Goal: Task Accomplishment & Management: Manage account settings

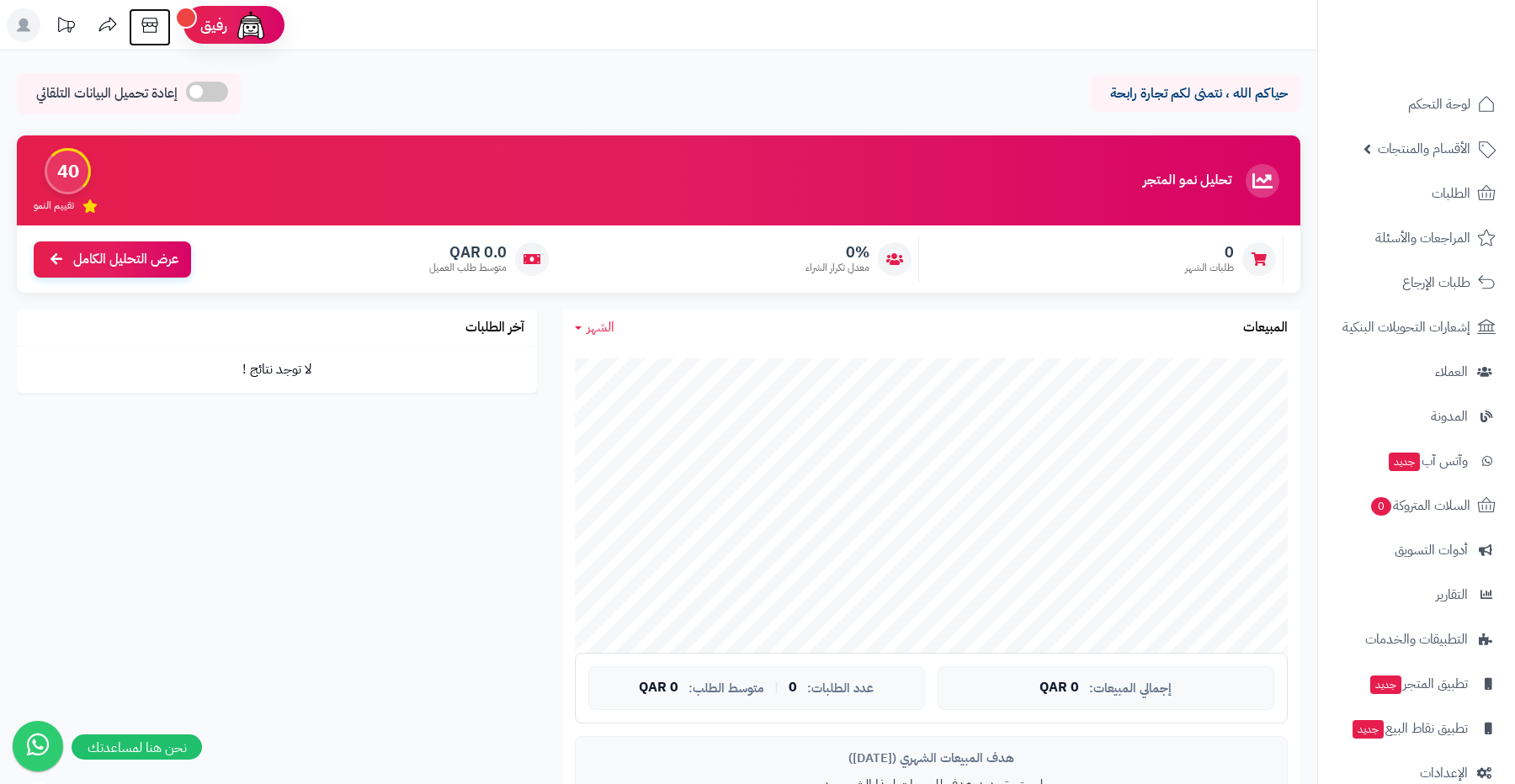
click at [152, 26] on icon at bounding box center [150, 26] width 34 height 34
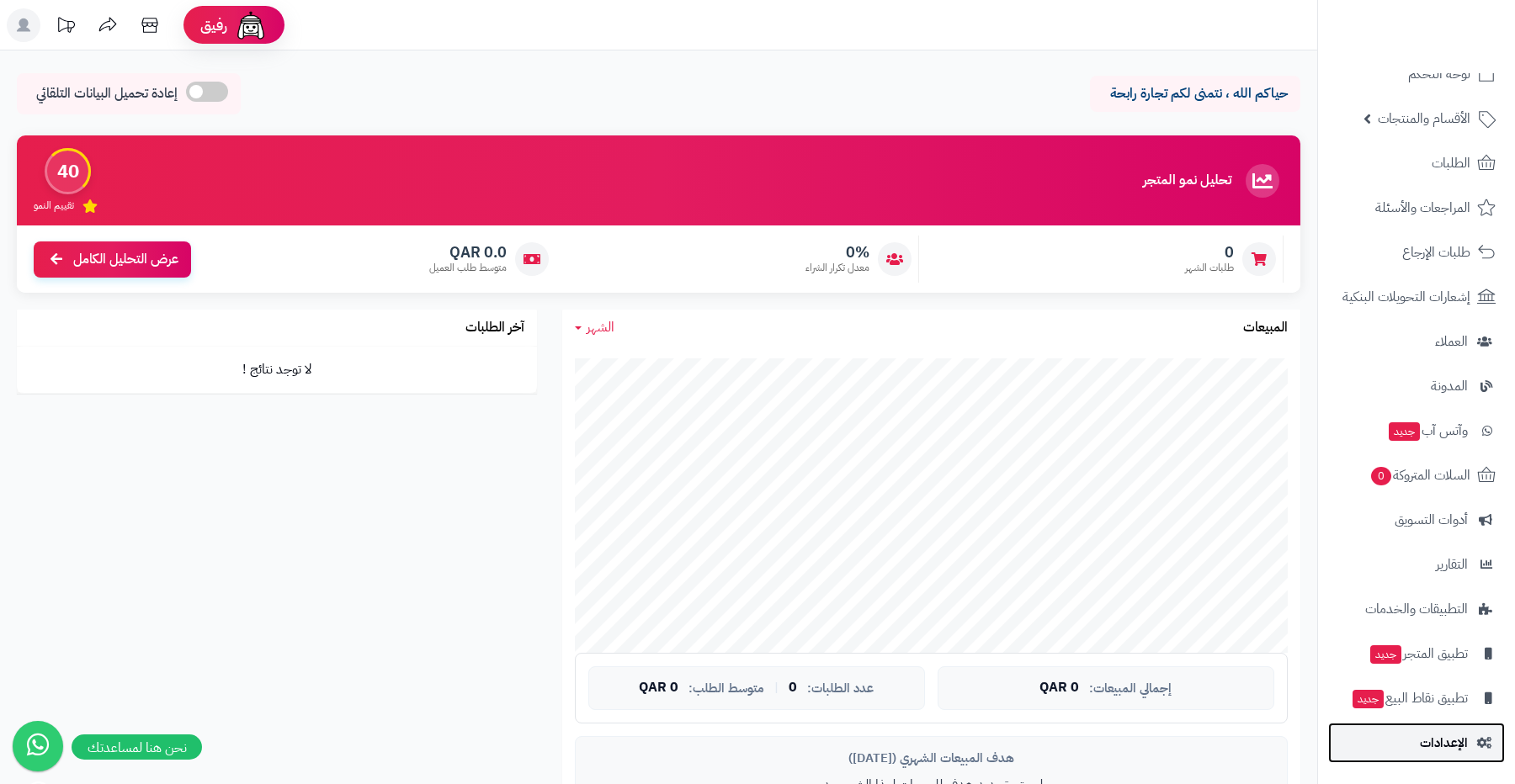
click at [1430, 741] on span "الإعدادات" at bounding box center [1444, 743] width 48 height 24
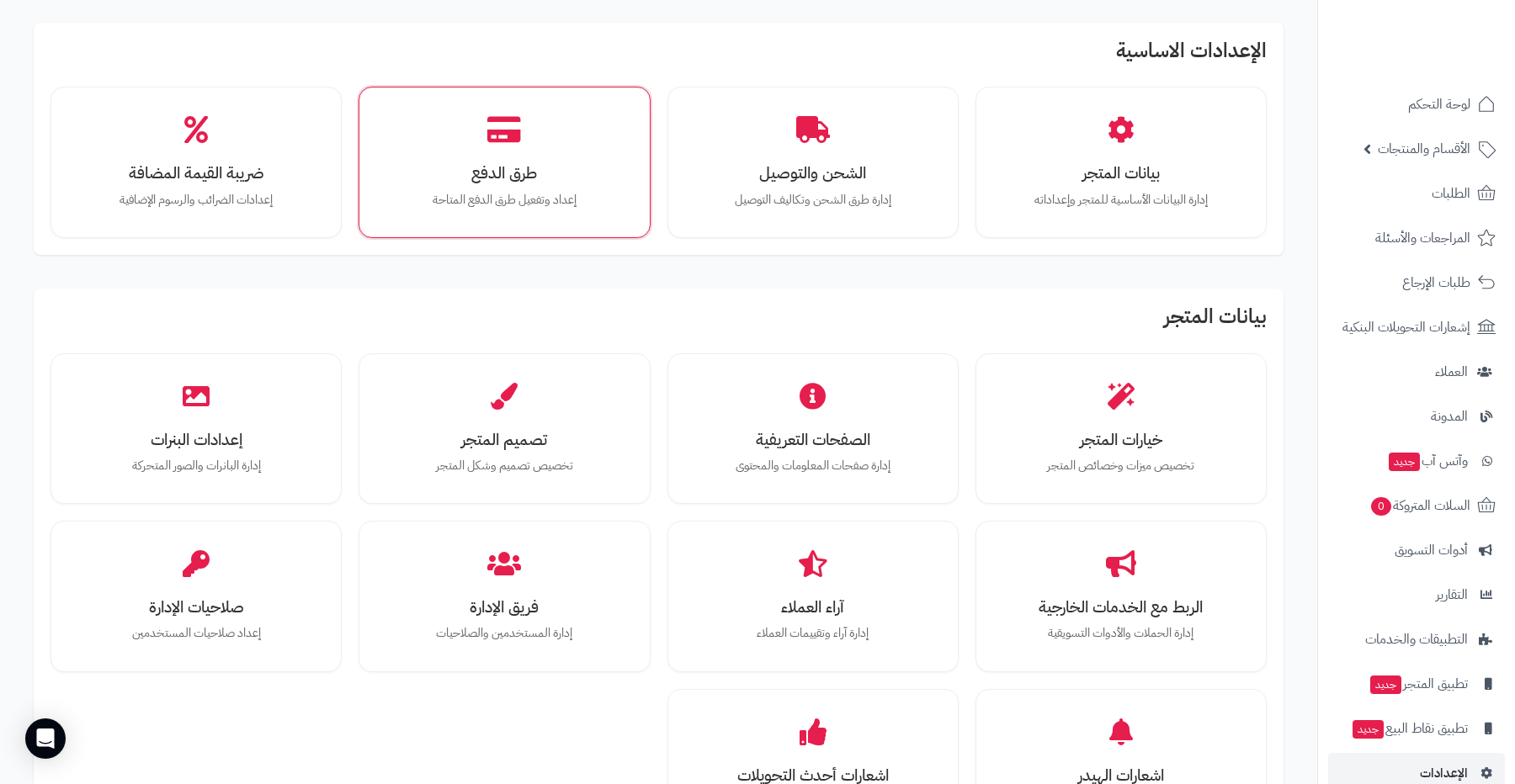
scroll to position [94, 0]
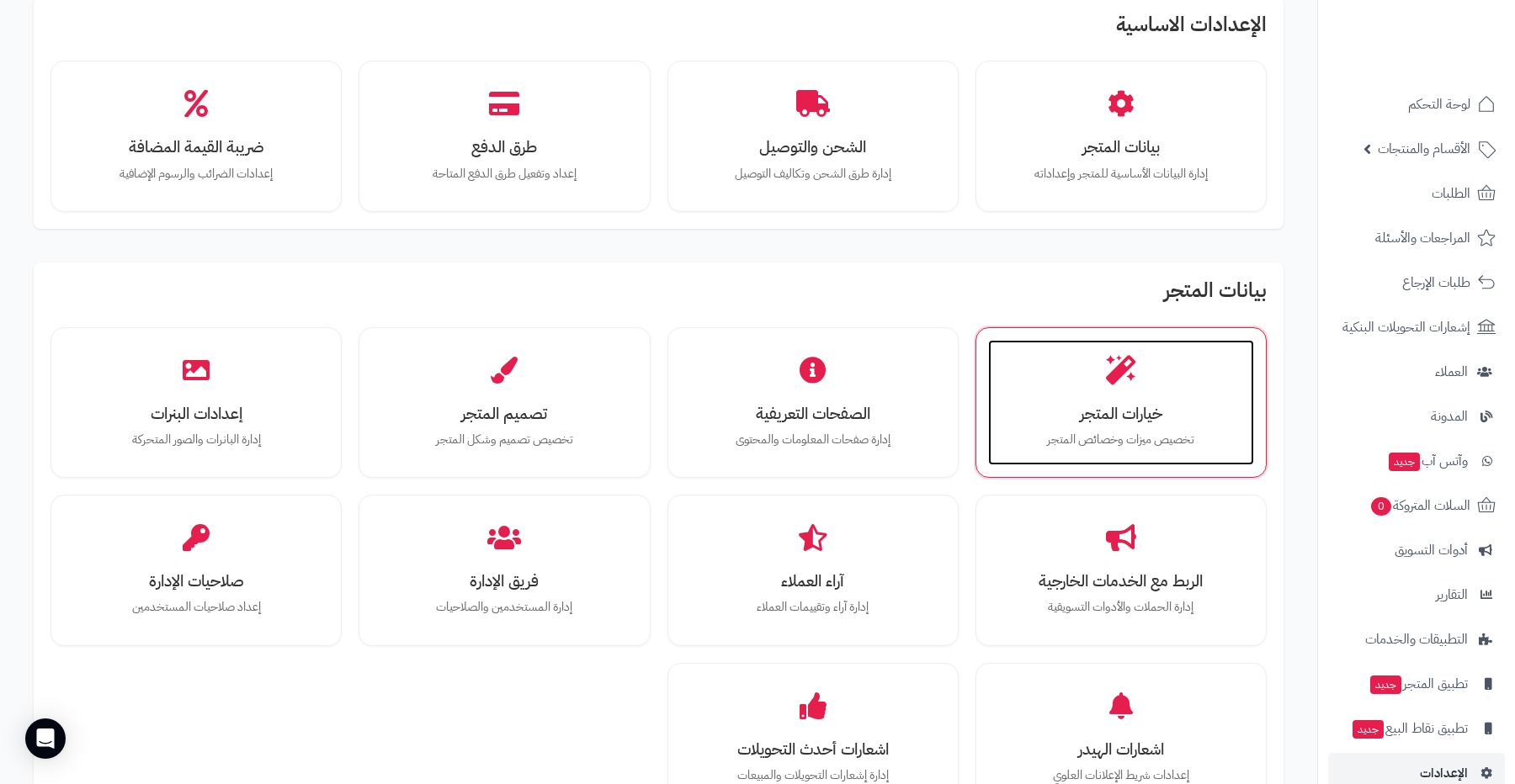
click at [1080, 398] on div "خيارات المتجر تخصيص ميزات وخصائص المتجر" at bounding box center [1121, 403] width 266 height 126
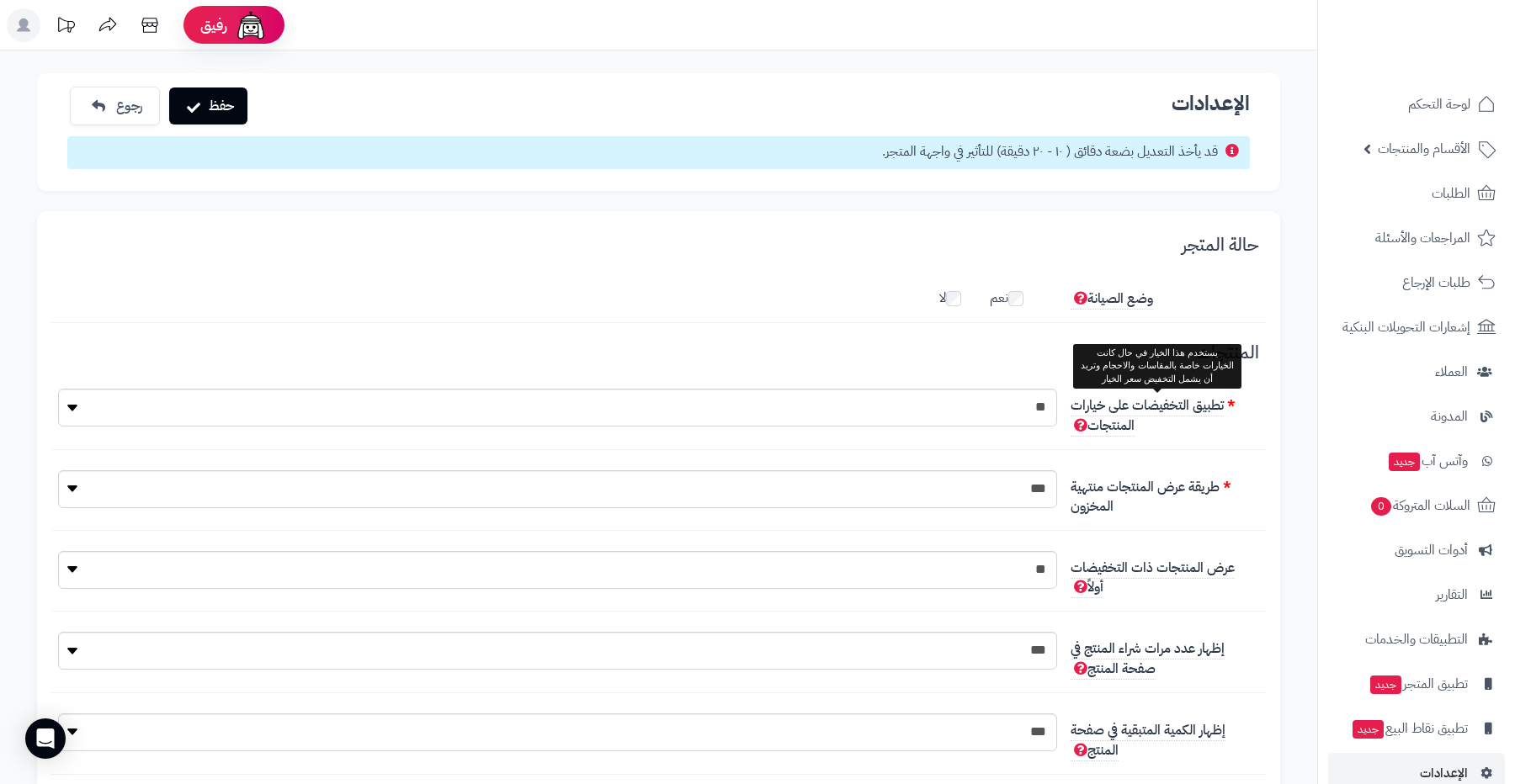
scroll to position [13, 0]
click at [984, 408] on select "** ***" at bounding box center [557, 407] width 999 height 38
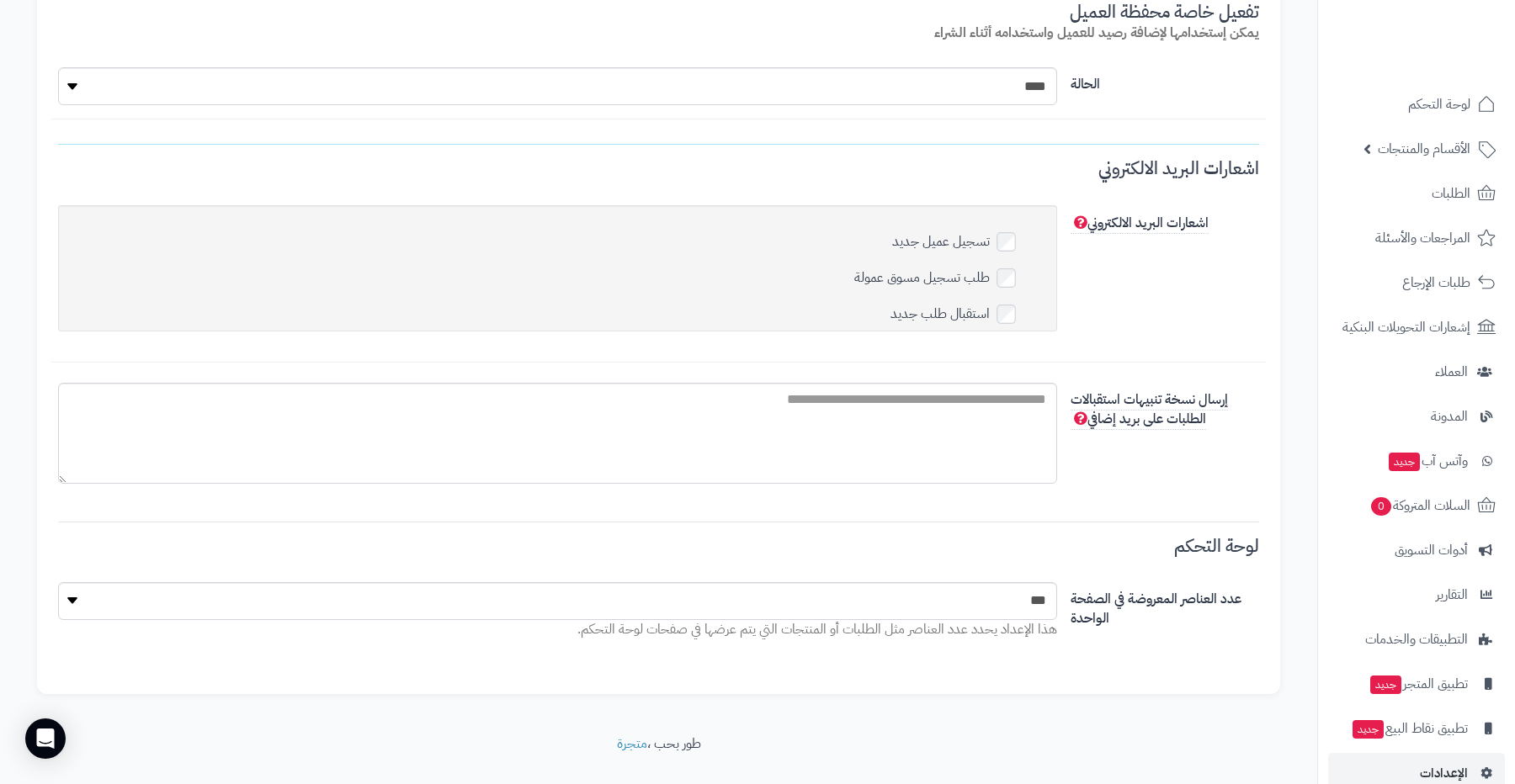
scroll to position [5079, 0]
click at [1448, 770] on span "الإعدادات" at bounding box center [1444, 774] width 48 height 24
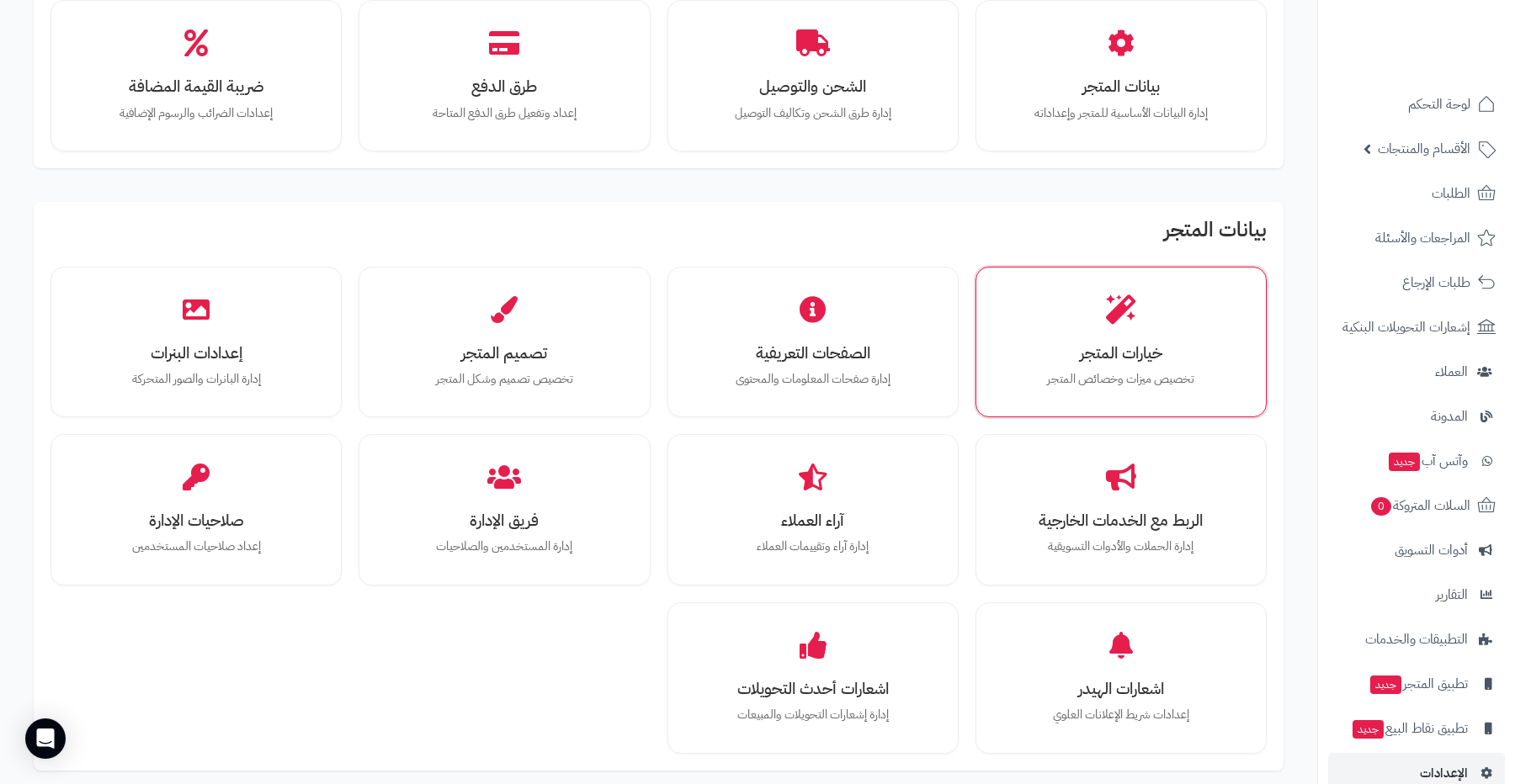
scroll to position [156, 0]
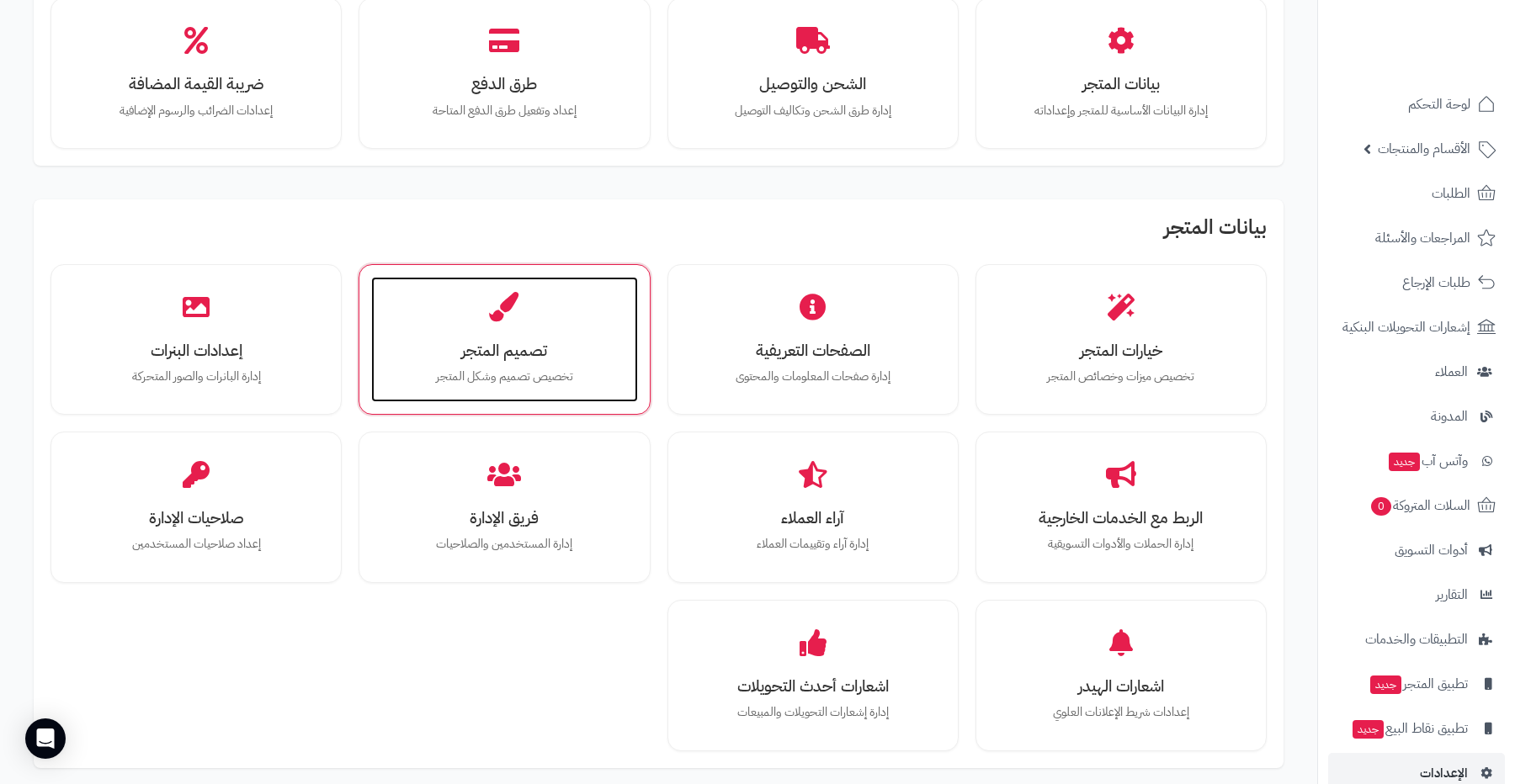
click at [559, 338] on div "تصميم المتجر تخصيص تصميم وشكل المتجر" at bounding box center [504, 340] width 266 height 126
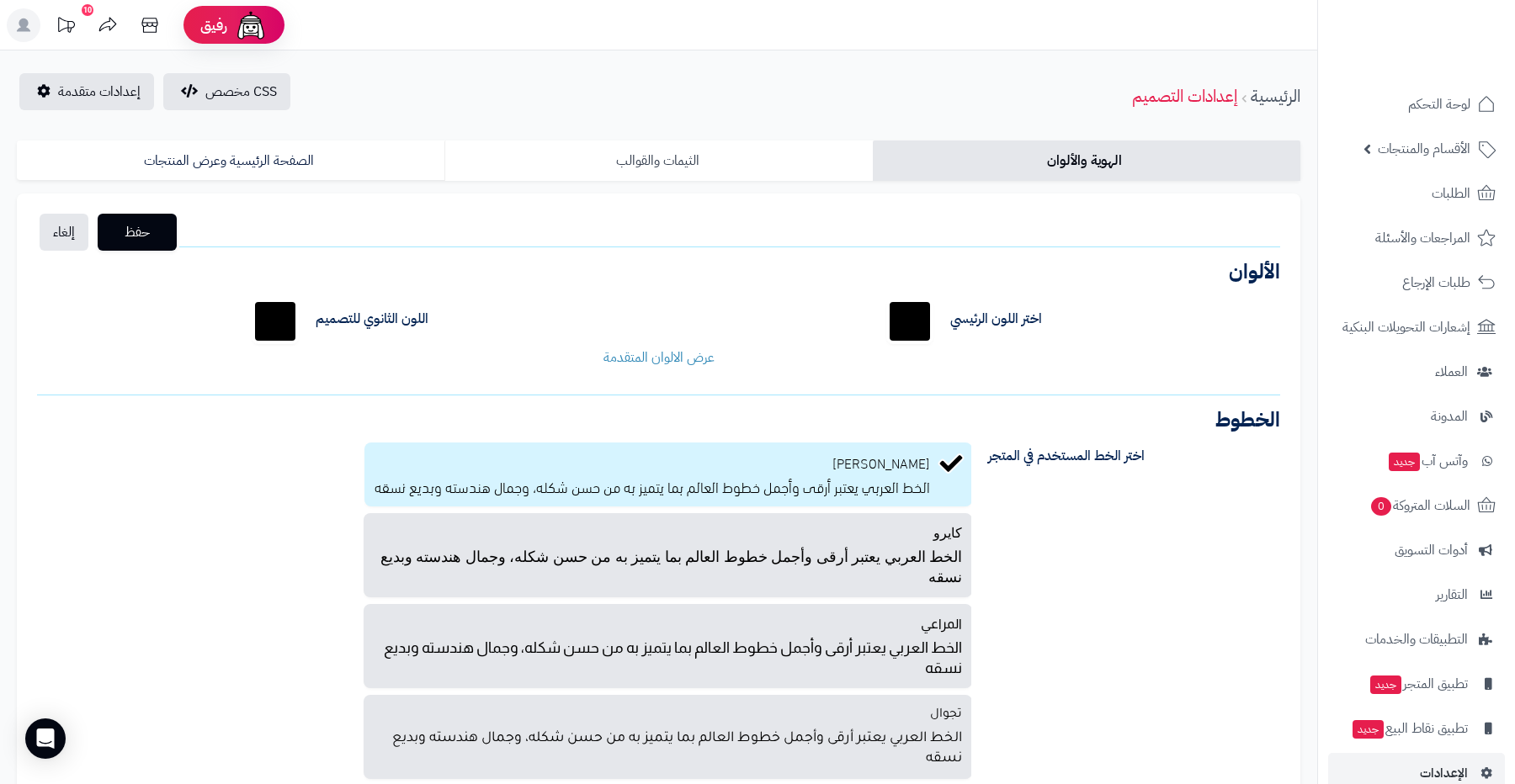
click at [759, 155] on link "الثيمات والقوالب" at bounding box center [658, 161] width 428 height 41
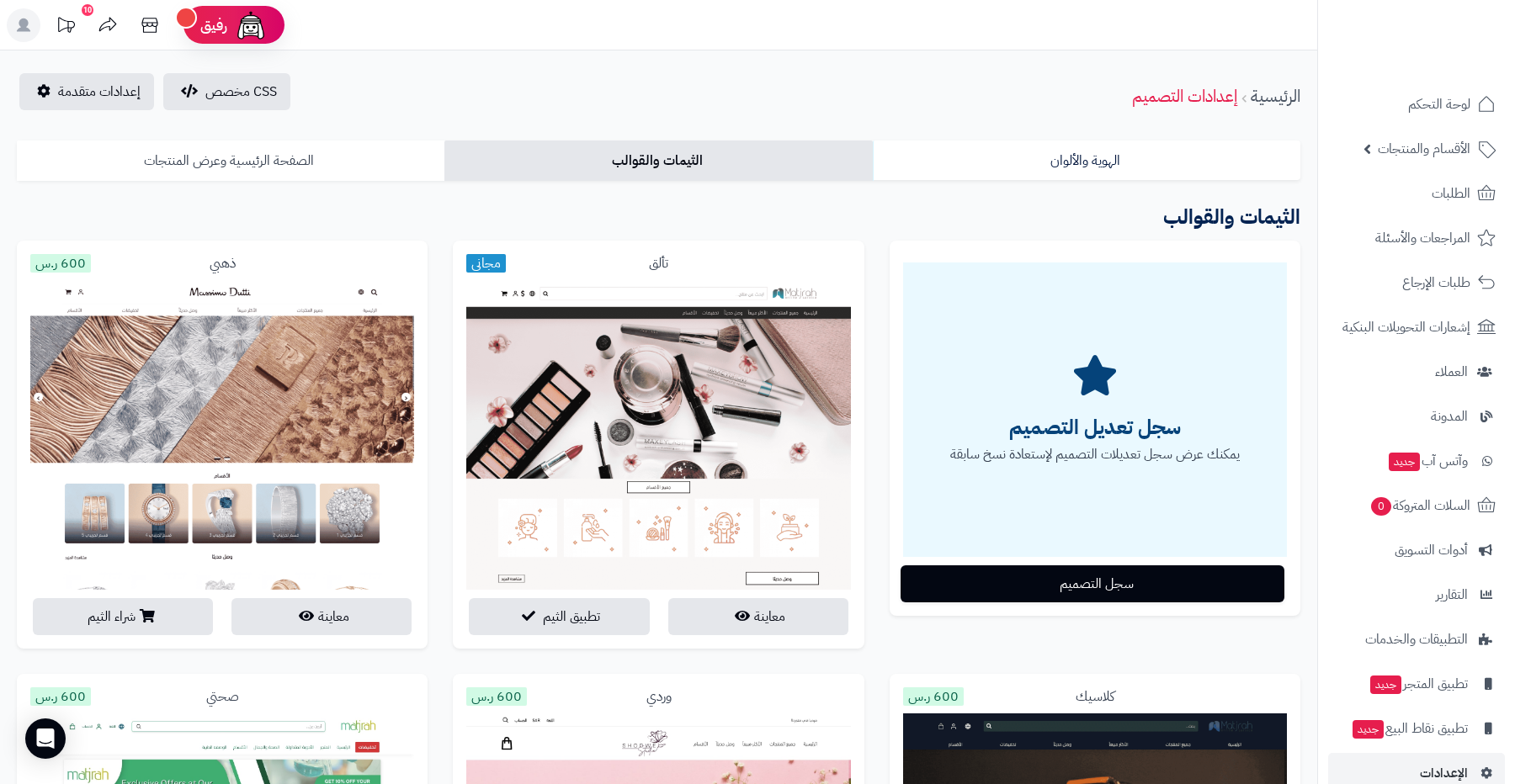
click at [357, 168] on link "الصفحة الرئيسية وعرض المنتجات" at bounding box center [231, 161] width 428 height 41
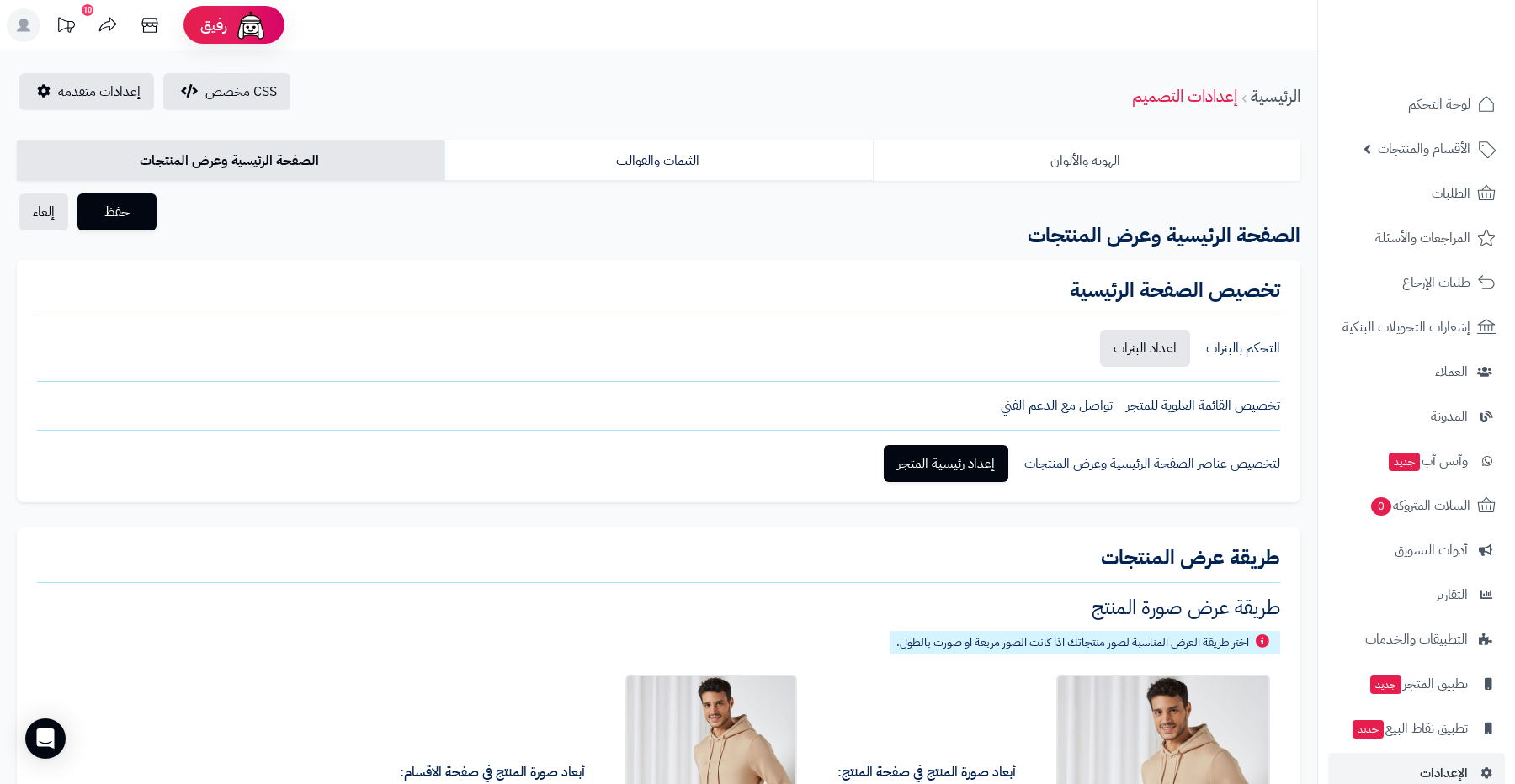
click at [1026, 166] on link "الهوية والألوان" at bounding box center [1086, 161] width 428 height 41
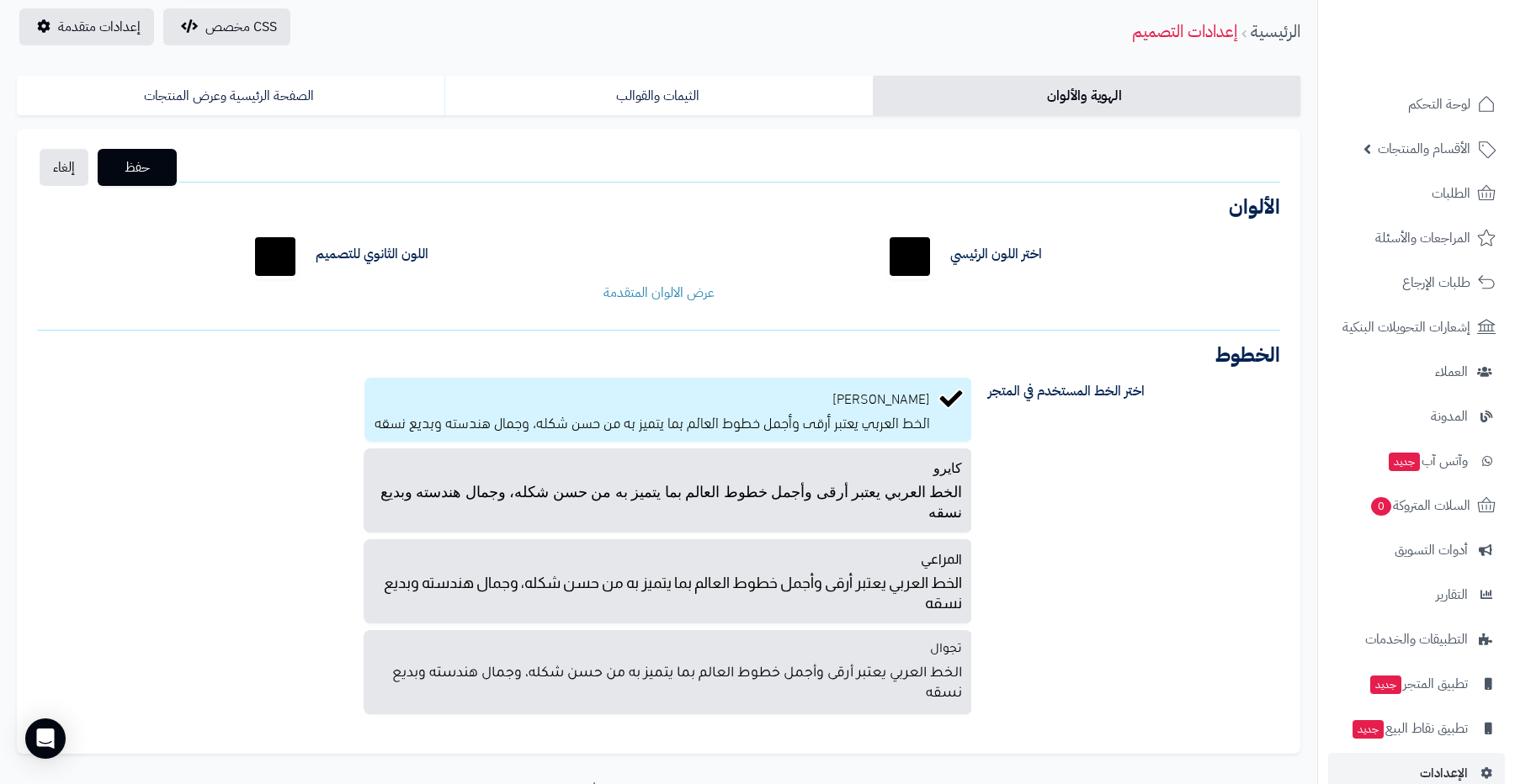
scroll to position [38, 0]
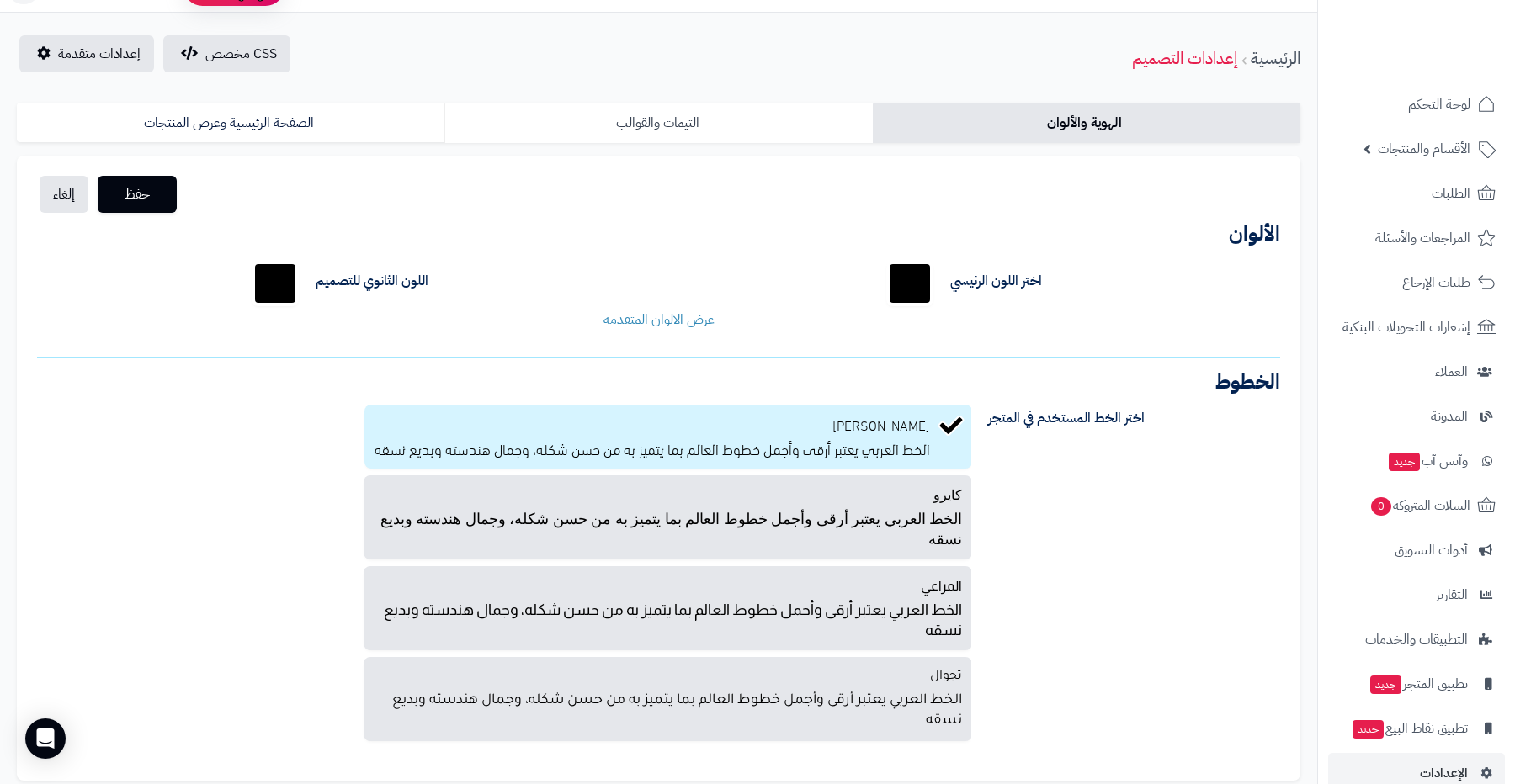
click at [761, 126] on link "الثيمات والقوالب" at bounding box center [658, 123] width 428 height 41
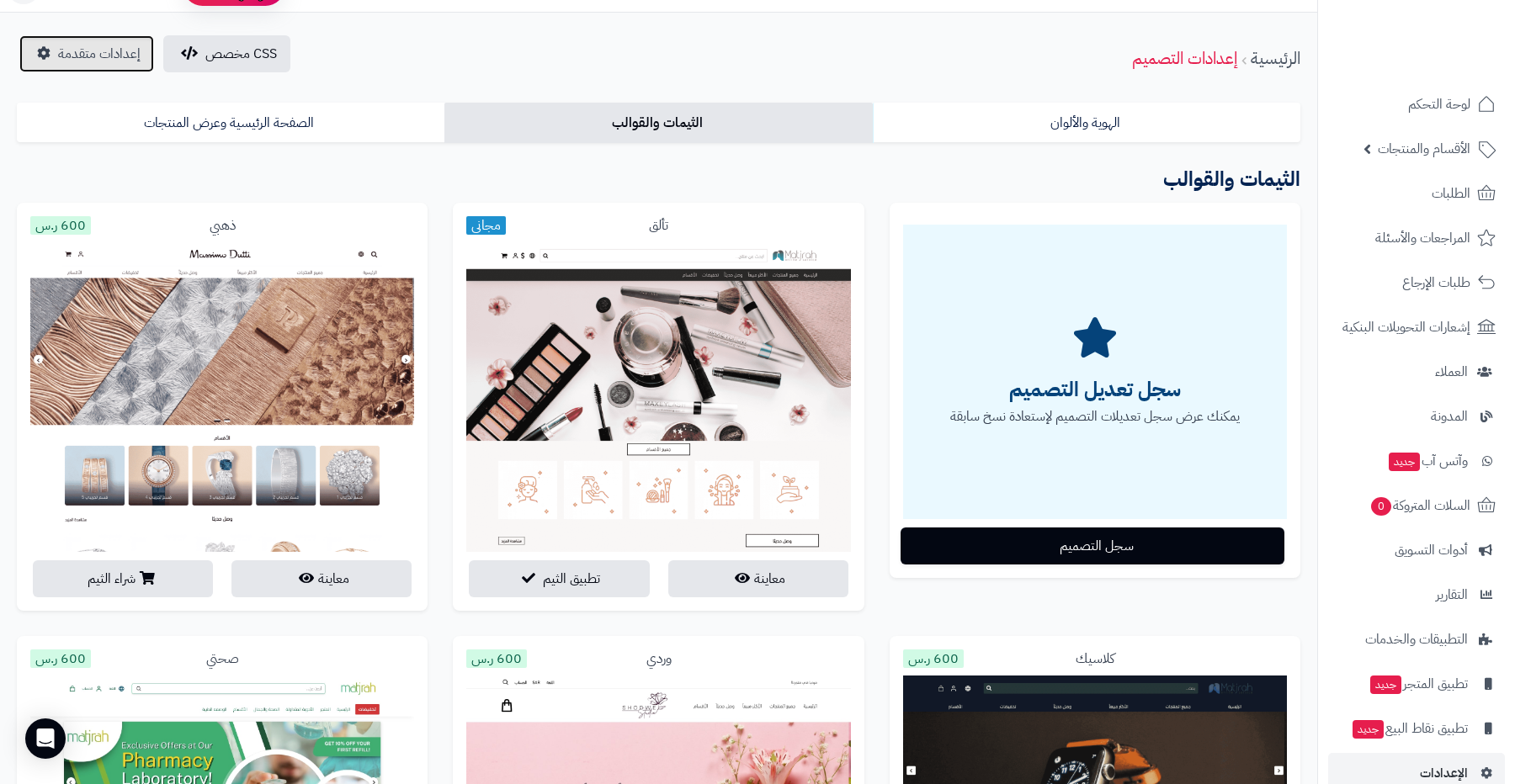
click at [94, 60] on span "إعدادات متقدمة" at bounding box center [99, 54] width 83 height 20
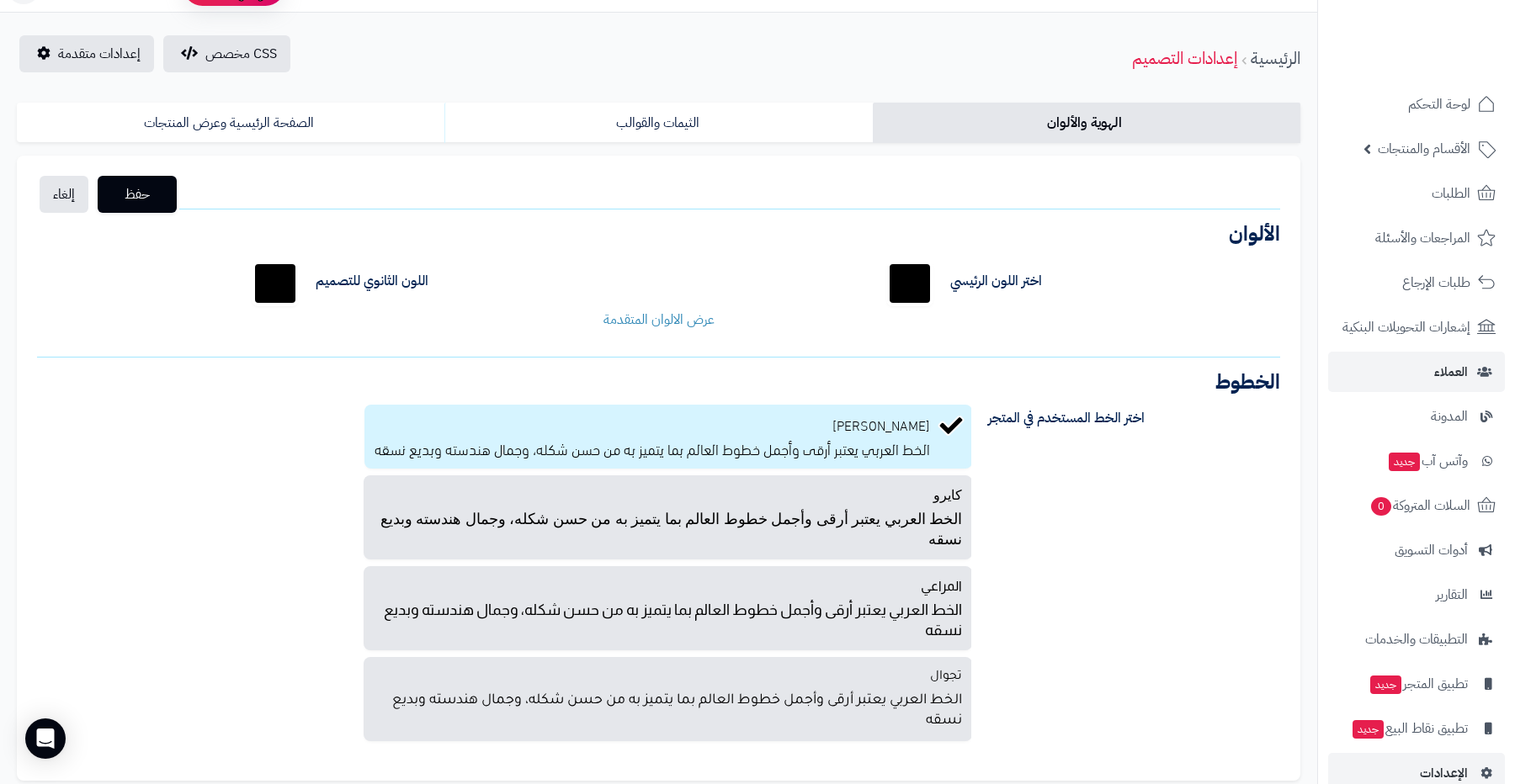
scroll to position [31, 0]
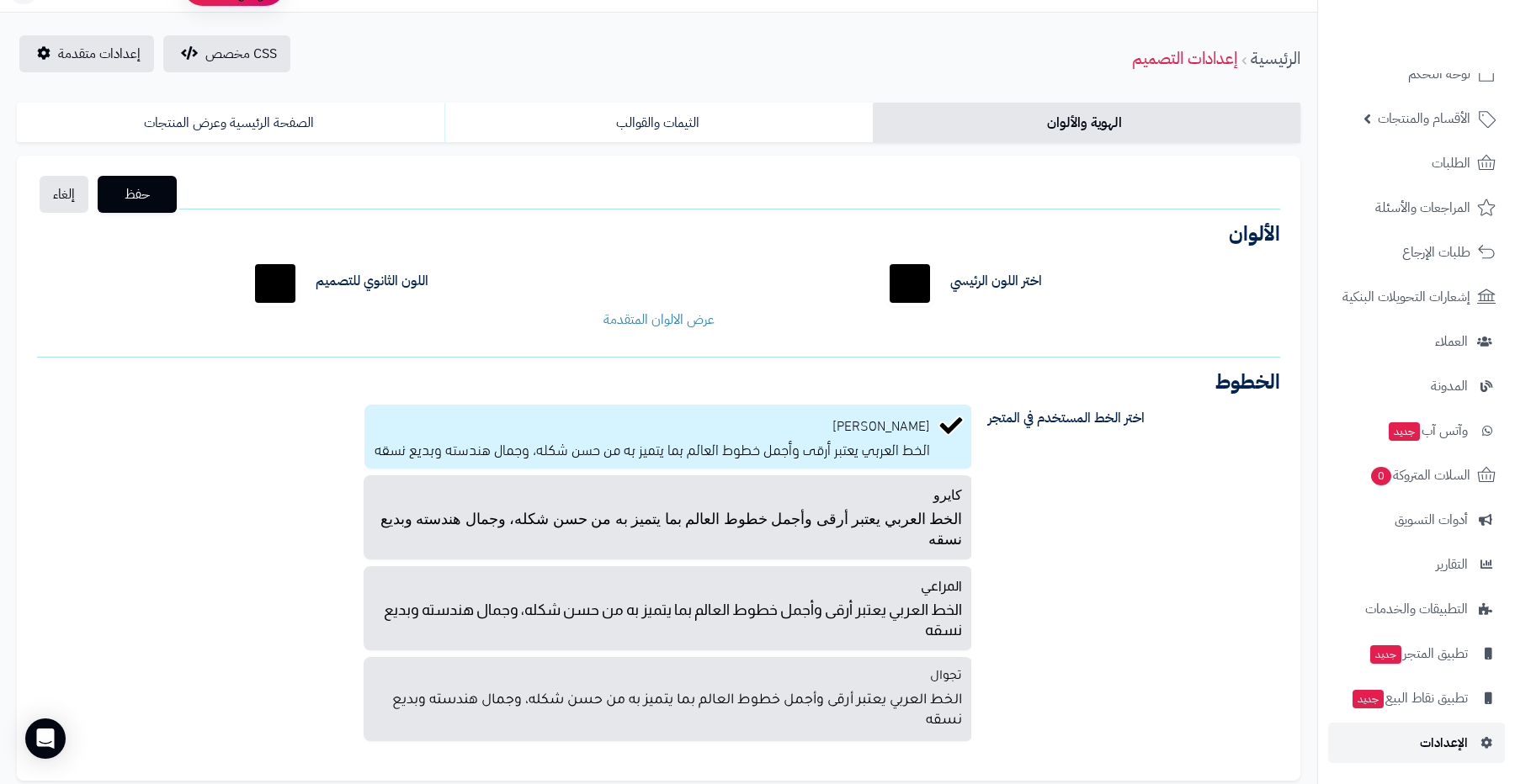
click at [1413, 747] on link "الإعدادات" at bounding box center [1417, 743] width 177 height 41
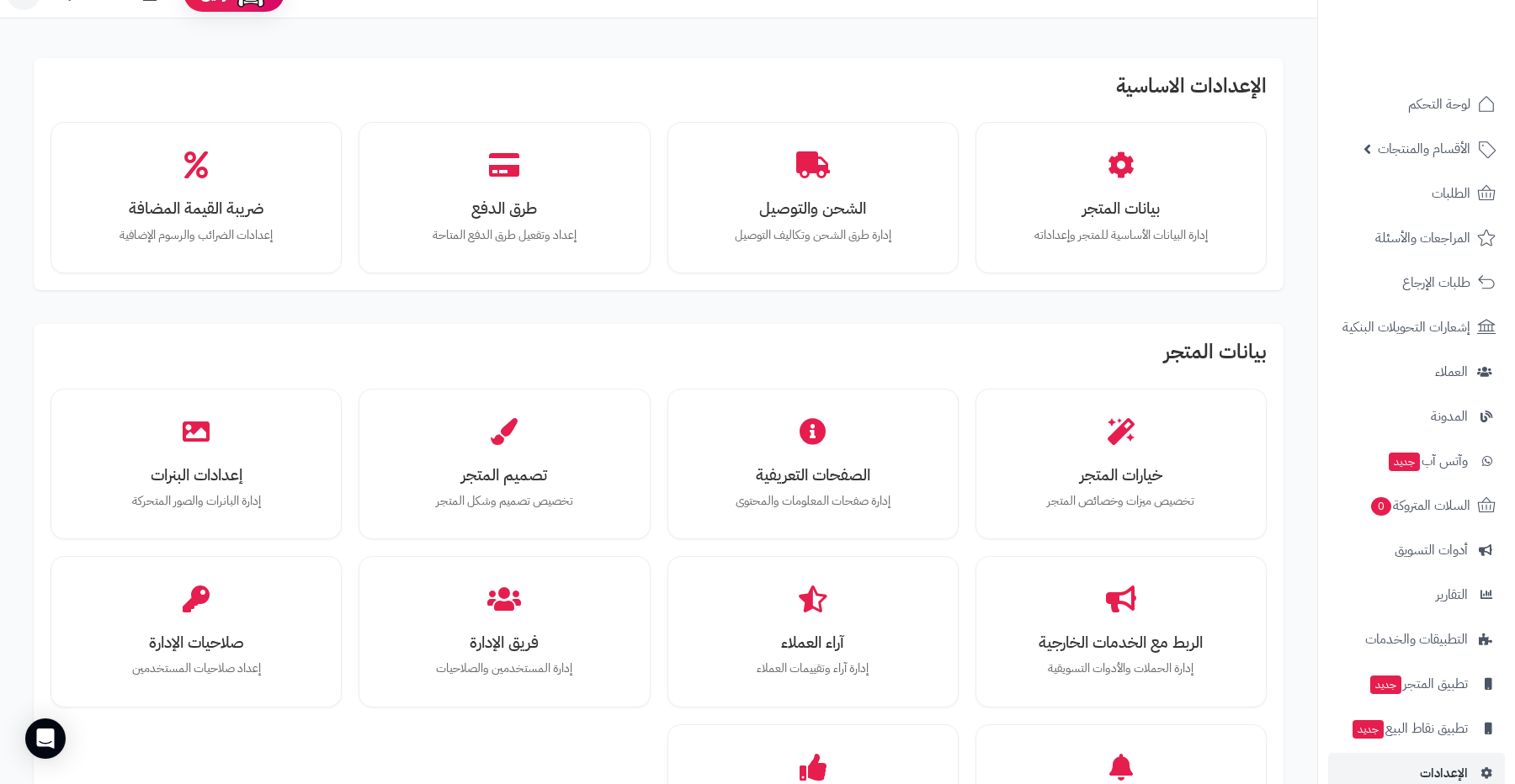
scroll to position [53, 0]
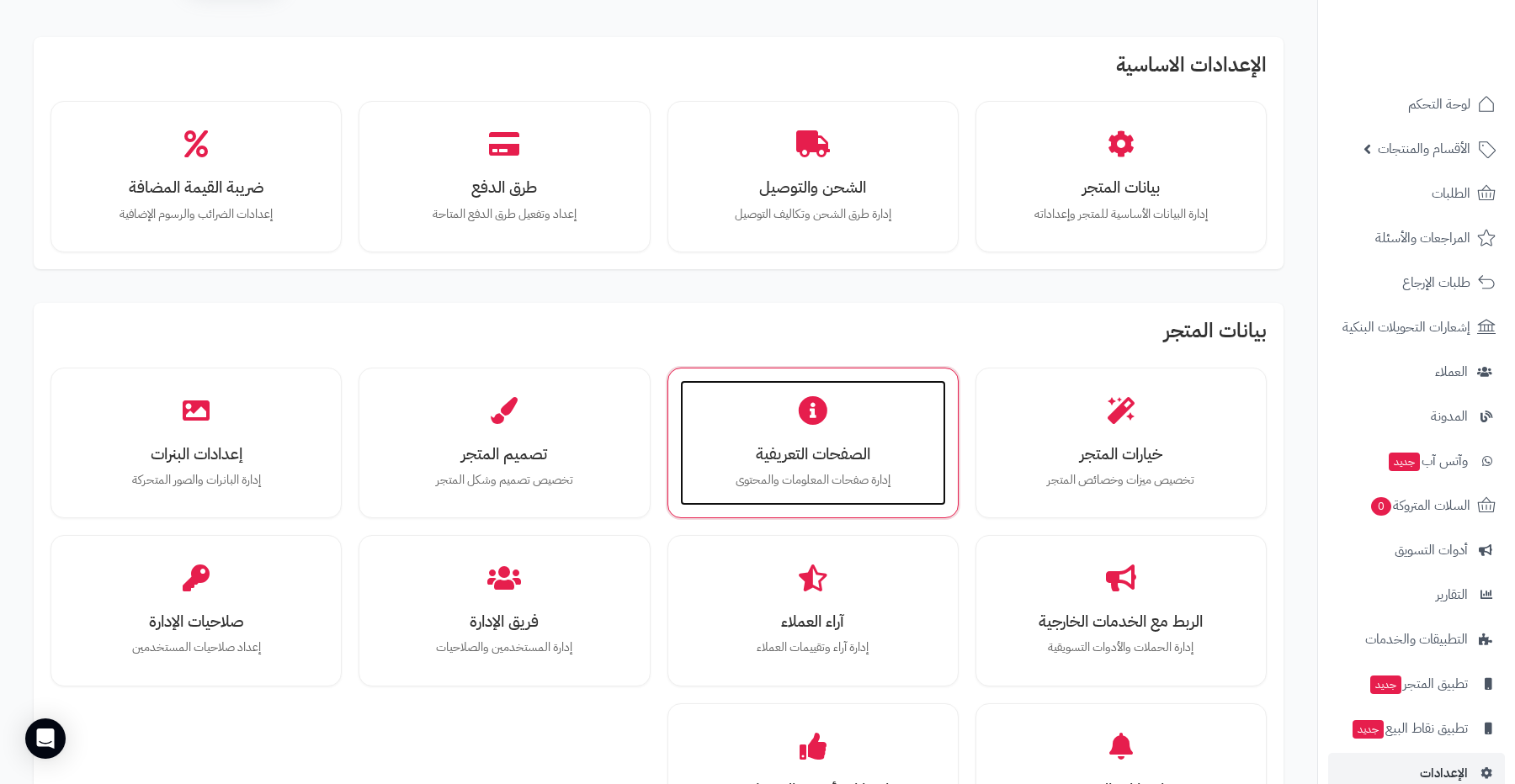
click at [860, 420] on div "الصفحات التعريفية إدارة صفحات المعلومات والمحتوى" at bounding box center [813, 443] width 266 height 126
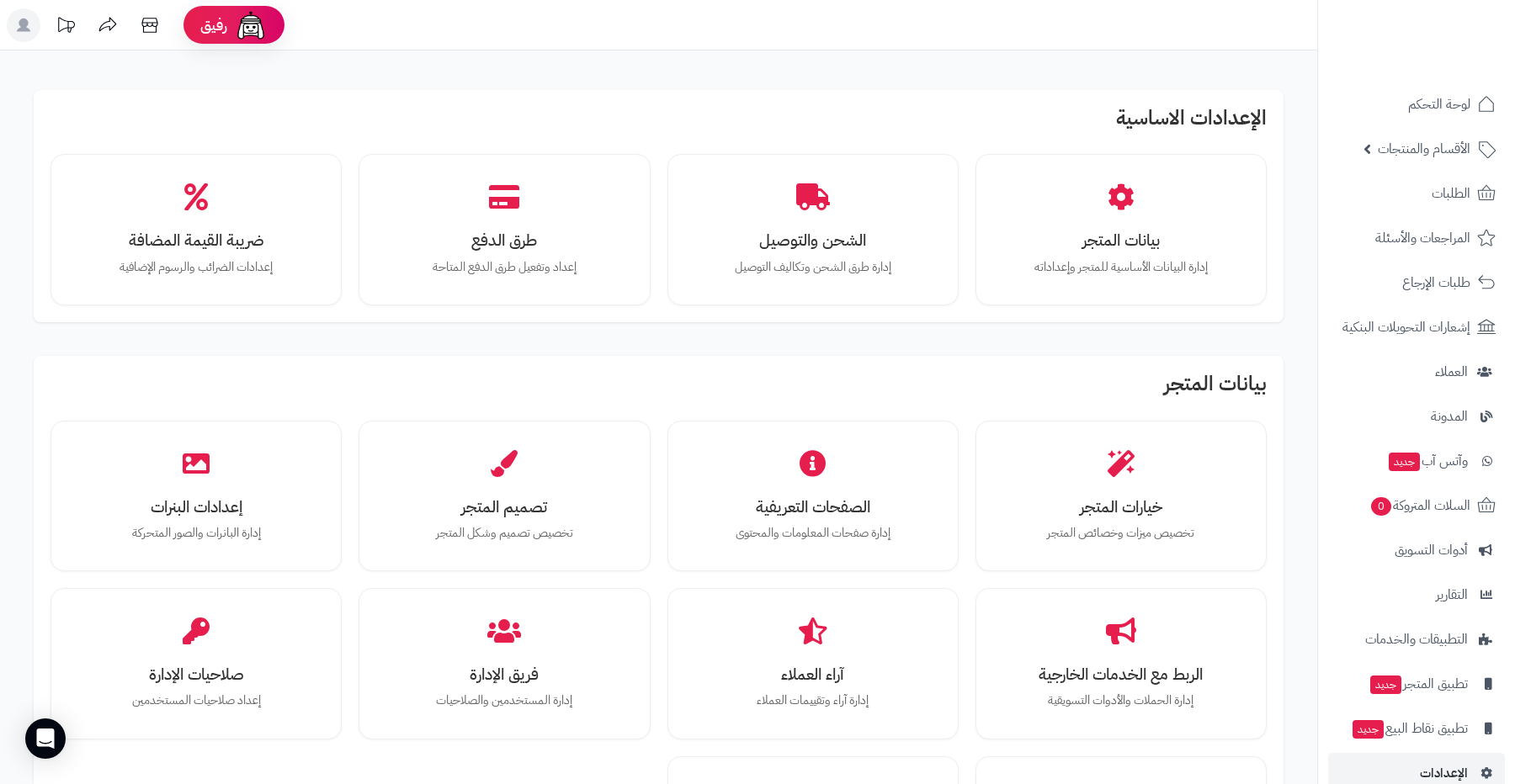
scroll to position [53, 0]
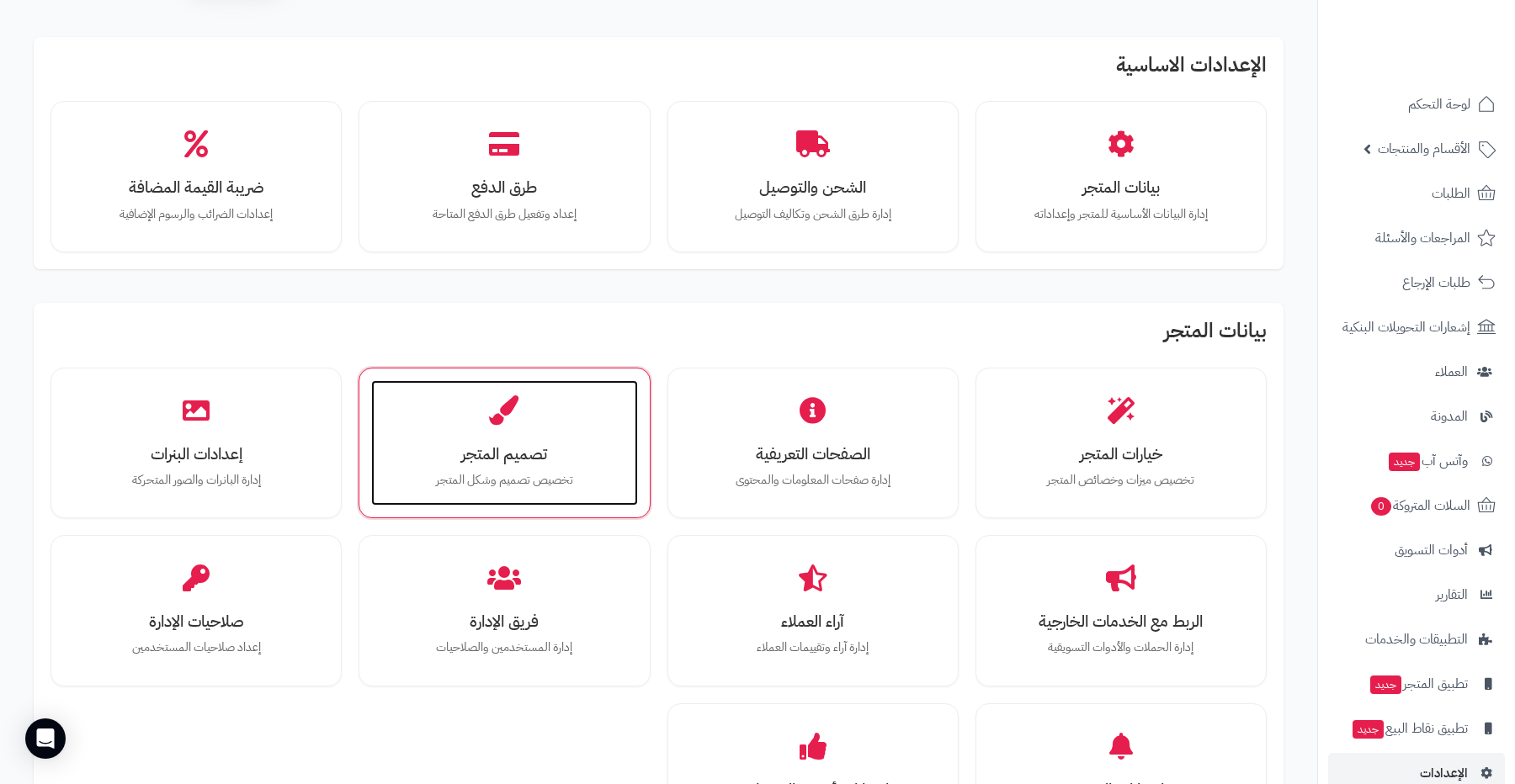
click at [539, 452] on h3 "تصميم المتجر" at bounding box center [504, 453] width 232 height 18
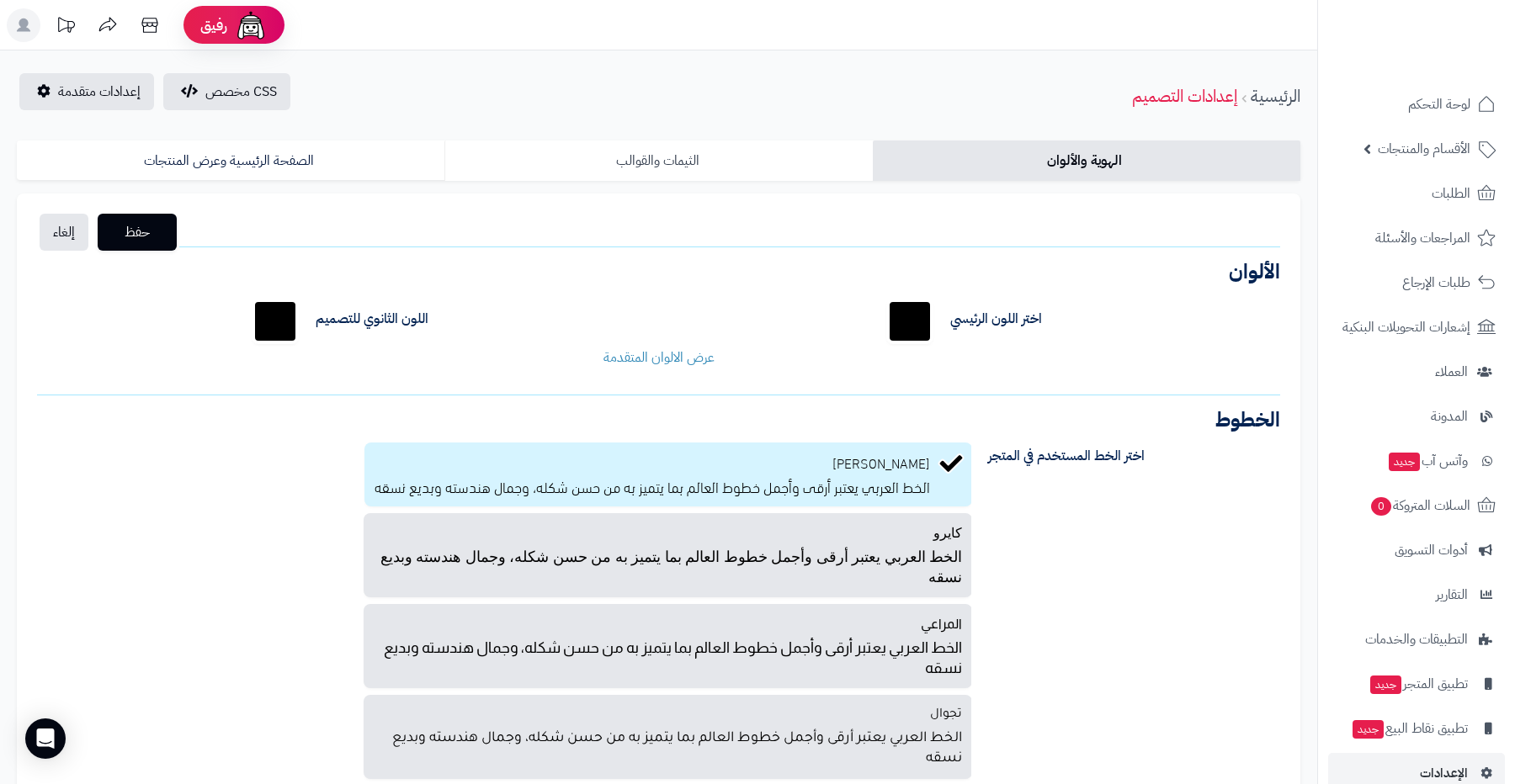
click at [623, 162] on link "الثيمات والقوالب" at bounding box center [658, 161] width 428 height 41
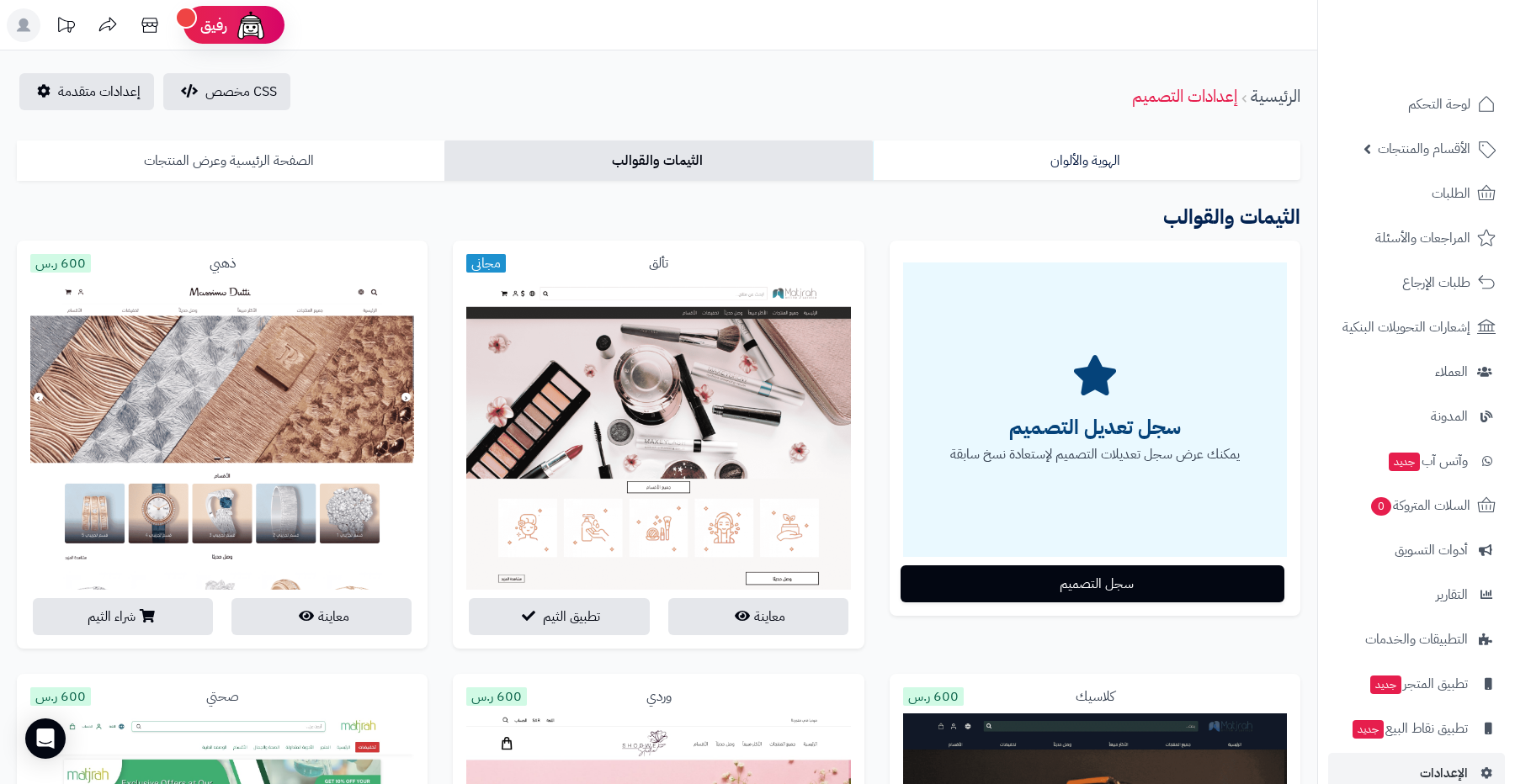
click at [282, 153] on link "الصفحة الرئيسية وعرض المنتجات" at bounding box center [231, 161] width 428 height 41
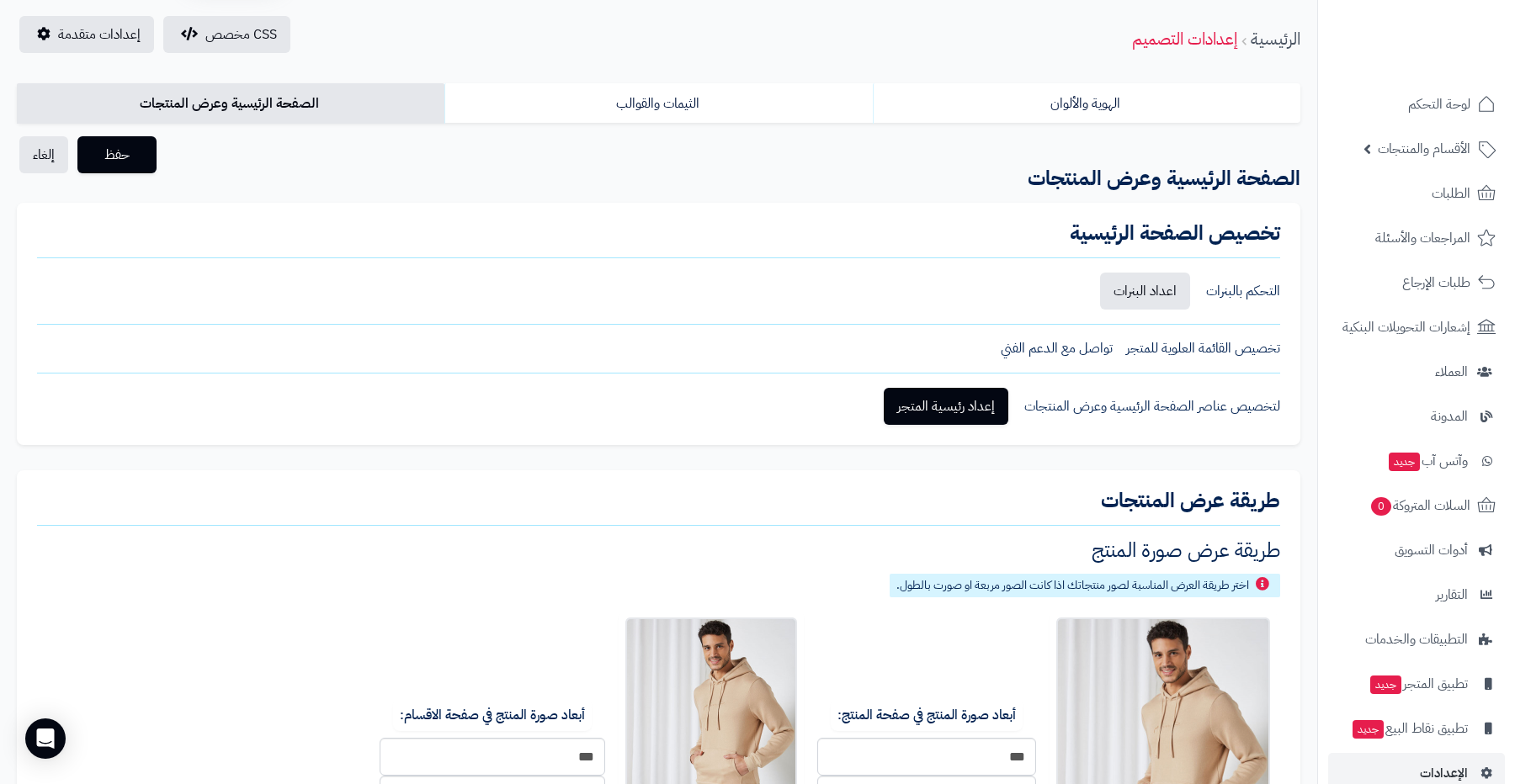
scroll to position [121, 0]
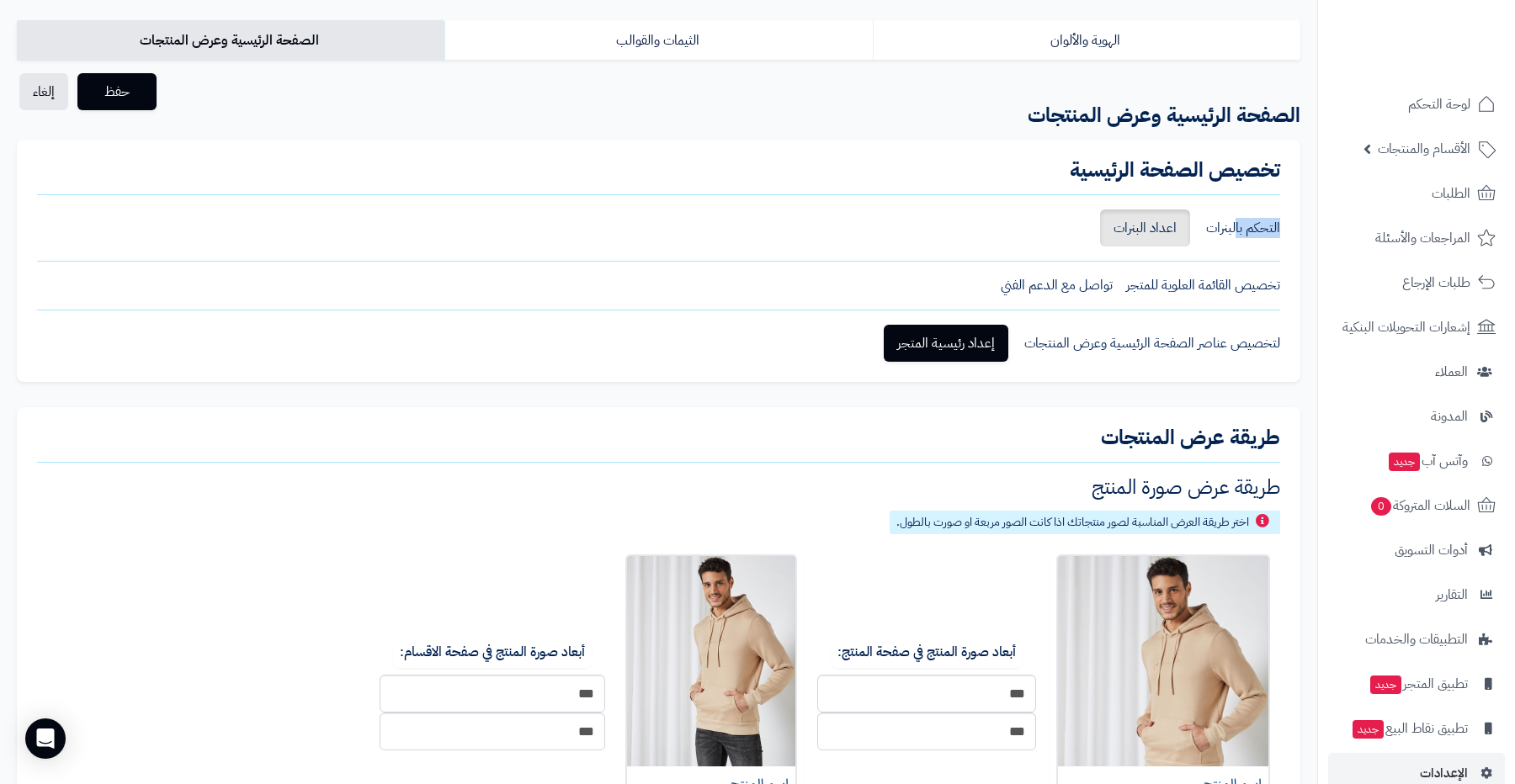
drag, startPoint x: 1237, startPoint y: 228, endPoint x: 1137, endPoint y: 224, distance: 100.1
click at [1137, 224] on div "التحكم بالبنرات اعداد البنرات" at bounding box center [659, 228] width 1244 height 37
click at [1139, 230] on link "اعداد البنرات" at bounding box center [1145, 228] width 90 height 37
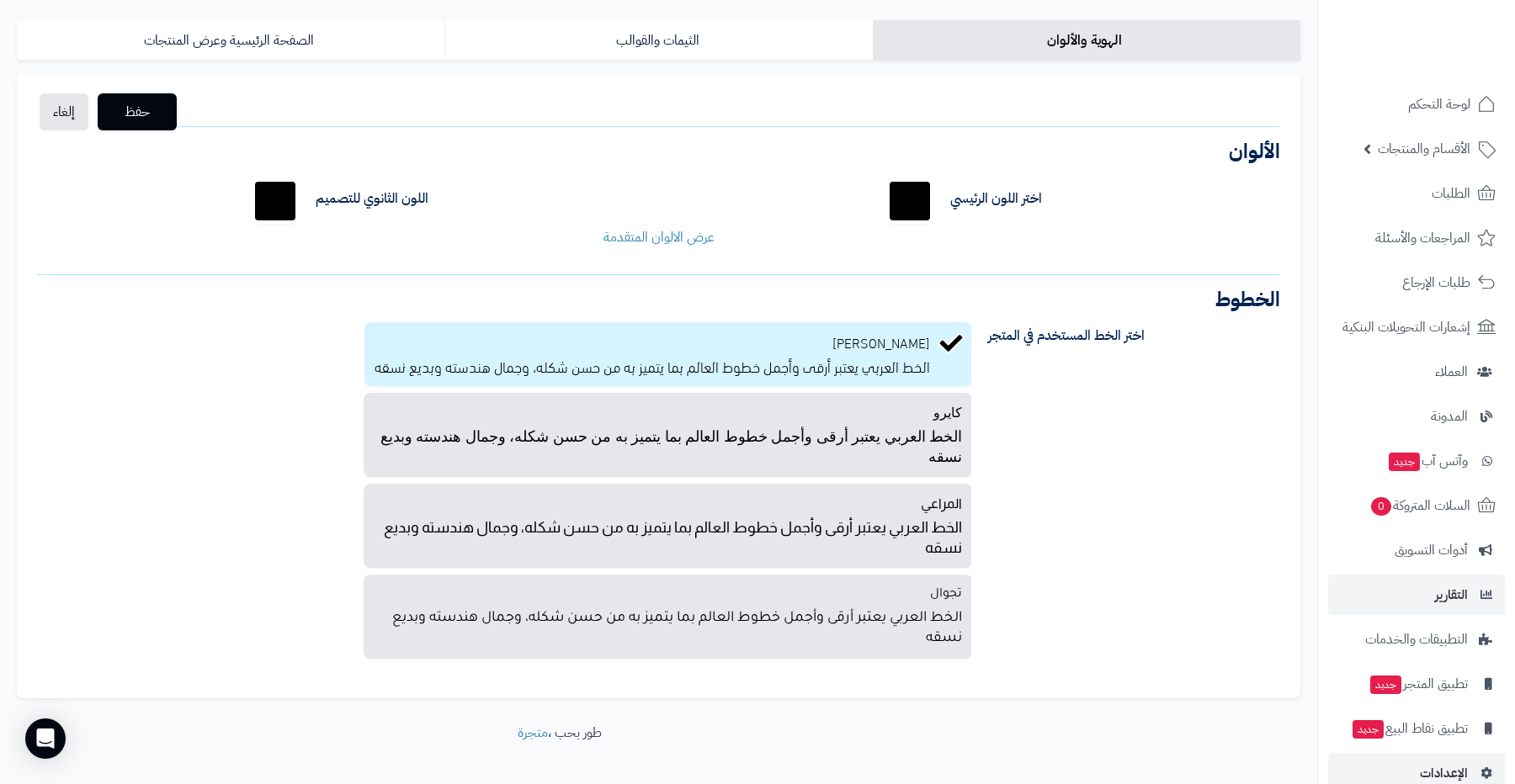
scroll to position [31, 0]
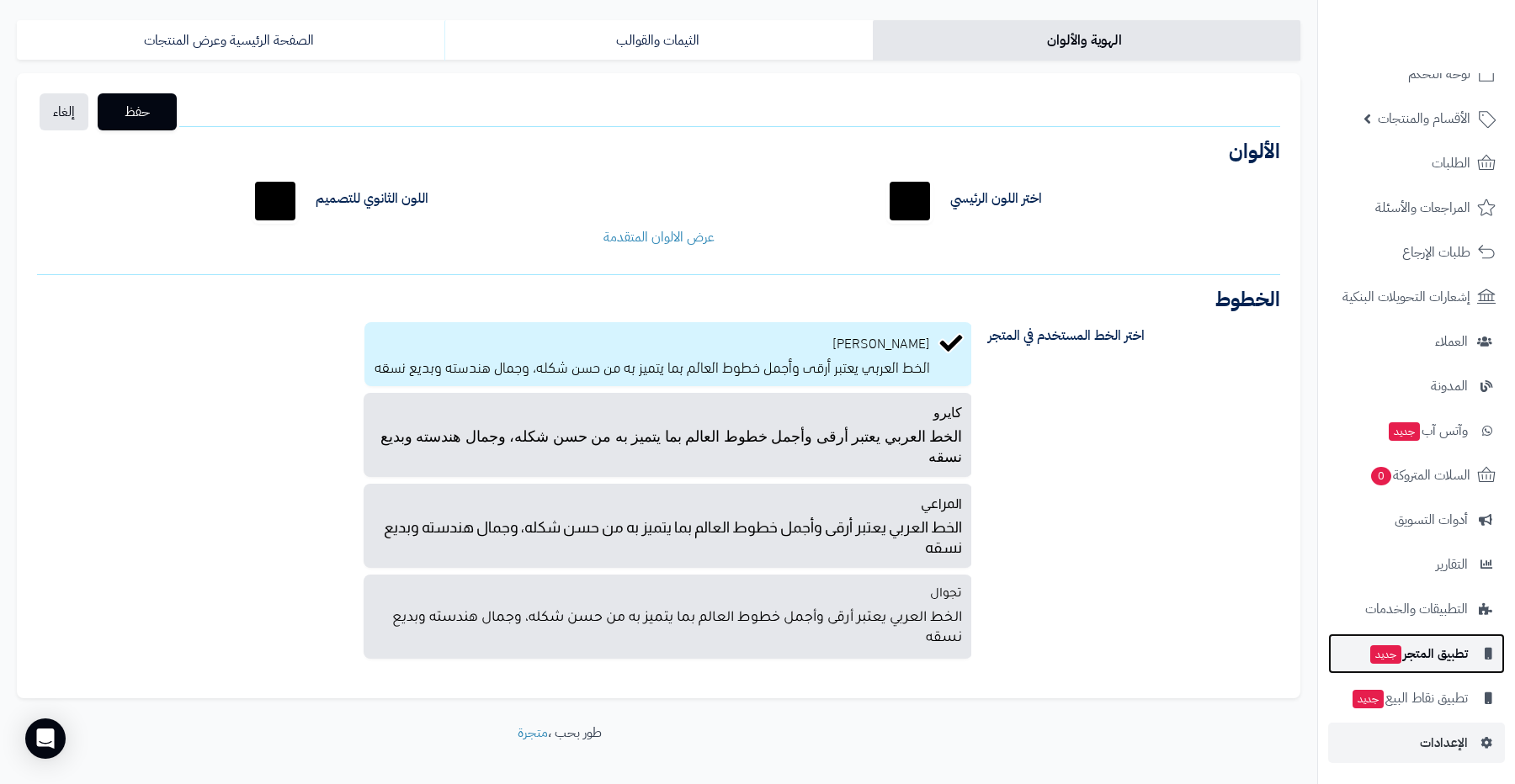
click at [1429, 662] on span "تطبيق المتجر جديد" at bounding box center [1418, 654] width 100 height 24
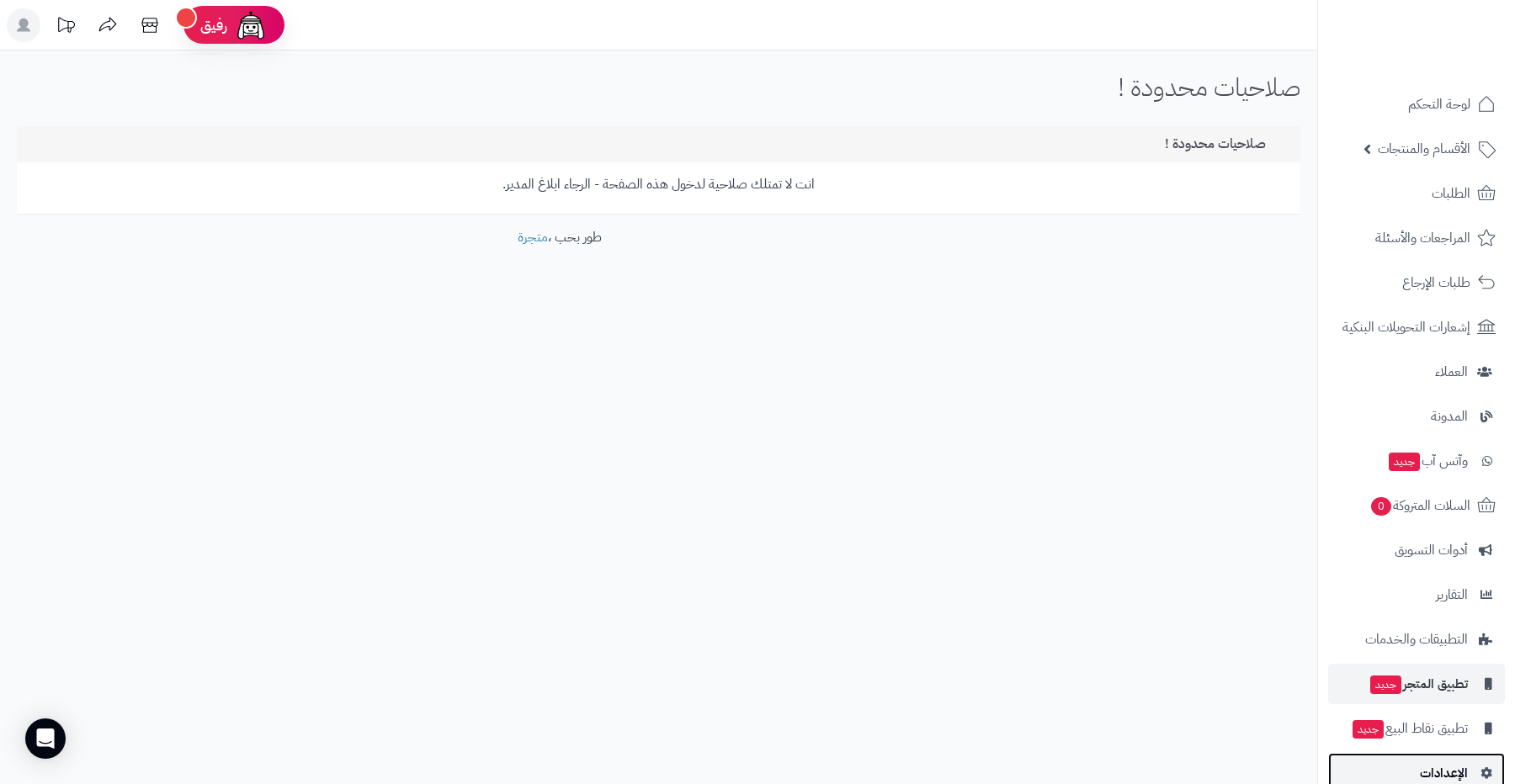
click at [1427, 764] on span "الإعدادات" at bounding box center [1444, 774] width 48 height 24
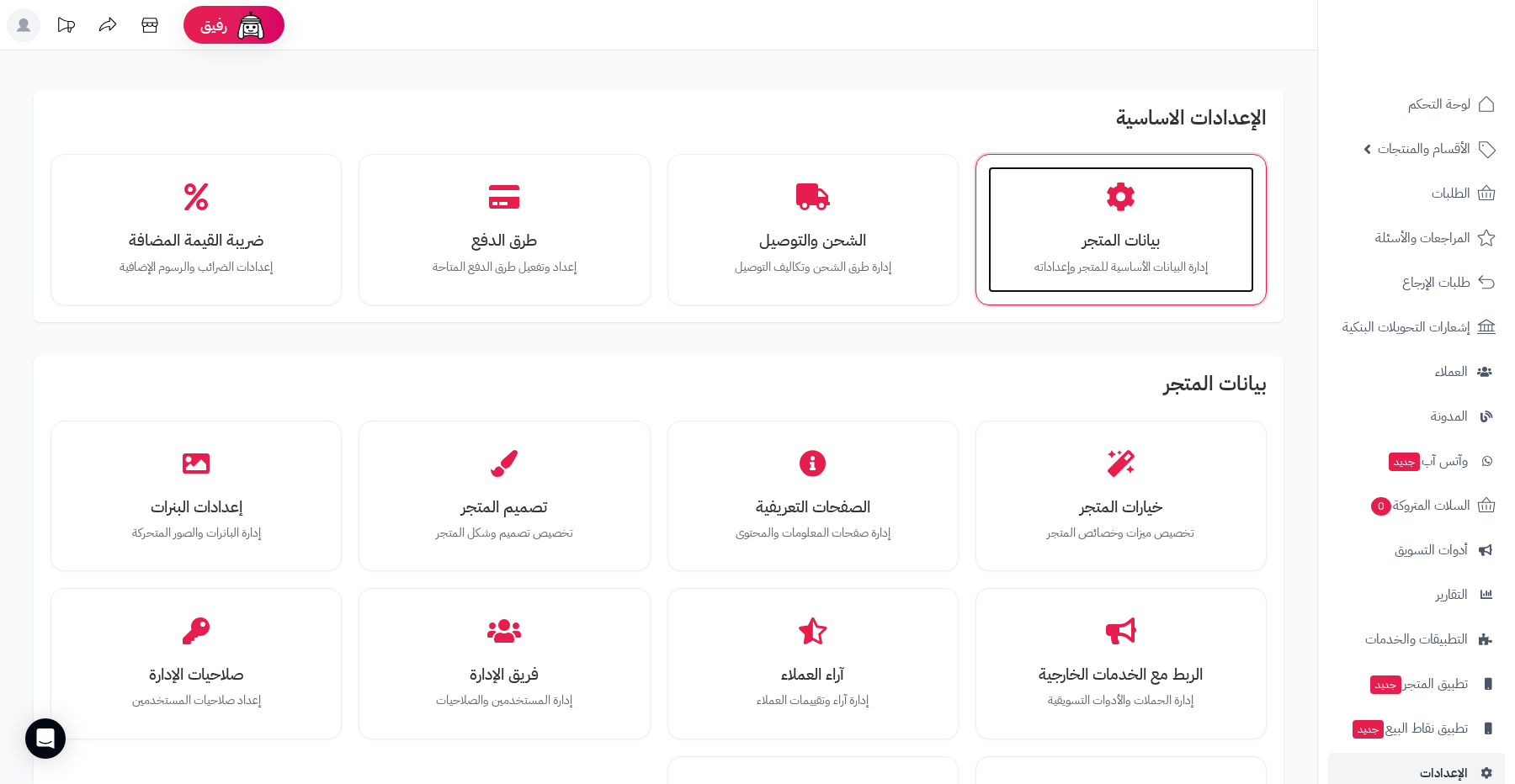
click at [1115, 258] on p "إدارة البيانات الأساسية للمتجر وإعداداته" at bounding box center [1121, 268] width 232 height 19
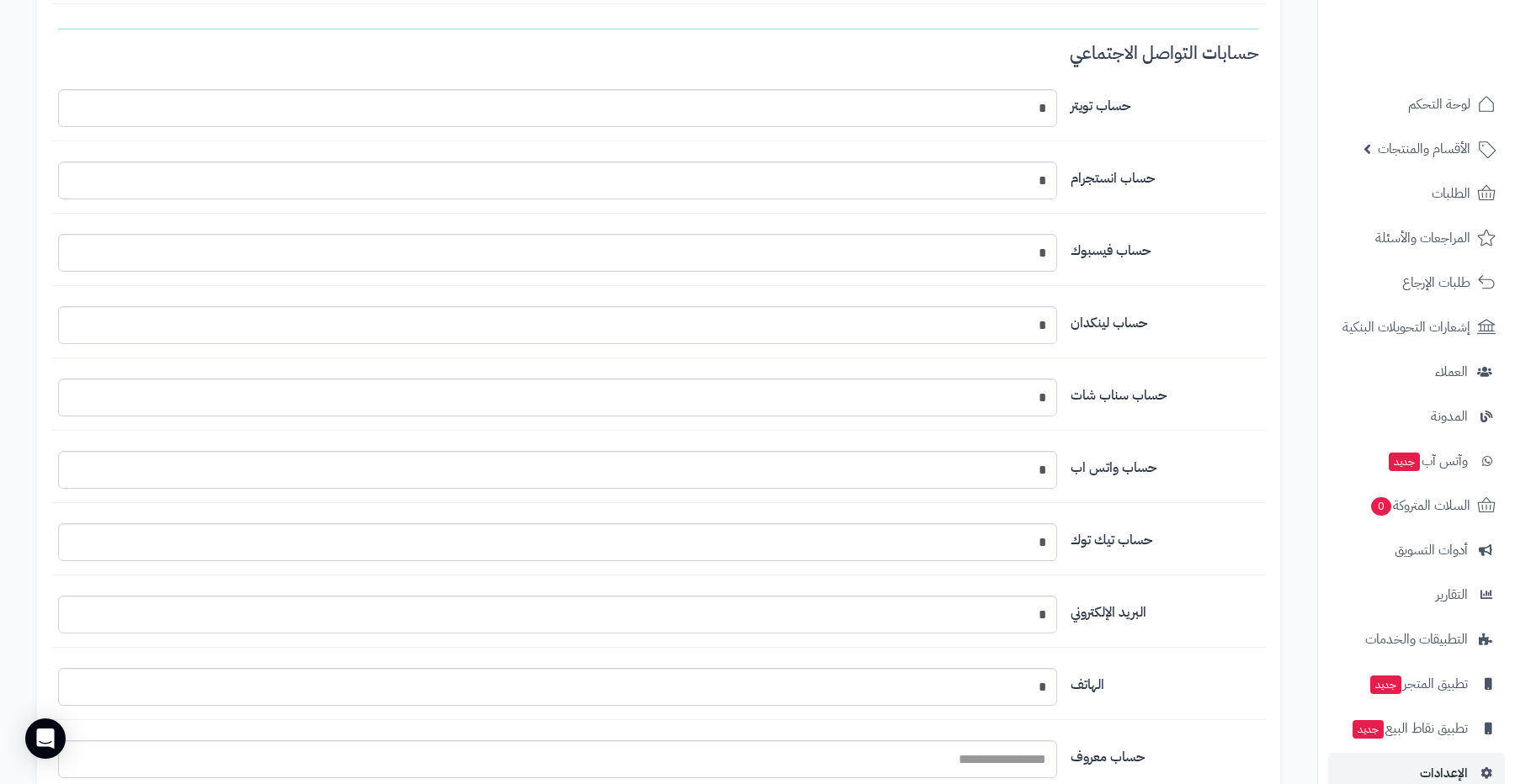
scroll to position [1416, 0]
click at [1432, 772] on span "الإعدادات" at bounding box center [1444, 774] width 48 height 24
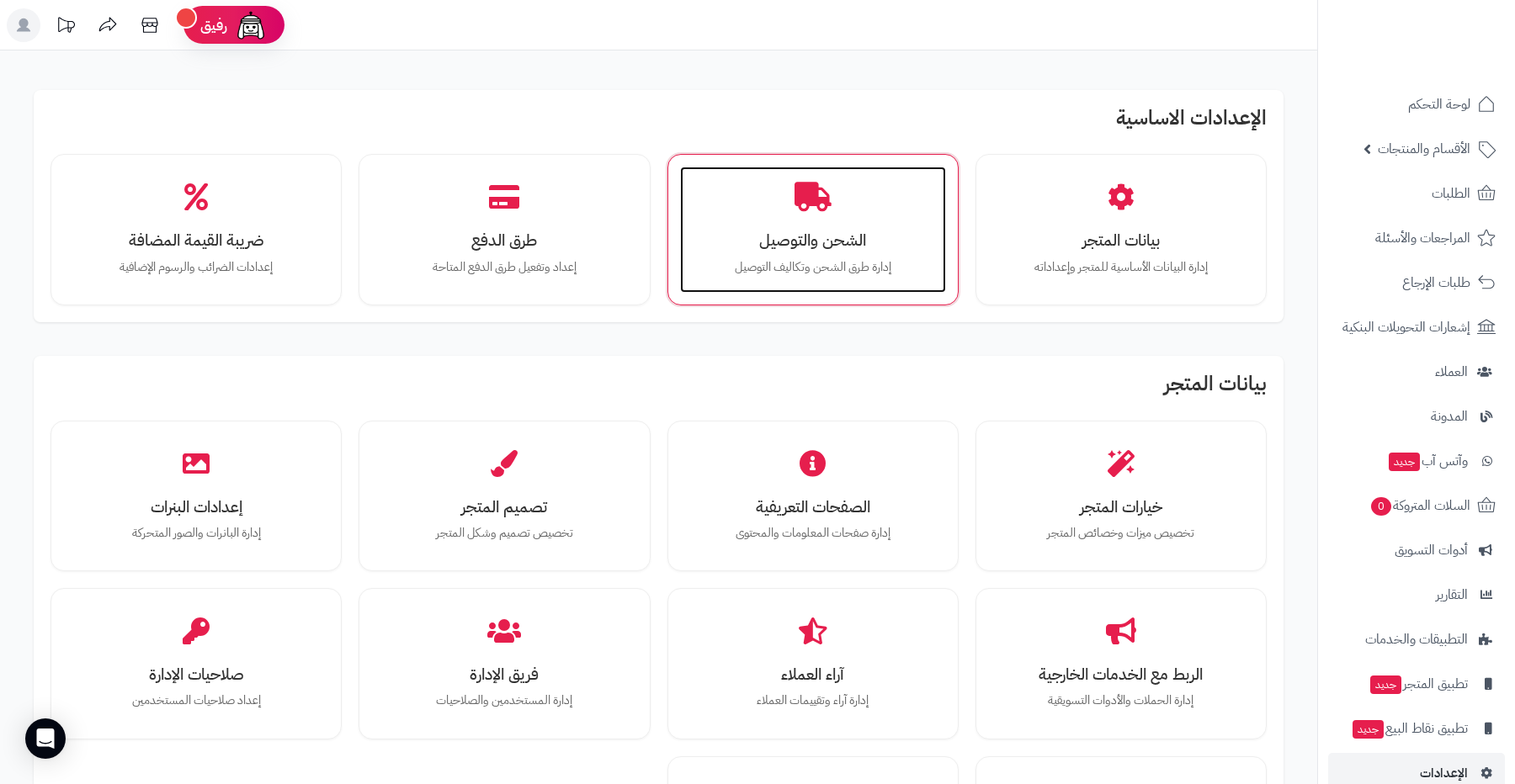
click at [828, 213] on div "الشحن والتوصيل إدارة طرق الشحن وتكاليف التوصيل" at bounding box center [813, 230] width 266 height 126
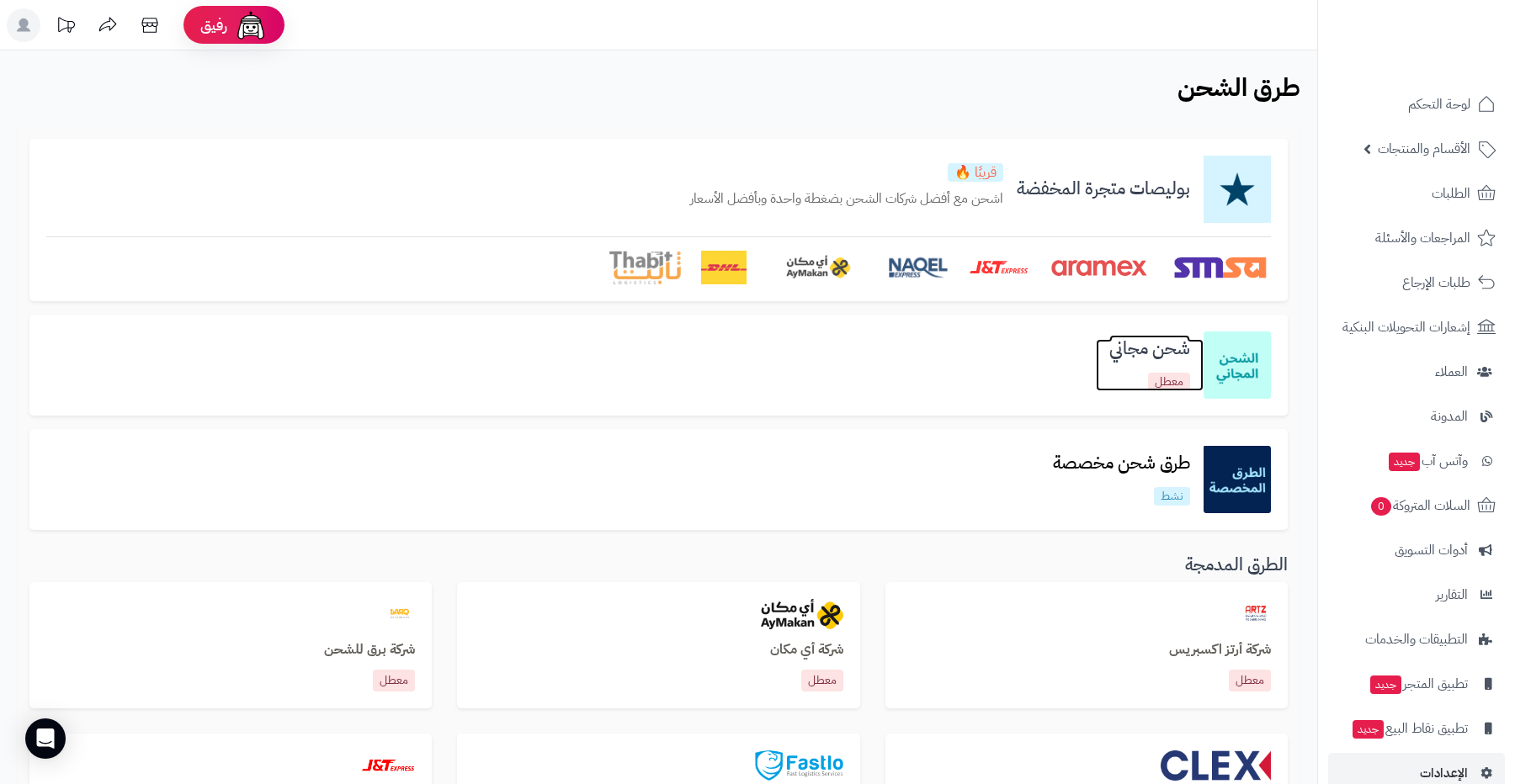
click at [1118, 352] on h3 "شحن مجاني" at bounding box center [1149, 349] width 108 height 20
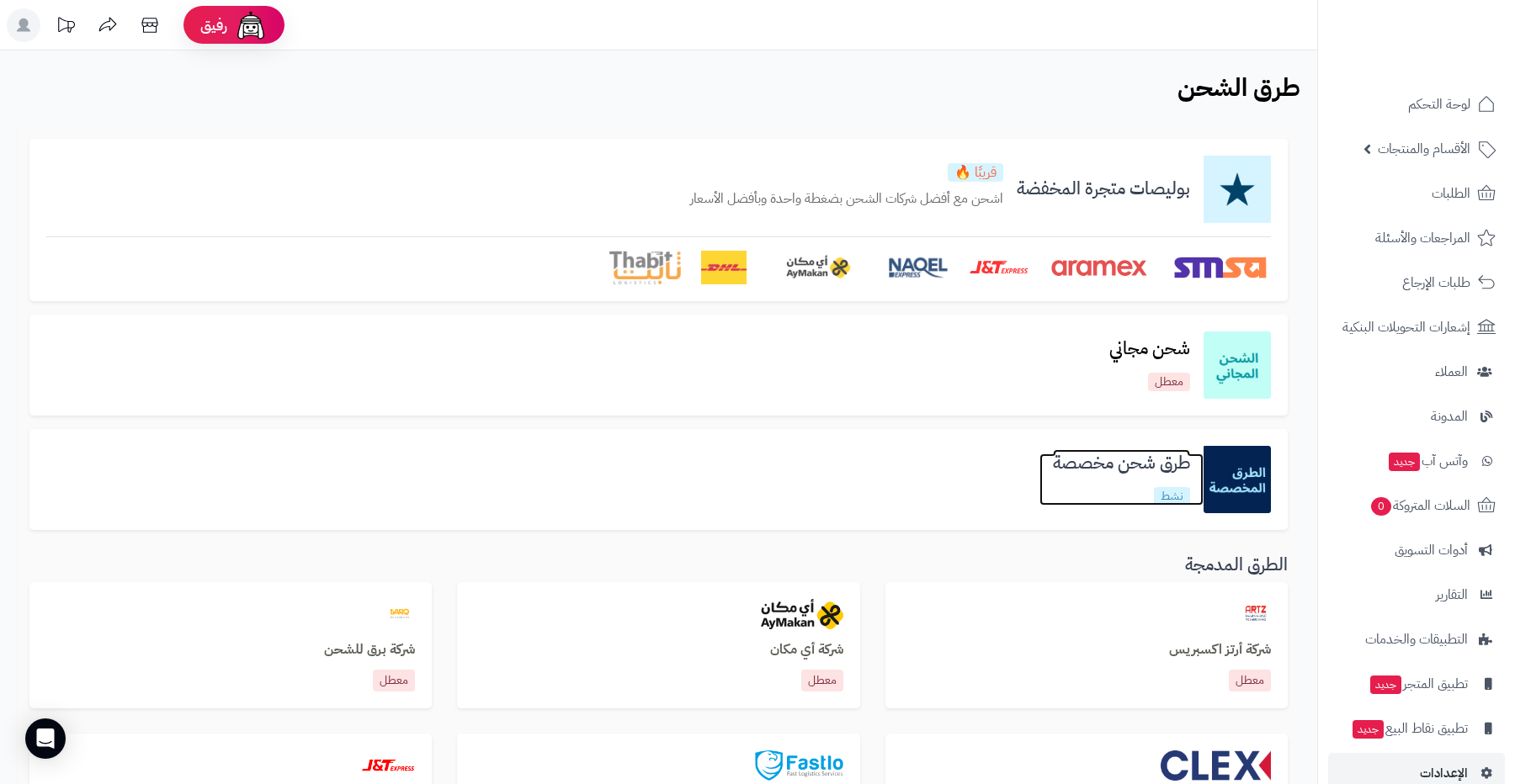
click at [1079, 463] on h3 "طرق شحن مخصصة" at bounding box center [1121, 463] width 164 height 20
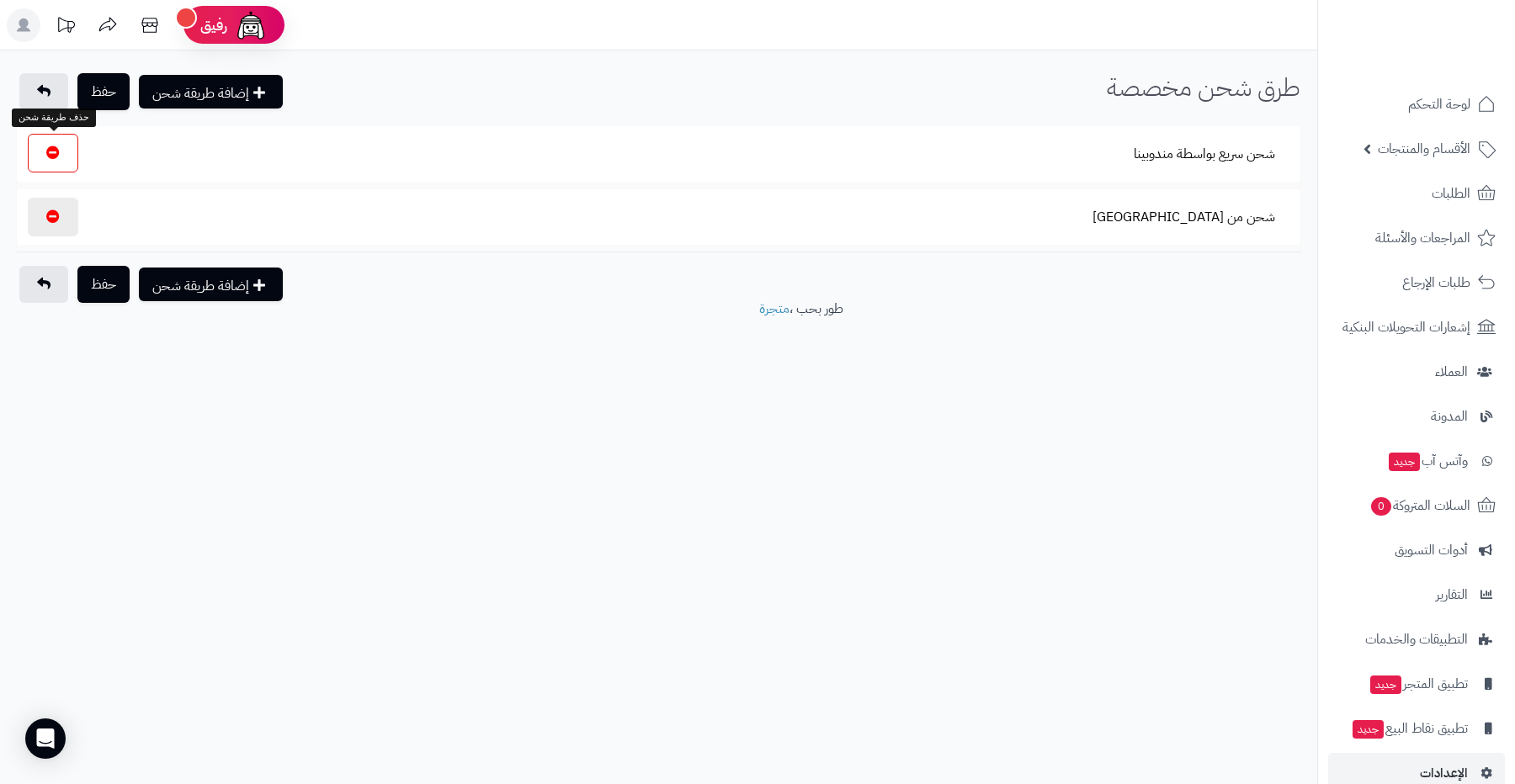
click at [43, 147] on button "button" at bounding box center [53, 153] width 50 height 39
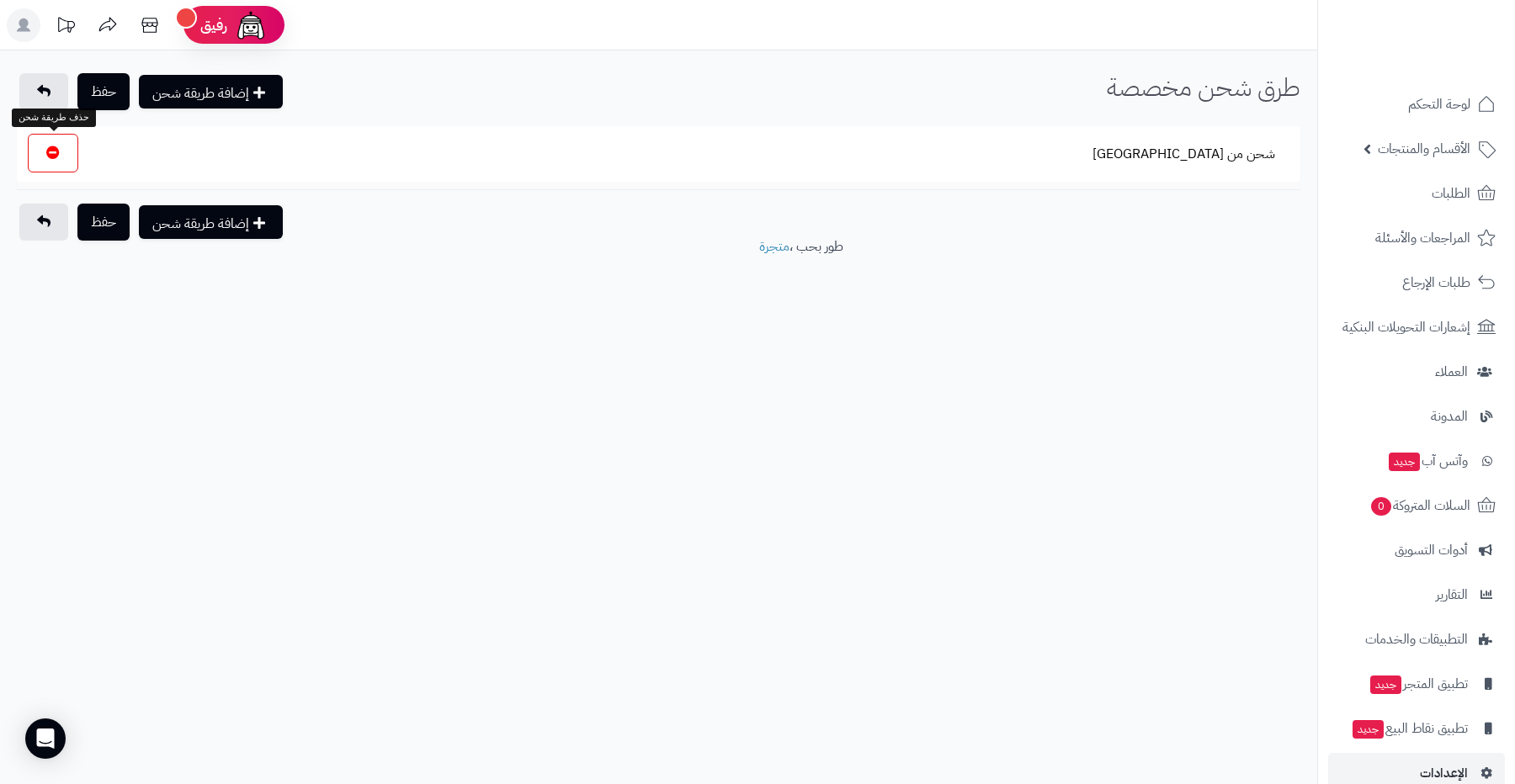
click at [56, 159] on button "button" at bounding box center [53, 153] width 50 height 39
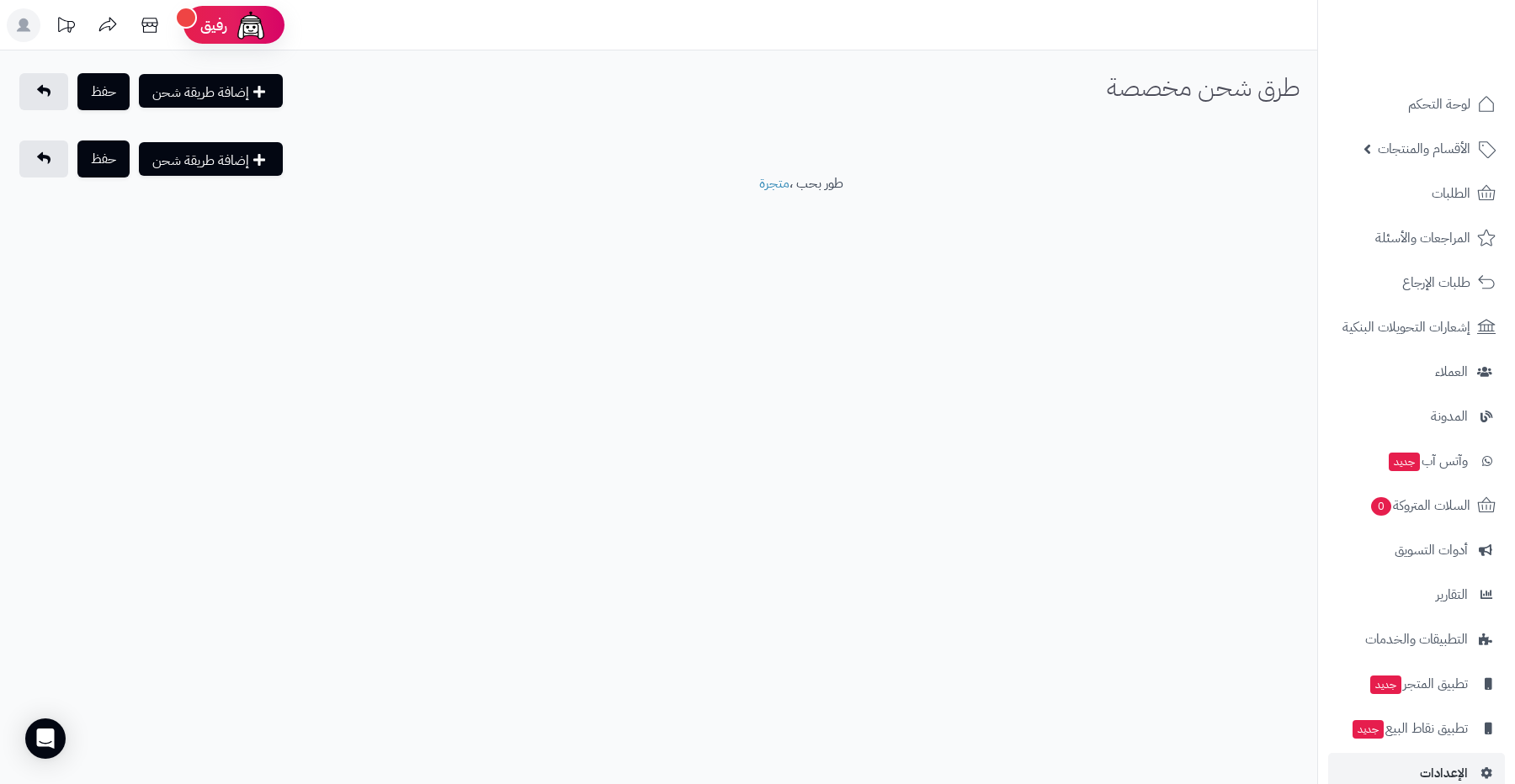
click at [214, 100] on button "إضافة طريقة شحن" at bounding box center [210, 91] width 144 height 34
select select
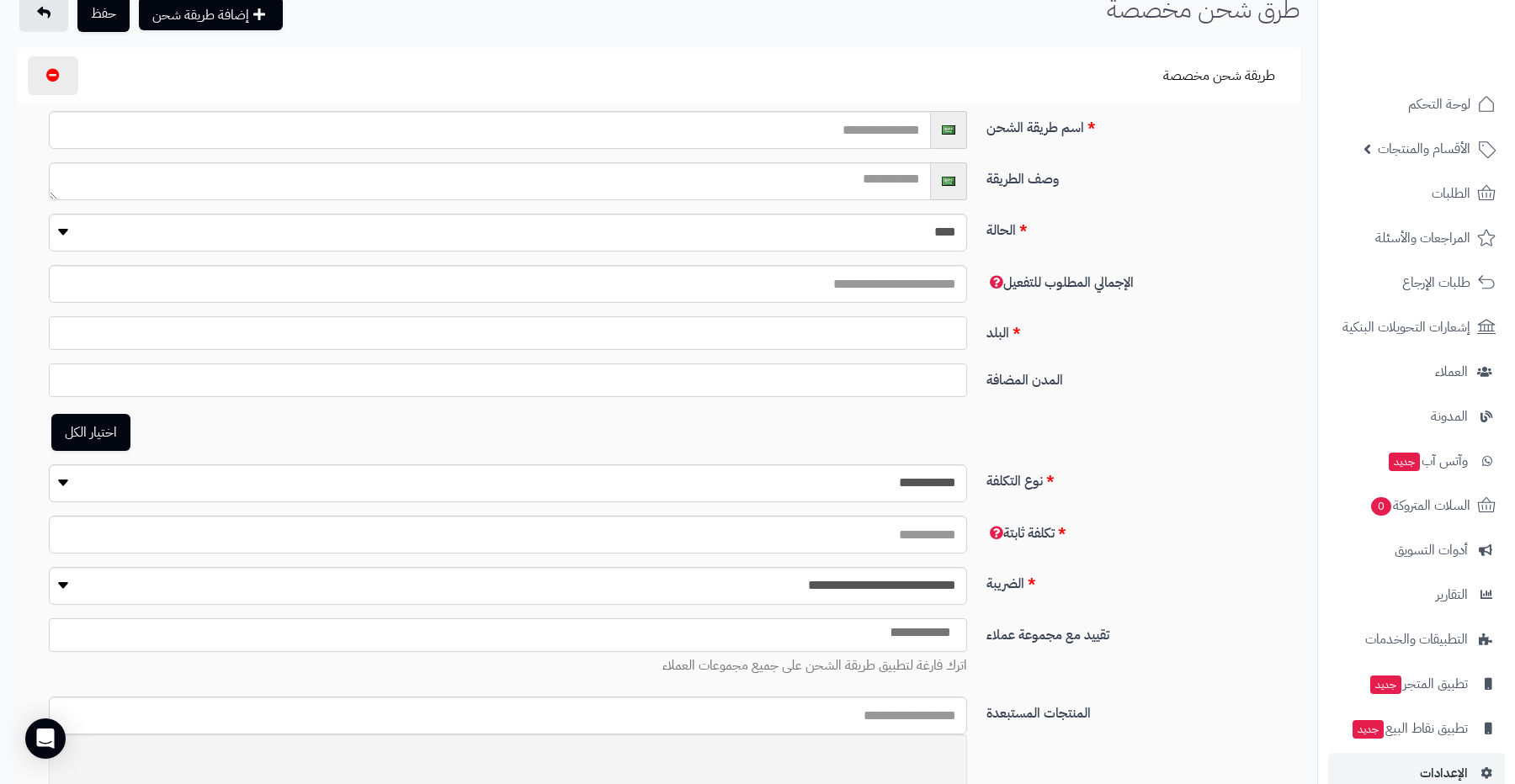
scroll to position [82, 0]
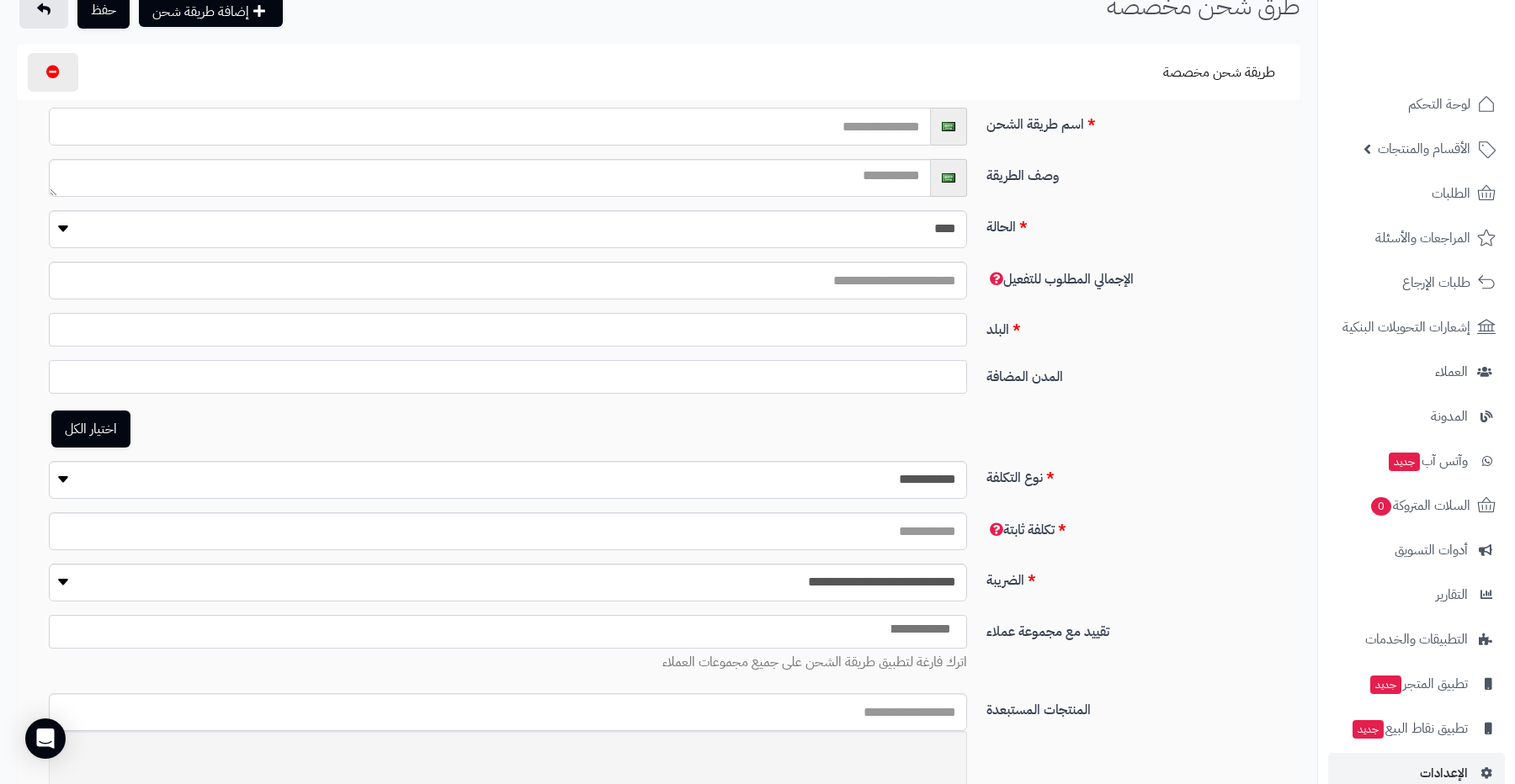
click at [848, 134] on input "text" at bounding box center [489, 127] width 882 height 38
type input "********"
paste textarea "********"
type textarea "********"
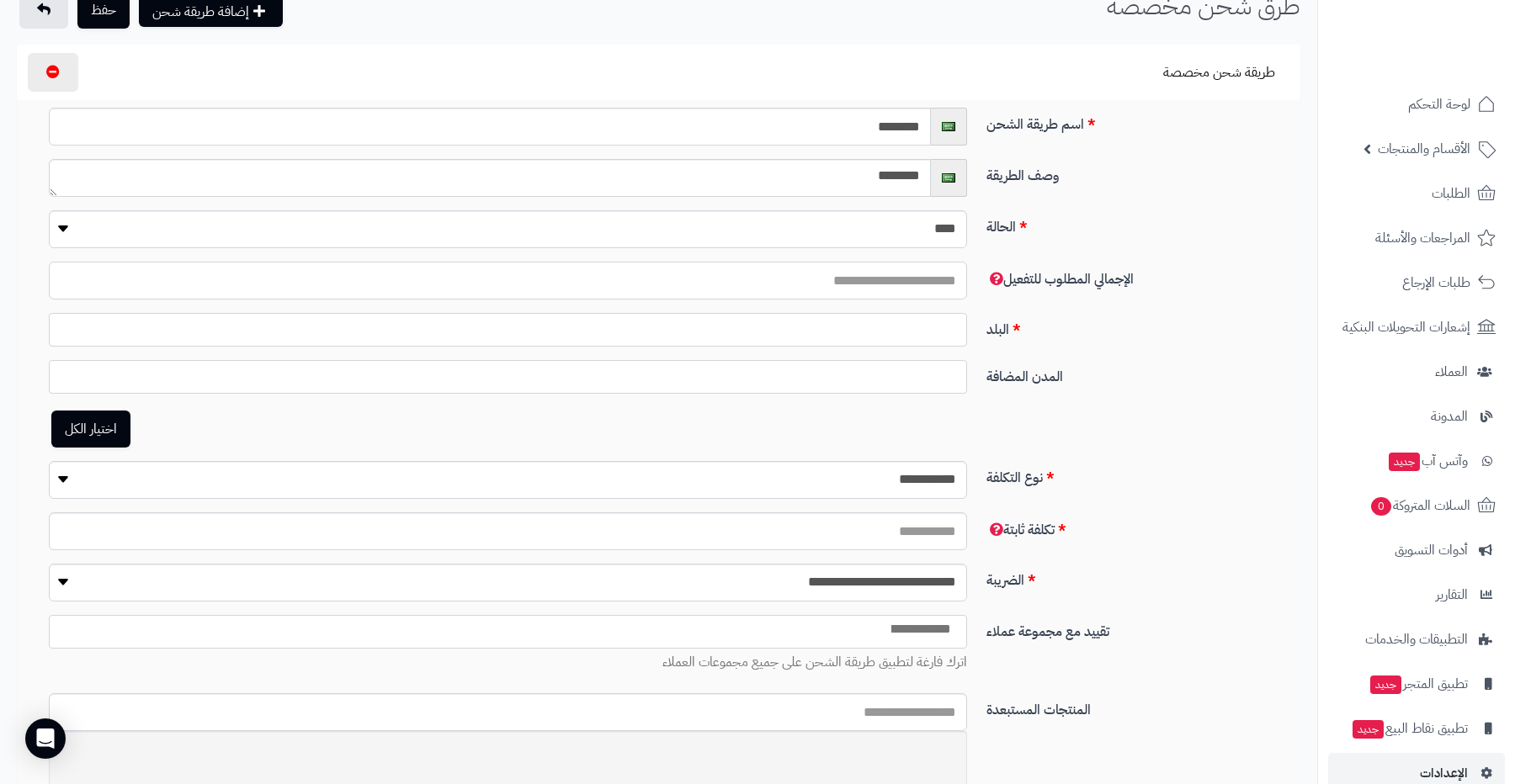
click at [847, 283] on input "number" at bounding box center [508, 281] width 919 height 38
type input "**"
click at [857, 332] on ul at bounding box center [508, 326] width 917 height 24
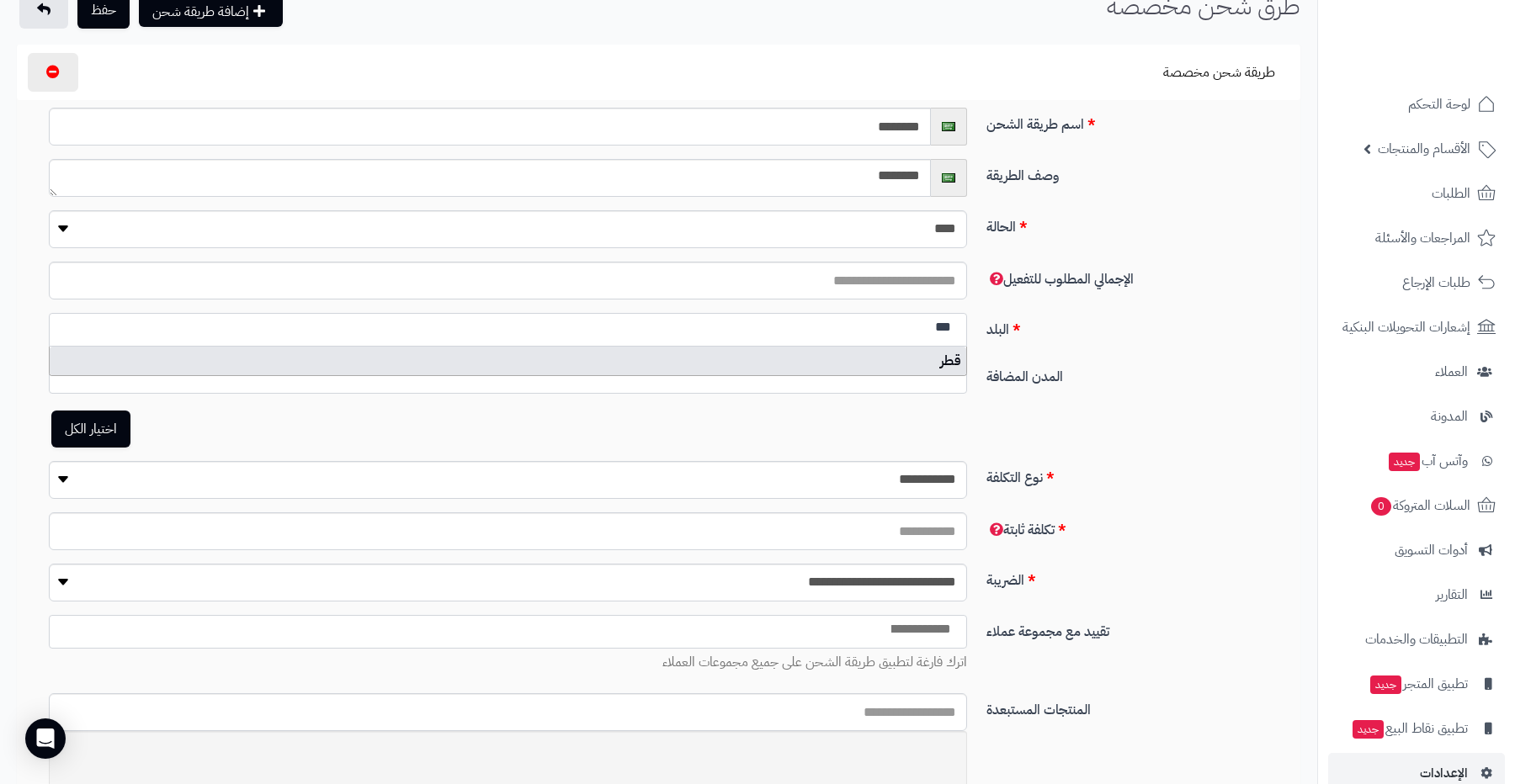
scroll to position [0, -4]
type input "***"
select select "***"
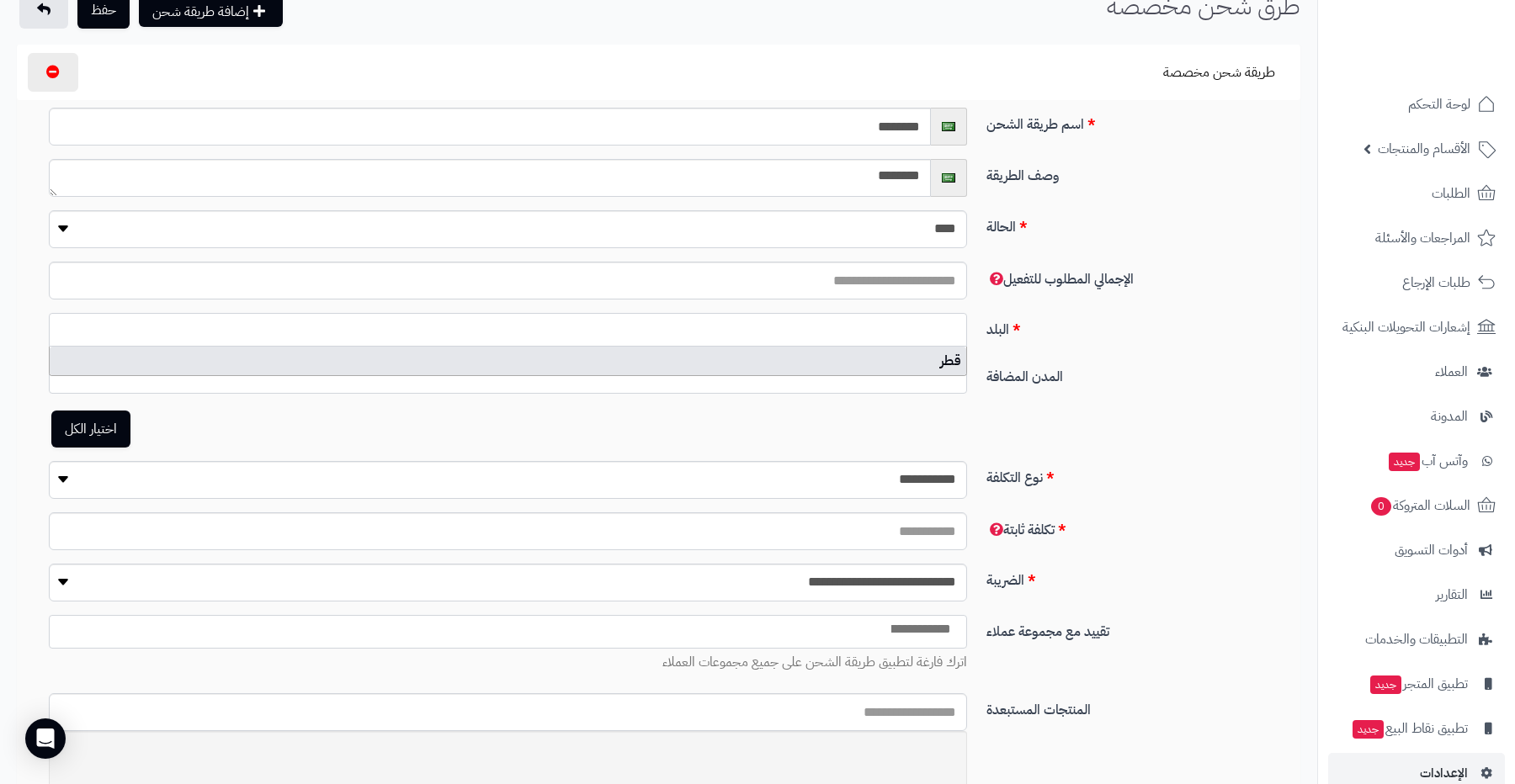
select select
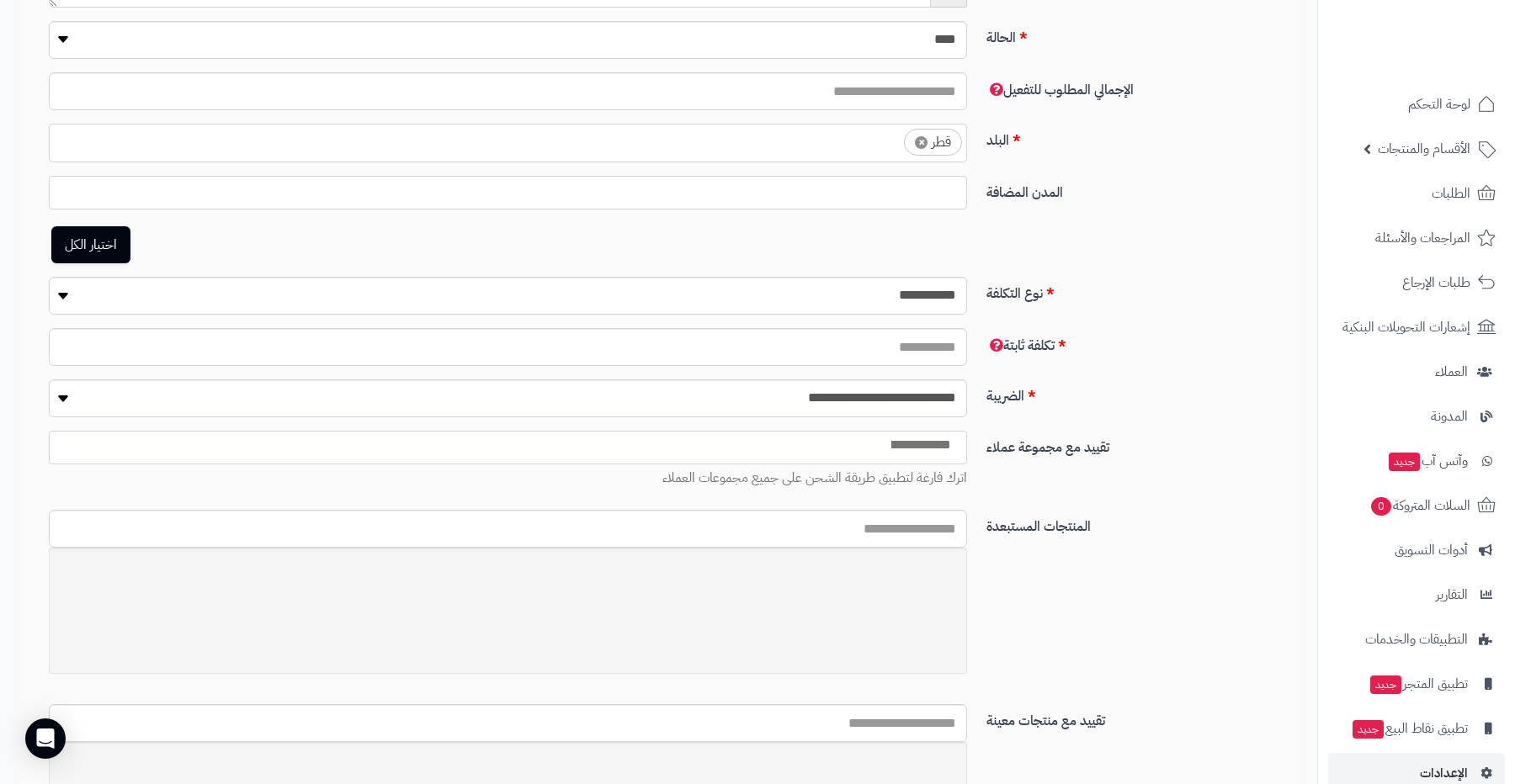
scroll to position [285, 0]
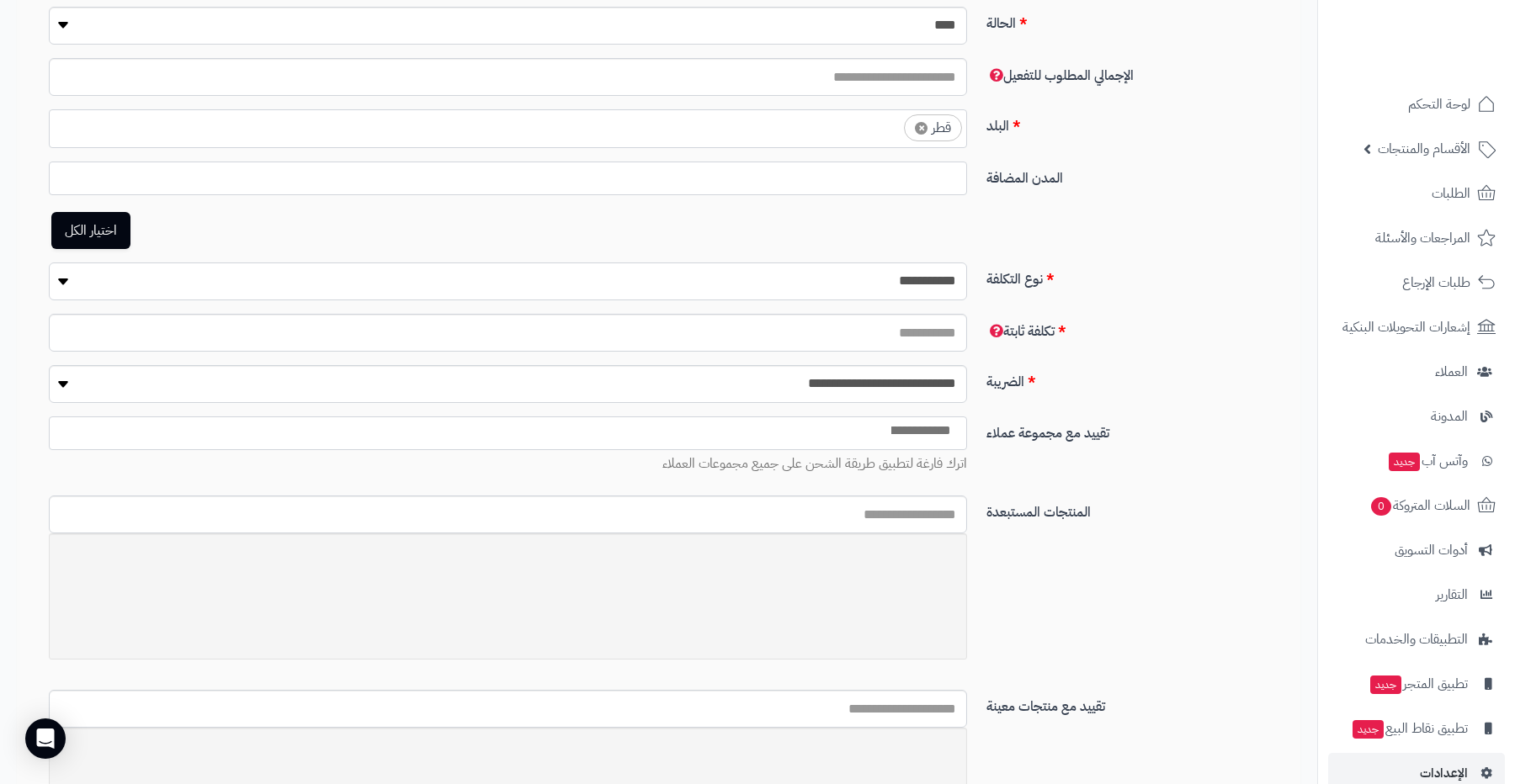
click at [869, 287] on select "**********" at bounding box center [508, 281] width 919 height 38
click at [48, 263] on select "**********" at bounding box center [508, 281] width 919 height 38
click at [840, 334] on input "number" at bounding box center [508, 332] width 919 height 38
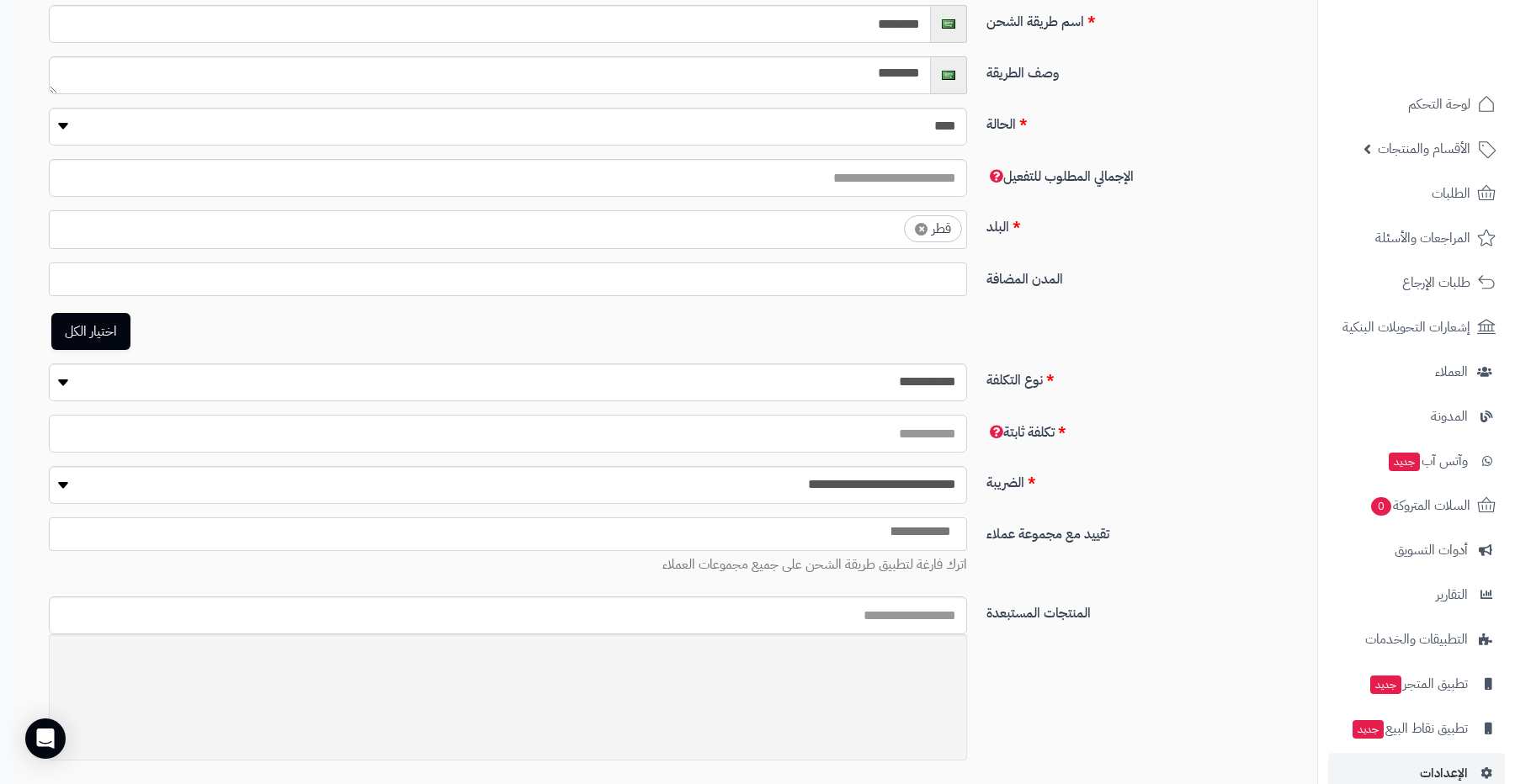
scroll to position [517, 0]
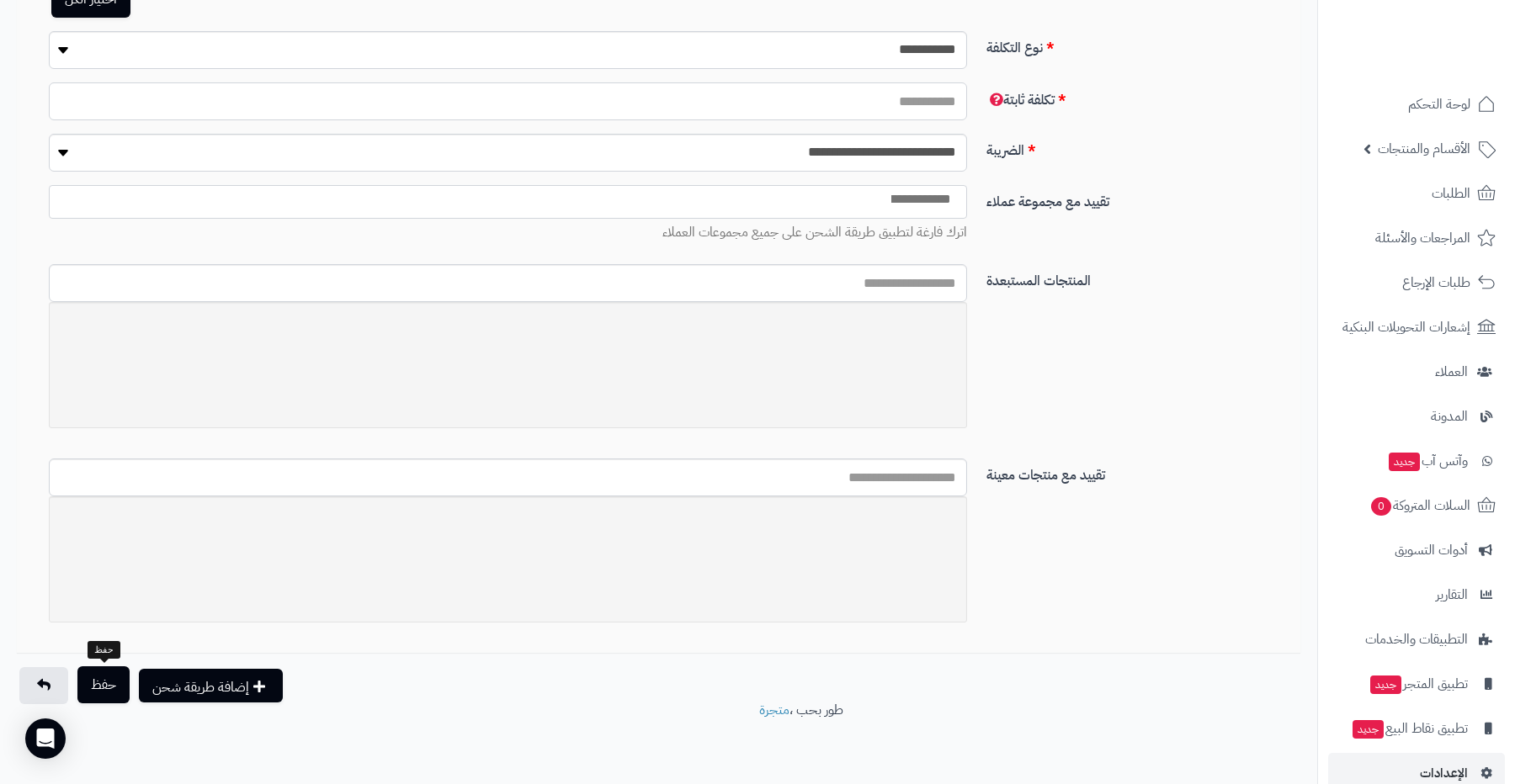
type input "**"
click at [102, 679] on button "حفظ" at bounding box center [103, 685] width 52 height 37
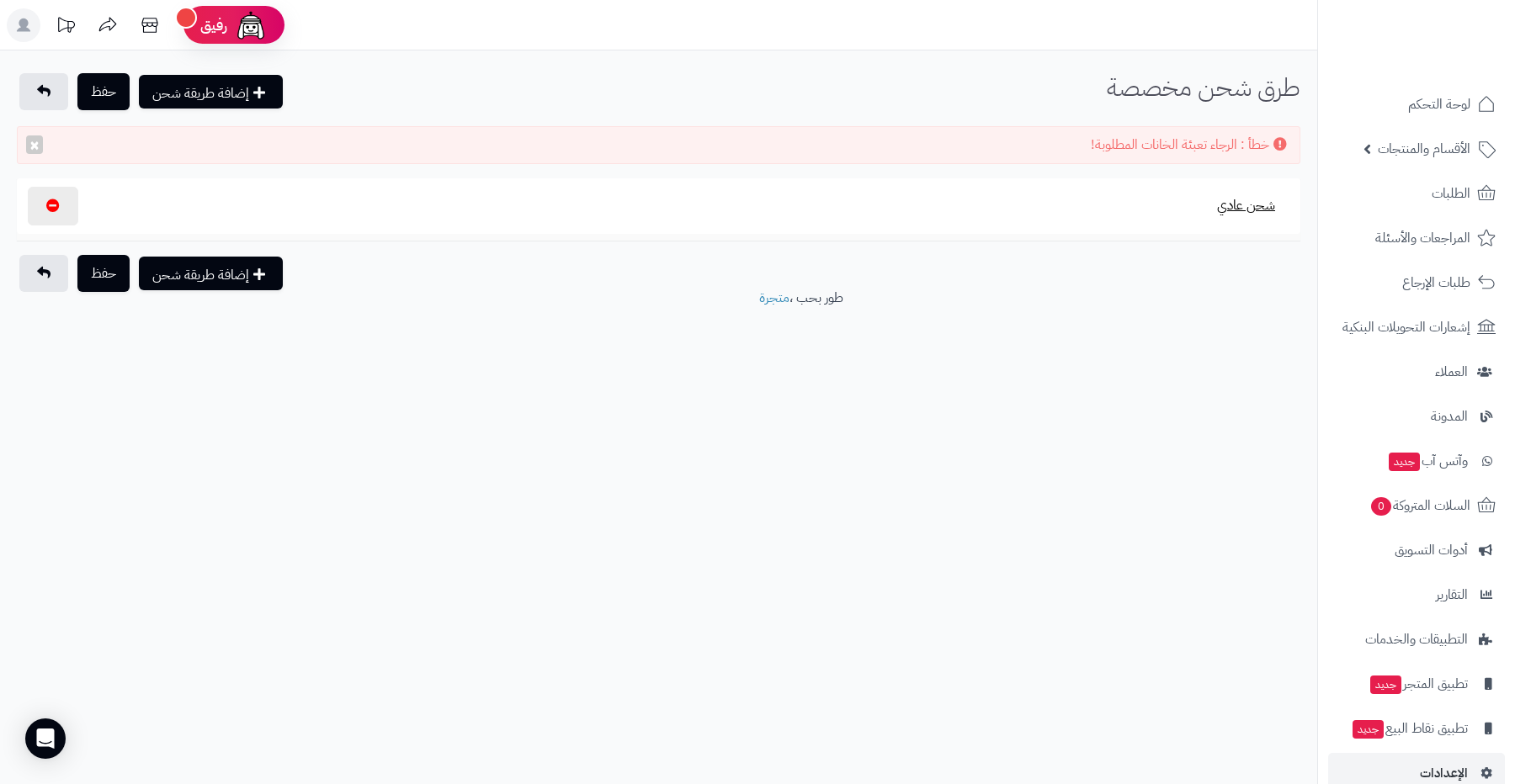
click at [1234, 205] on button "شحن عادي" at bounding box center [1246, 206] width 87 height 39
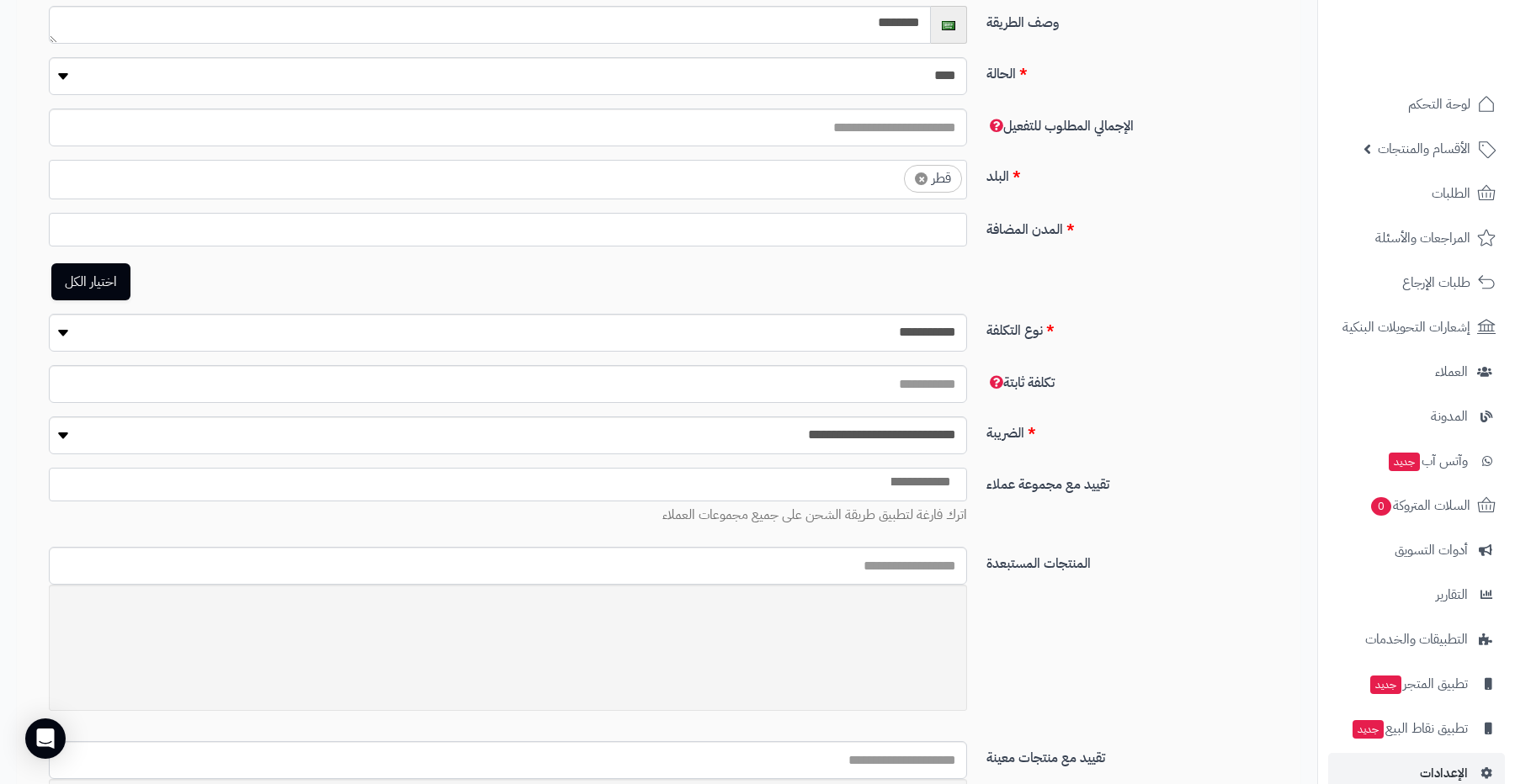
scroll to position [299, 0]
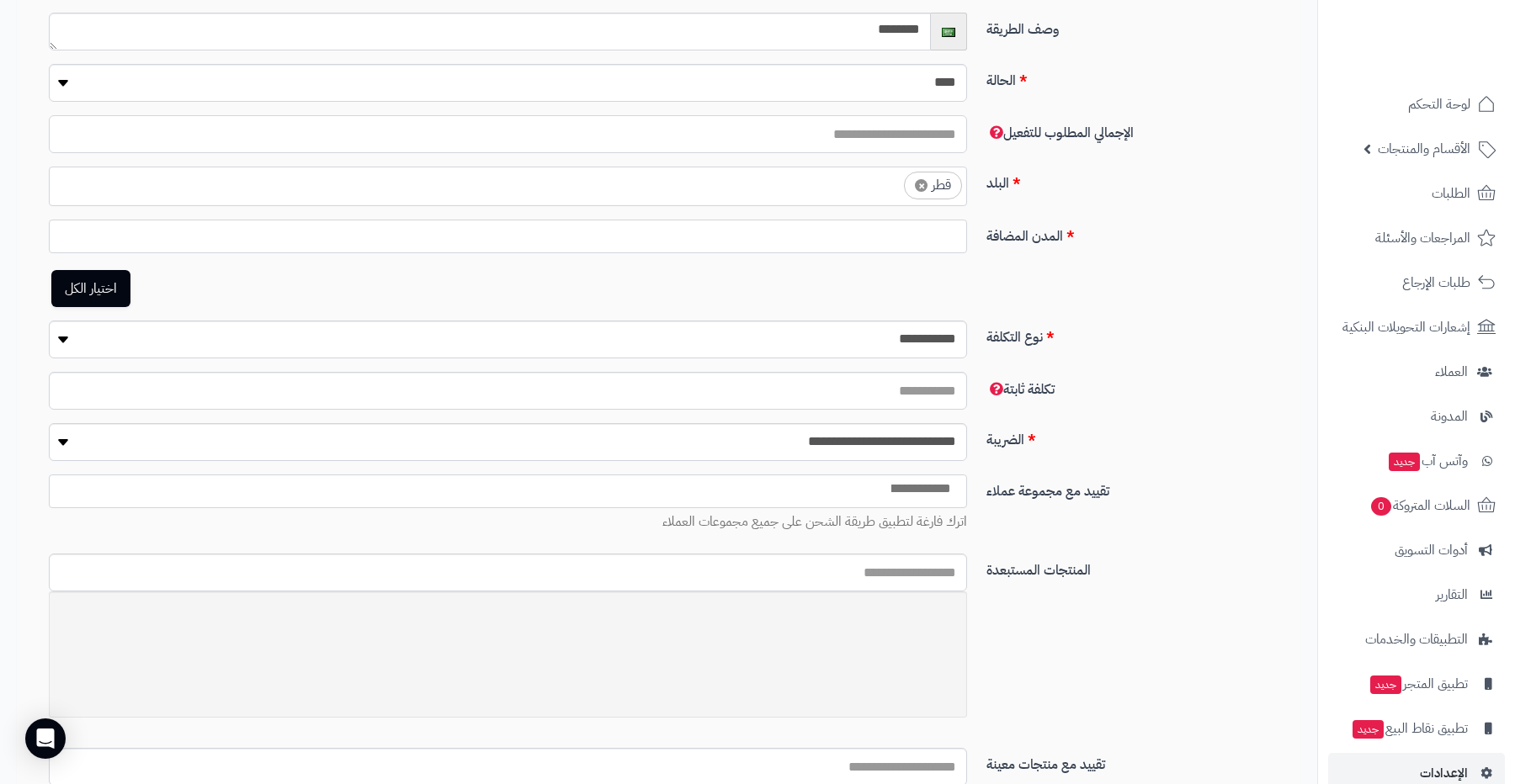
click at [864, 140] on input "**" at bounding box center [508, 134] width 919 height 38
type input "*"
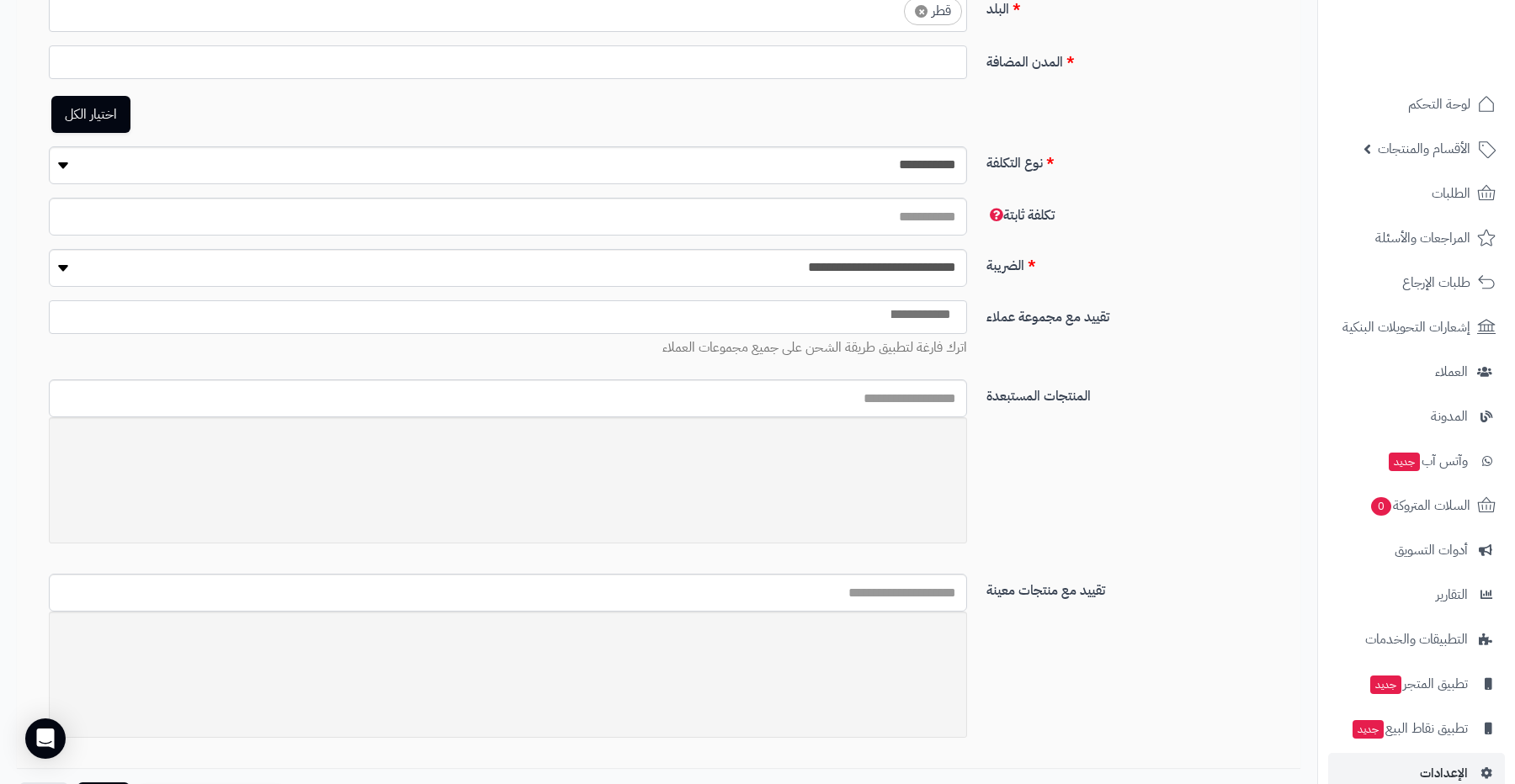
scroll to position [589, 0]
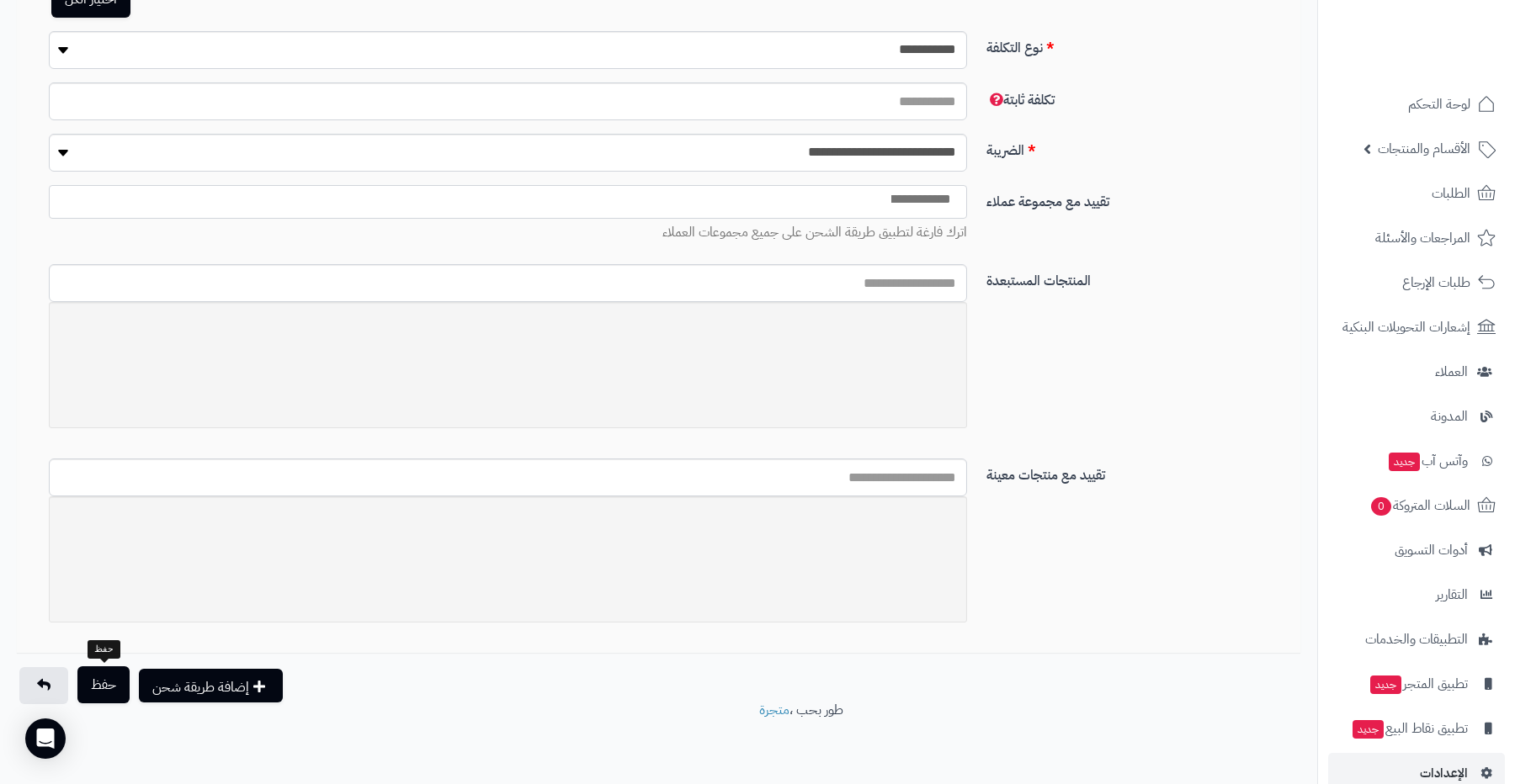
click at [102, 687] on button "حفظ" at bounding box center [103, 685] width 52 height 37
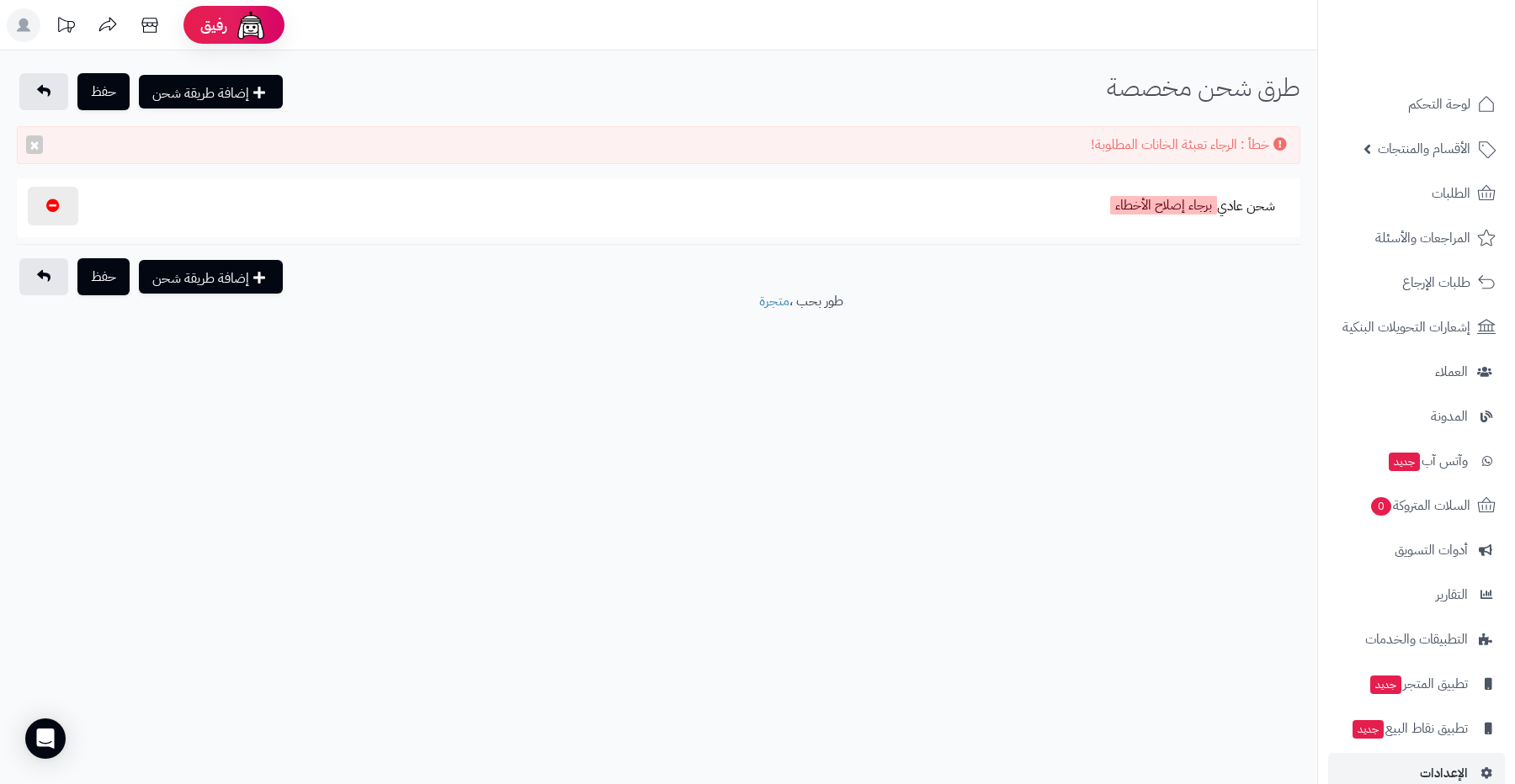
select select
click at [1154, 197] on label "برجاء إصلاح الأخطاء" at bounding box center [1164, 205] width 107 height 19
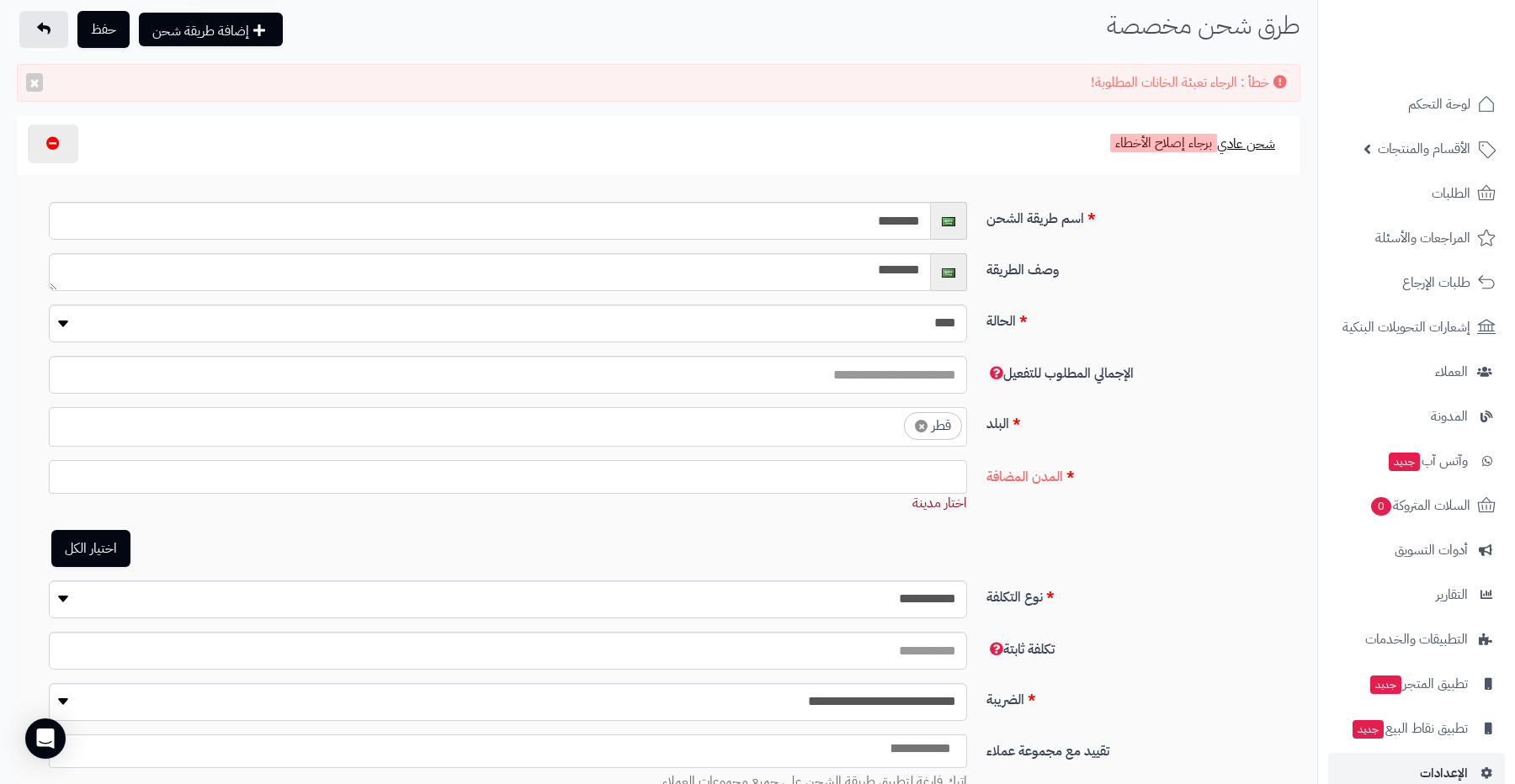
scroll to position [91, 0]
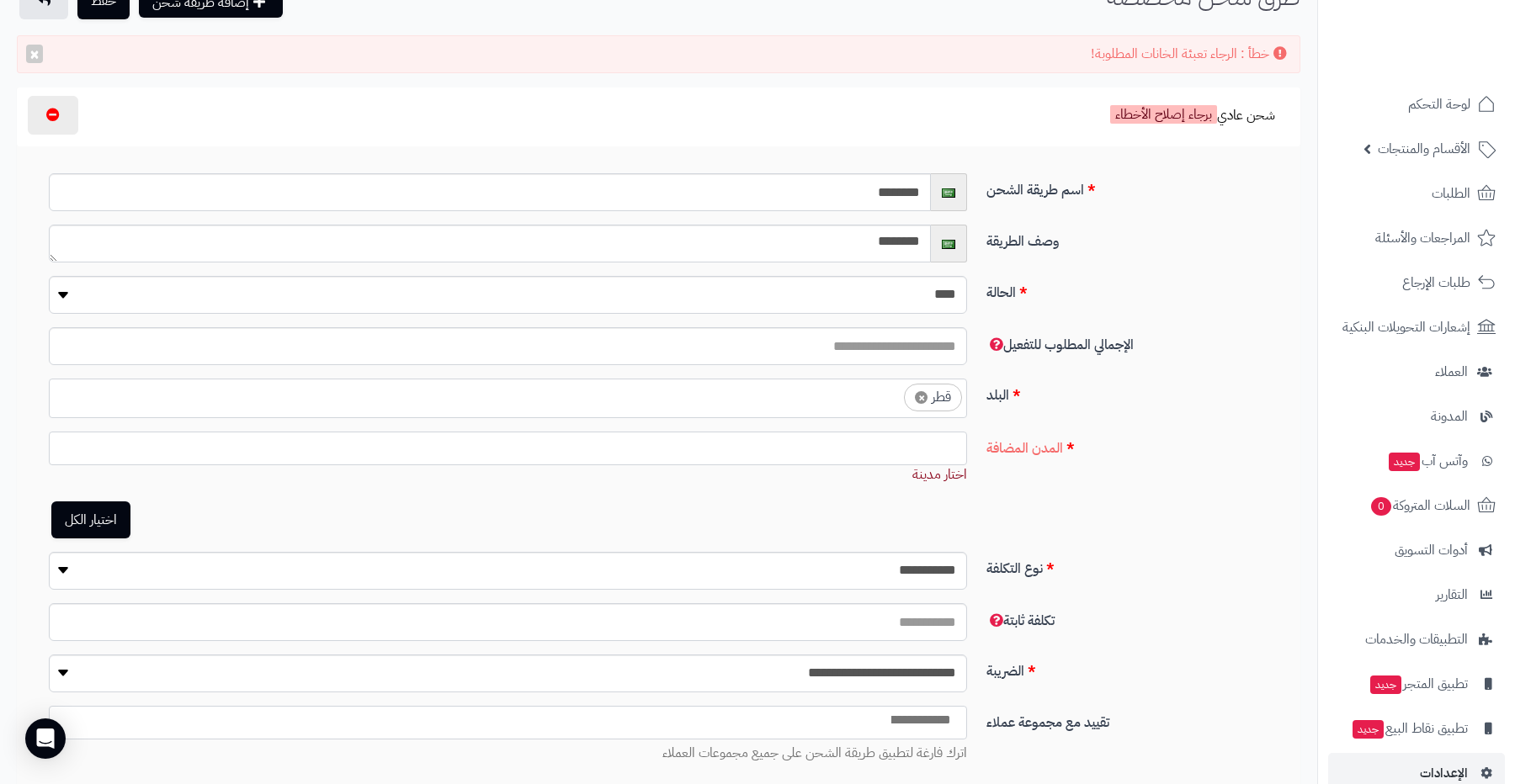
click at [880, 448] on ul at bounding box center [508, 445] width 917 height 24
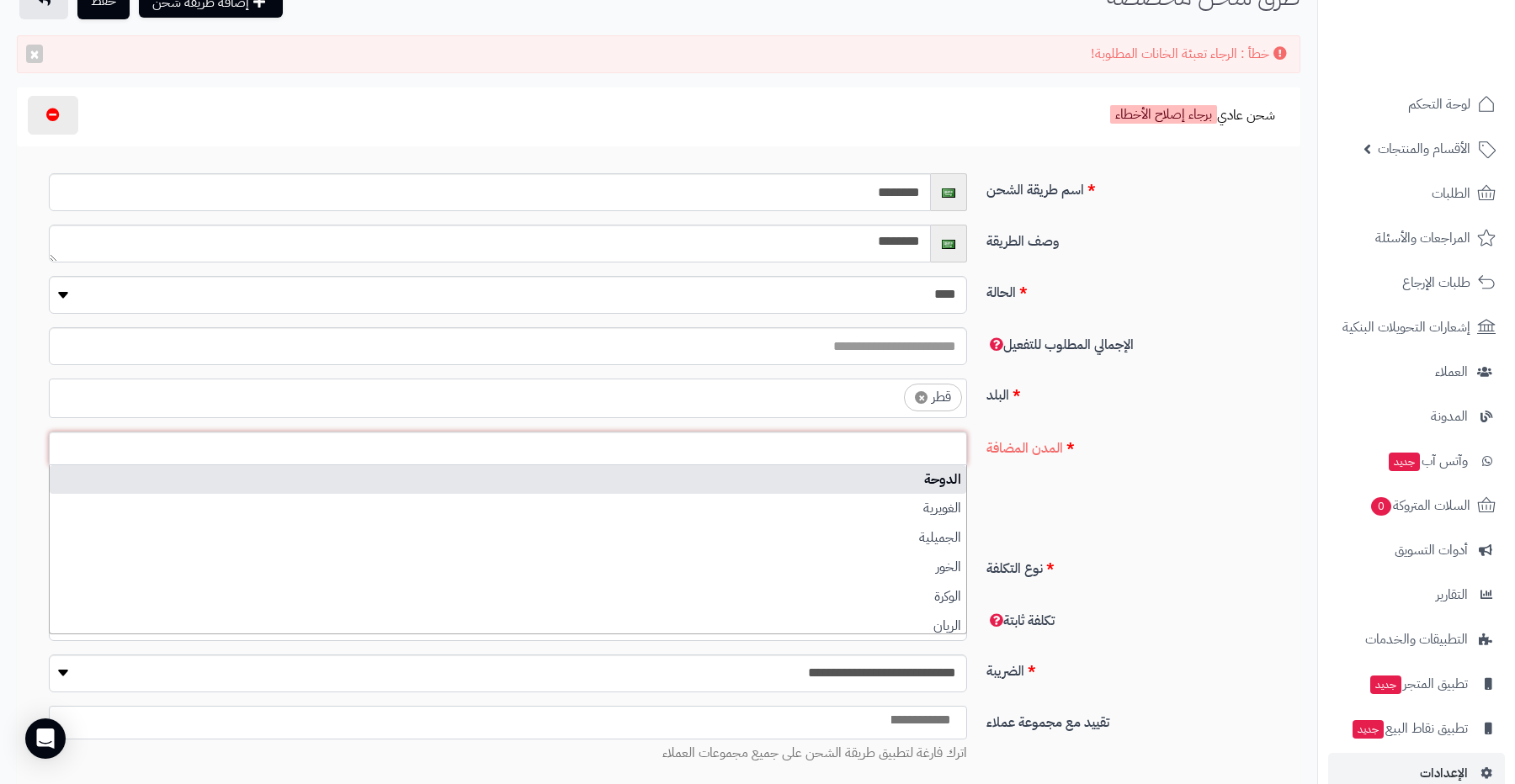
select select "****"
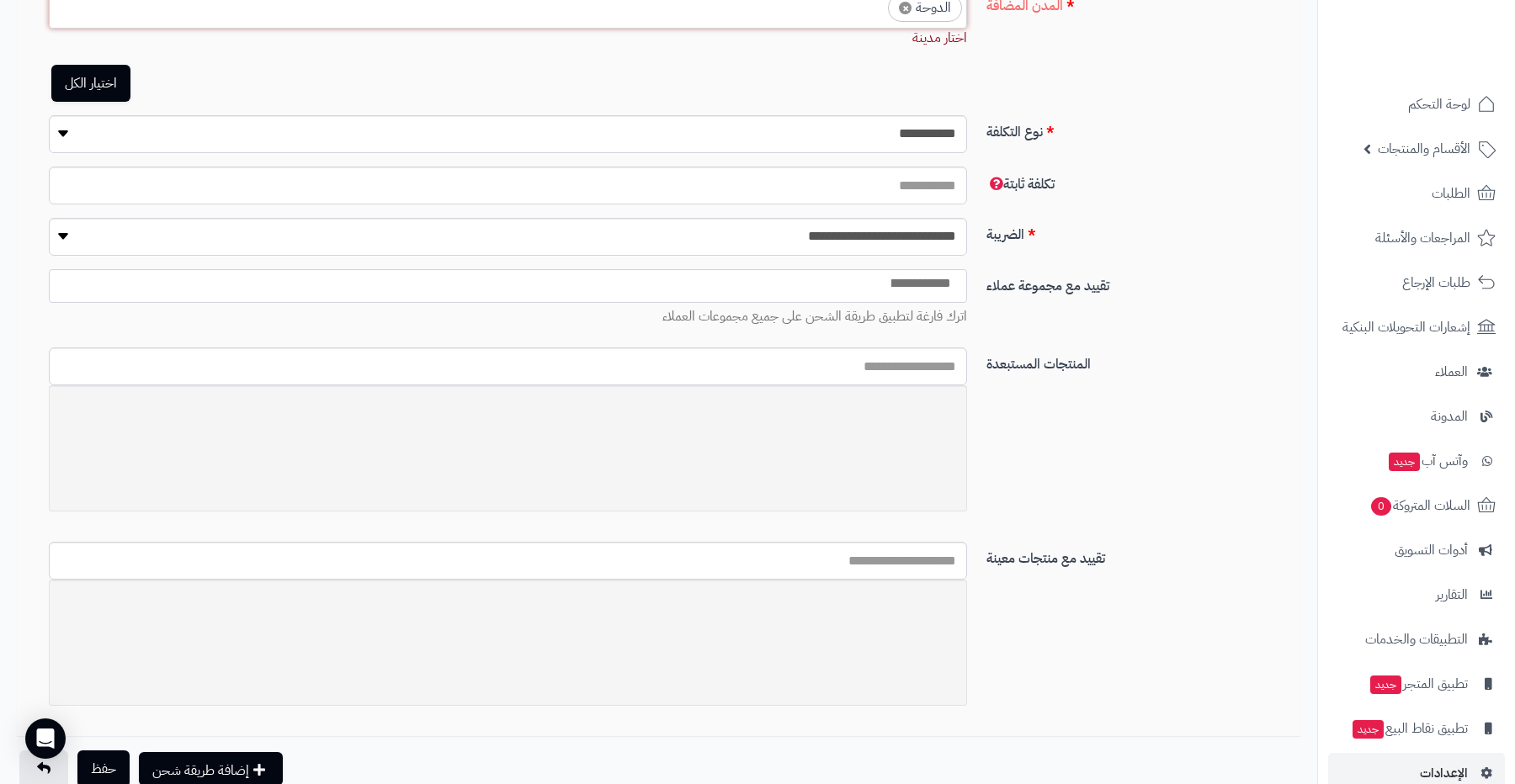
scroll to position [616, 0]
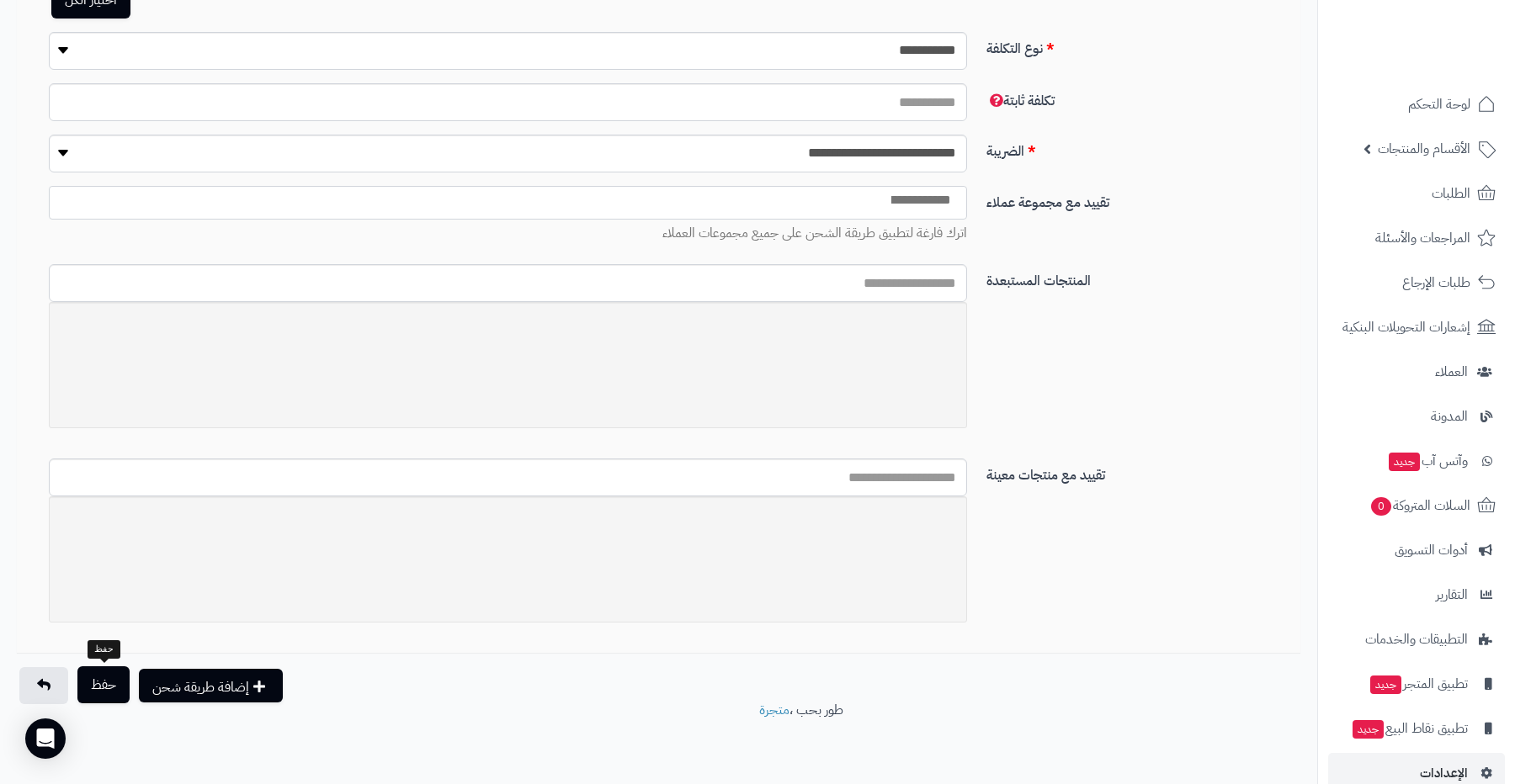
click at [100, 675] on button "حفظ" at bounding box center [103, 685] width 52 height 37
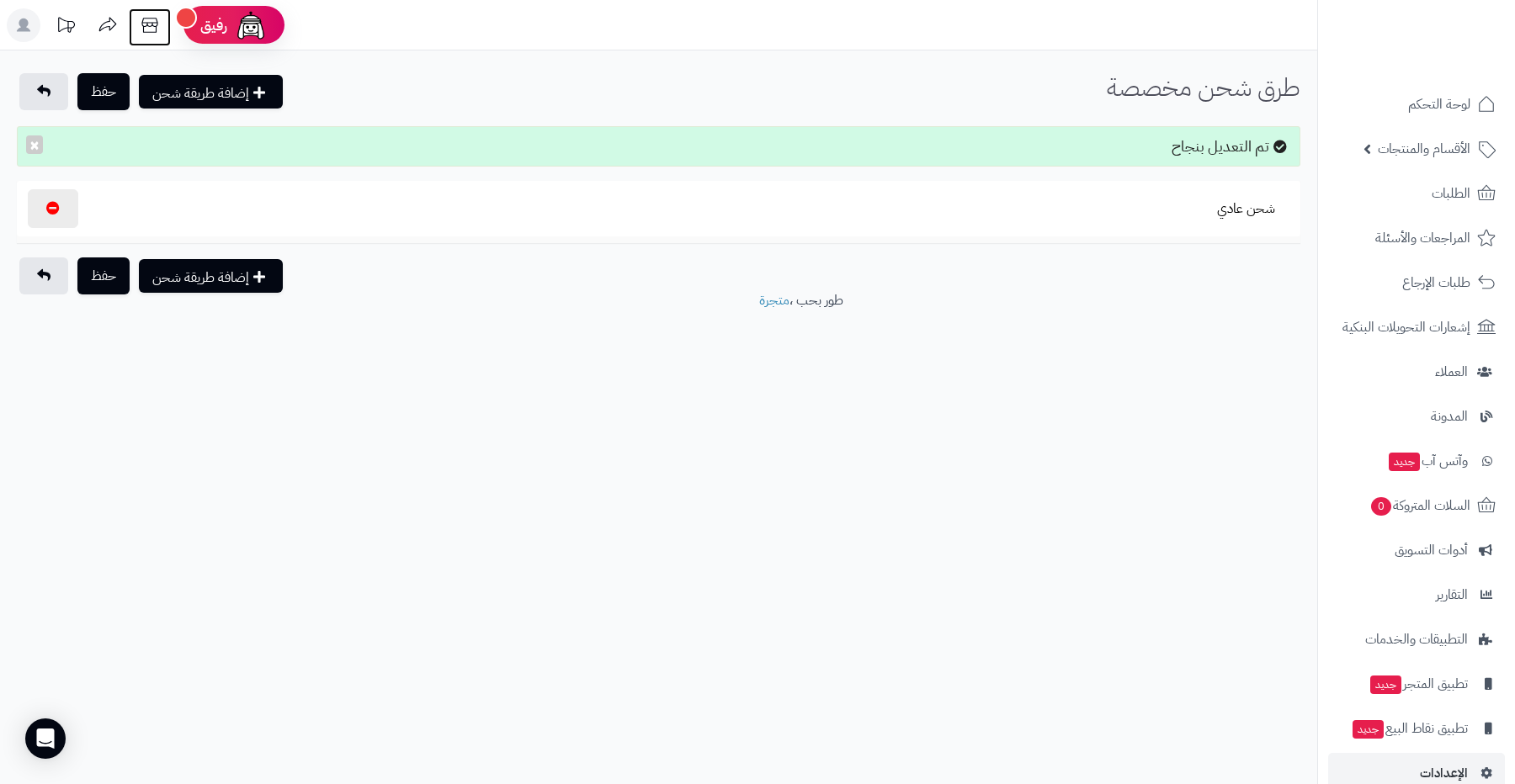
click at [157, 22] on icon at bounding box center [149, 26] width 16 height 15
click at [1426, 764] on span "الإعدادات" at bounding box center [1444, 774] width 48 height 24
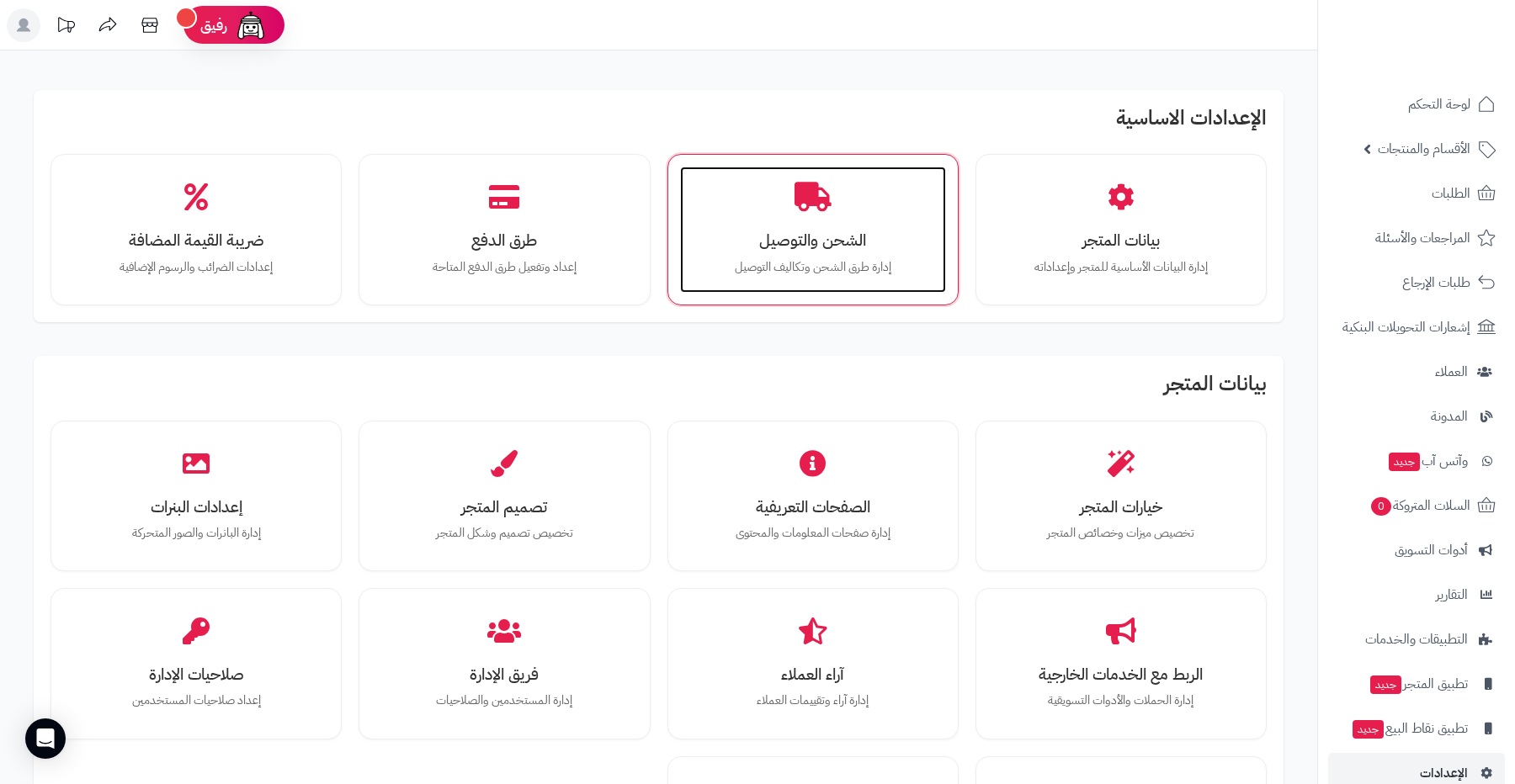
click at [889, 253] on div "الشحن والتوصيل إدارة طرق الشحن وتكاليف التوصيل" at bounding box center [813, 230] width 266 height 126
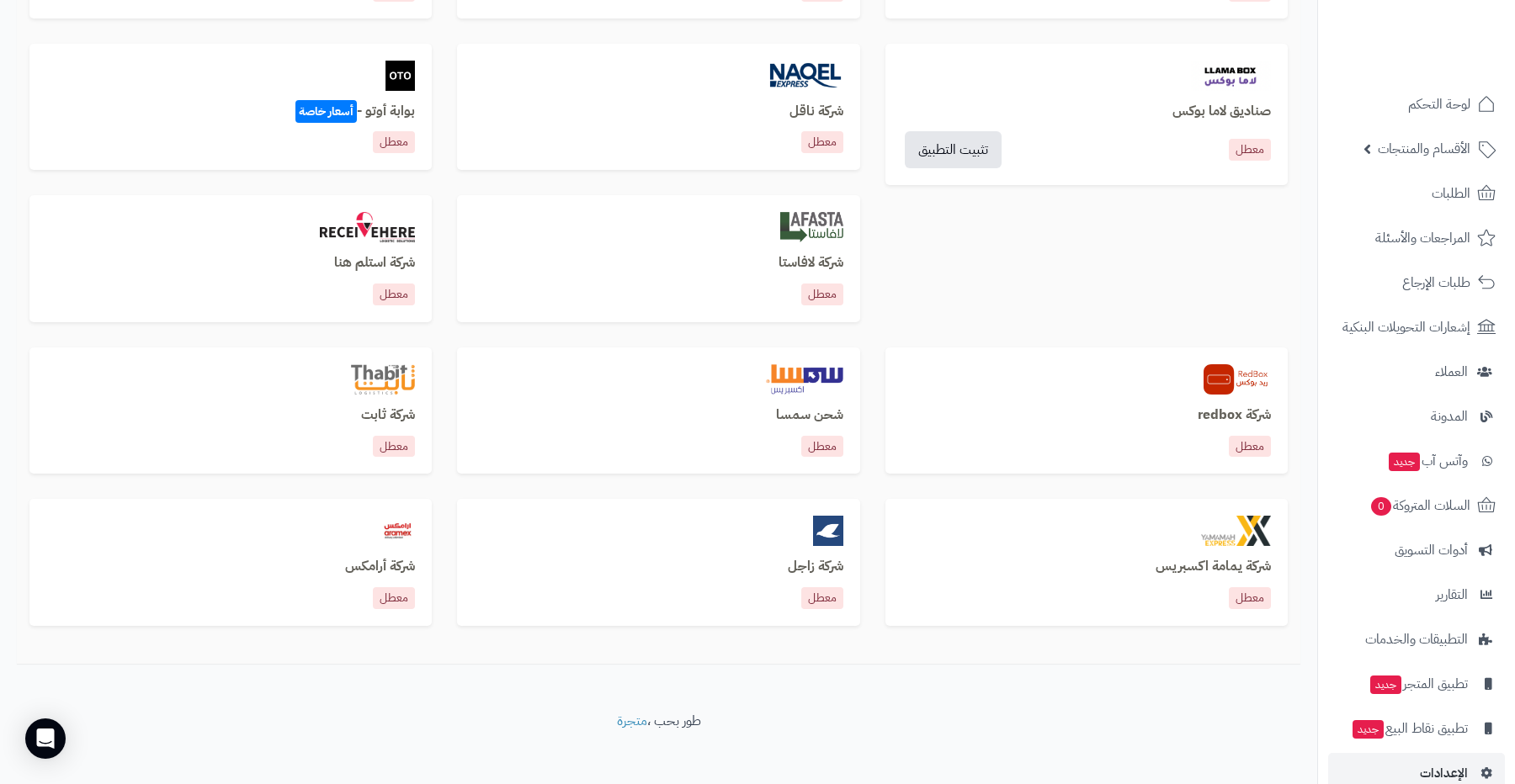
scroll to position [854, 0]
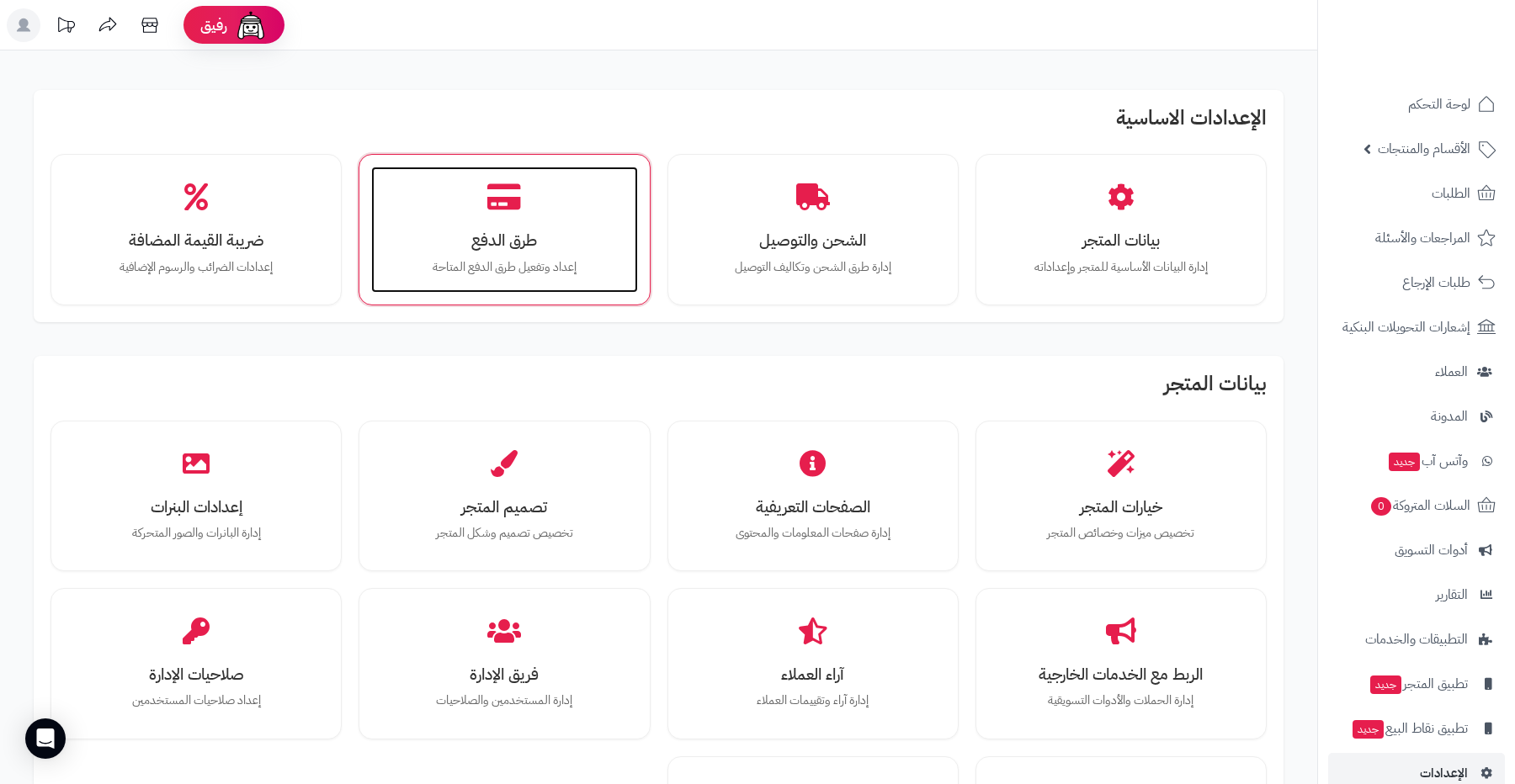
click at [563, 252] on div "طرق الدفع إعداد وتفعيل طرق الدفع المتاحة" at bounding box center [504, 230] width 266 height 126
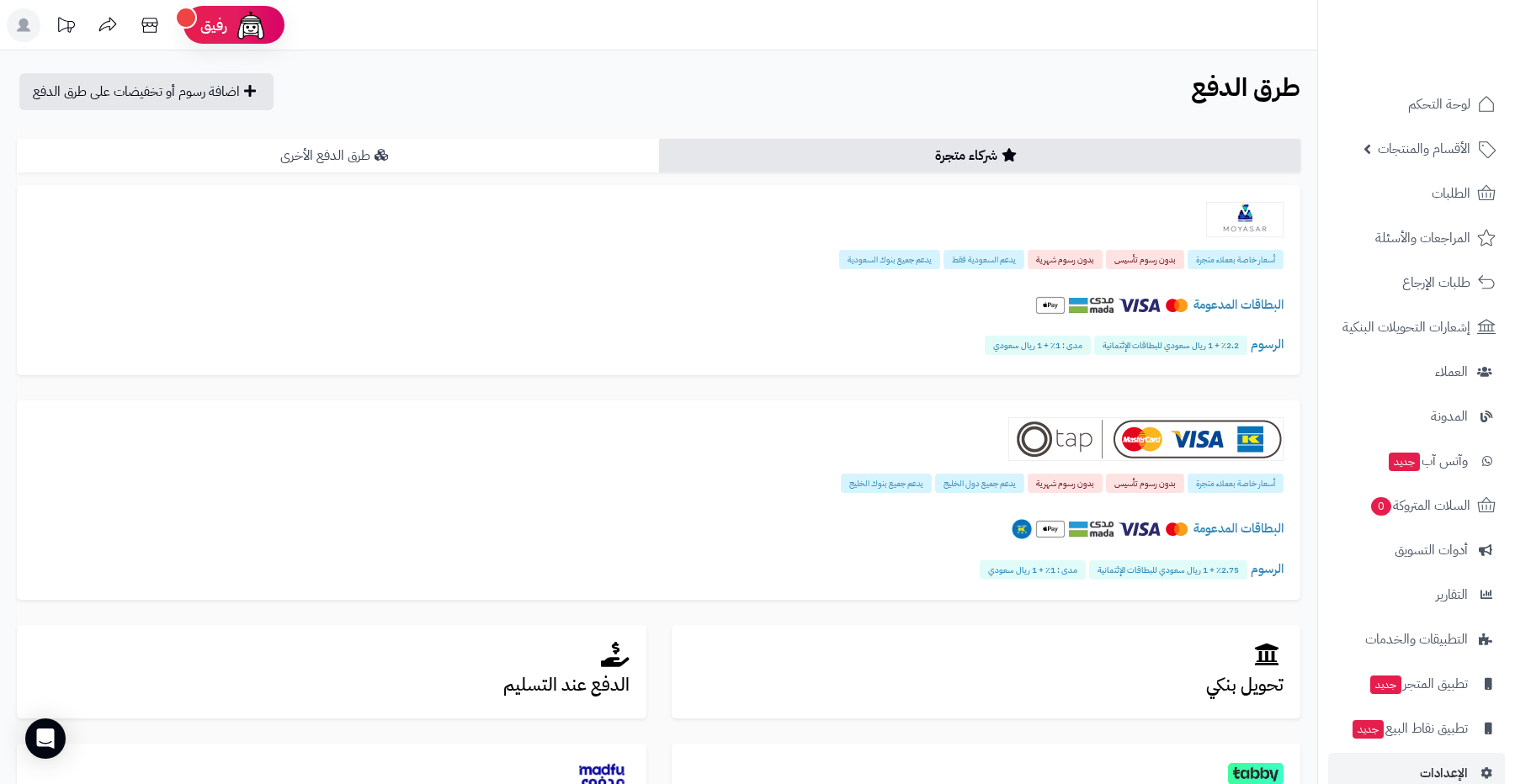
click at [546, 164] on link "طرق الدفع الأخرى" at bounding box center [338, 156] width 642 height 34
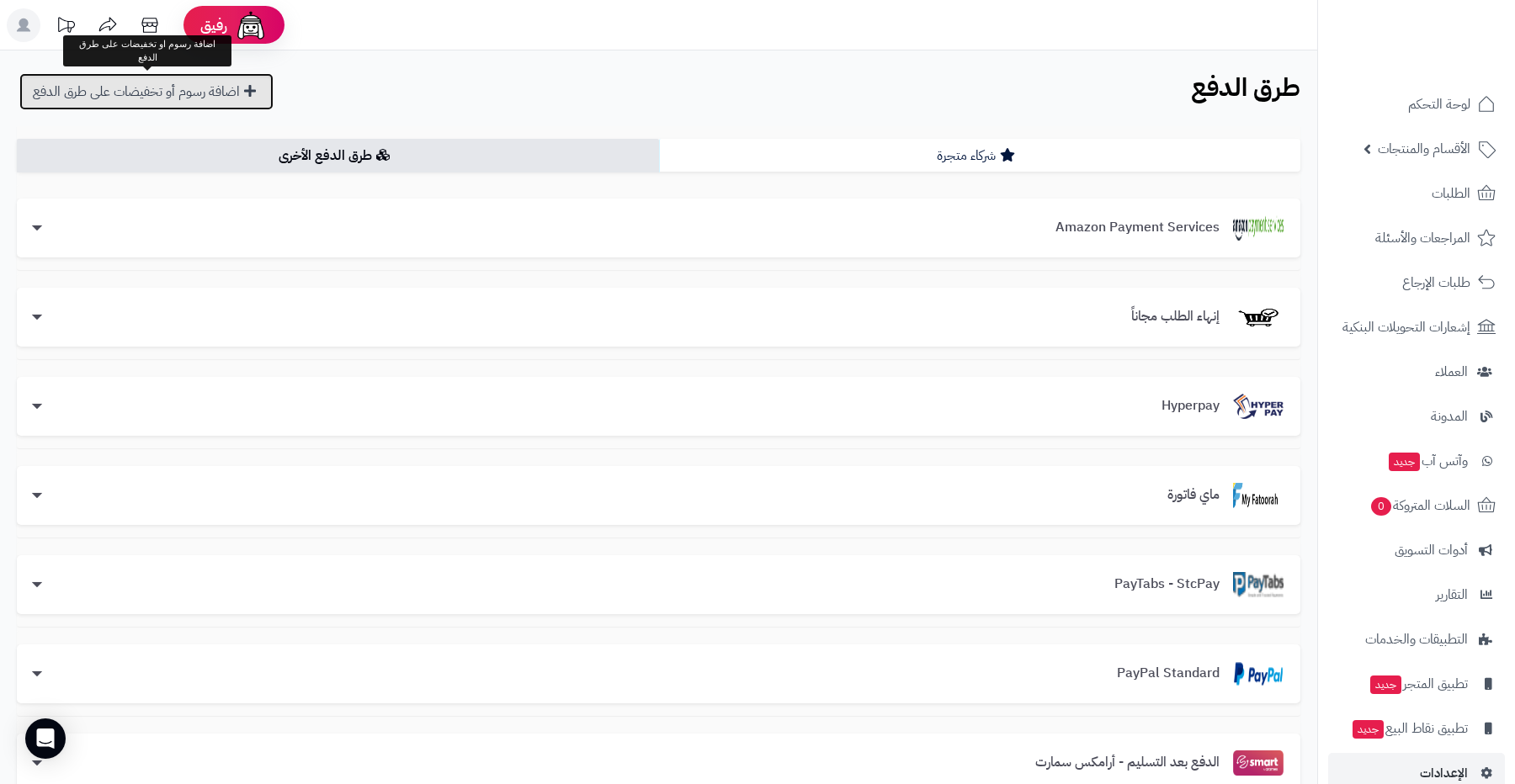
click at [164, 99] on link "اضافة رسوم أو تخفيضات على طرق الدفع" at bounding box center [146, 92] width 254 height 37
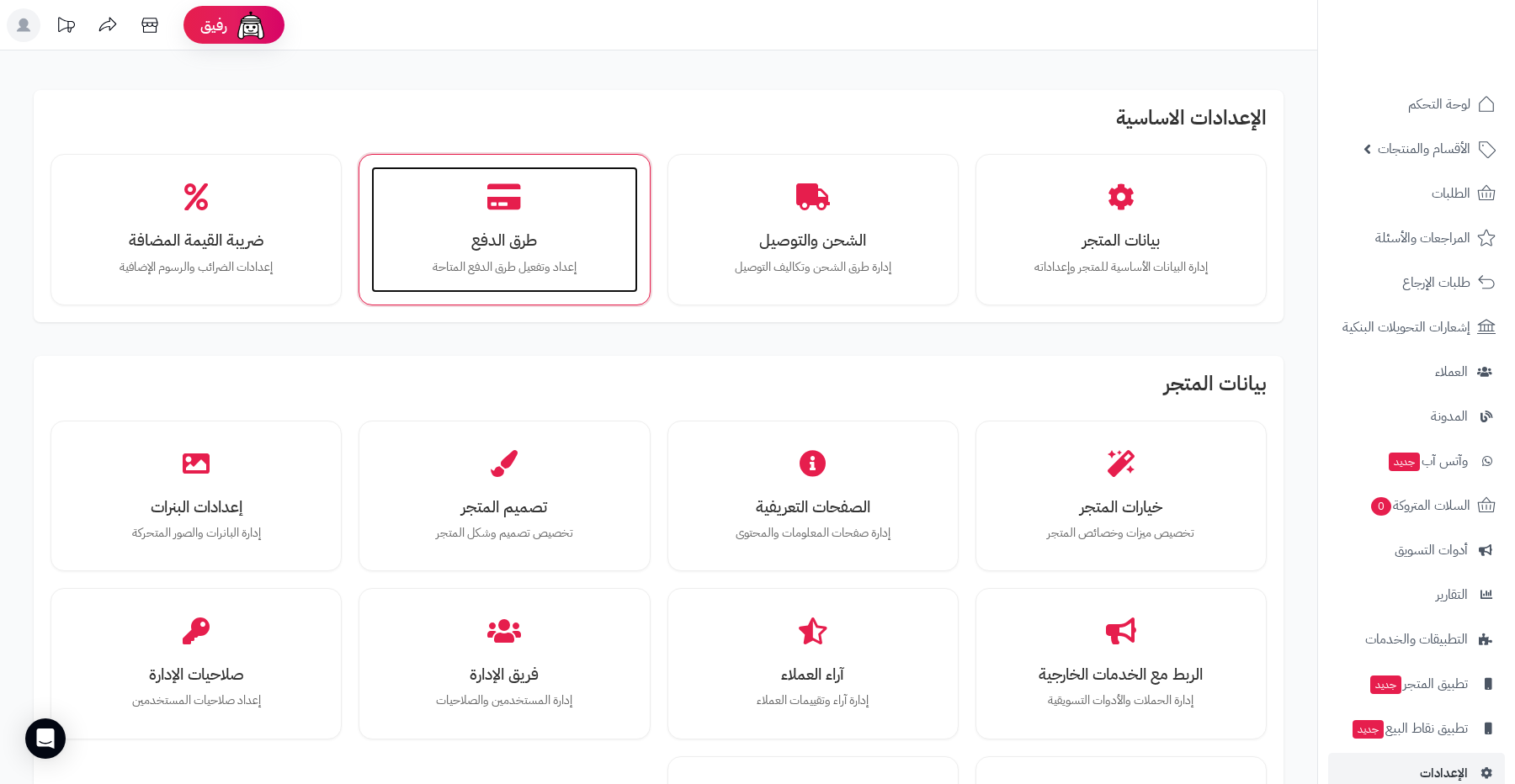
click at [576, 250] on div "طرق الدفع إعداد وتفعيل طرق الدفع المتاحة" at bounding box center [504, 230] width 266 height 126
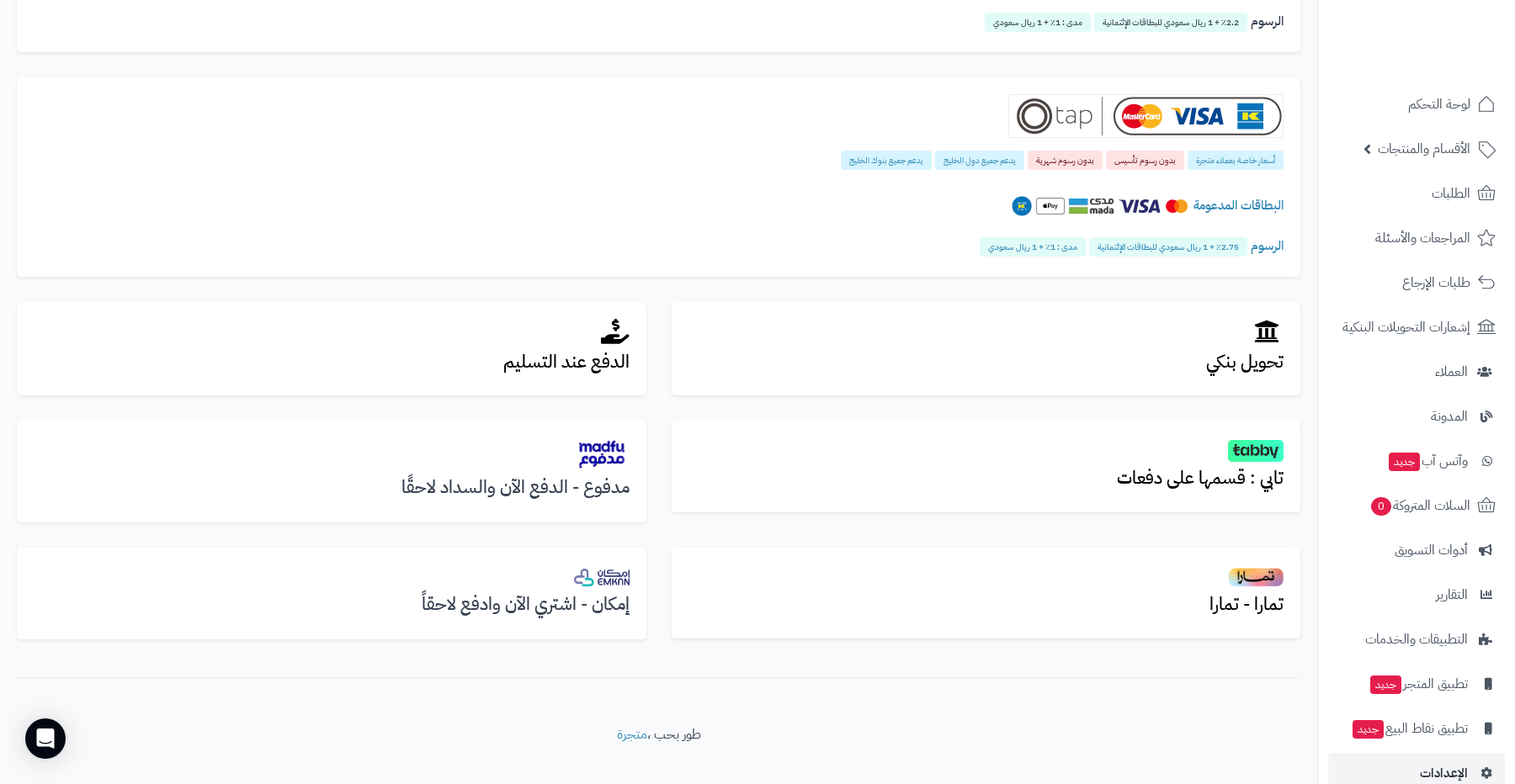
scroll to position [334, 0]
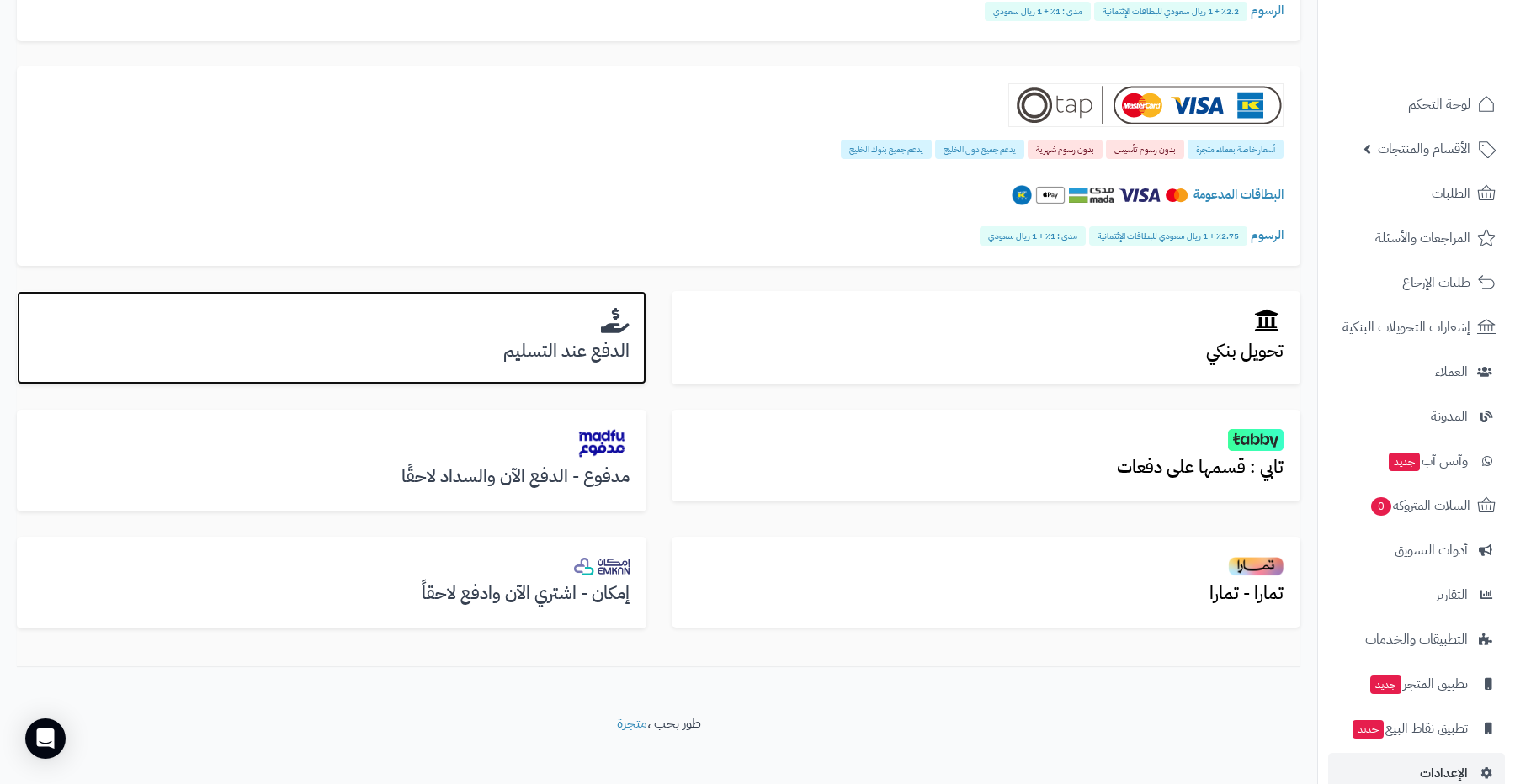
click at [579, 337] on div "الدفع عند التسليم" at bounding box center [332, 338] width 629 height 94
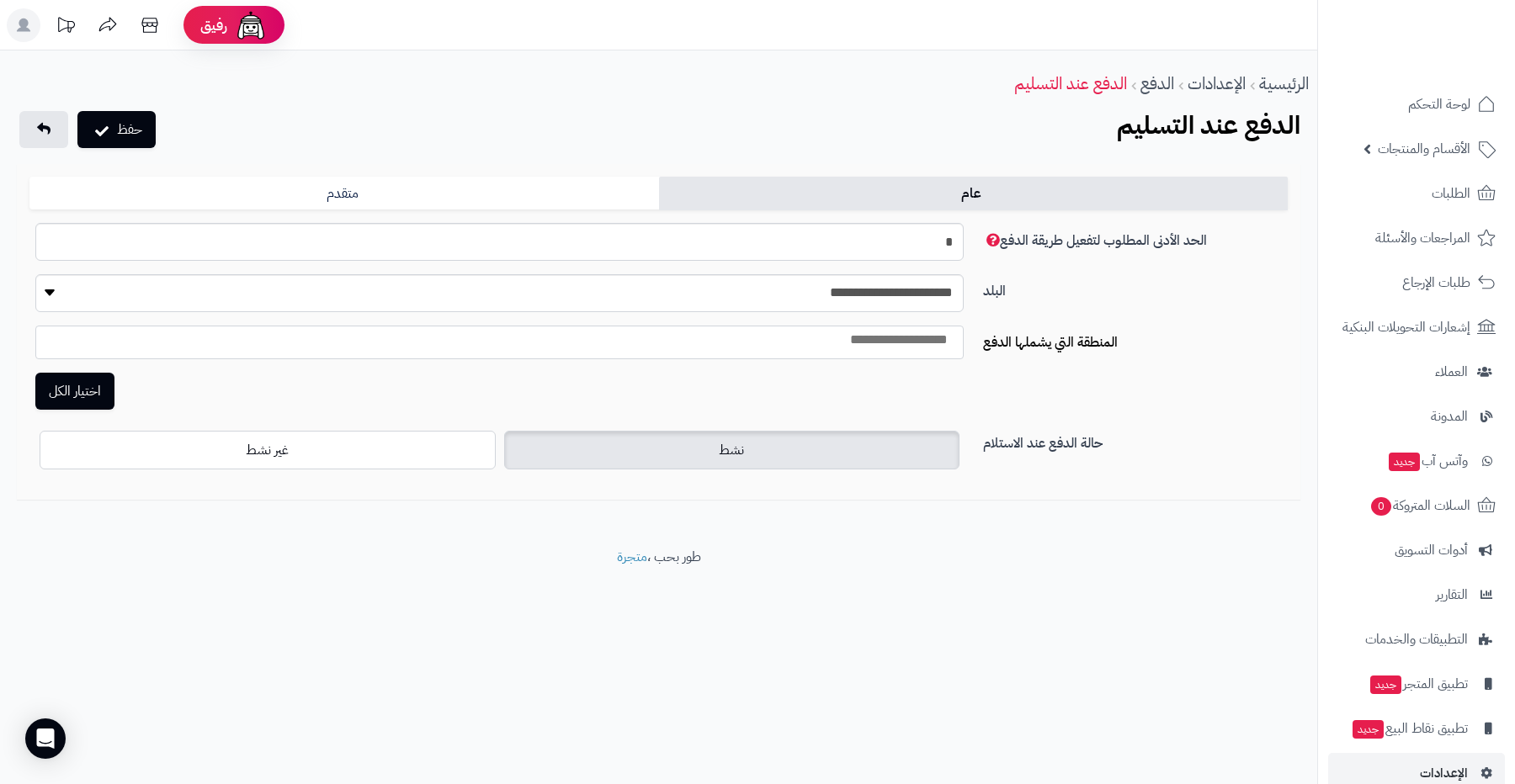
select select
click at [801, 288] on select "**********" at bounding box center [500, 293] width 929 height 38
select select "***"
click at [36, 275] on select "**********" at bounding box center [500, 293] width 929 height 38
click at [706, 348] on input "search" at bounding box center [832, 340] width 253 height 20
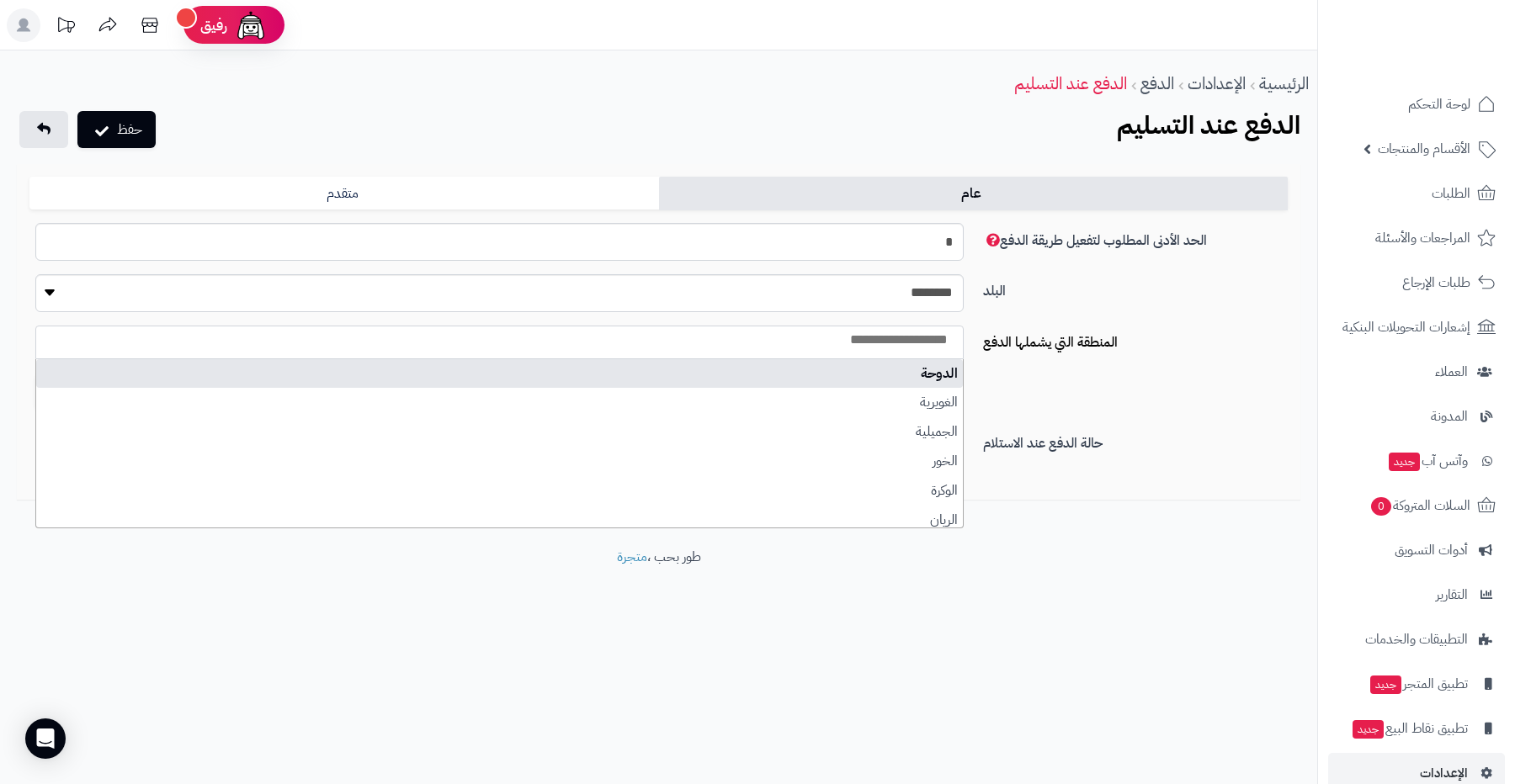
select select "****"
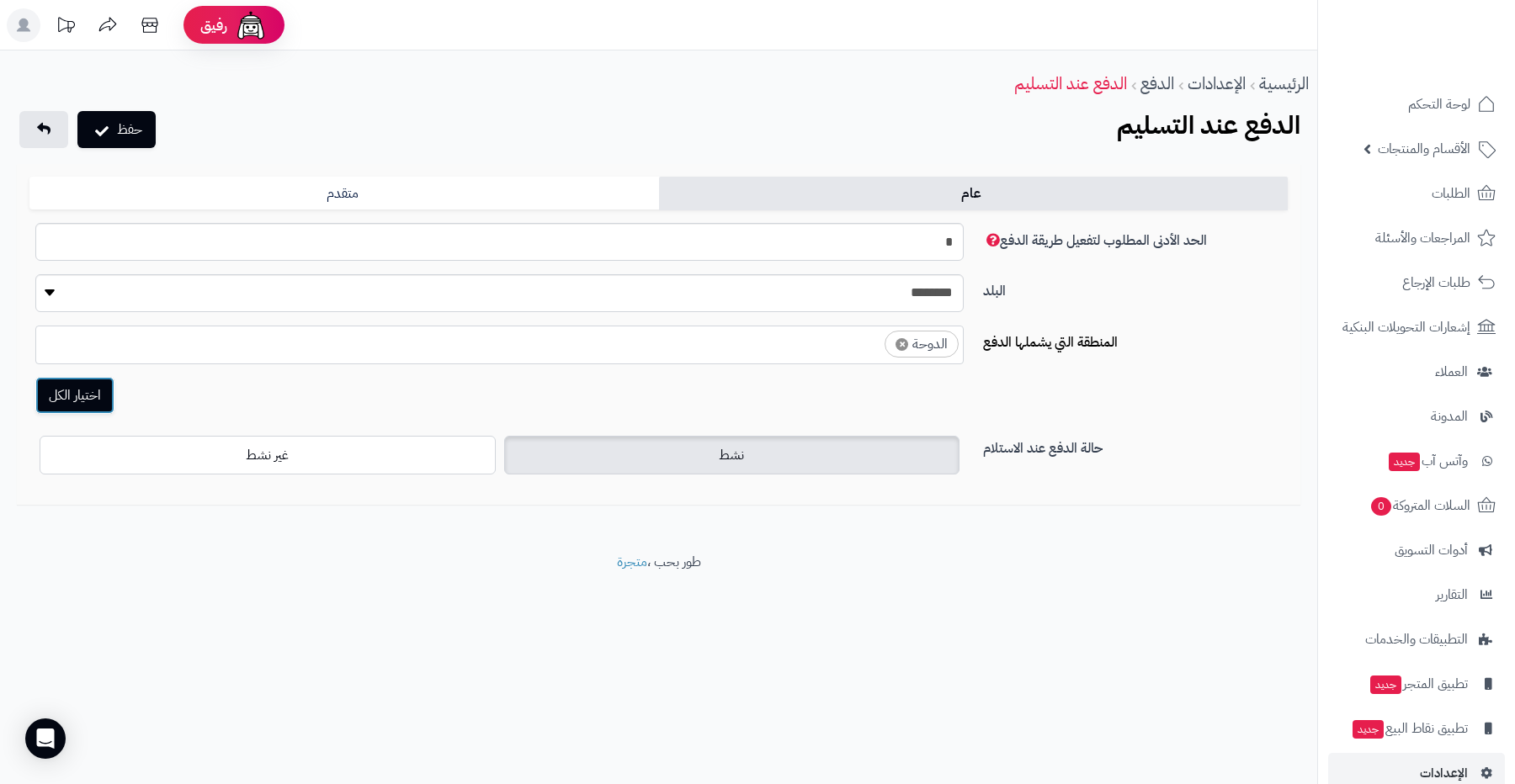
click at [88, 394] on button "اختيار الكل" at bounding box center [75, 395] width 79 height 37
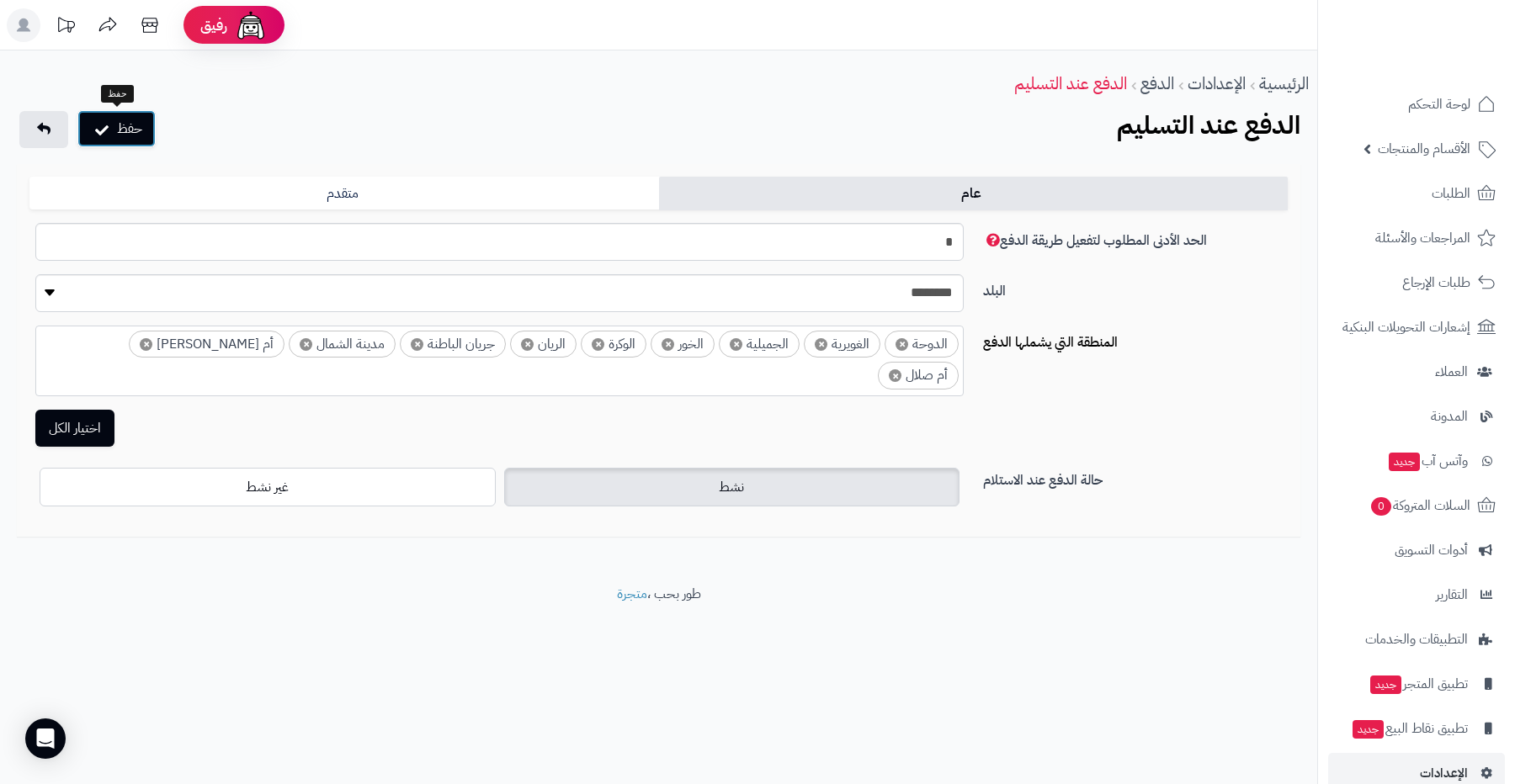
click at [148, 131] on button "حفظ" at bounding box center [117, 129] width 78 height 37
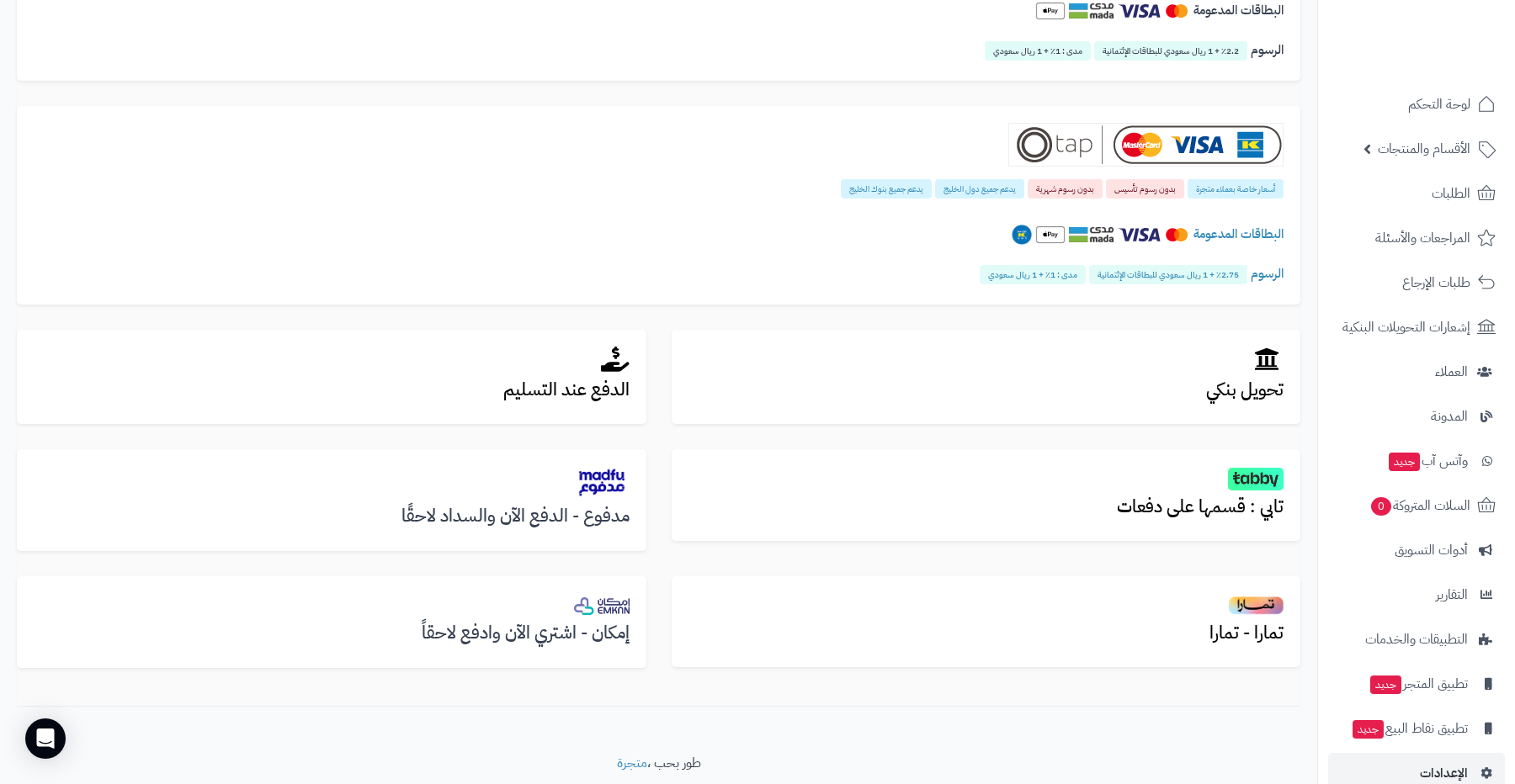
scroll to position [403, 0]
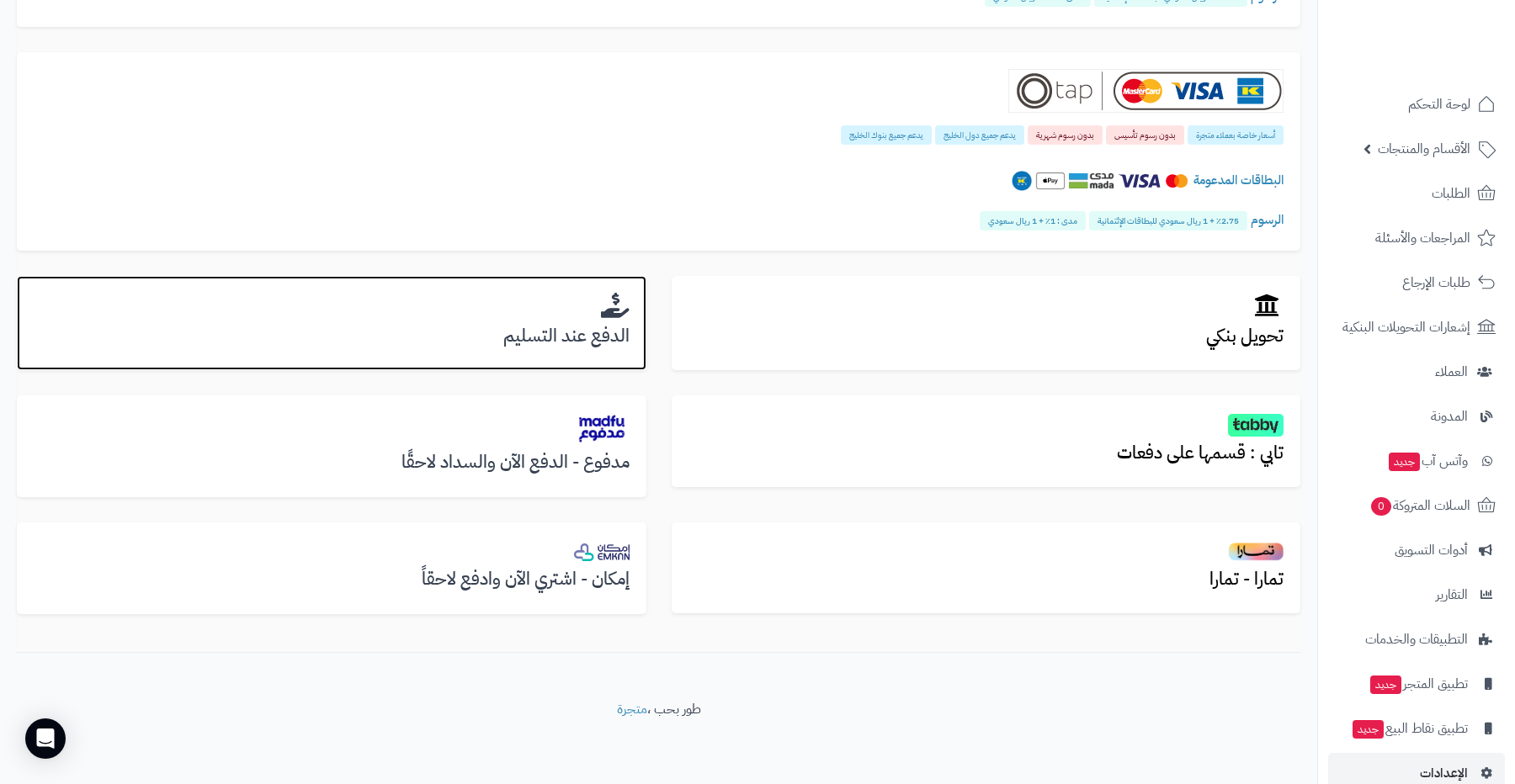
click at [585, 338] on h3 "الدفع عند التسليم" at bounding box center [332, 336] width 596 height 20
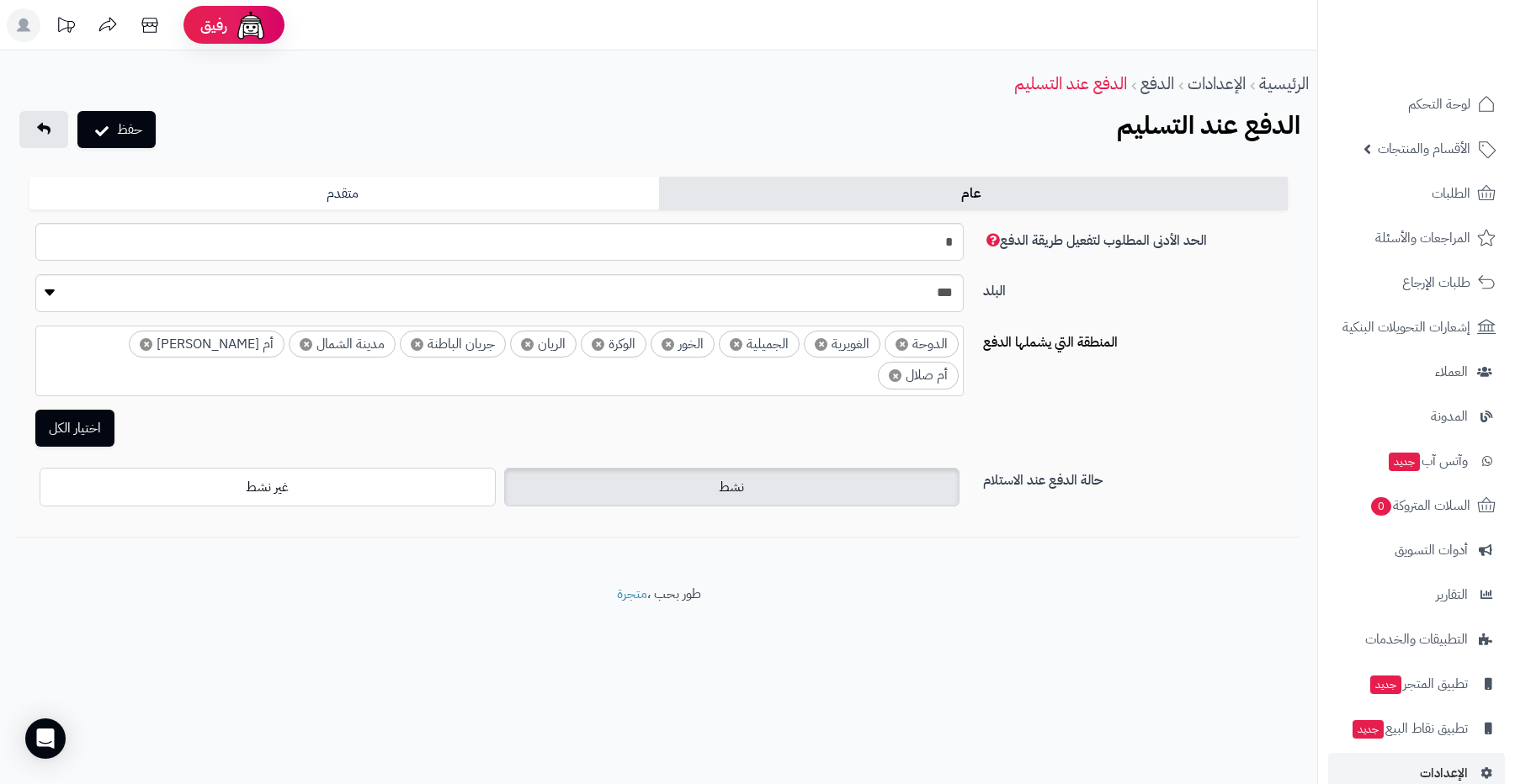
click at [813, 410] on div "اختيار الكل" at bounding box center [498, 429] width 931 height 37
click at [777, 475] on label "نشط" at bounding box center [732, 487] width 456 height 39
click at [123, 141] on button "حفظ" at bounding box center [117, 129] width 78 height 37
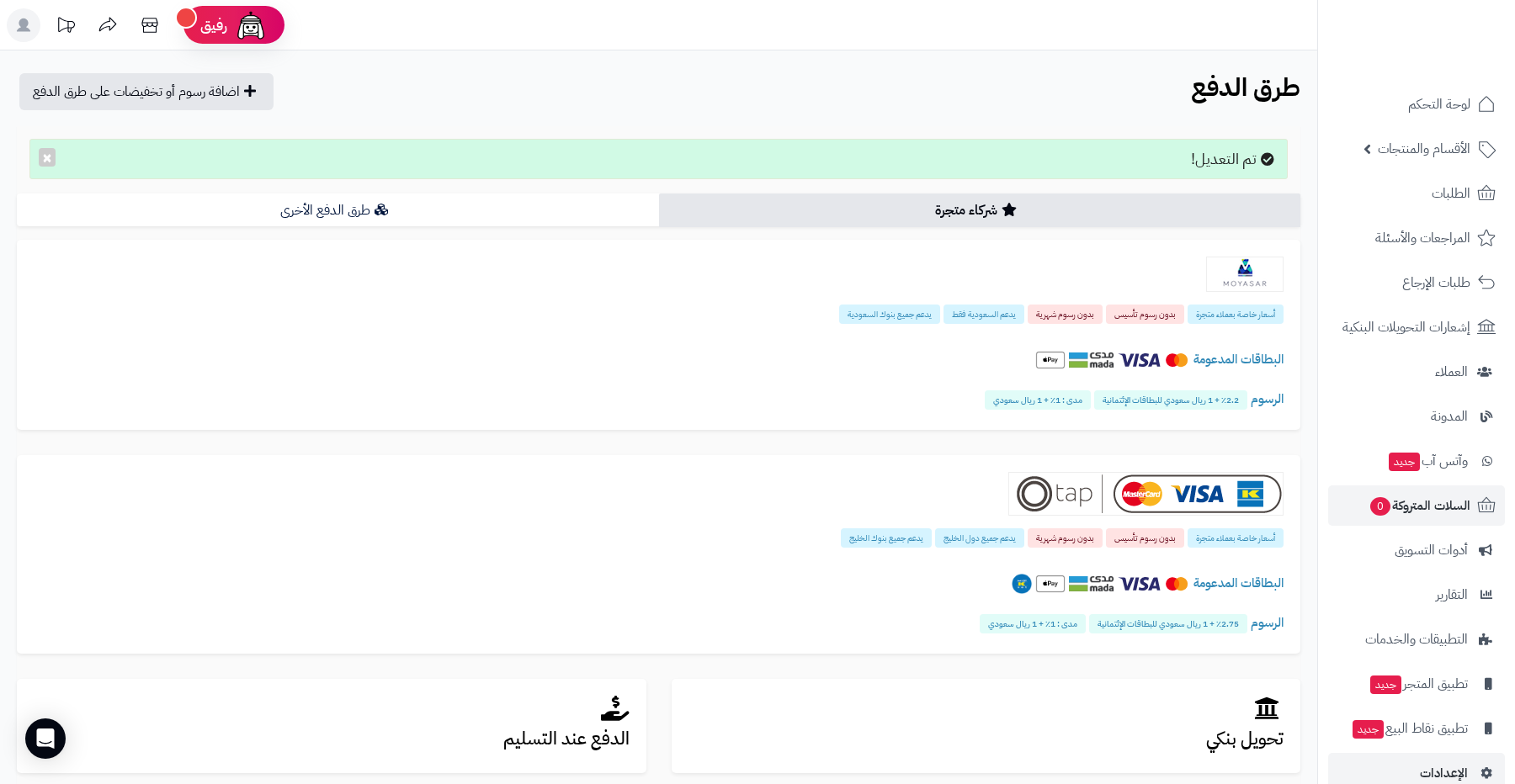
scroll to position [31, 0]
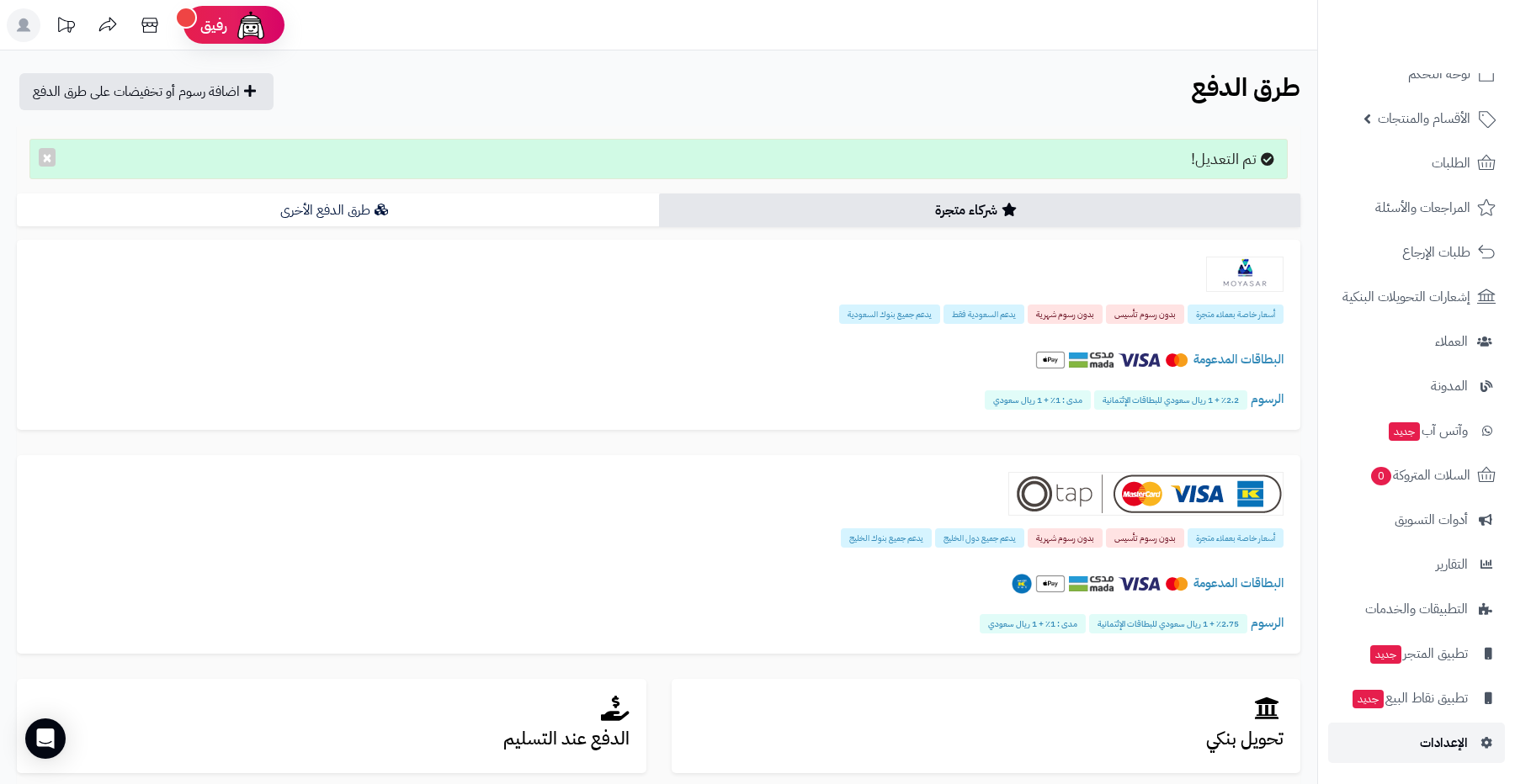
click at [1438, 740] on span "الإعدادات" at bounding box center [1444, 743] width 48 height 24
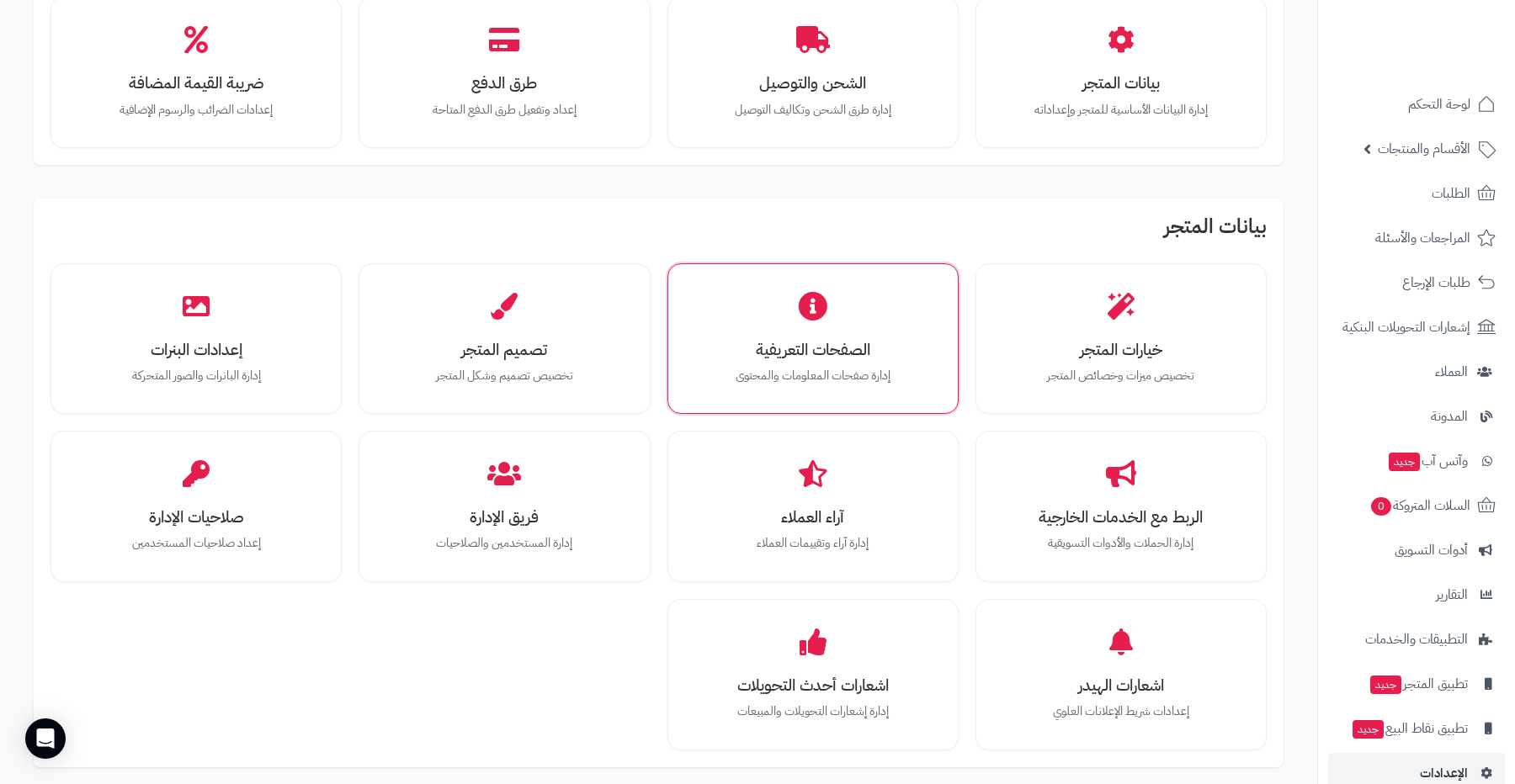
scroll to position [180, 0]
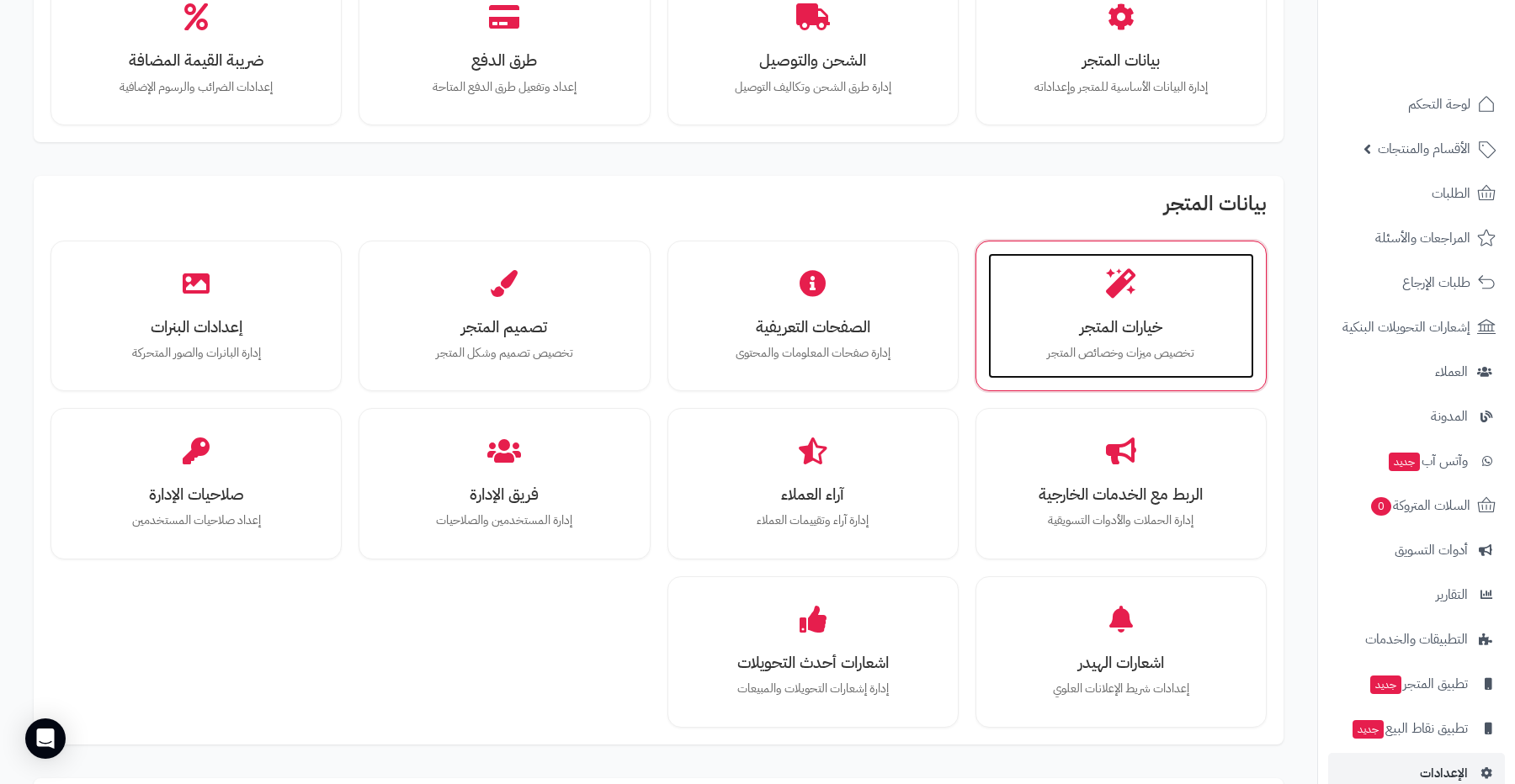
click at [1022, 332] on h3 "خيارات المتجر" at bounding box center [1121, 327] width 232 height 18
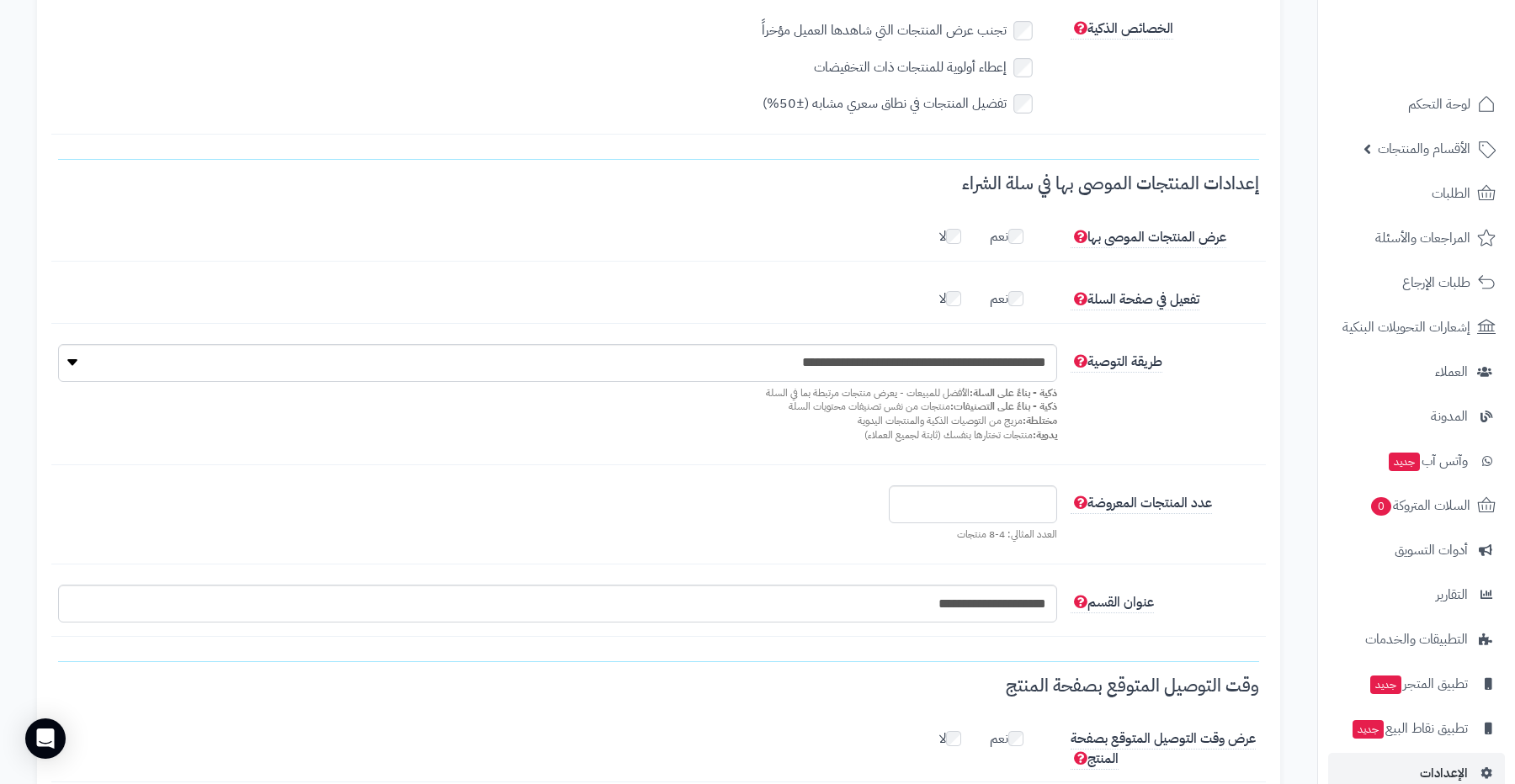
scroll to position [1206, 0]
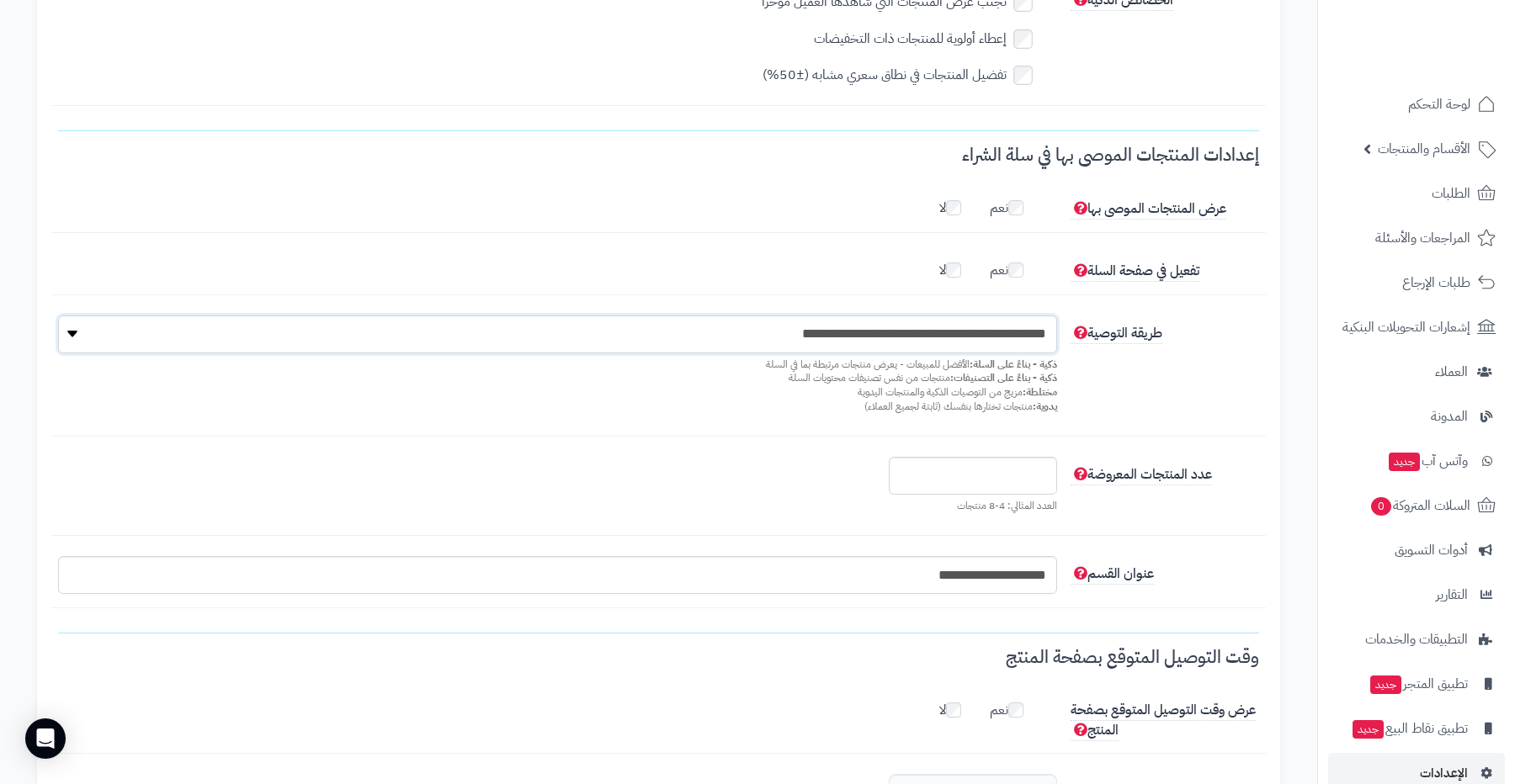
click at [886, 330] on select "**********" at bounding box center [557, 334] width 999 height 38
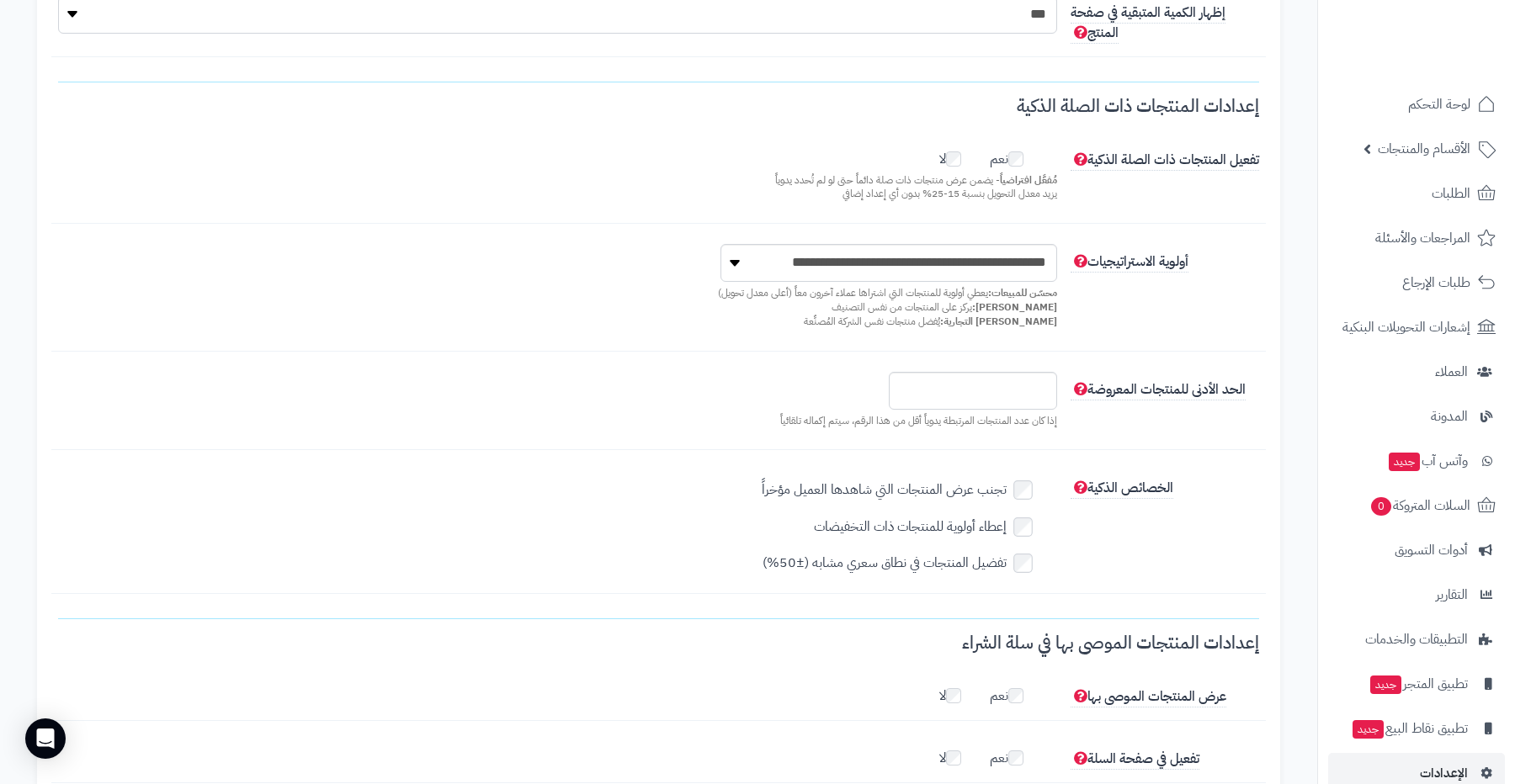
scroll to position [0, 0]
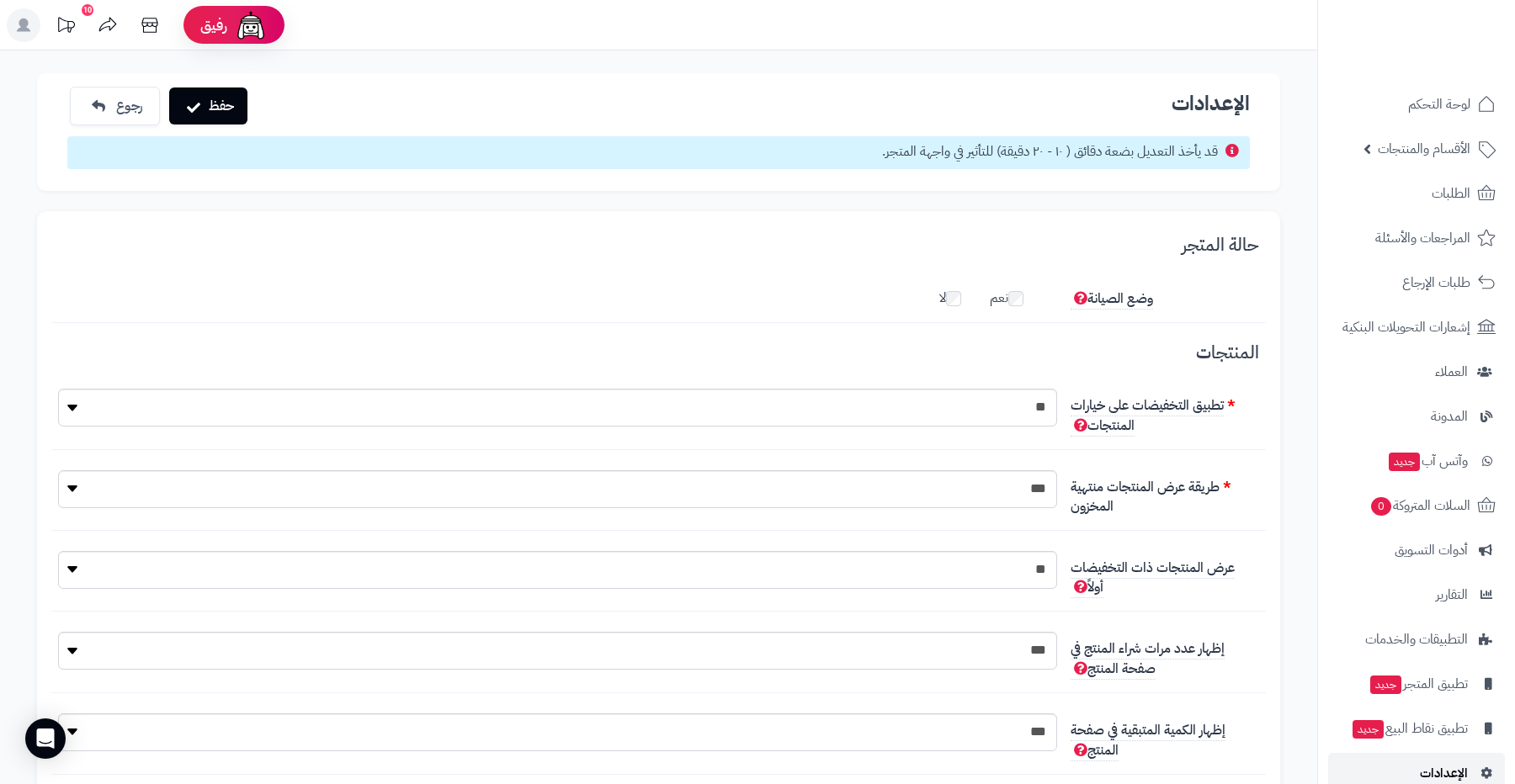
click at [1398, 769] on link "الإعدادات" at bounding box center [1417, 774] width 177 height 41
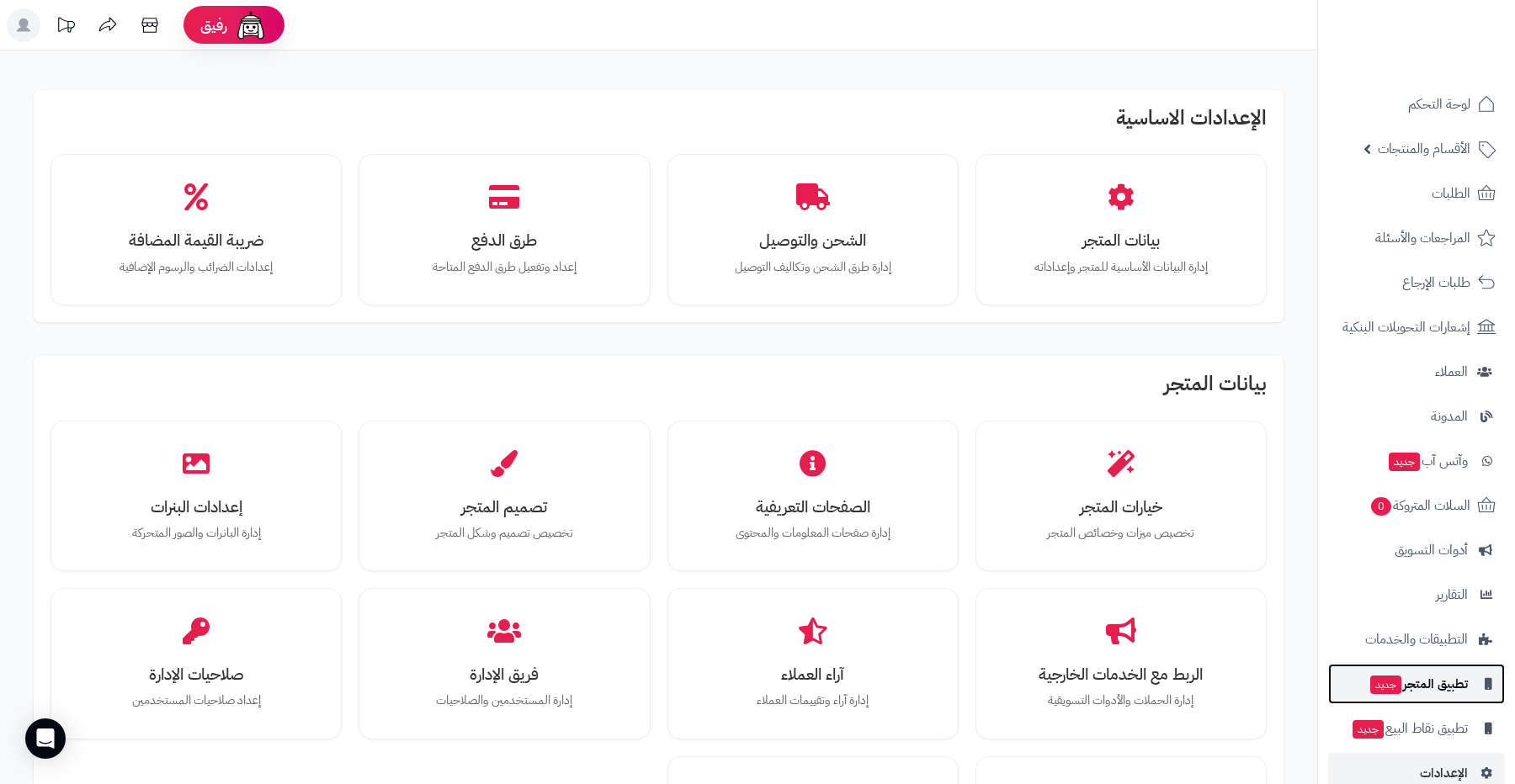
click at [1420, 683] on span "تطبيق المتجر جديد" at bounding box center [1418, 685] width 100 height 24
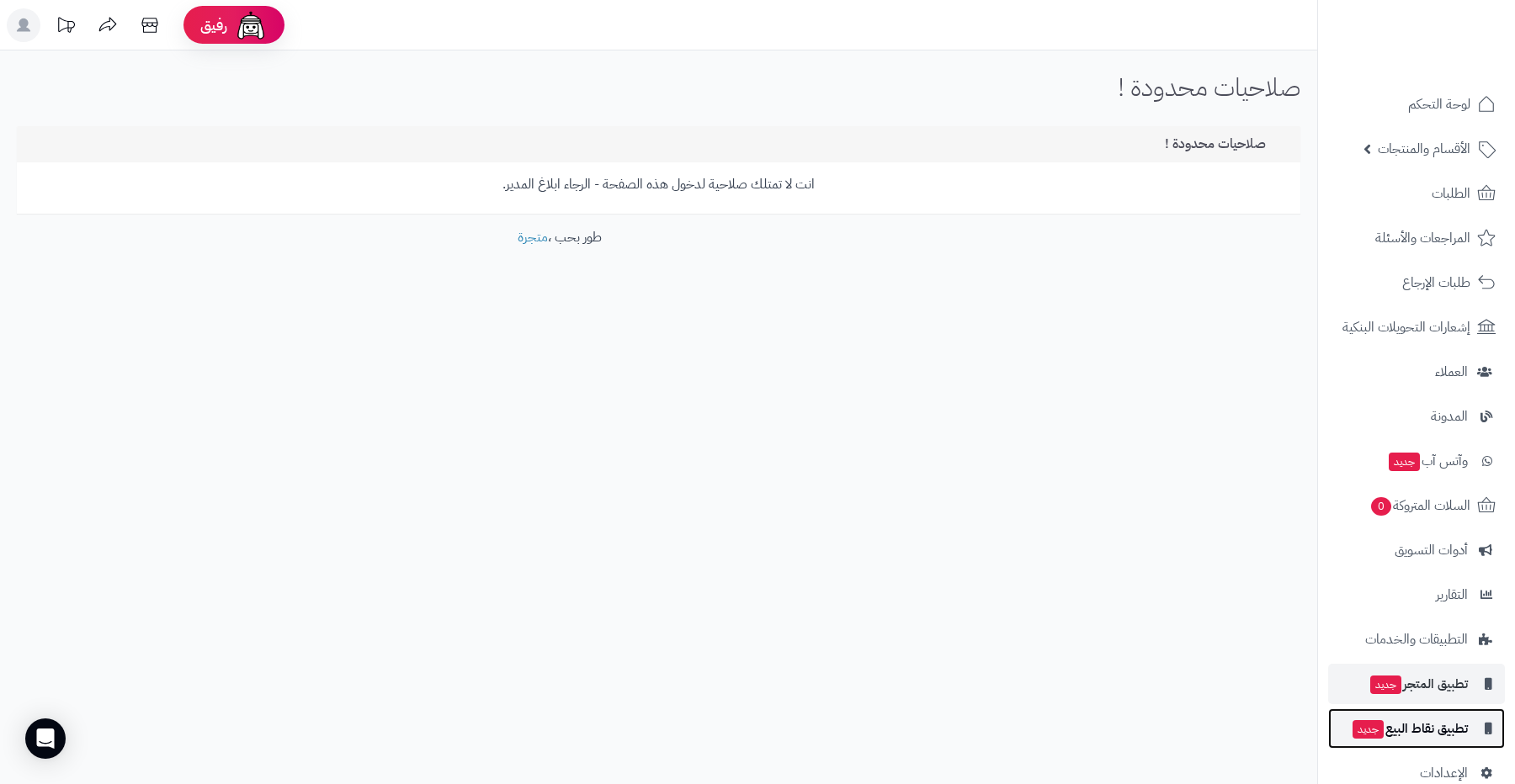
click at [1422, 720] on span "تطبيق نقاط البيع جديد" at bounding box center [1410, 729] width 117 height 24
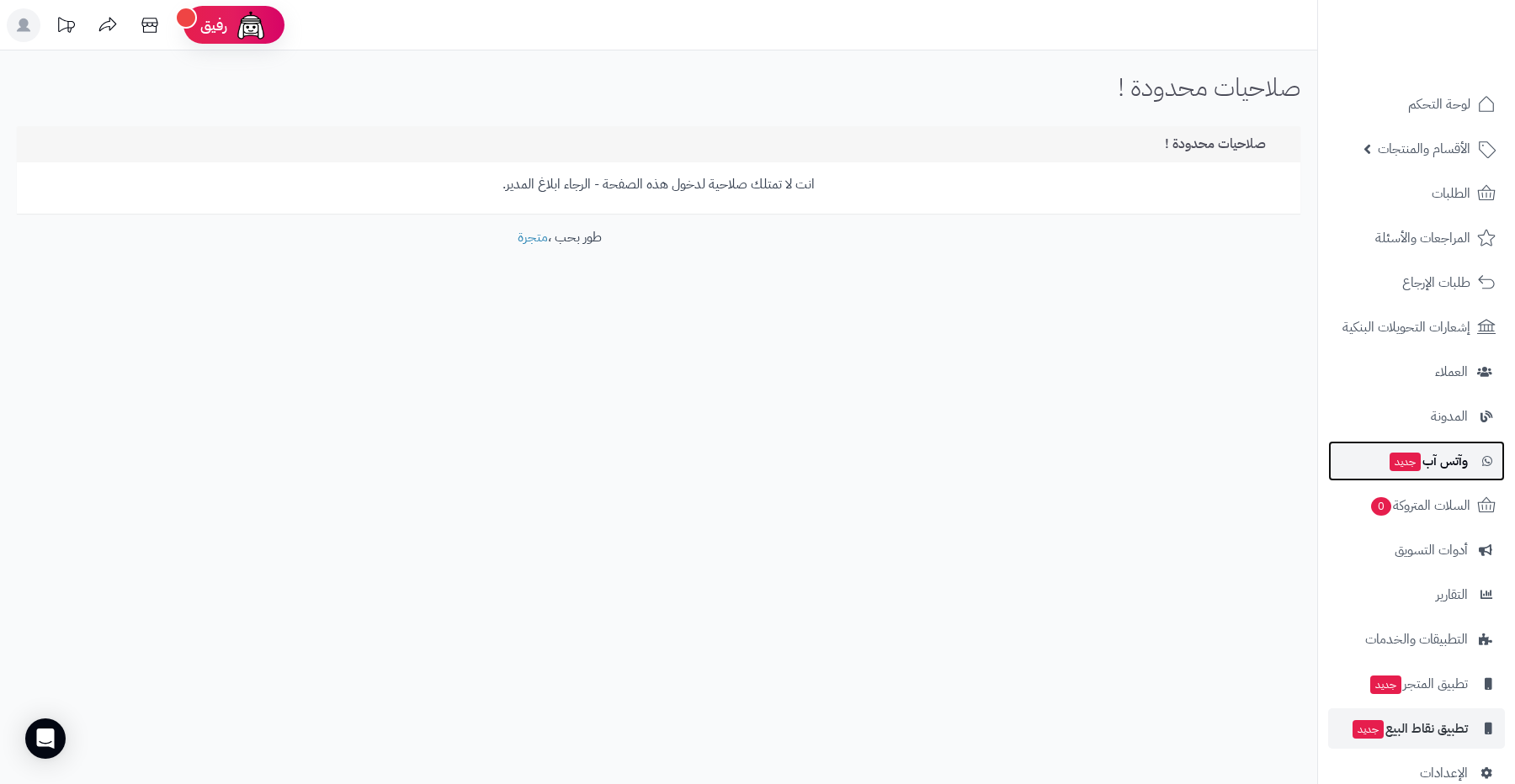
click at [1406, 457] on span "جديد" at bounding box center [1405, 462] width 31 height 19
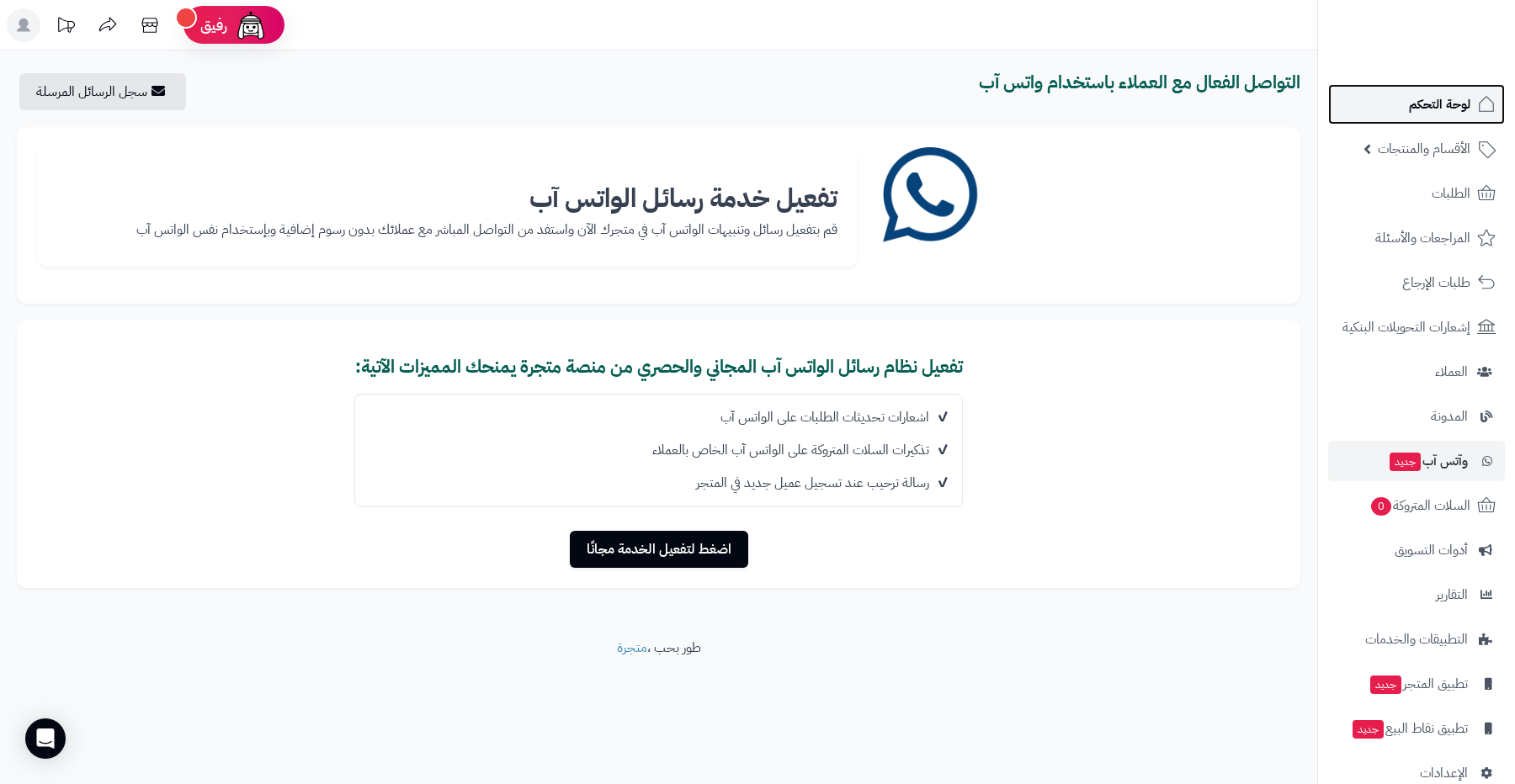
click at [1422, 116] on link "لوحة التحكم" at bounding box center [1417, 105] width 177 height 41
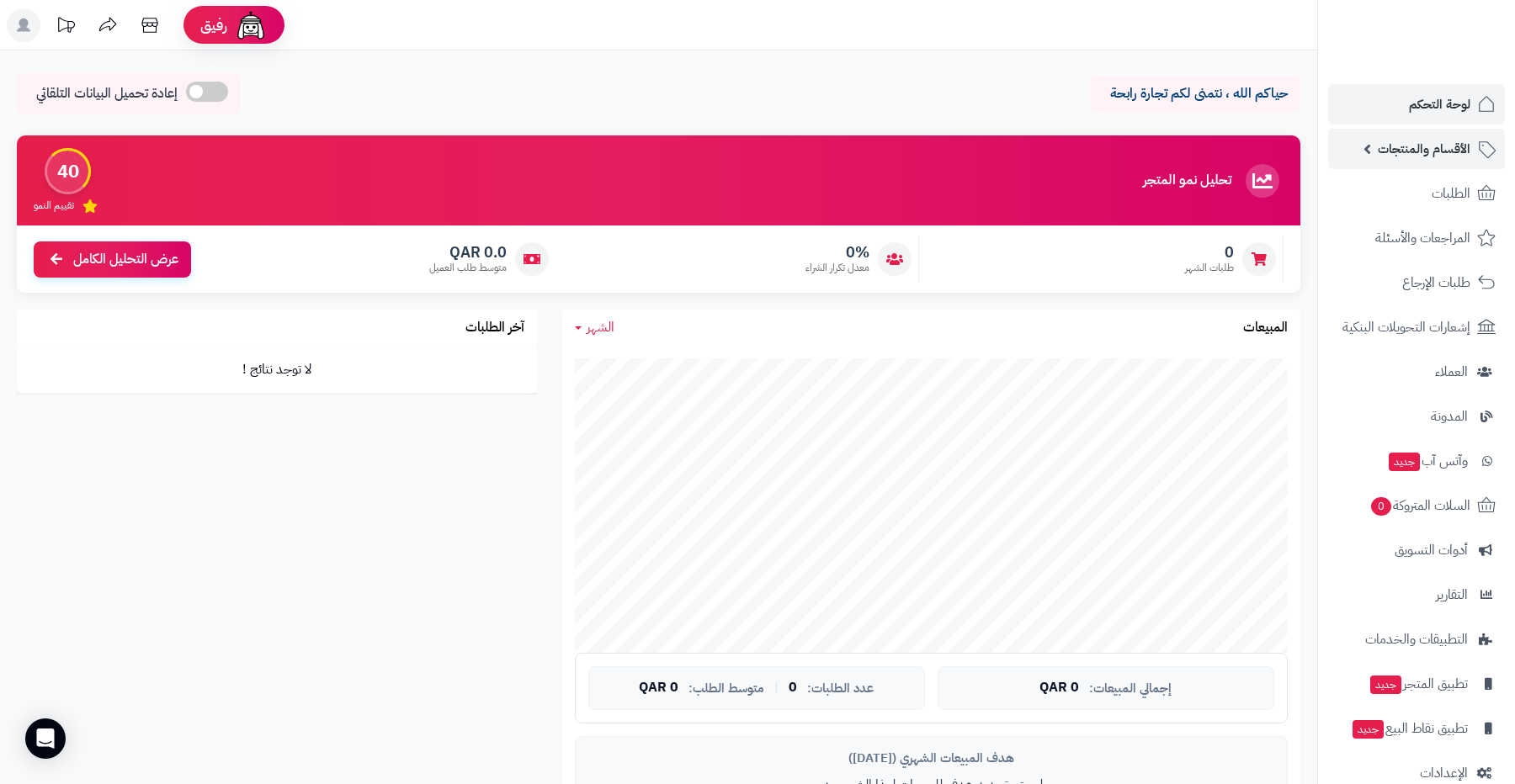
click at [1408, 145] on span "الأقسام والمنتجات" at bounding box center [1424, 149] width 93 height 24
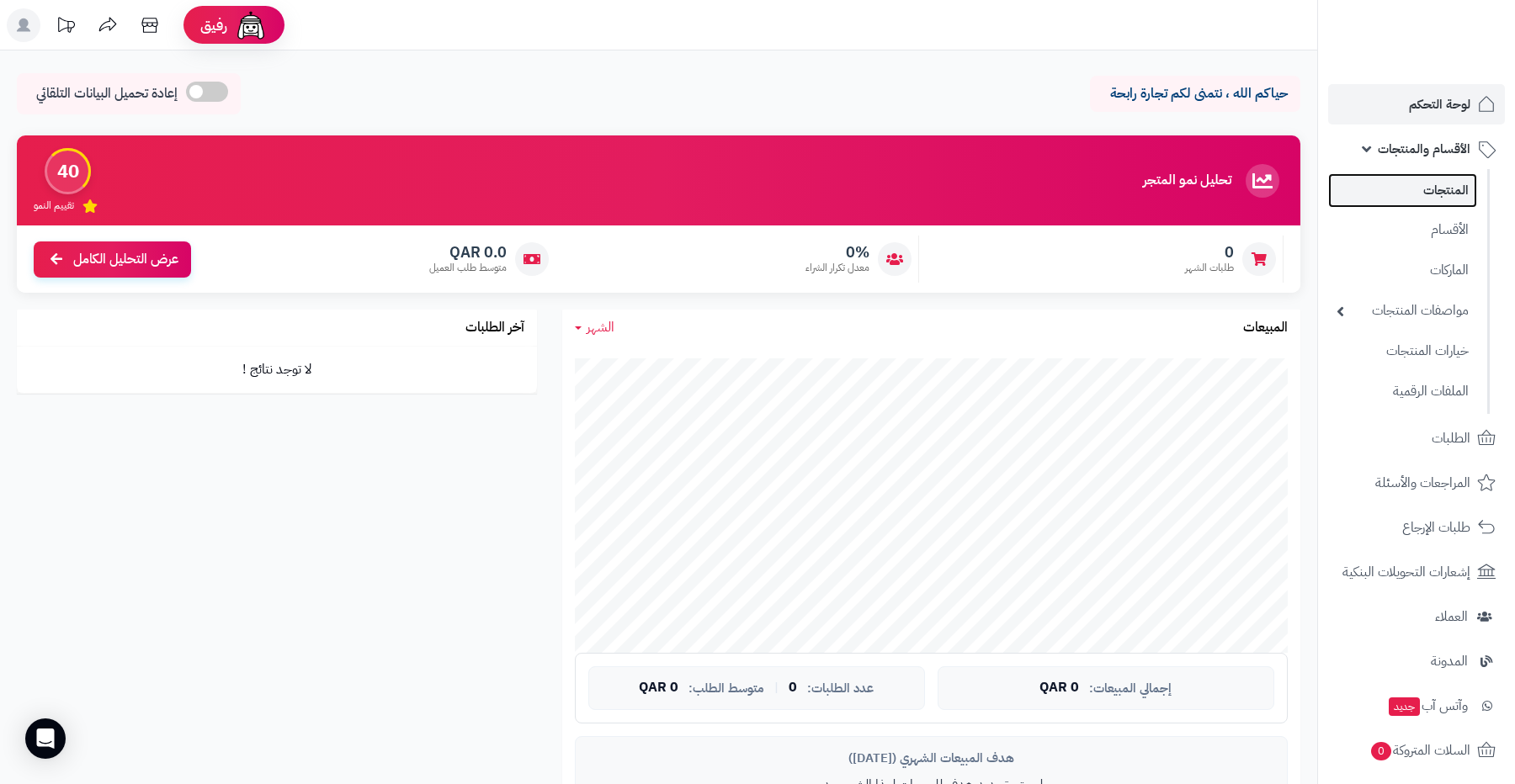
click at [1402, 178] on link "المنتجات" at bounding box center [1403, 190] width 149 height 35
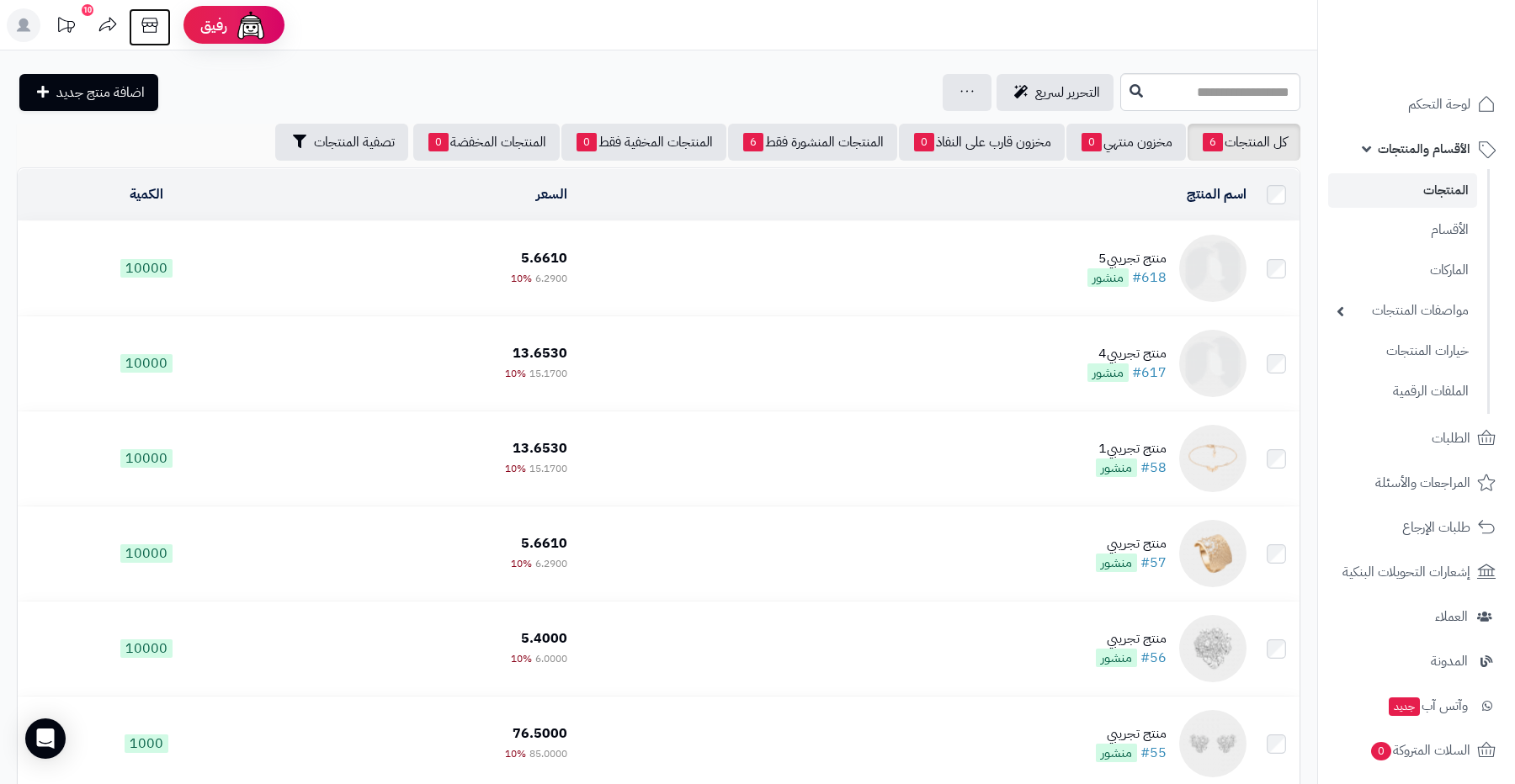
click at [141, 23] on icon at bounding box center [150, 26] width 34 height 34
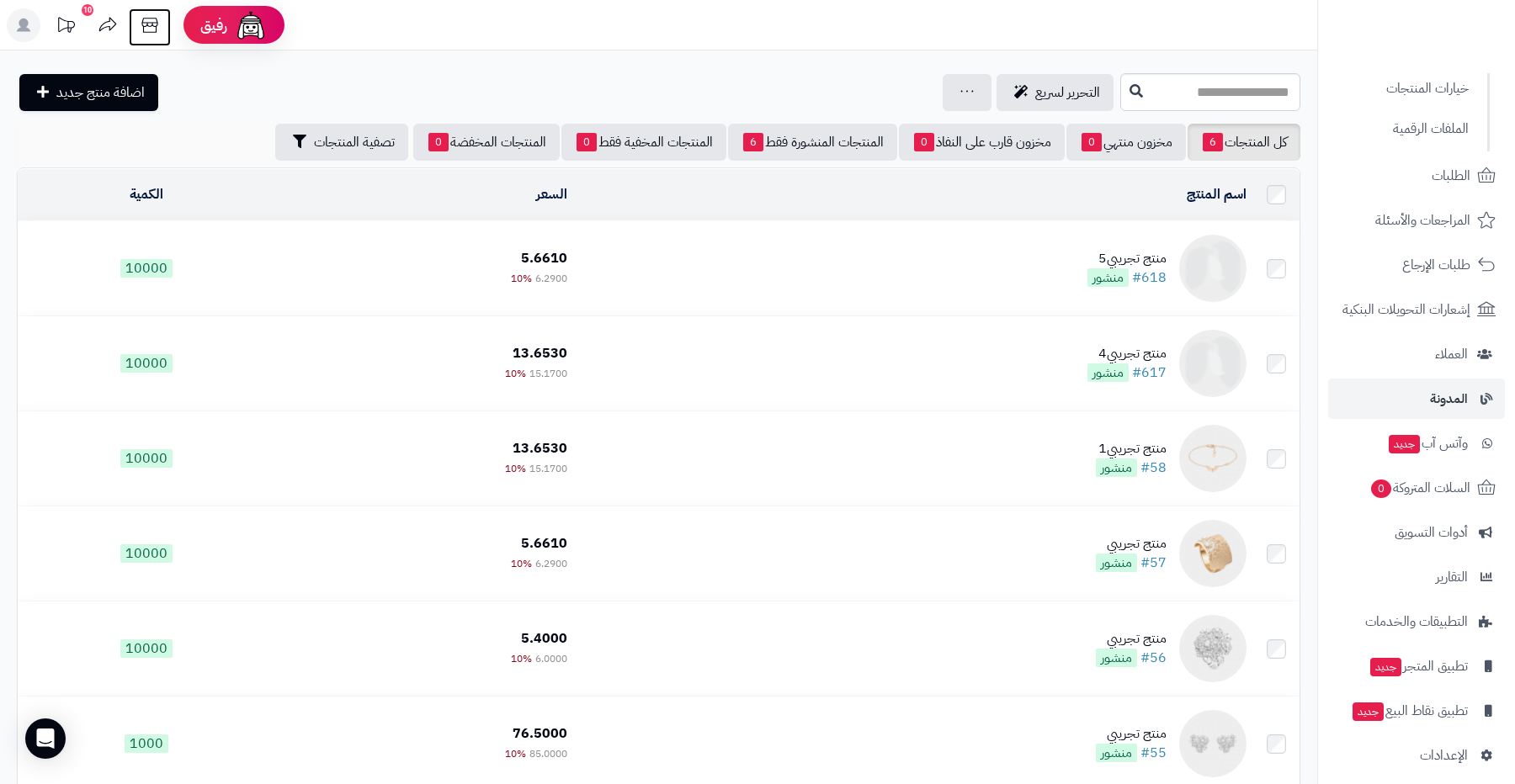
scroll to position [275, 0]
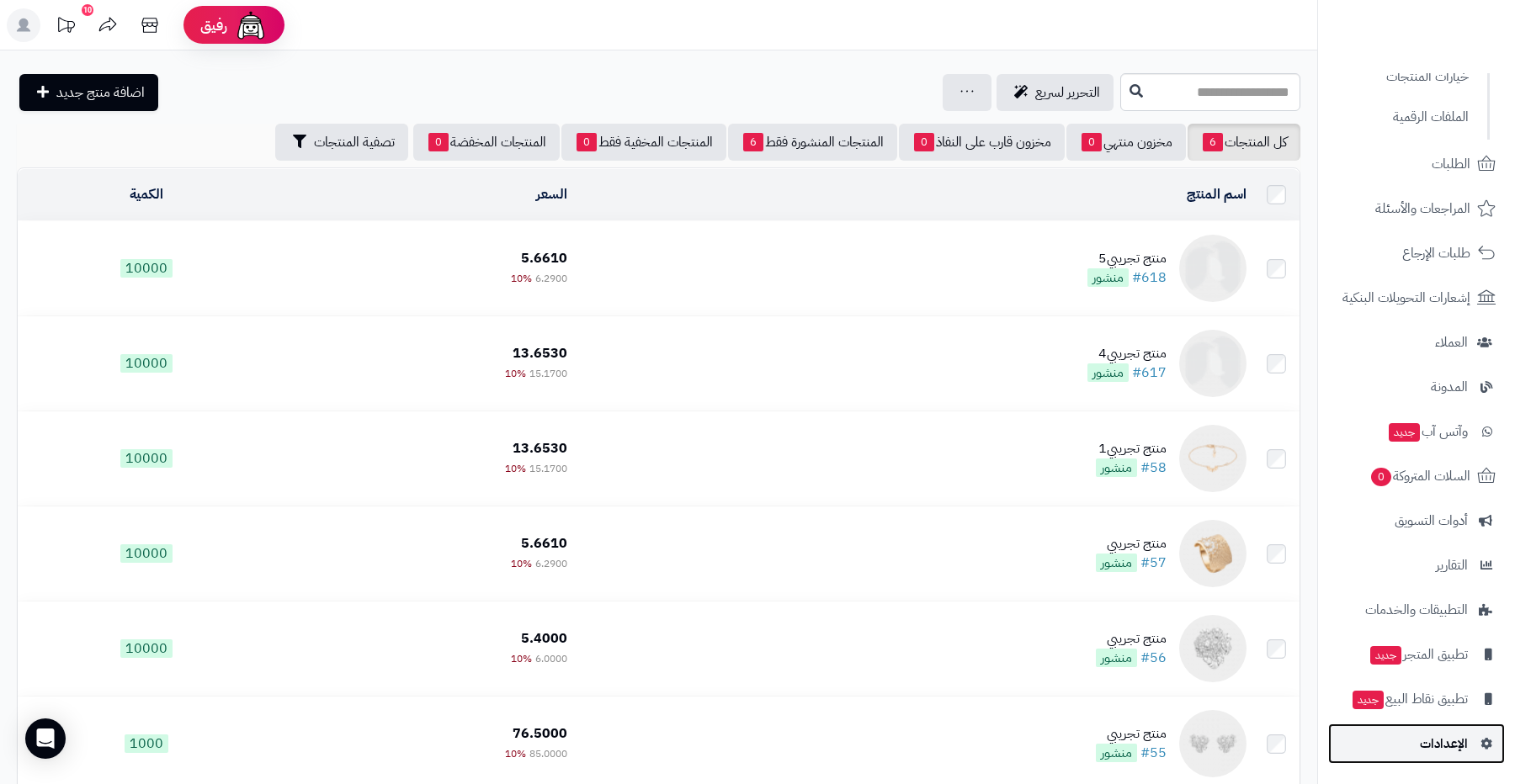
click at [1422, 732] on span "الإعدادات" at bounding box center [1444, 744] width 48 height 24
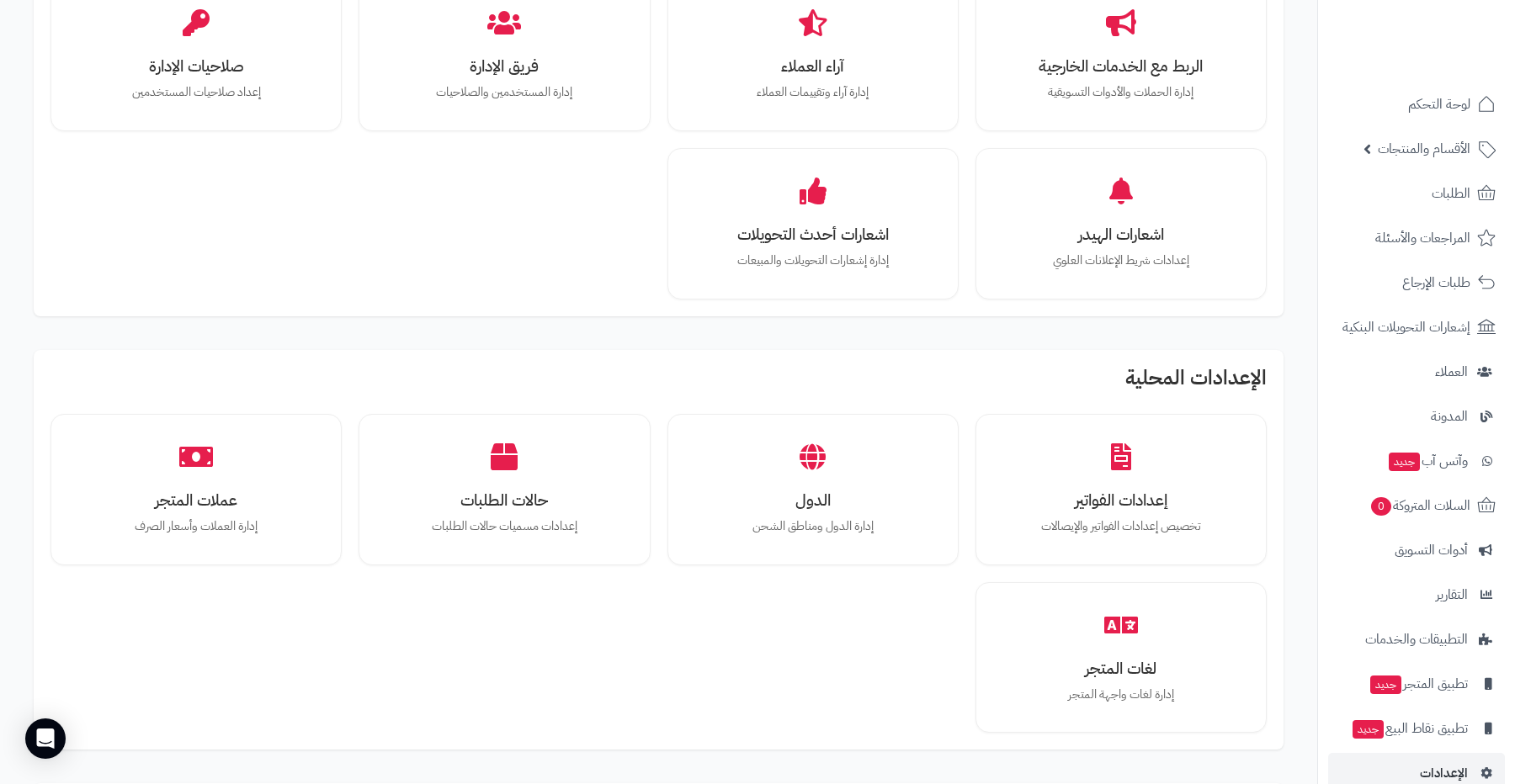
scroll to position [613, 0]
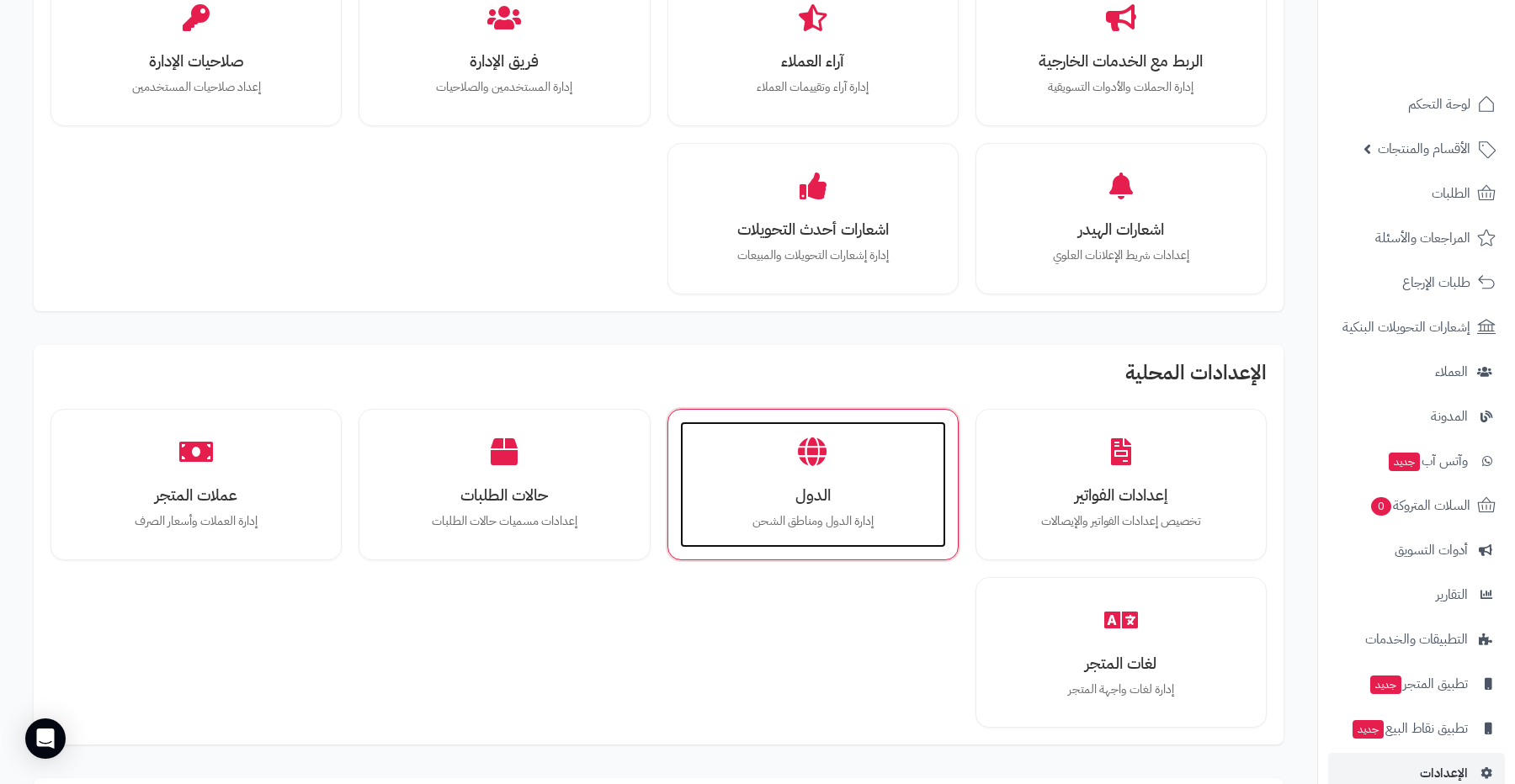
click at [759, 445] on div "الدول إدارة الدول ومناطق الشحن" at bounding box center [813, 485] width 266 height 126
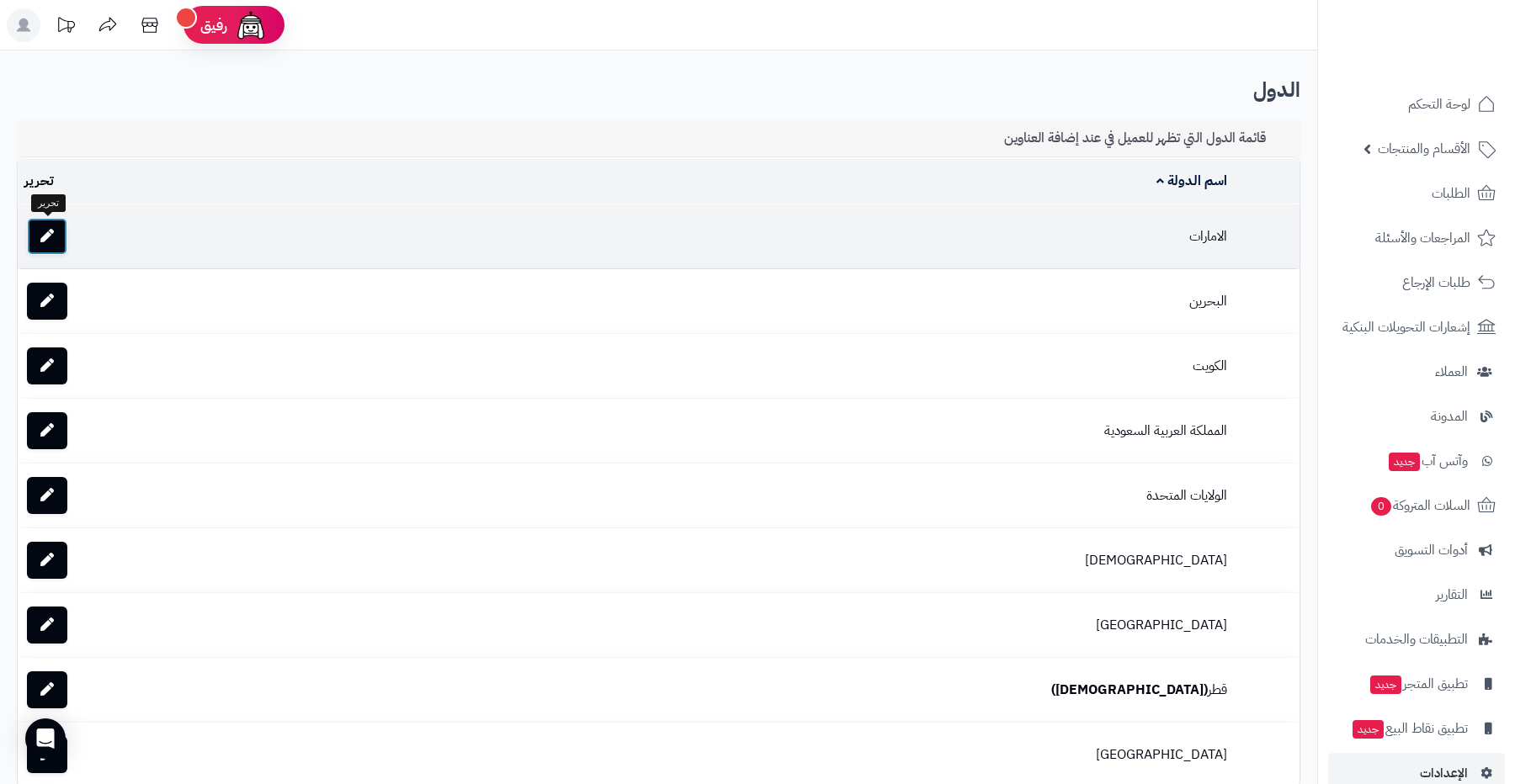
click at [43, 230] on icon at bounding box center [48, 236] width 14 height 14
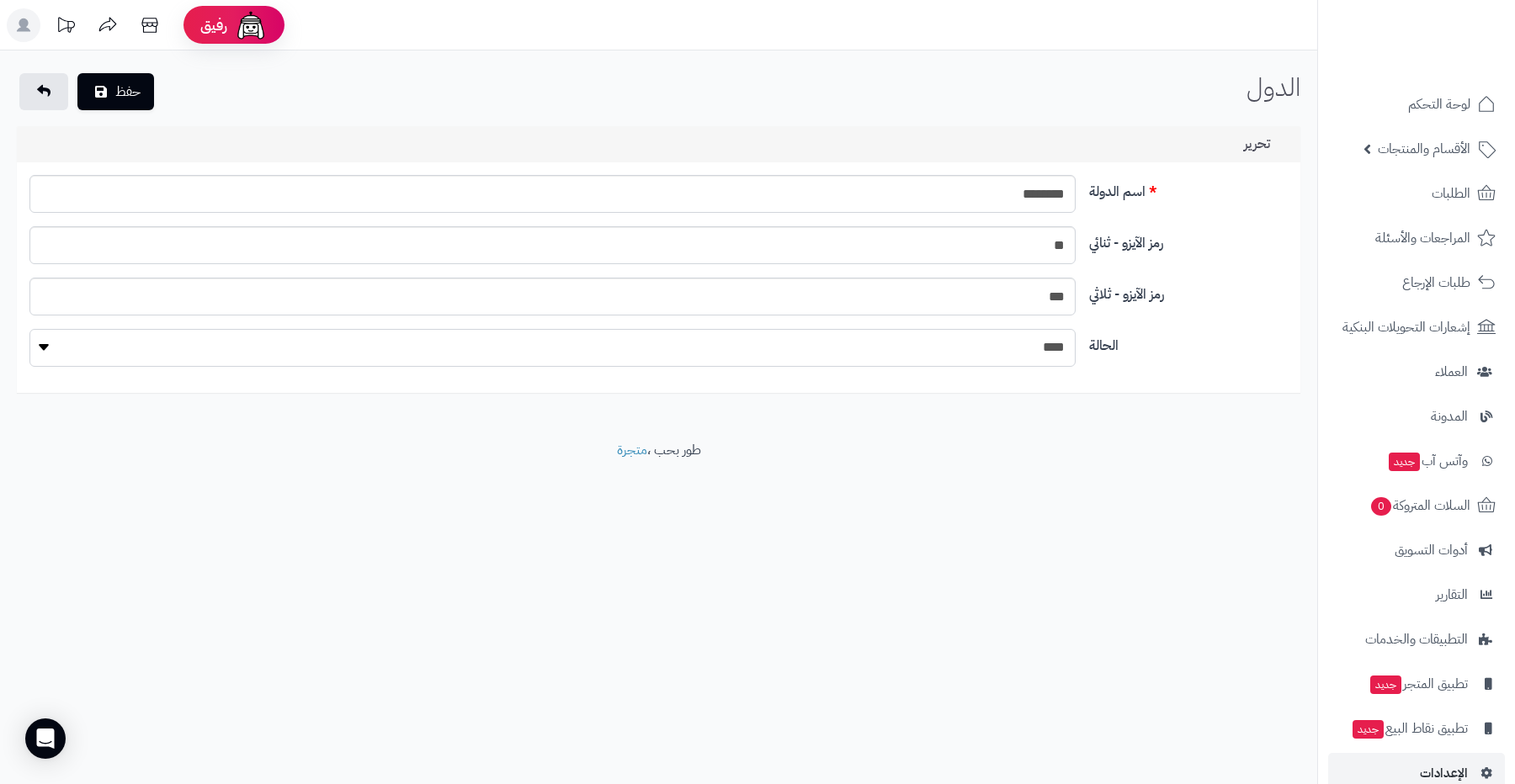
click at [578, 345] on select "**** ****" at bounding box center [553, 348] width 1046 height 38
select select "*"
click at [30, 329] on select "**** ****" at bounding box center [553, 348] width 1046 height 38
click at [136, 84] on button "حفظ" at bounding box center [116, 91] width 77 height 37
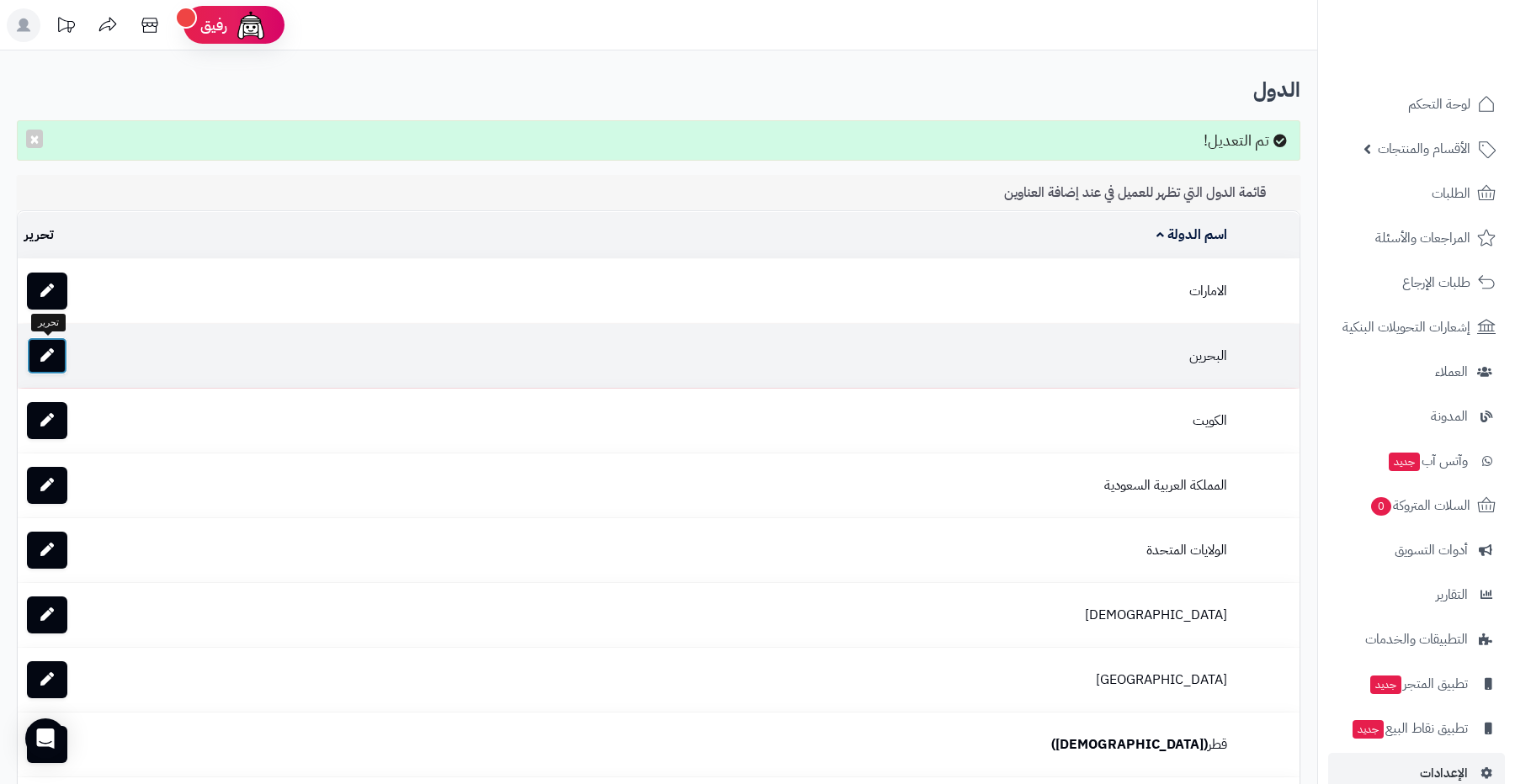
click at [50, 359] on icon at bounding box center [48, 355] width 14 height 14
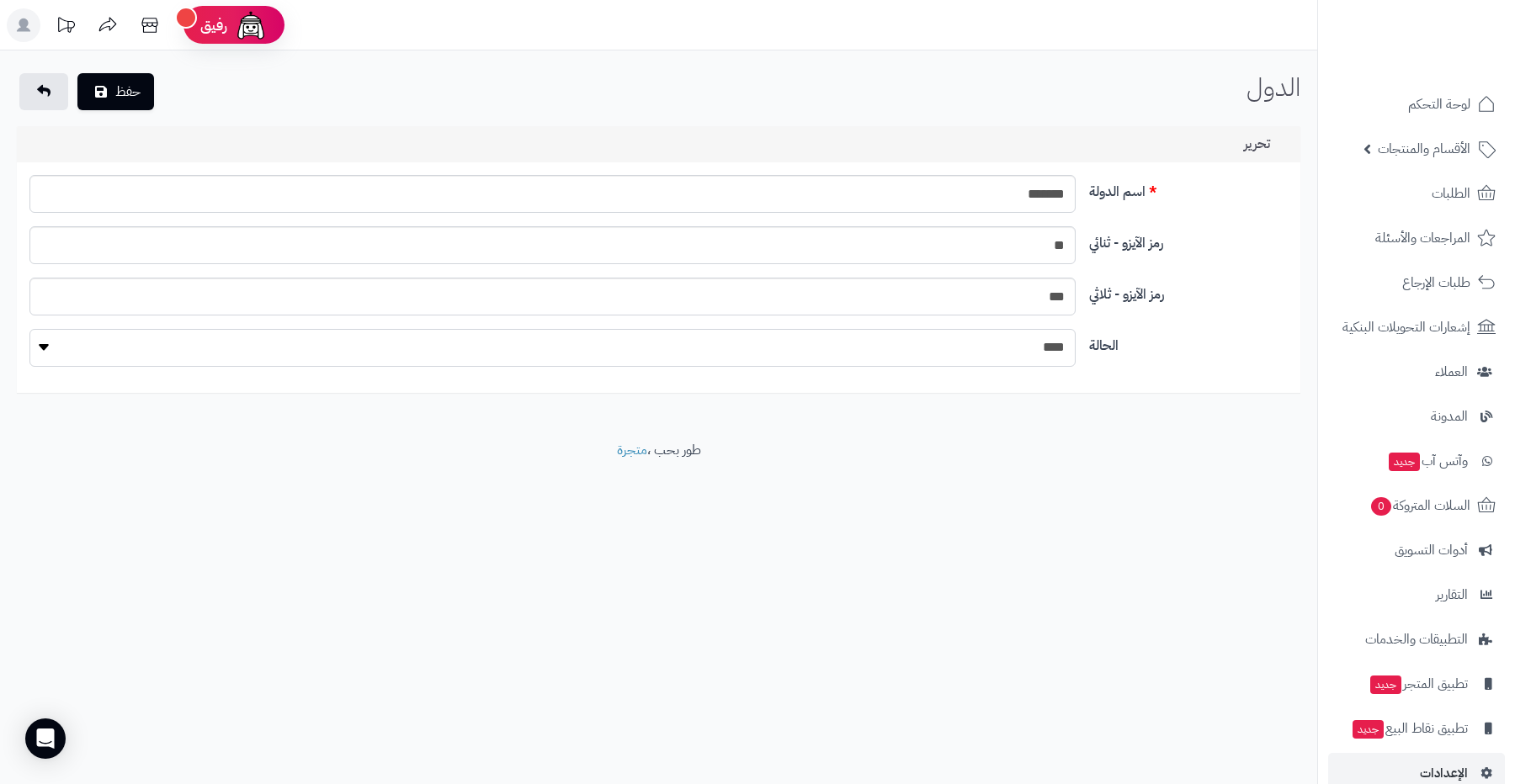
click at [221, 357] on select "**** ****" at bounding box center [553, 348] width 1046 height 38
select select "*"
click at [30, 329] on select "**** ****" at bounding box center [553, 348] width 1046 height 38
click at [117, 95] on button "حفظ" at bounding box center [116, 91] width 77 height 37
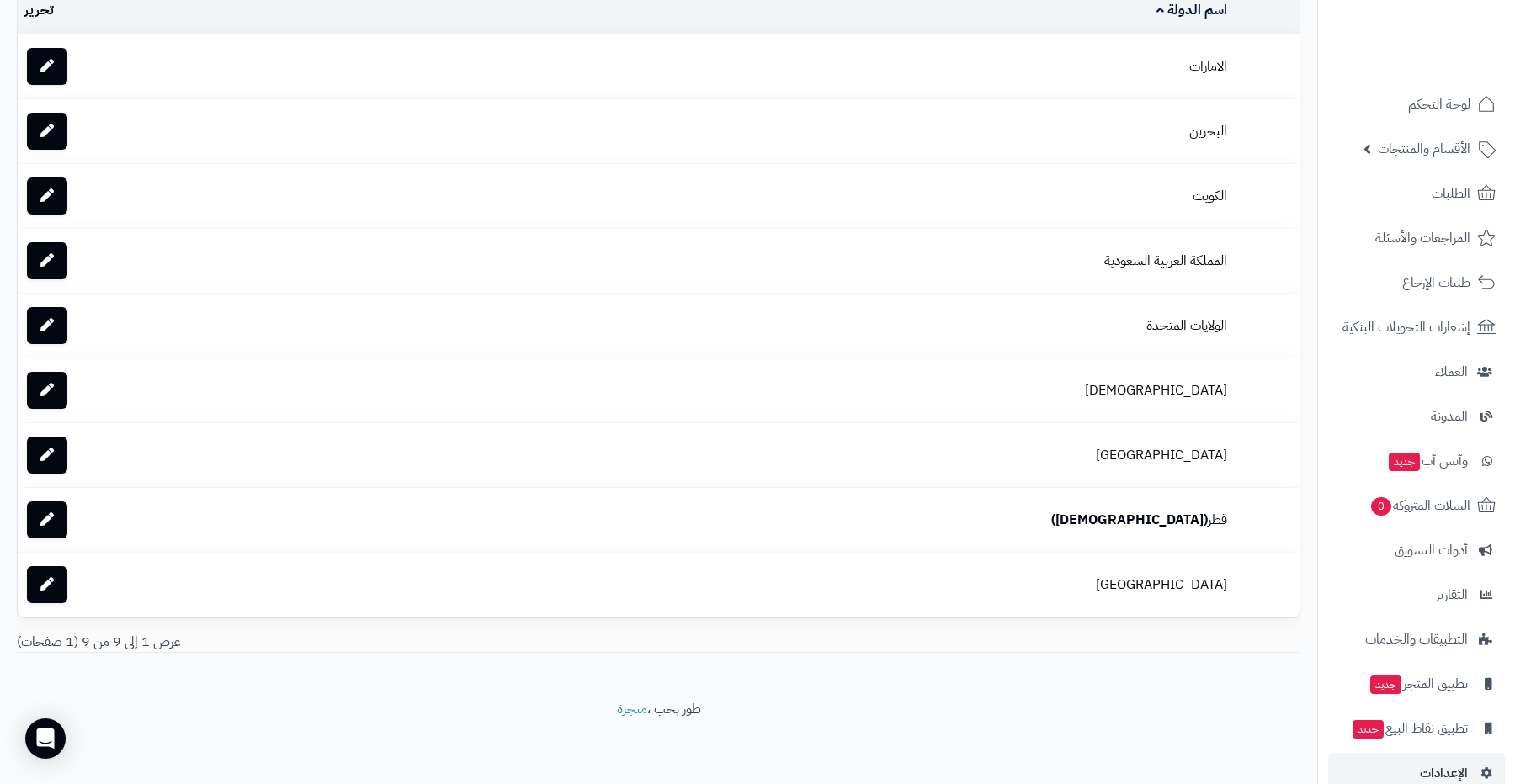
scroll to position [229, 0]
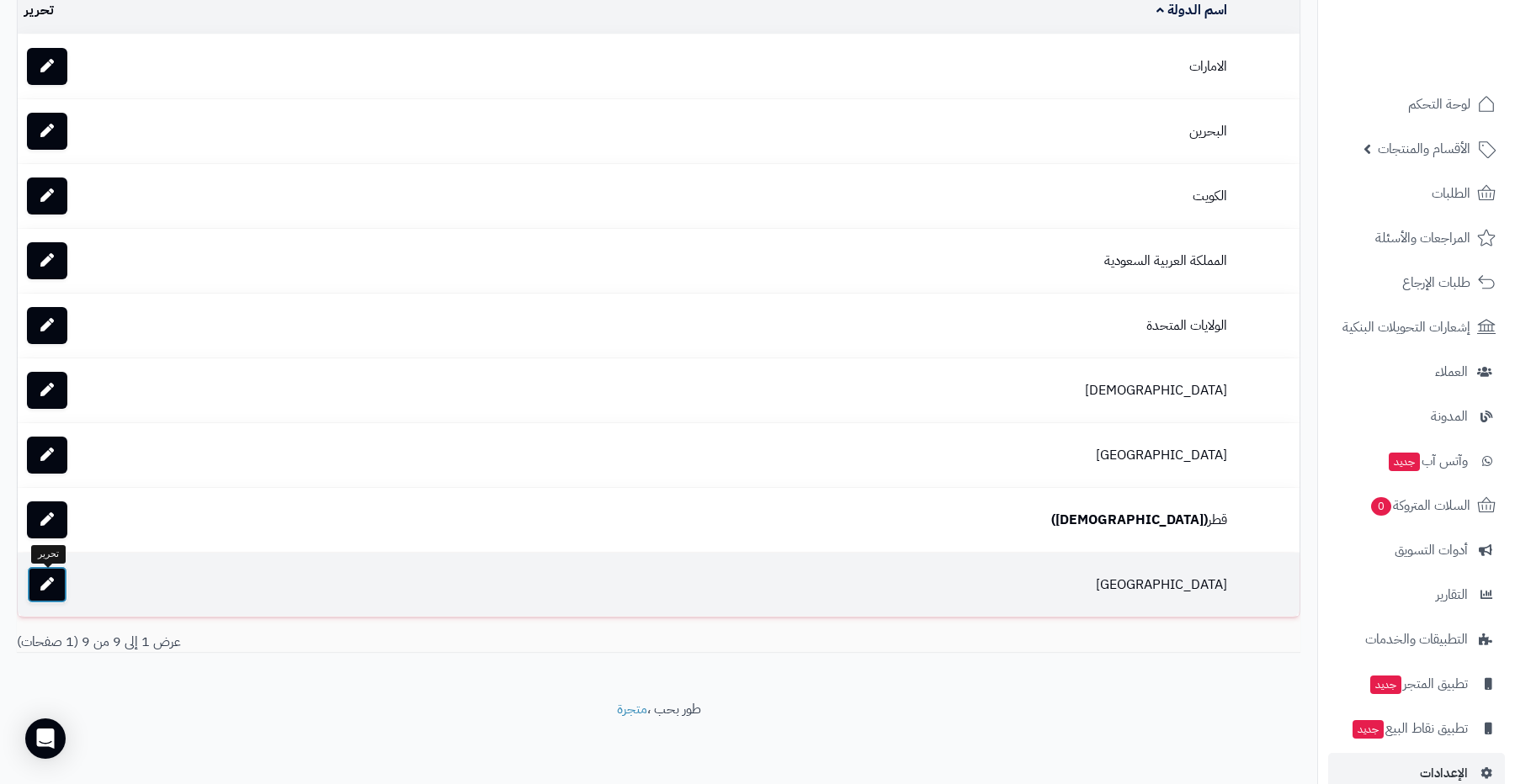
click at [43, 575] on link at bounding box center [48, 585] width 41 height 37
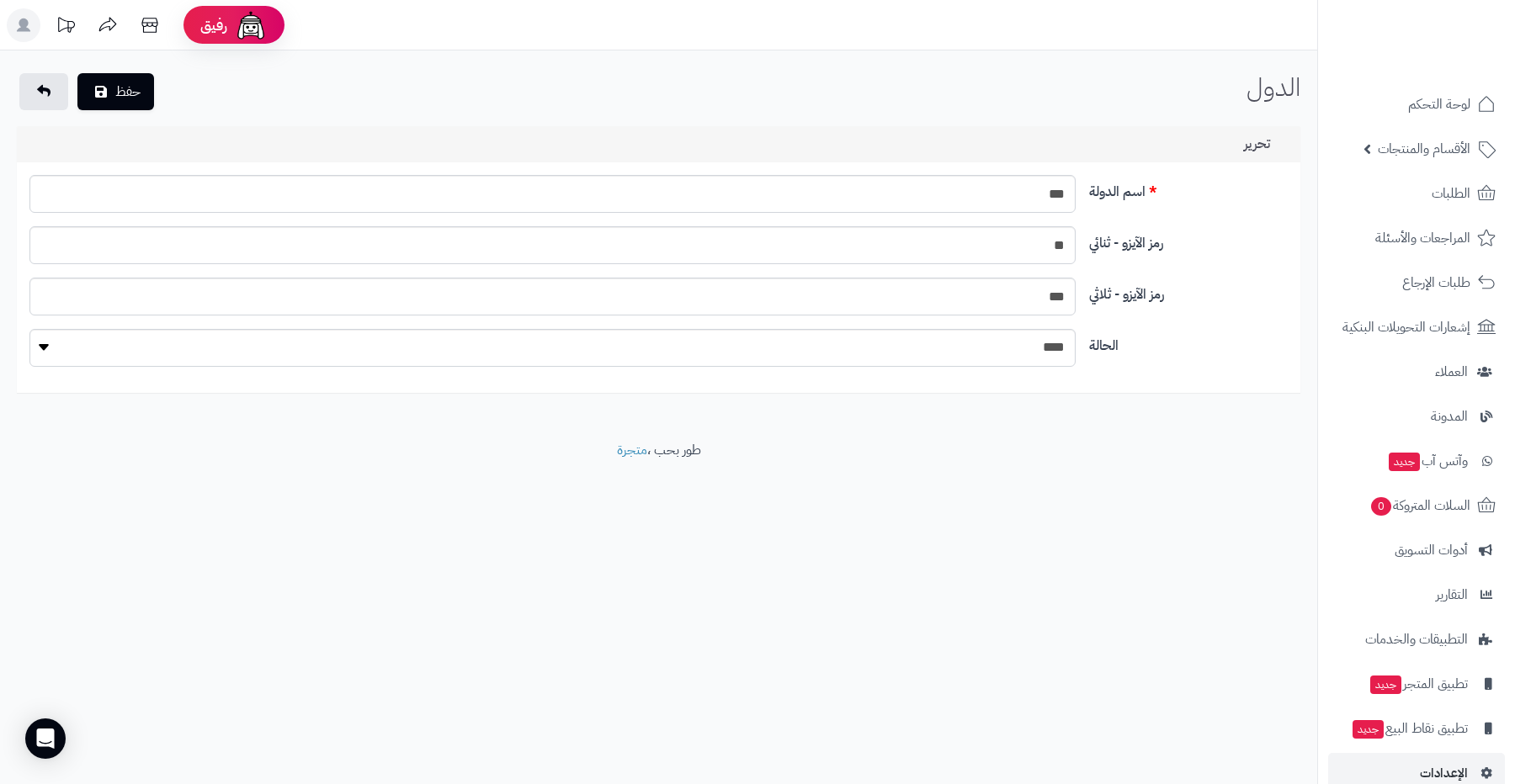
click at [768, 367] on div "الحالة **** ****" at bounding box center [658, 355] width 1272 height 51
click at [774, 360] on select "**** ****" at bounding box center [553, 348] width 1046 height 38
select select "*"
click at [30, 329] on select "**** ****" at bounding box center [553, 348] width 1046 height 38
click at [126, 93] on button "حفظ" at bounding box center [116, 91] width 77 height 37
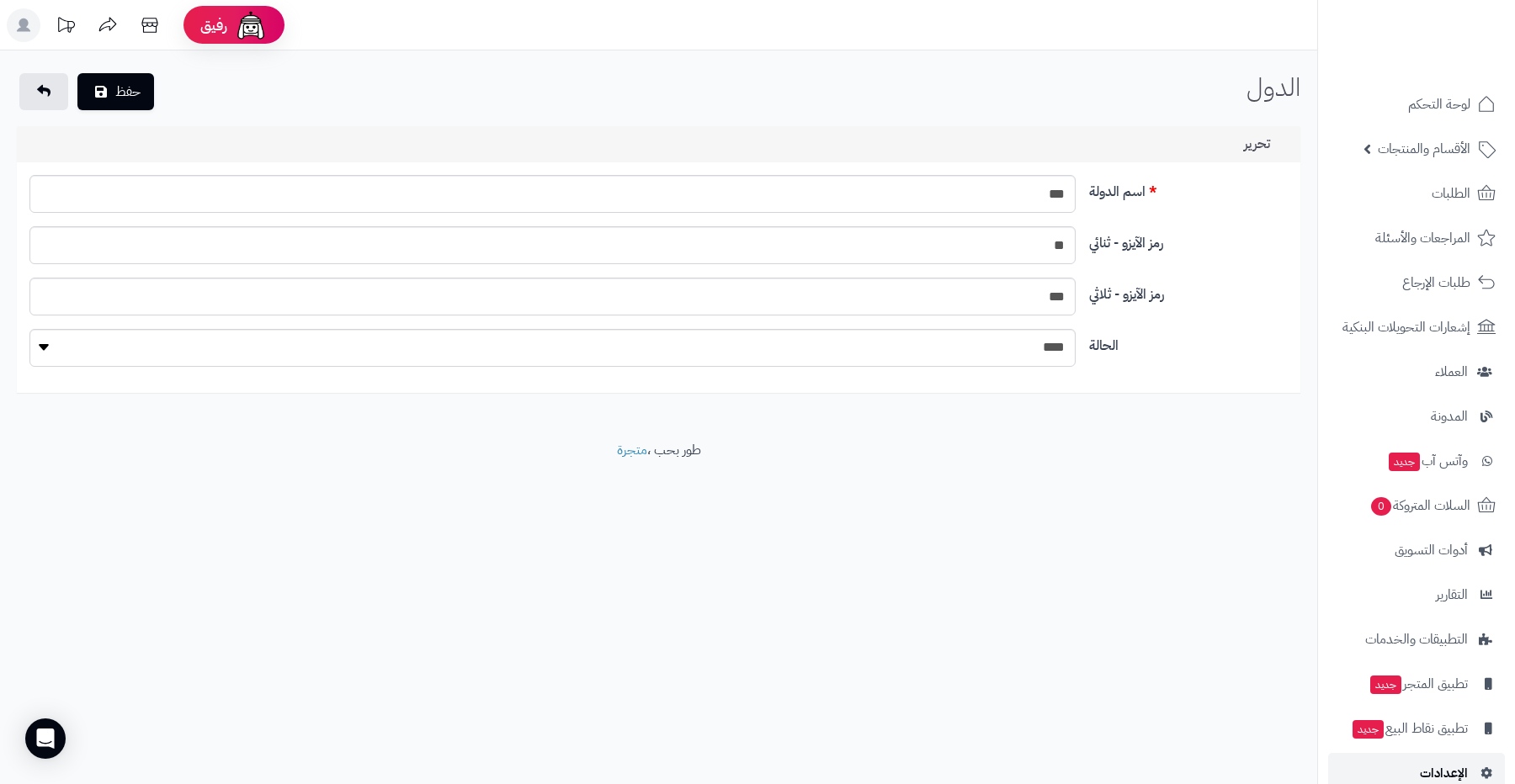
click at [1410, 761] on link "الإعدادات" at bounding box center [1417, 774] width 177 height 41
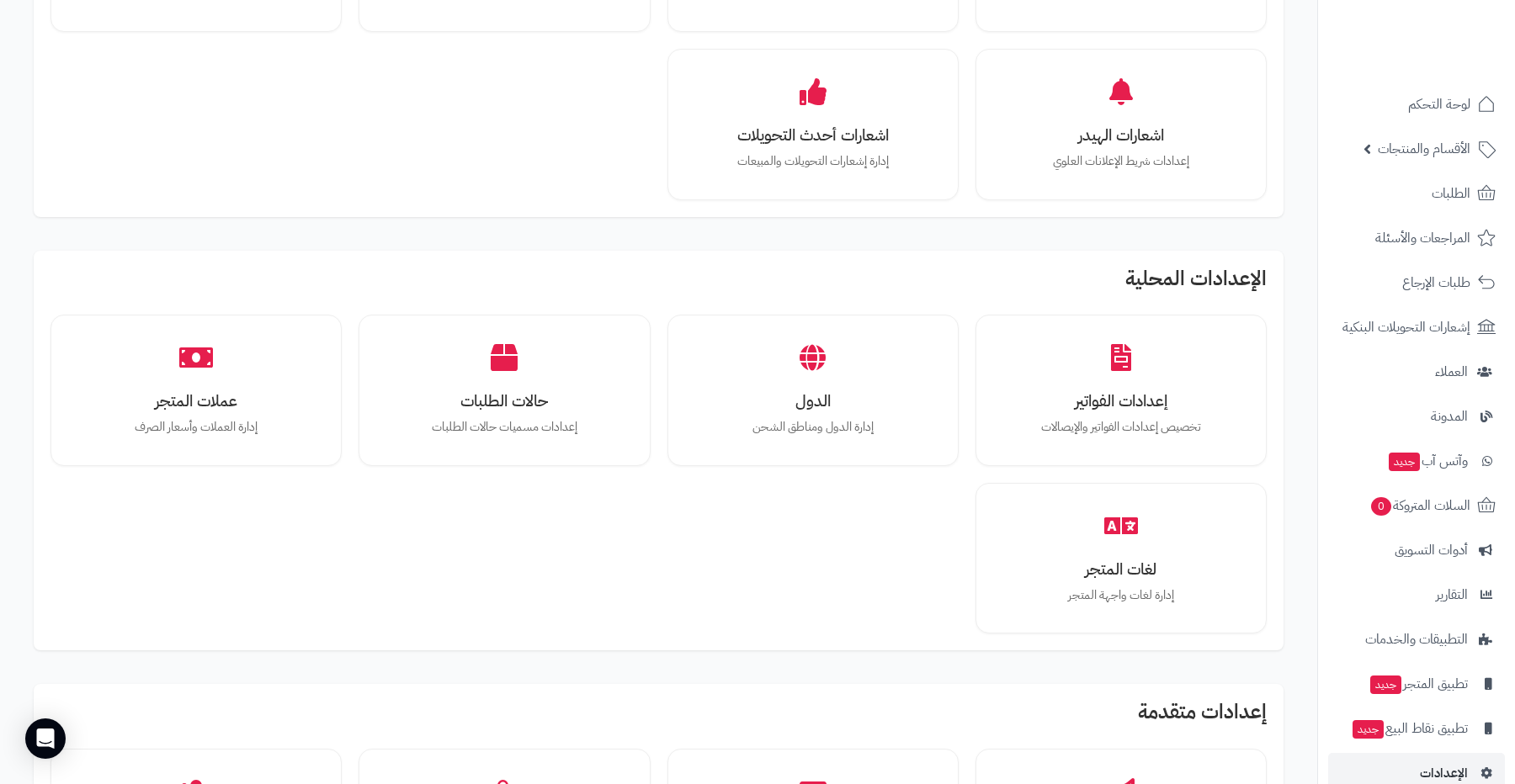
scroll to position [750, 0]
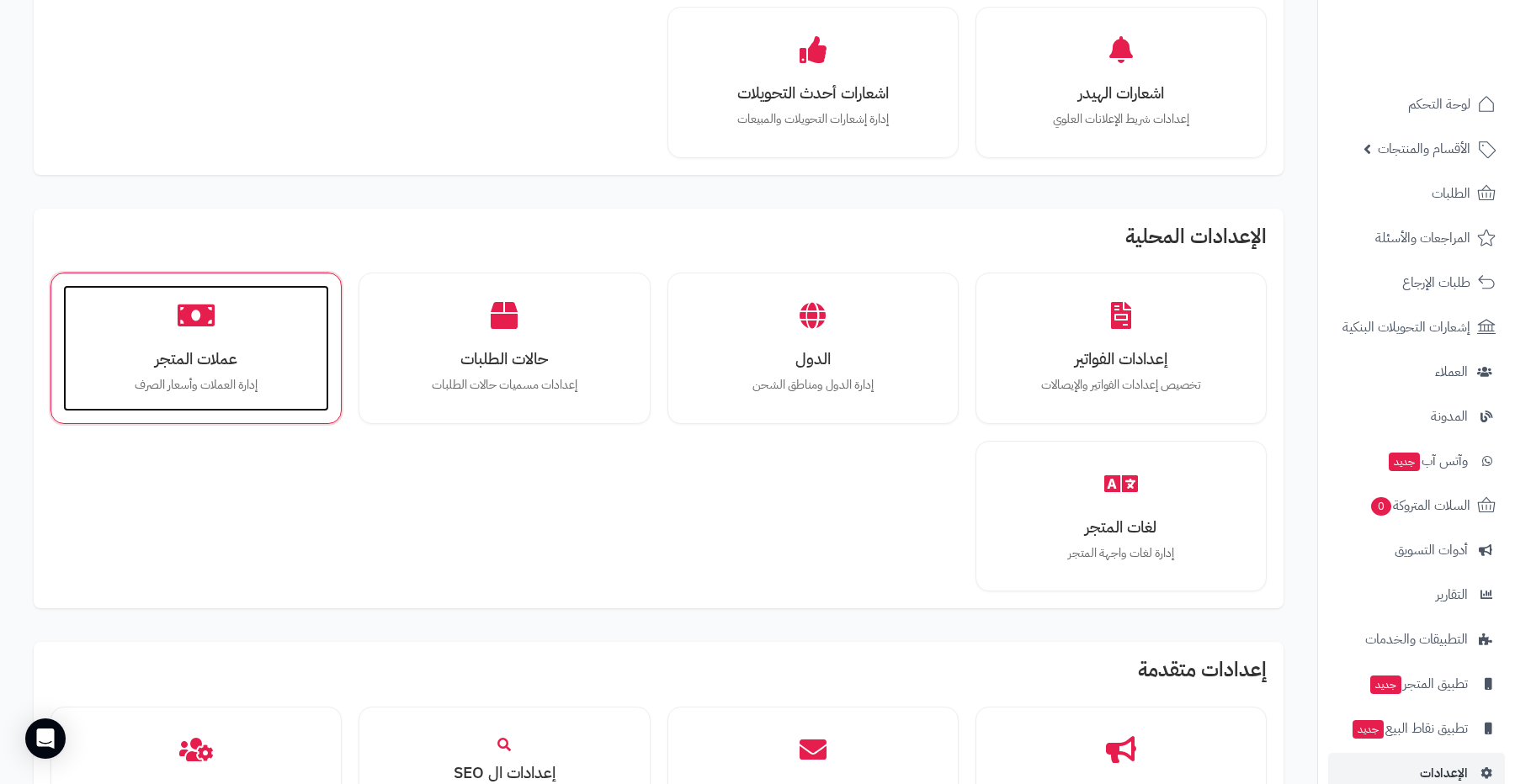
click at [239, 341] on div "عملات المتجر إدارة العملات وأسعار الصرف" at bounding box center [196, 348] width 266 height 126
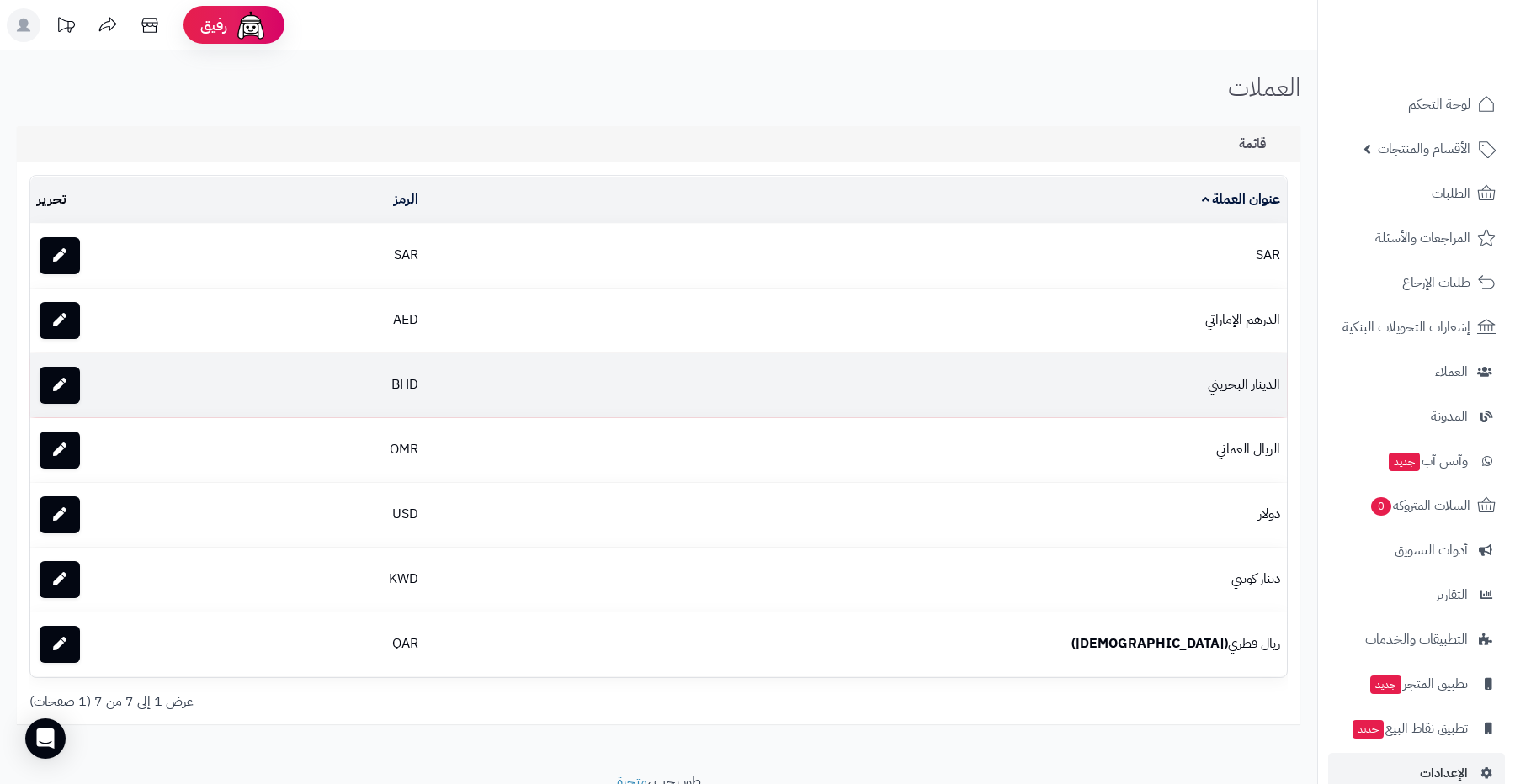
scroll to position [76, 0]
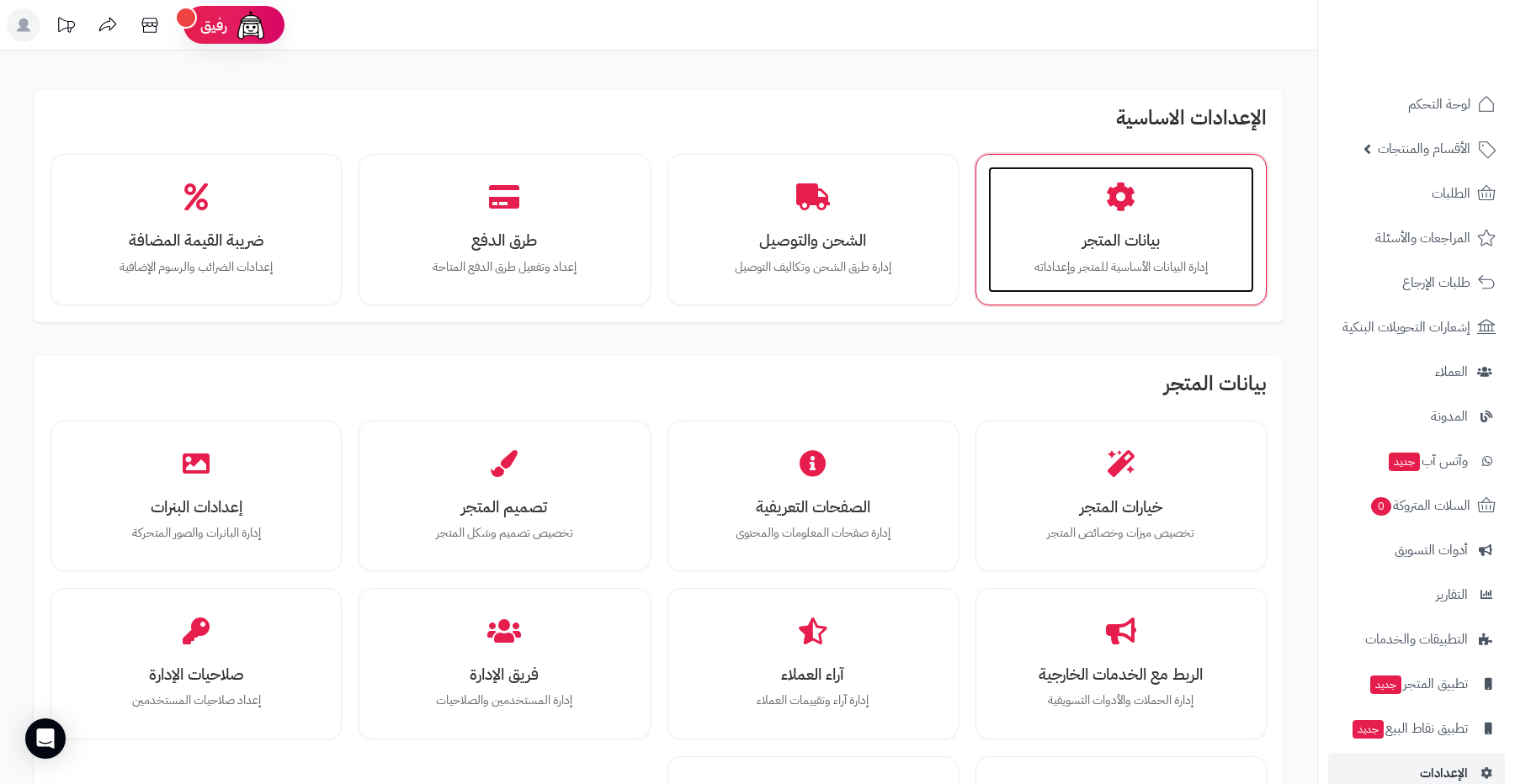
click at [1101, 255] on div "بيانات المتجر إدارة البيانات الأساسية للمتجر وإعداداته" at bounding box center [1121, 230] width 266 height 126
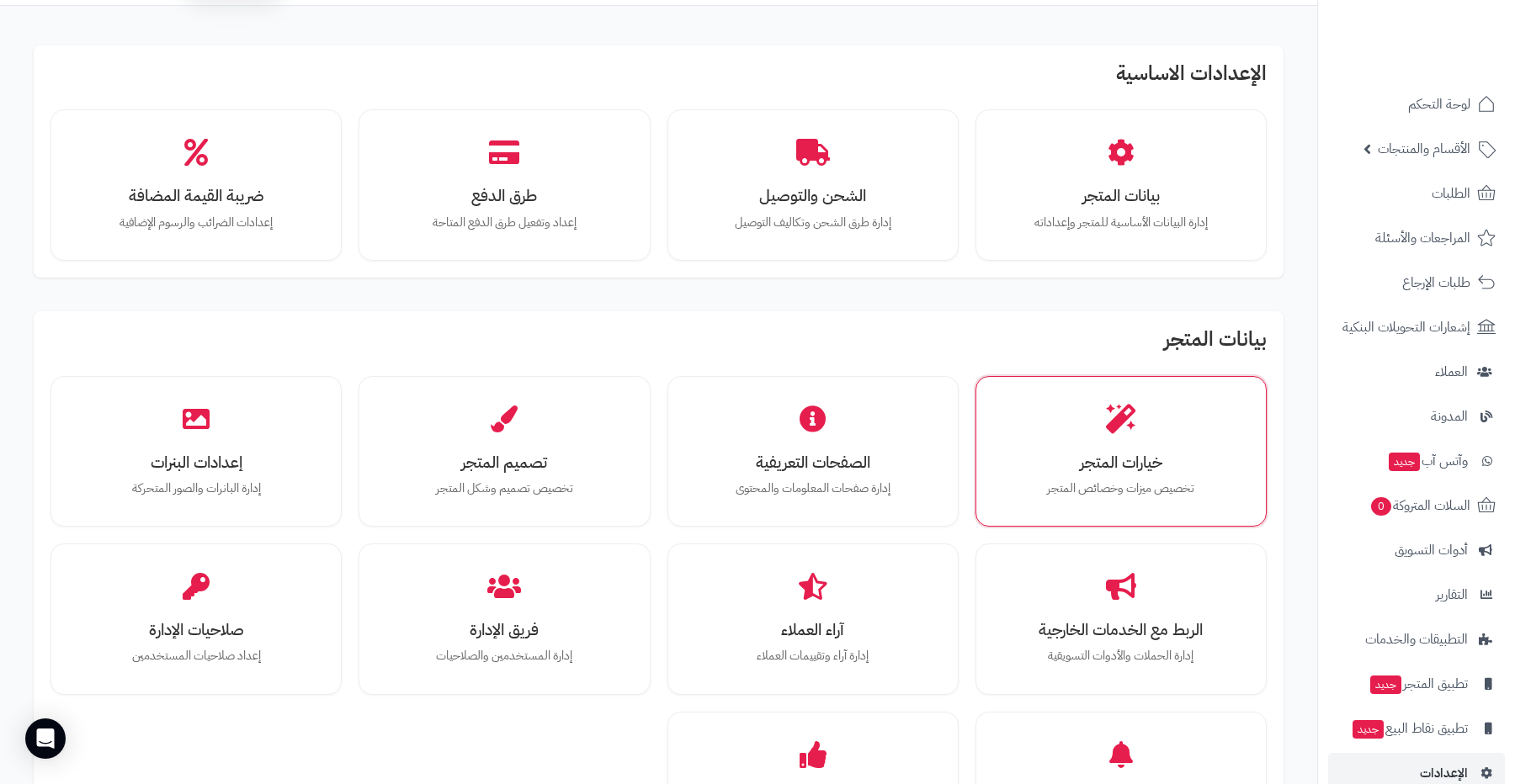
scroll to position [68, 0]
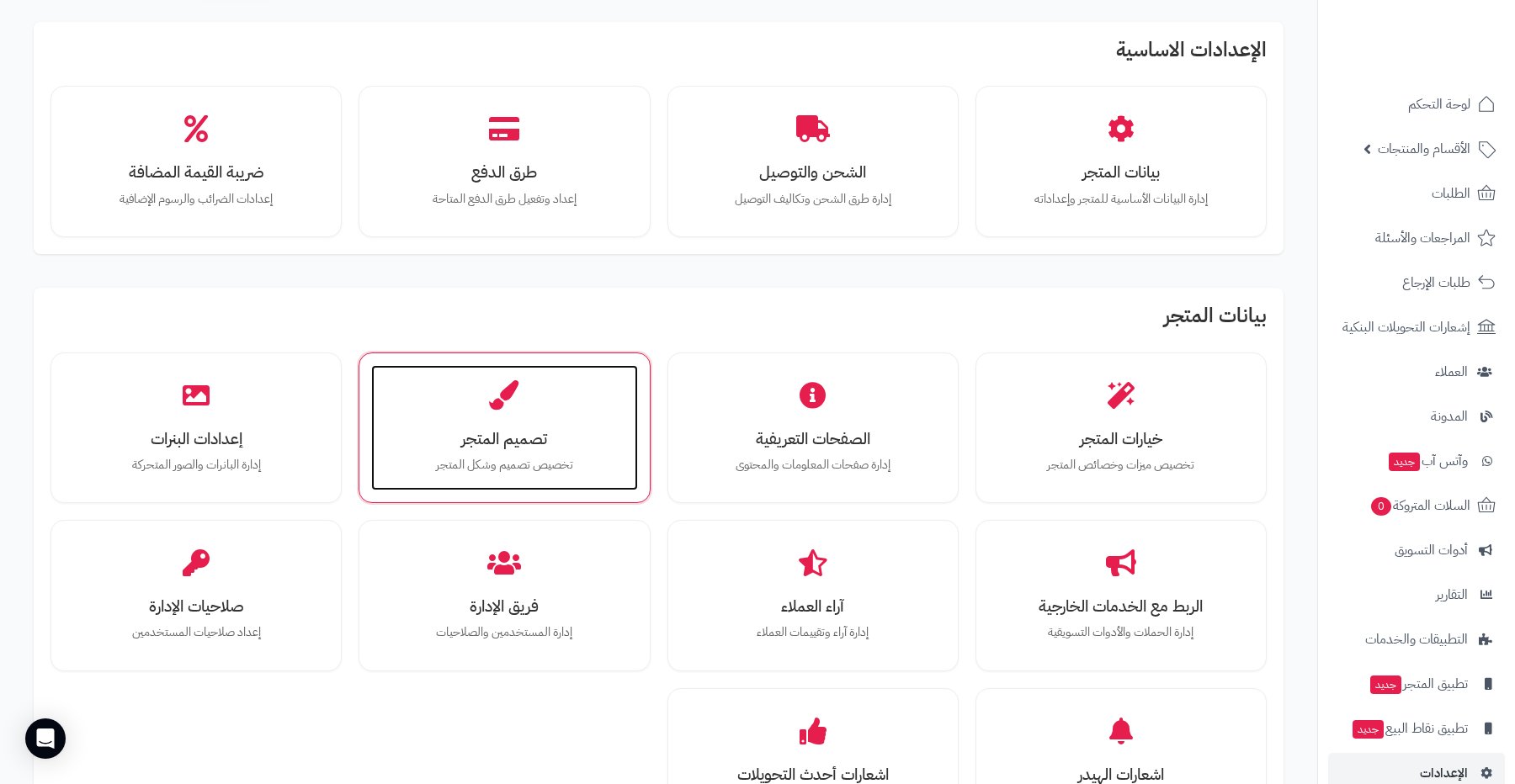
click at [598, 432] on h3 "تصميم المتجر" at bounding box center [504, 439] width 232 height 18
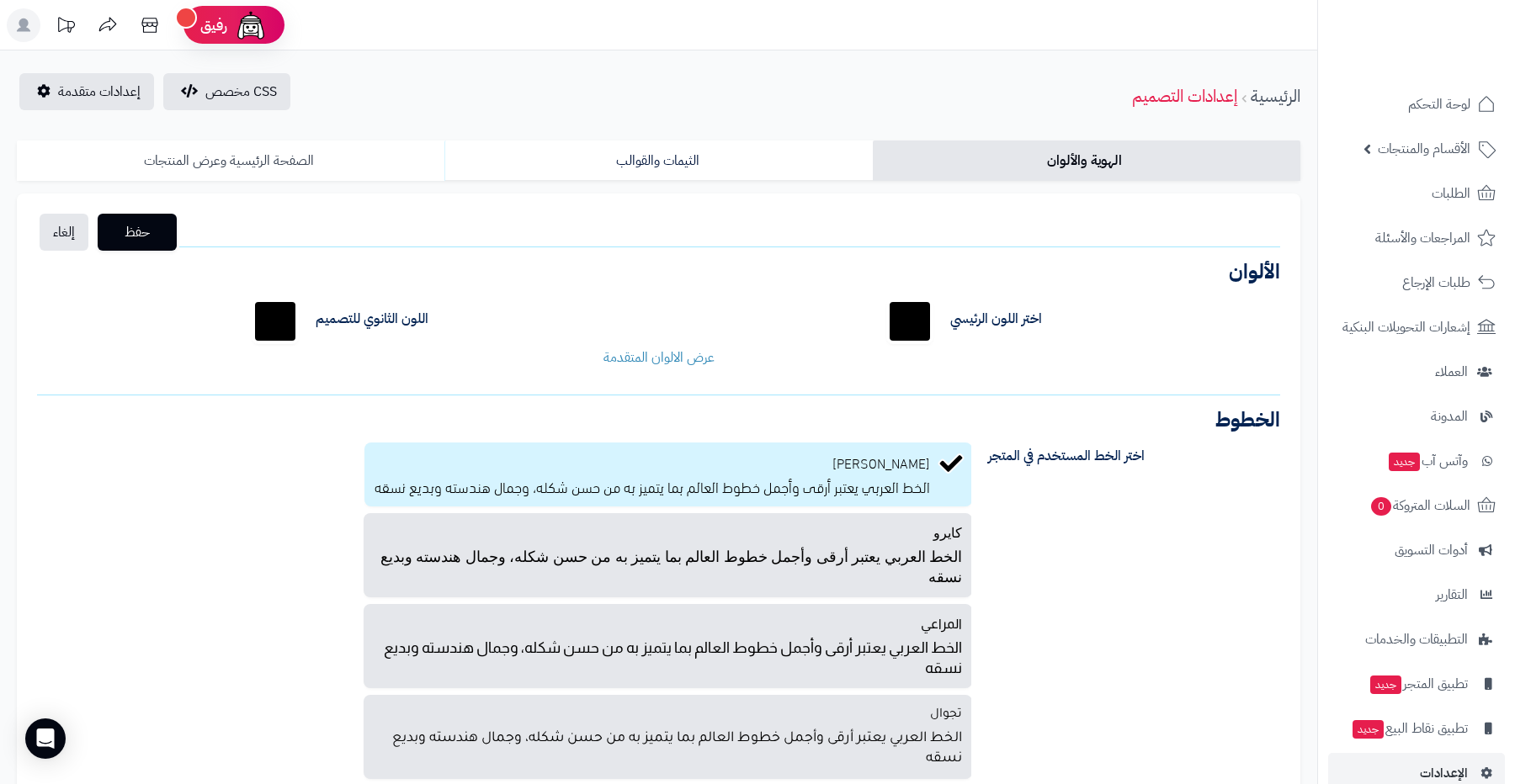
click at [253, 155] on link "الصفحة الرئيسية وعرض المنتجات" at bounding box center [231, 161] width 428 height 41
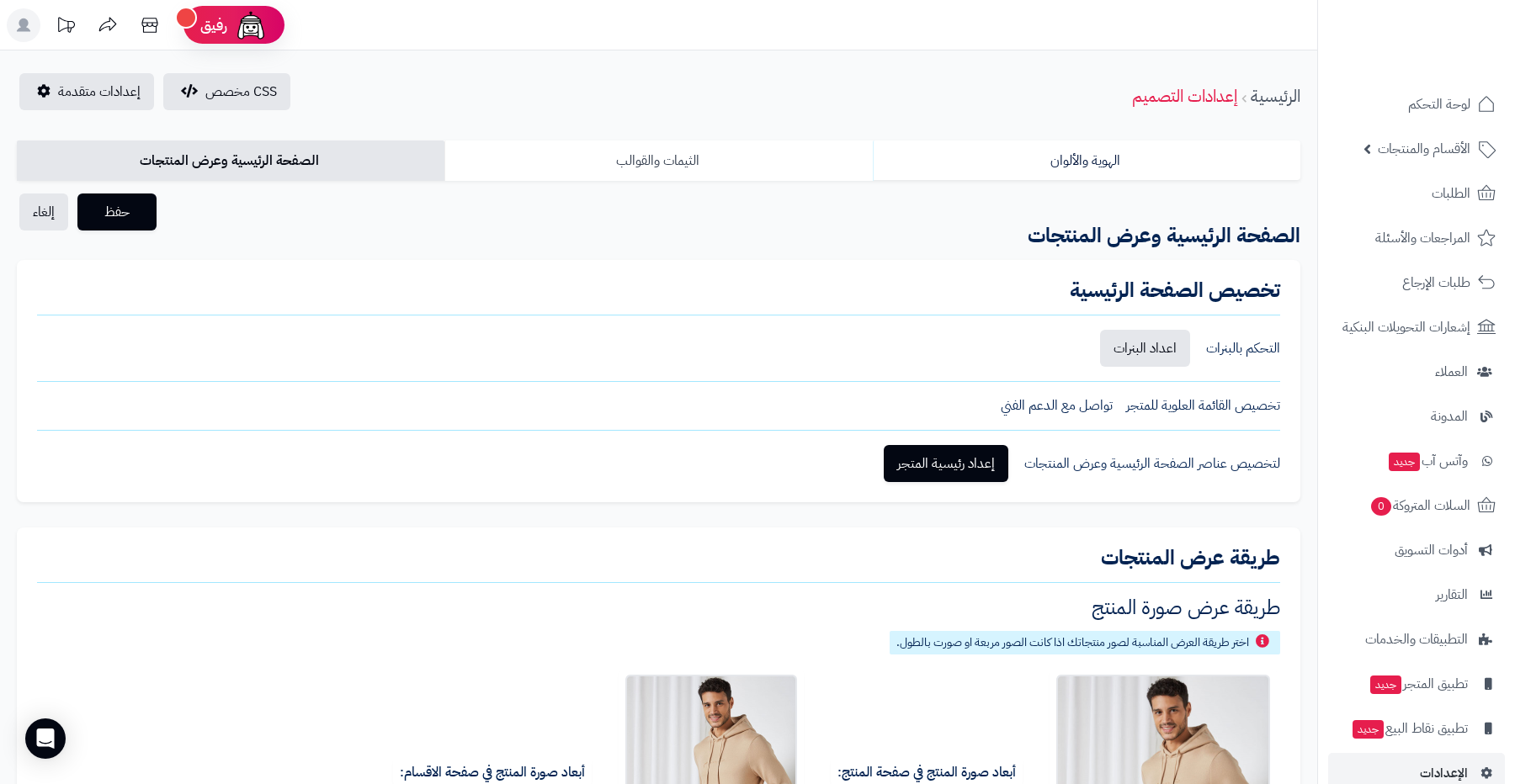
click at [670, 167] on link "الثيمات والقوالب" at bounding box center [658, 161] width 428 height 41
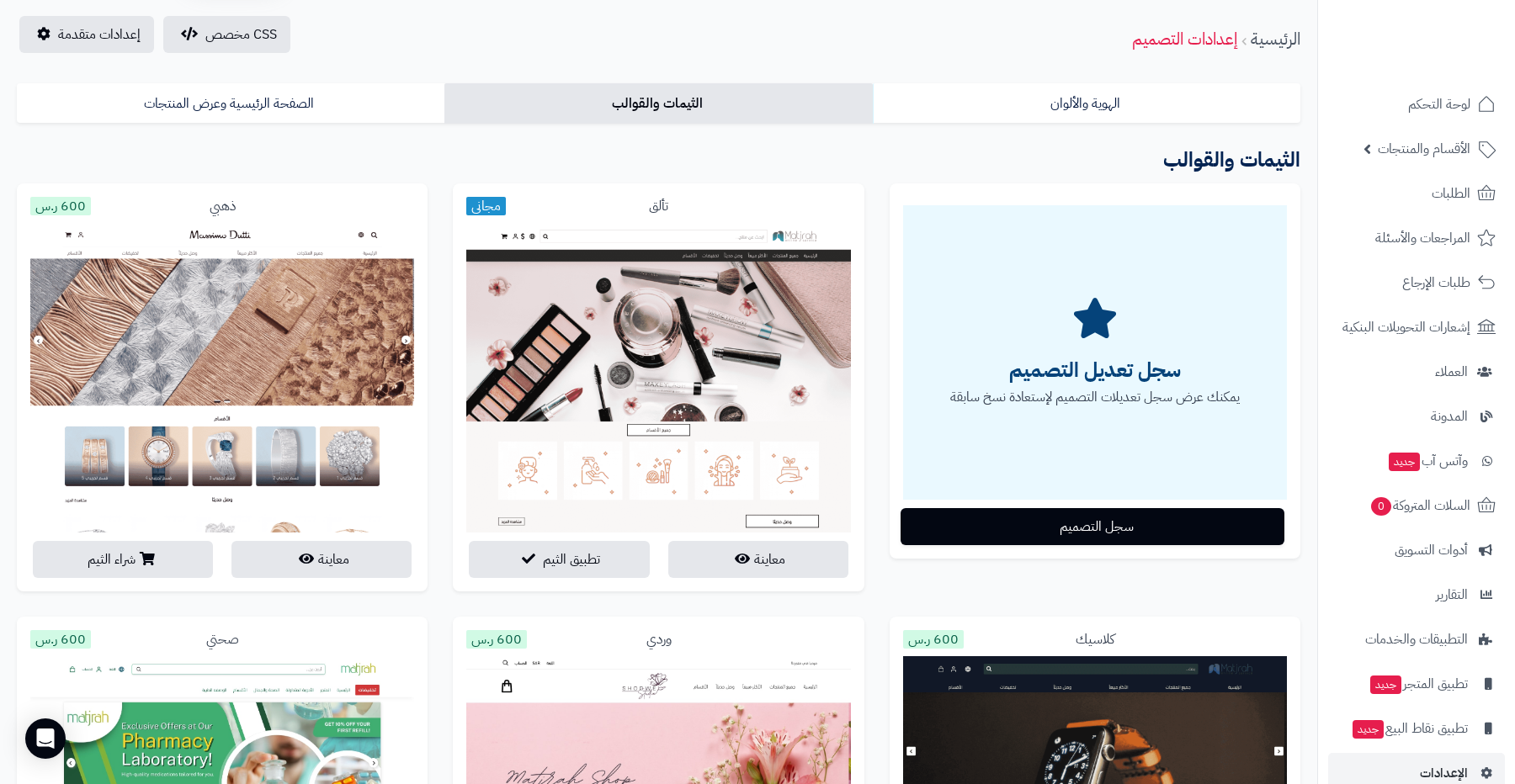
scroll to position [72, 0]
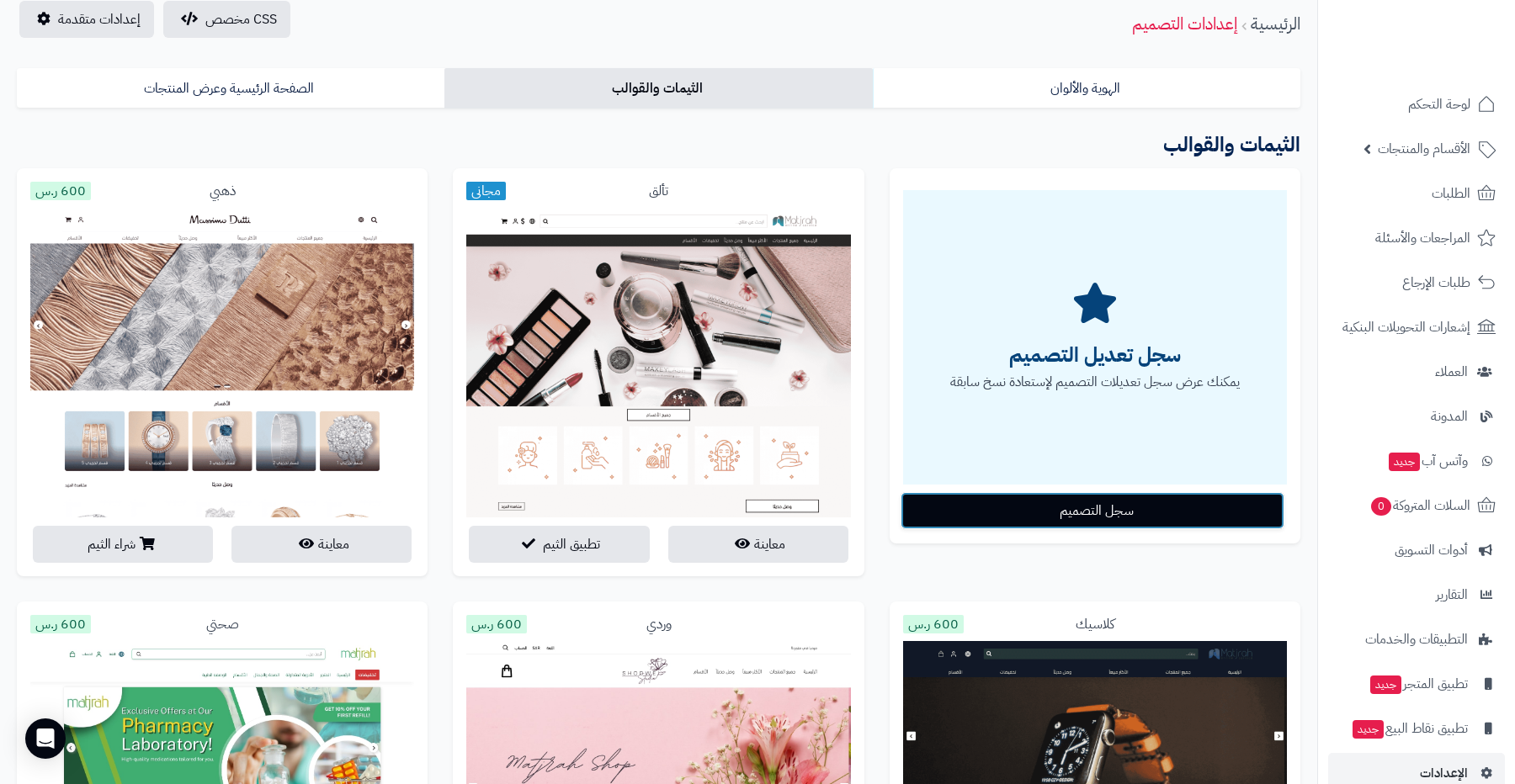
click at [1071, 502] on button "سجل التصميم" at bounding box center [1092, 511] width 384 height 37
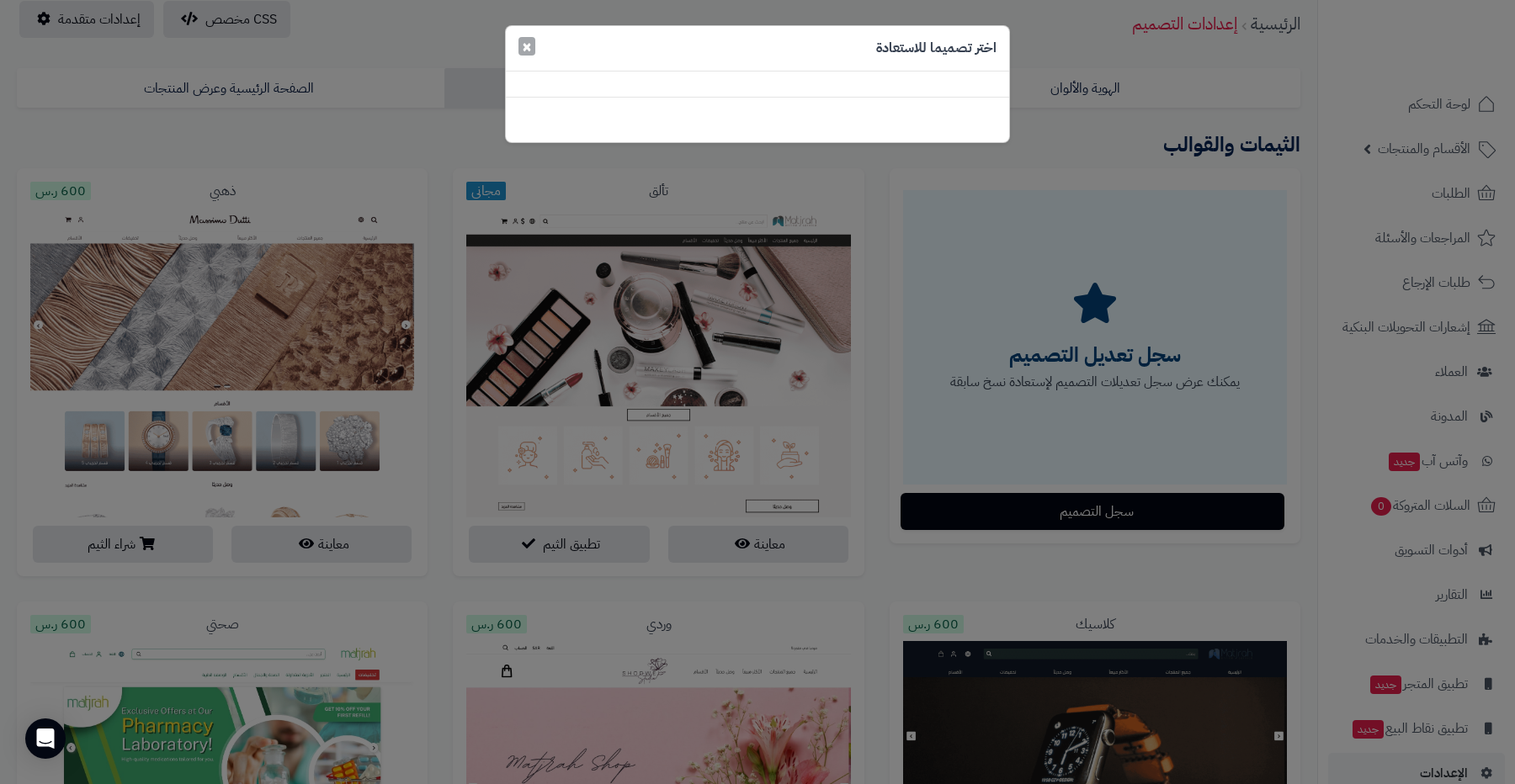
click at [526, 43] on span "×" at bounding box center [527, 47] width 10 height 26
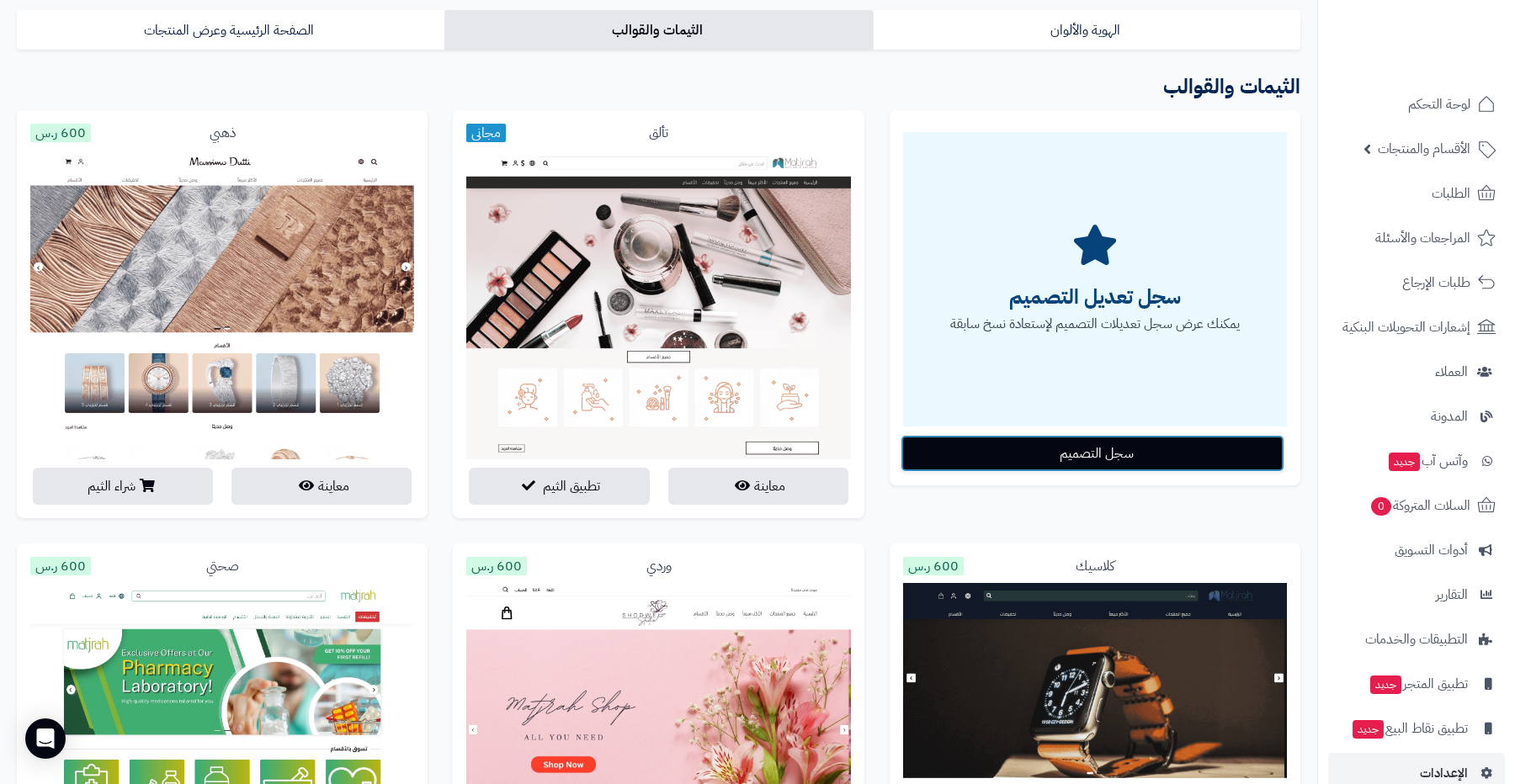
scroll to position [139, 0]
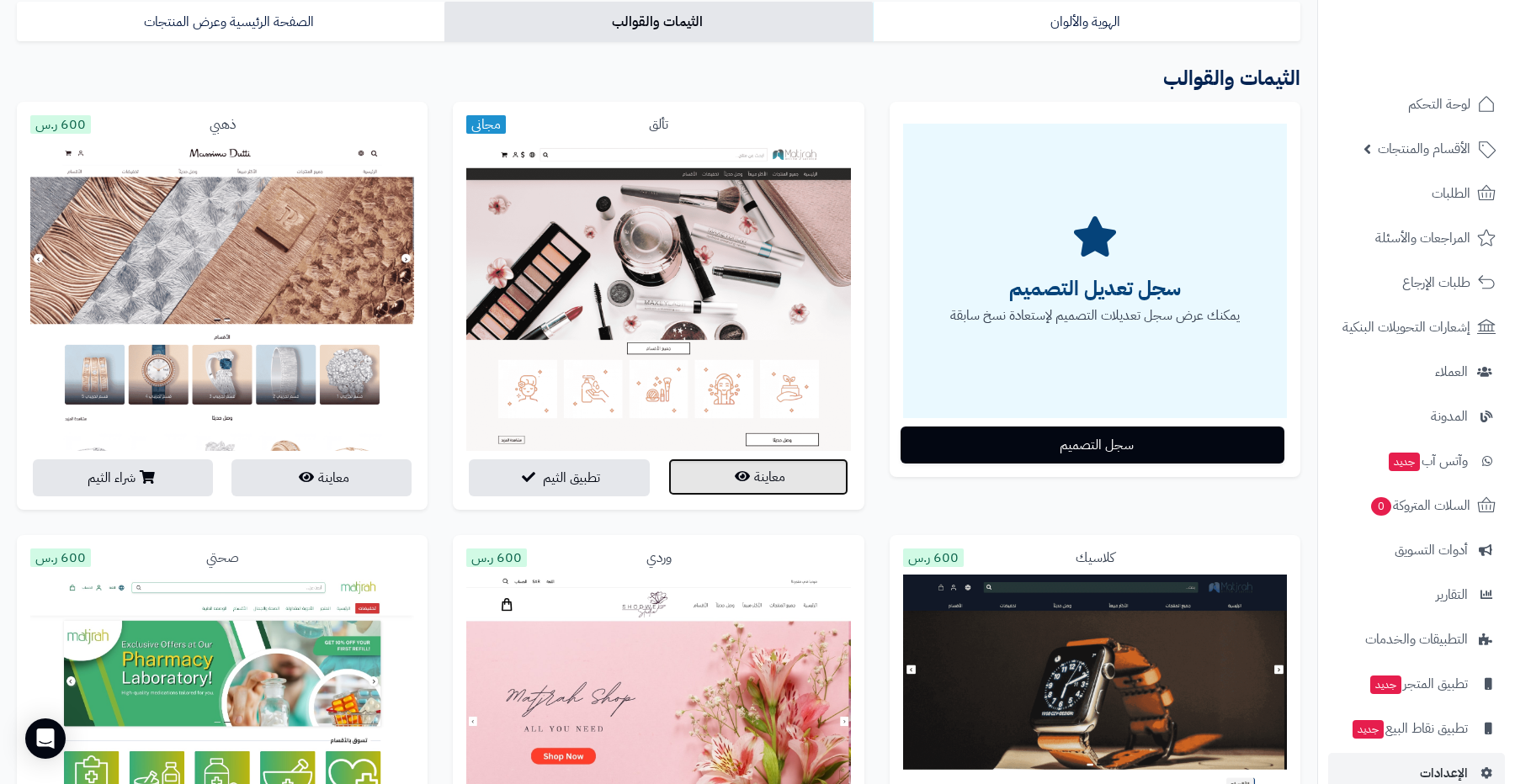
click at [755, 469] on button "معاينة" at bounding box center [759, 477] width 180 height 37
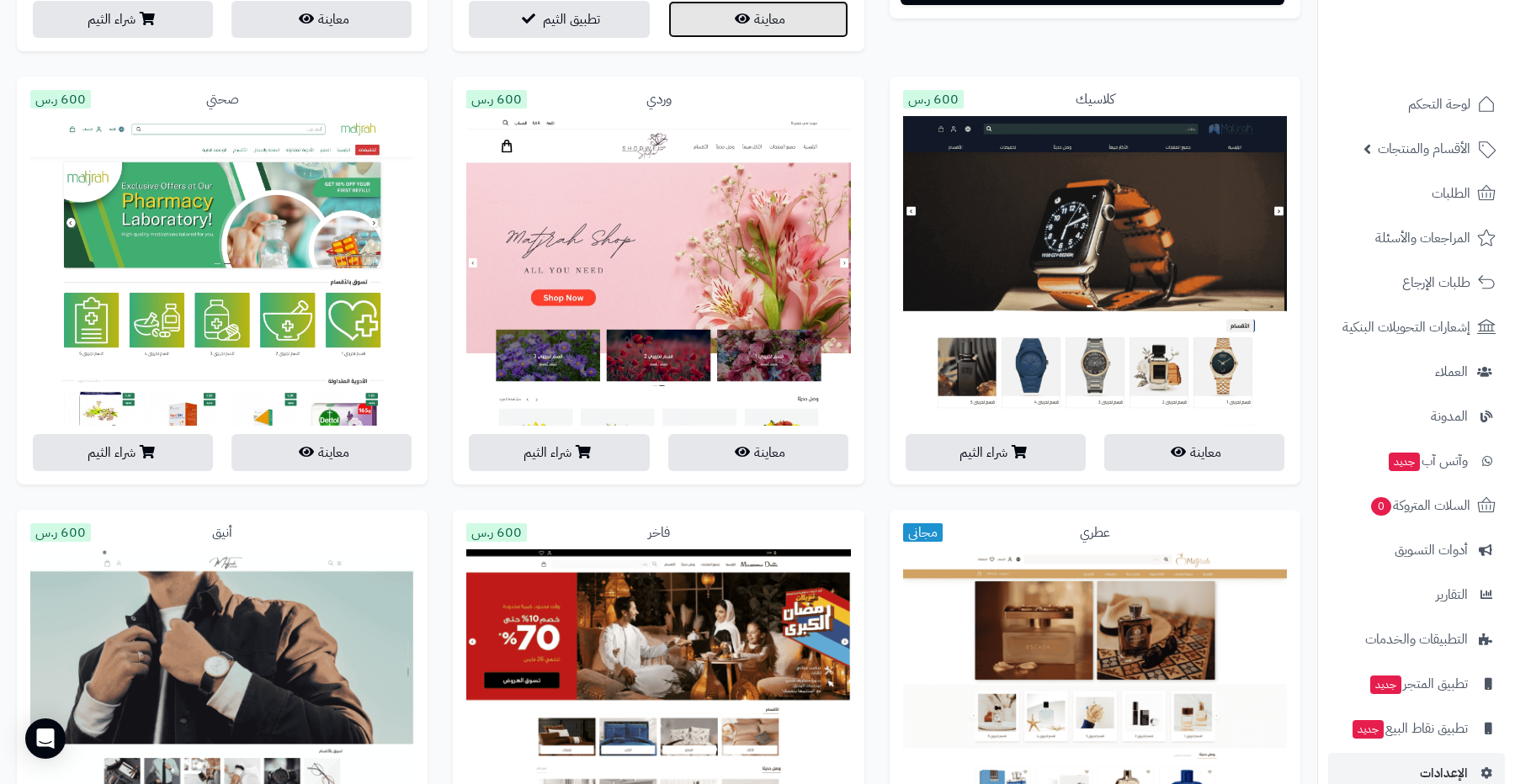
scroll to position [606, 0]
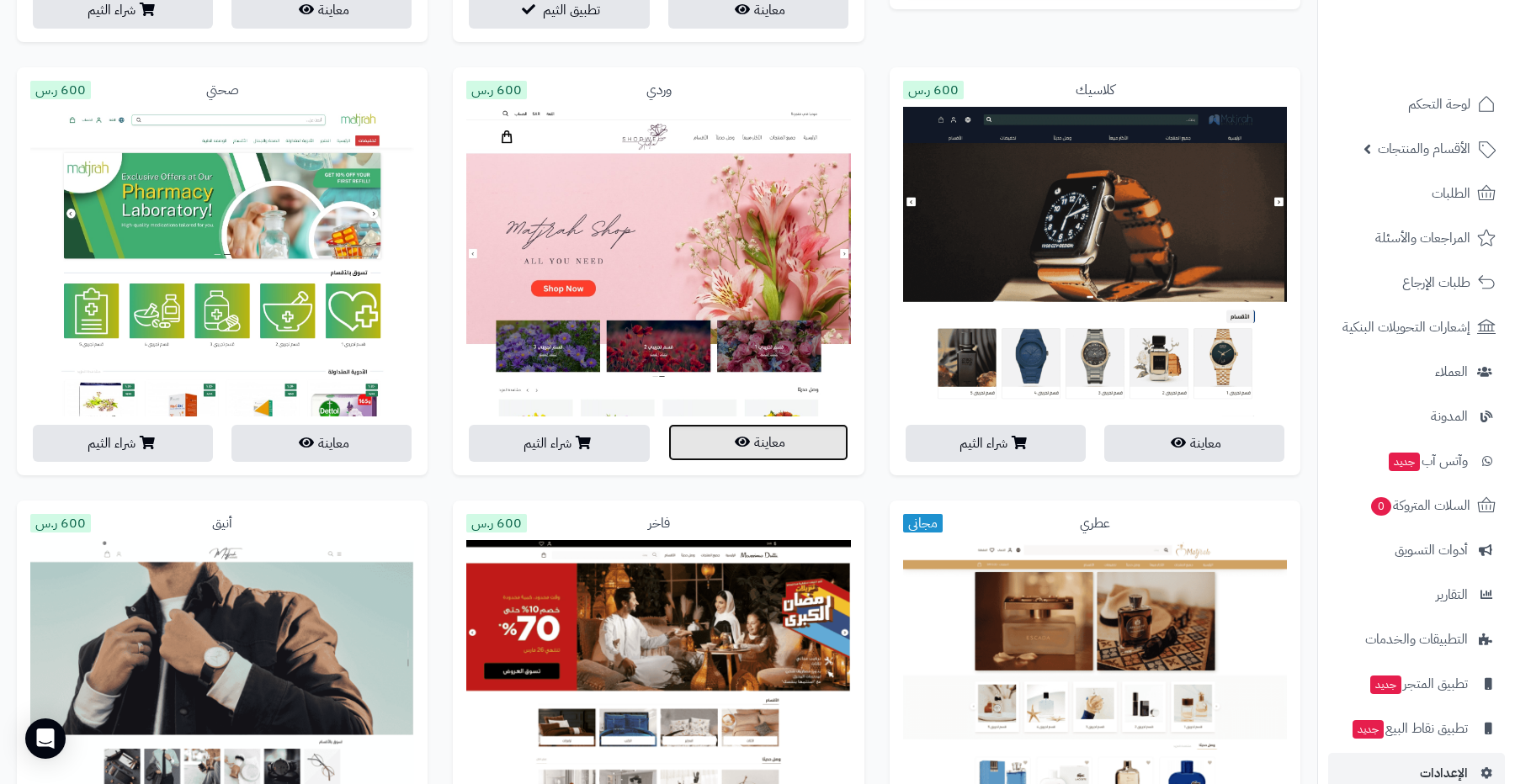
click at [732, 432] on button "معاينة" at bounding box center [759, 443] width 180 height 37
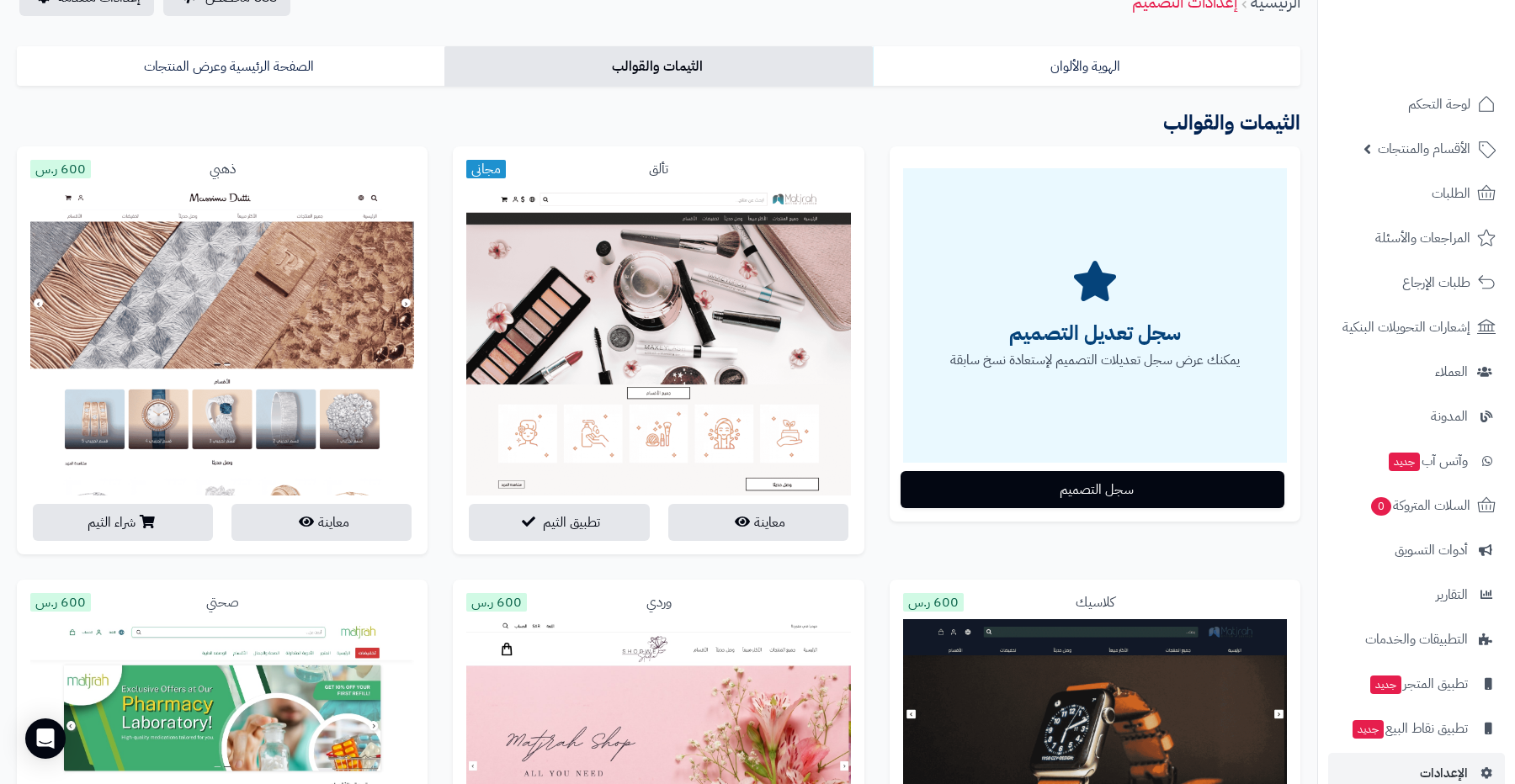
scroll to position [0, 0]
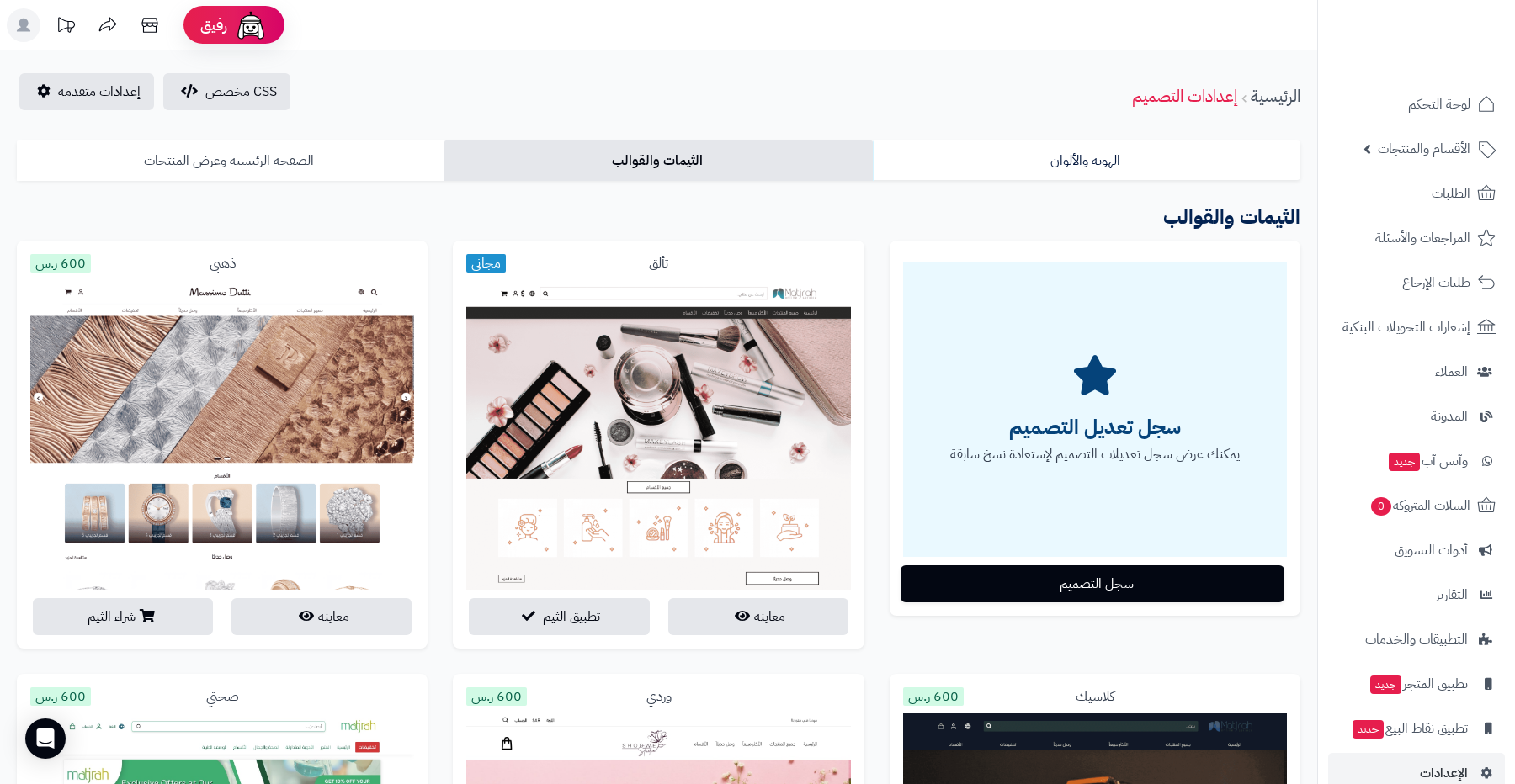
click at [344, 162] on link "الصفحة الرئيسية وعرض المنتجات" at bounding box center [231, 161] width 428 height 41
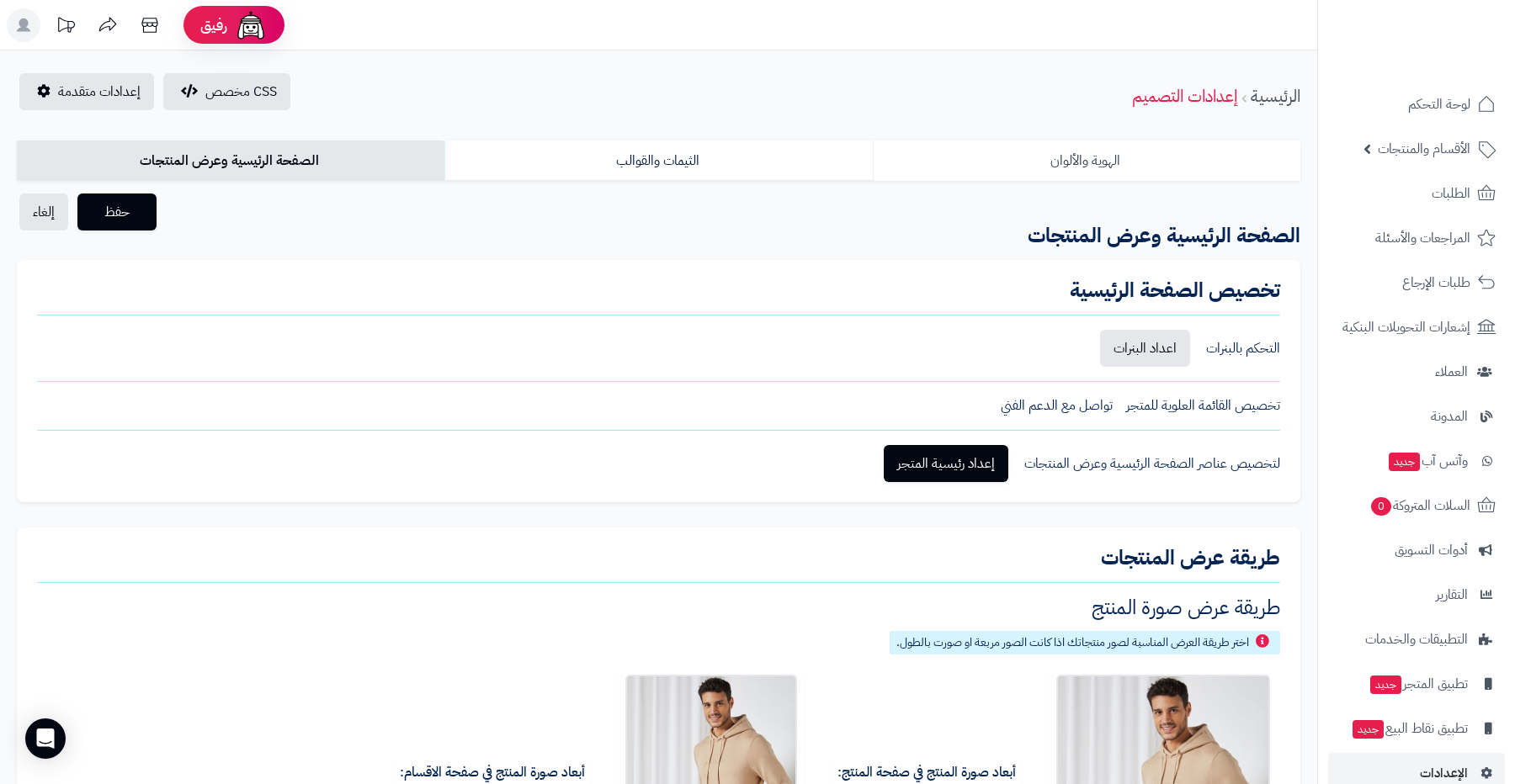
click at [1137, 169] on link "الهوية والألوان" at bounding box center [1086, 161] width 428 height 41
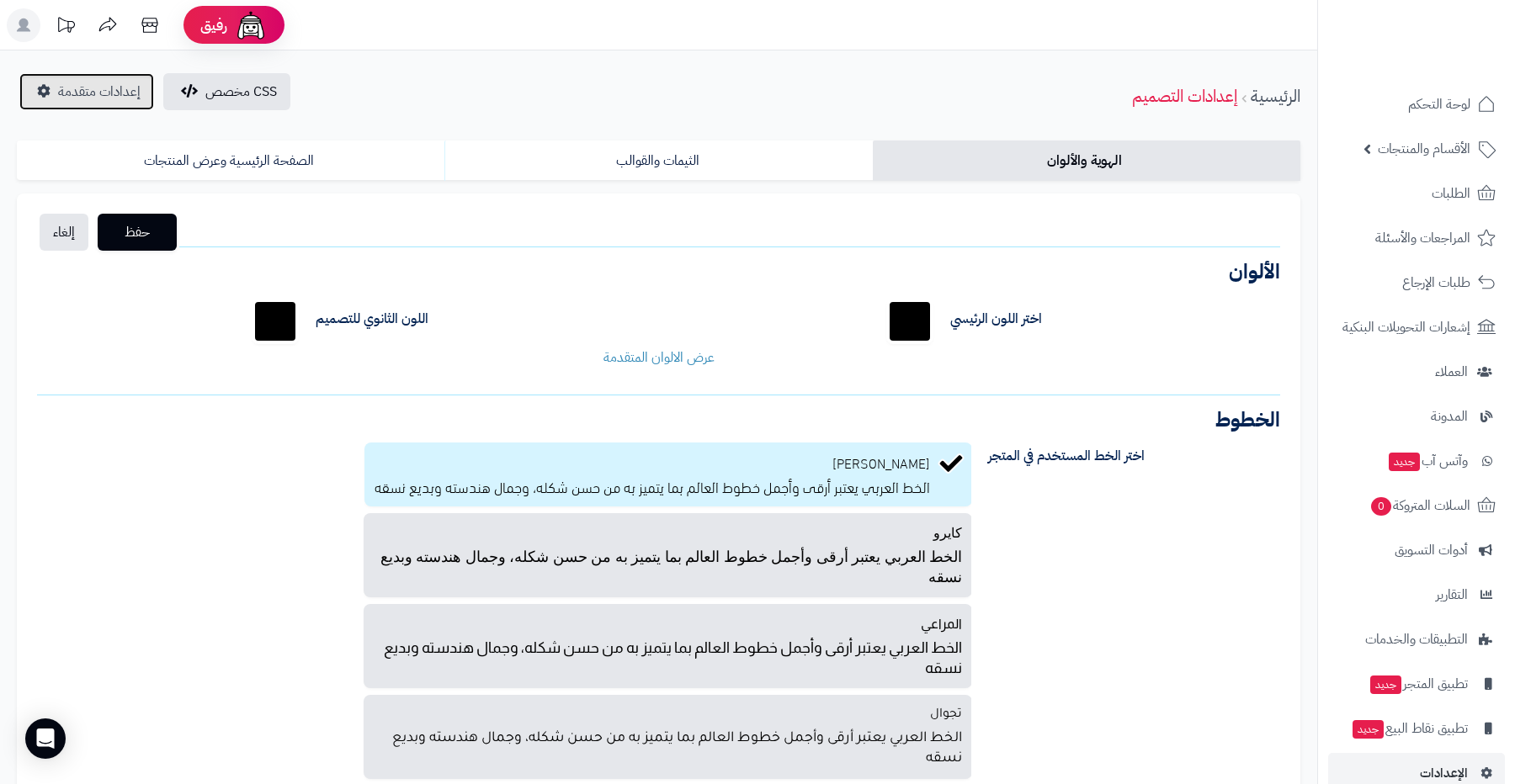
click at [130, 92] on span "إعدادات متقدمة" at bounding box center [99, 92] width 83 height 20
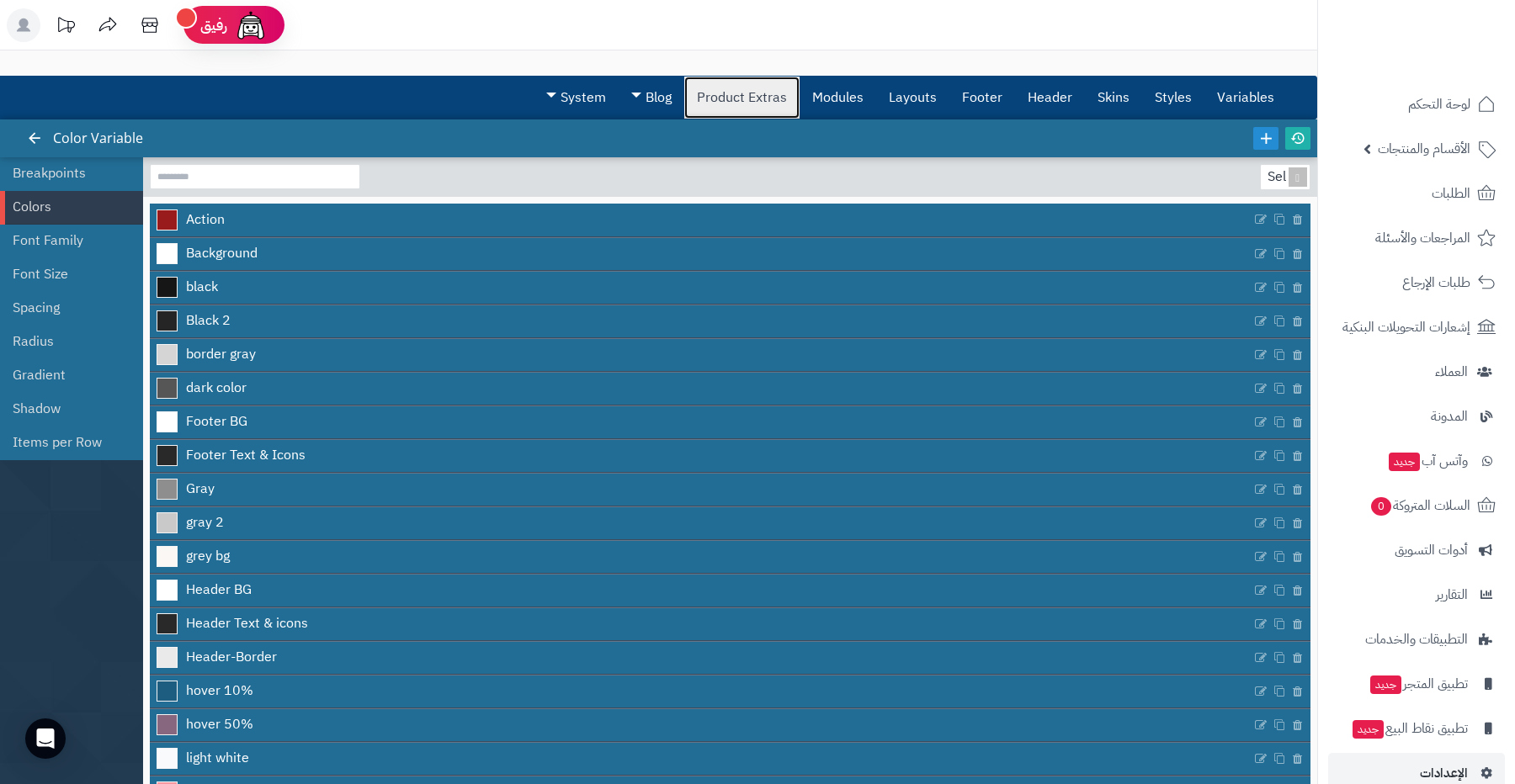
click at [763, 101] on link "Product Extras" at bounding box center [743, 97] width 116 height 42
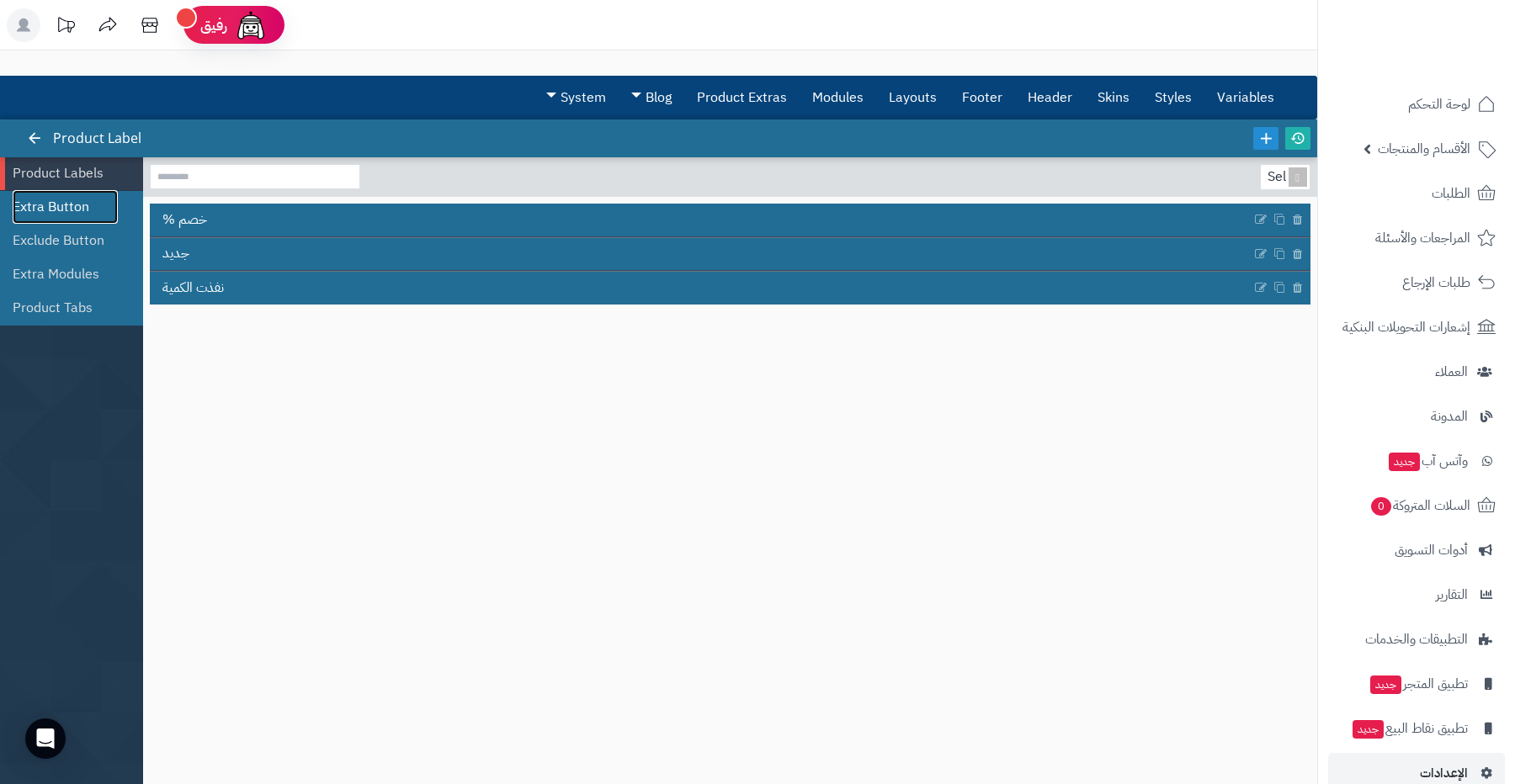
click at [89, 212] on link "Extra Button" at bounding box center [65, 207] width 105 height 34
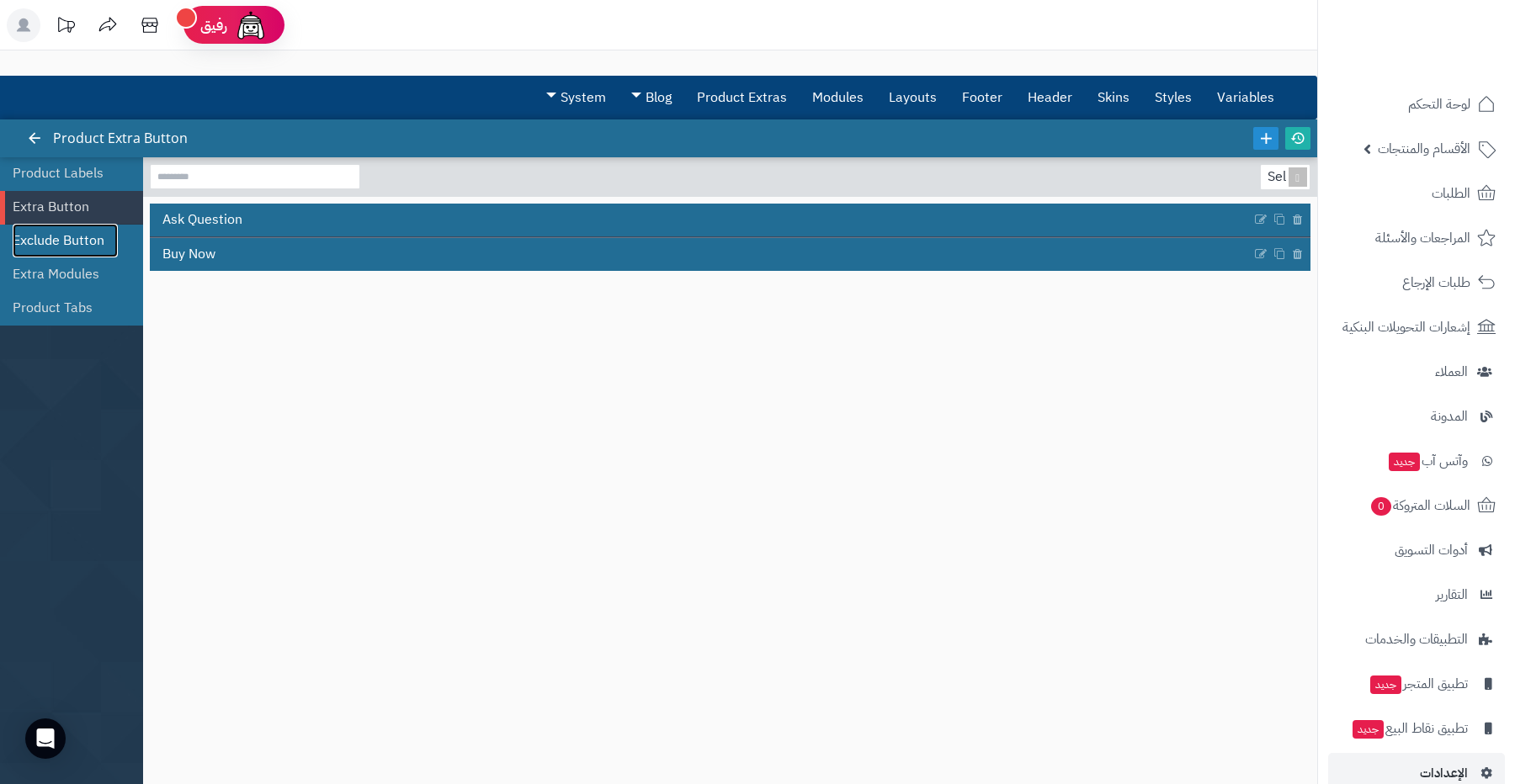
click at [82, 240] on link "Exclude Button" at bounding box center [65, 241] width 105 height 34
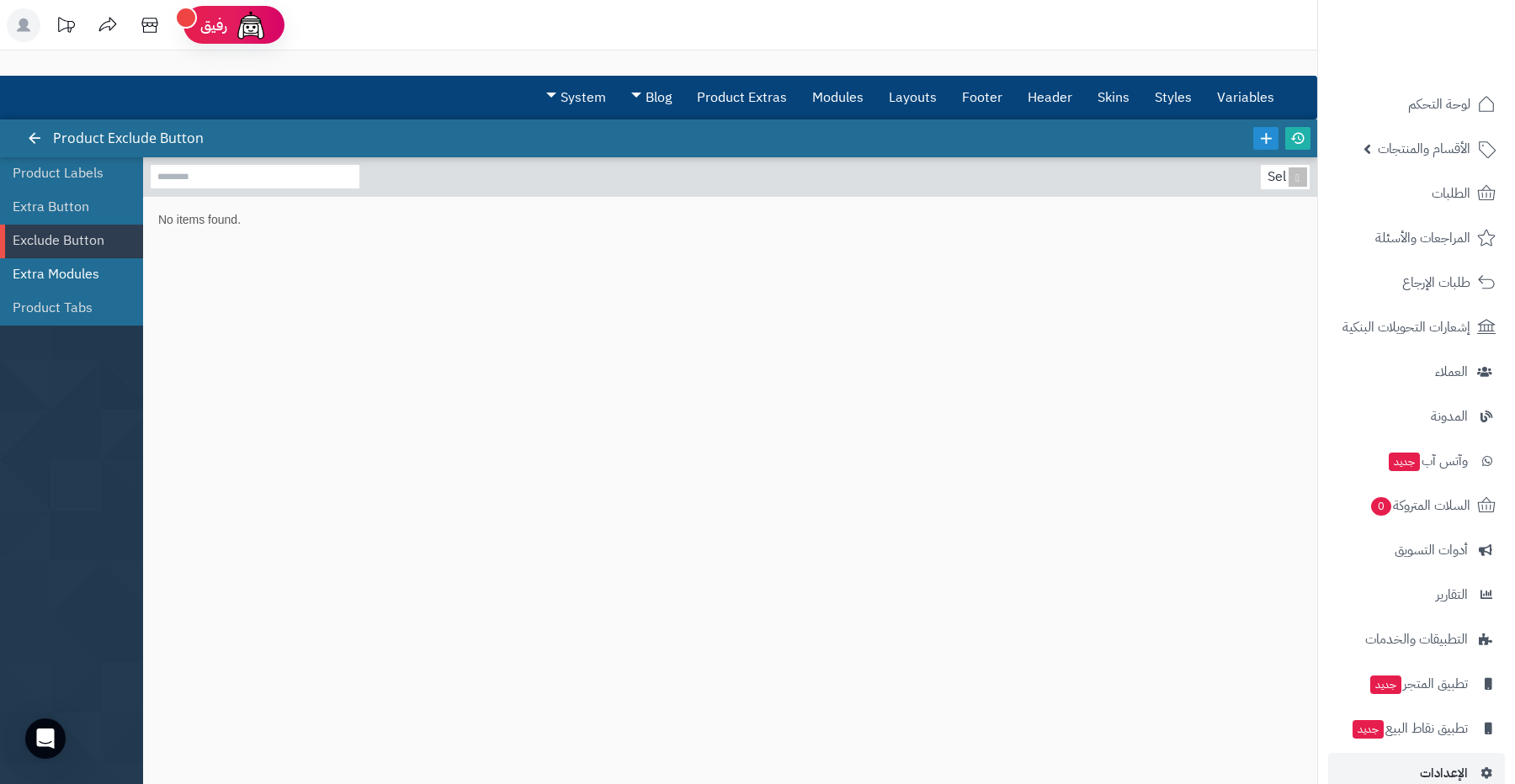
click at [72, 267] on link "Extra Modules" at bounding box center [65, 275] width 105 height 34
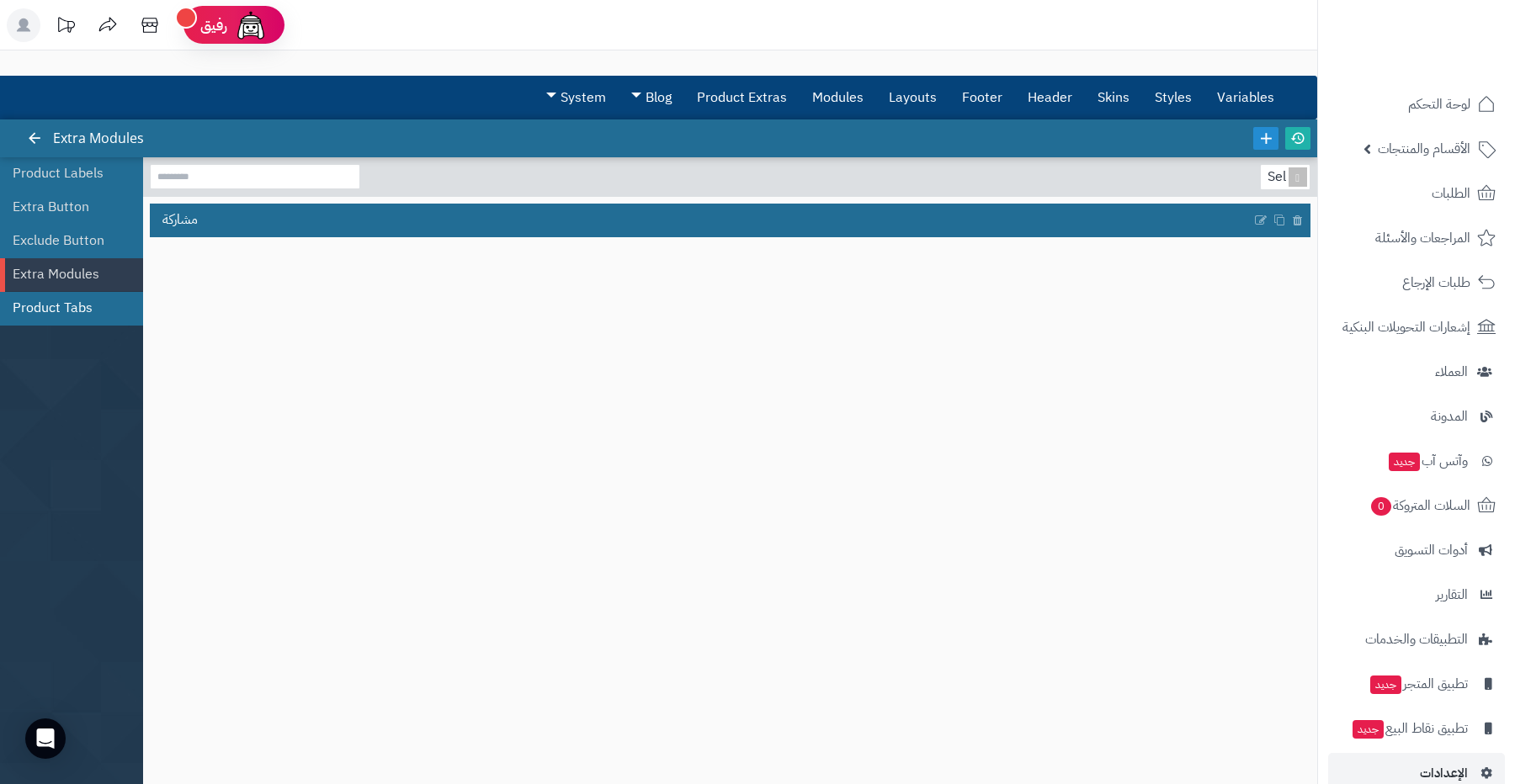
click at [67, 297] on link "Product Tabs" at bounding box center [65, 308] width 105 height 34
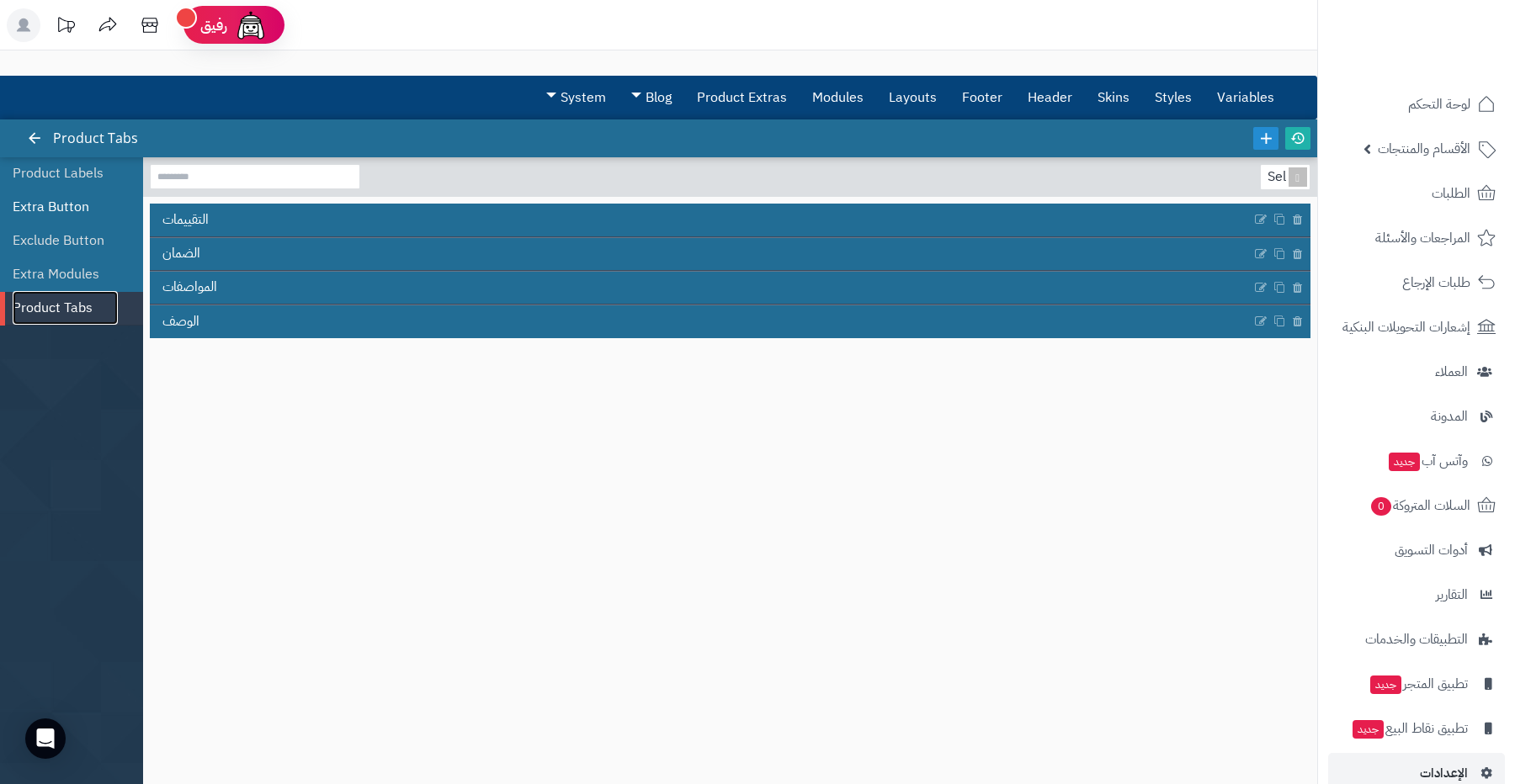
click at [83, 205] on link "Extra Button" at bounding box center [65, 207] width 105 height 34
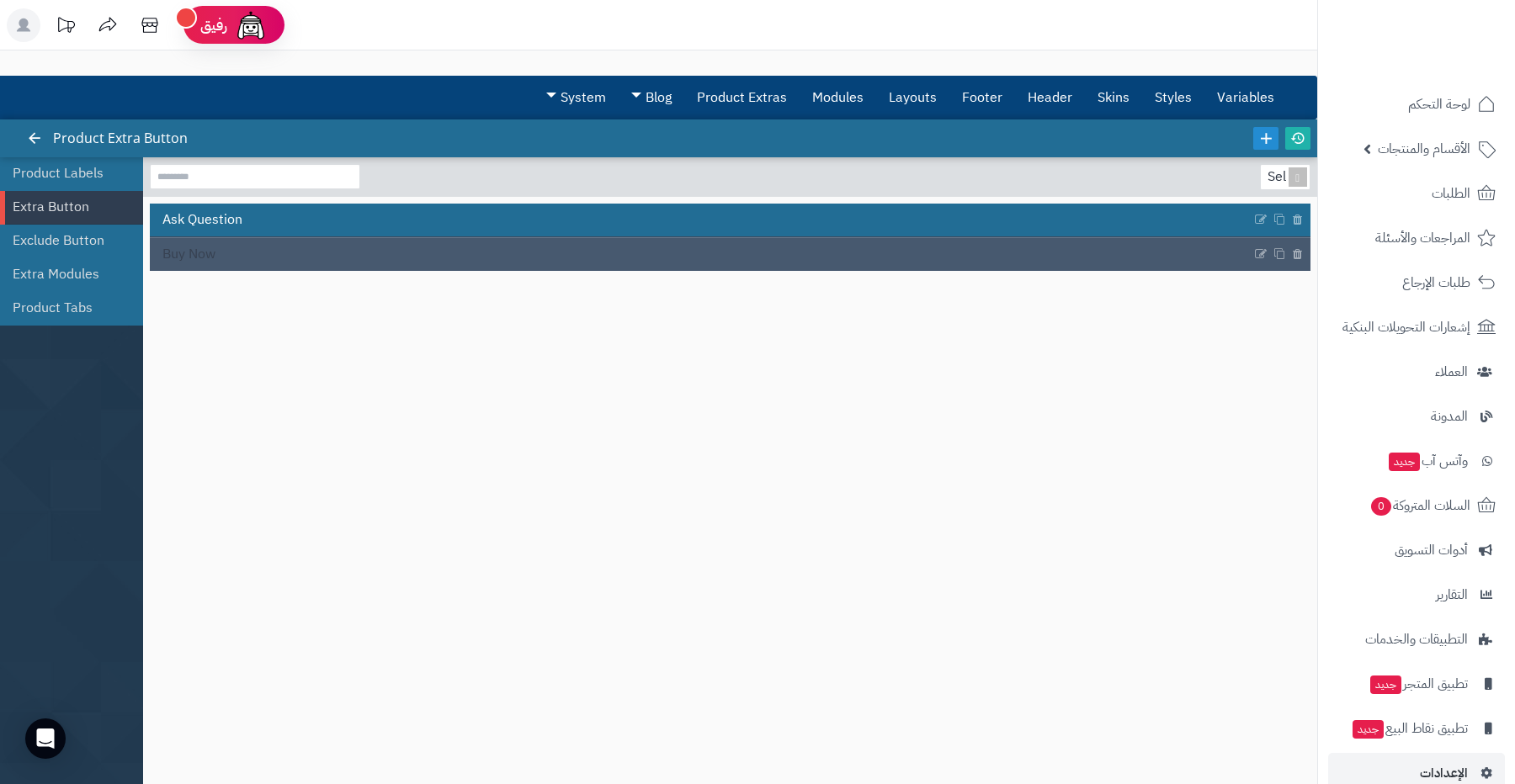
click at [191, 250] on span "Buy Now" at bounding box center [189, 254] width 53 height 20
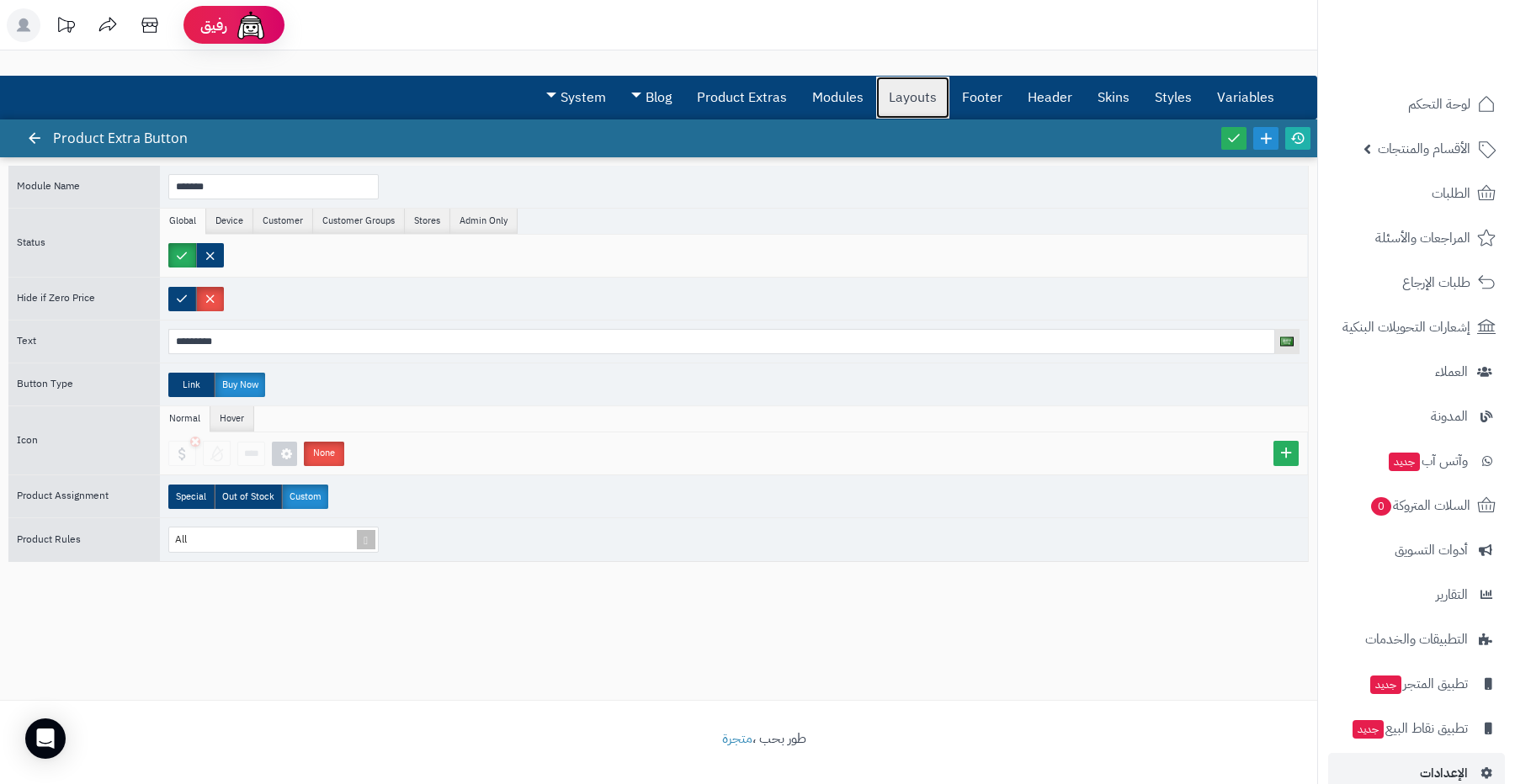
click at [941, 92] on link "Layouts" at bounding box center [913, 97] width 73 height 42
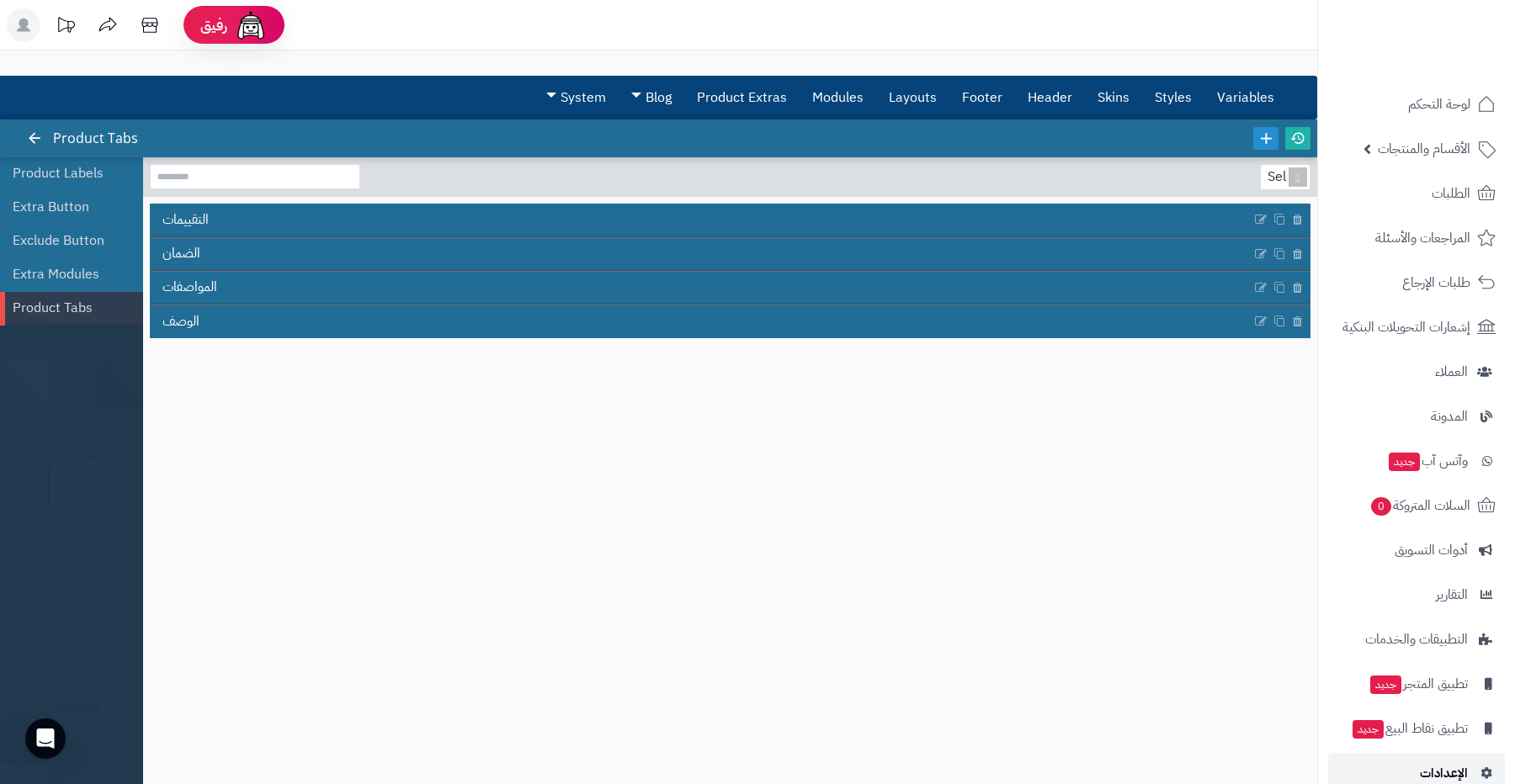
click at [1425, 764] on span "الإعدادات" at bounding box center [1444, 774] width 48 height 24
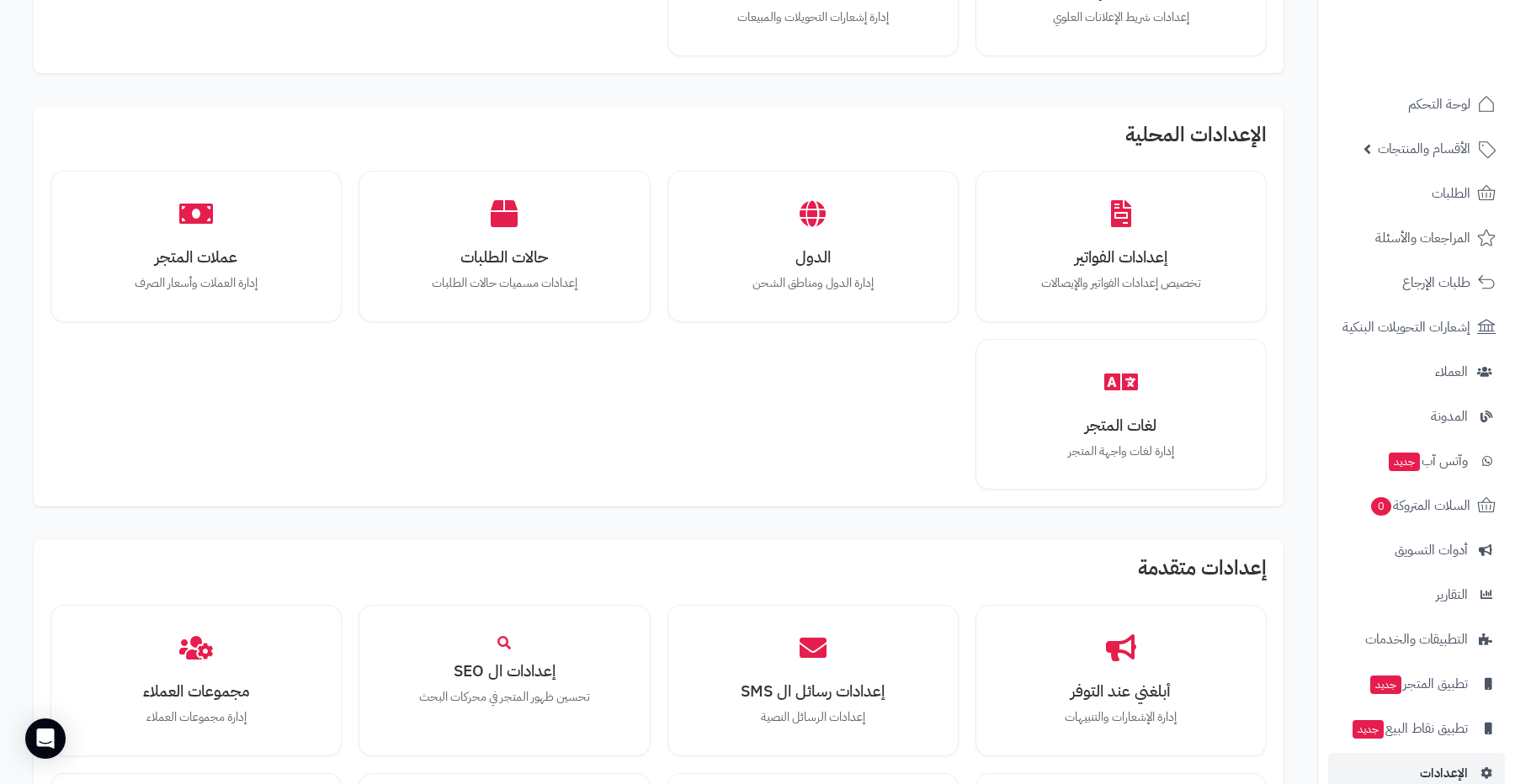
scroll to position [856, 0]
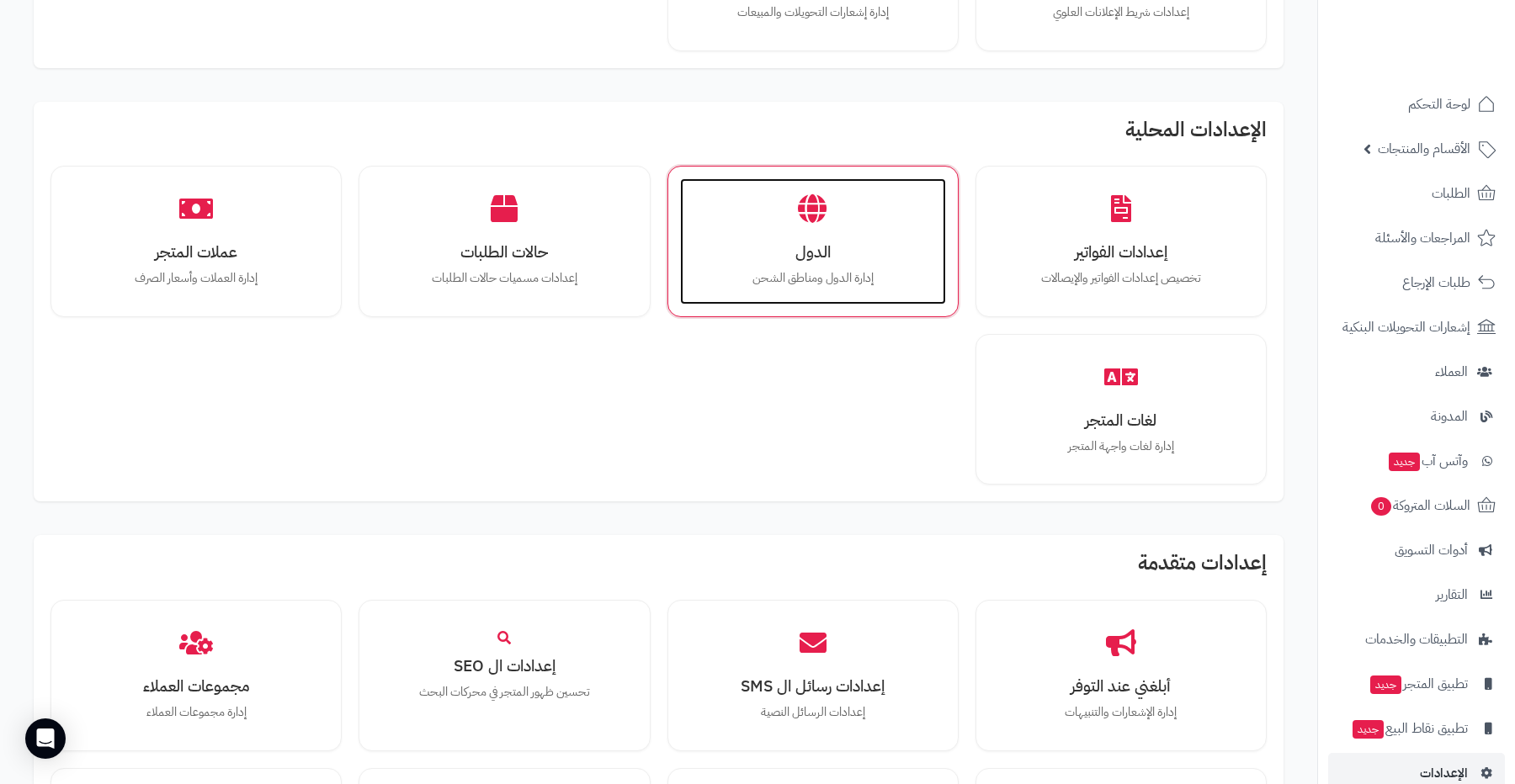
click at [807, 229] on div "الدول إدارة الدول ومناطق الشحن" at bounding box center [813, 241] width 266 height 126
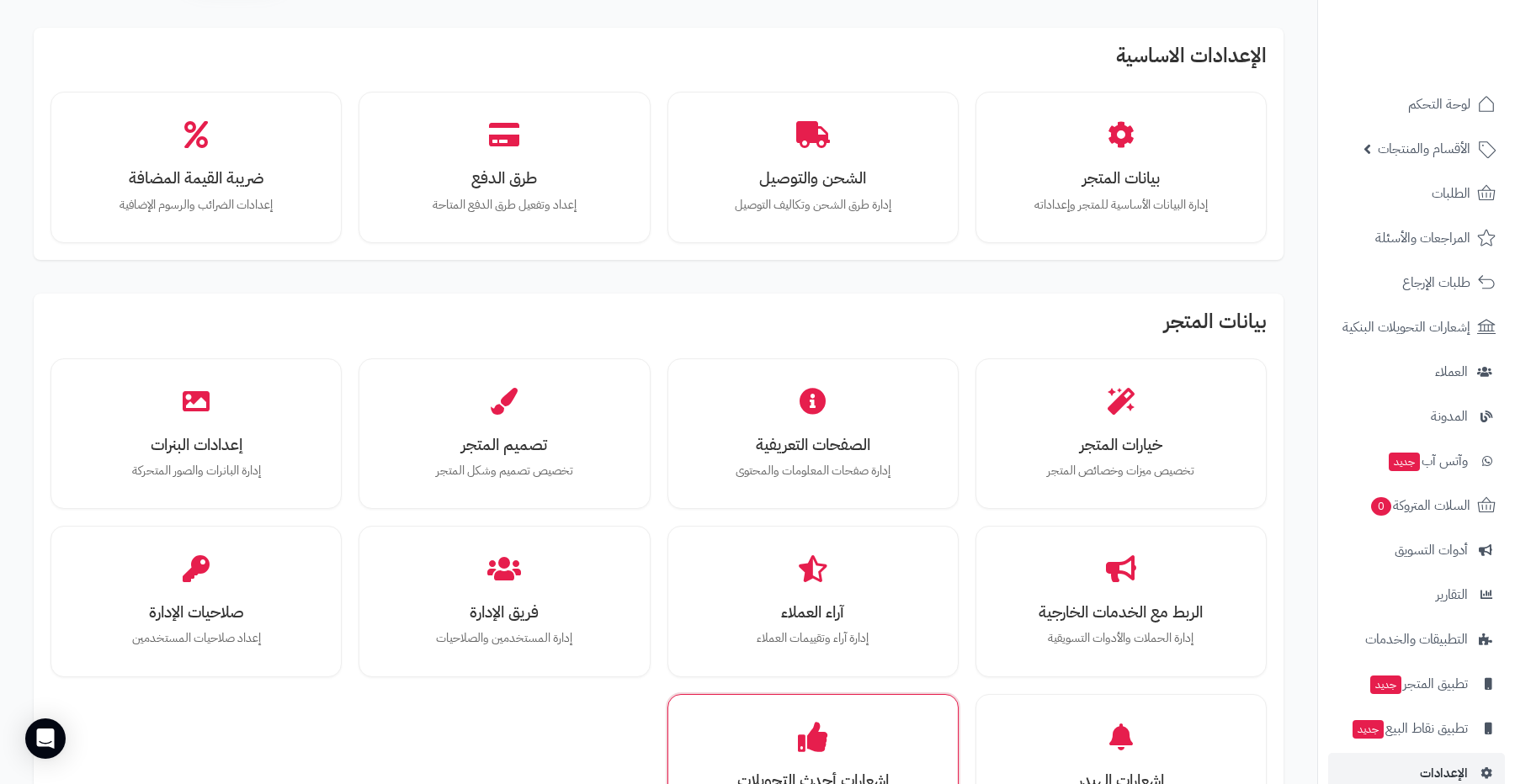
scroll to position [61, 0]
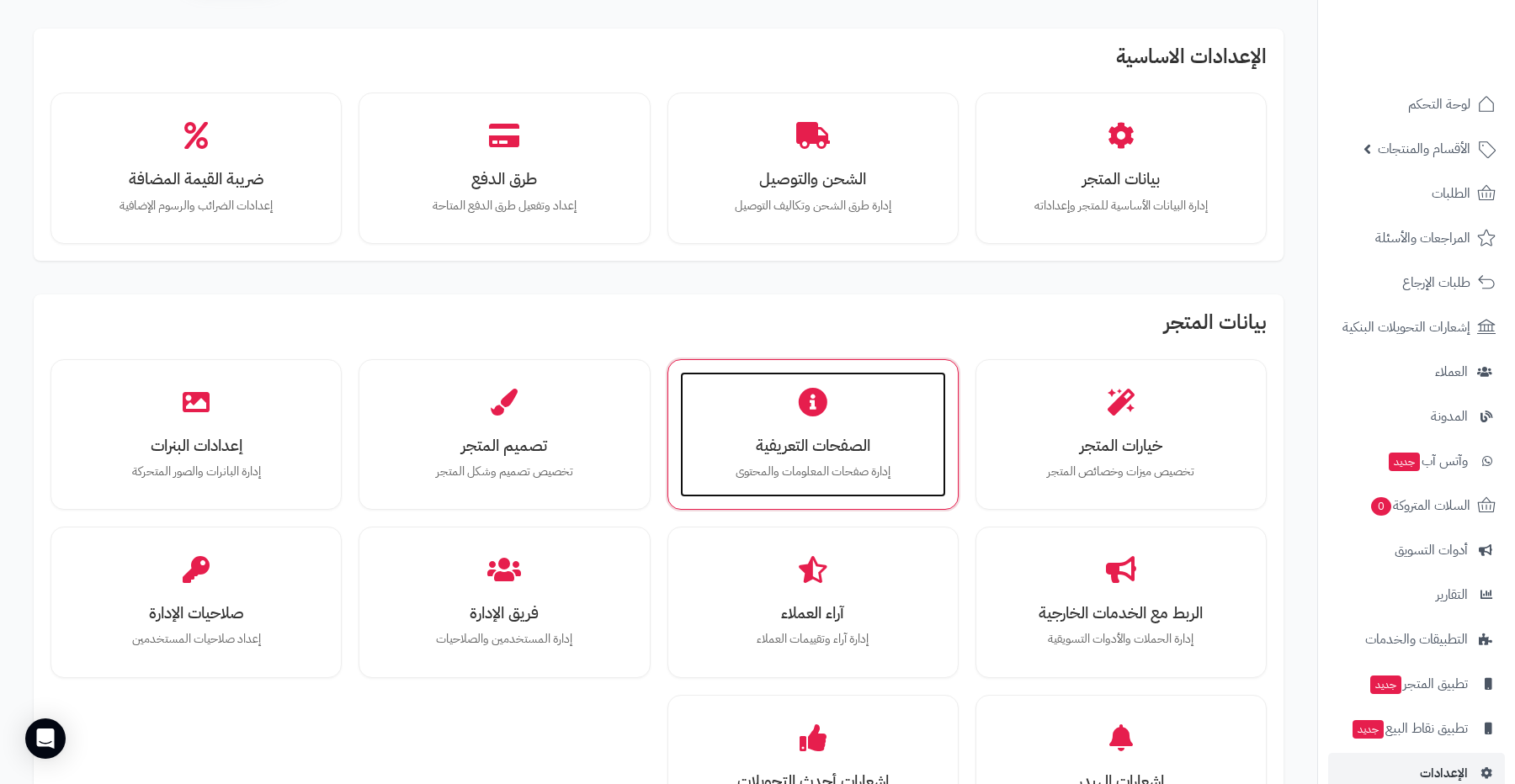
click at [802, 429] on div "الصفحات التعريفية إدارة صفحات المعلومات والمحتوى" at bounding box center [813, 435] width 266 height 126
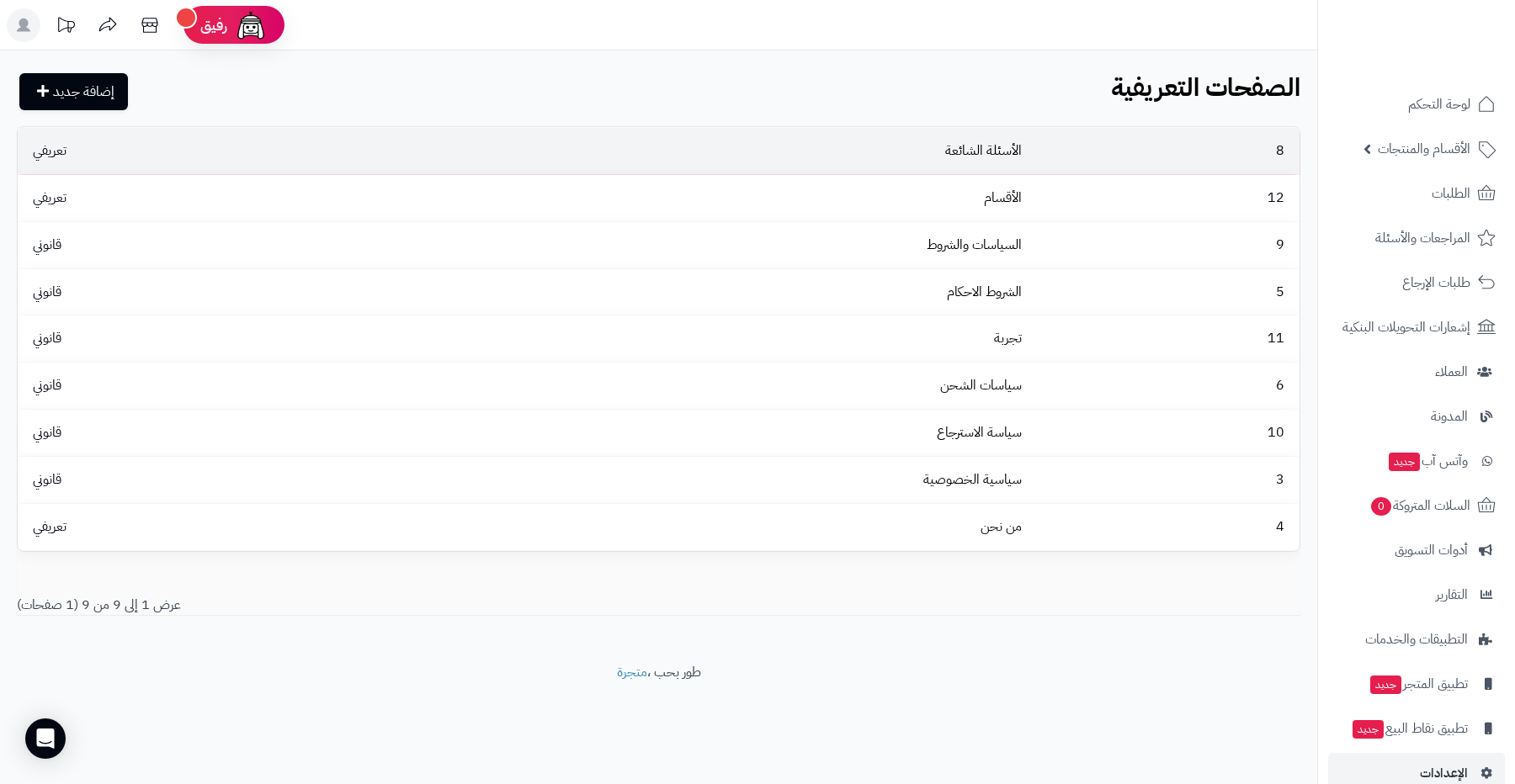
click at [783, 150] on td "الأسئلة الشائعة" at bounding box center [707, 151] width 643 height 46
click at [48, 153] on span "تعريفي" at bounding box center [49, 151] width 50 height 20
click at [857, 155] on td "الأسئلة الشائعة" at bounding box center [707, 151] width 643 height 46
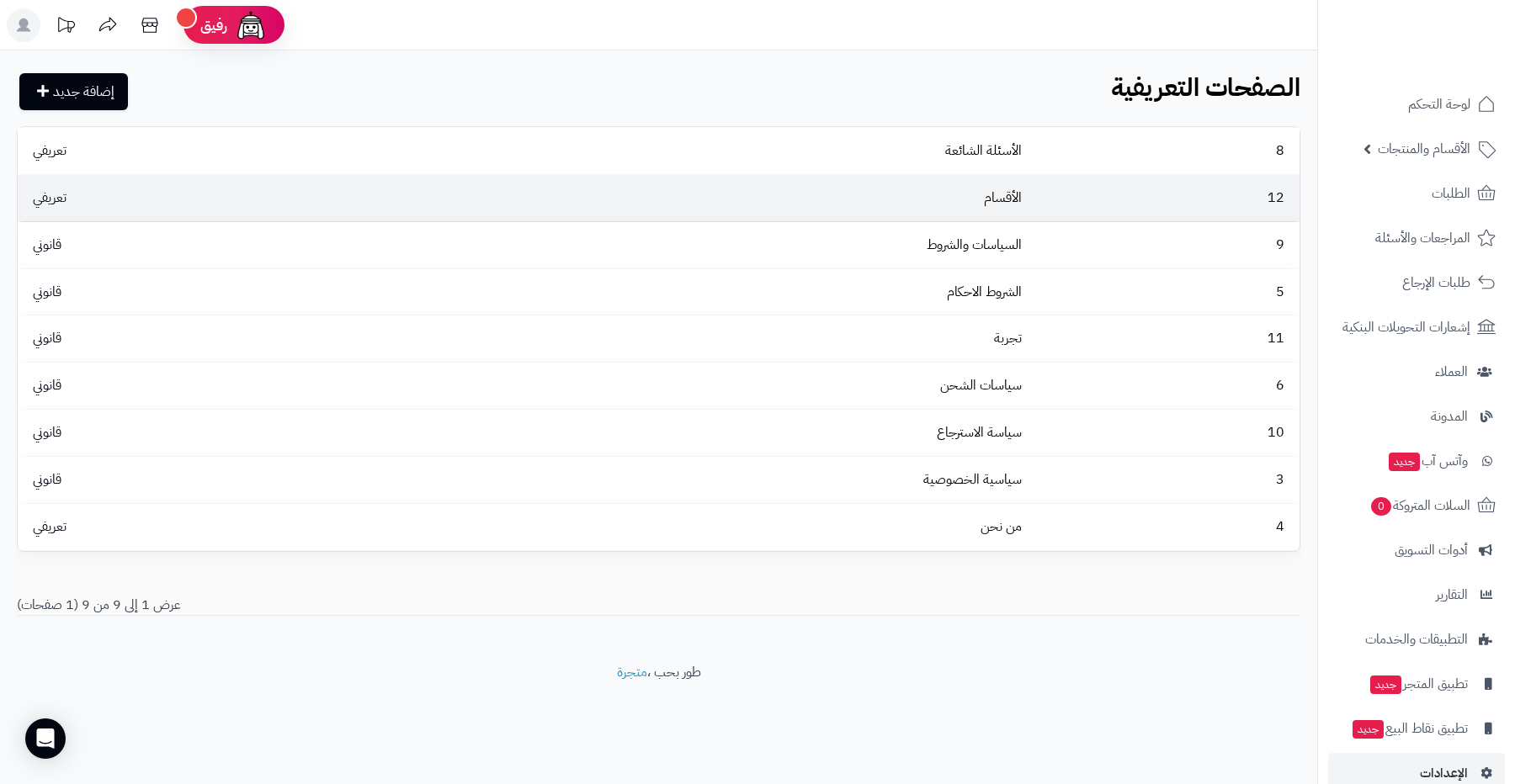
click at [883, 206] on td "الأقسام" at bounding box center [707, 198] width 643 height 46
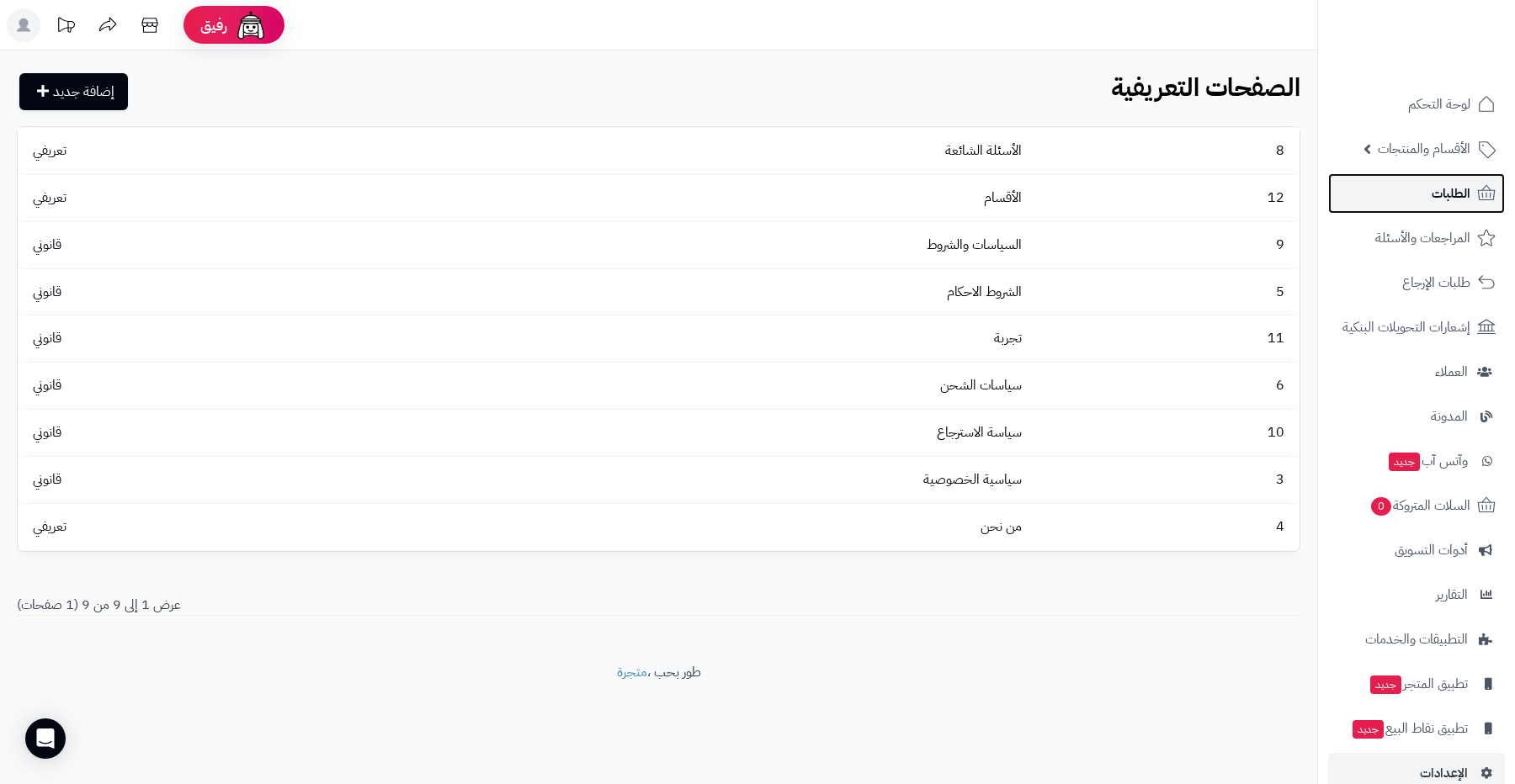
click at [1382, 202] on link "الطلبات" at bounding box center [1417, 194] width 177 height 41
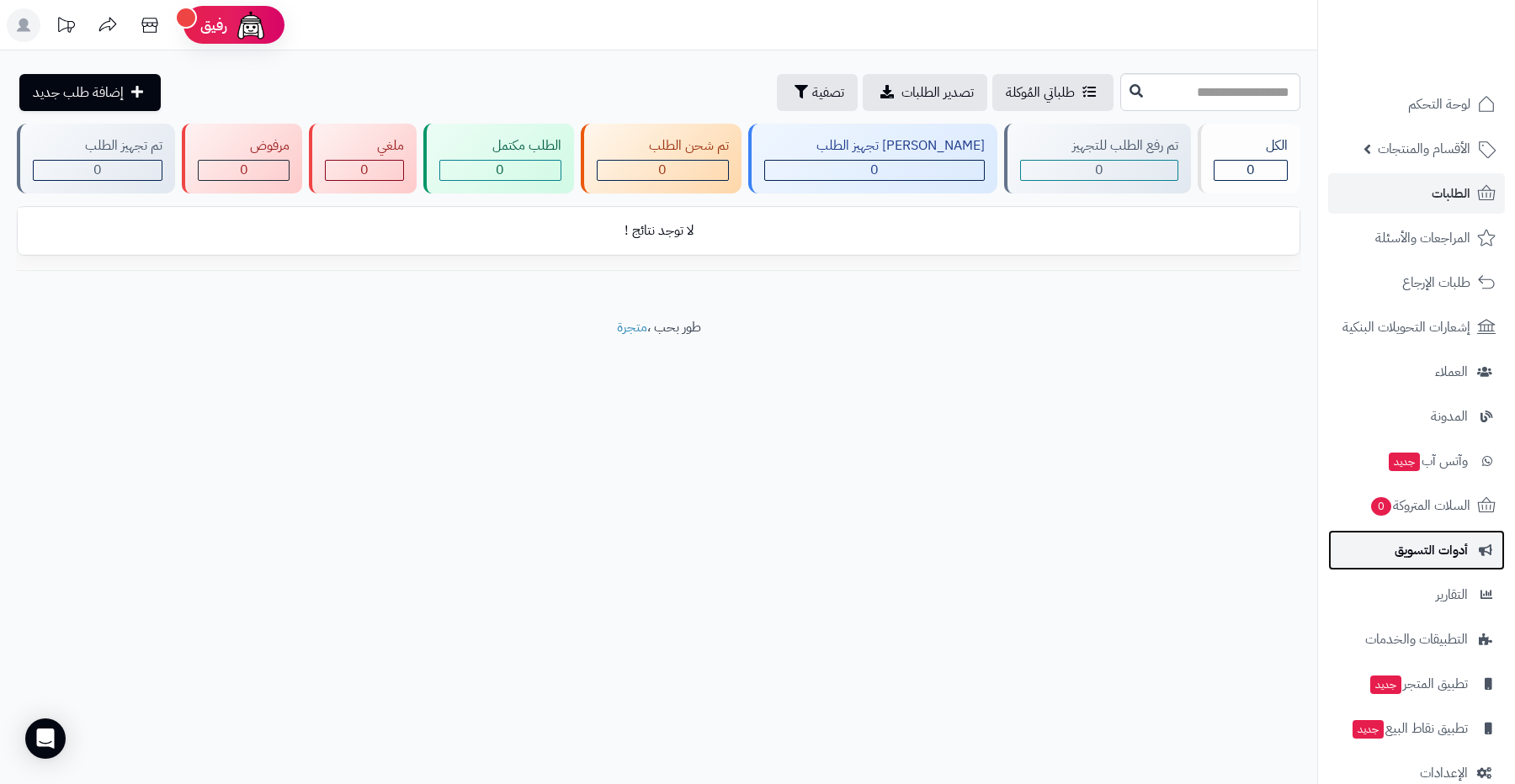
click at [1397, 548] on span "أدوات التسويق" at bounding box center [1432, 550] width 73 height 24
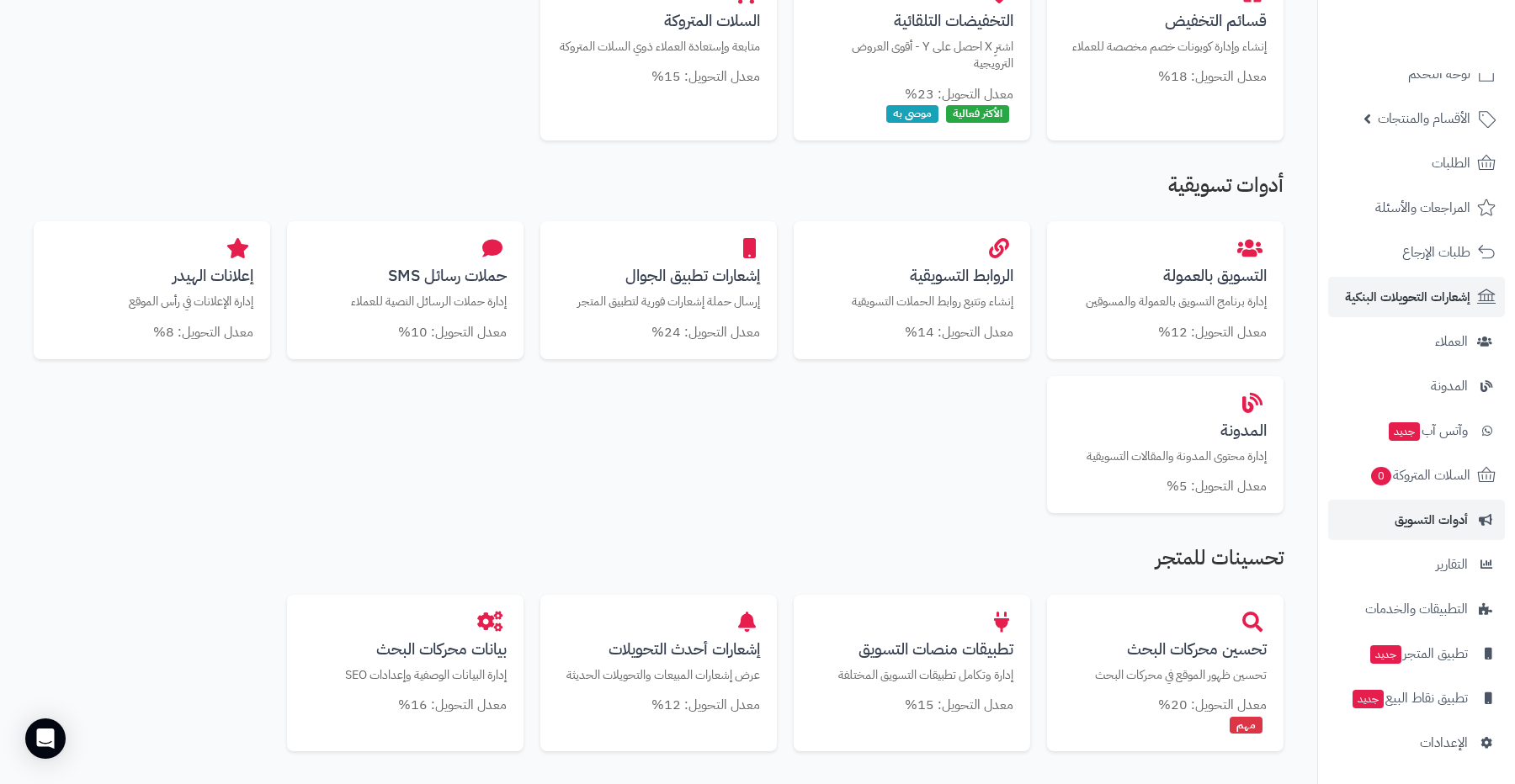
scroll to position [473, 0]
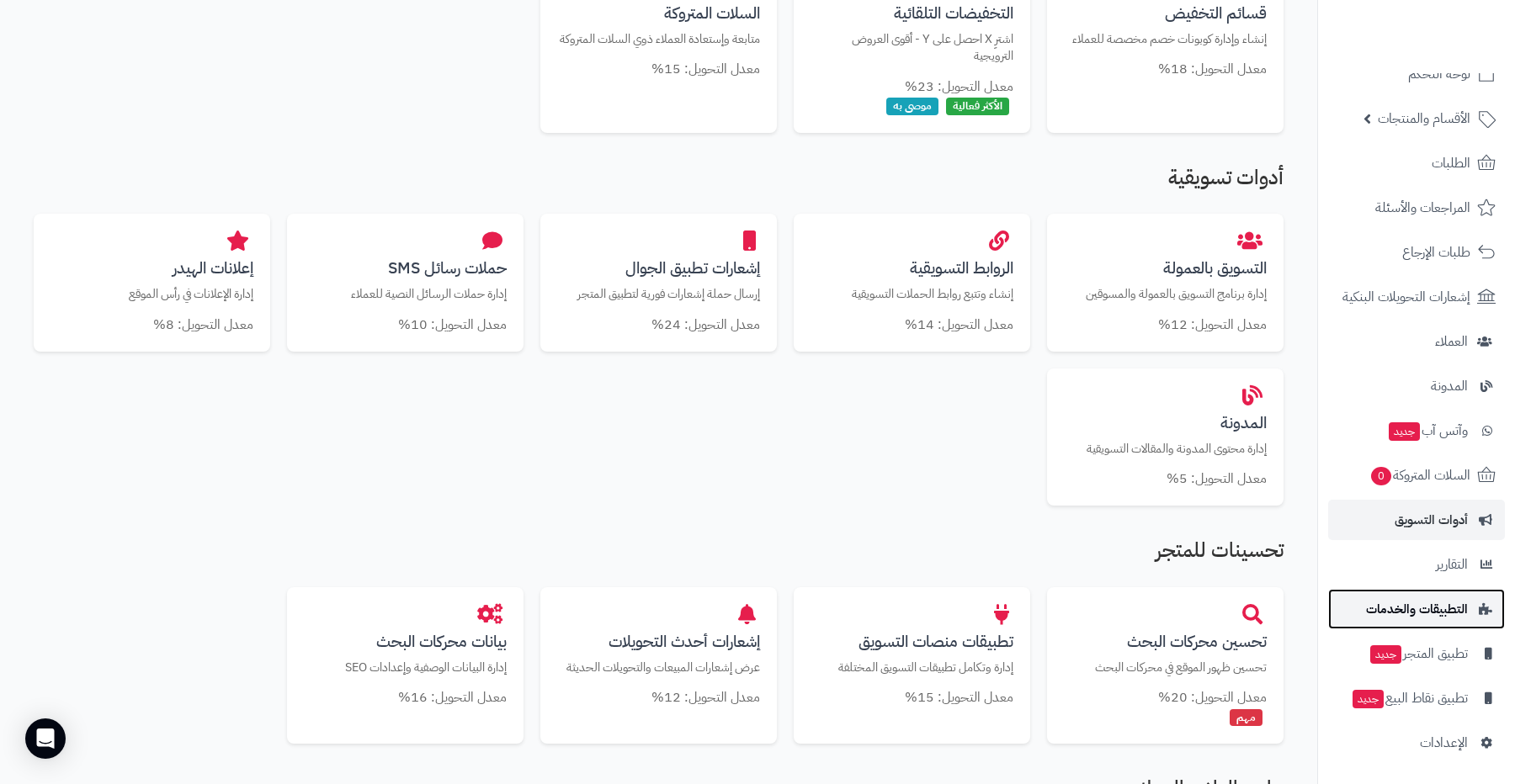
click at [1387, 602] on span "التطبيقات والخدمات" at bounding box center [1417, 610] width 102 height 24
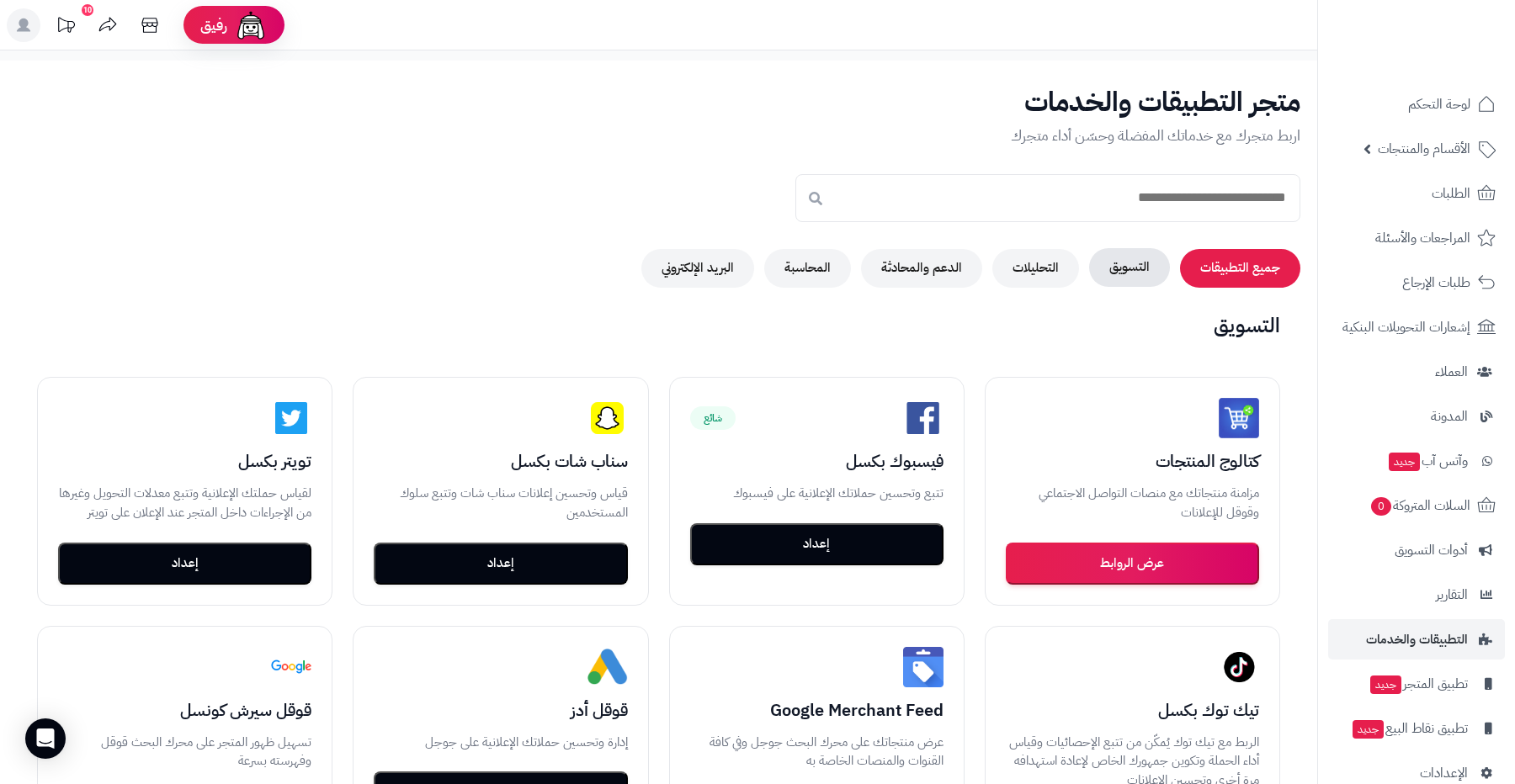
click at [1133, 268] on button "التسويق" at bounding box center [1130, 268] width 81 height 39
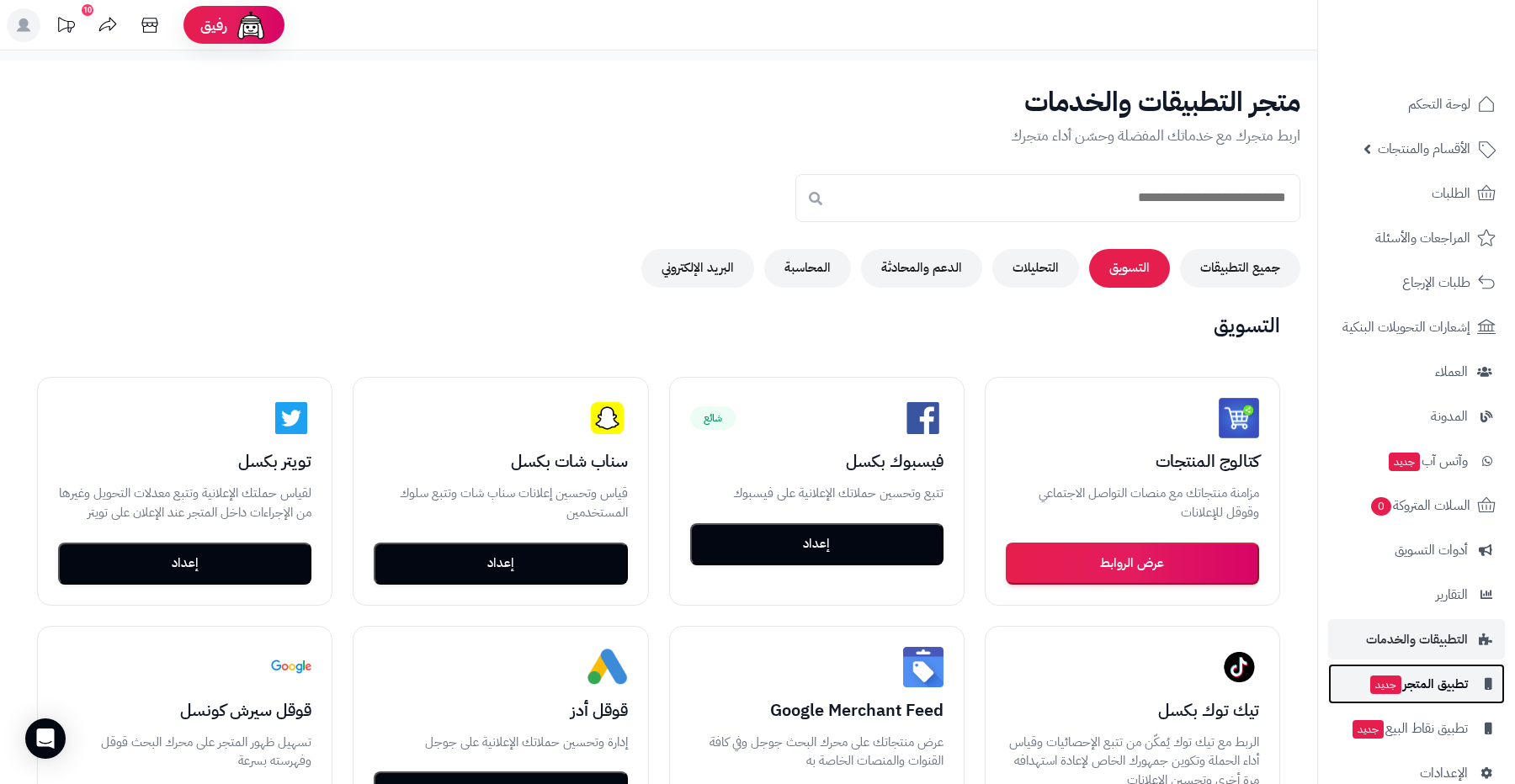
click at [1427, 684] on span "تطبيق المتجر جديد" at bounding box center [1418, 685] width 100 height 24
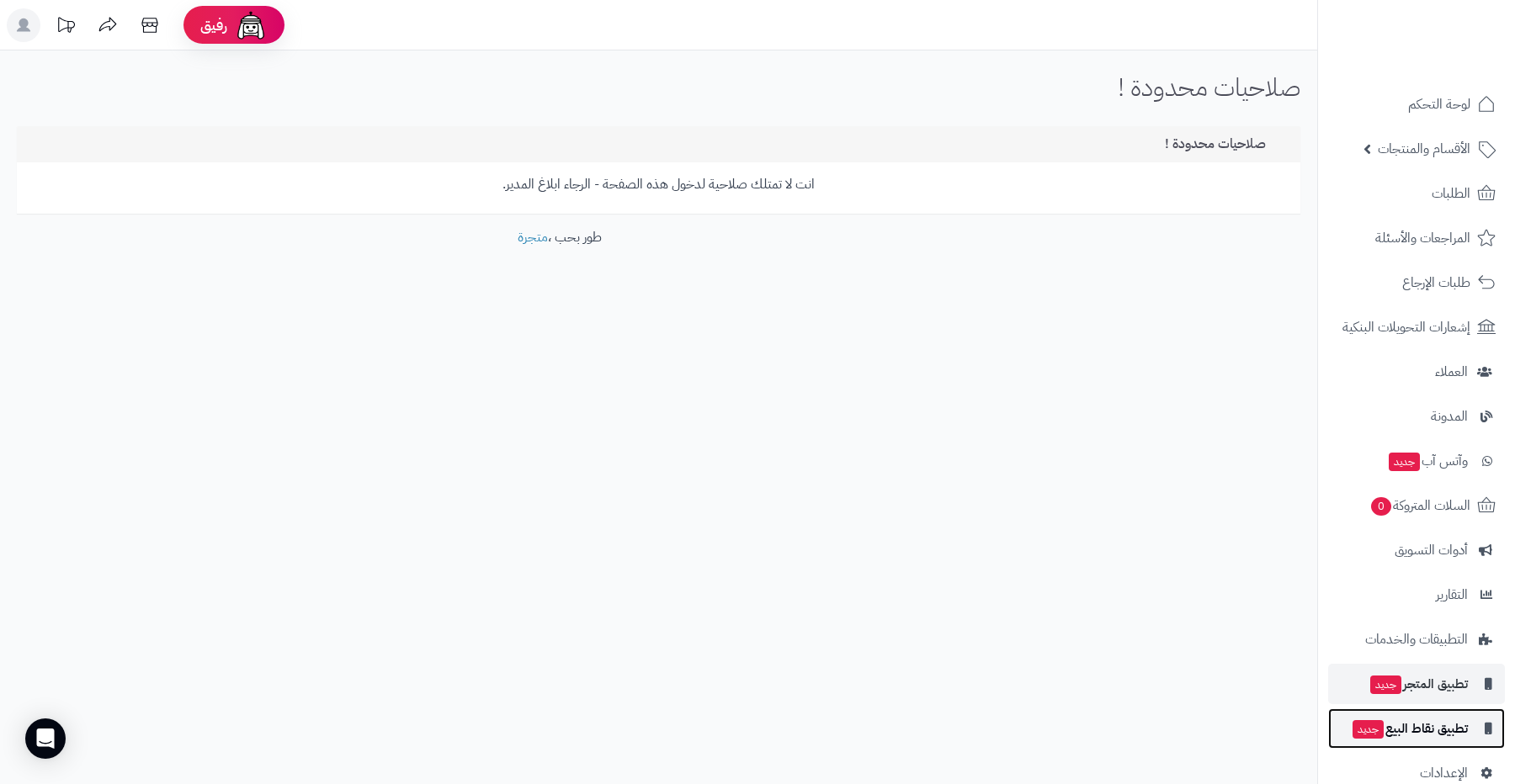
click at [1430, 719] on span "تطبيق نقاط البيع جديد" at bounding box center [1410, 729] width 117 height 24
click at [26, 24] on icon at bounding box center [24, 26] width 14 height 14
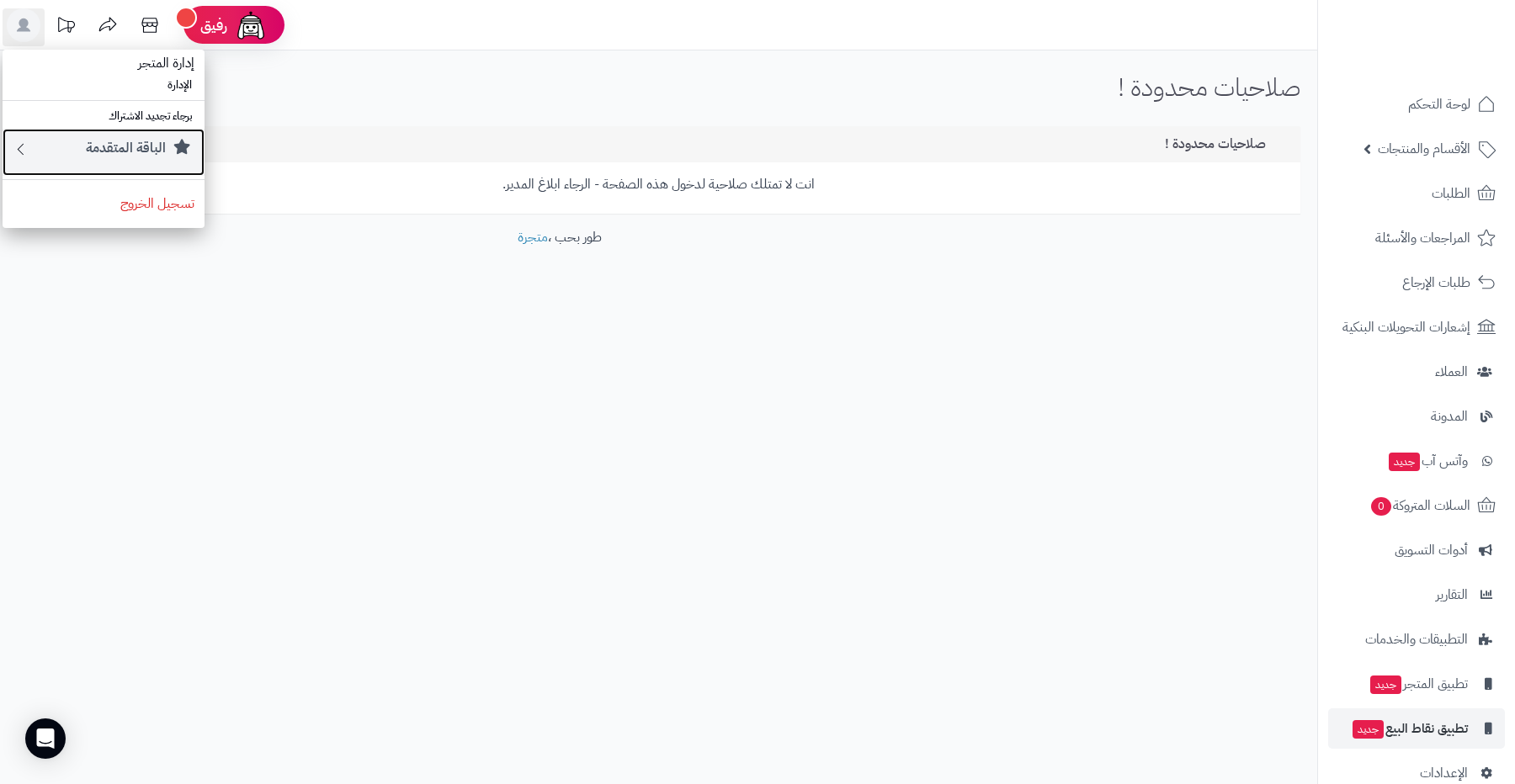
click at [77, 151] on div "الباقة المتقدمة" at bounding box center [112, 152] width 165 height 27
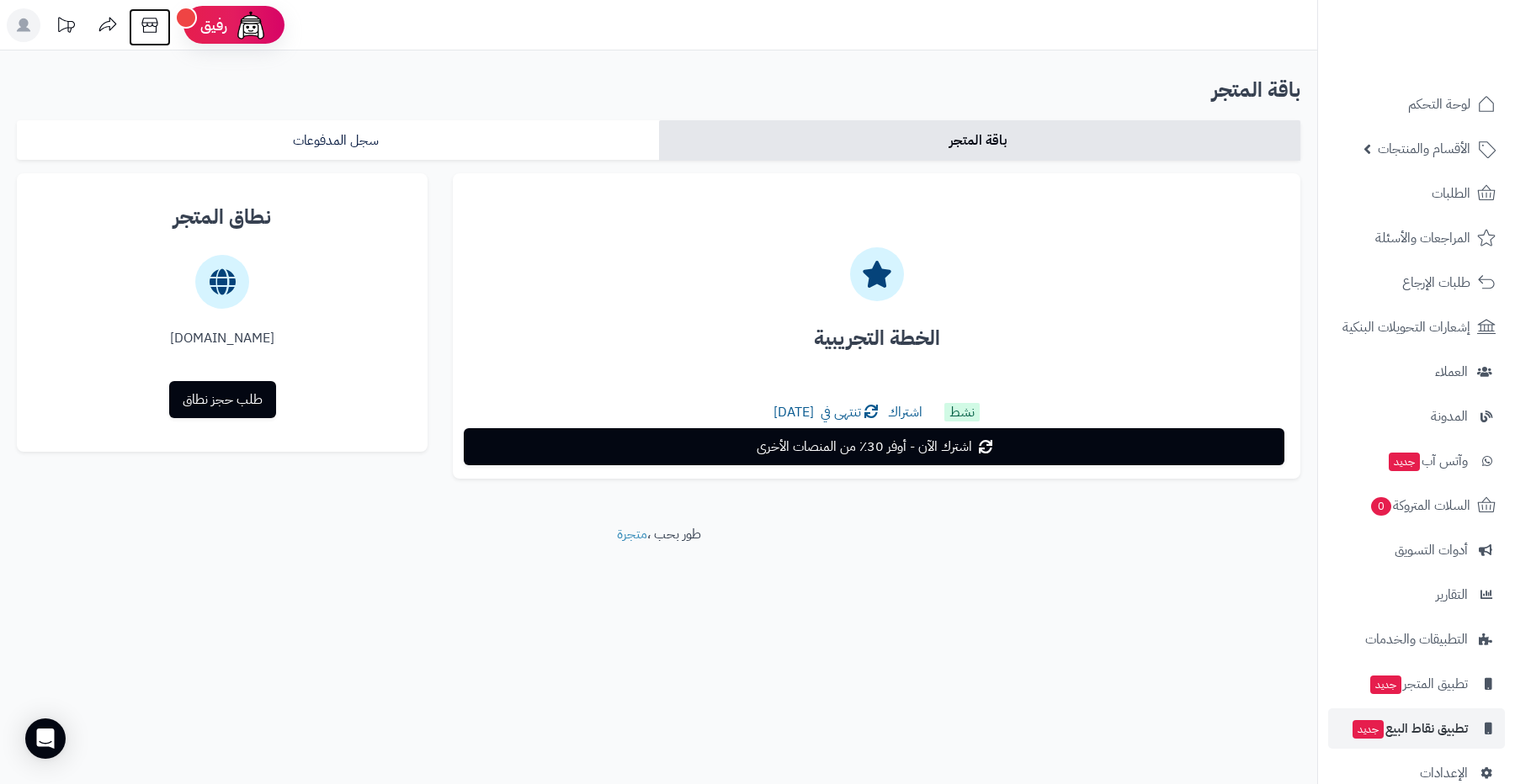
click at [150, 30] on icon at bounding box center [150, 26] width 34 height 34
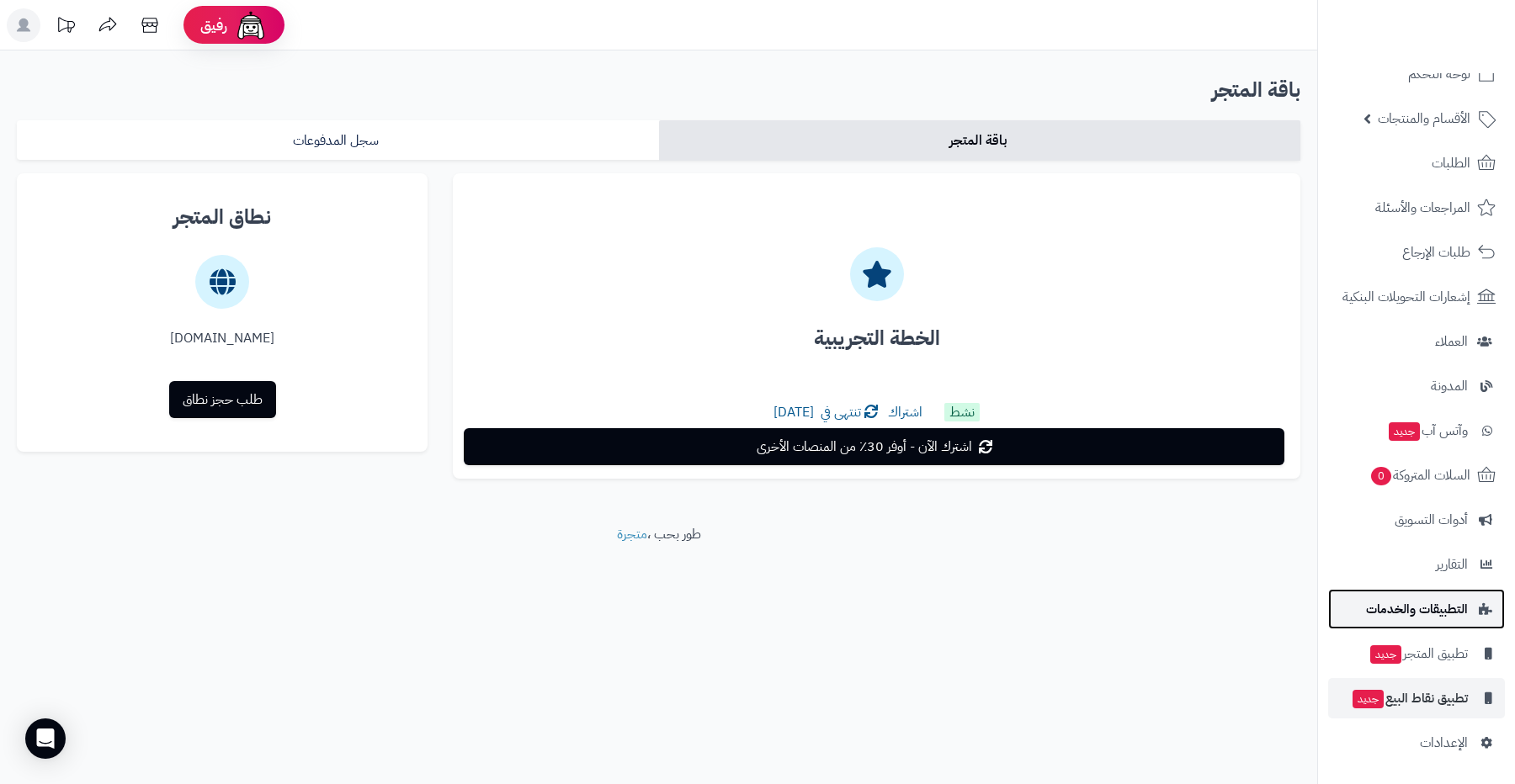
click at [1383, 609] on span "التطبيقات والخدمات" at bounding box center [1417, 610] width 102 height 24
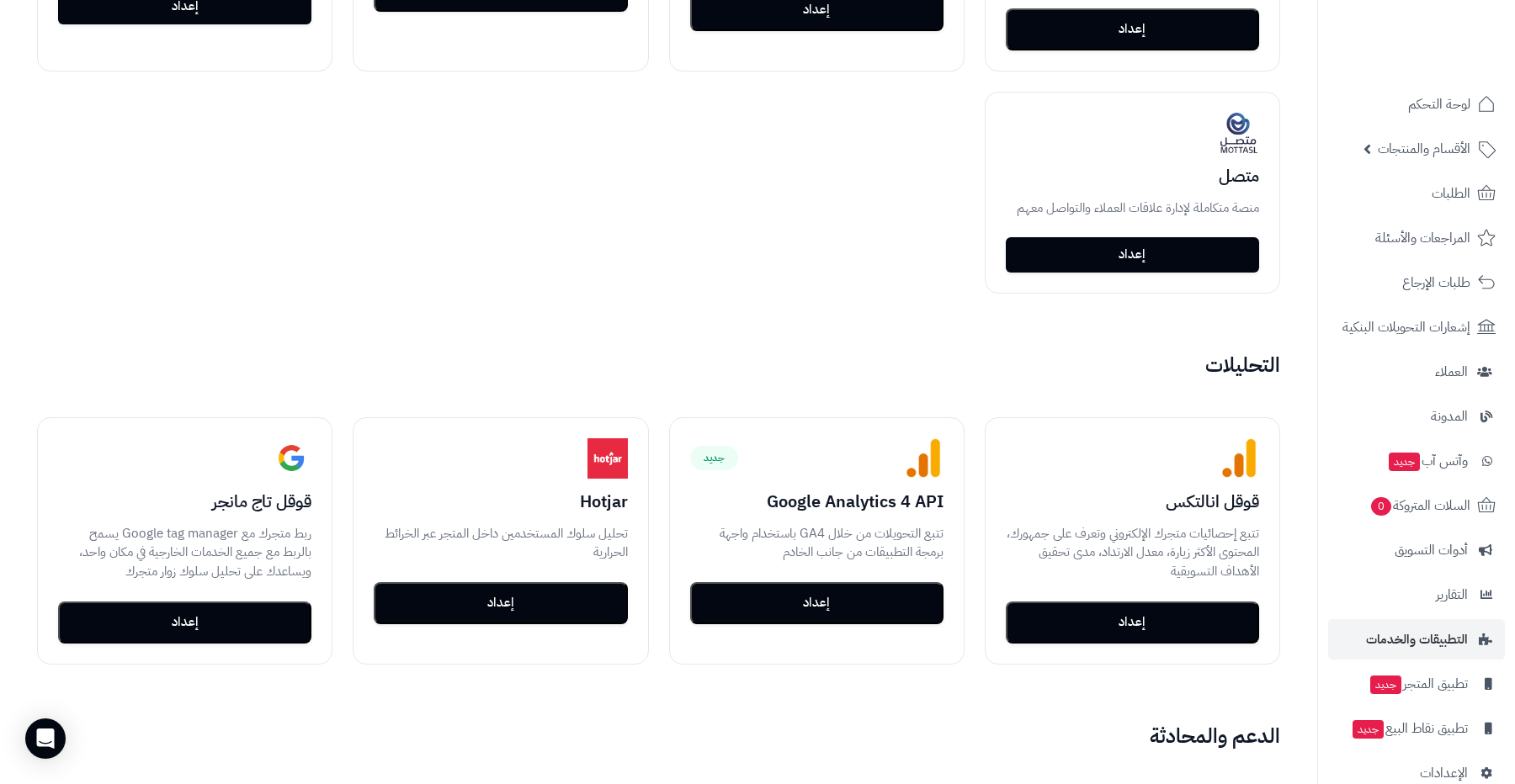
scroll to position [804, 0]
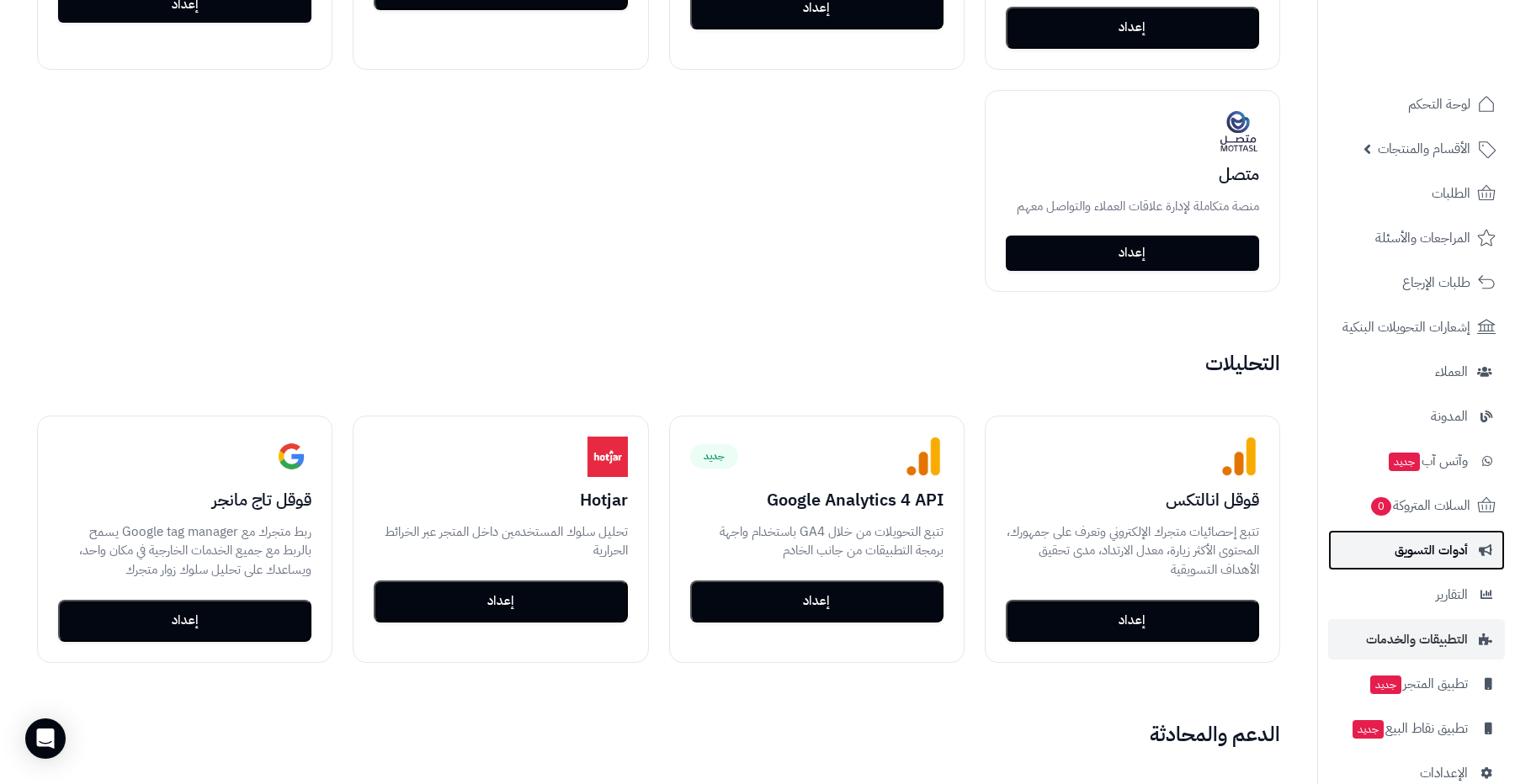
click at [1391, 543] on link "أدوات التسويق" at bounding box center [1417, 550] width 177 height 41
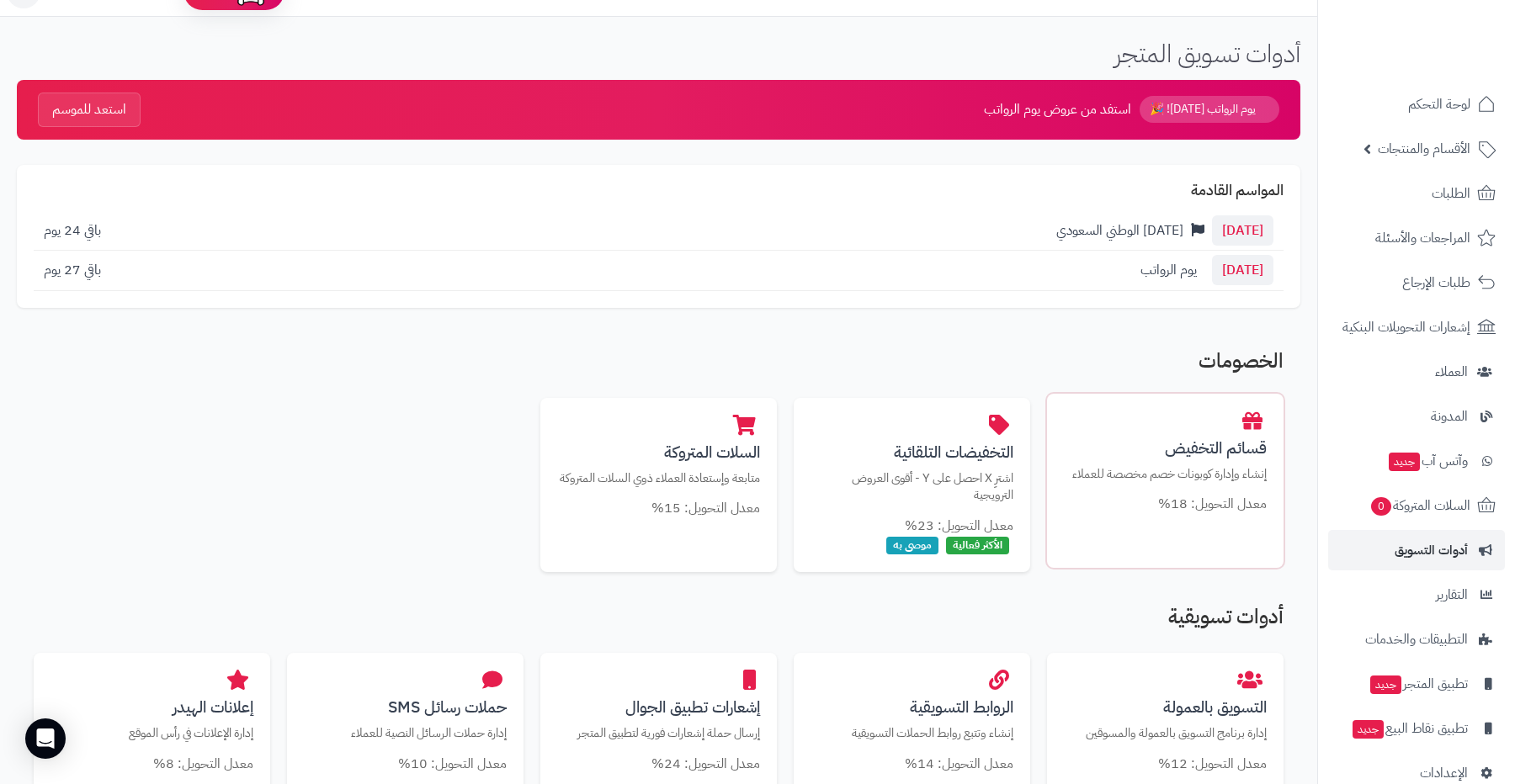
scroll to position [45, 0]
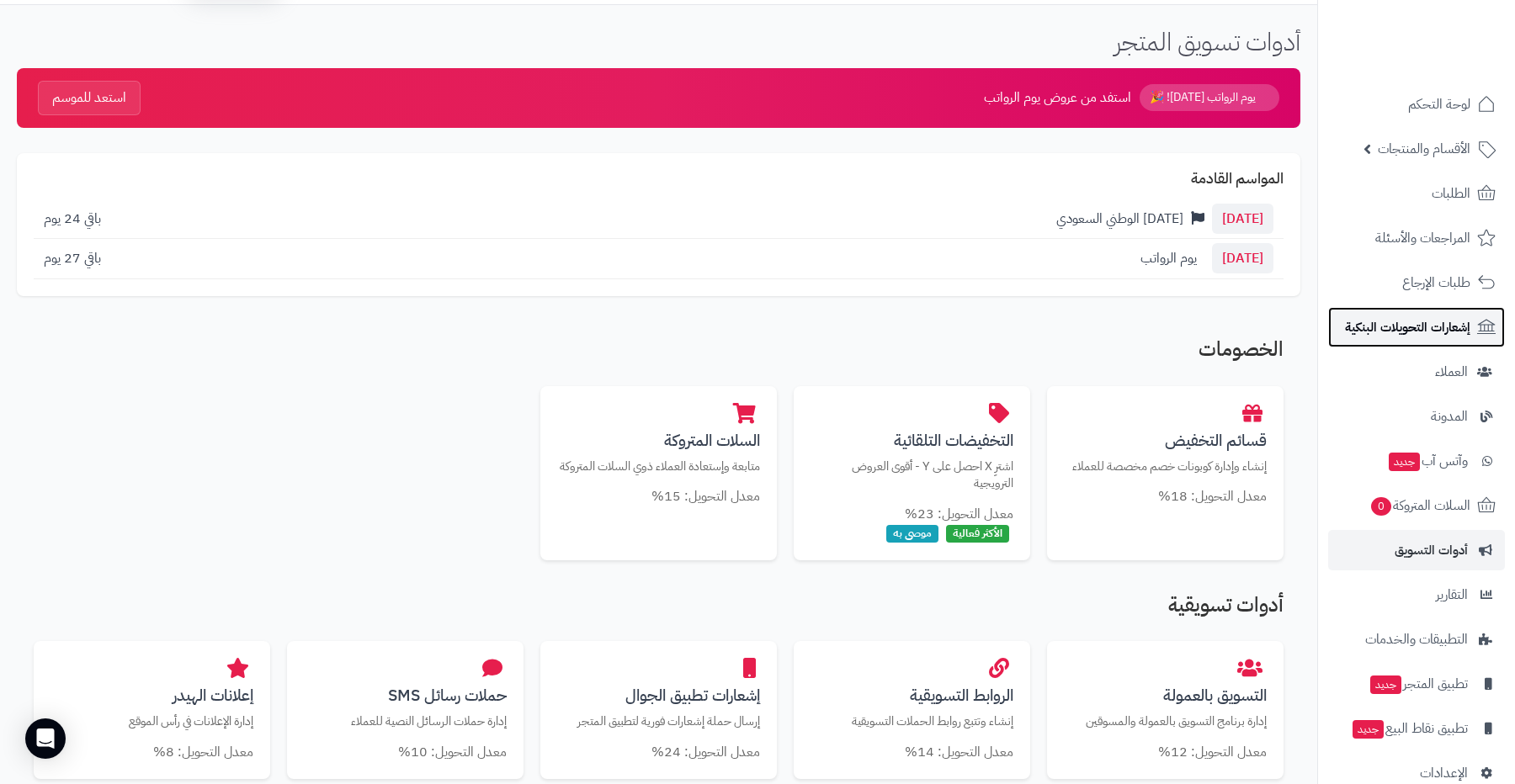
click at [1360, 324] on span "إشعارات التحويلات البنكية" at bounding box center [1407, 327] width 125 height 24
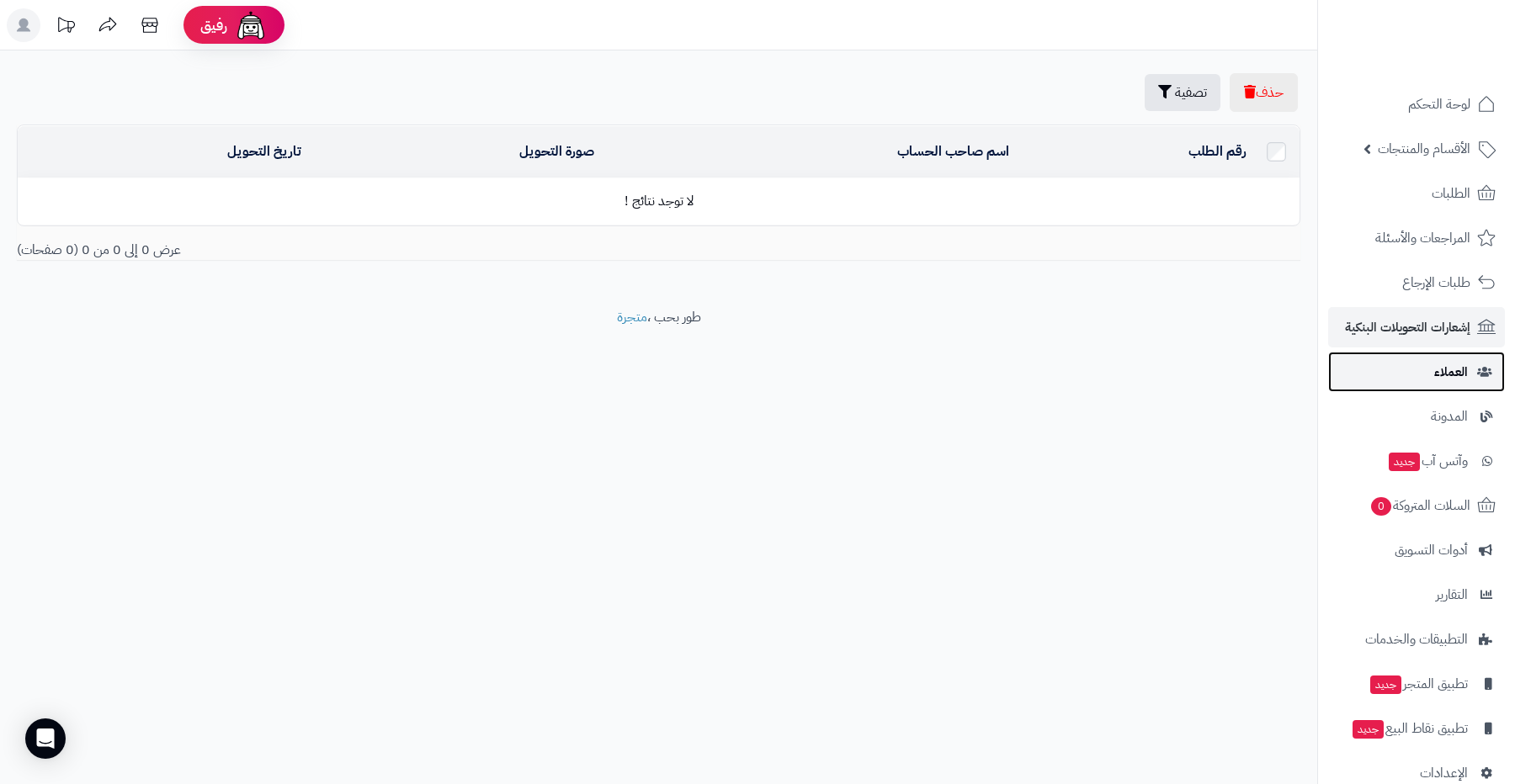
click at [1398, 367] on link "العملاء" at bounding box center [1417, 372] width 177 height 41
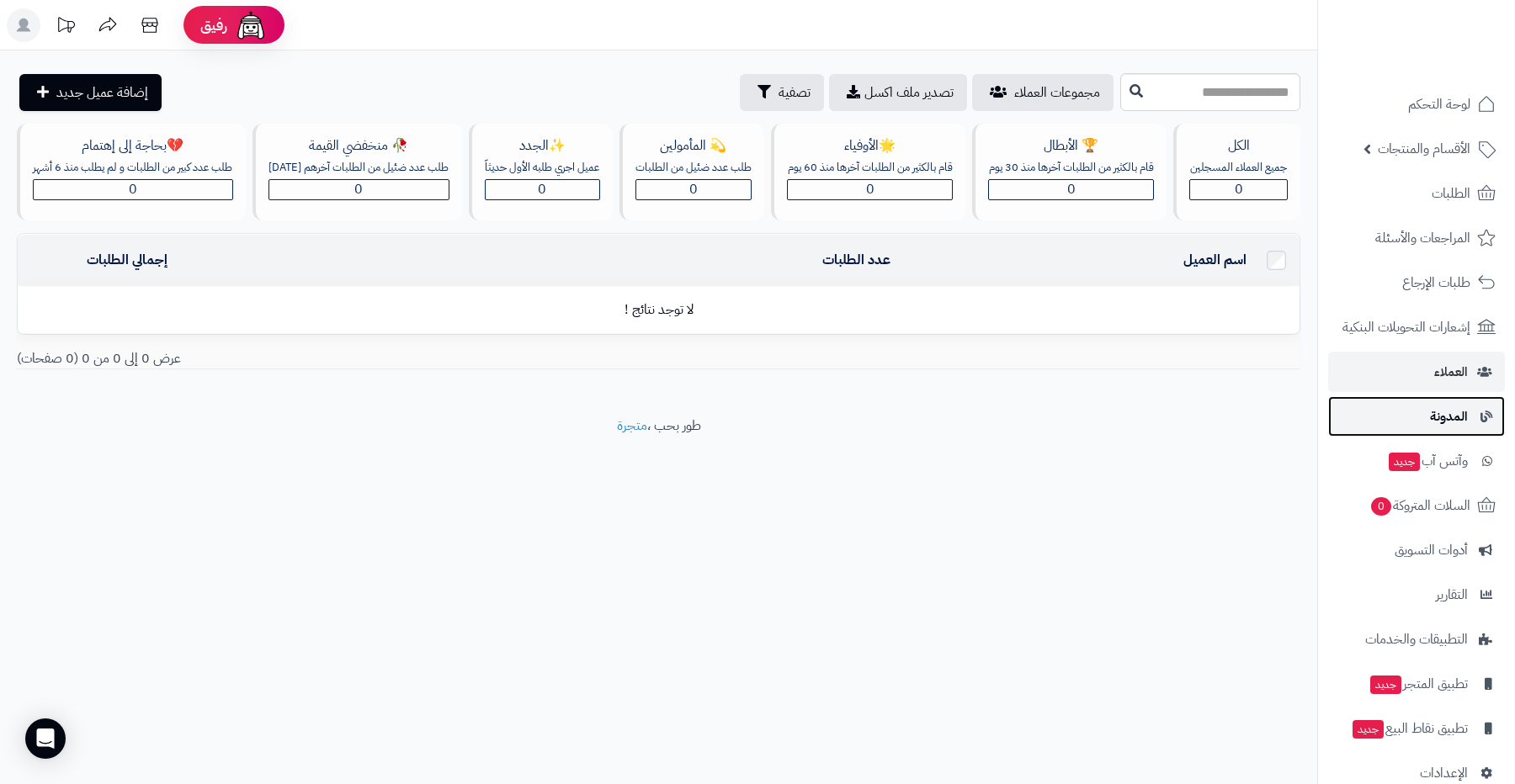
click at [1402, 411] on link "المدونة" at bounding box center [1417, 417] width 177 height 41
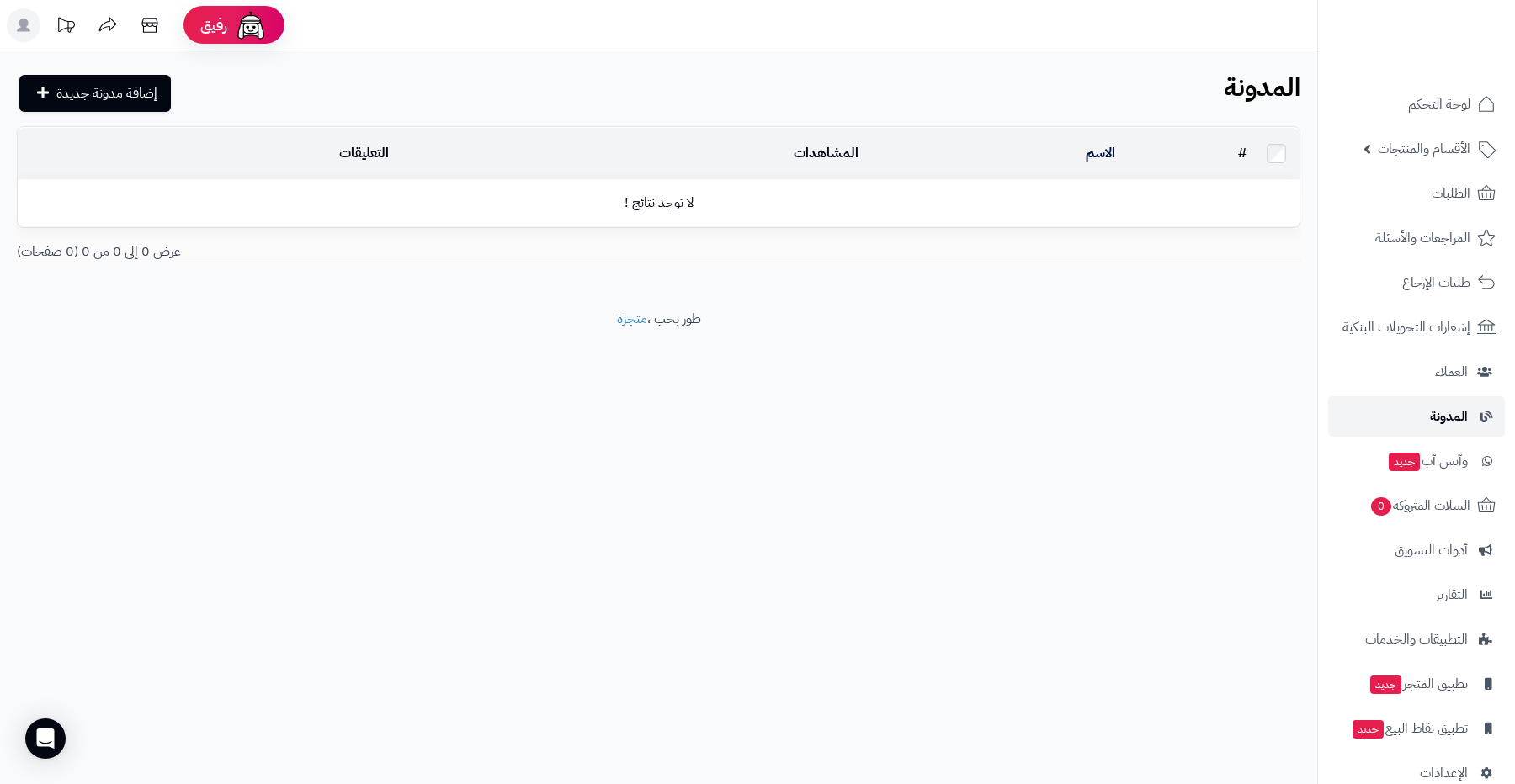
click at [1402, 411] on link "المدونة" at bounding box center [1417, 417] width 177 height 41
click at [1404, 548] on span "أدوات التسويق" at bounding box center [1432, 550] width 73 height 24
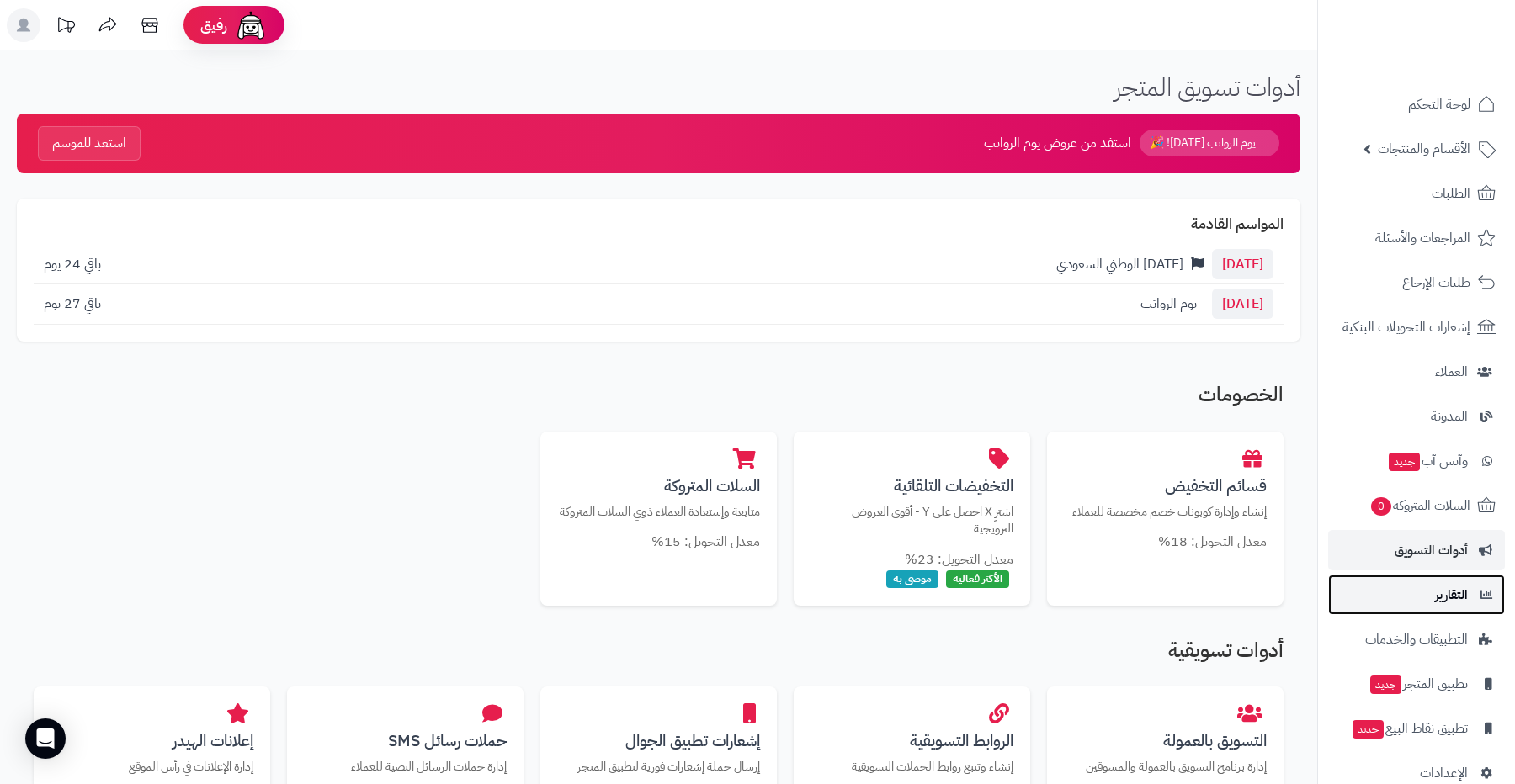
click at [1415, 592] on link "التقارير" at bounding box center [1417, 595] width 177 height 41
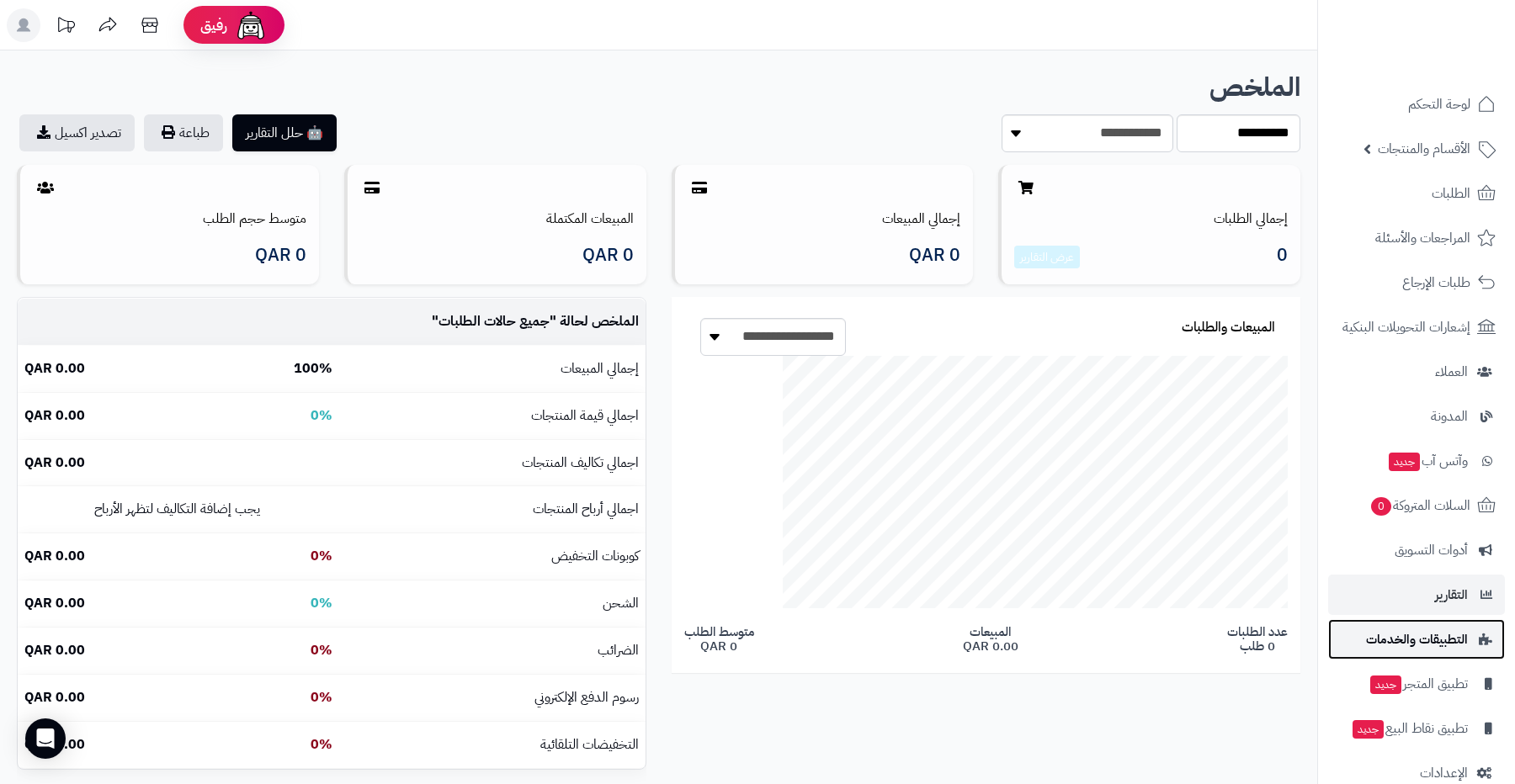
click at [1407, 633] on span "التطبيقات والخدمات" at bounding box center [1417, 639] width 102 height 24
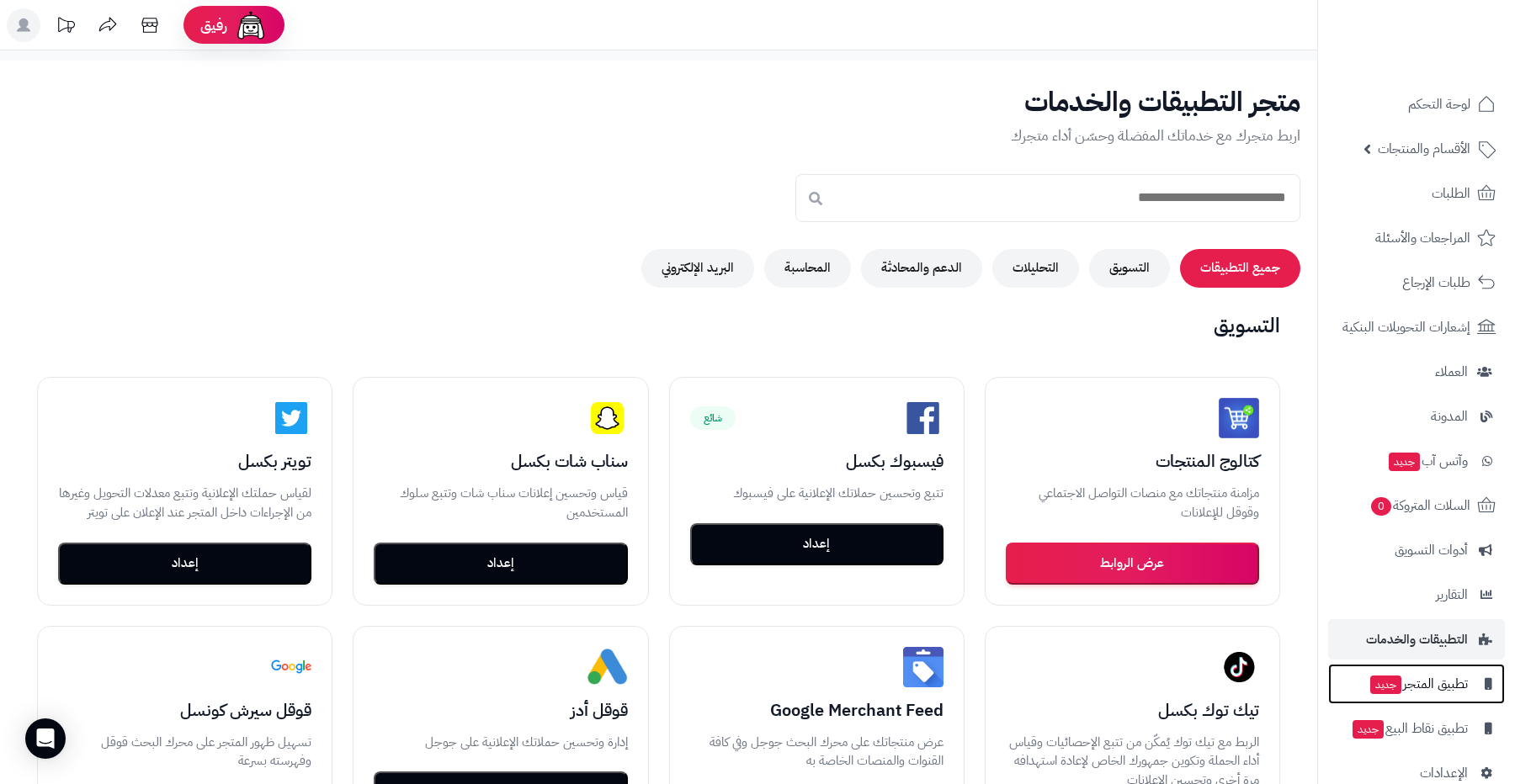
click at [1410, 677] on span "تطبيق المتجر جديد" at bounding box center [1418, 685] width 100 height 24
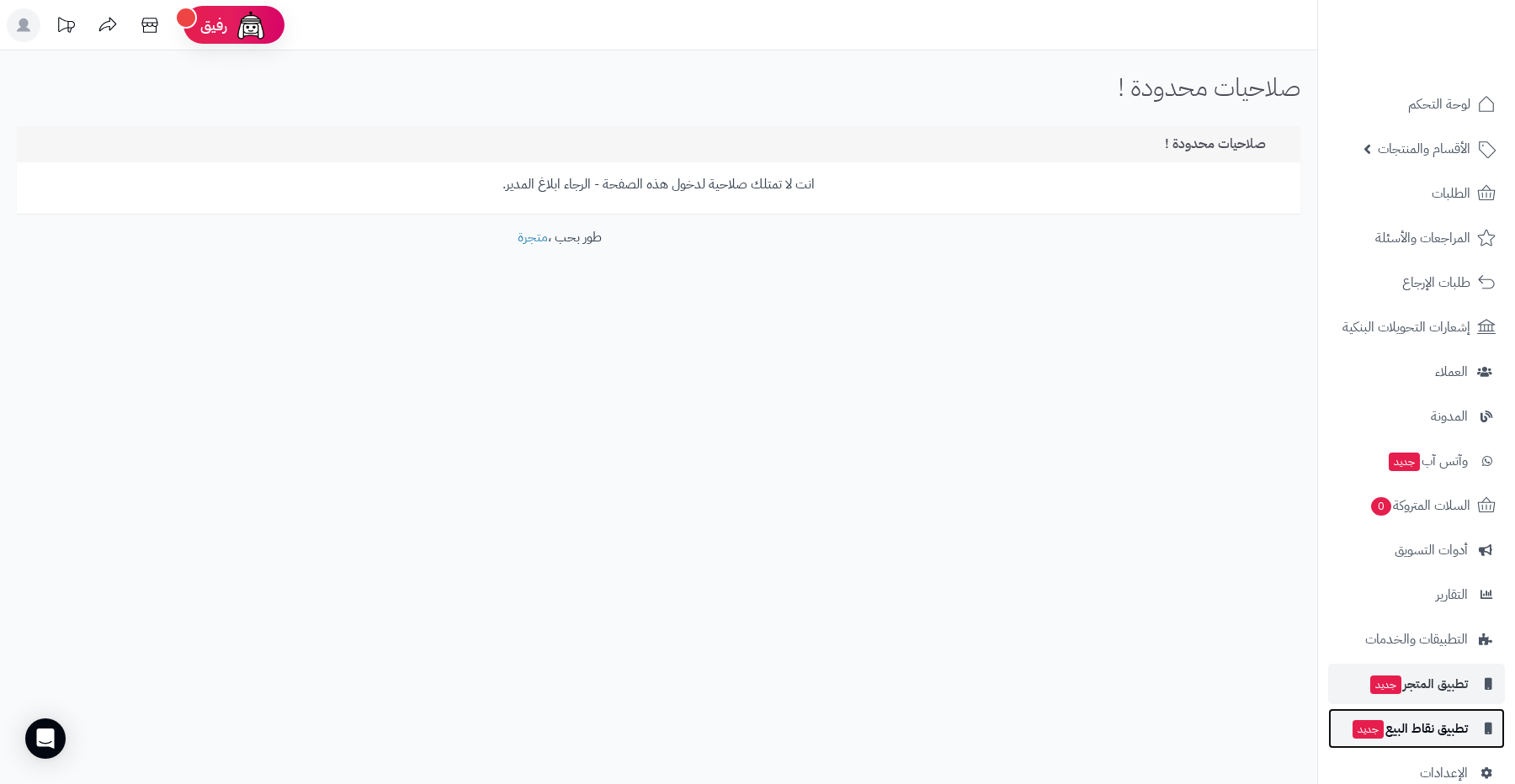
click at [1419, 717] on span "تطبيق نقاط البيع جديد" at bounding box center [1410, 729] width 117 height 24
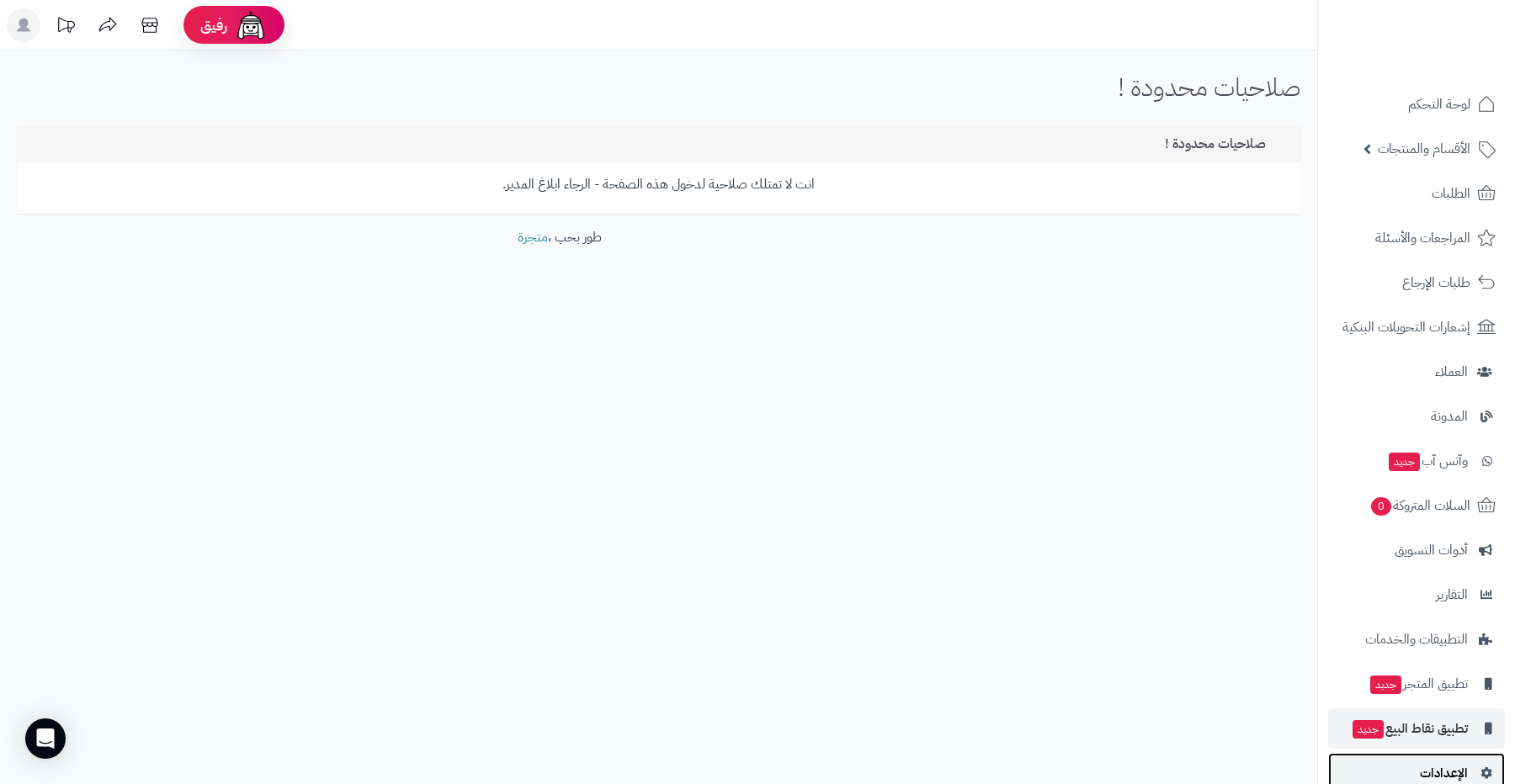
click at [1425, 758] on link "الإعدادات" at bounding box center [1417, 774] width 177 height 41
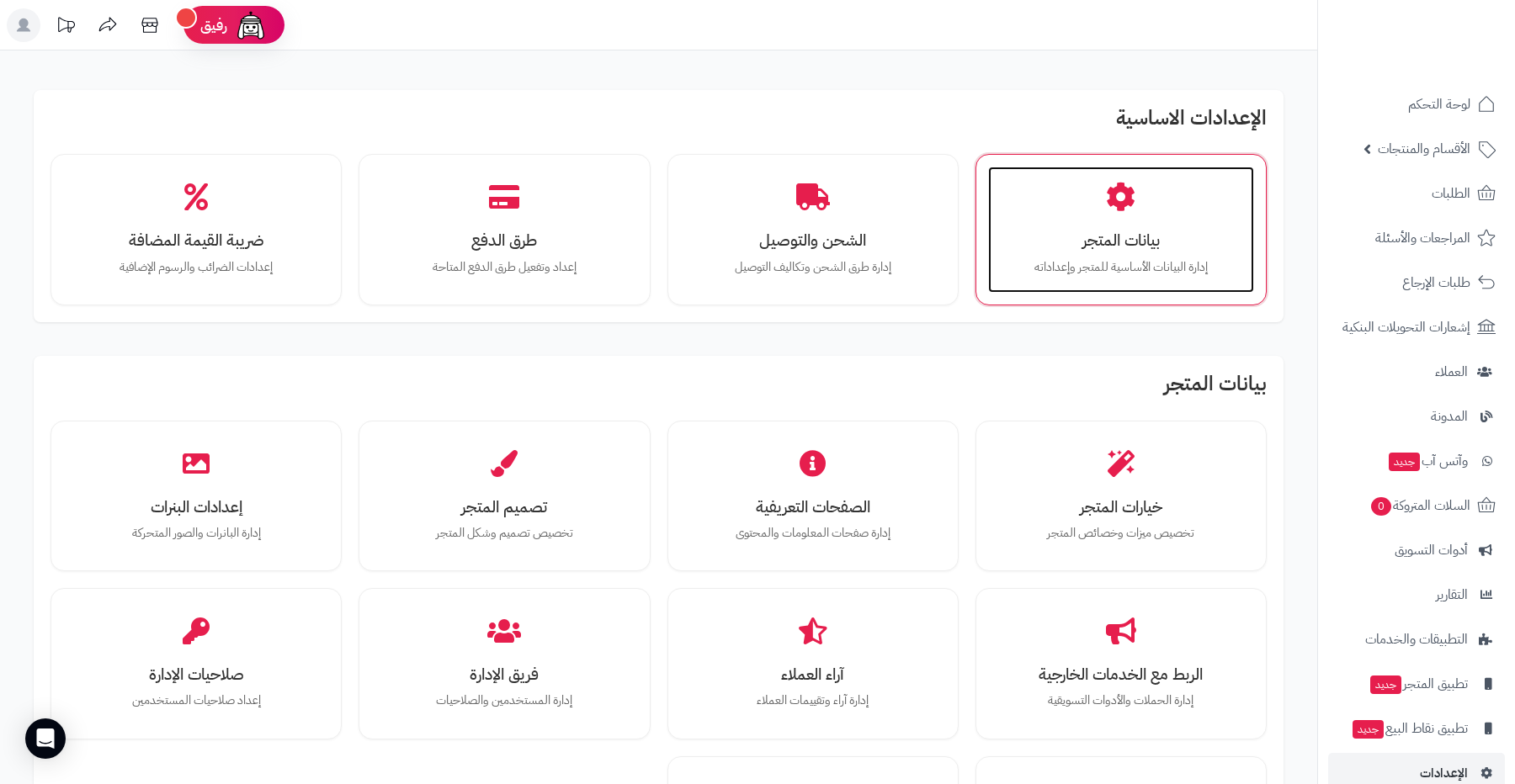
click at [1112, 246] on h3 "بيانات المتجر" at bounding box center [1121, 240] width 232 height 18
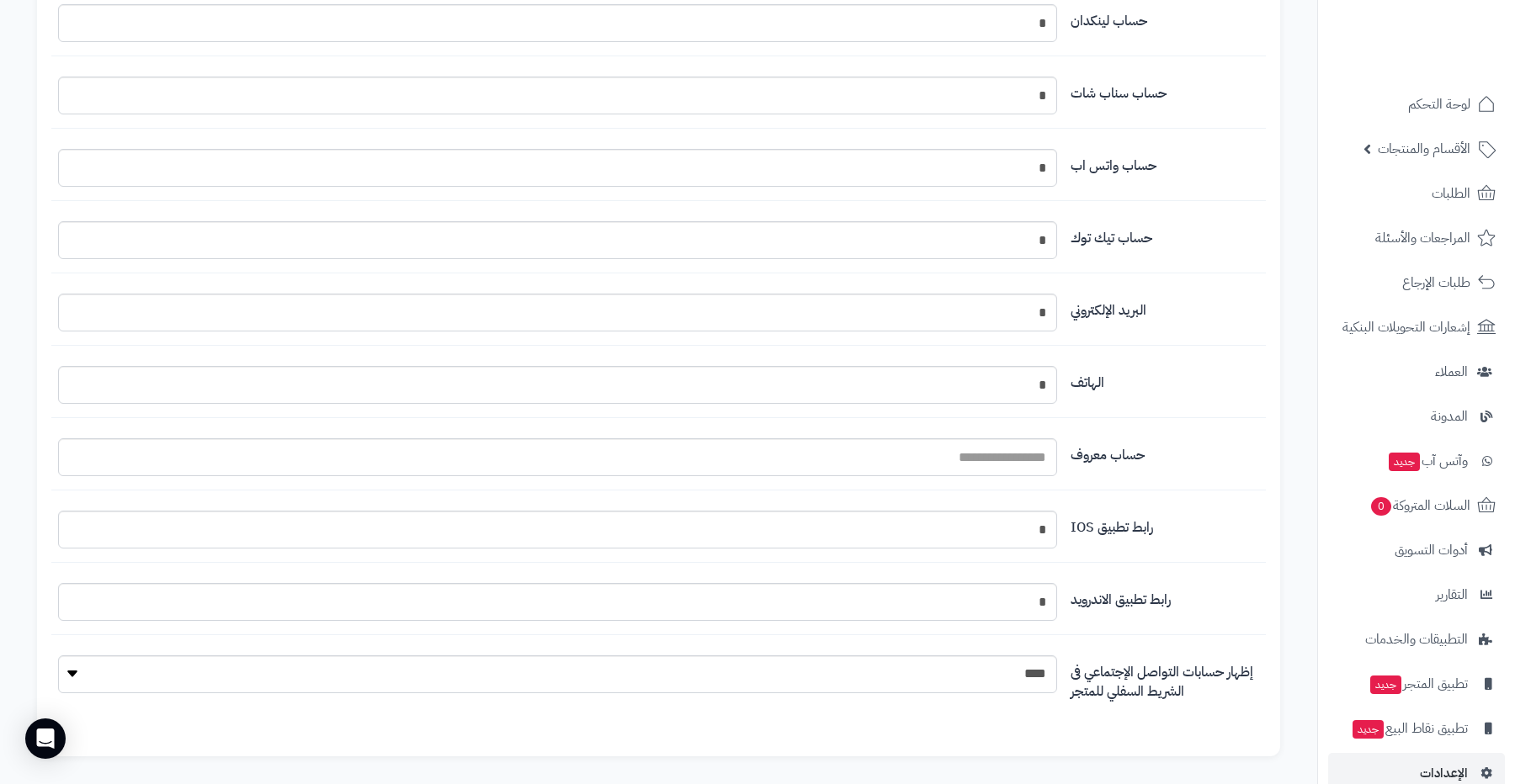
scroll to position [1815, 0]
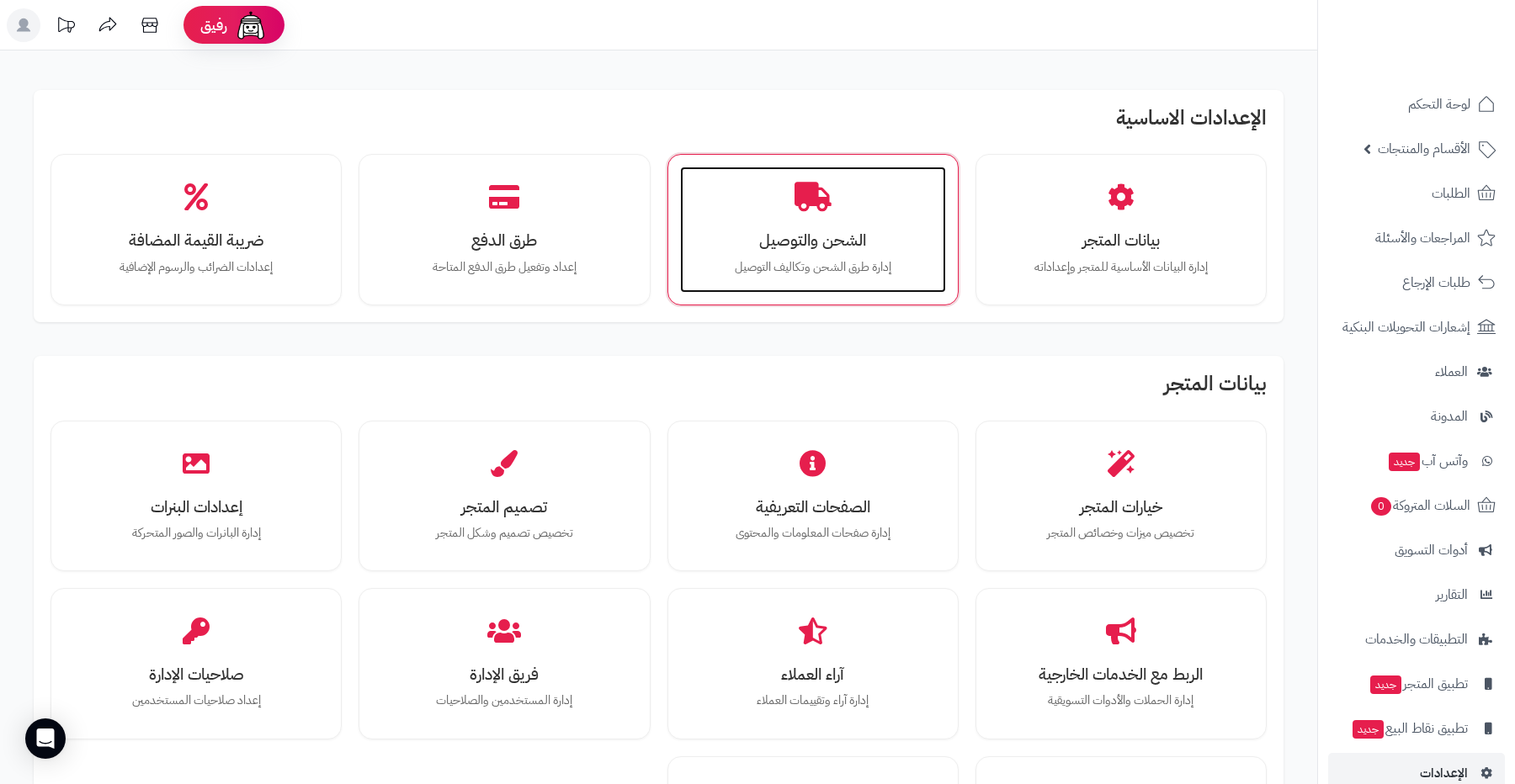
click at [797, 247] on h3 "الشحن والتوصيل" at bounding box center [812, 240] width 232 height 18
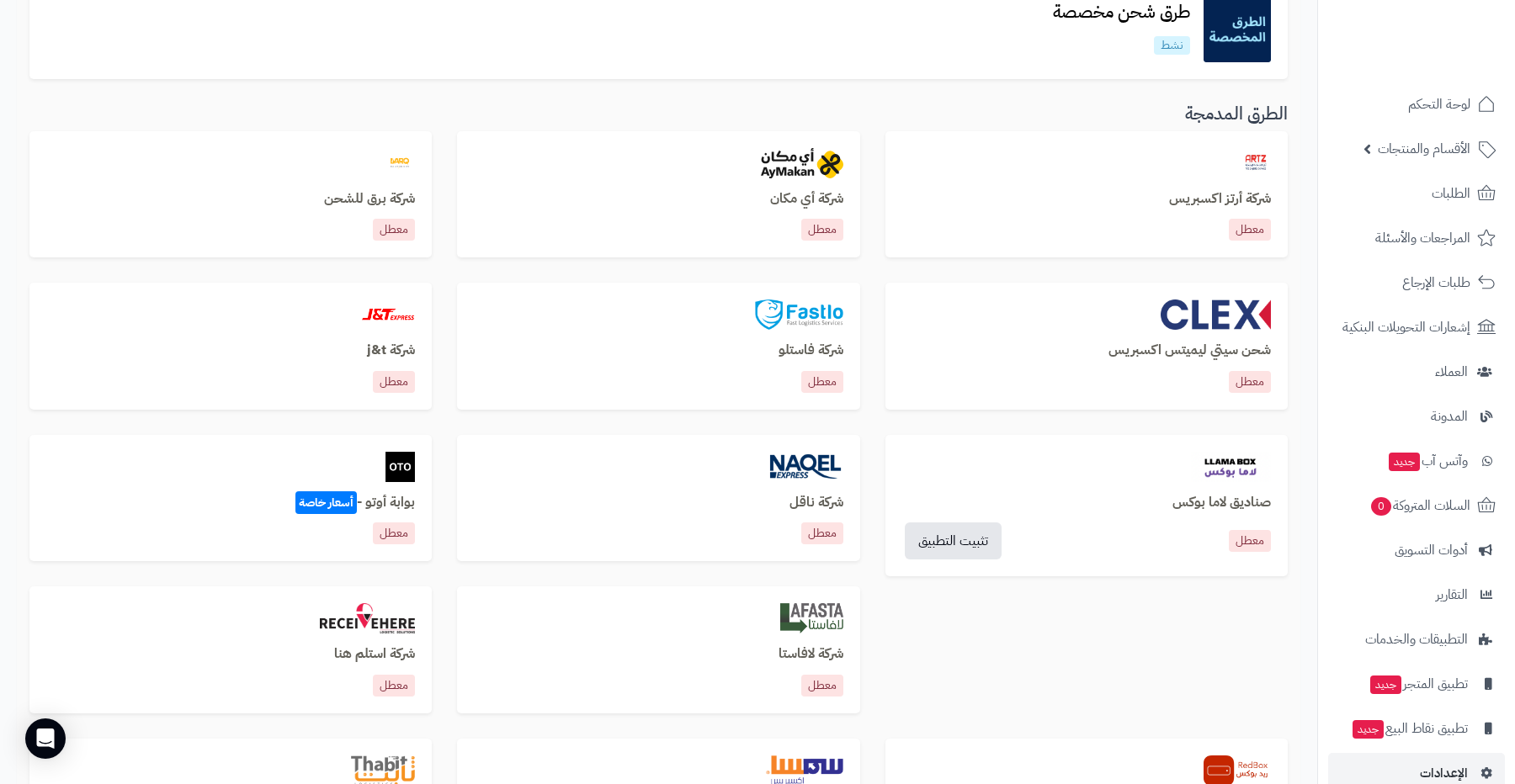
scroll to position [571, 0]
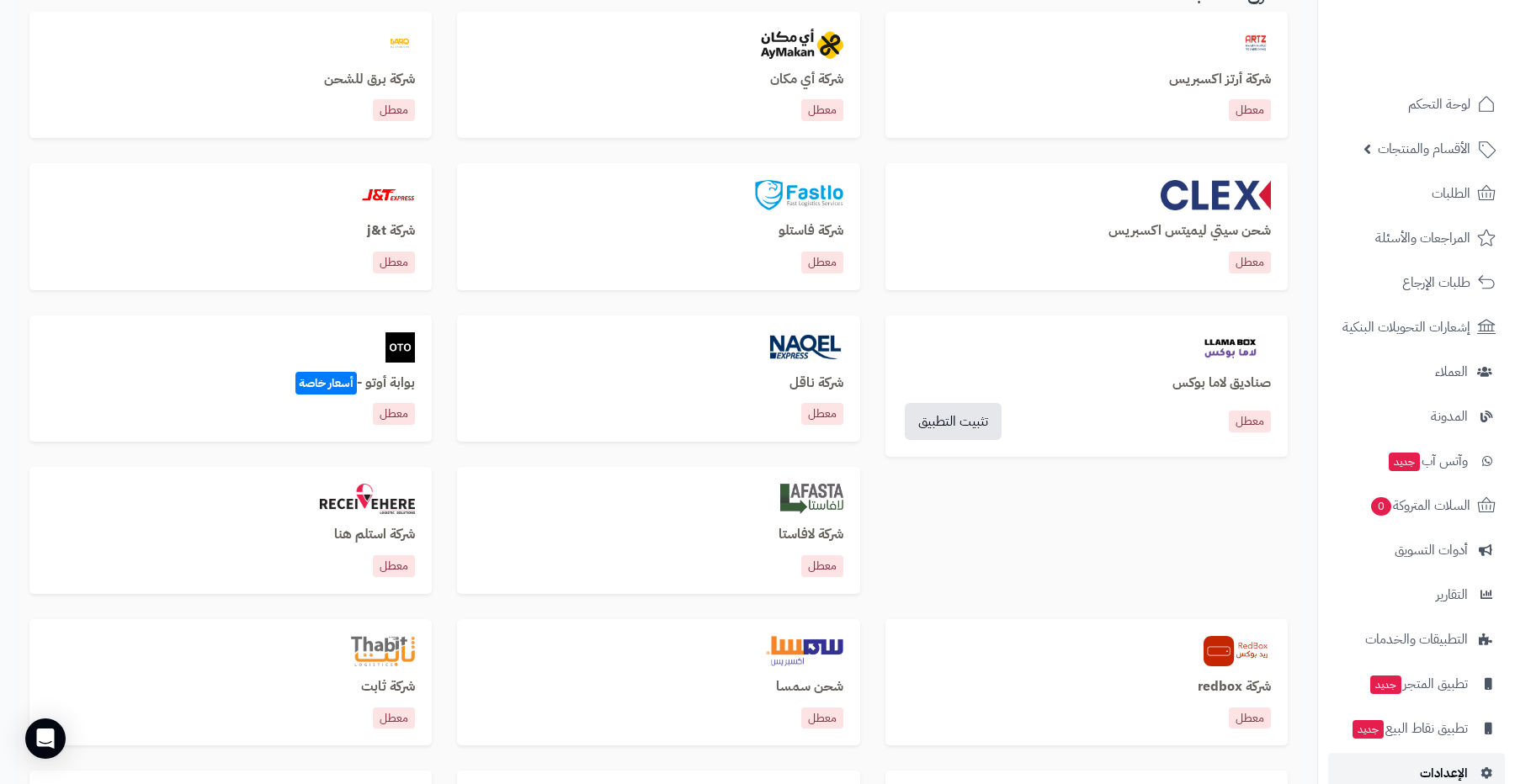
click at [1396, 771] on link "الإعدادات" at bounding box center [1417, 774] width 177 height 41
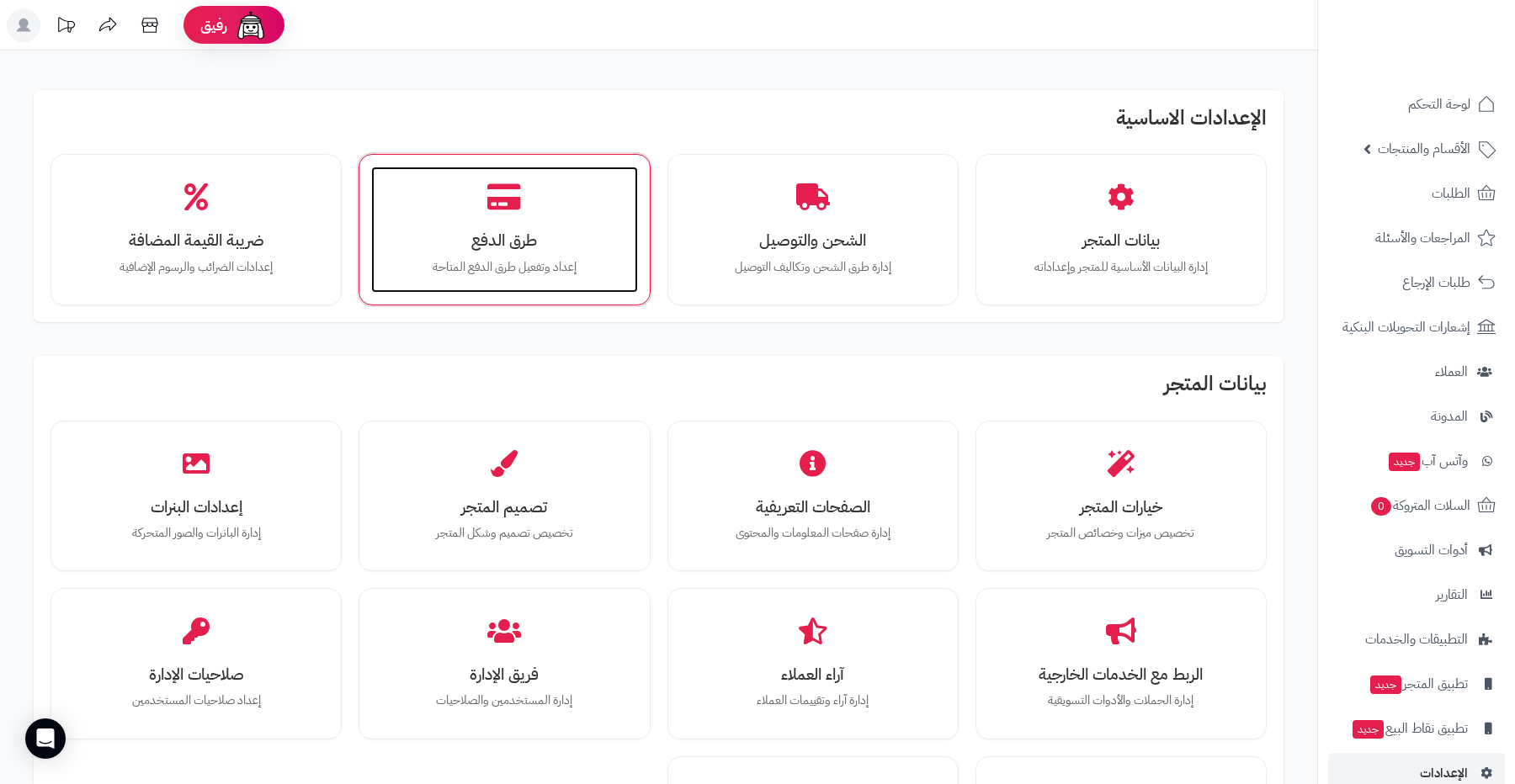
click at [523, 231] on h3 "طرق الدفع" at bounding box center [504, 240] width 232 height 18
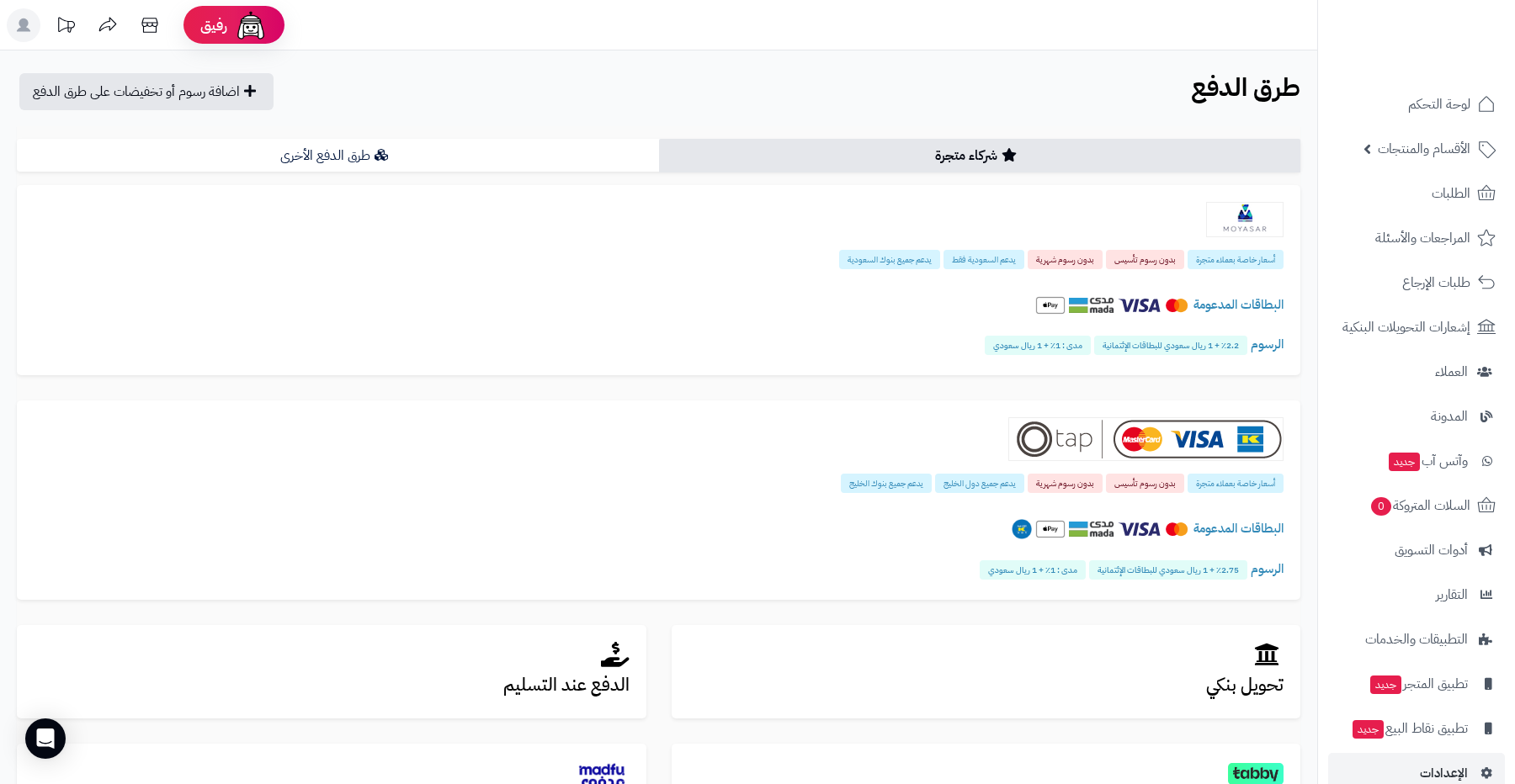
scroll to position [30, 0]
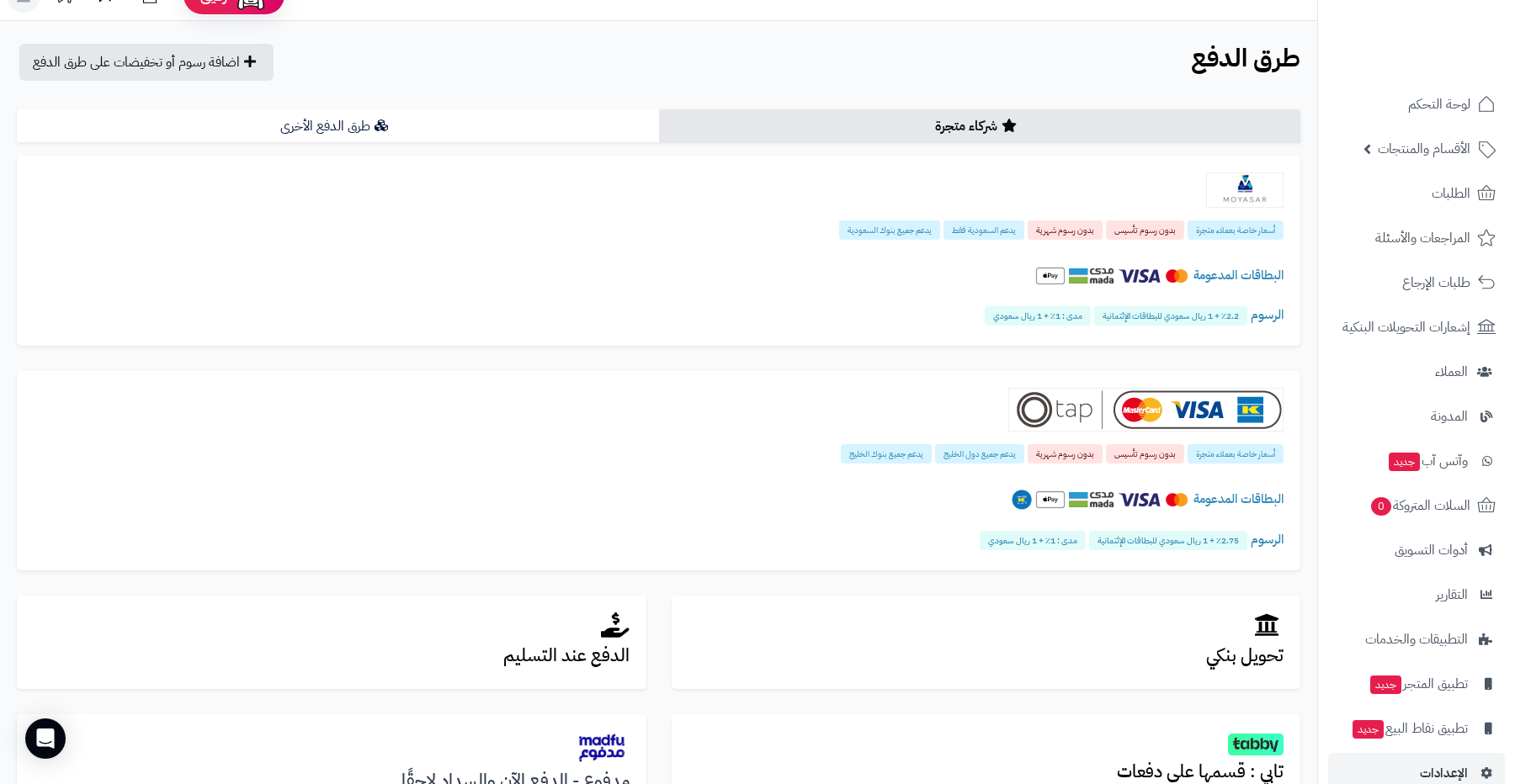
click at [880, 126] on link "شركاء متجرة" at bounding box center [980, 127] width 642 height 34
click at [457, 121] on link "طرق الدفع الأخرى" at bounding box center [338, 127] width 642 height 34
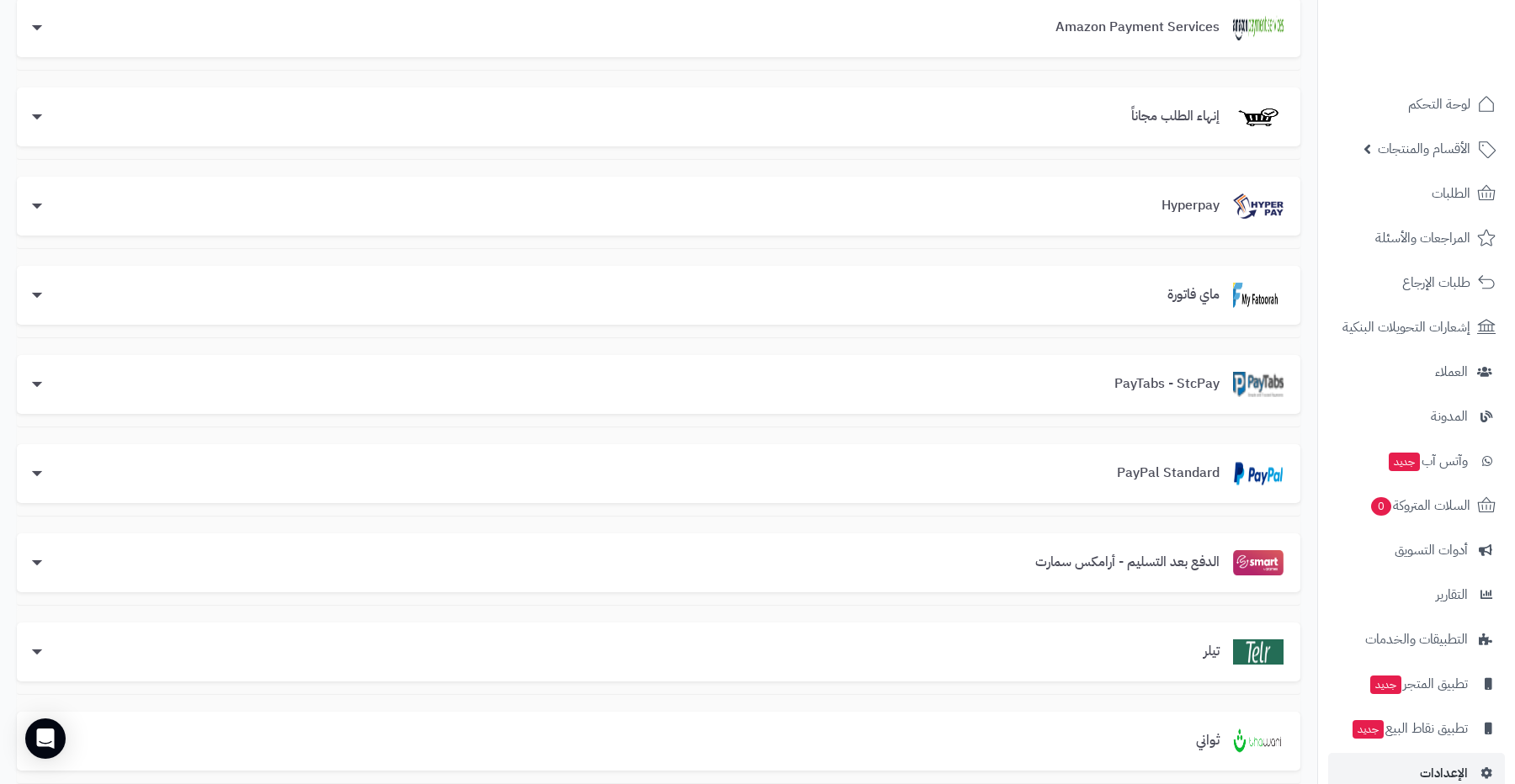
scroll to position [0, 0]
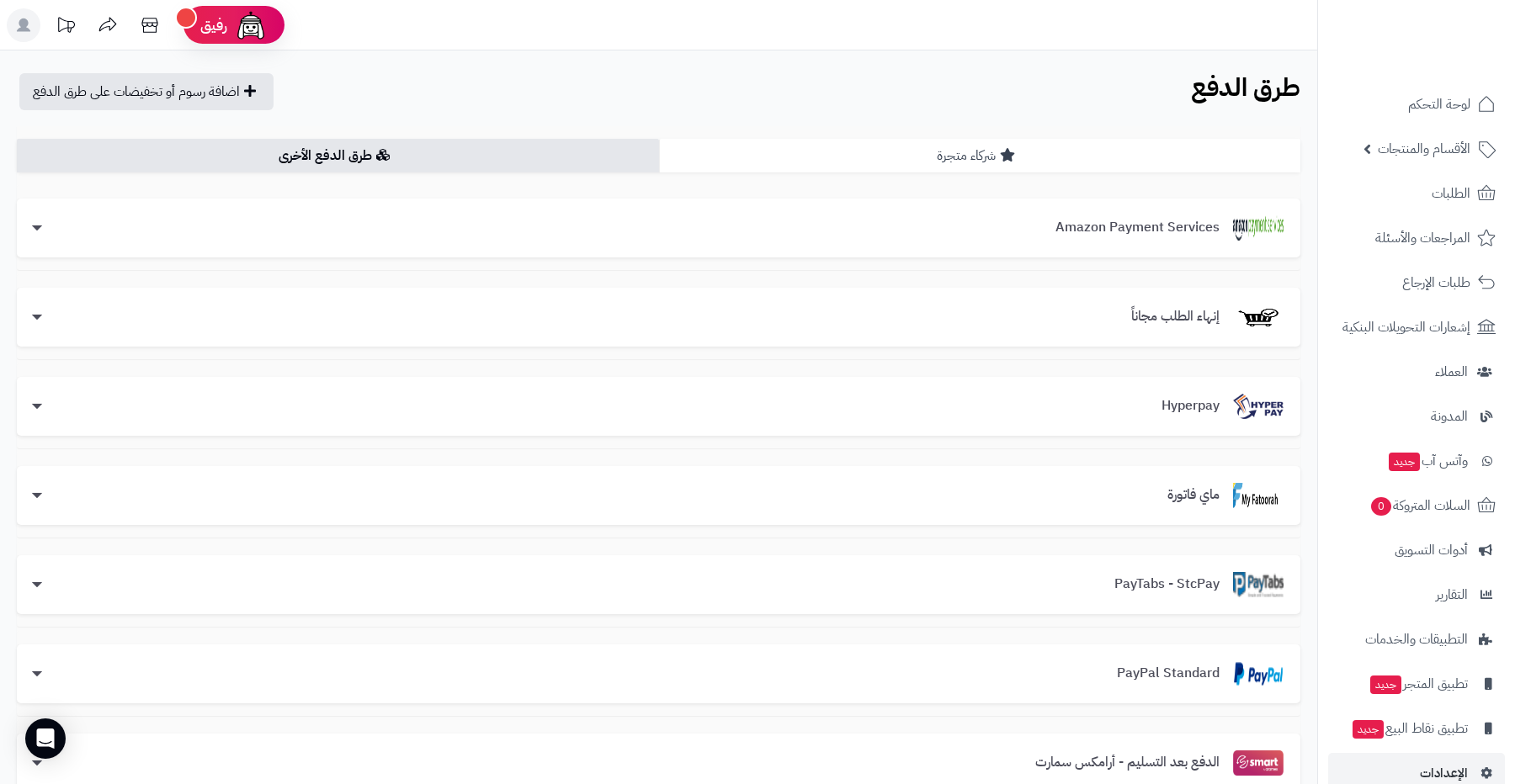
click at [834, 151] on link "شركاء متجرة" at bounding box center [980, 156] width 642 height 34
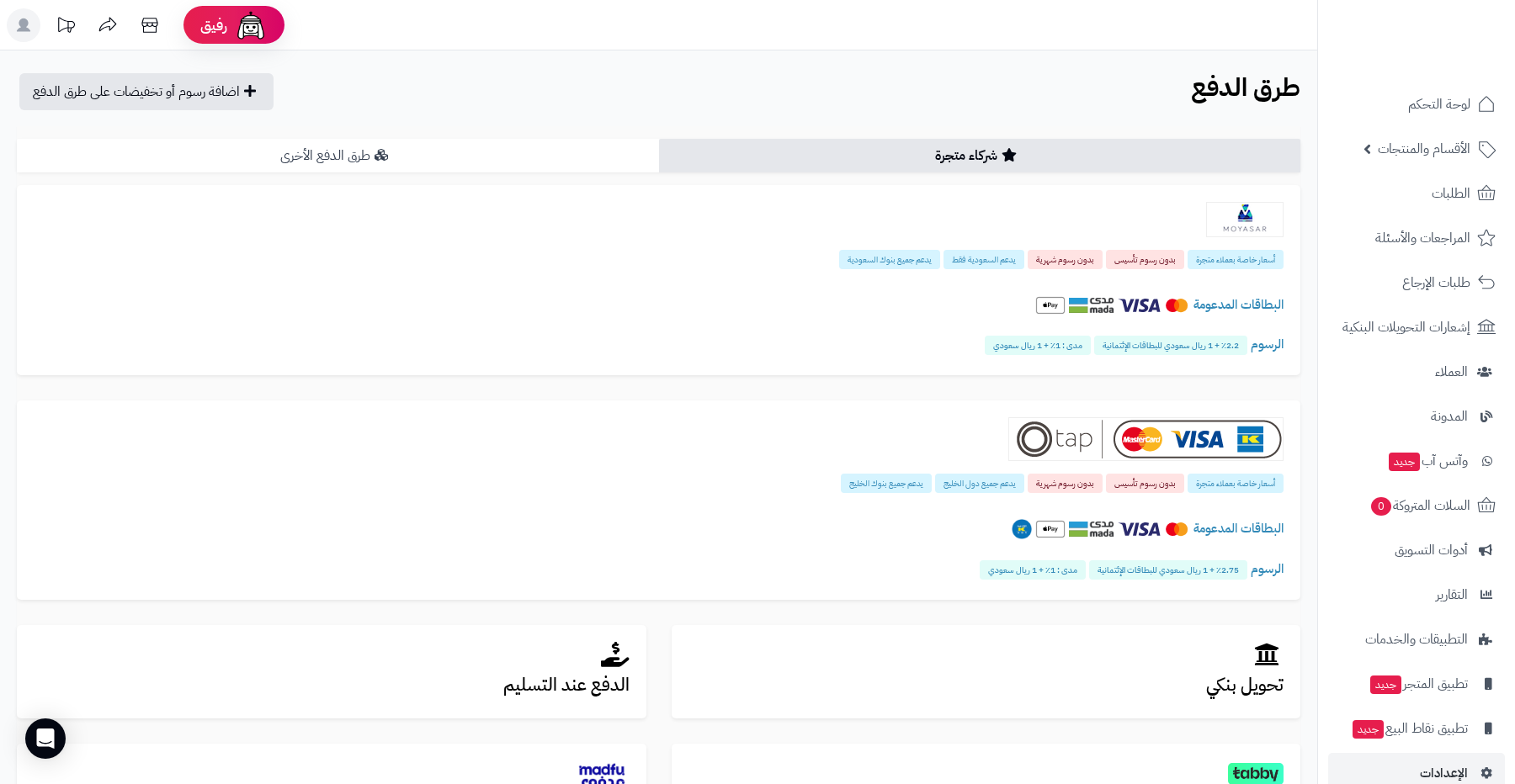
click at [558, 150] on link "طرق الدفع الأخرى" at bounding box center [338, 156] width 642 height 34
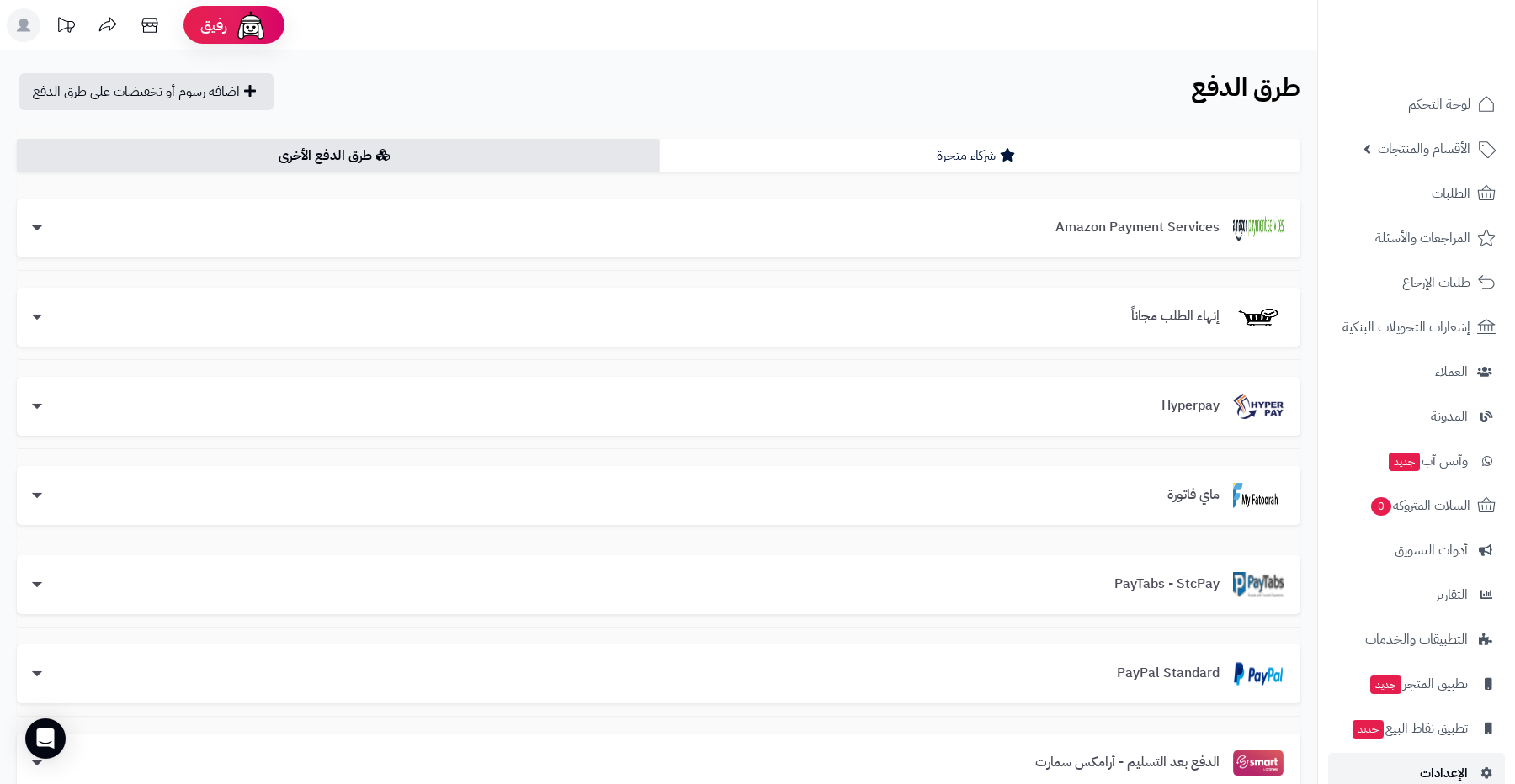
click at [1427, 777] on span "الإعدادات" at bounding box center [1444, 774] width 48 height 24
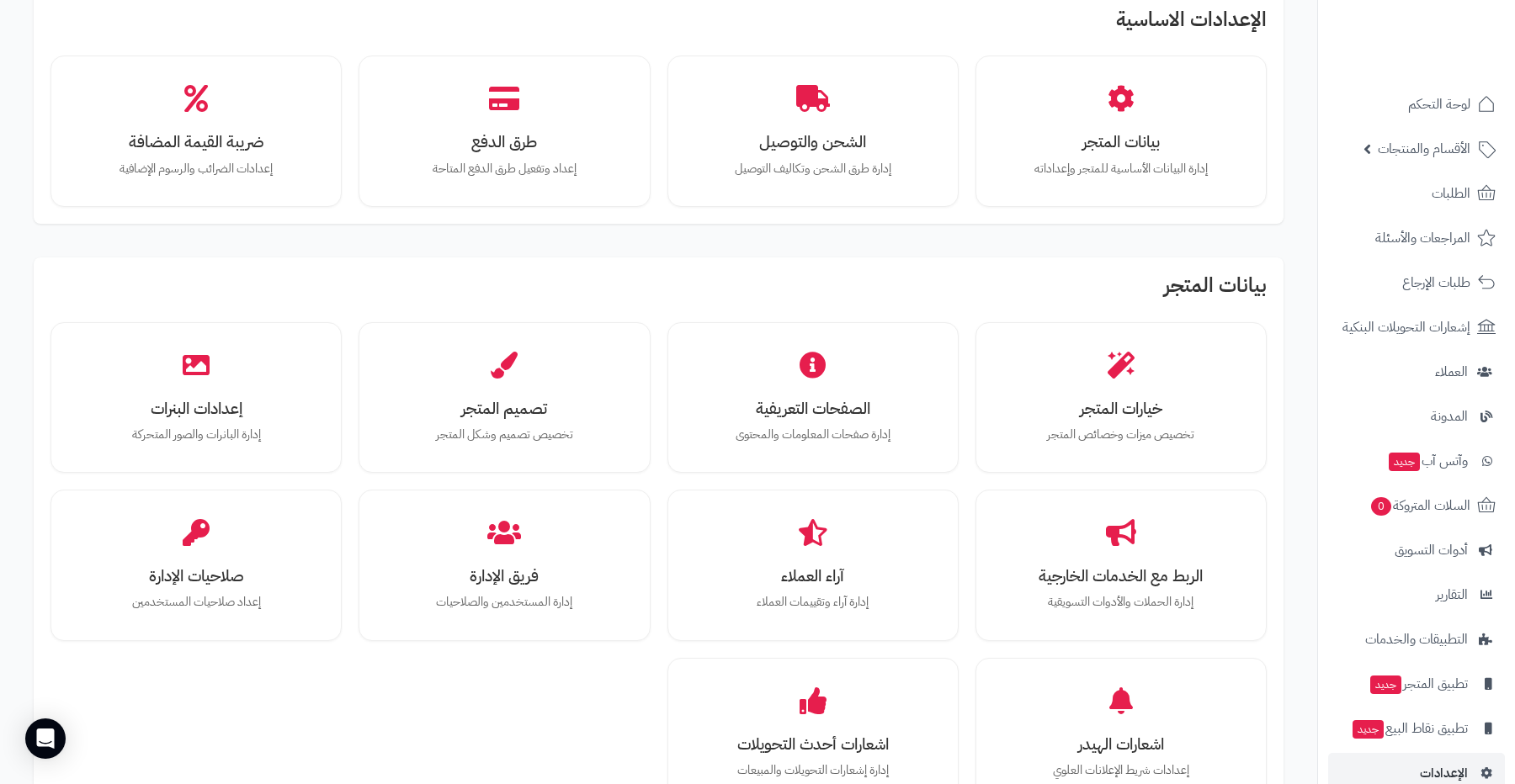
scroll to position [202, 0]
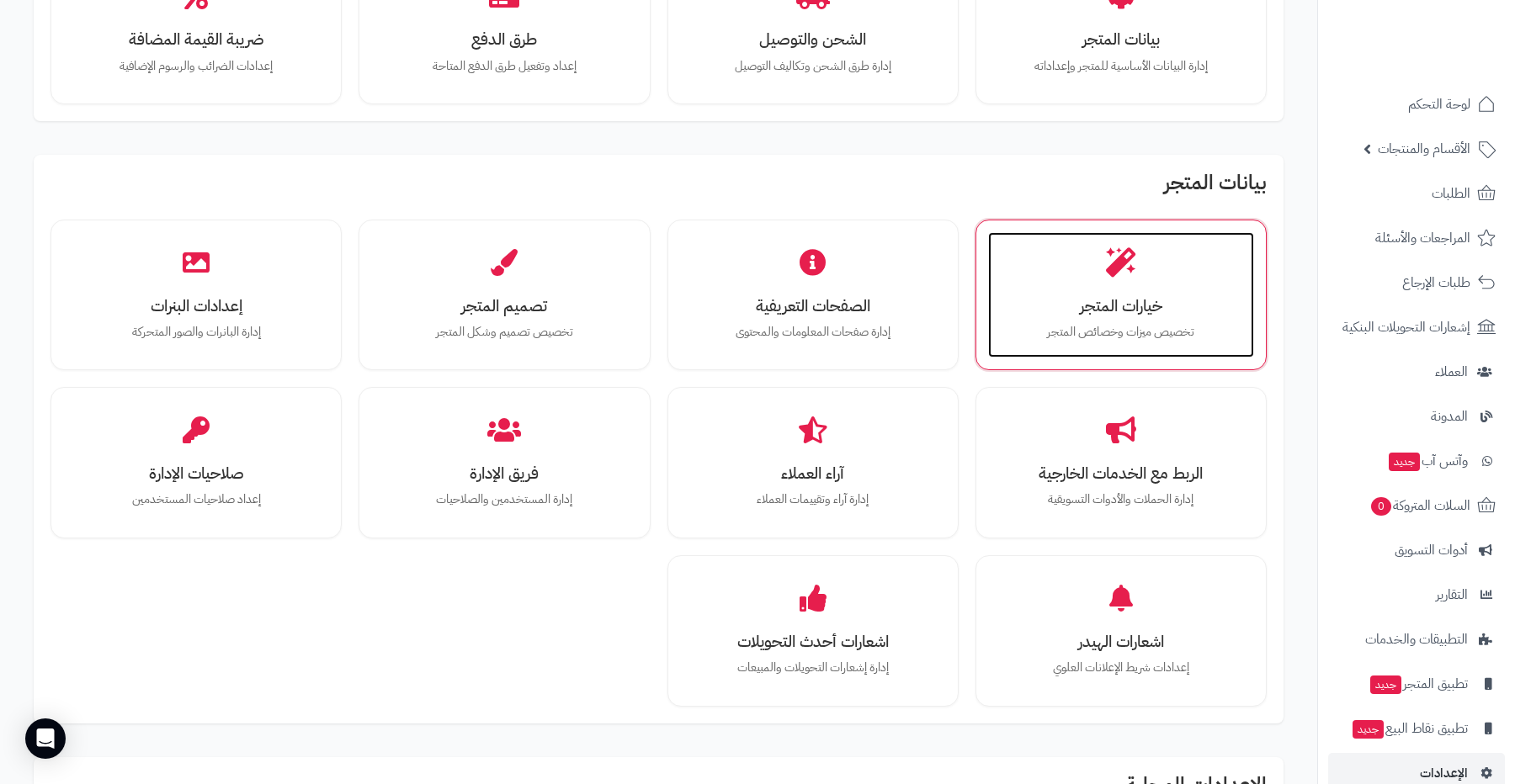
click at [1085, 338] on p "تخصيص ميزات وخصائص المتجر" at bounding box center [1121, 332] width 232 height 19
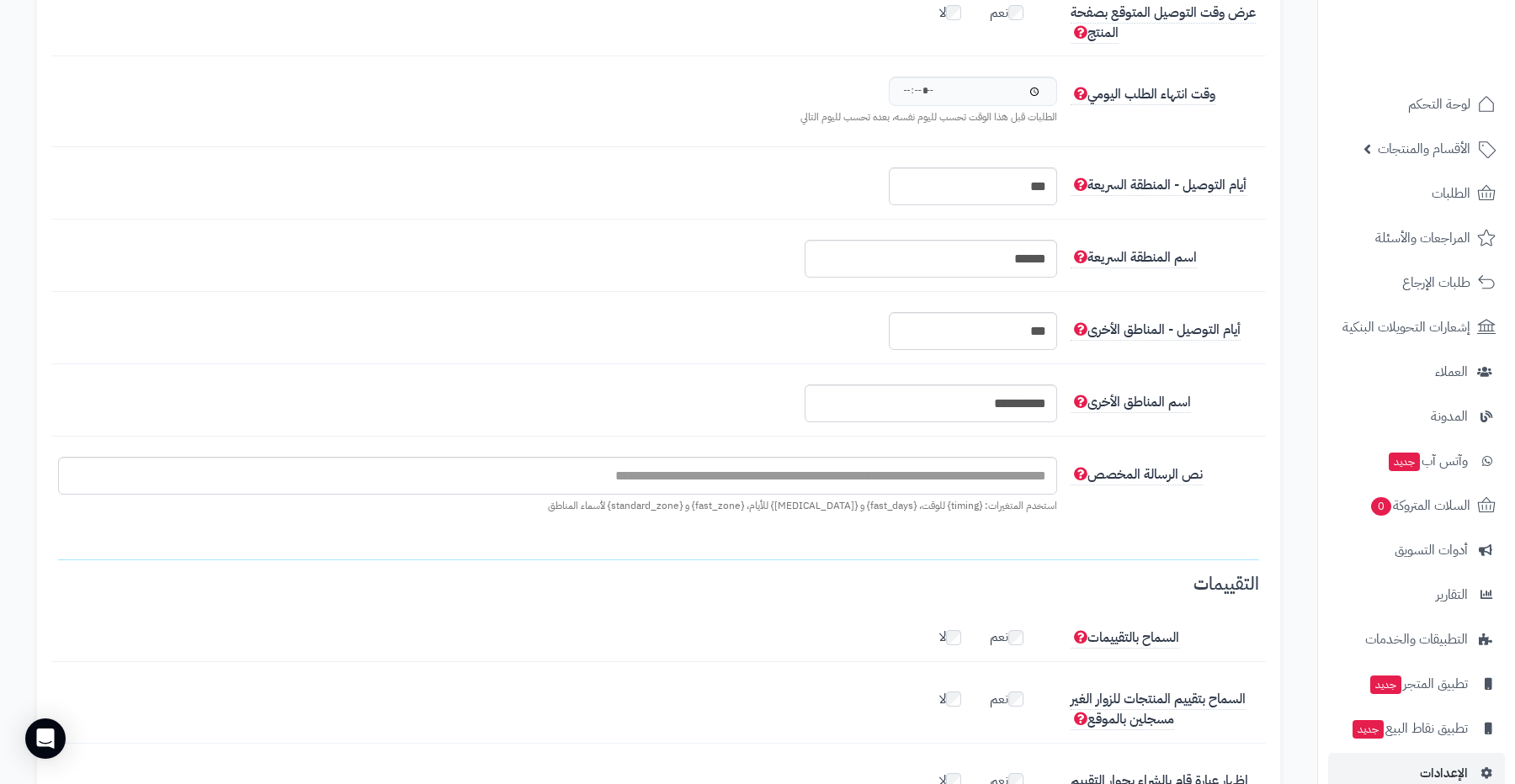
scroll to position [1904, 0]
click at [1011, 257] on input "******" at bounding box center [931, 258] width 253 height 38
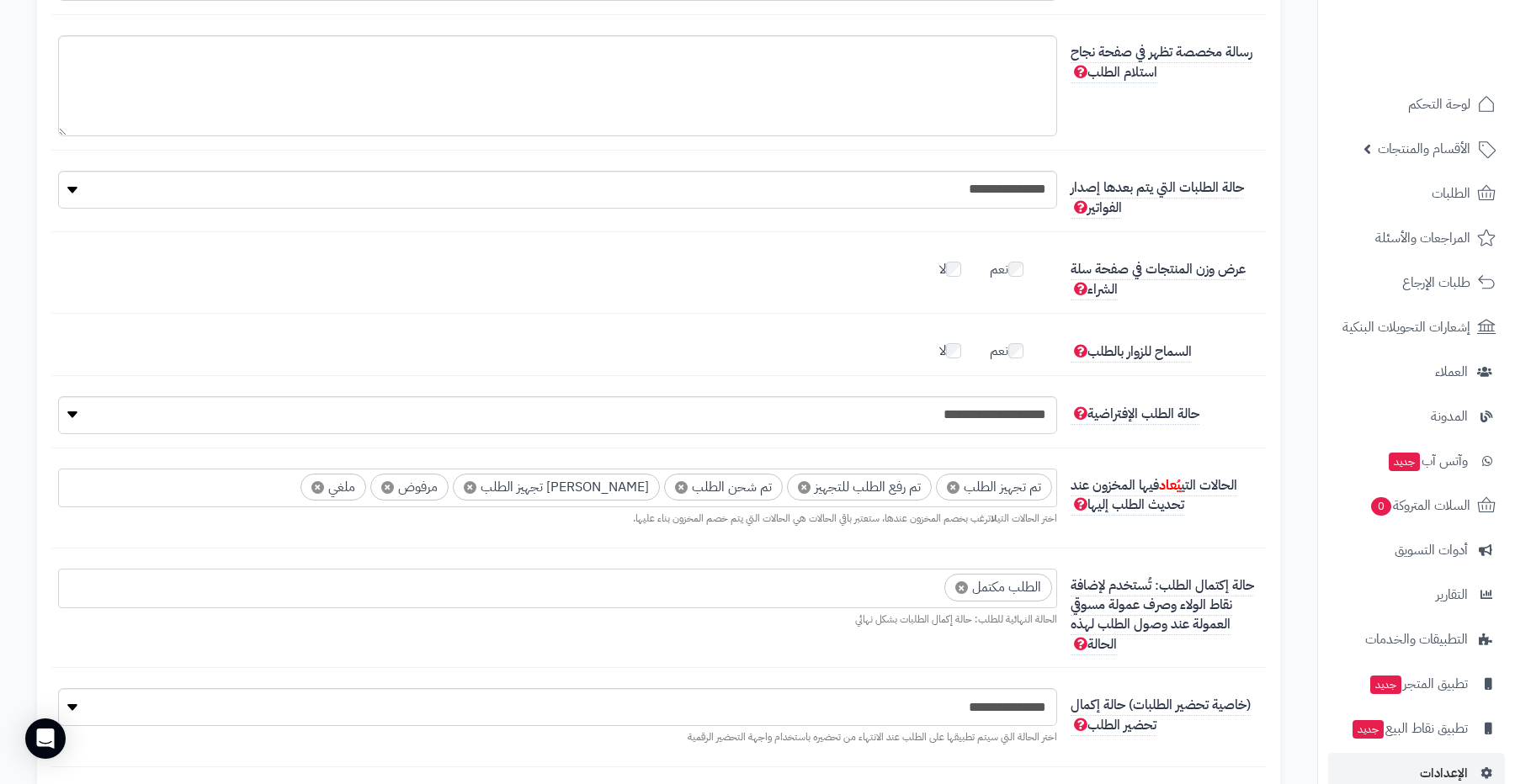
scroll to position [3338, 0]
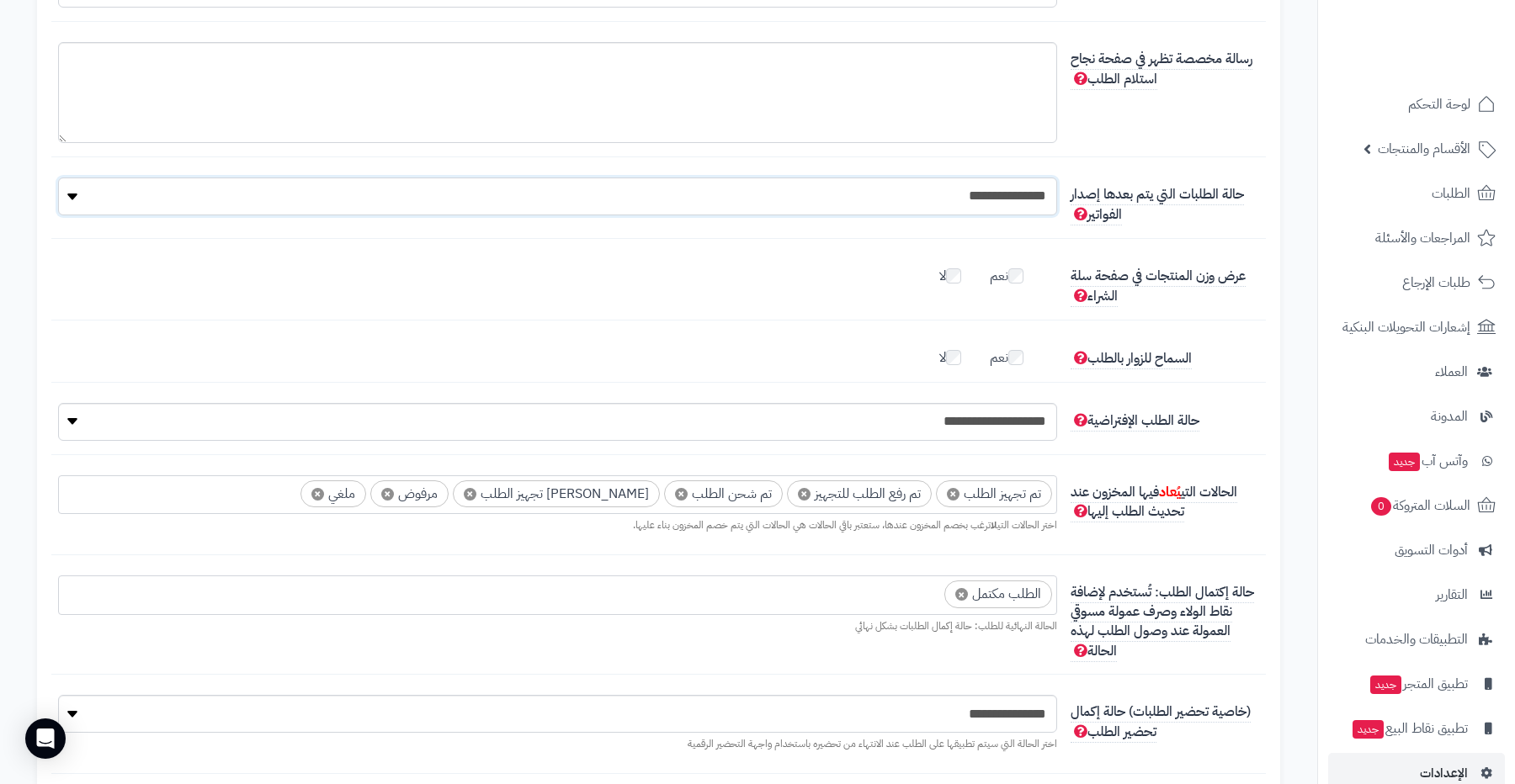
click at [960, 178] on select "**********" at bounding box center [557, 196] width 999 height 38
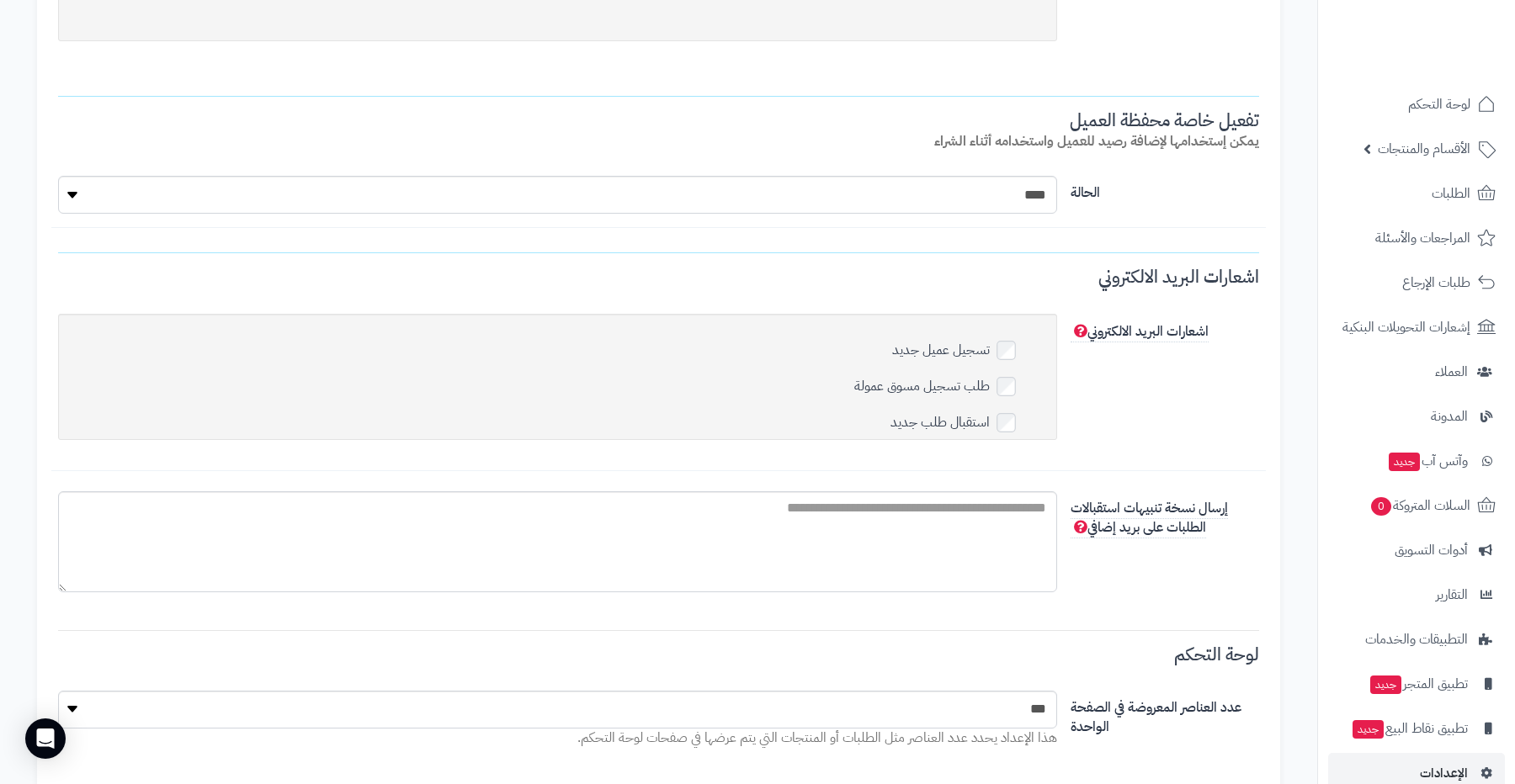
scroll to position [4980, 0]
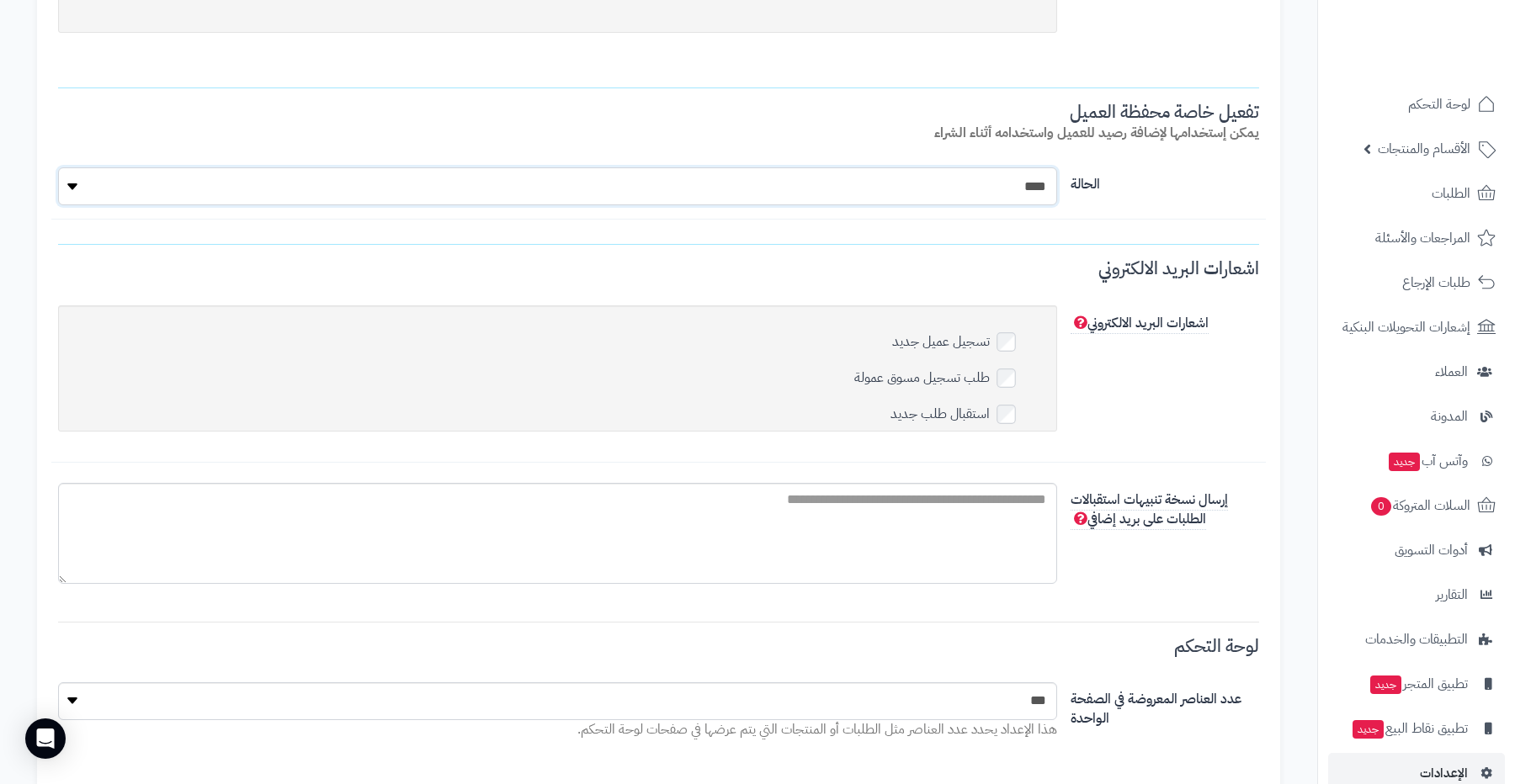
click at [950, 176] on select "**** ****" at bounding box center [557, 186] width 999 height 38
select select "*"
click at [58, 168] on select "**** ****" at bounding box center [557, 186] width 999 height 38
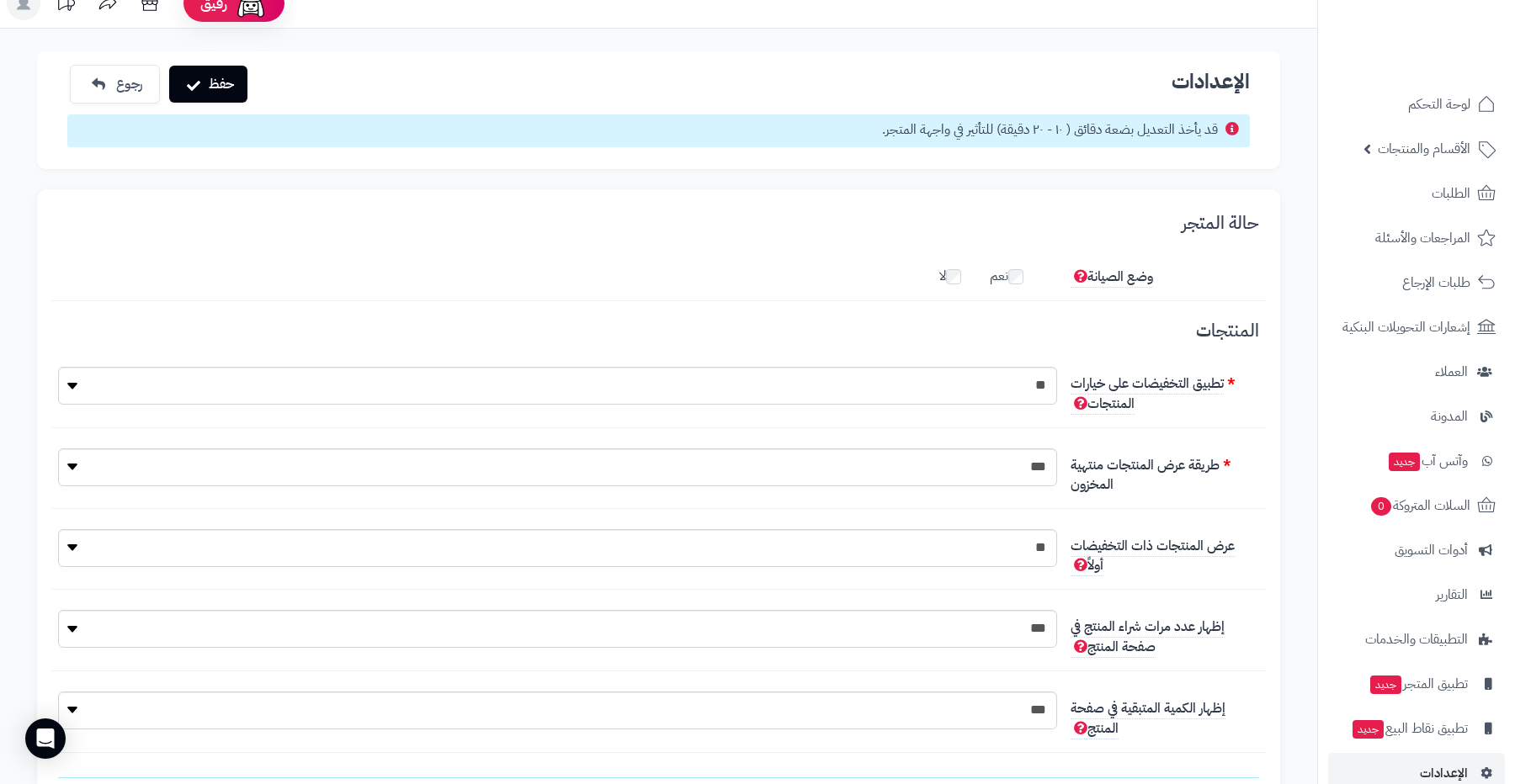
scroll to position [0, 0]
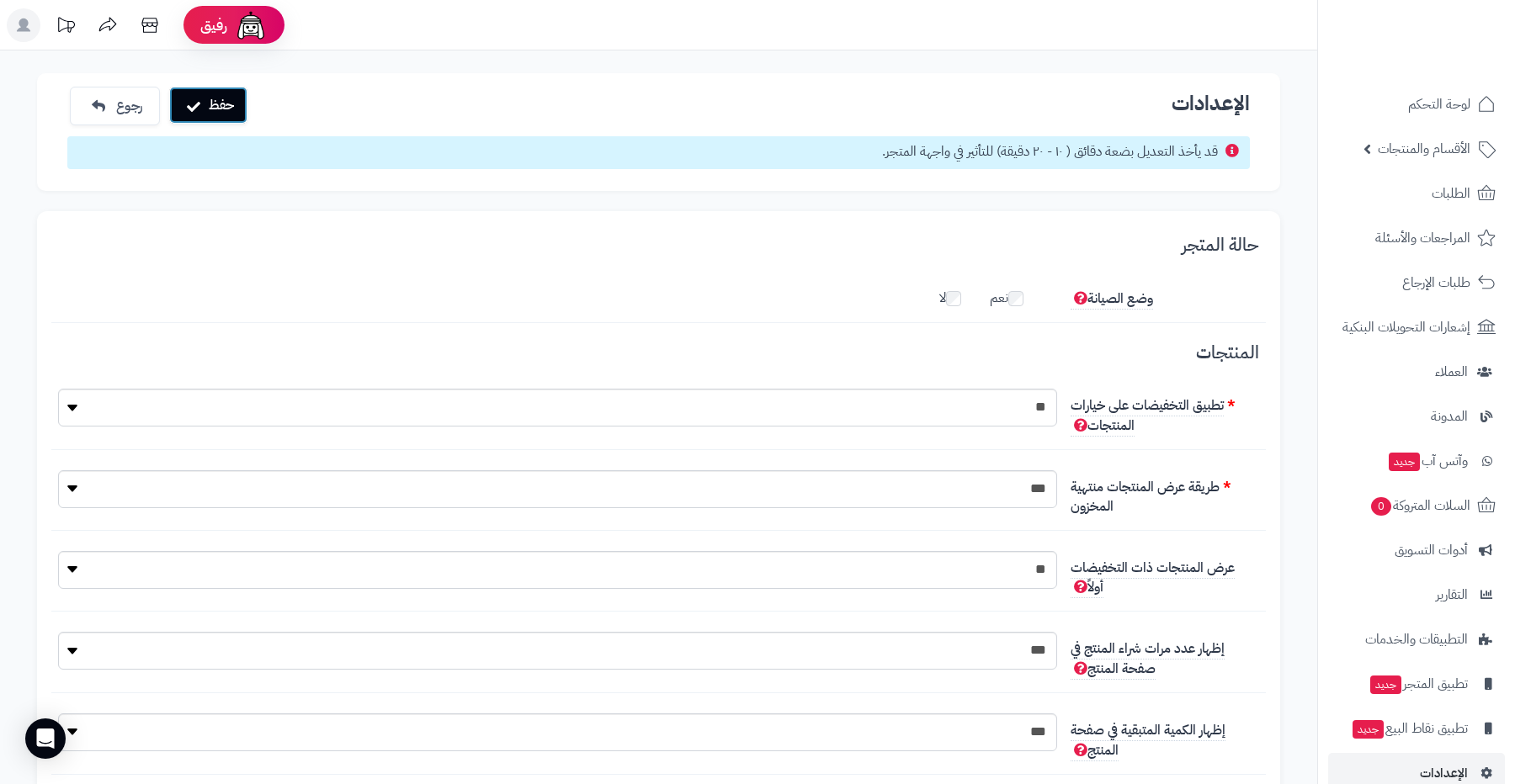
click at [216, 114] on button "حفظ" at bounding box center [208, 105] width 78 height 37
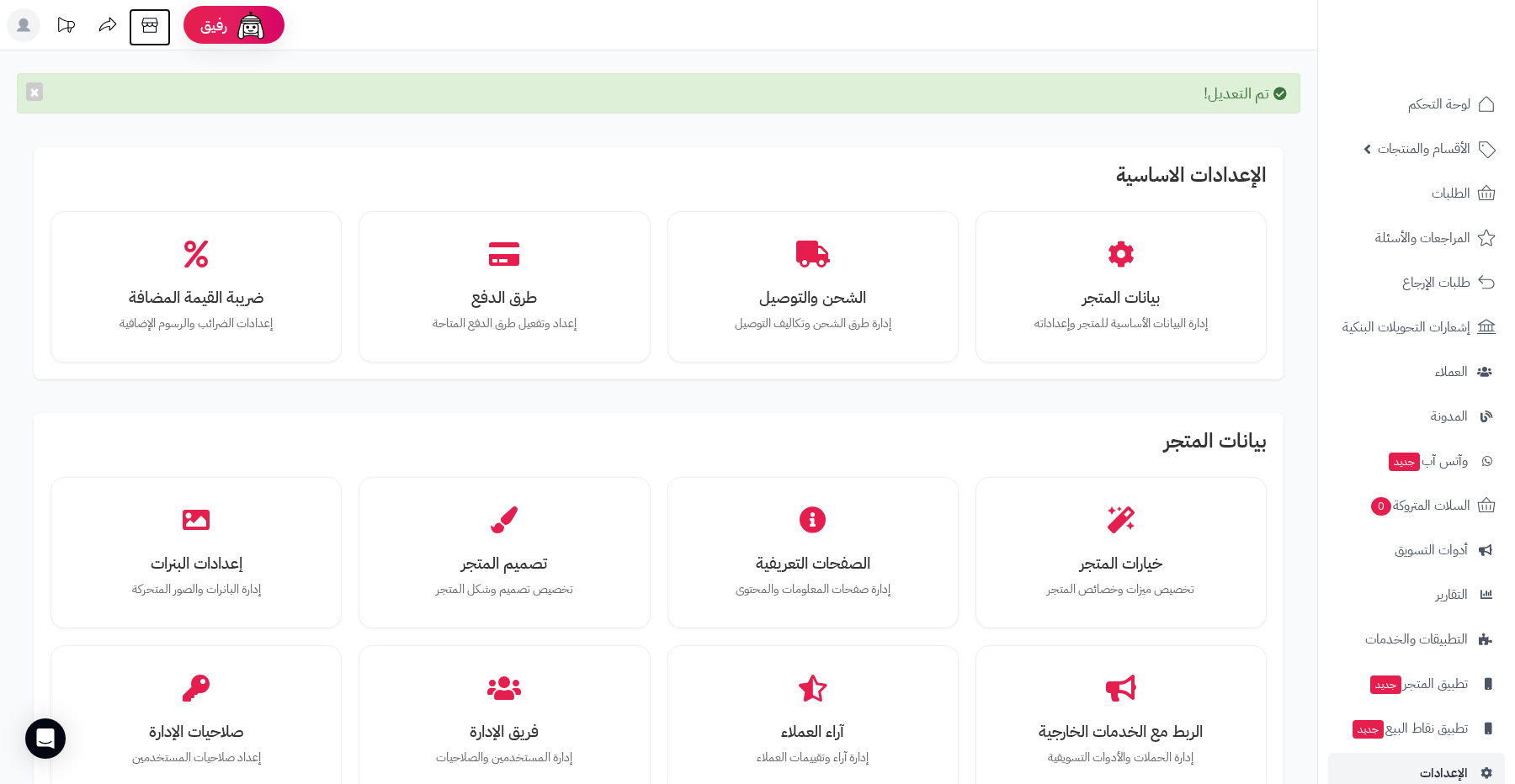
click at [140, 23] on icon at bounding box center [150, 26] width 34 height 34
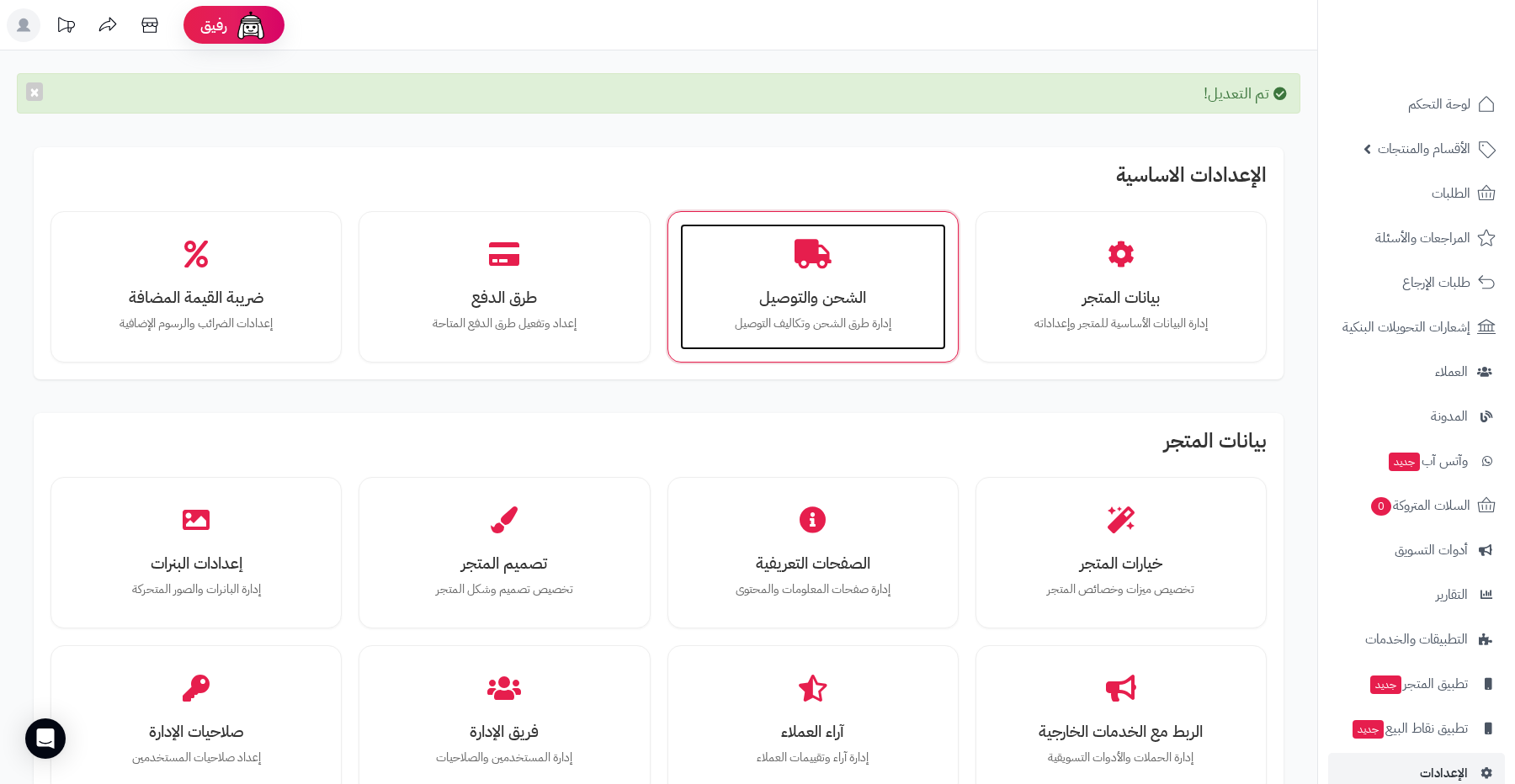
click at [823, 291] on h3 "الشحن والتوصيل" at bounding box center [812, 297] width 232 height 18
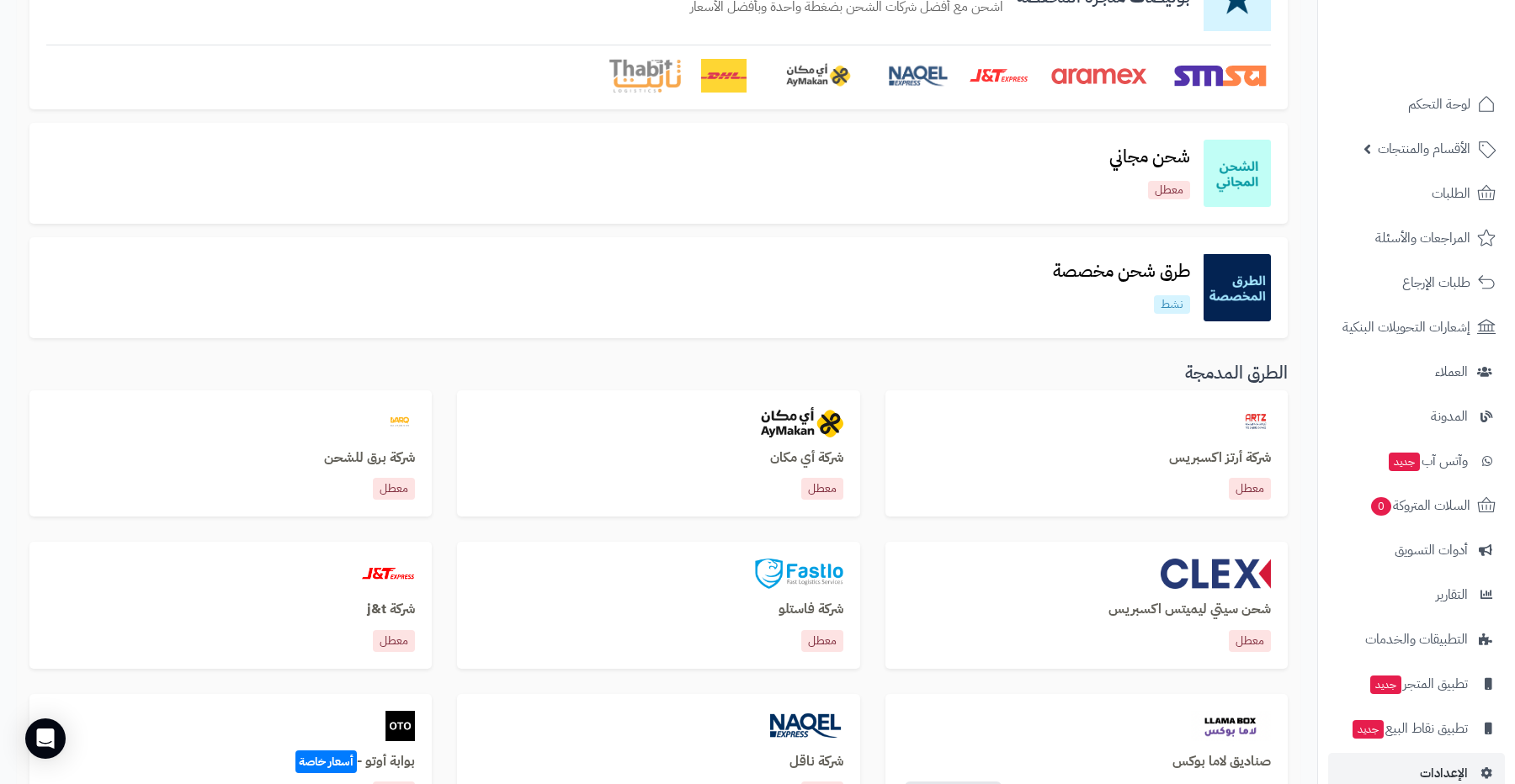
scroll to position [235, 0]
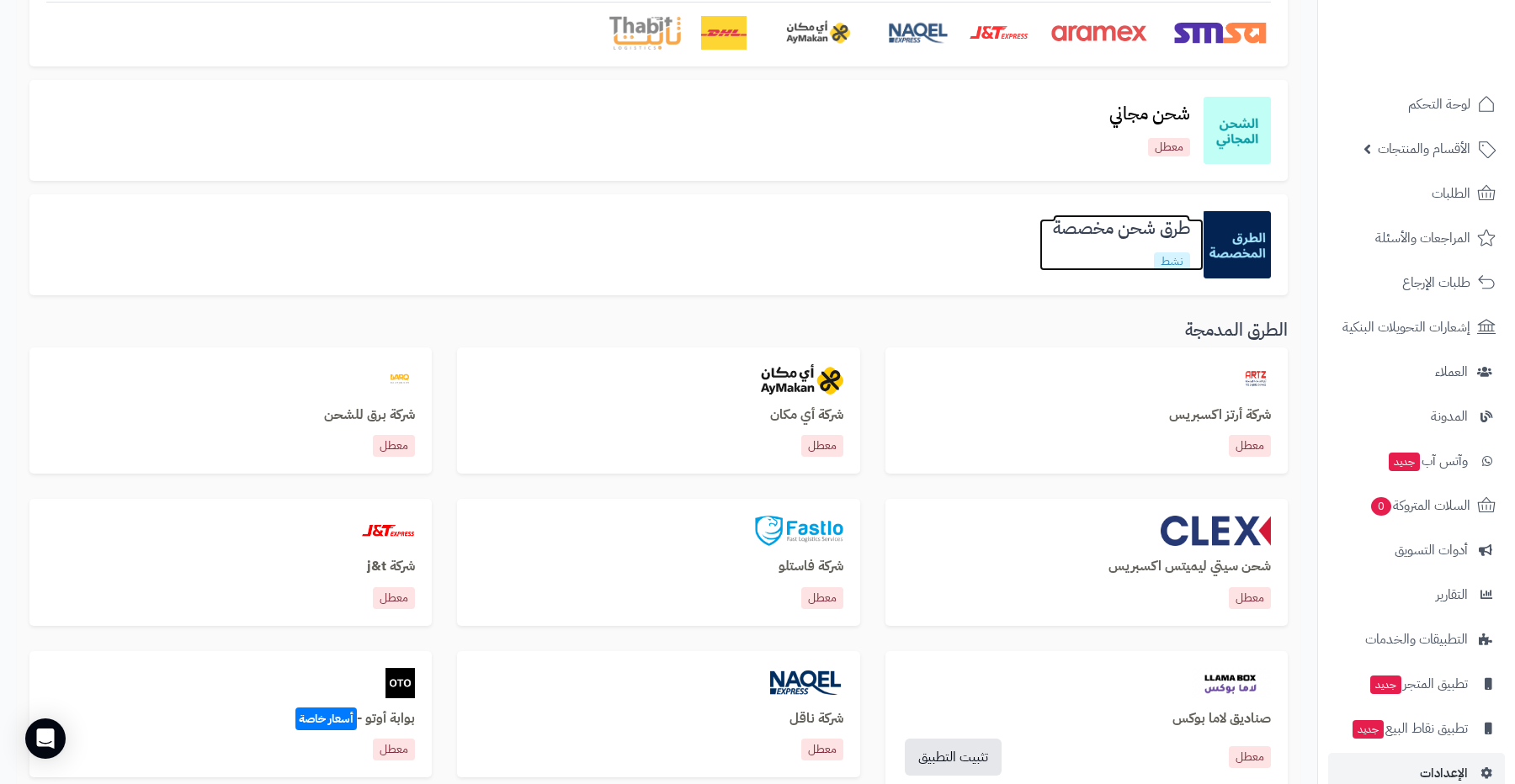
click at [1096, 226] on h3 "طرق شحن مخصصة" at bounding box center [1121, 228] width 164 height 20
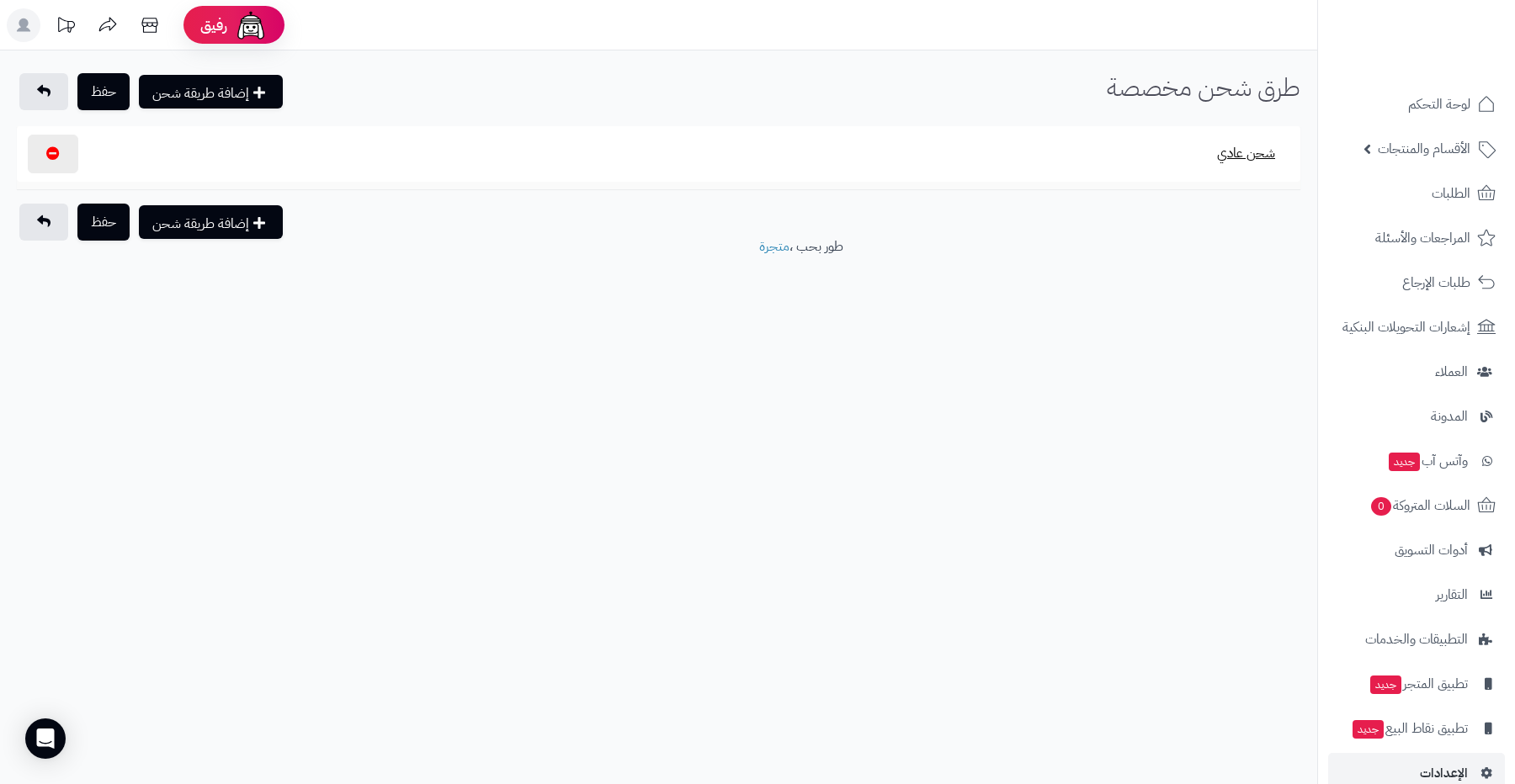
click at [1232, 154] on button "شحن عادي" at bounding box center [1246, 153] width 87 height 39
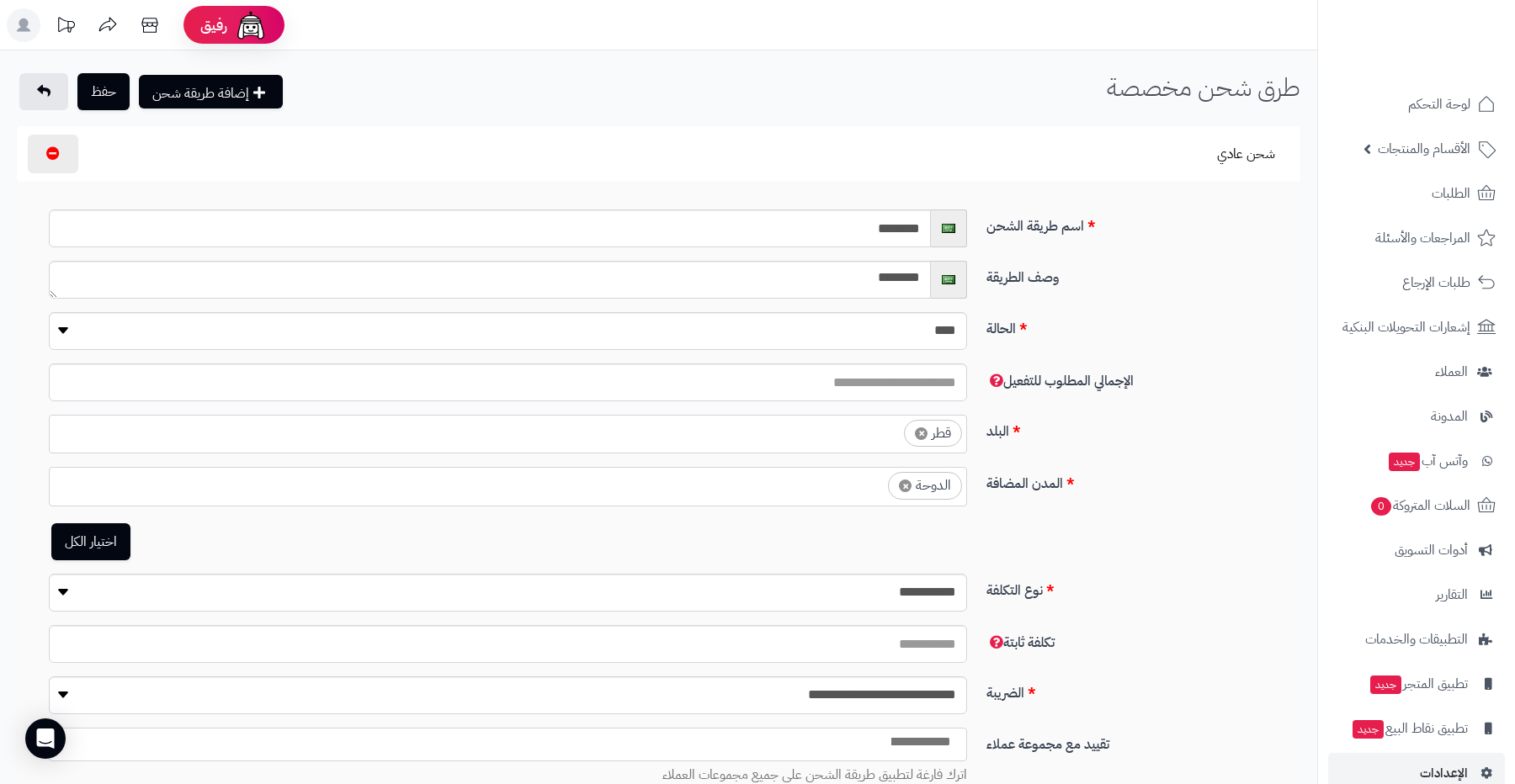
click at [64, 538] on link "اختيار الكل" at bounding box center [90, 543] width 79 height 37
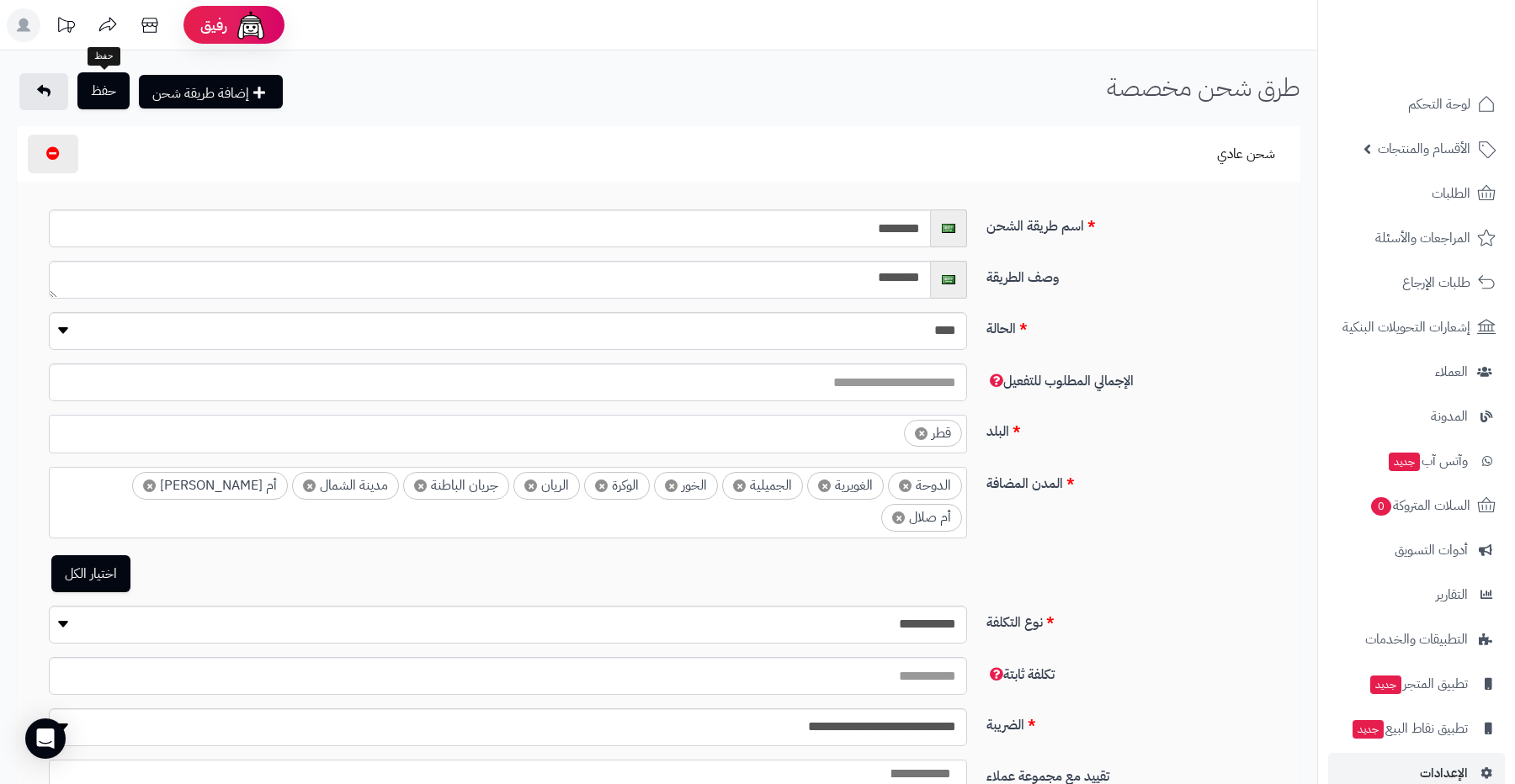
click at [114, 92] on button "حفظ" at bounding box center [103, 91] width 52 height 37
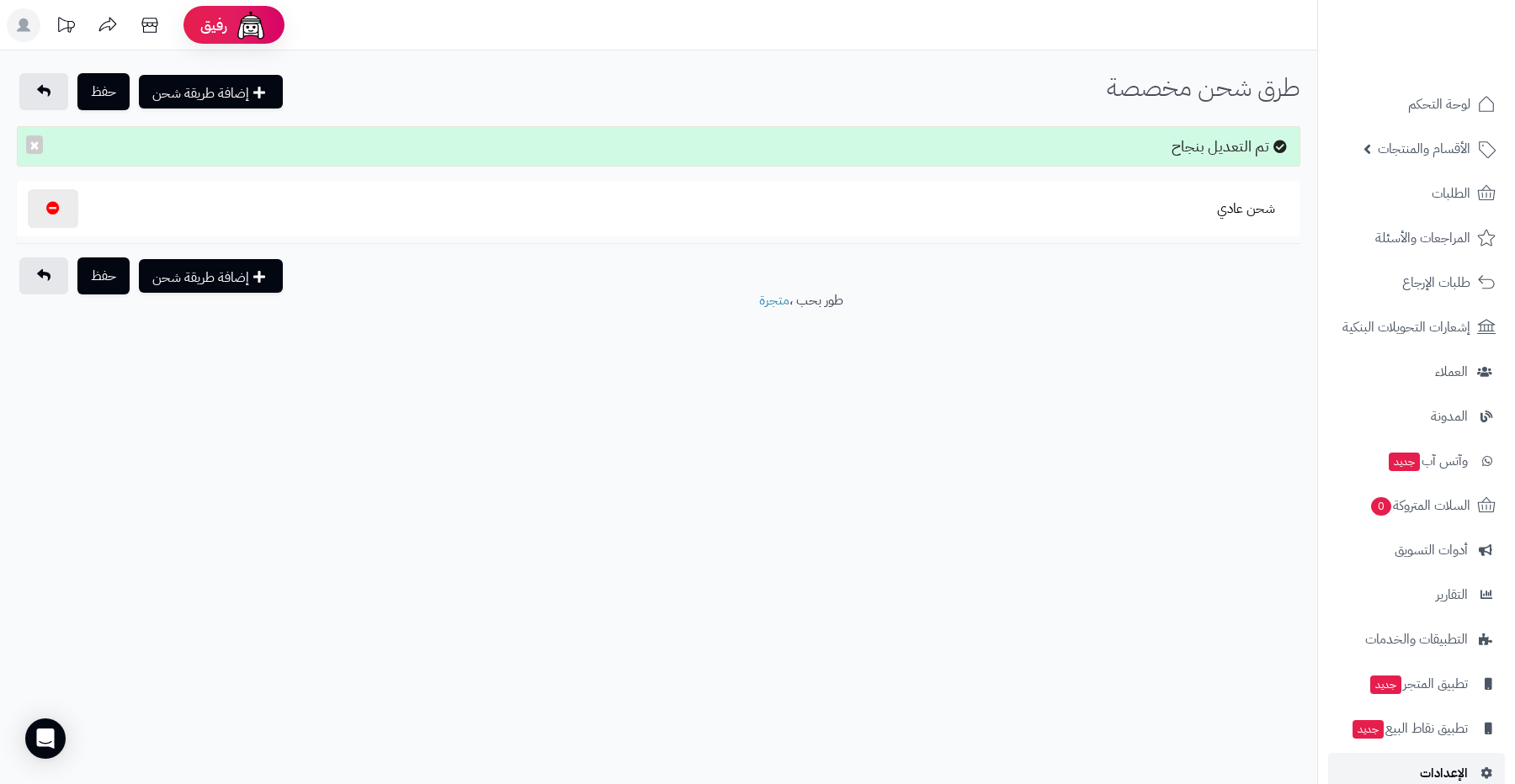
click at [1422, 772] on span "الإعدادات" at bounding box center [1444, 774] width 48 height 24
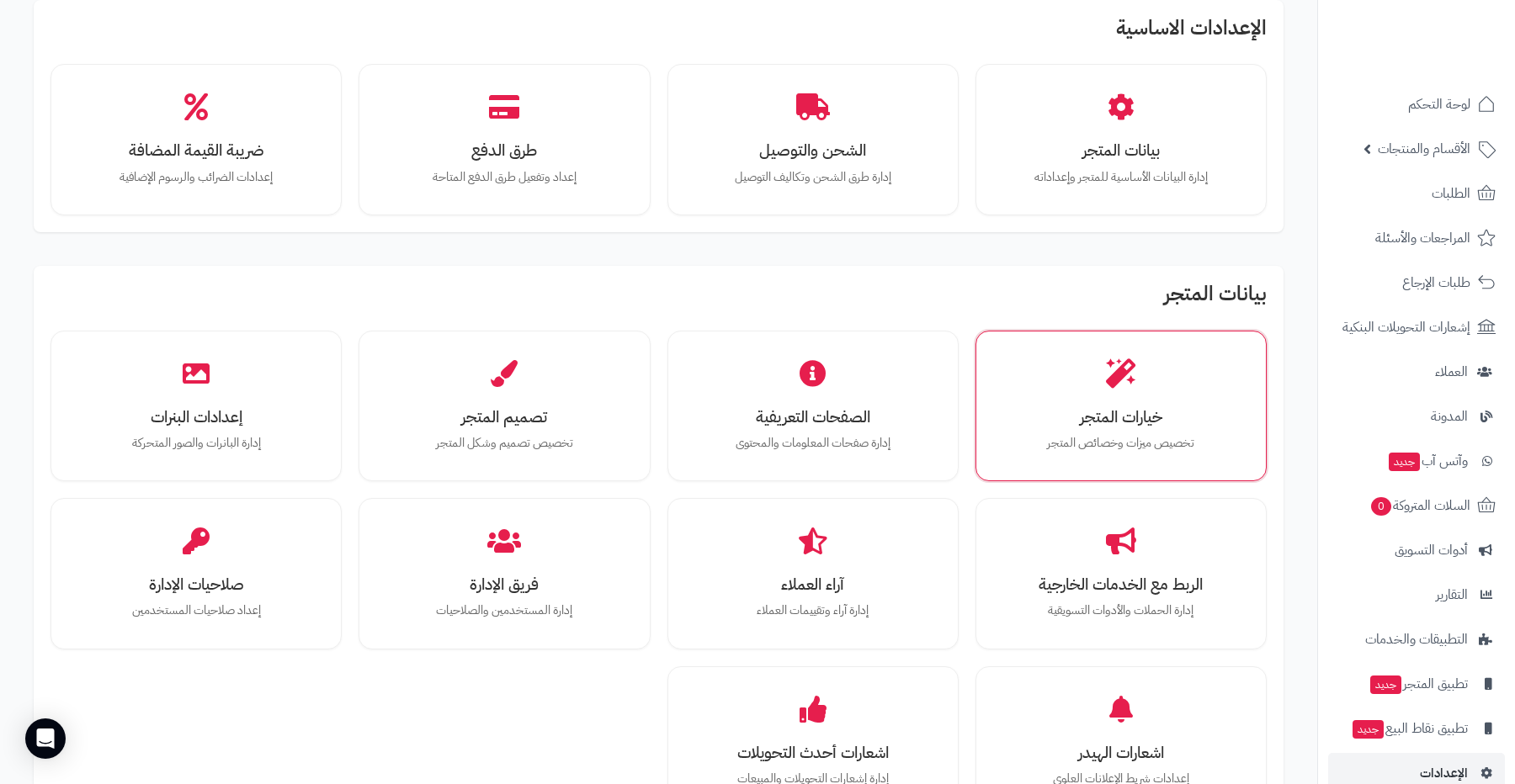
scroll to position [127, 0]
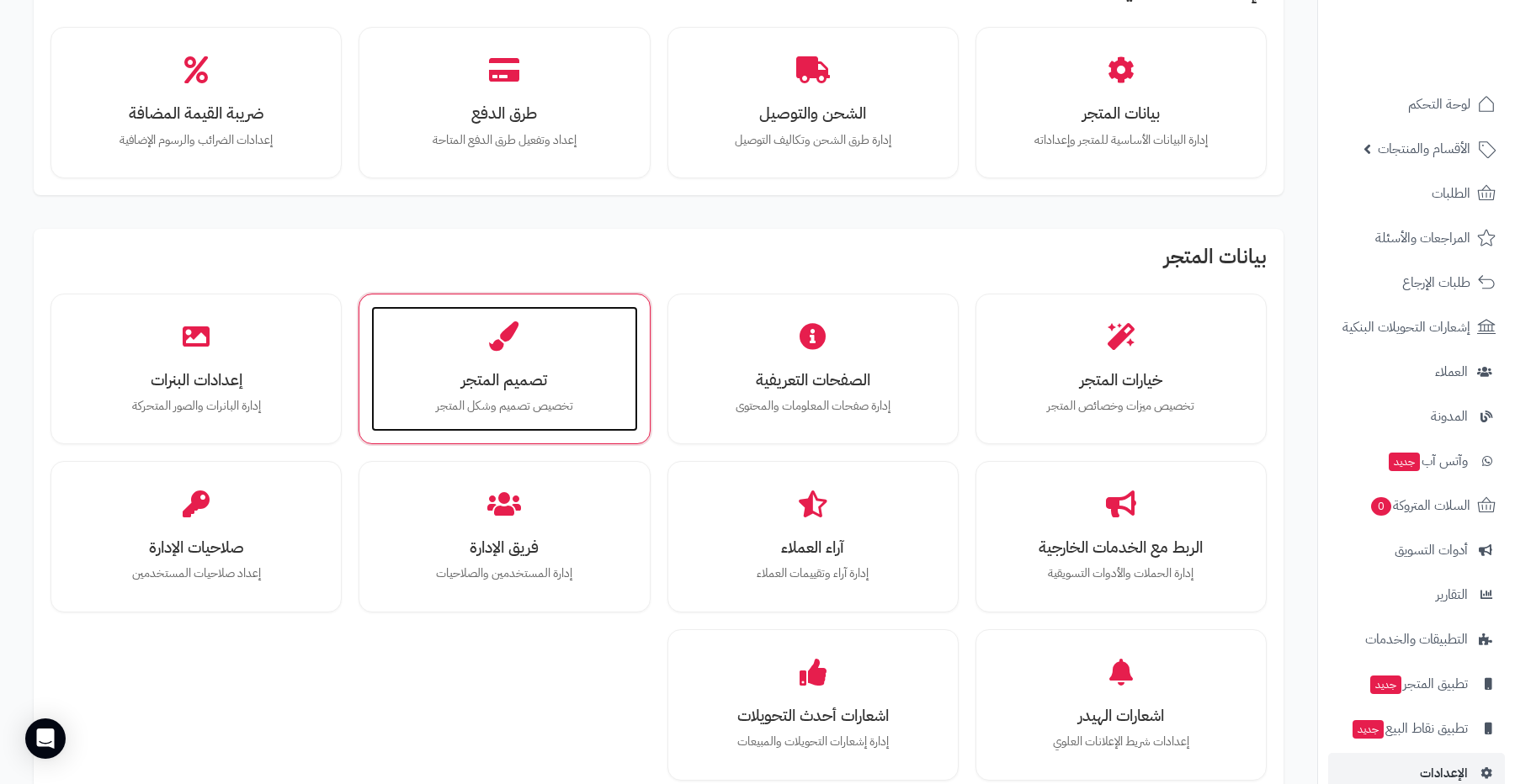
click at [536, 371] on h3 "تصميم المتجر" at bounding box center [504, 379] width 232 height 18
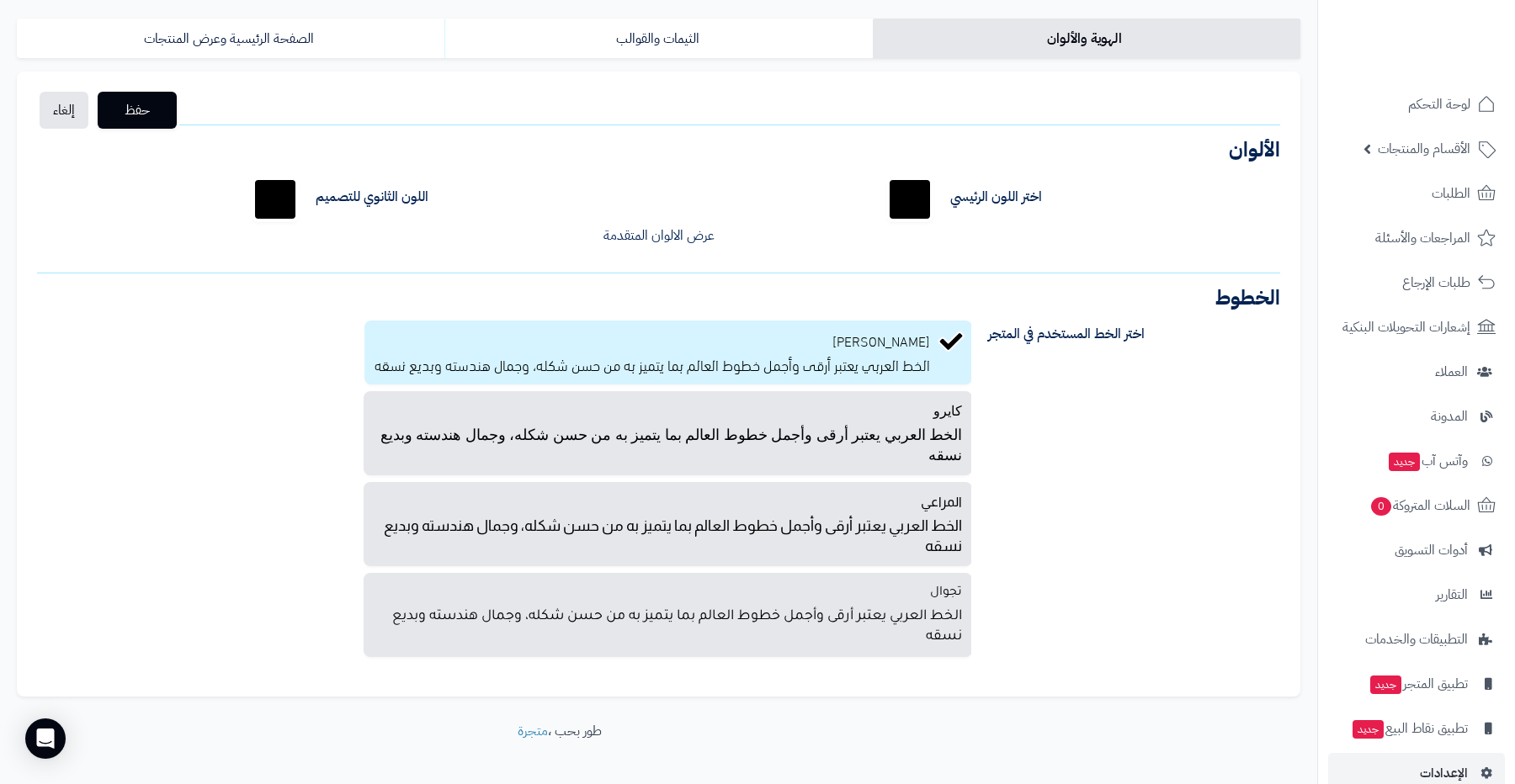
scroll to position [126, 0]
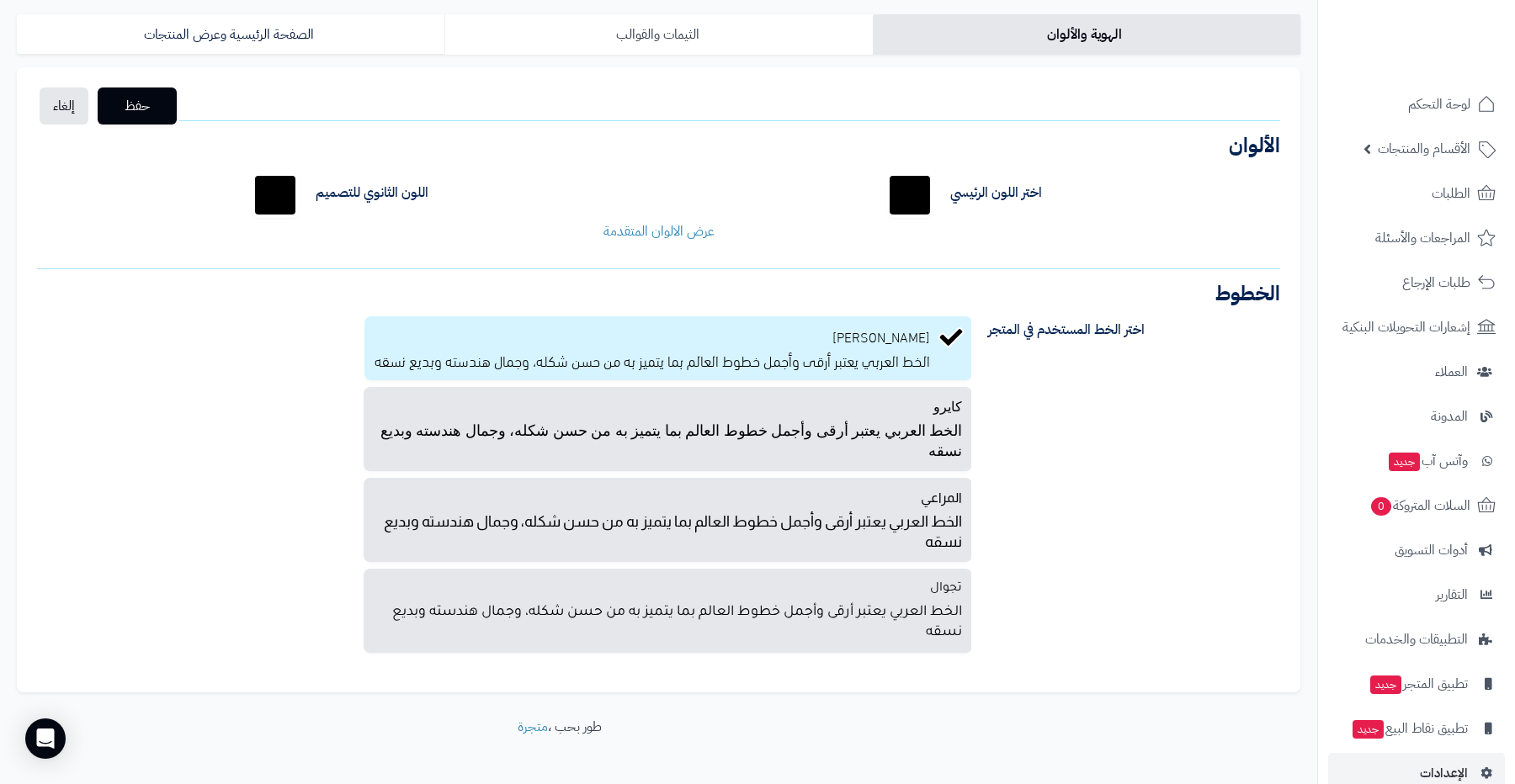
click at [673, 30] on link "الثيمات والقوالب" at bounding box center [658, 35] width 428 height 41
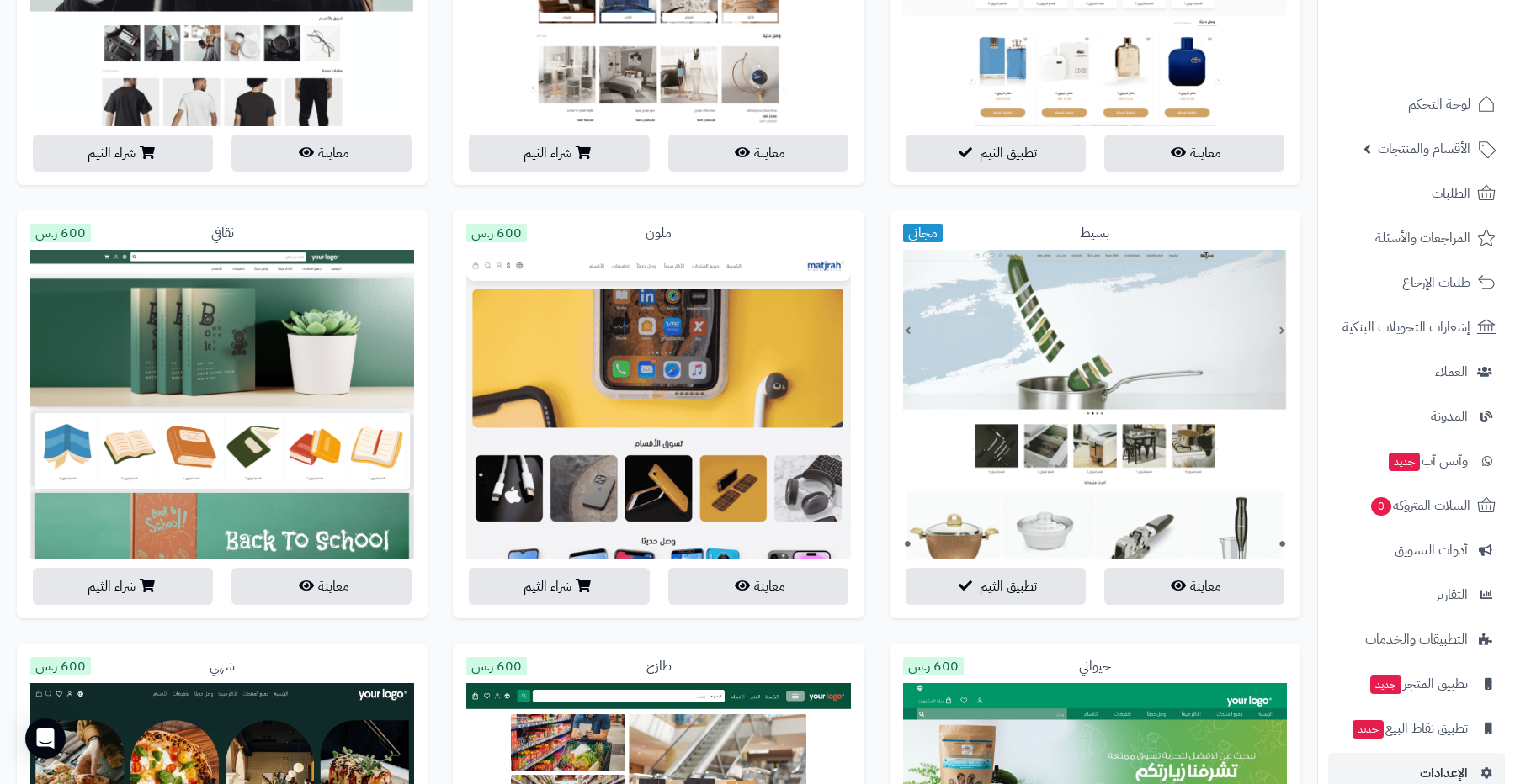
scroll to position [1332, 0]
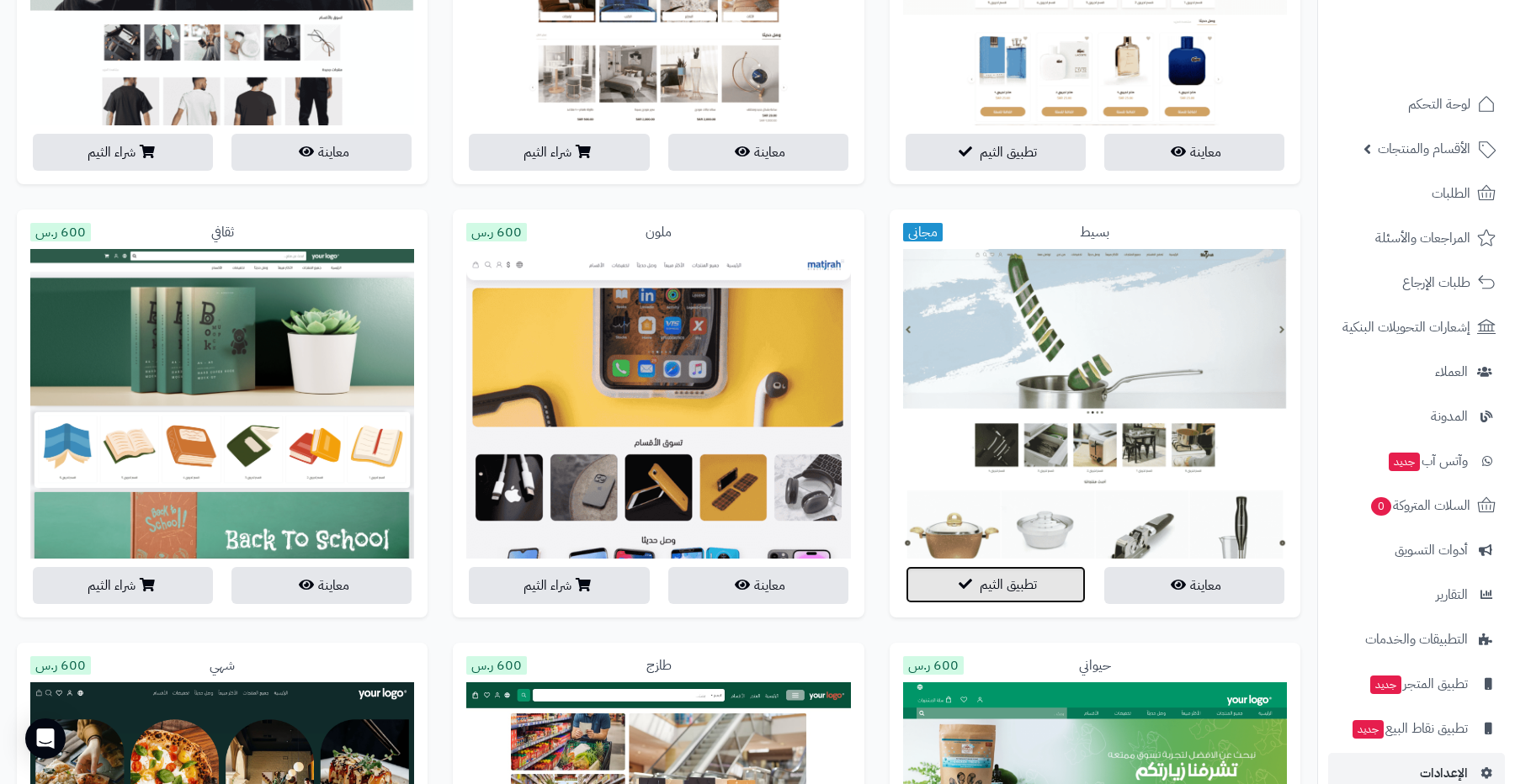
click at [1022, 588] on span "تطبيق الثيم" at bounding box center [1008, 585] width 57 height 20
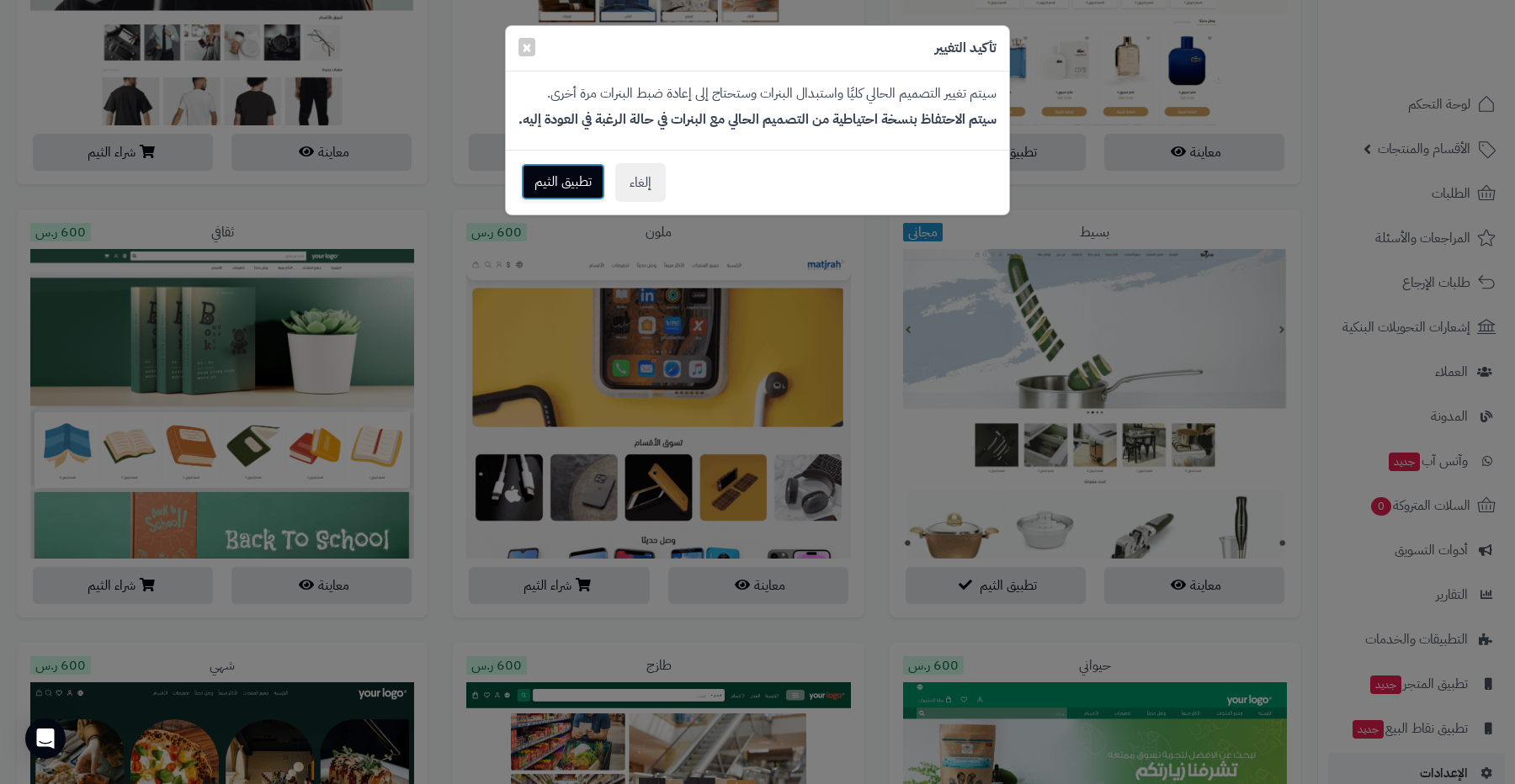
click at [561, 187] on button "تطبيق الثيم" at bounding box center [563, 182] width 84 height 37
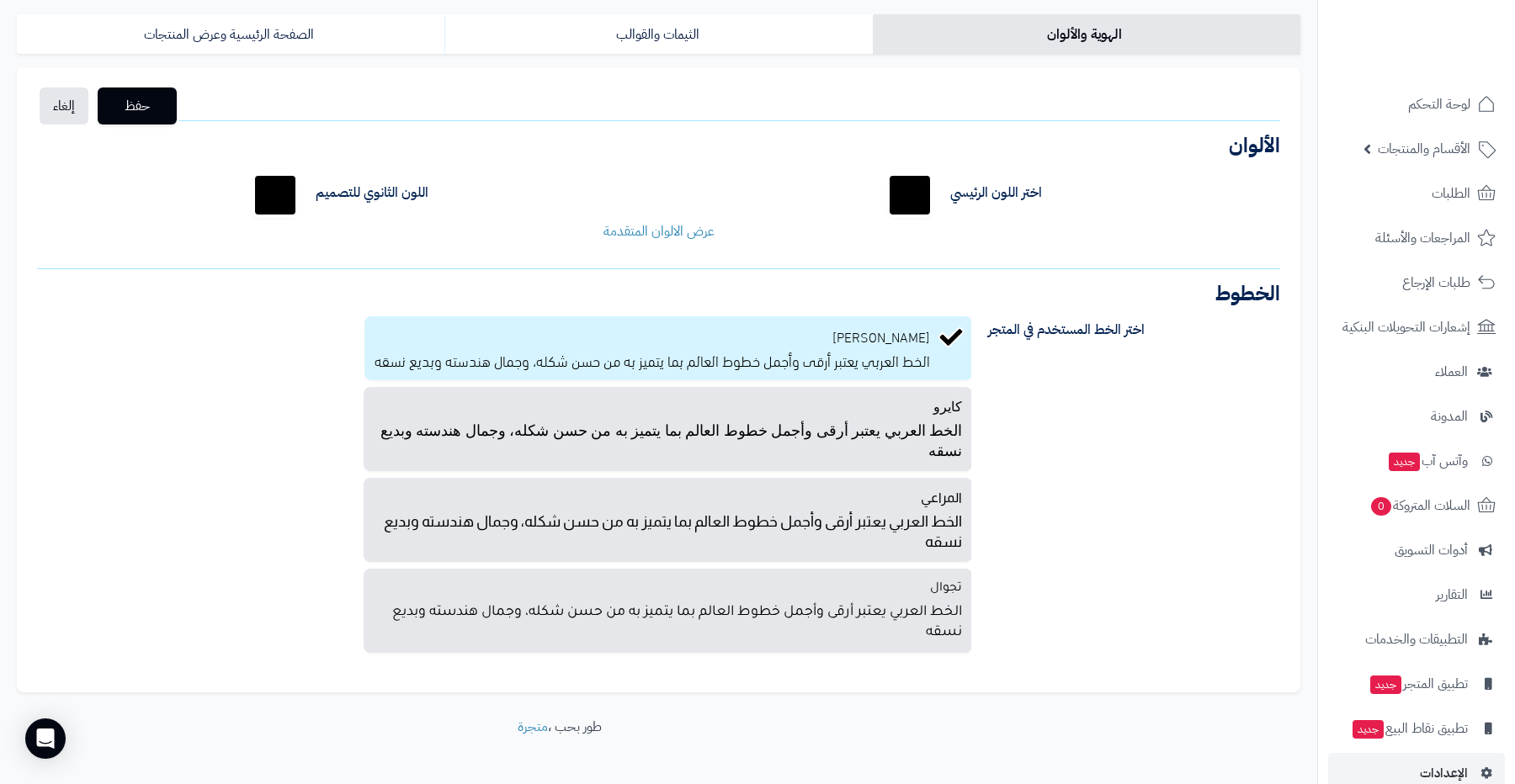
scroll to position [130, 0]
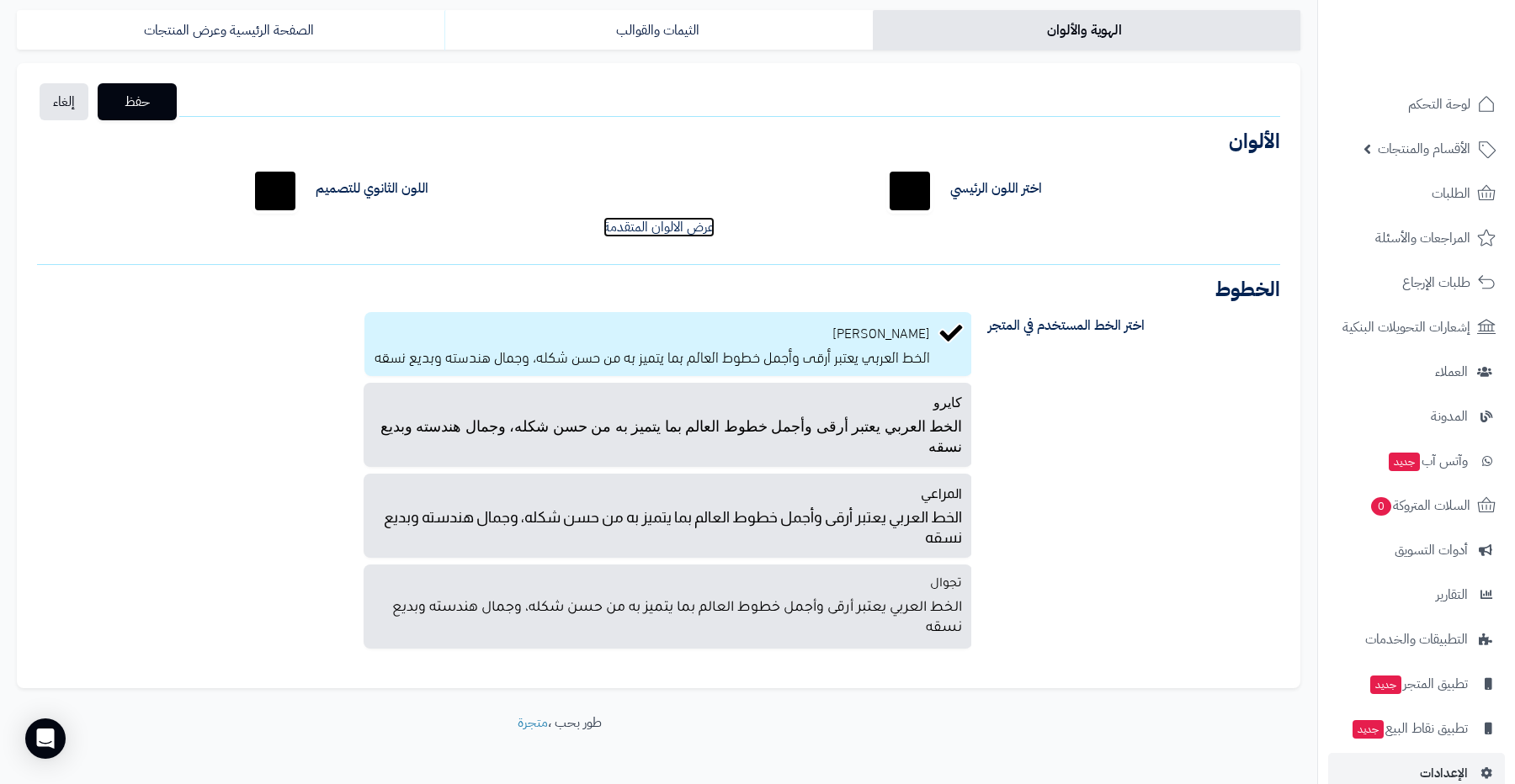
click at [687, 234] on link "عرض الالوان المتقدمة" at bounding box center [659, 227] width 111 height 20
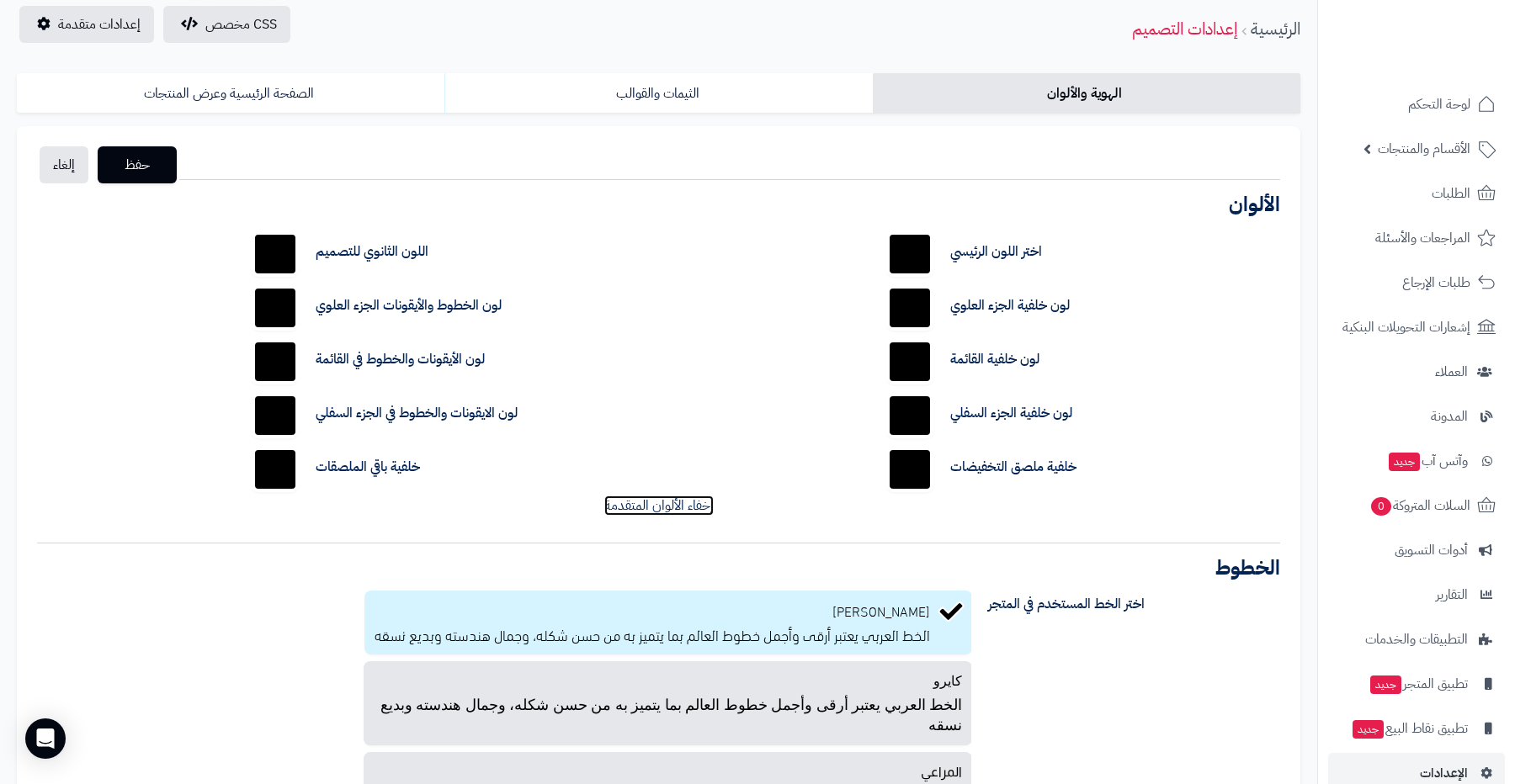
scroll to position [54, 0]
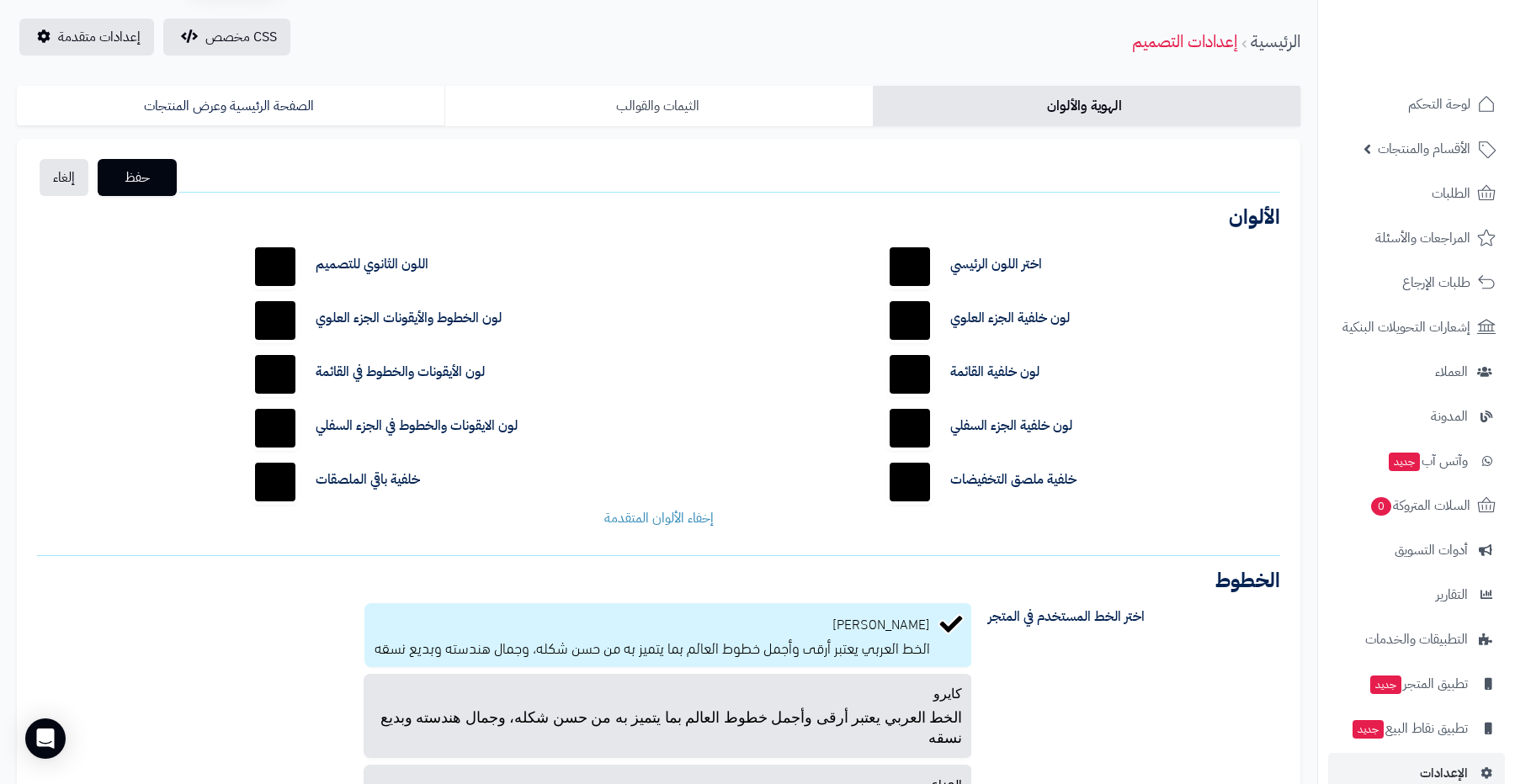
click at [744, 114] on link "الثيمات والقوالب" at bounding box center [658, 106] width 428 height 41
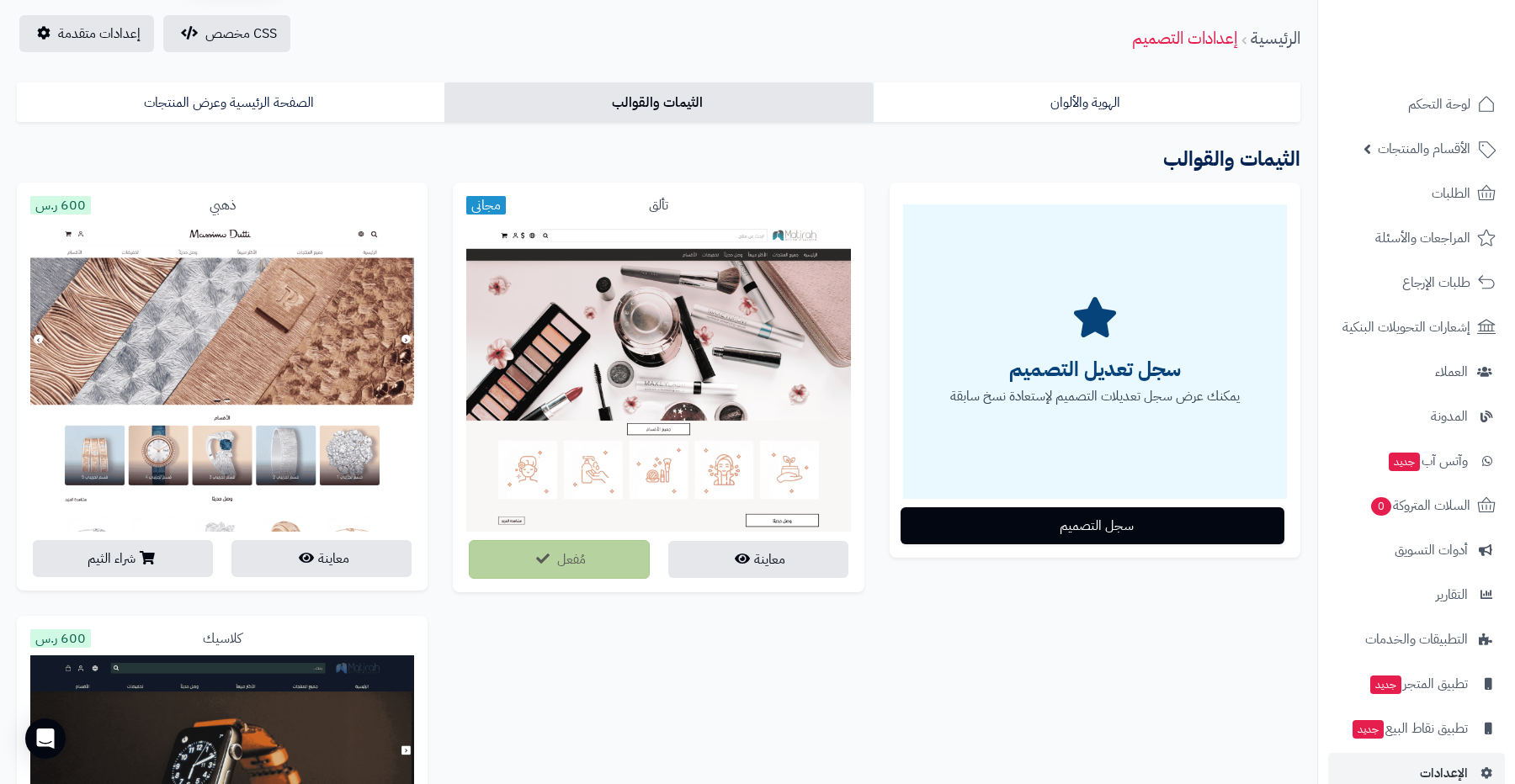
scroll to position [0, 0]
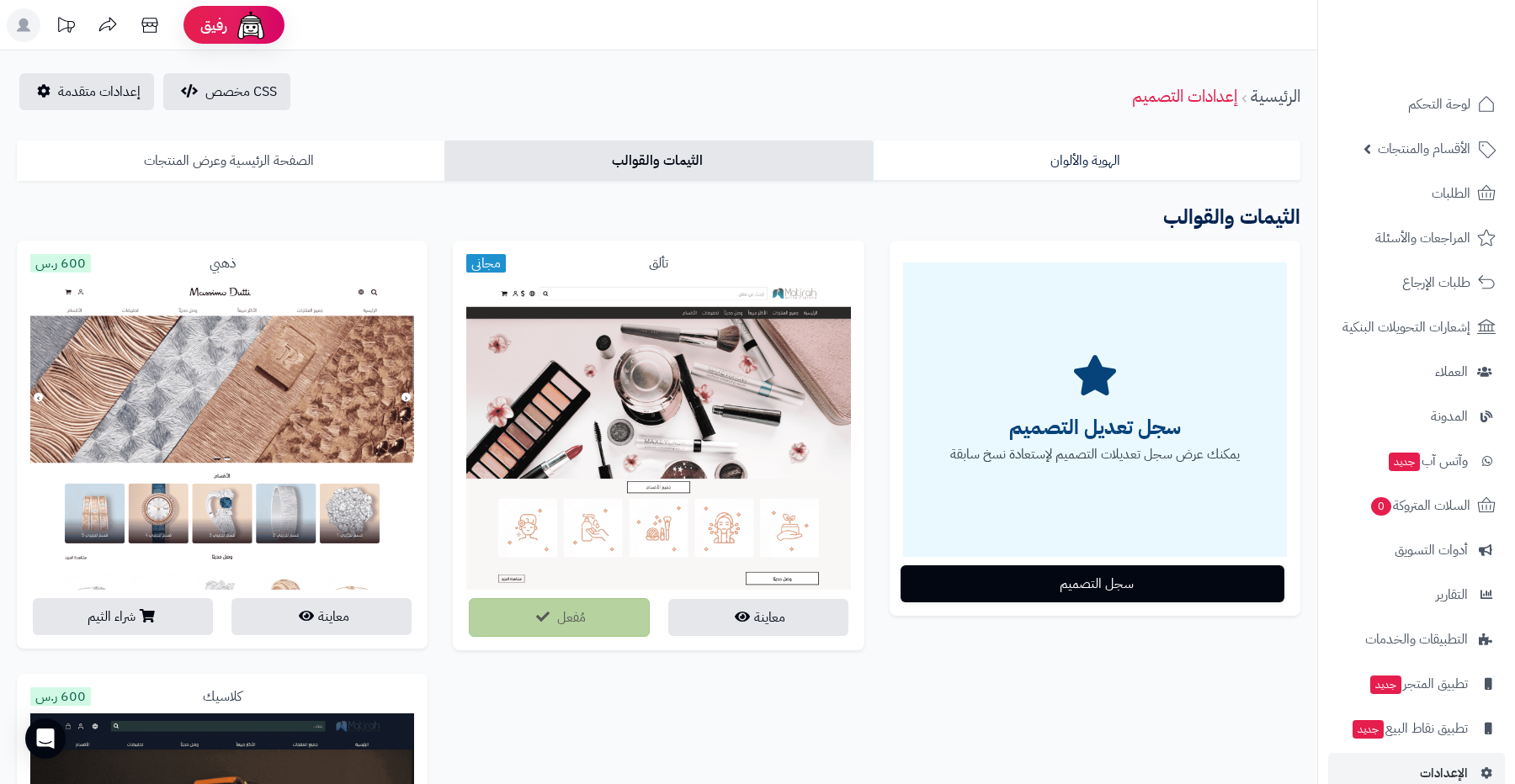
click at [300, 178] on link "الصفحة الرئيسية وعرض المنتجات" at bounding box center [231, 161] width 428 height 41
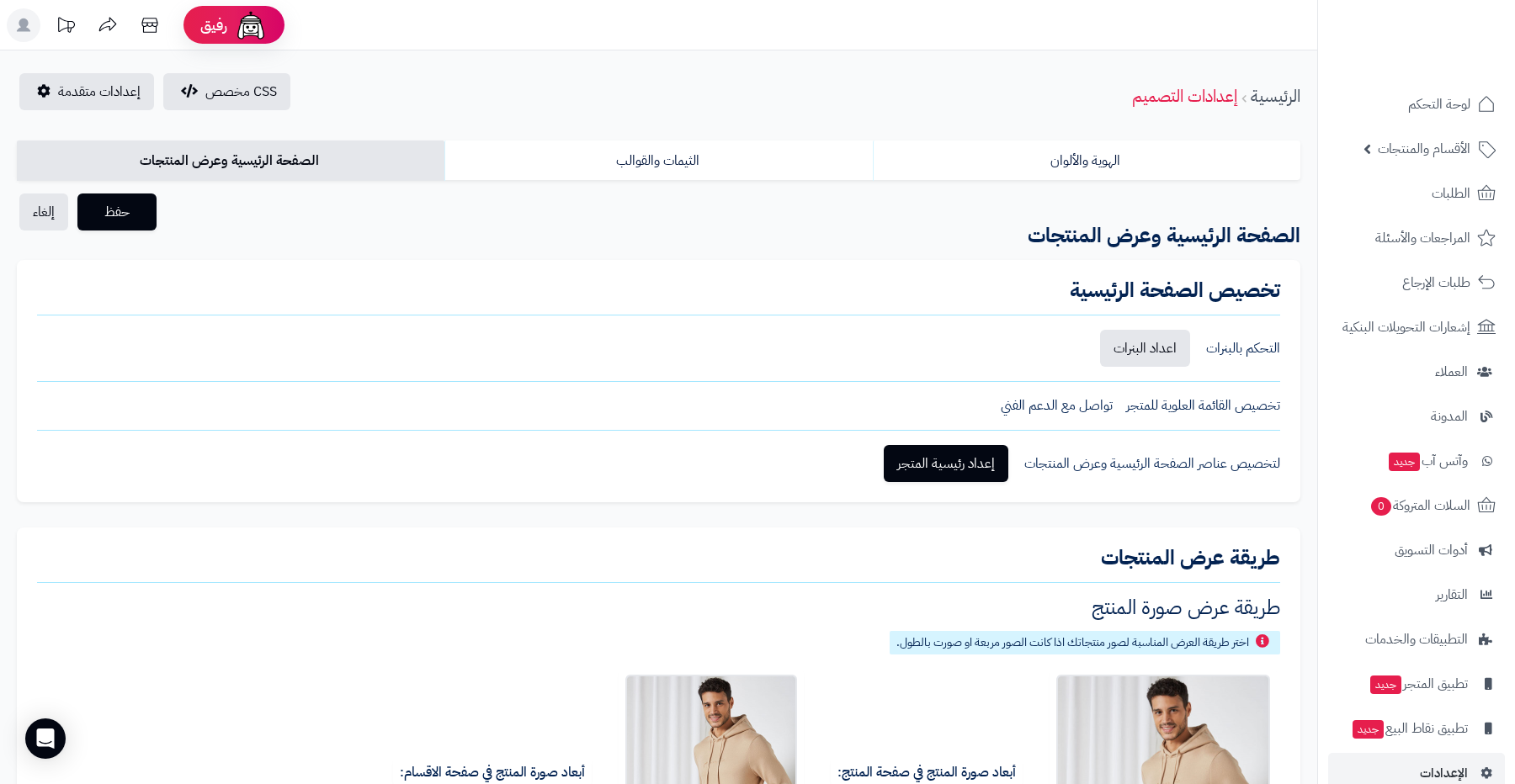
click at [1248, 344] on div "التحكم بالبنرات" at bounding box center [1243, 349] width 74 height 20
click at [1052, 404] on span "تواصل مع الدعم الفني" at bounding box center [1057, 406] width 112 height 20
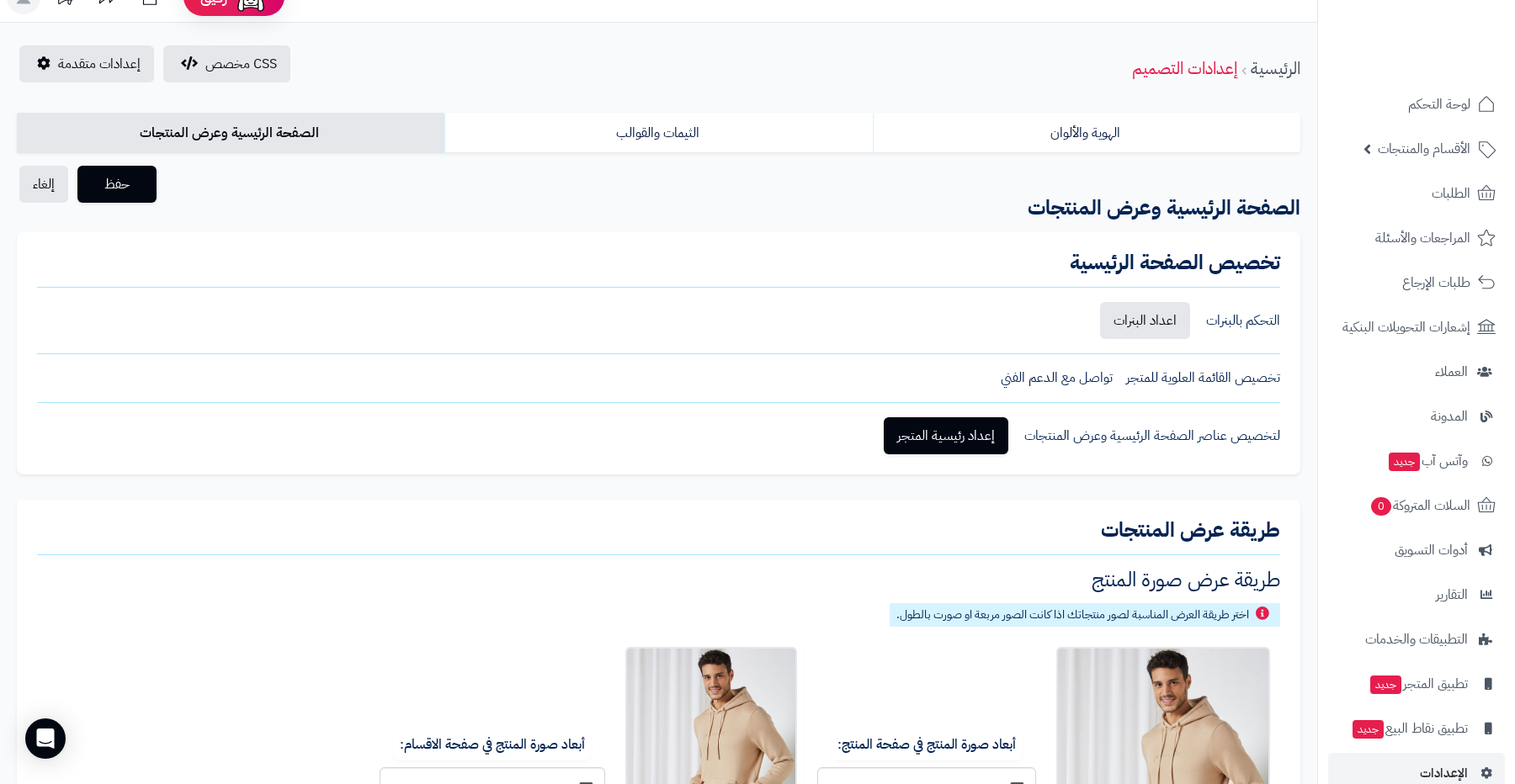
scroll to position [34, 0]
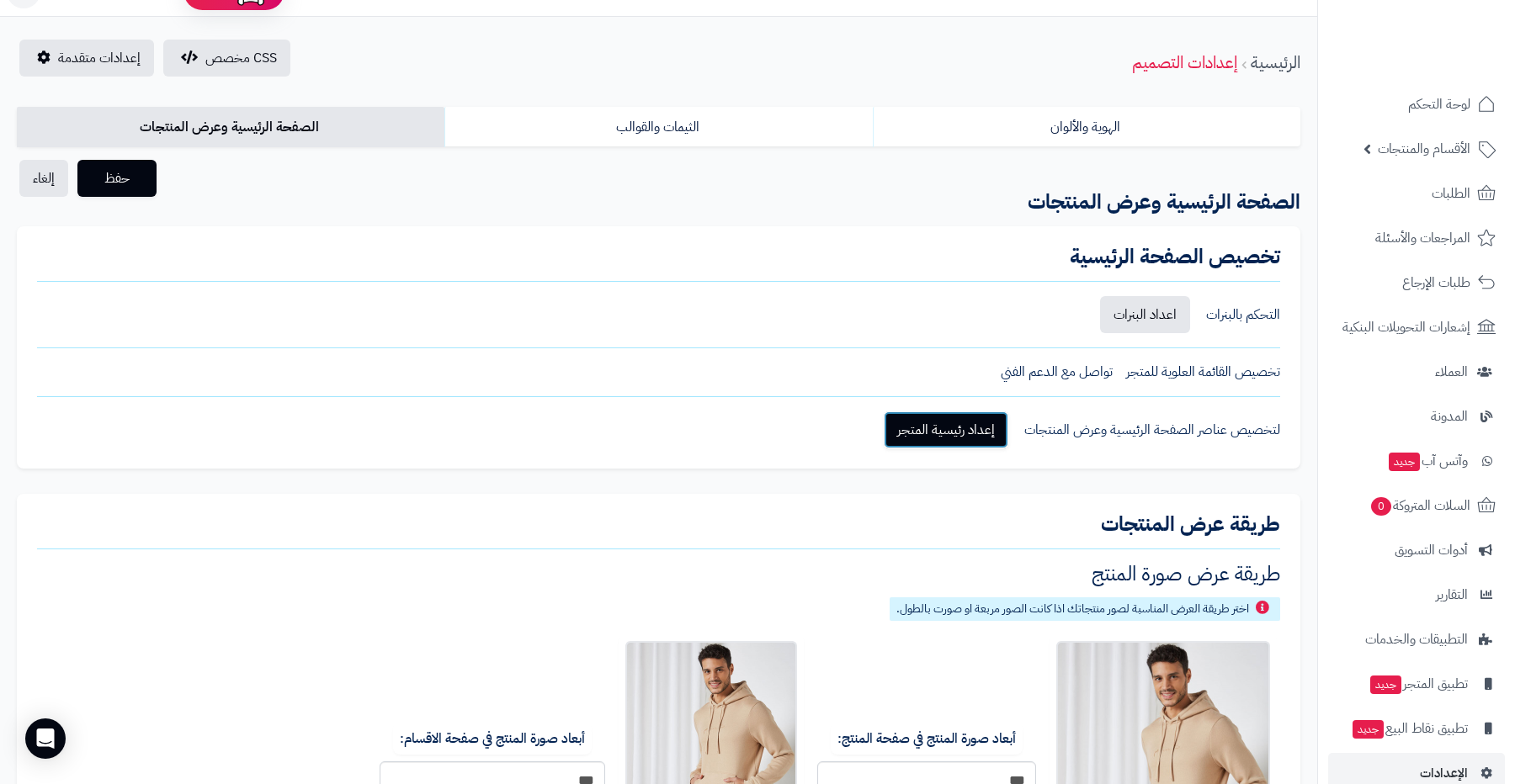
click at [935, 433] on link "إعداد رئيسية المتجر" at bounding box center [946, 430] width 124 height 37
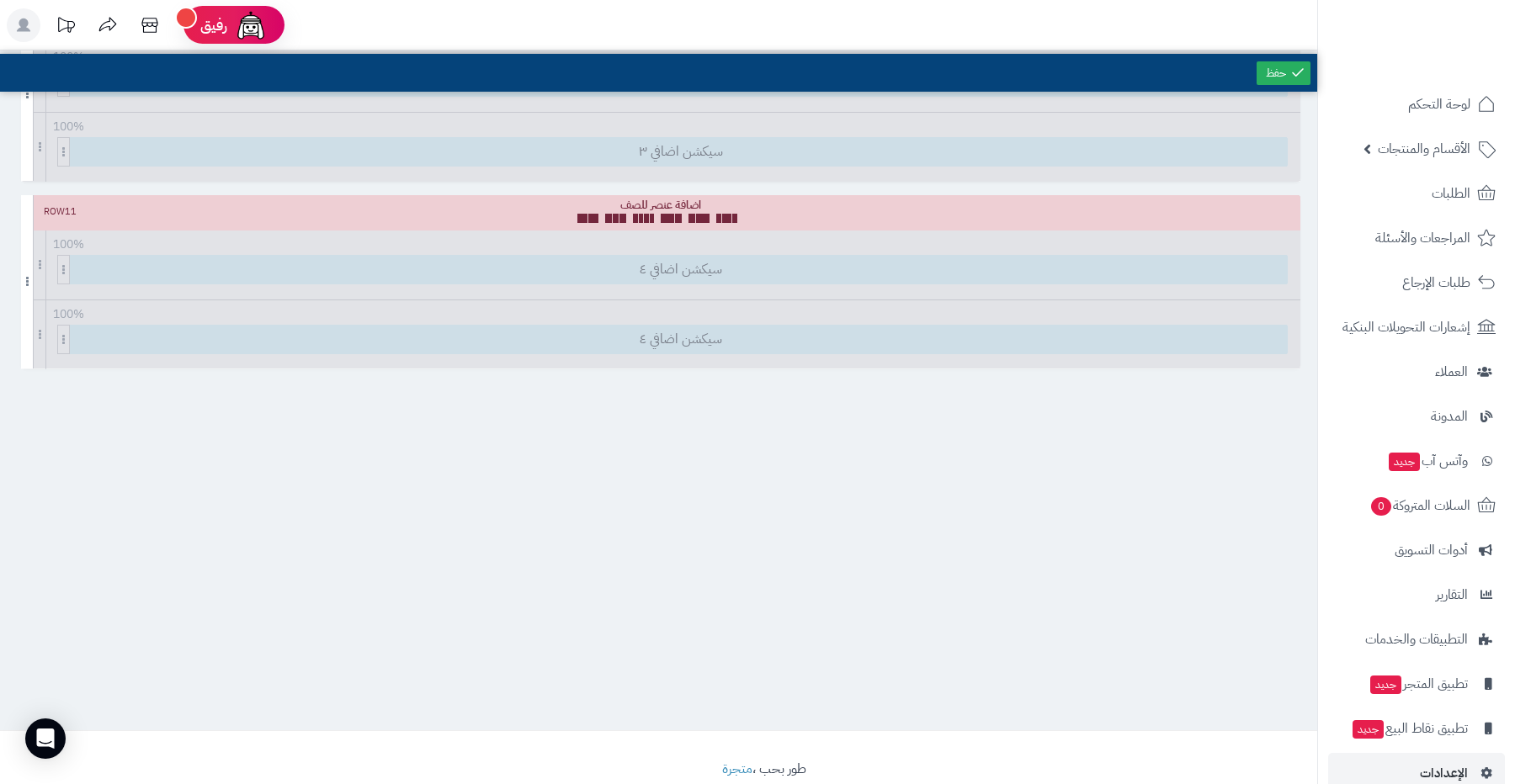
scroll to position [1482, 0]
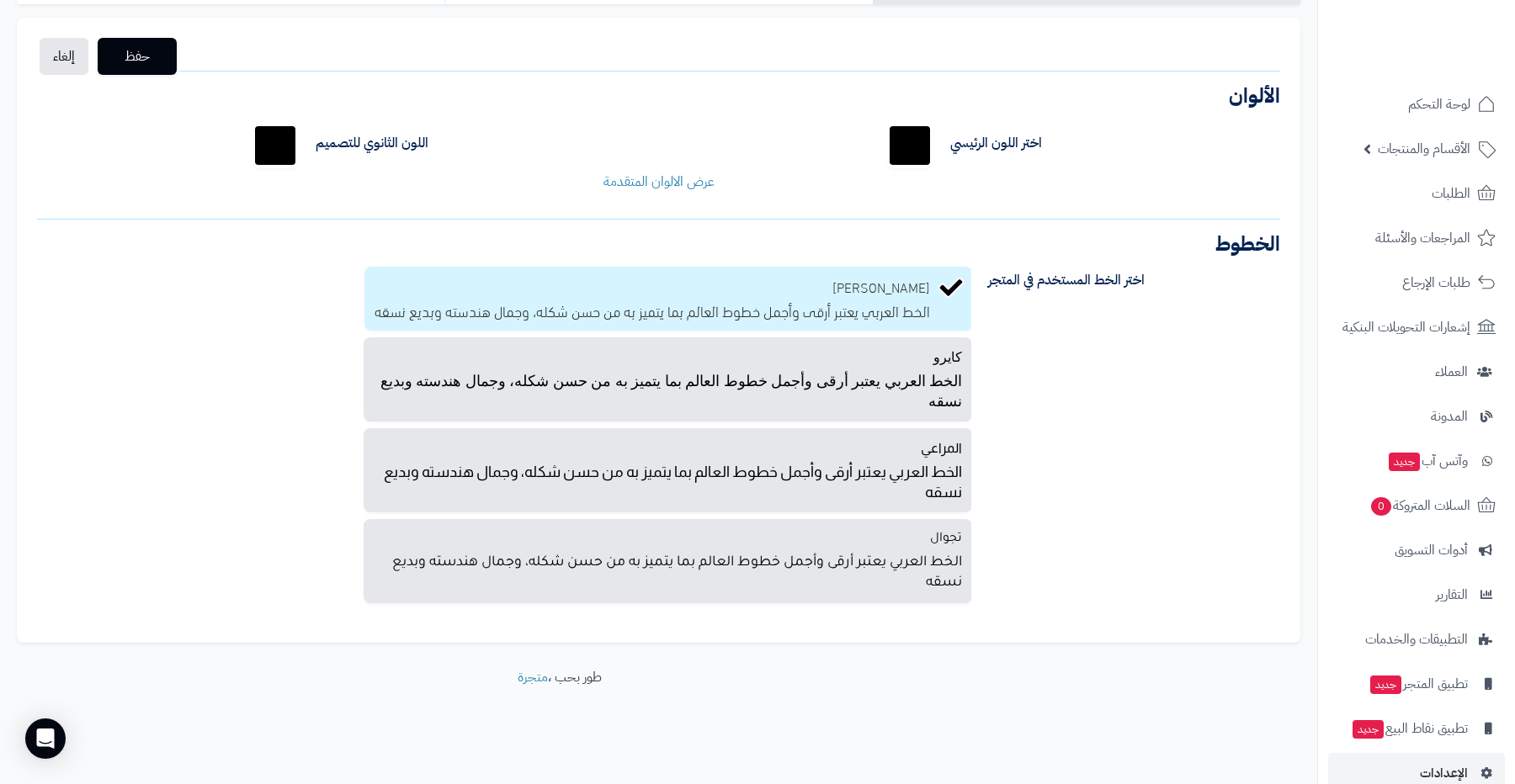
scroll to position [178, 0]
click at [658, 189] on link "عرض الالوان المتقدمة" at bounding box center [659, 180] width 111 height 20
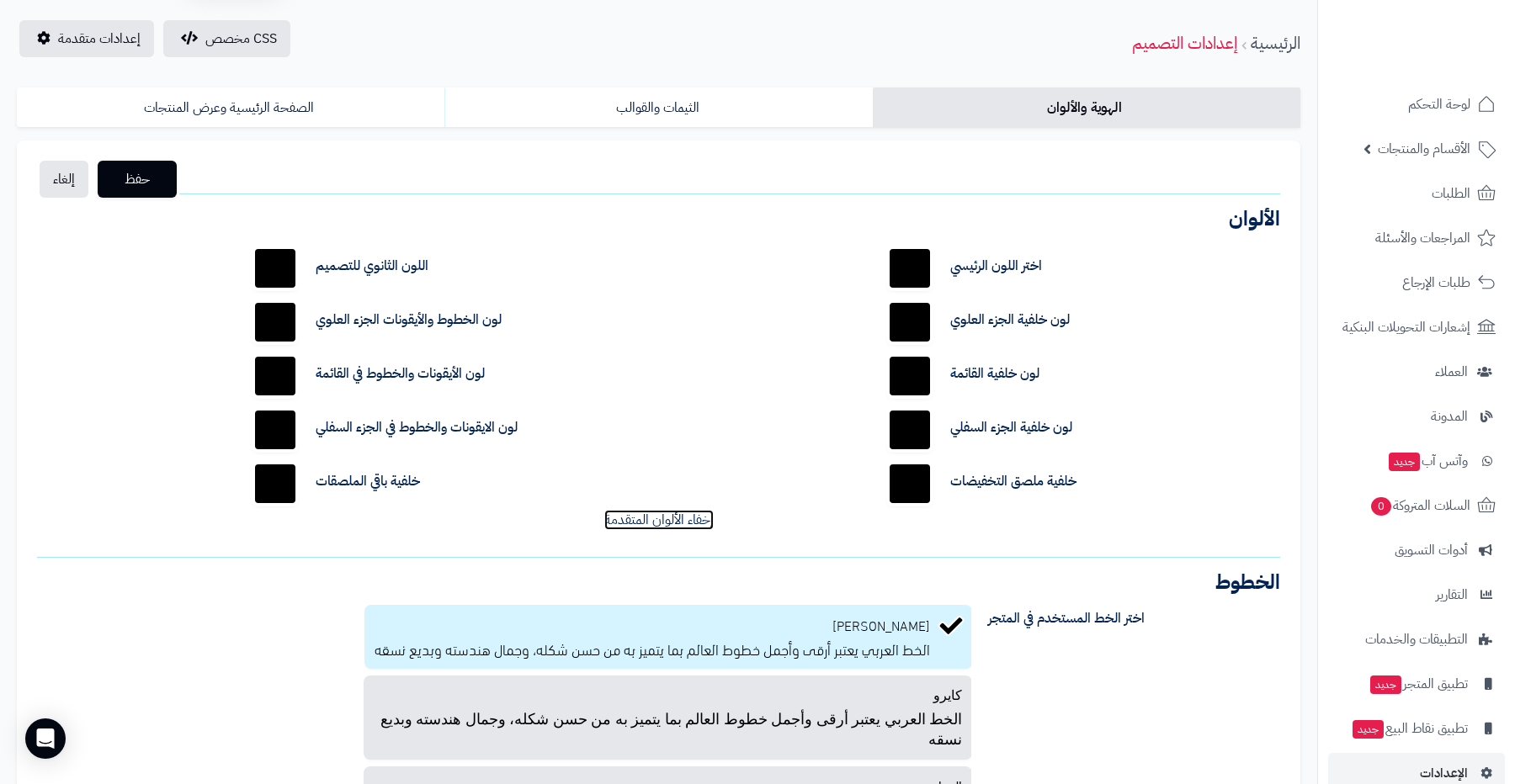
scroll to position [0, 0]
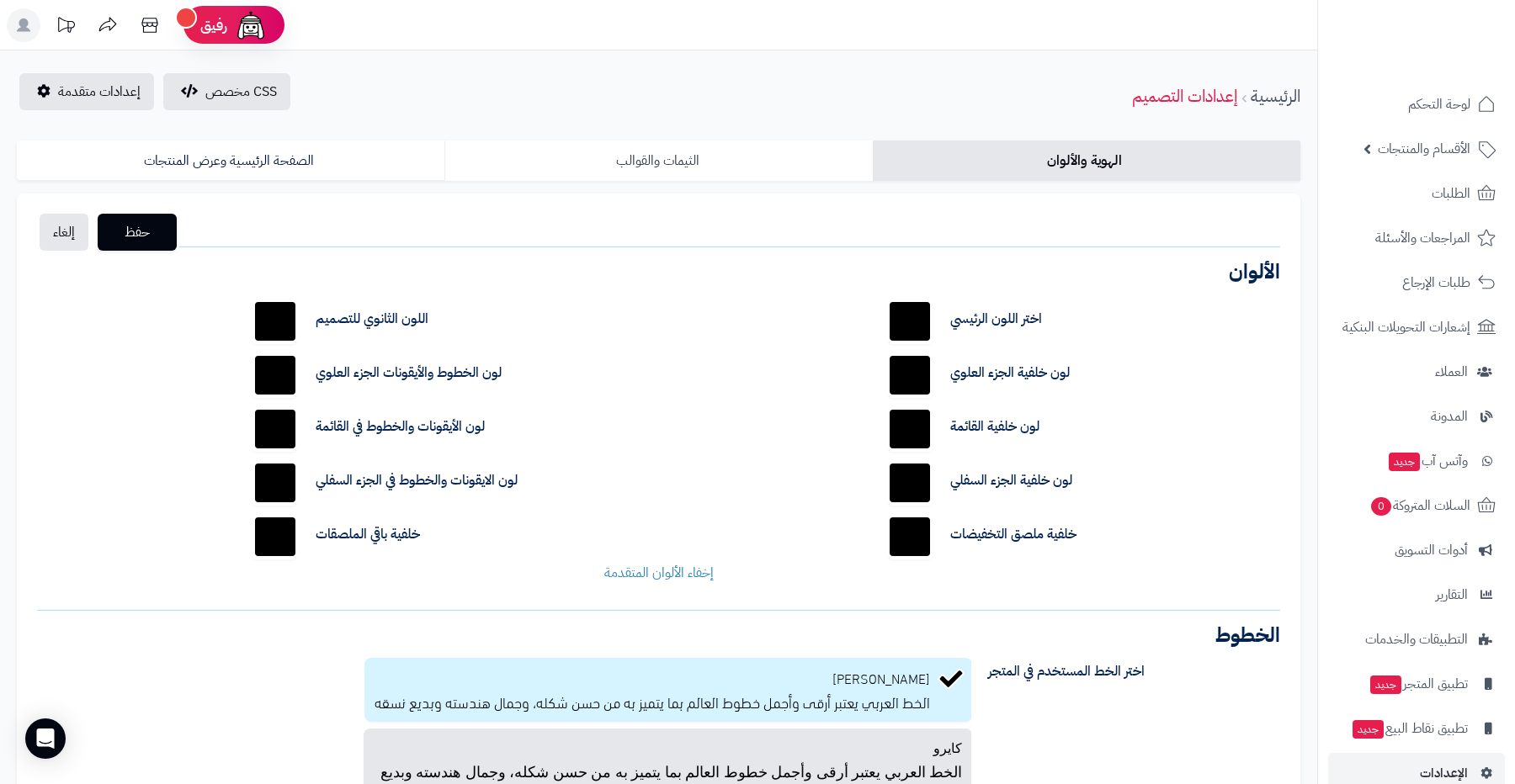
click at [687, 175] on link "الثيمات والقوالب" at bounding box center [658, 161] width 428 height 41
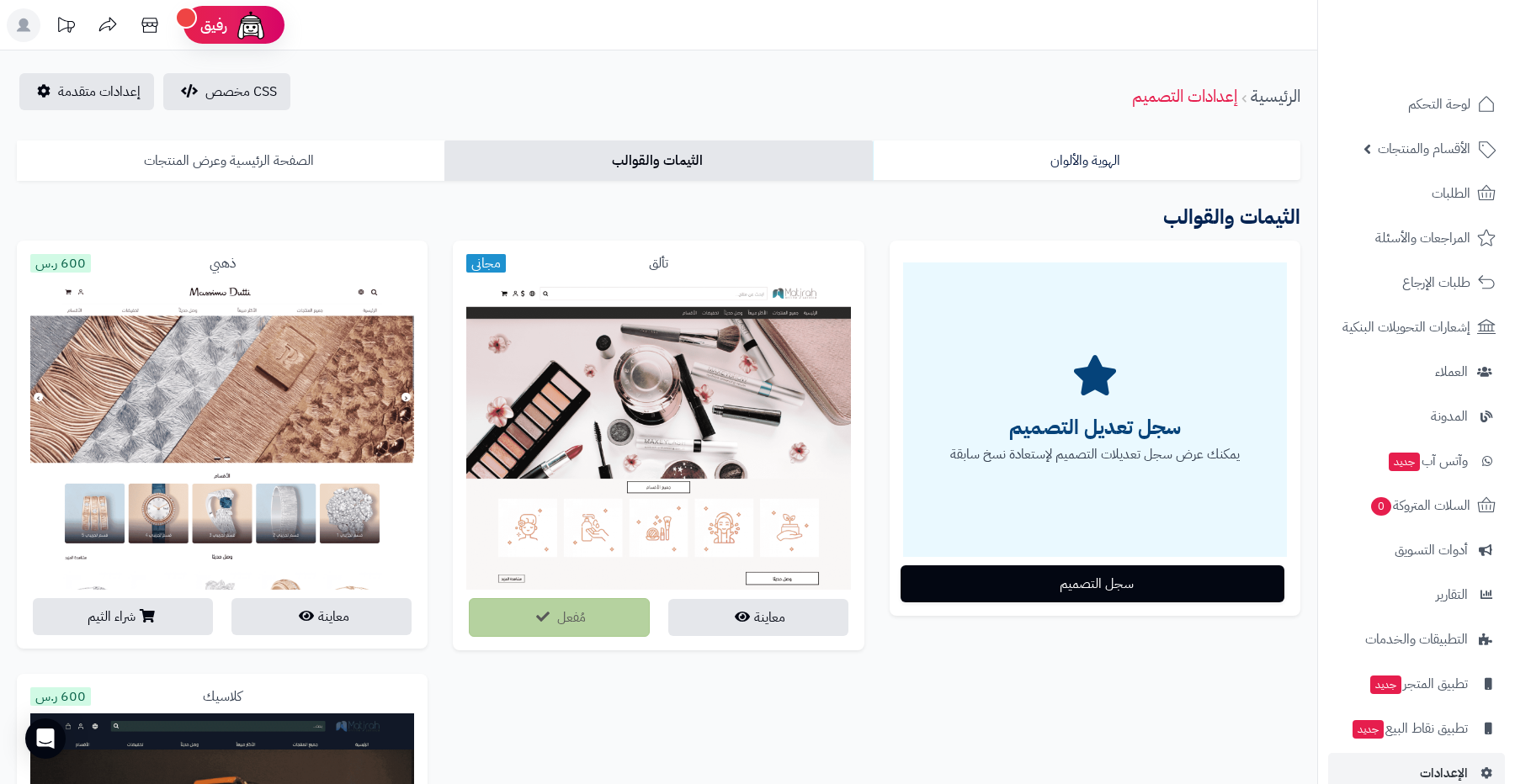
click at [356, 161] on link "الصفحة الرئيسية وعرض المنتجات" at bounding box center [231, 161] width 428 height 41
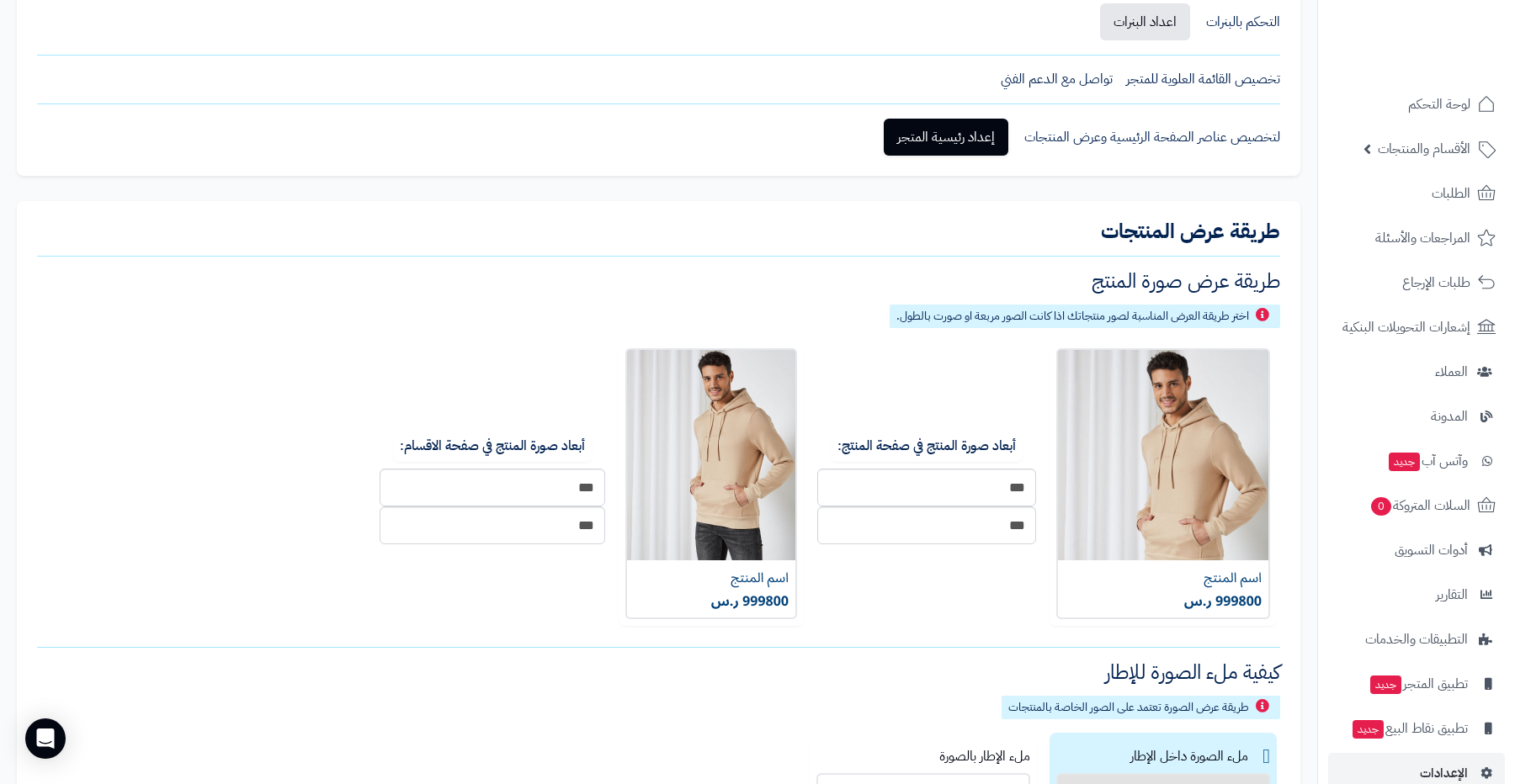
scroll to position [327, 0]
click at [916, 448] on label "أبعاد صورة المنتج في صفحة المنتج:" at bounding box center [927, 446] width 192 height 33
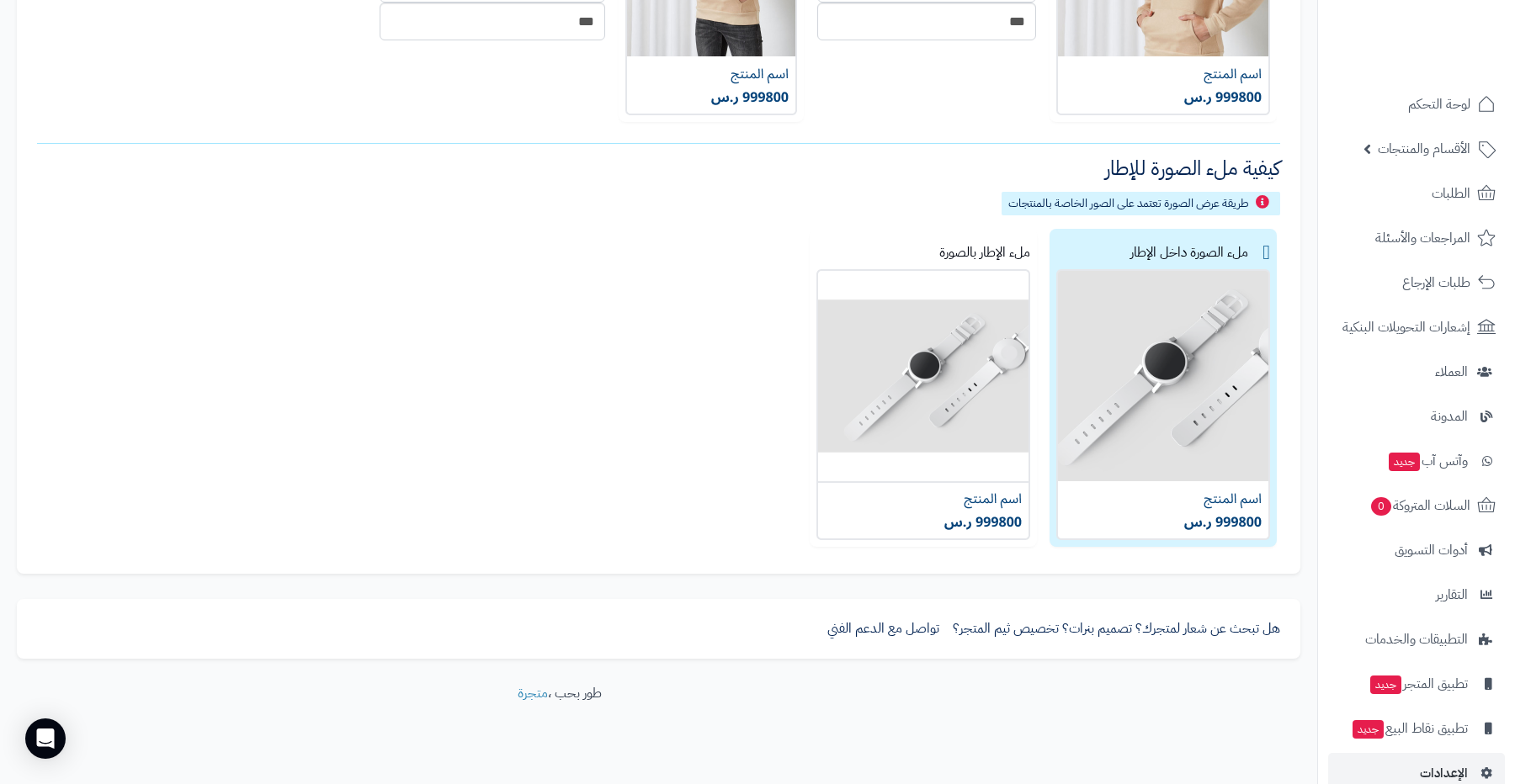
scroll to position [849, 0]
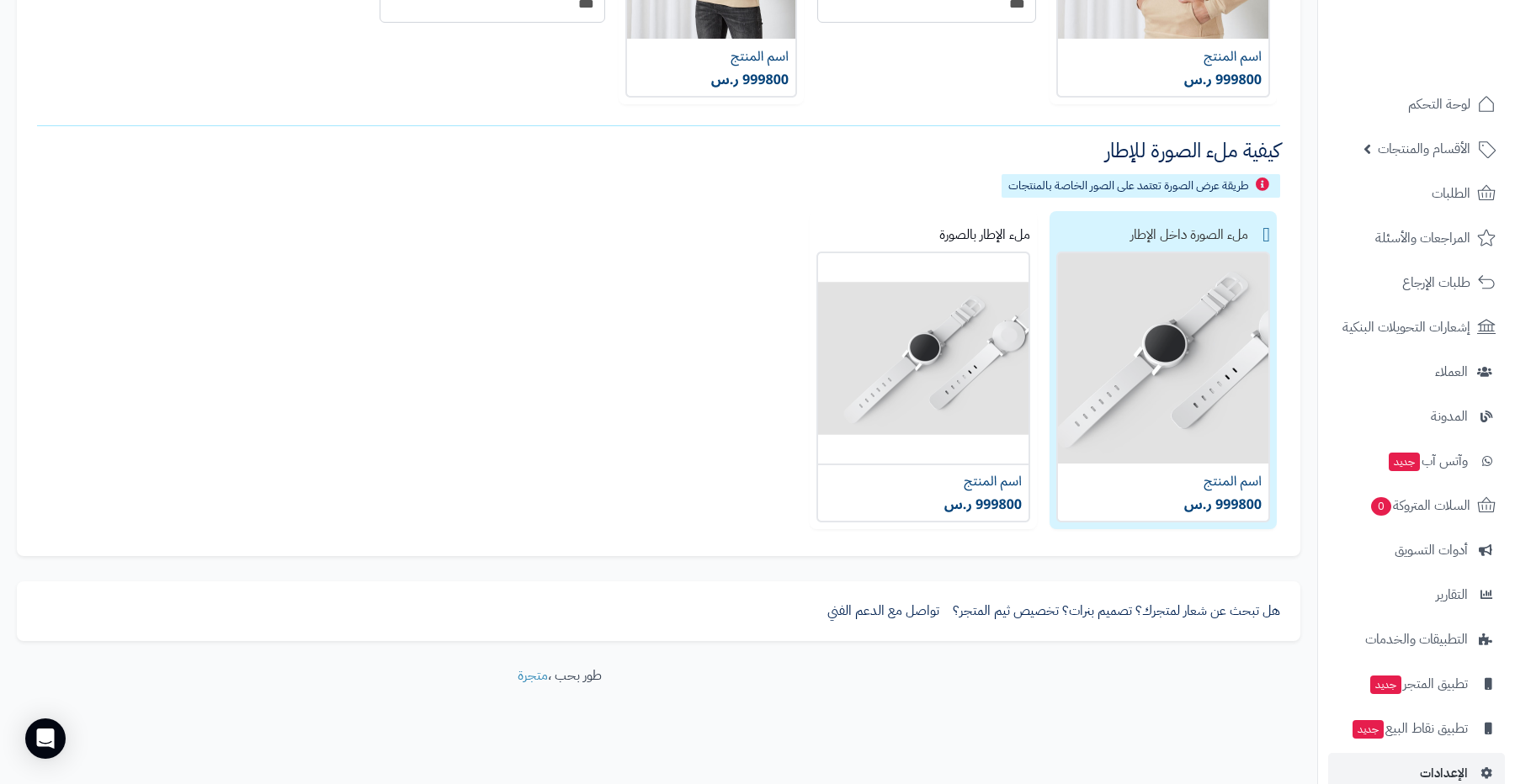
click at [1260, 232] on label "ملء الصورة داخل الإطار" at bounding box center [1163, 370] width 227 height 318
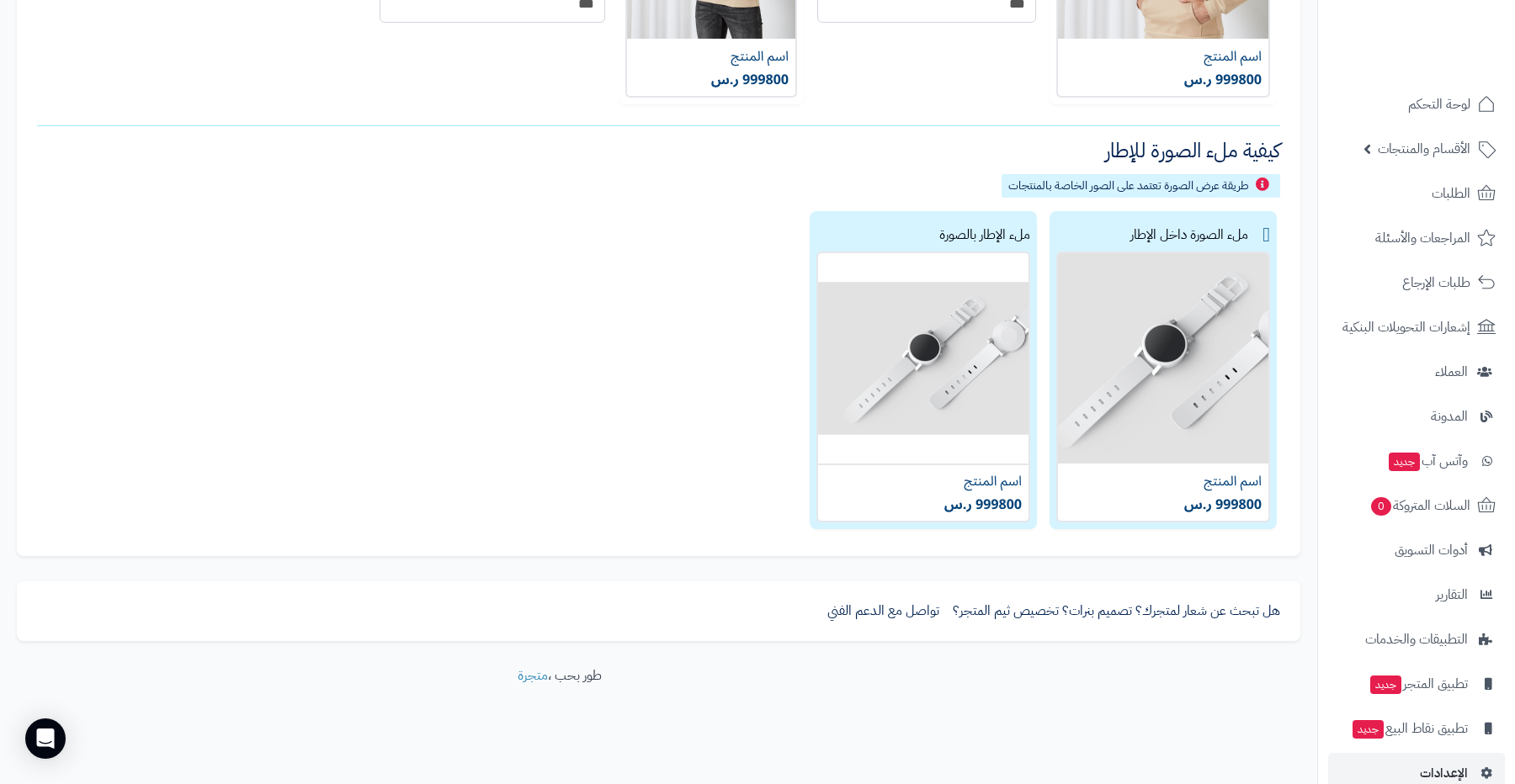
click at [1000, 233] on div "ملء الإطار بالصورة" at bounding box center [923, 235] width 214 height 34
click at [1180, 235] on div "ملء الصورة داخل الإطار" at bounding box center [1163, 235] width 214 height 34
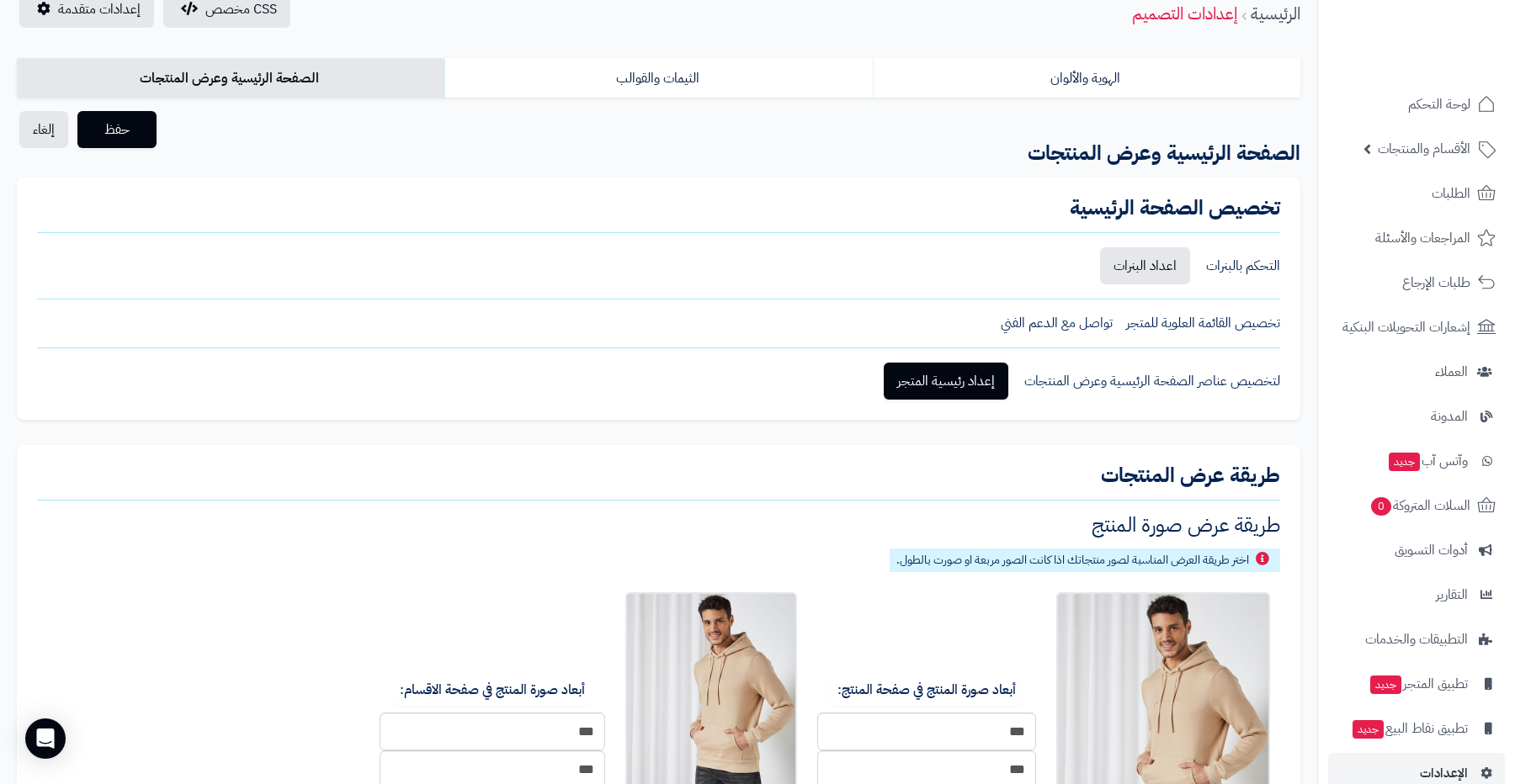
scroll to position [0, 0]
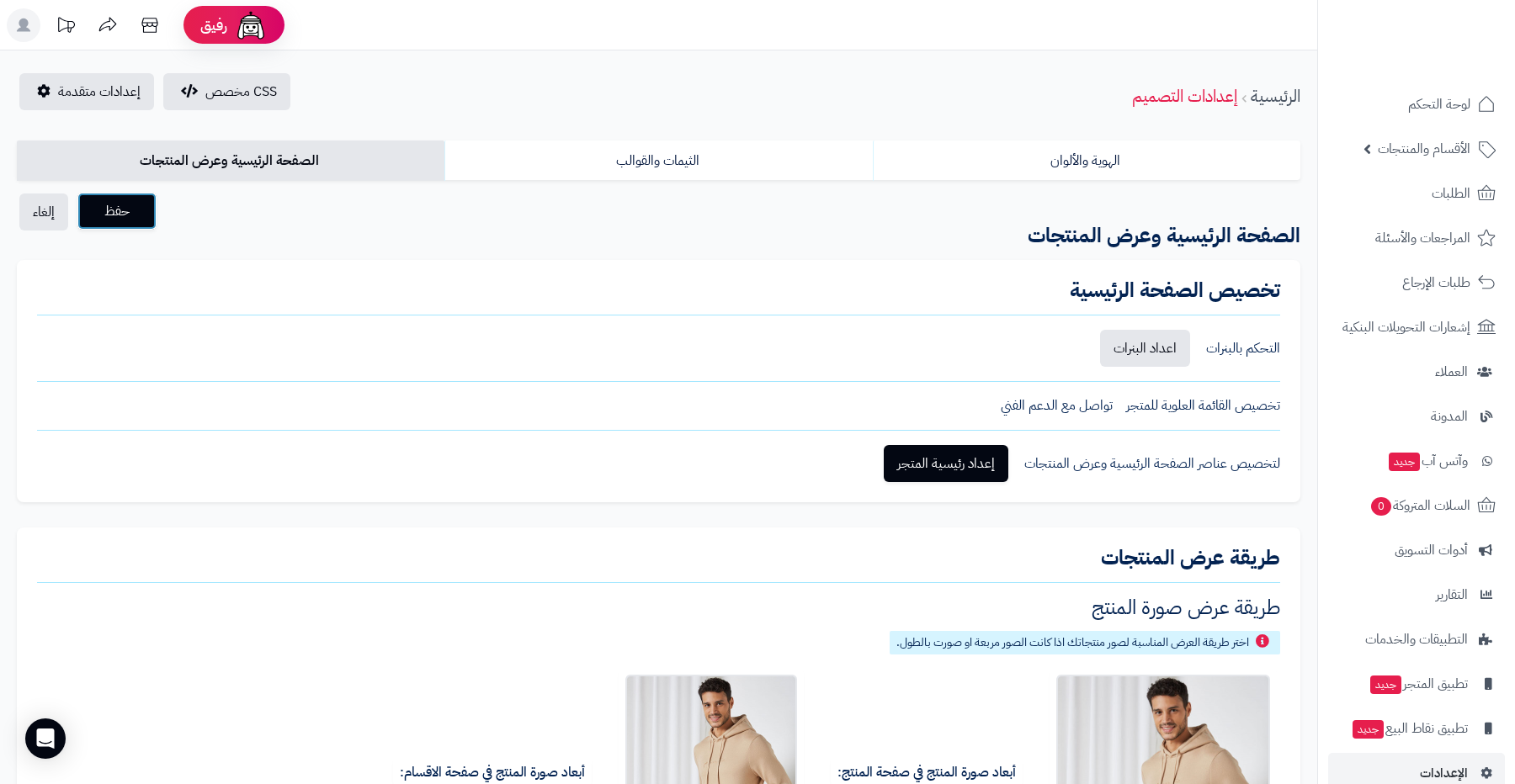
click at [134, 219] on span "حفظ" at bounding box center [117, 212] width 52 height 20
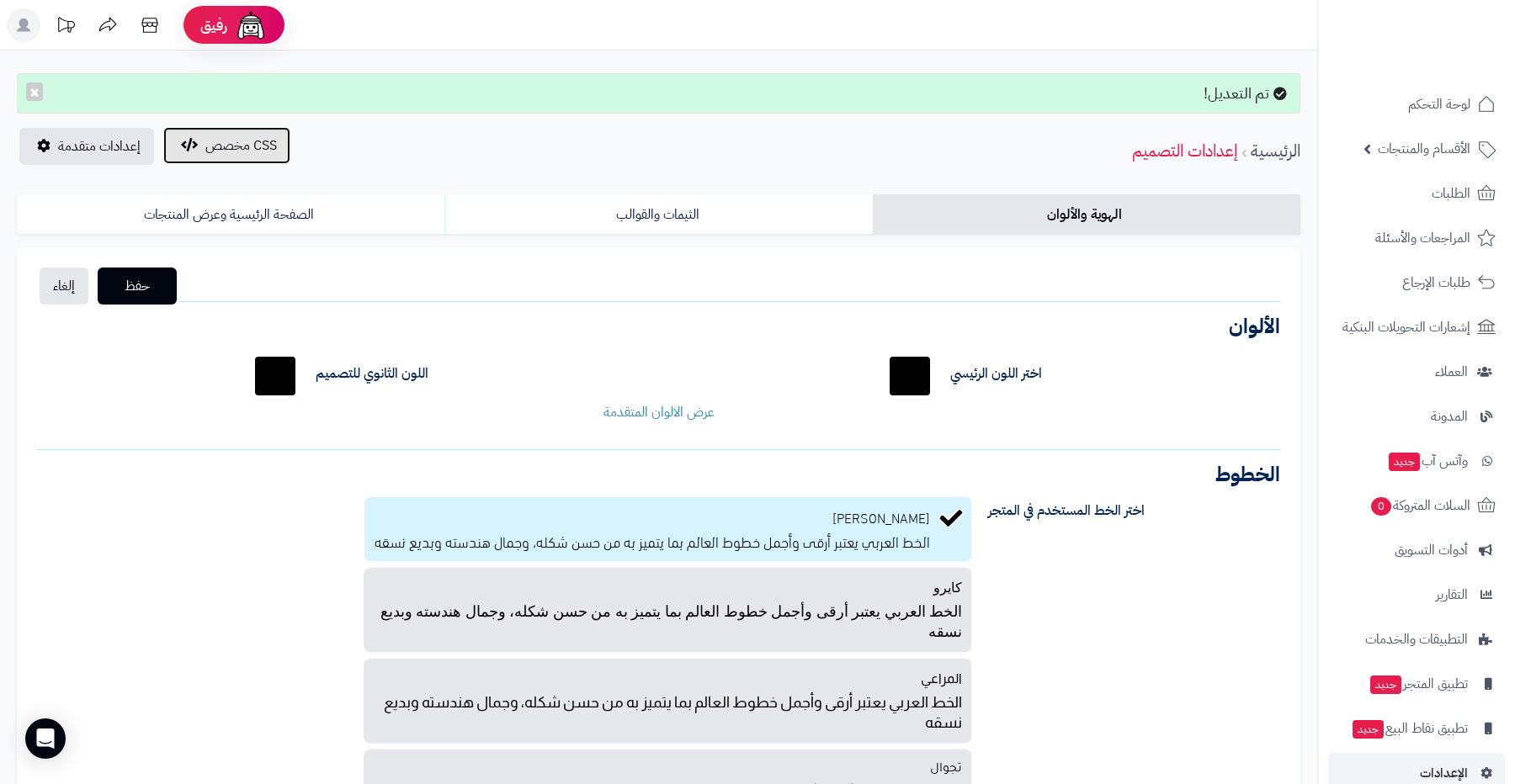
click at [220, 156] on button "CSS مخصص" at bounding box center [226, 145] width 127 height 37
click at [196, 114] on div "تم التعديل! × CSS مخصص إعدادات متقدمة الرئيسية إعدادات التصميم" at bounding box center [658, 123] width 1318 height 100
click at [213, 137] on span "CSS مخصص" at bounding box center [241, 145] width 71 height 20
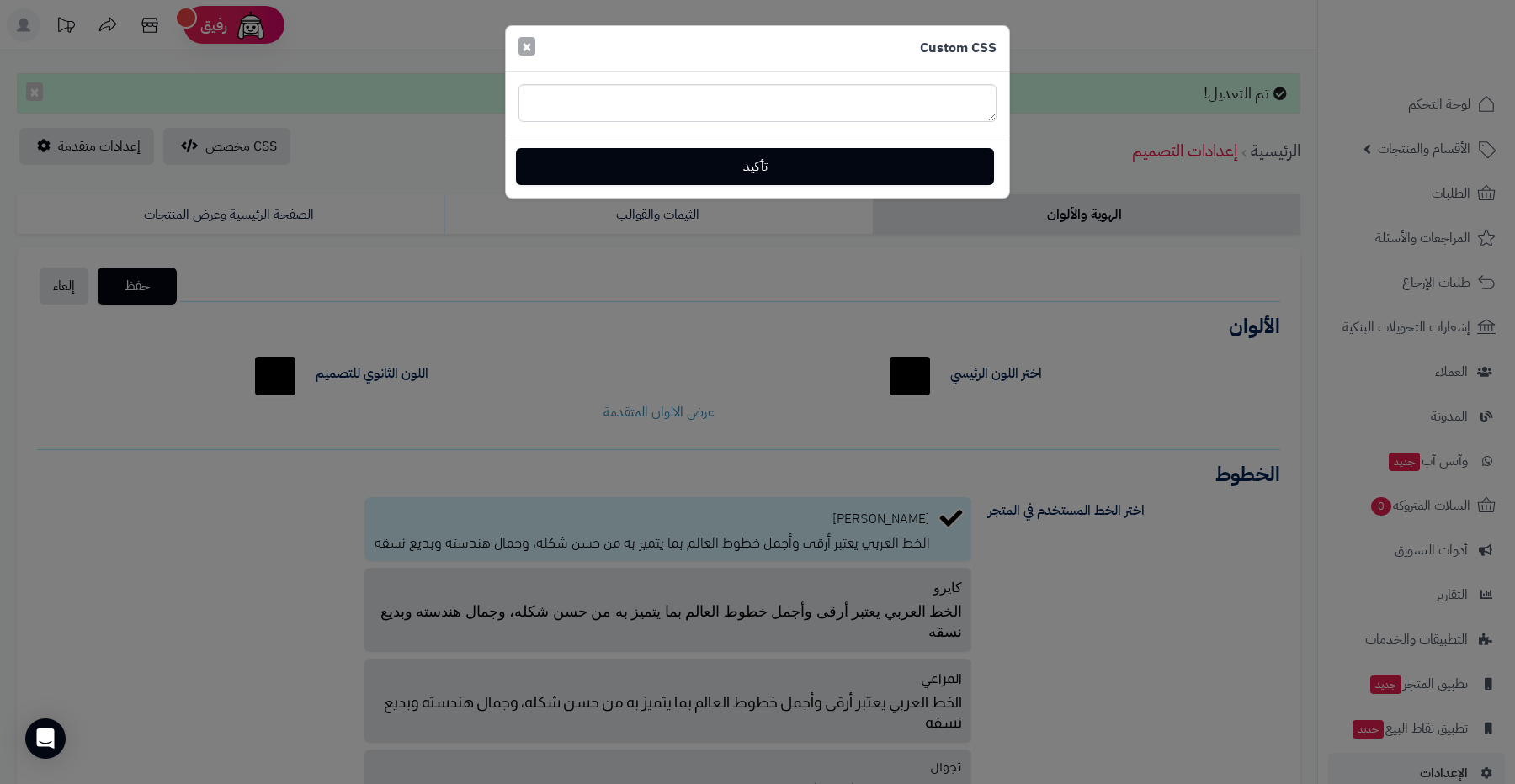
click at [527, 46] on span "×" at bounding box center [527, 47] width 10 height 26
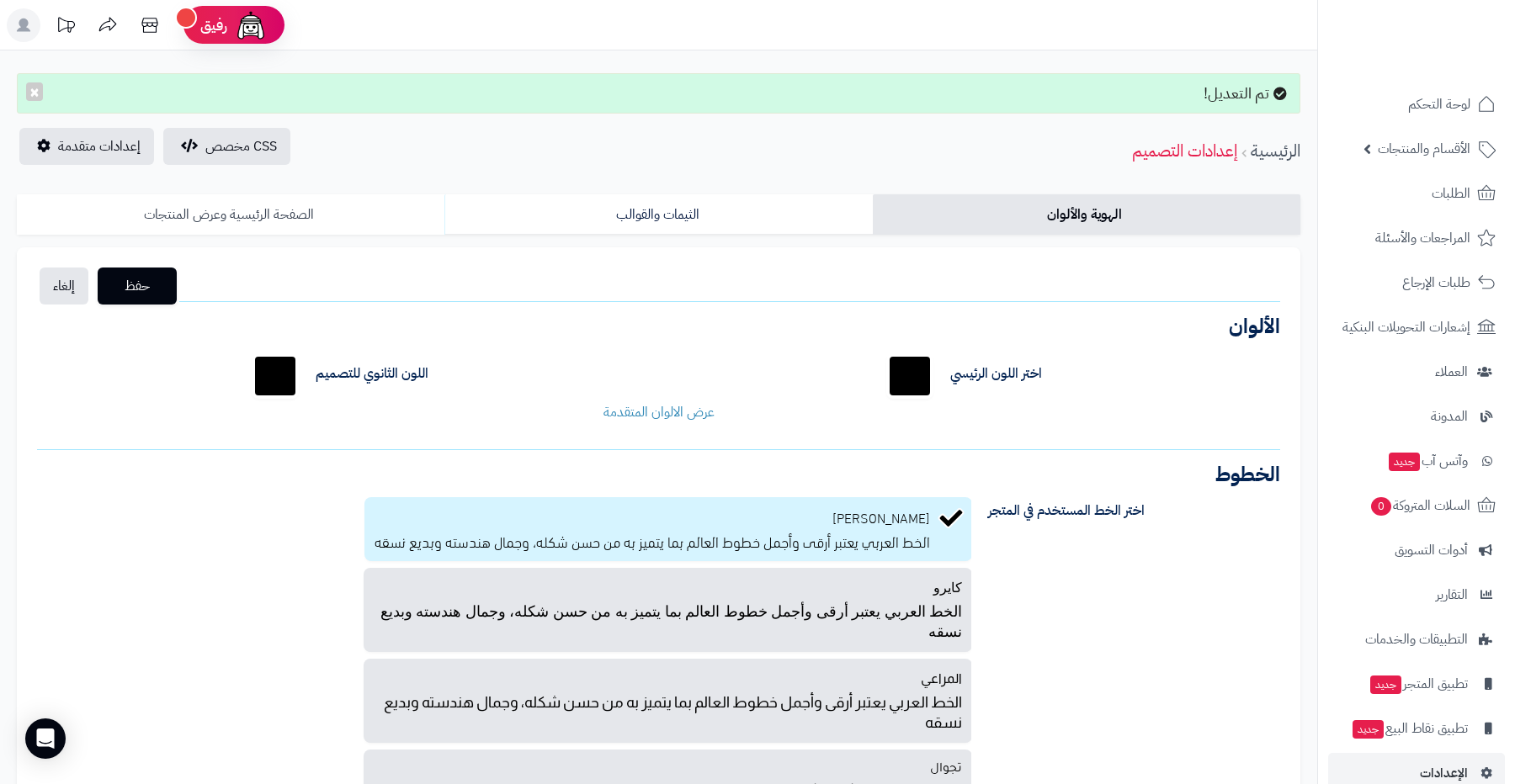
click at [264, 224] on link "الصفحة الرئيسية وعرض المنتجات" at bounding box center [231, 215] width 428 height 41
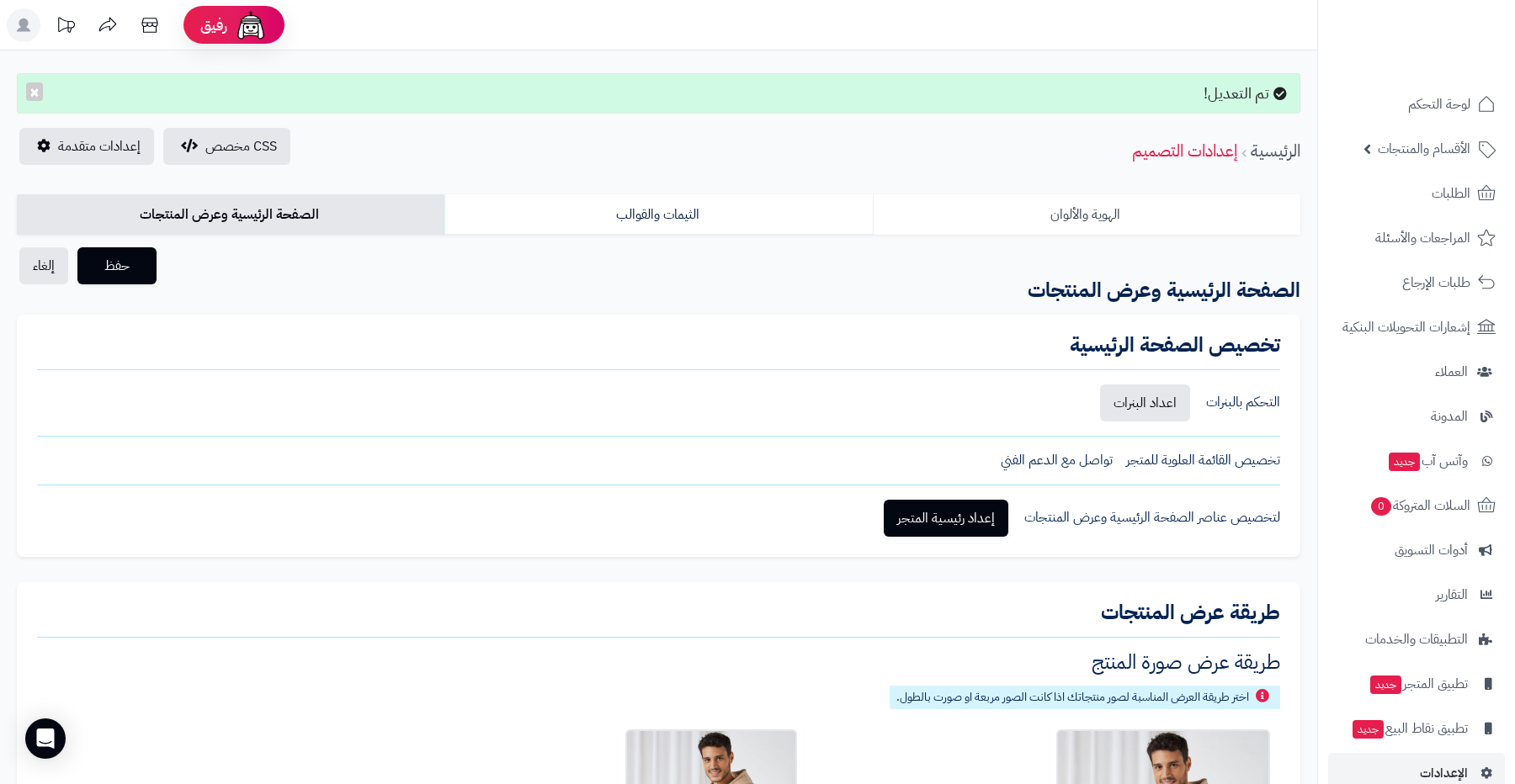
click at [1071, 213] on link "الهوية والألوان" at bounding box center [1086, 215] width 428 height 41
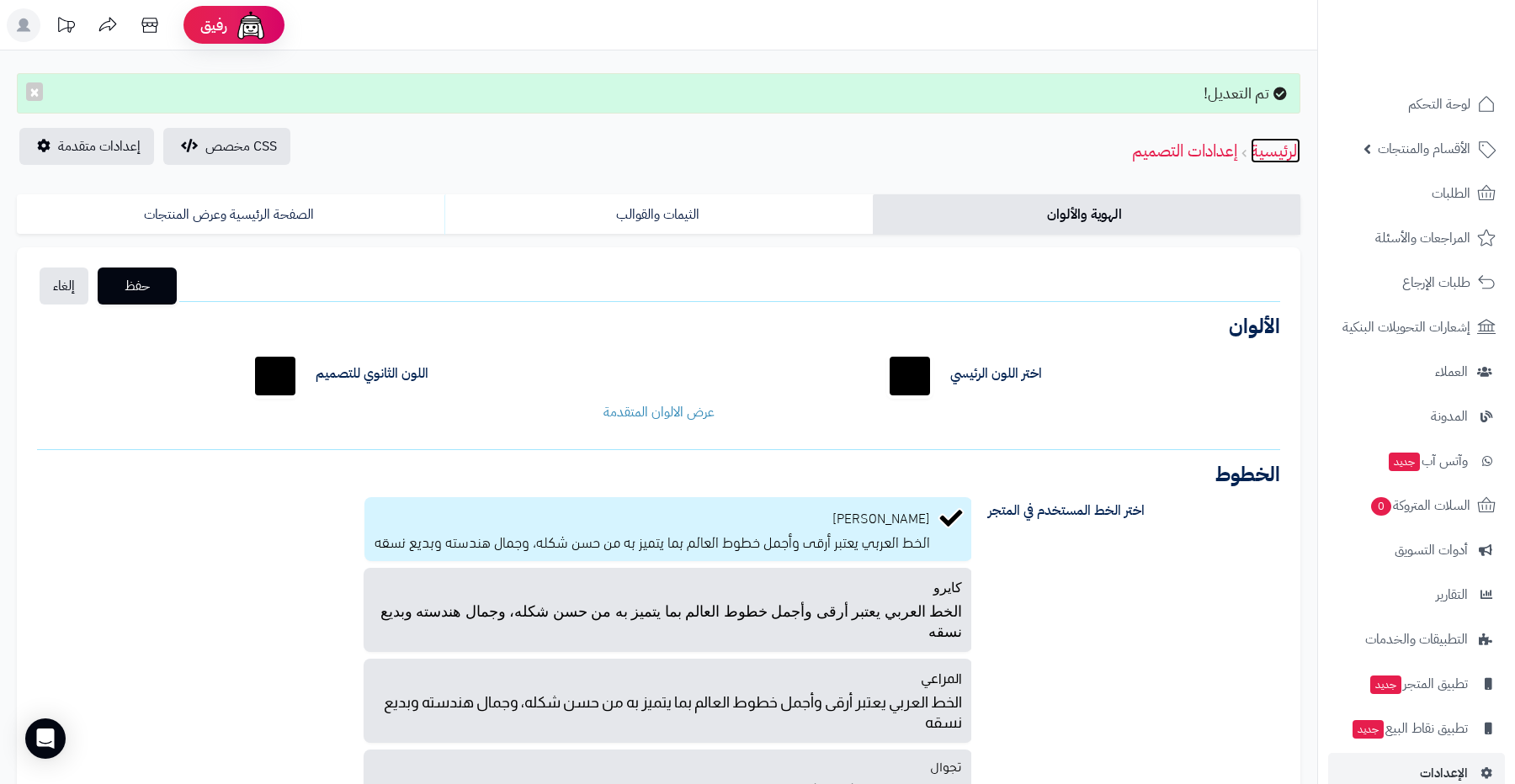
click at [1274, 147] on link "الرئيسية" at bounding box center [1276, 151] width 49 height 26
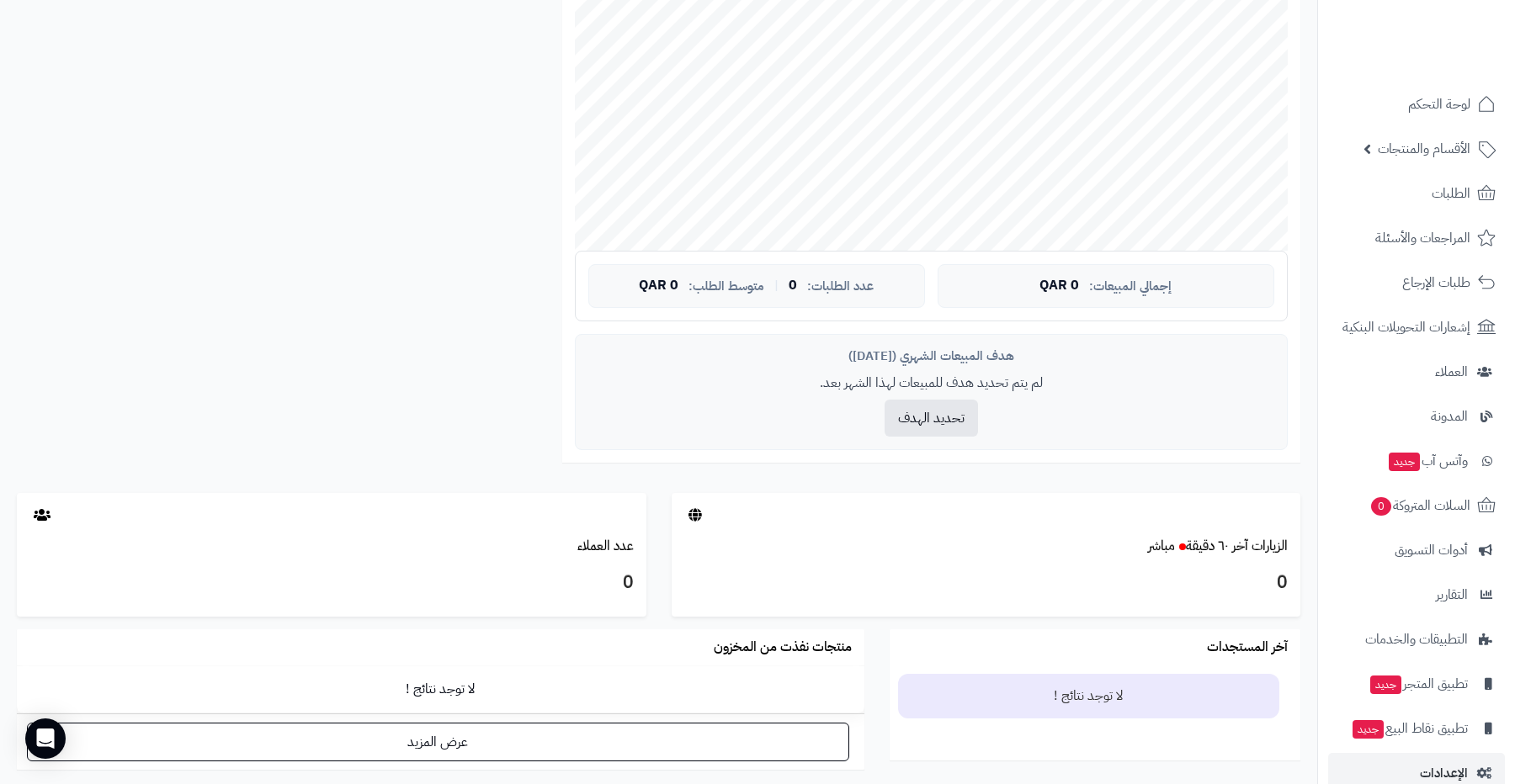
scroll to position [521, 0]
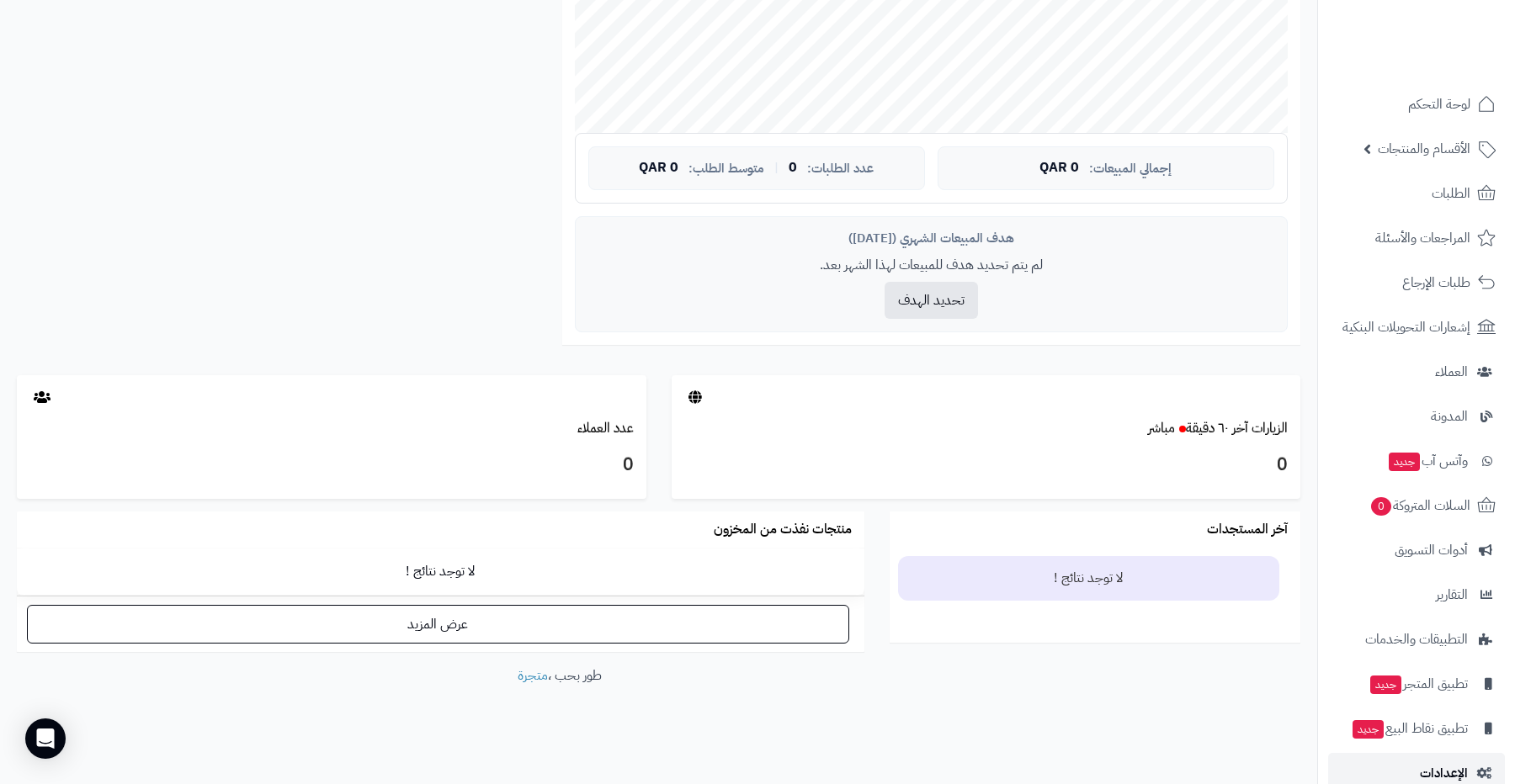
click at [1399, 765] on link "الإعدادات" at bounding box center [1417, 774] width 177 height 41
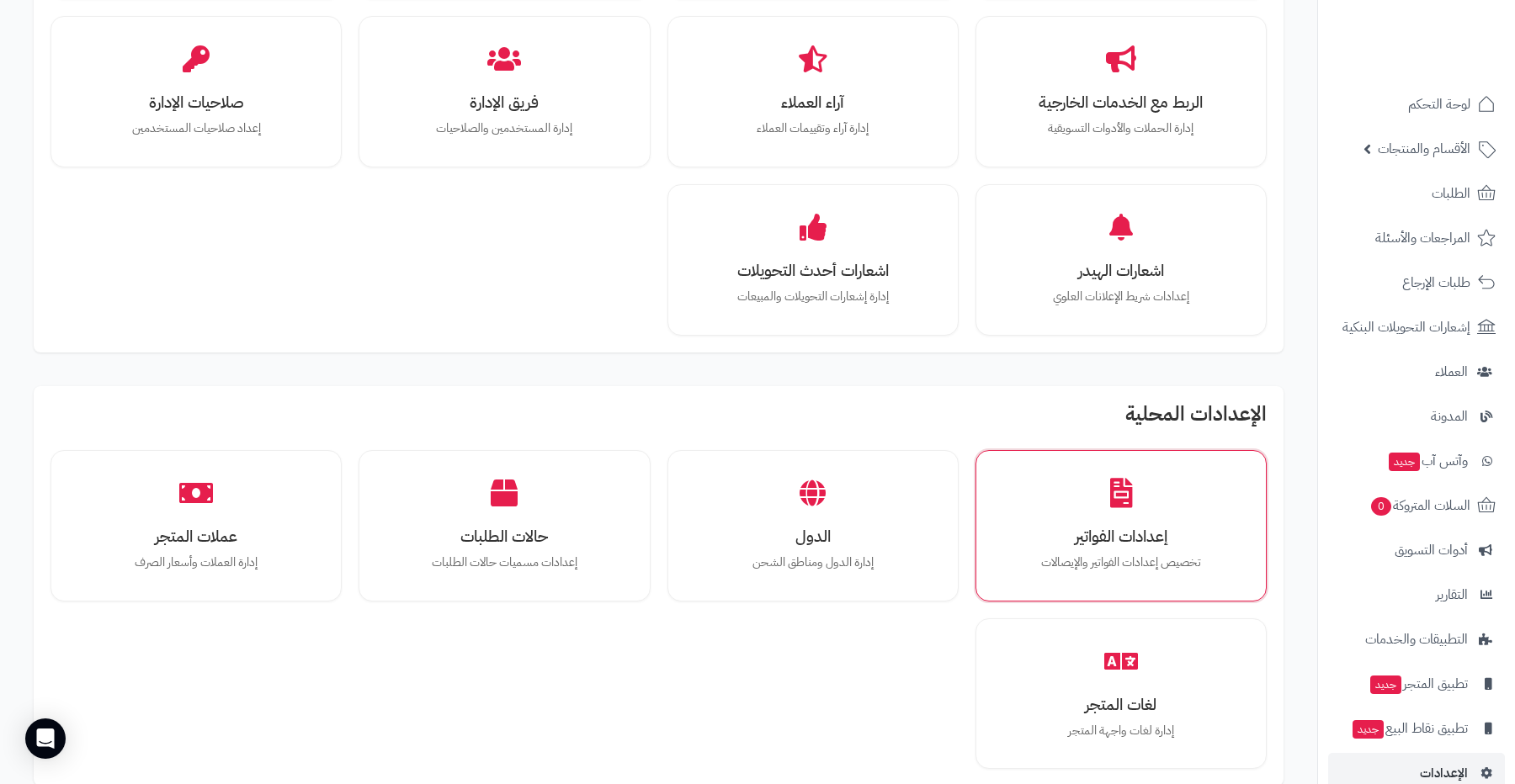
scroll to position [574, 0]
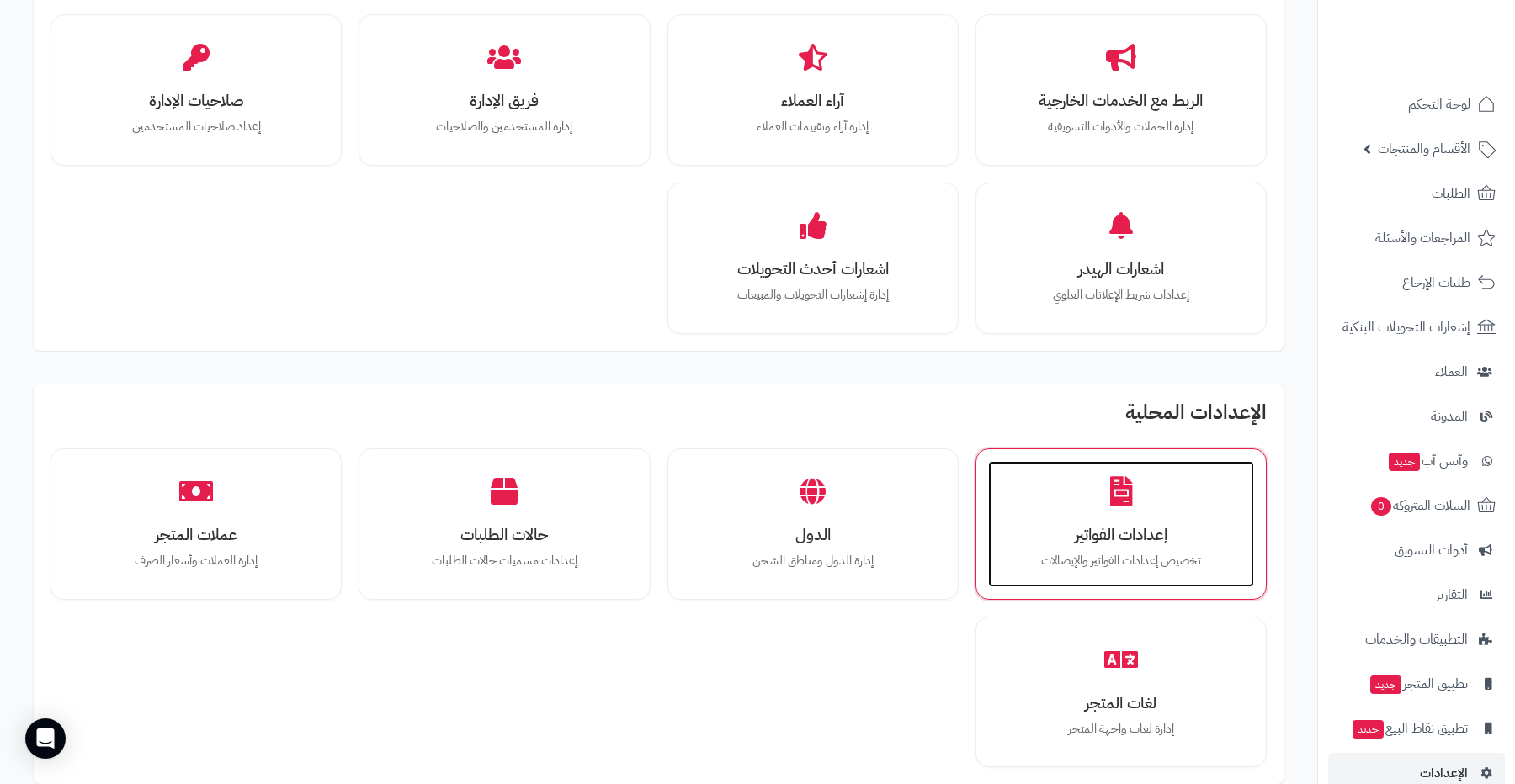
click at [1102, 503] on div "إعدادات الفواتير تخصيص إعدادات الفواتير والإيصالات" at bounding box center [1121, 524] width 266 height 126
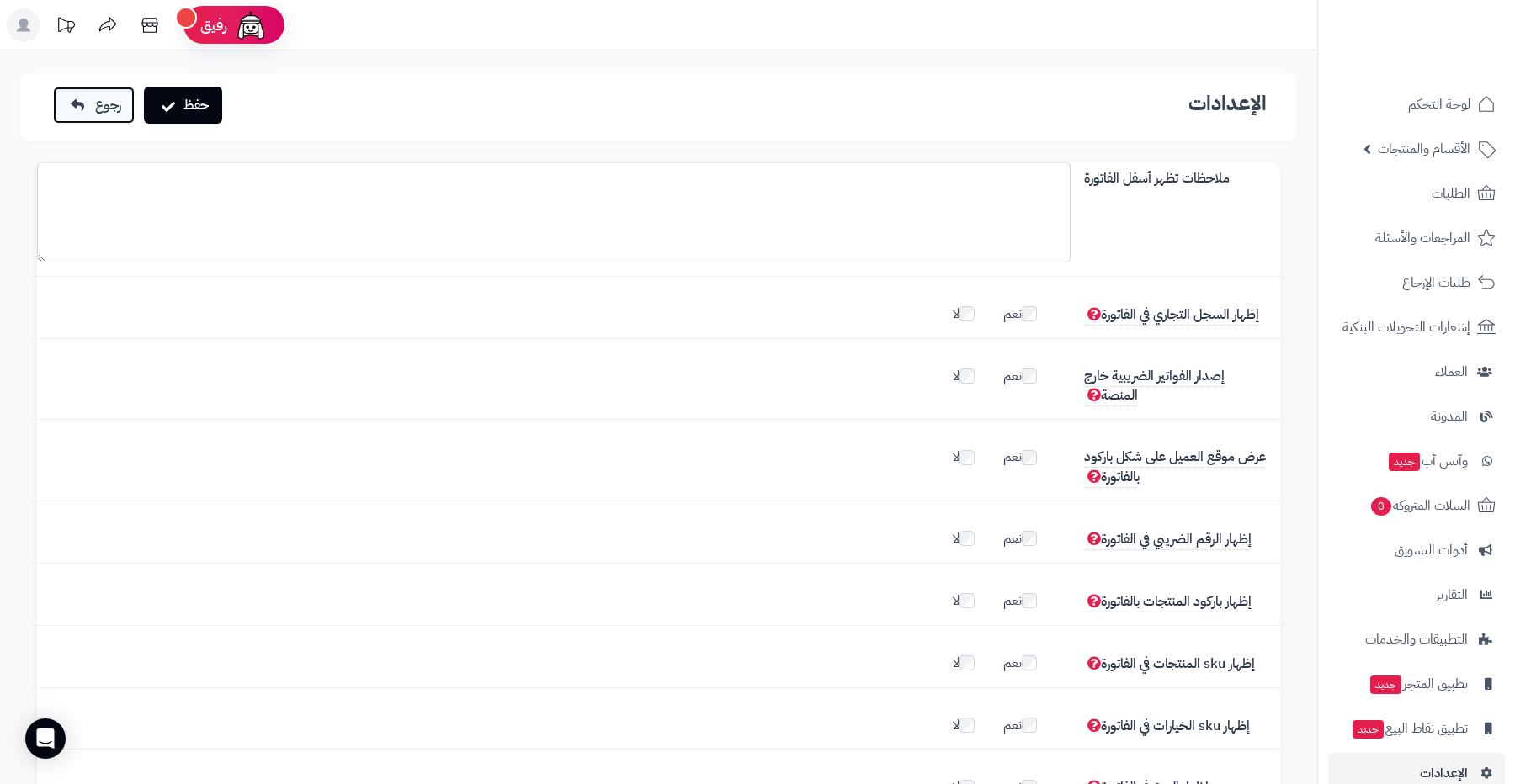
click at [114, 87] on link "رجوع" at bounding box center [94, 105] width 82 height 37
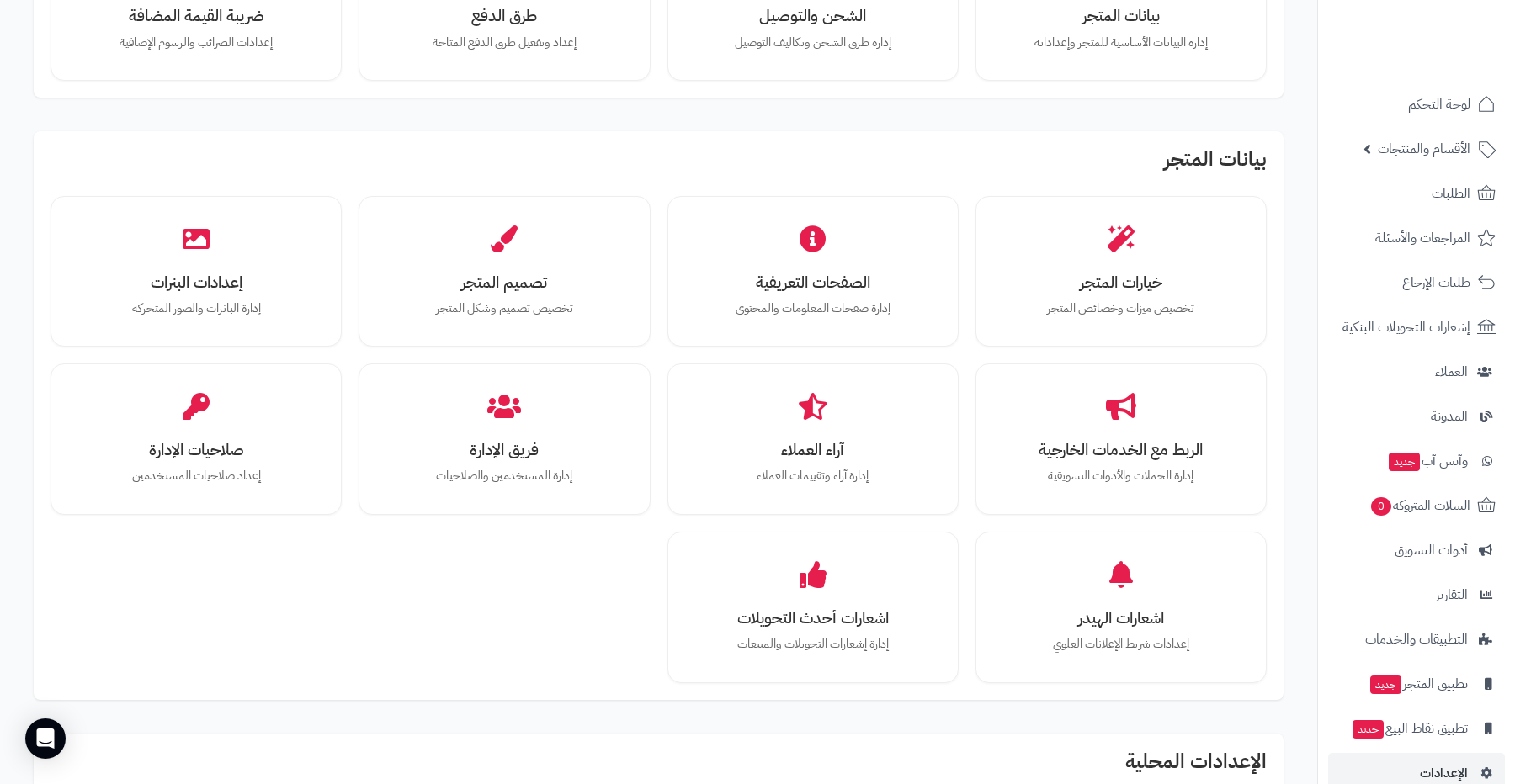
scroll to position [243, 0]
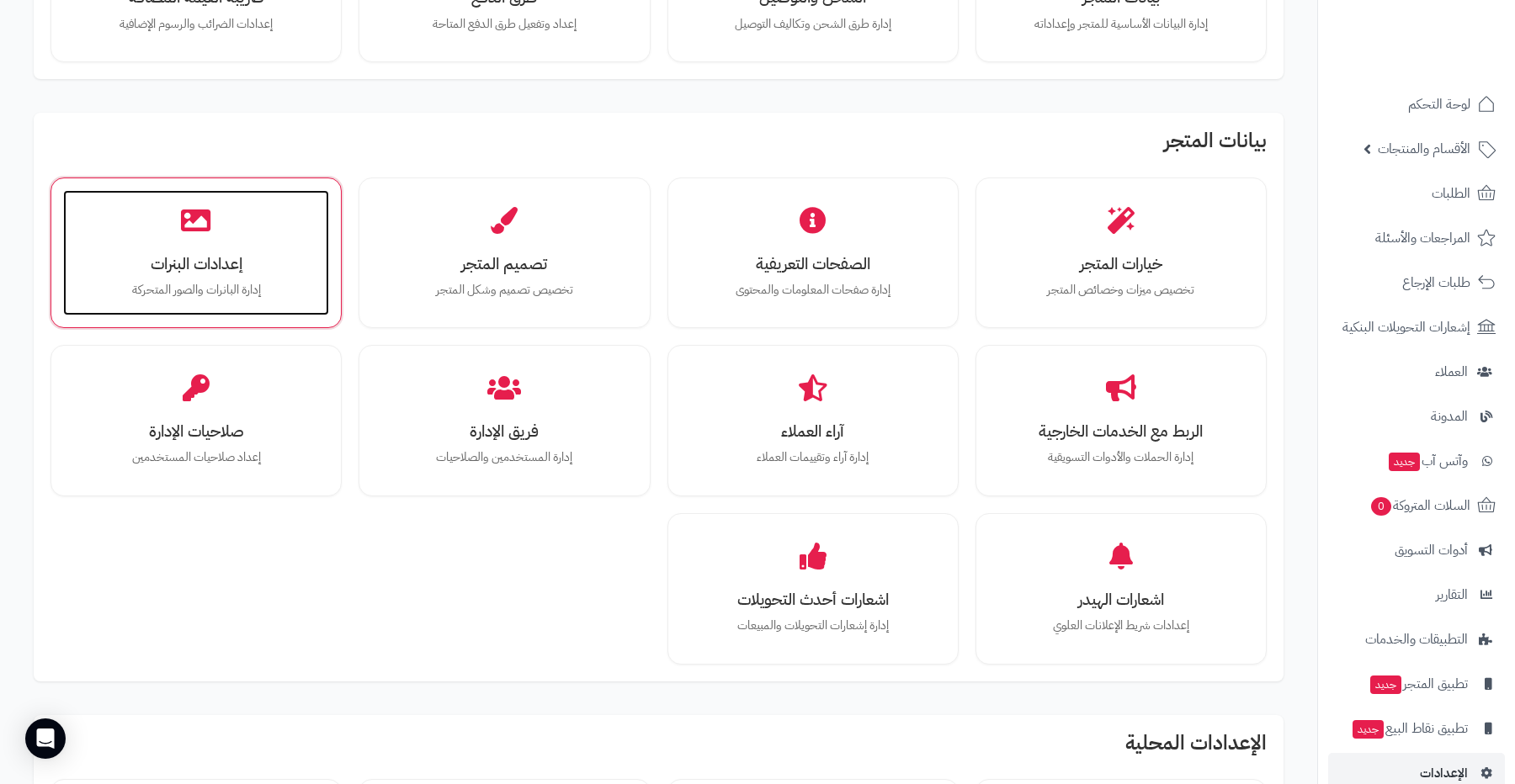
click at [225, 264] on h3 "إعدادات البنرات" at bounding box center [196, 264] width 232 height 18
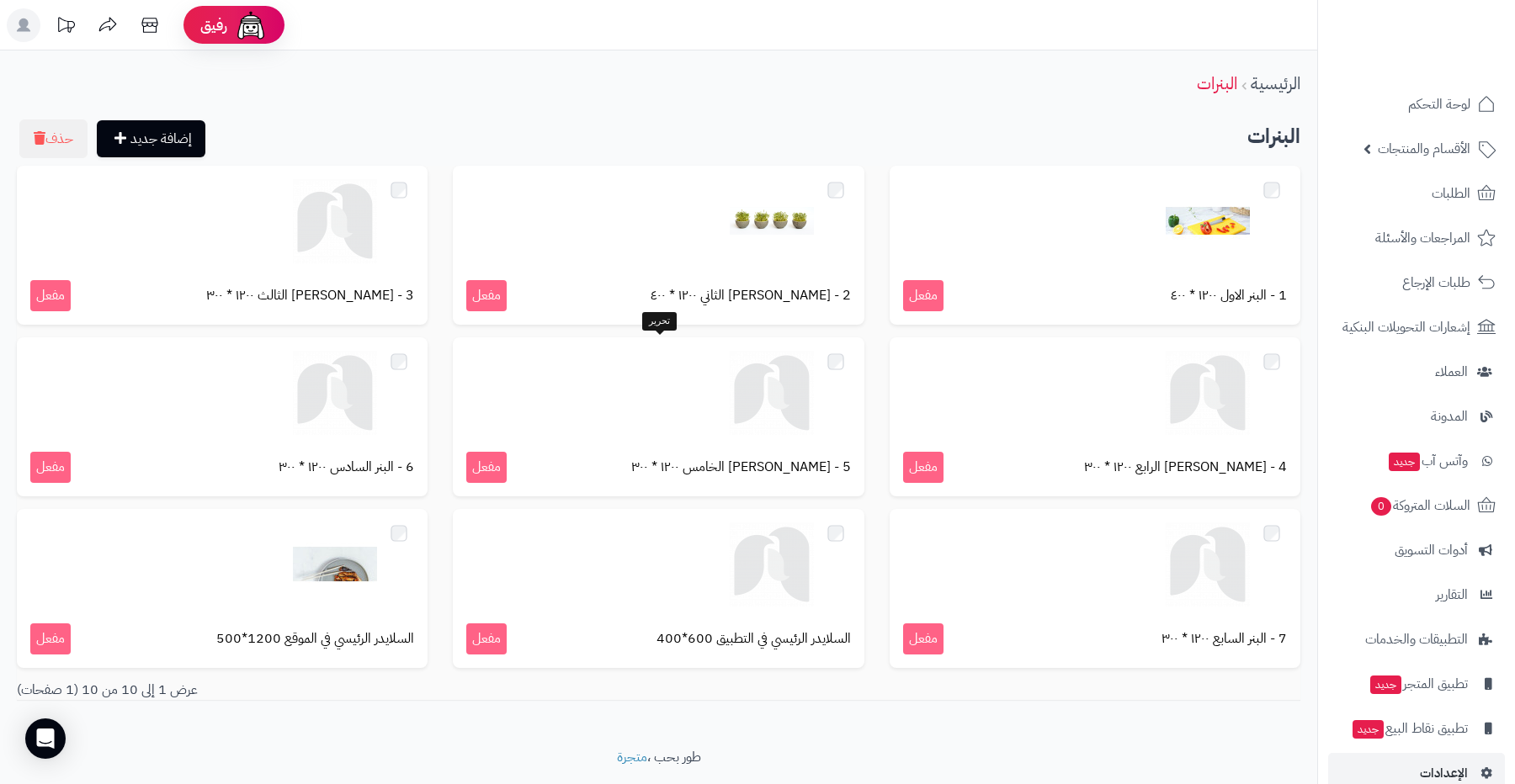
scroll to position [48, 0]
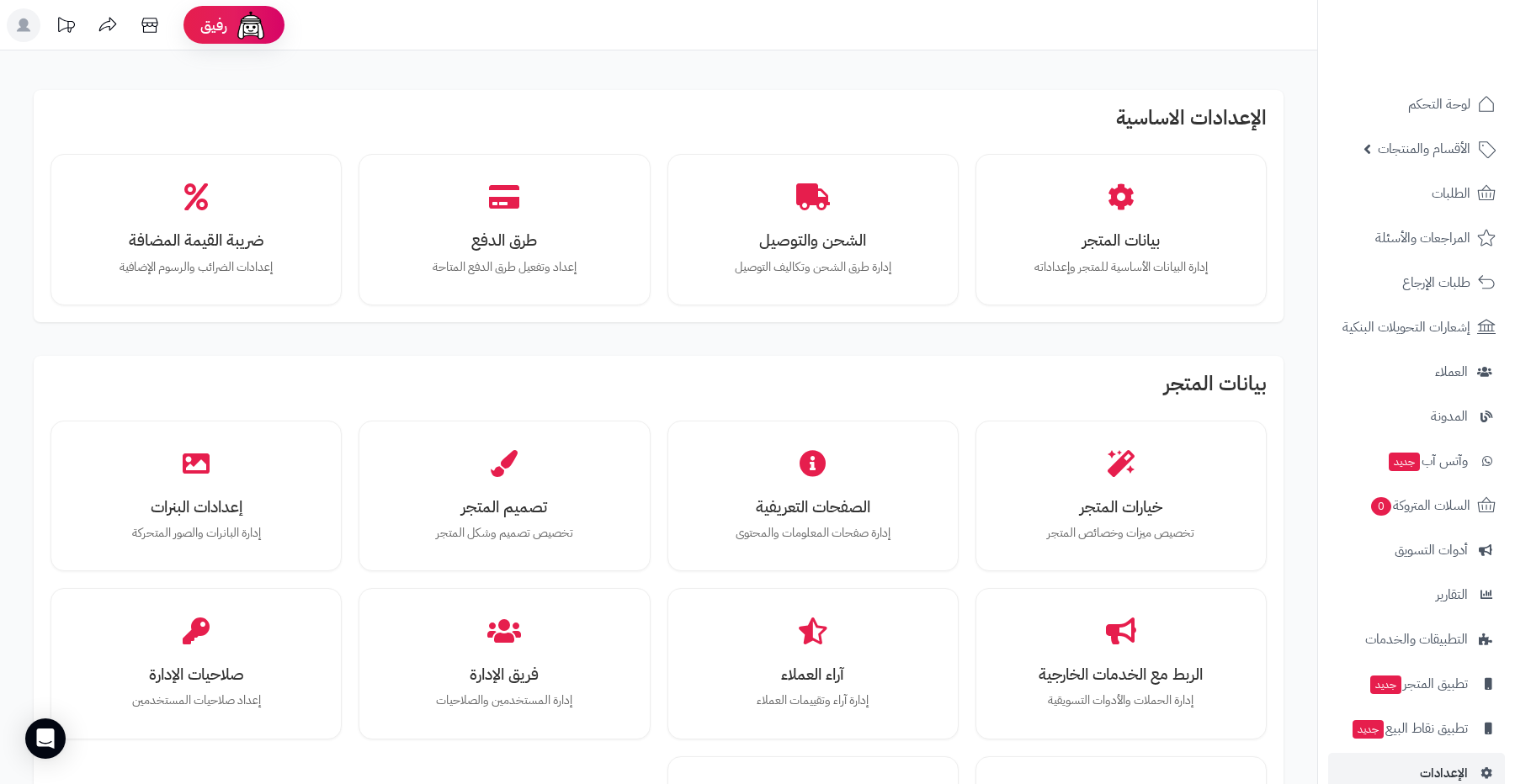
scroll to position [250, 0]
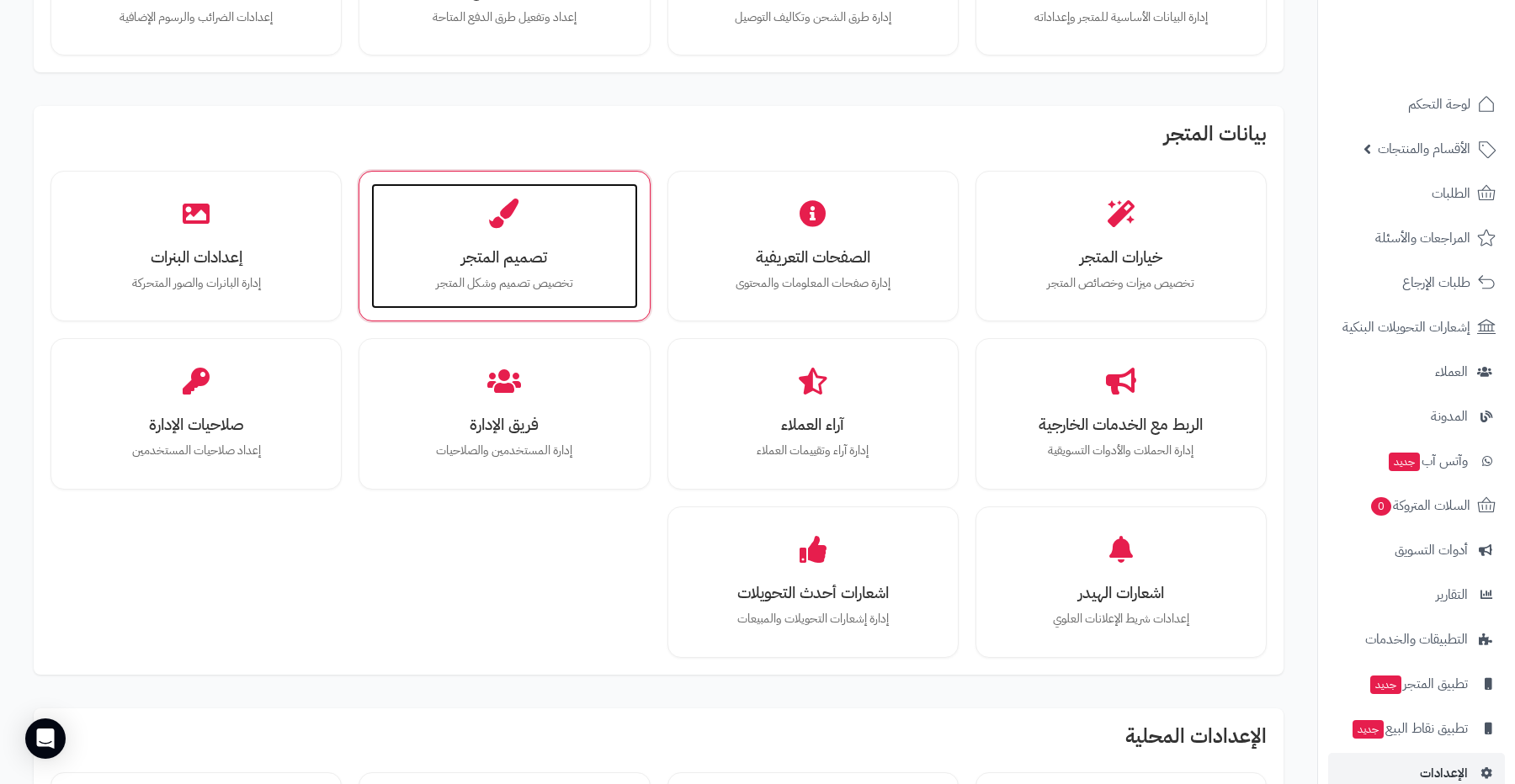
click at [505, 258] on h3 "تصميم المتجر" at bounding box center [504, 257] width 232 height 18
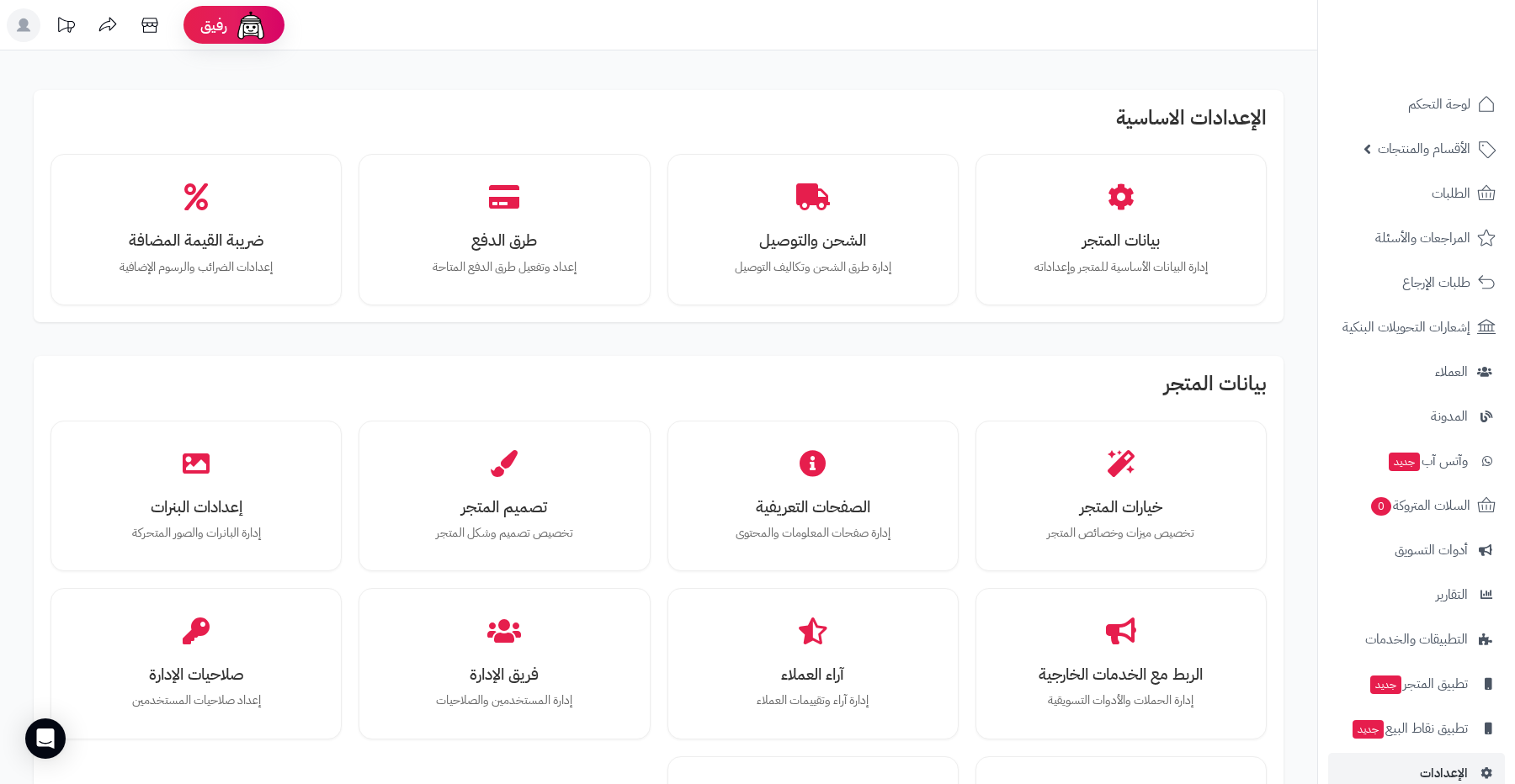
scroll to position [258, 0]
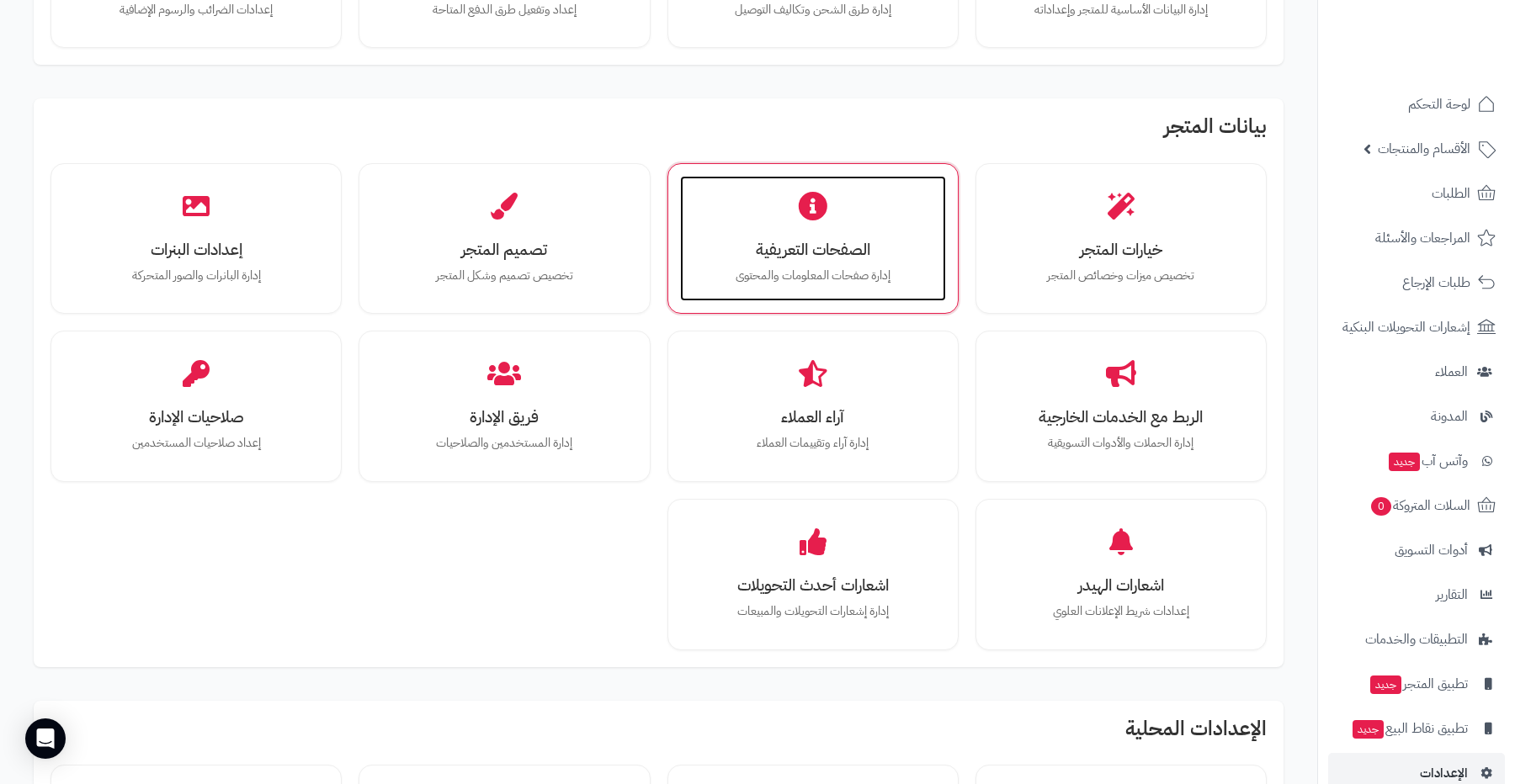
click at [766, 267] on p "إدارة صفحات المعلومات والمحتوى" at bounding box center [812, 276] width 232 height 19
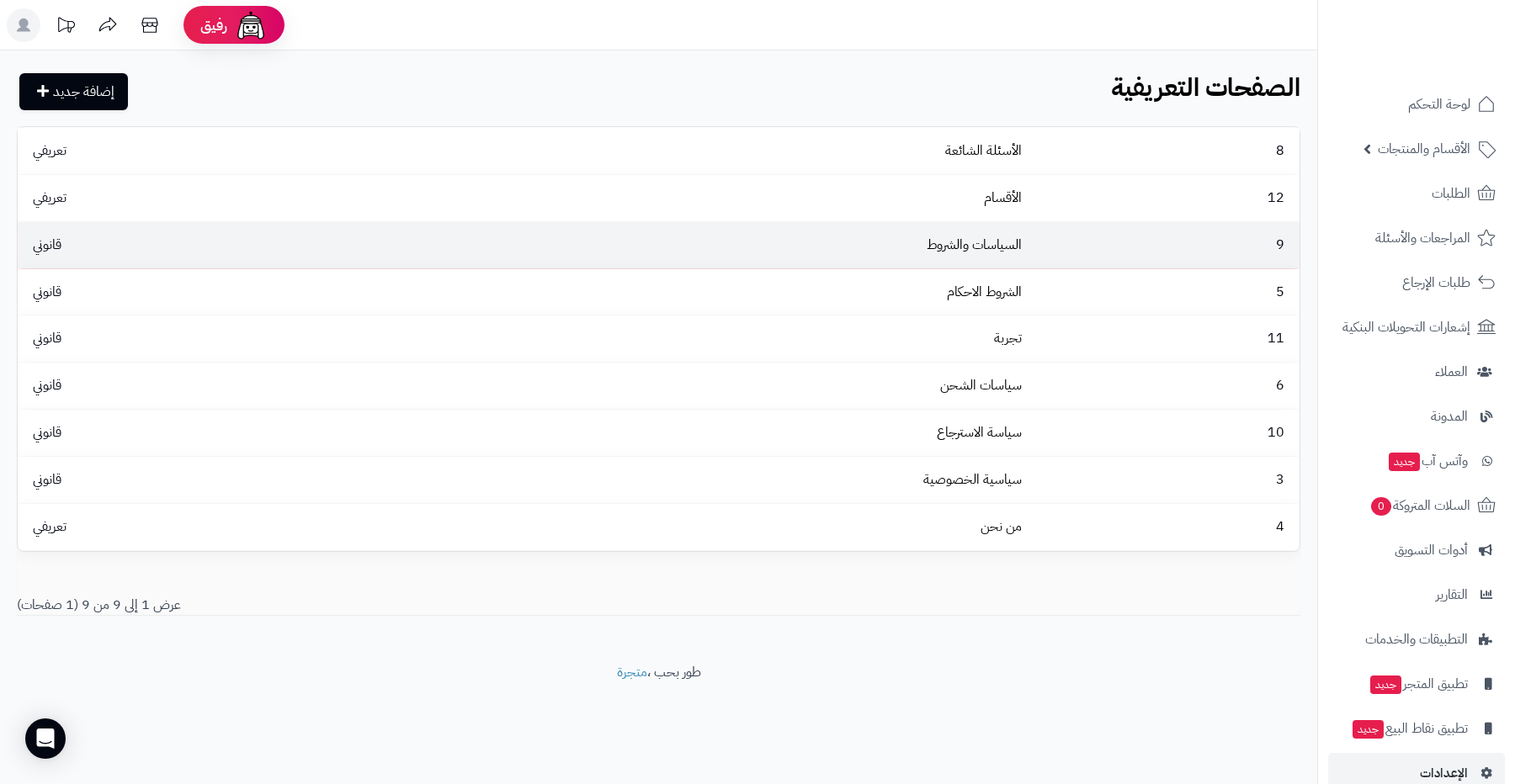
click at [218, 245] on td "قانوني" at bounding box center [202, 245] width 367 height 46
click at [311, 235] on td "قانوني" at bounding box center [202, 245] width 367 height 46
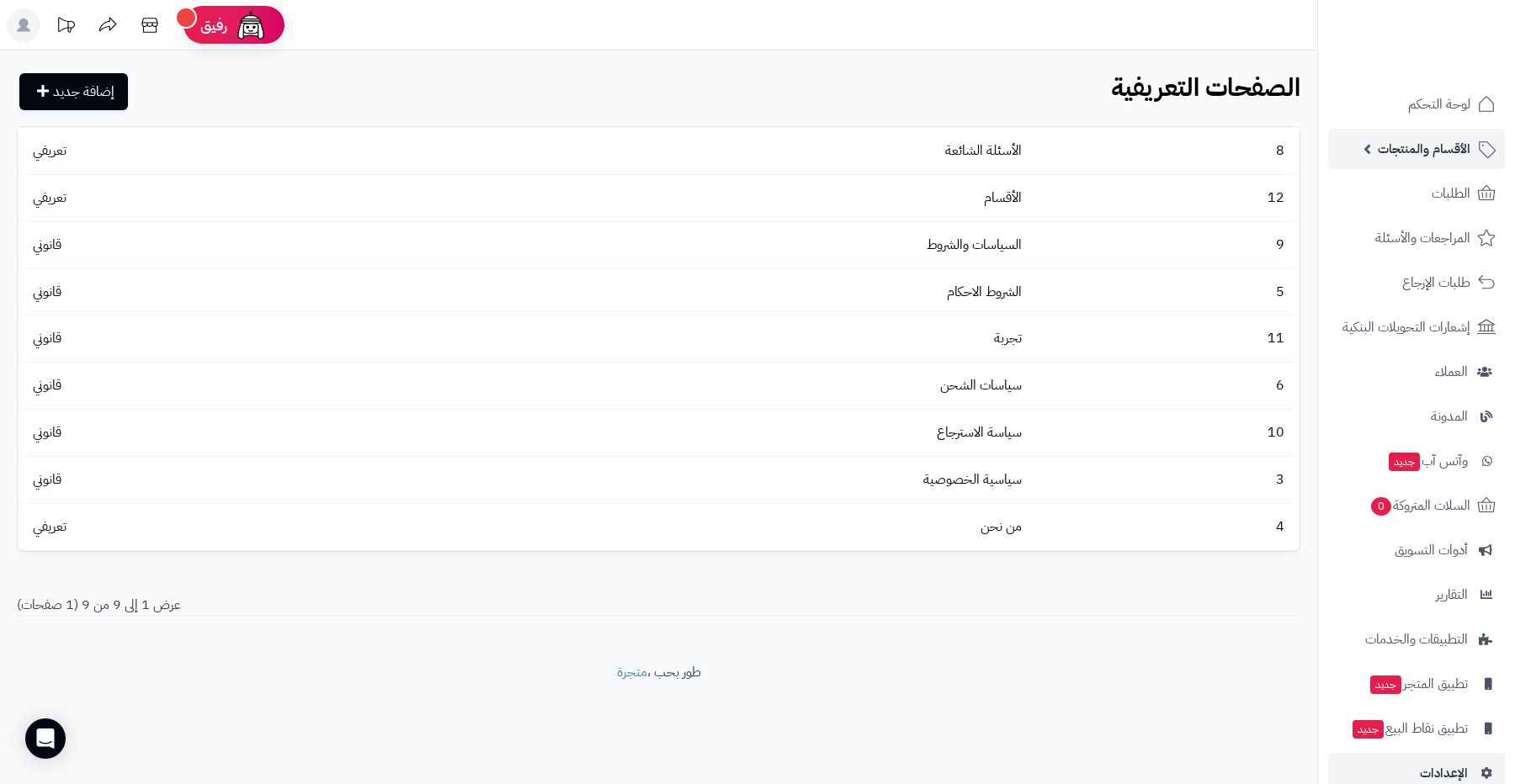
click at [1399, 162] on link "الأقسام والمنتجات" at bounding box center [1417, 149] width 177 height 41
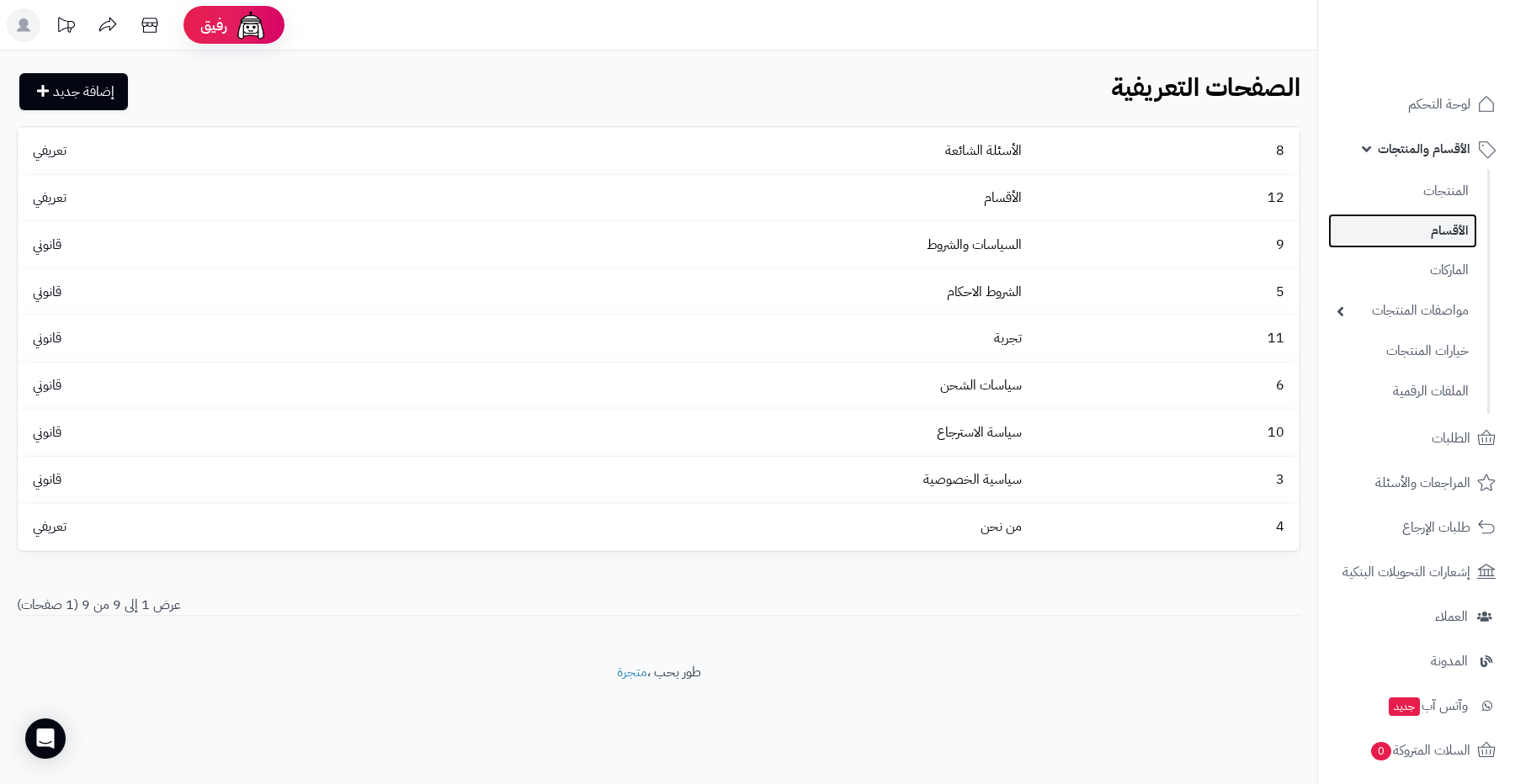
click at [1413, 229] on link "الأقسام" at bounding box center [1403, 230] width 149 height 35
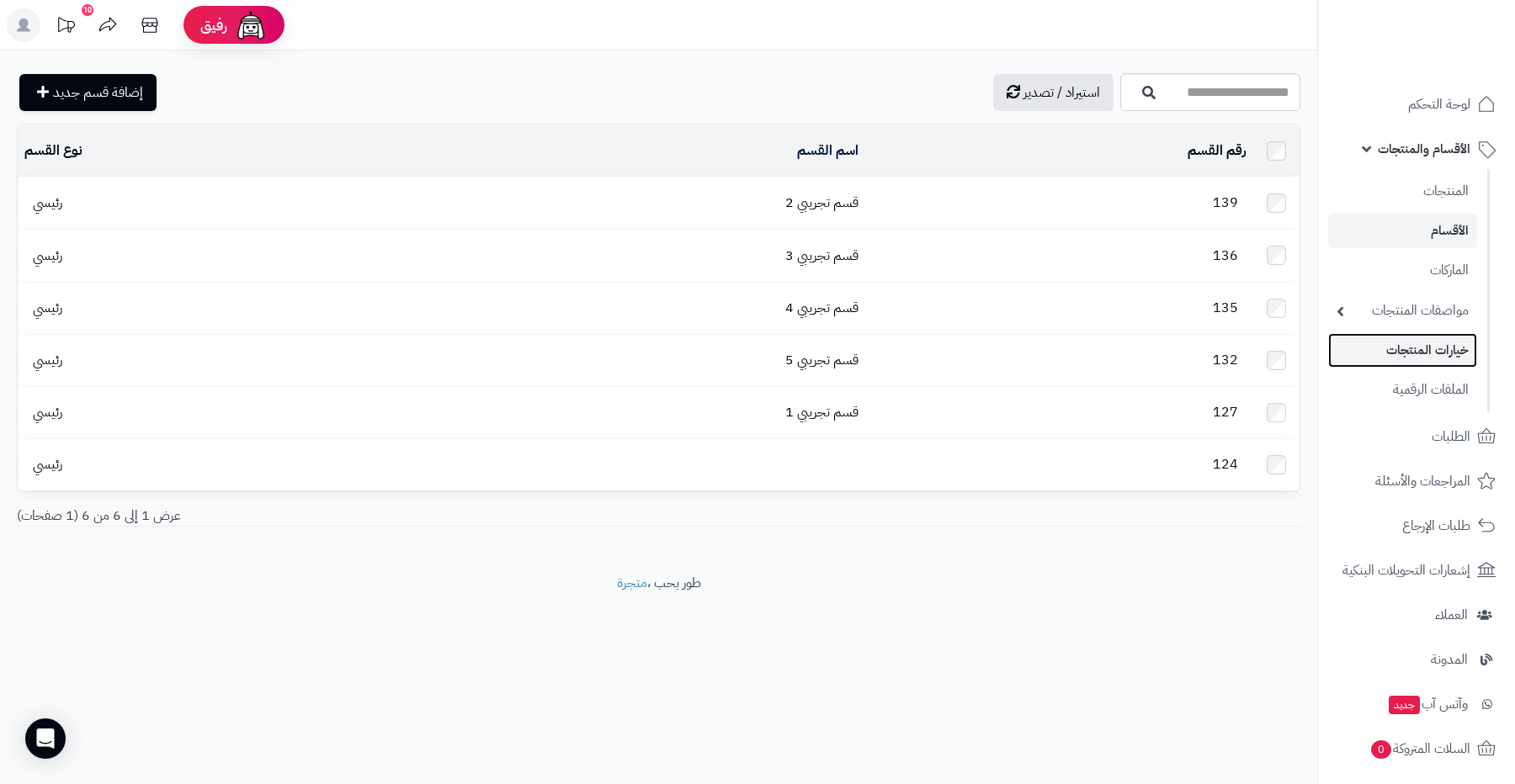
click at [1389, 345] on link "خيارات المنتجات" at bounding box center [1403, 350] width 149 height 35
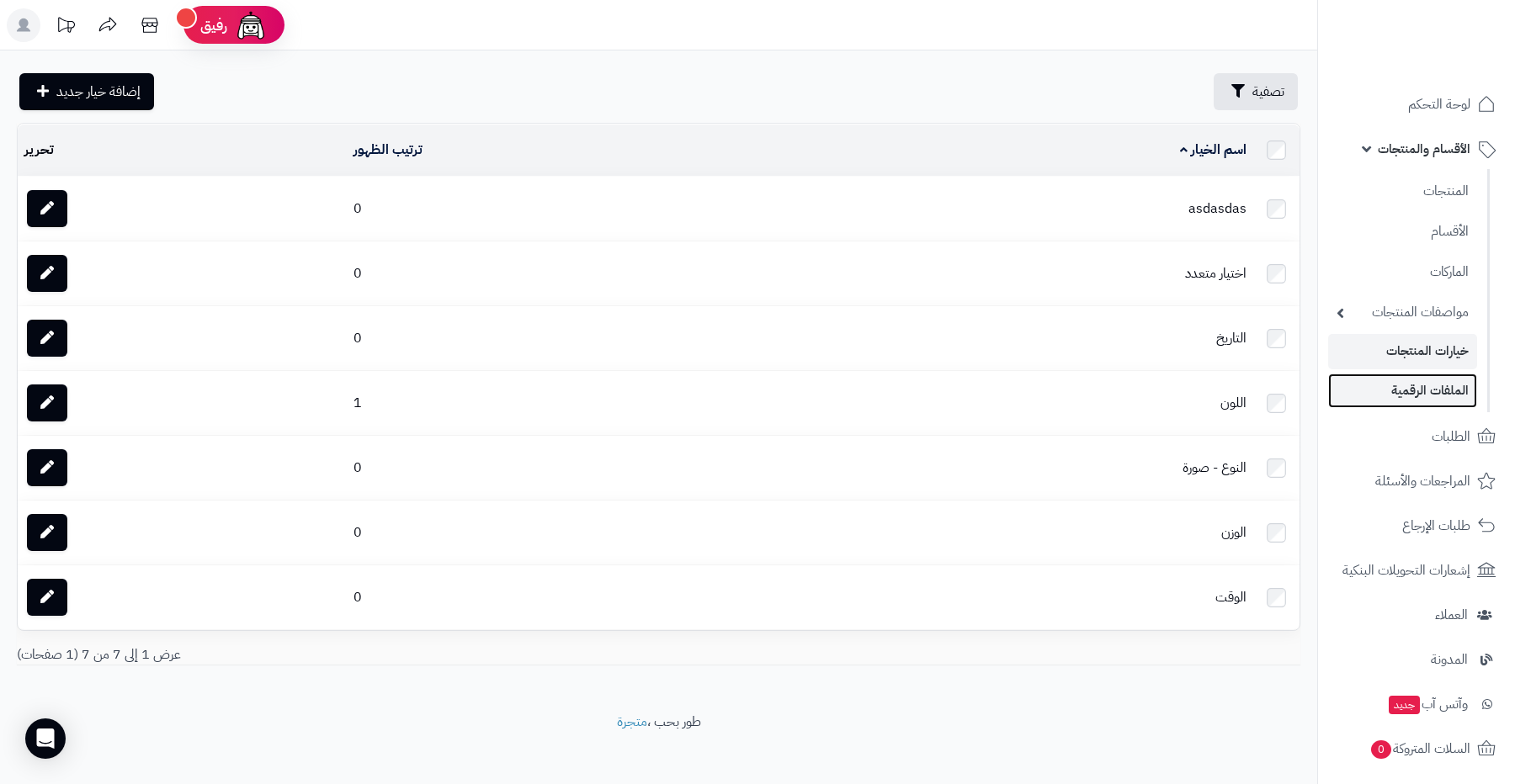
click at [1387, 393] on link "الملفات الرقمية" at bounding box center [1403, 390] width 149 height 35
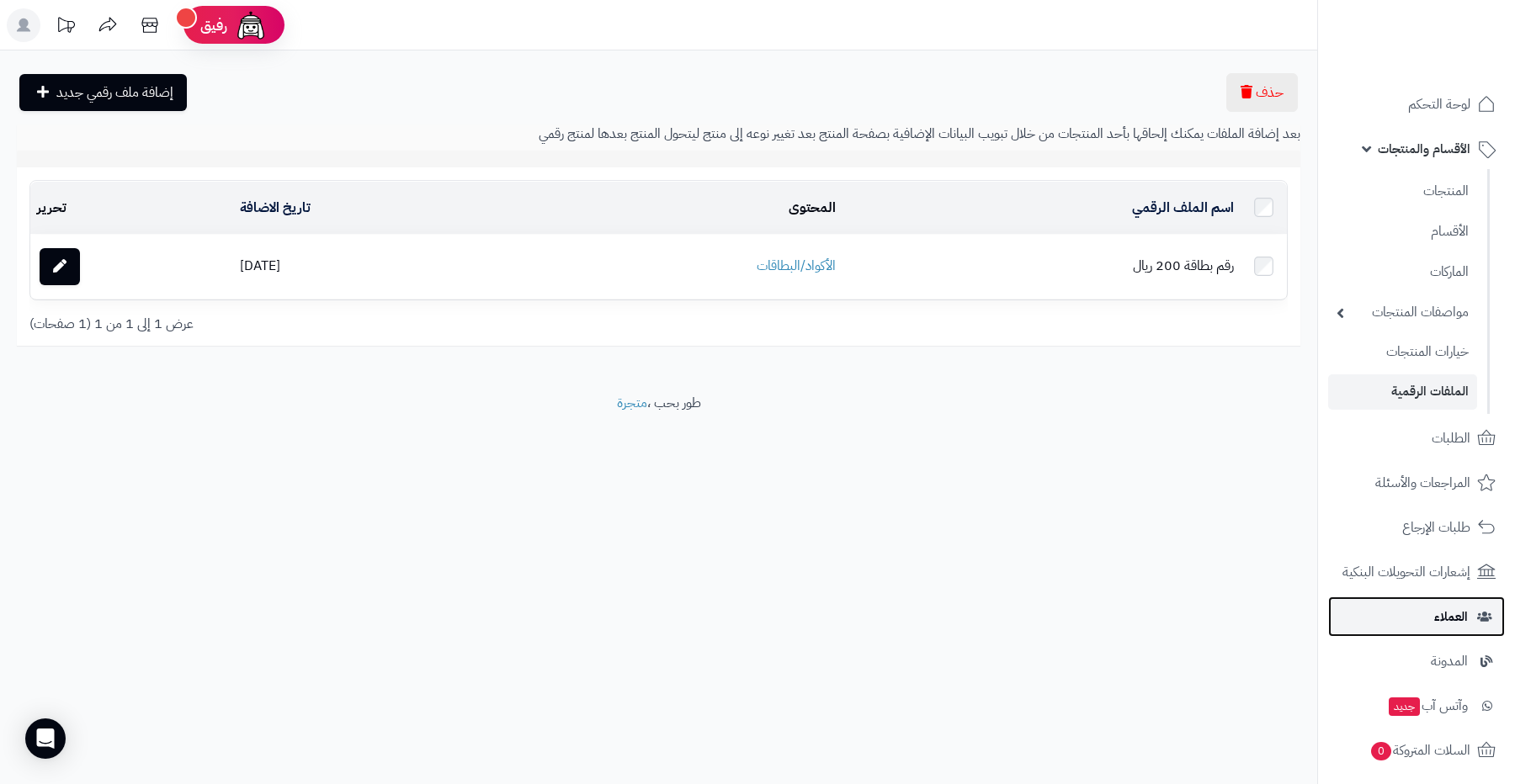
click at [1383, 610] on link "العملاء" at bounding box center [1417, 617] width 177 height 41
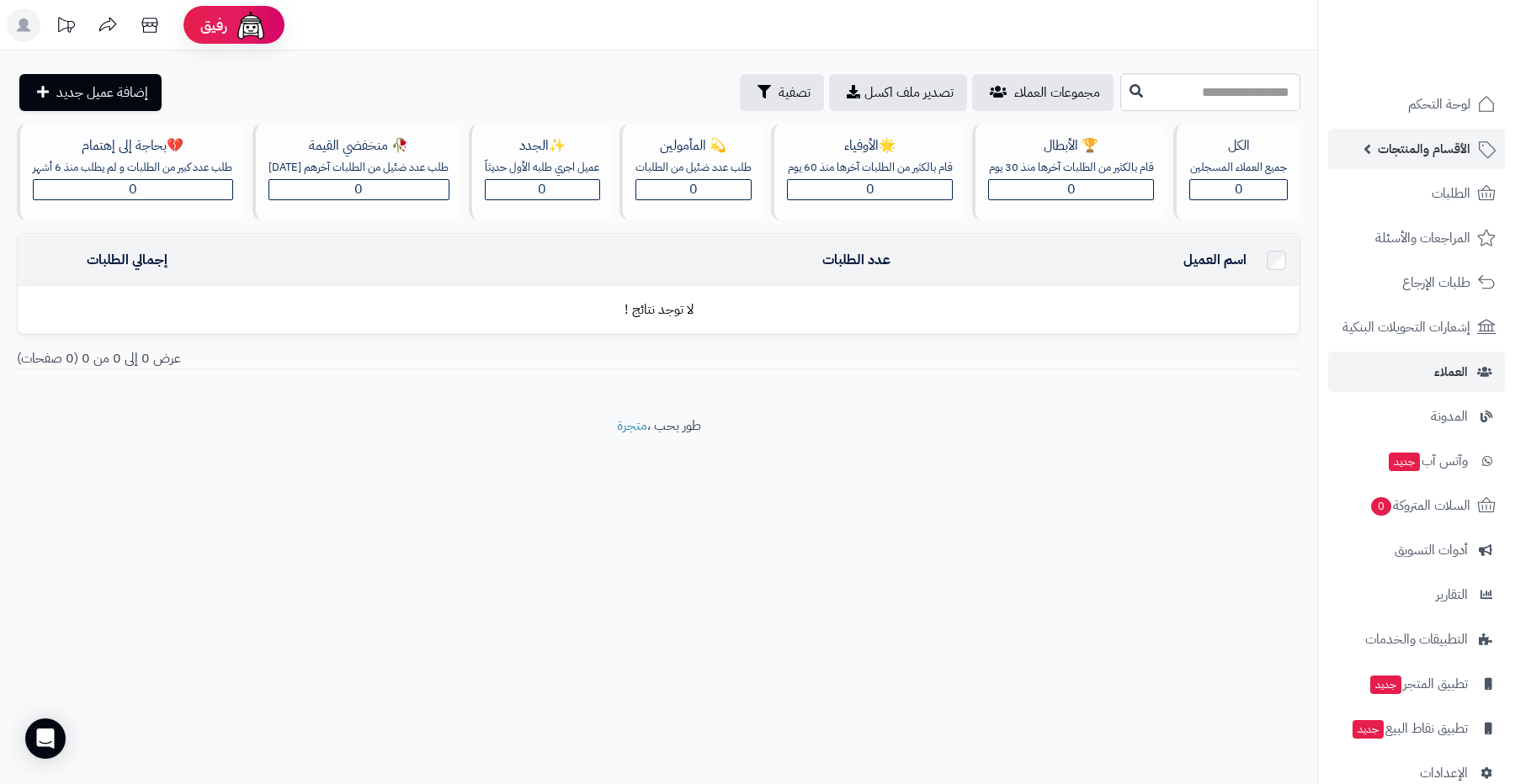
click at [1404, 157] on span "الأقسام والمنتجات" at bounding box center [1424, 149] width 93 height 24
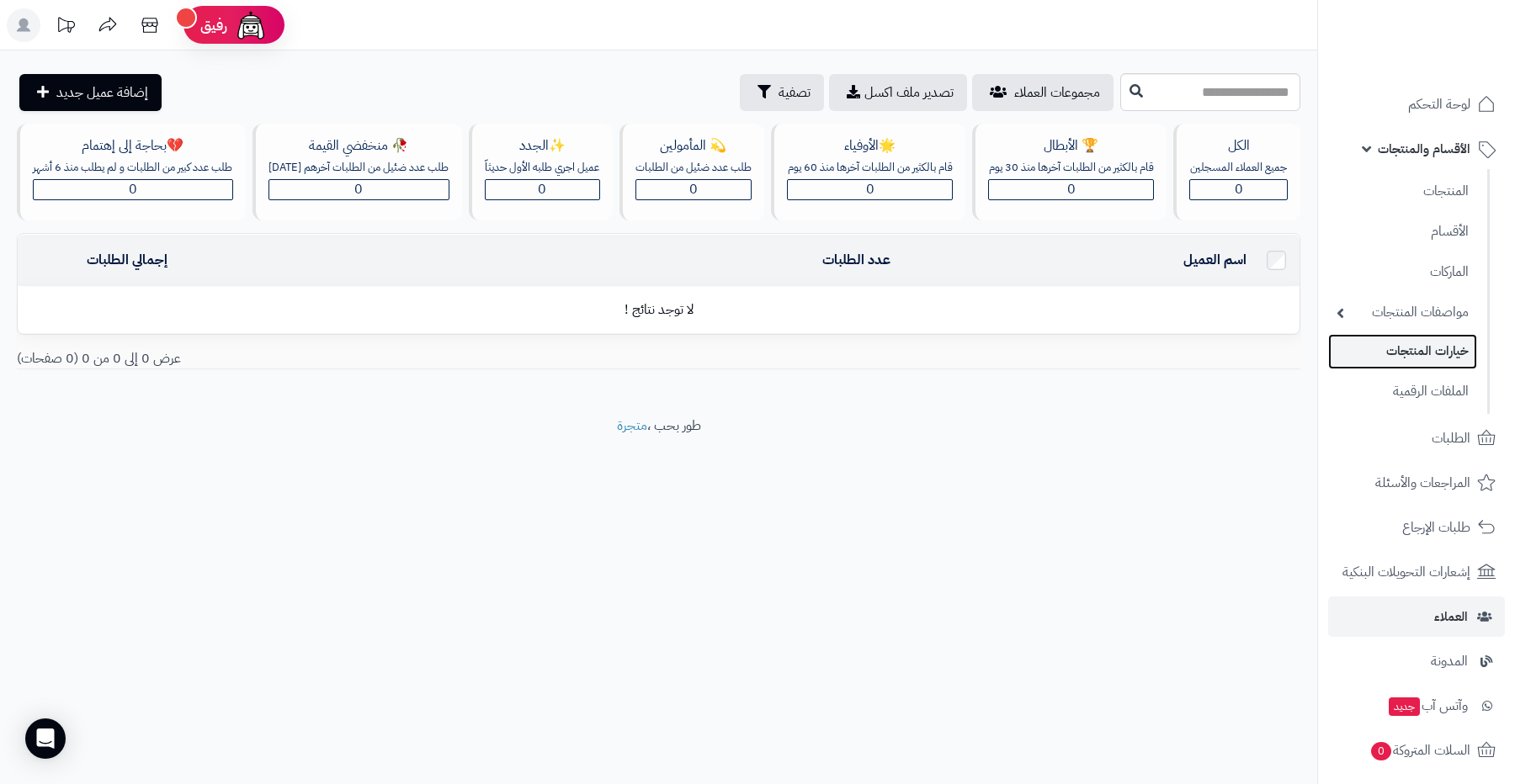
click at [1381, 349] on link "خيارات المنتجات" at bounding box center [1403, 351] width 149 height 35
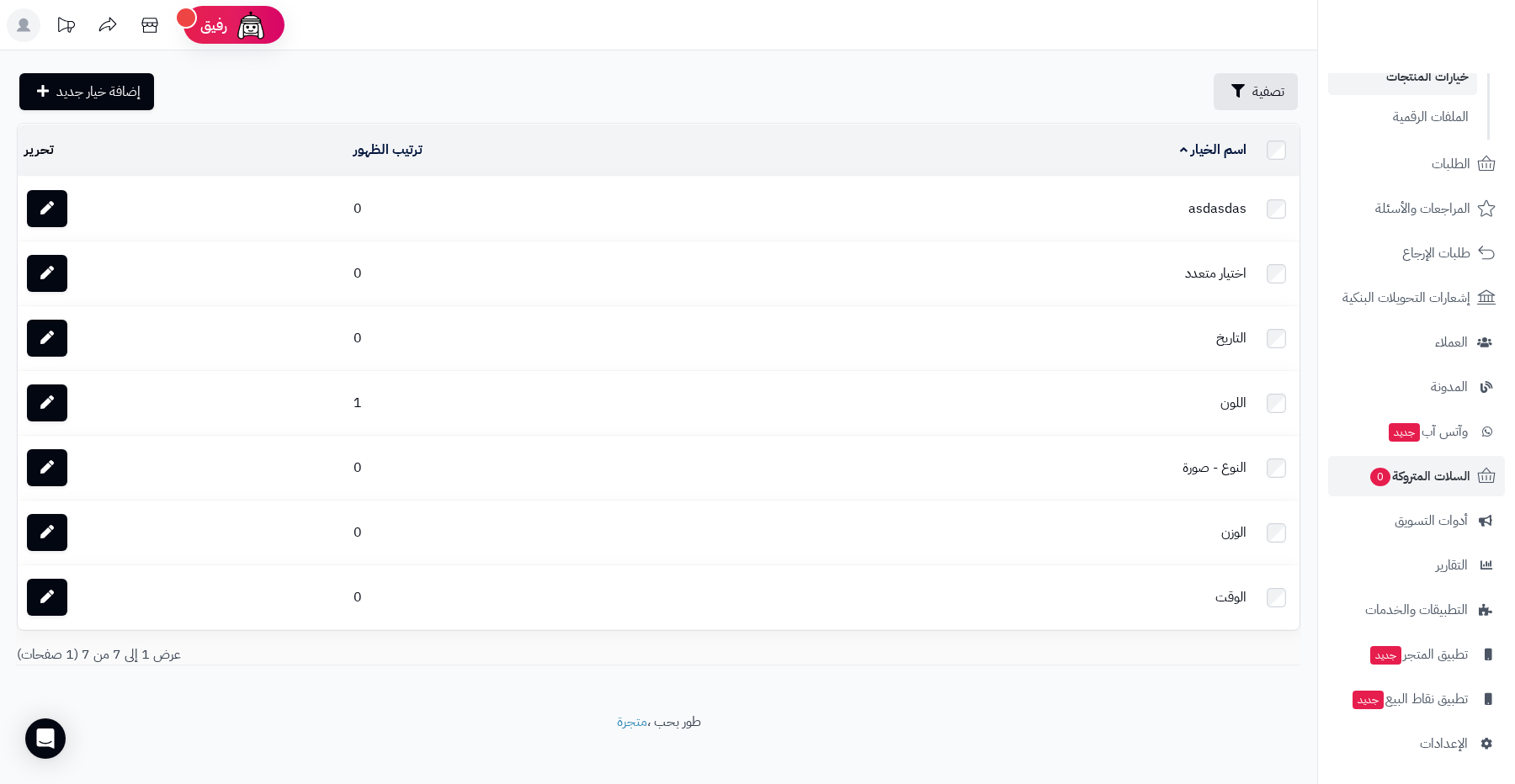
scroll to position [14, 0]
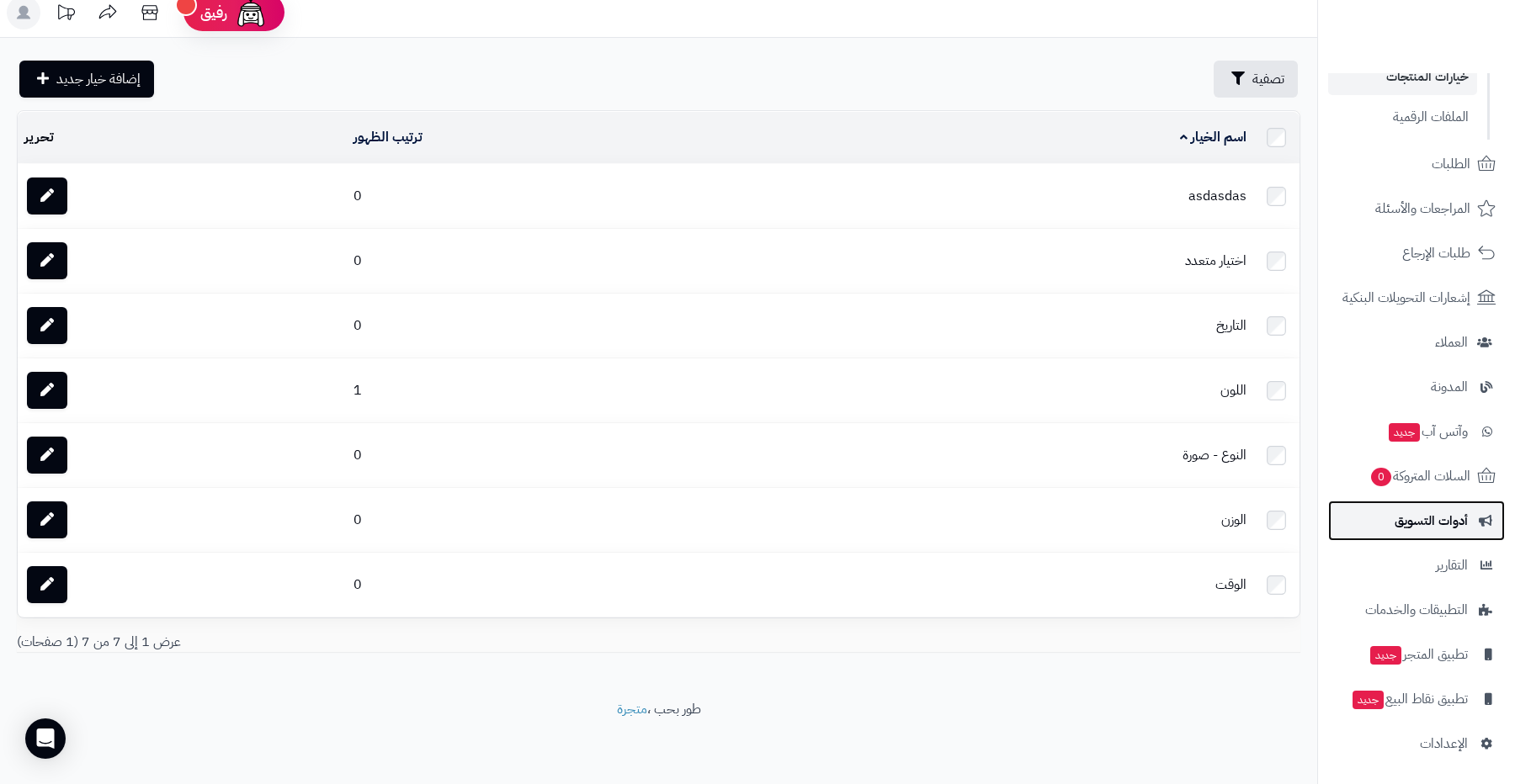
click at [1366, 519] on link "أدوات التسويق" at bounding box center [1417, 521] width 177 height 41
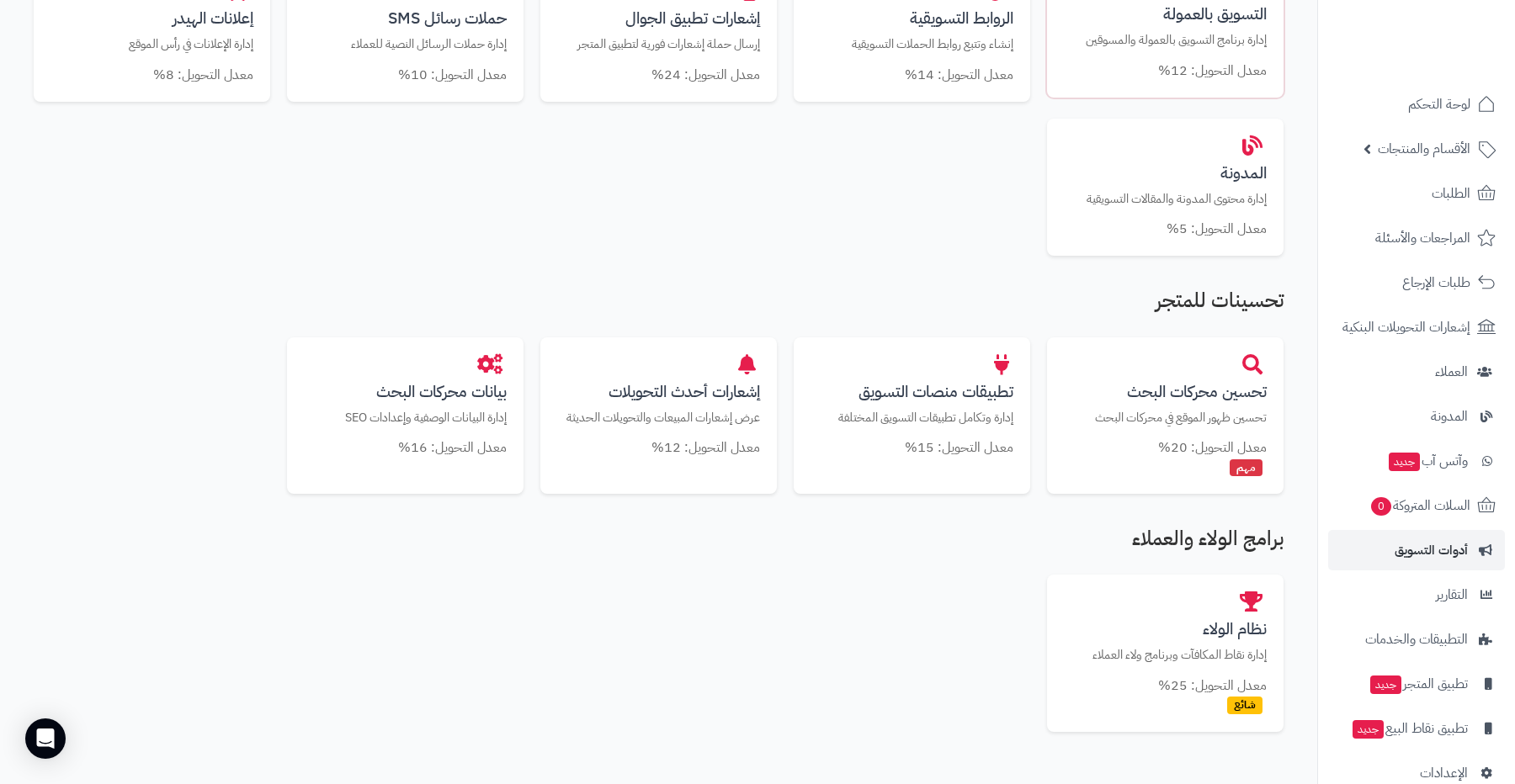
scroll to position [870, 0]
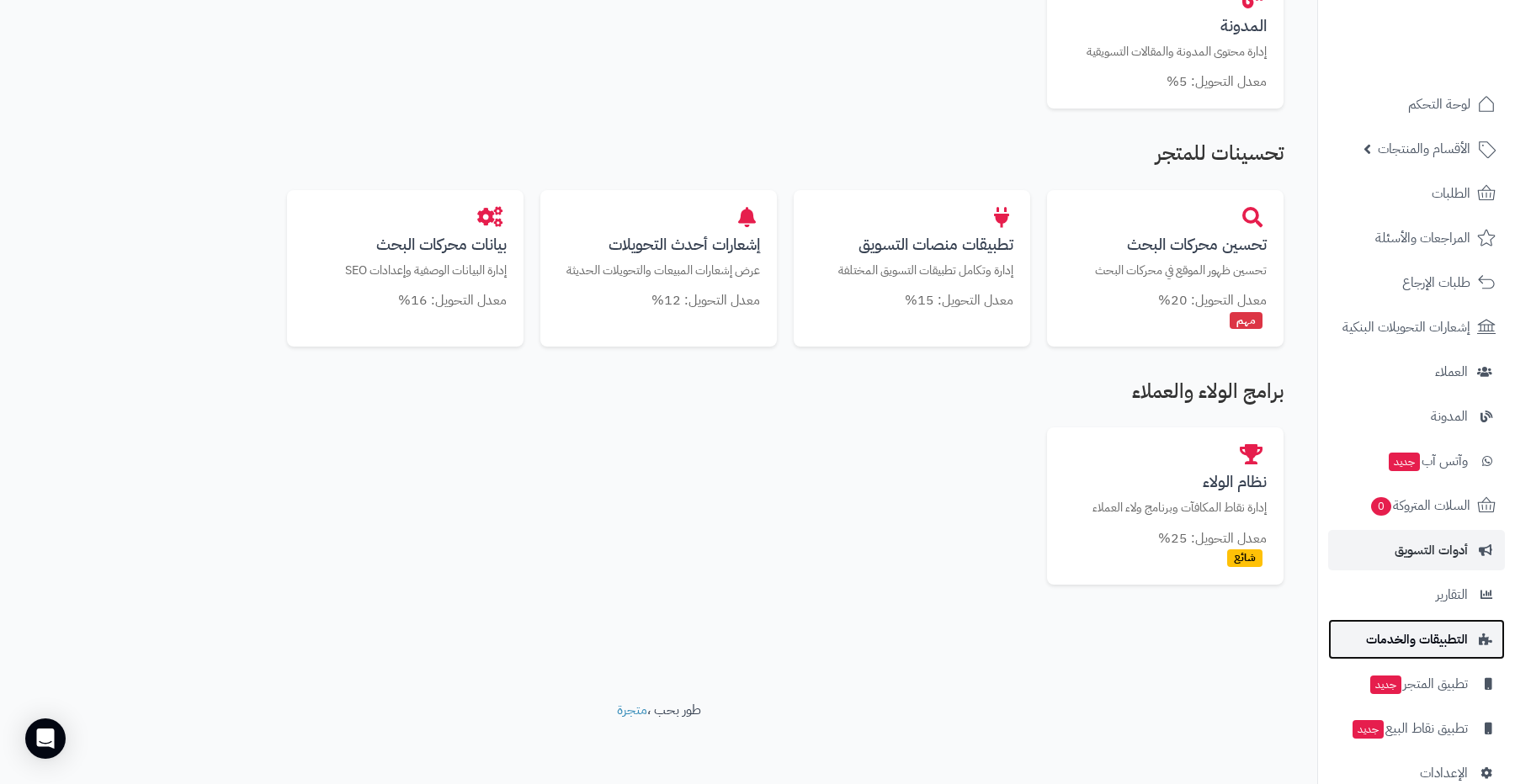
click at [1392, 628] on span "التطبيقات والخدمات" at bounding box center [1417, 639] width 102 height 24
